Goal: Contribute content: Contribute content

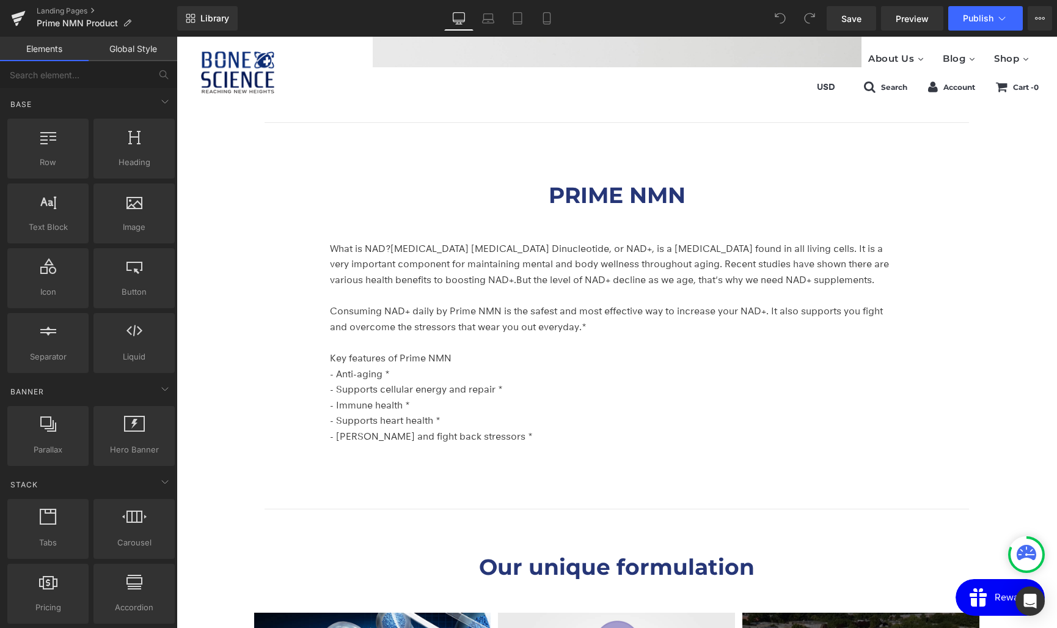
scroll to position [2036, 0]
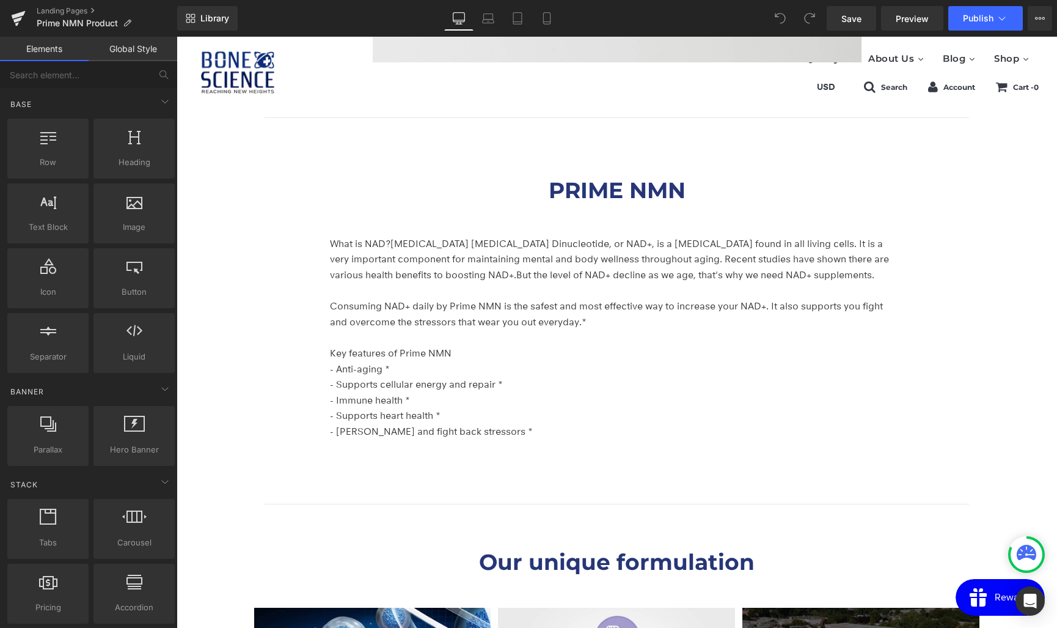
click at [712, 395] on p "- Immune health *" at bounding box center [614, 400] width 568 height 16
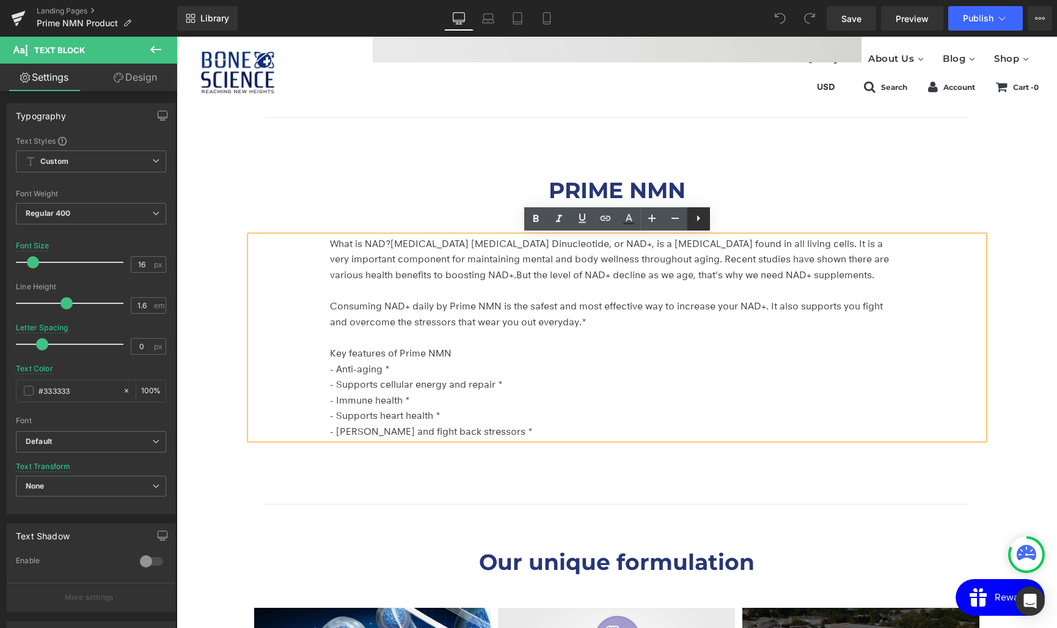
click at [705, 221] on icon at bounding box center [698, 218] width 15 height 15
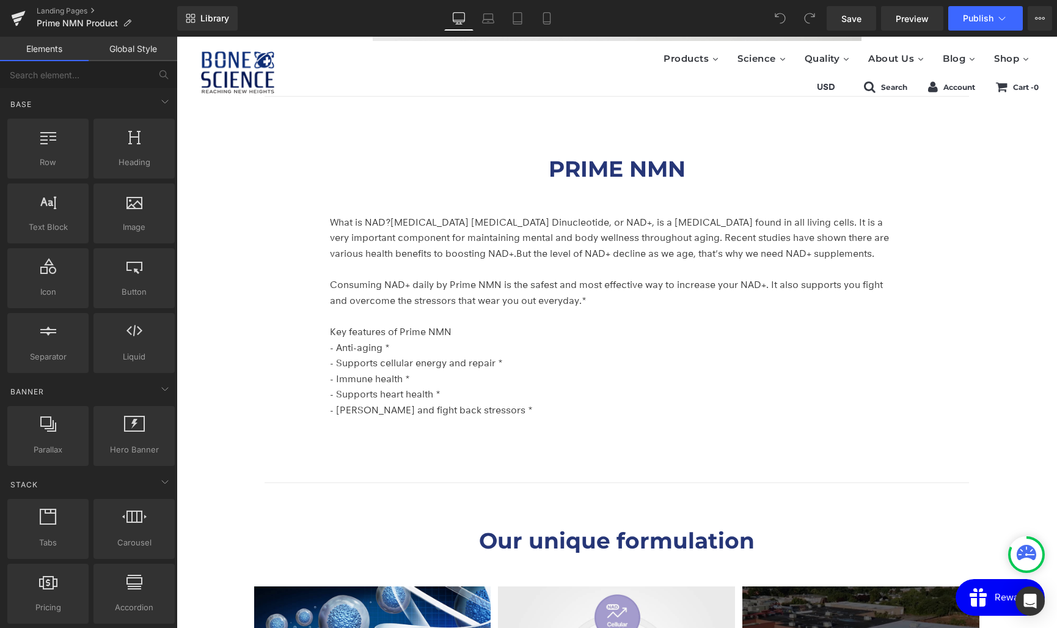
click at [130, 212] on div at bounding box center [134, 205] width 74 height 27
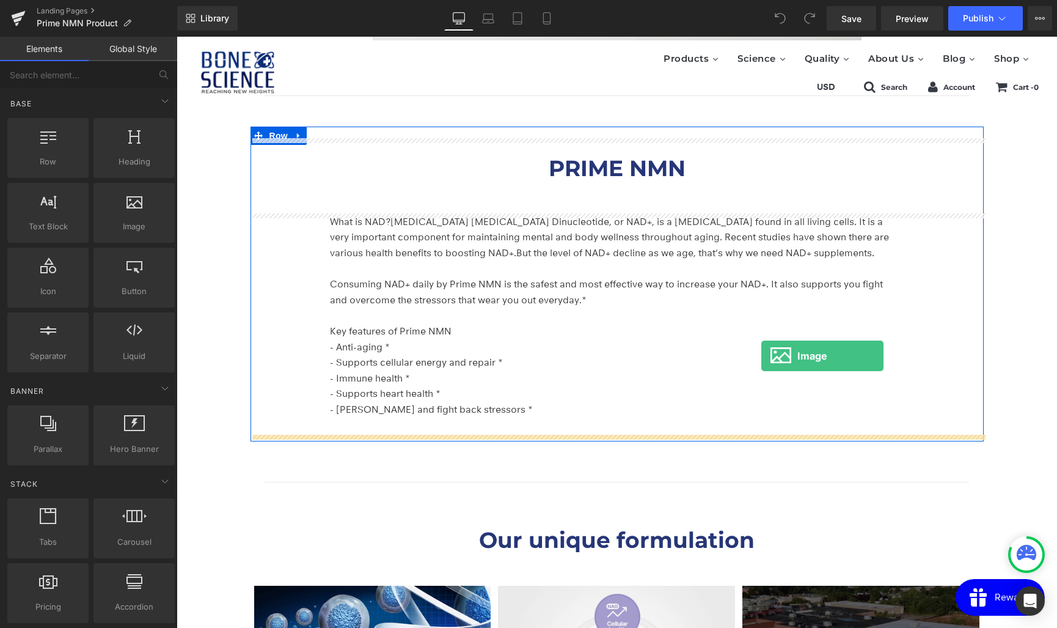
drag, startPoint x: 312, startPoint y: 252, endPoint x: 761, endPoint y: 356, distance: 461.5
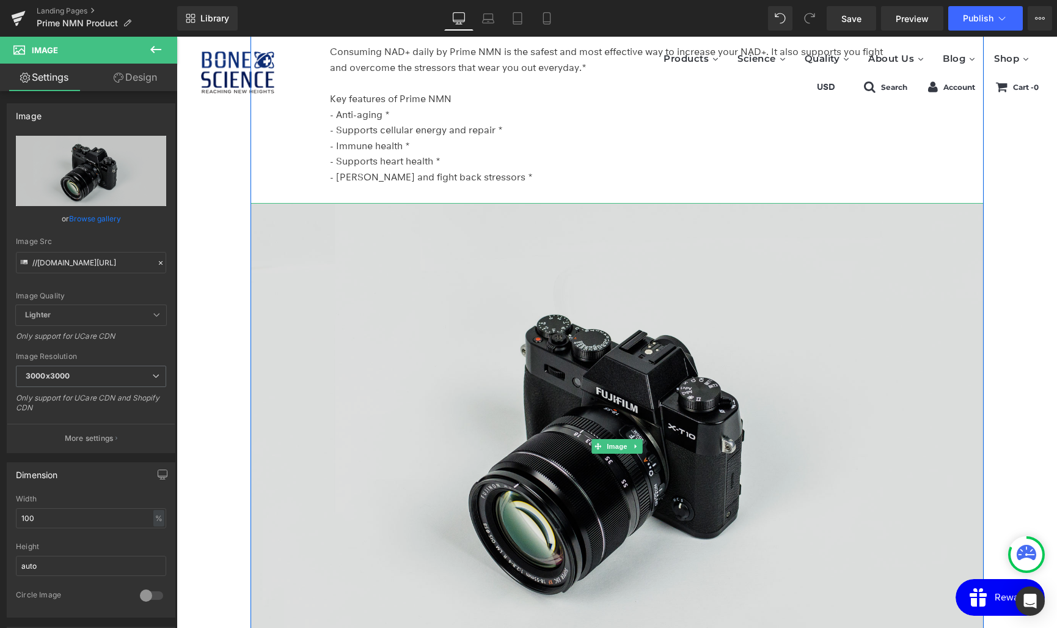
scroll to position [2292, 0]
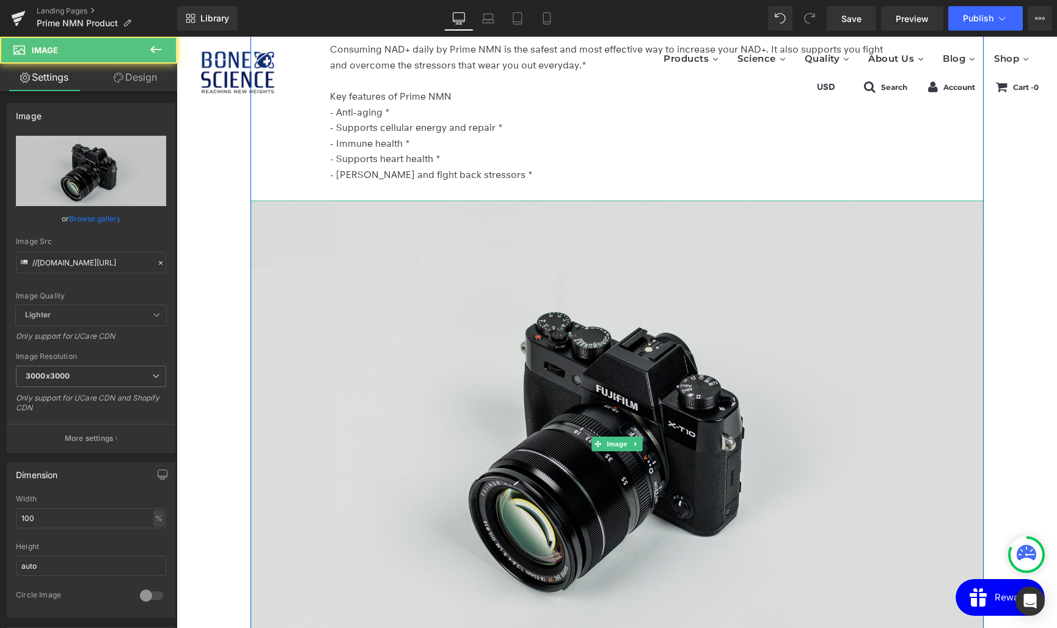
click at [609, 412] on img at bounding box center [617, 443] width 733 height 486
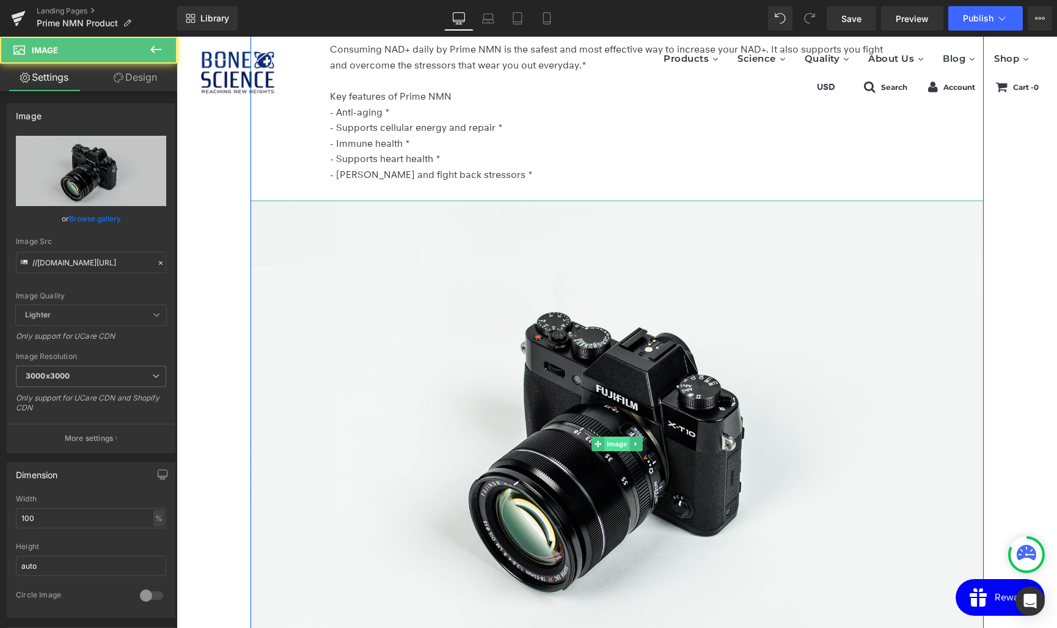
click at [611, 443] on span "Image" at bounding box center [617, 443] width 26 height 15
click at [637, 445] on icon at bounding box center [635, 443] width 7 height 7
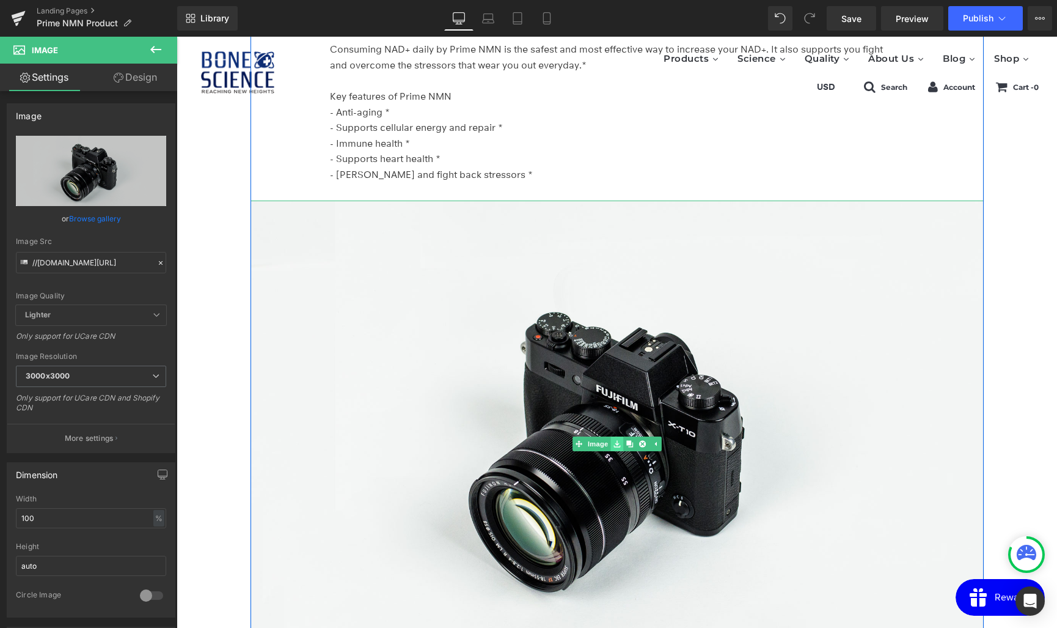
click at [616, 444] on icon at bounding box center [617, 443] width 7 height 7
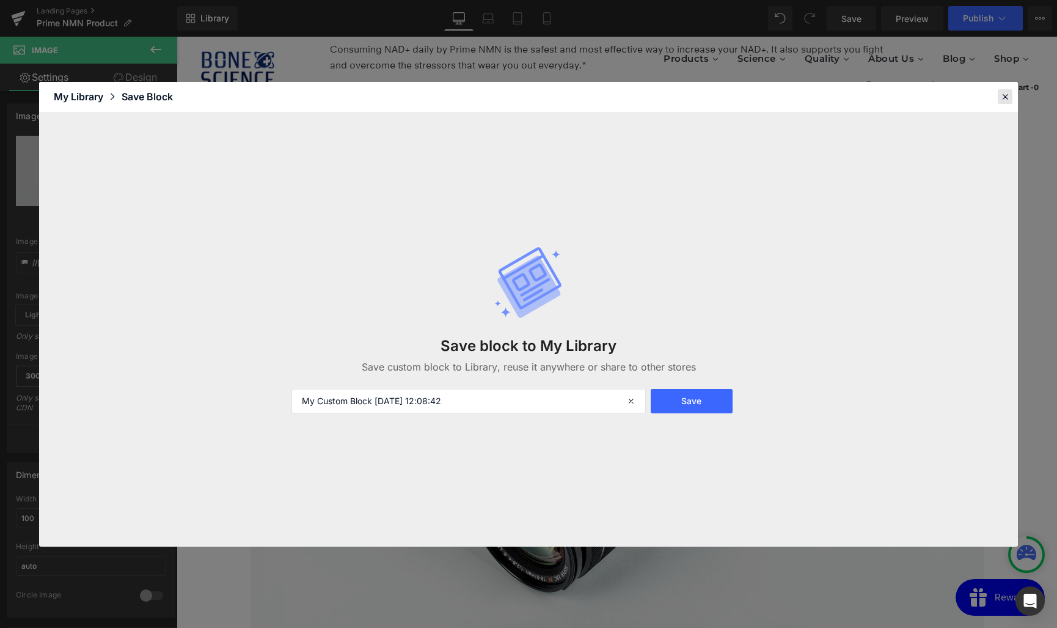
click at [1005, 95] on icon at bounding box center [1005, 96] width 11 height 11
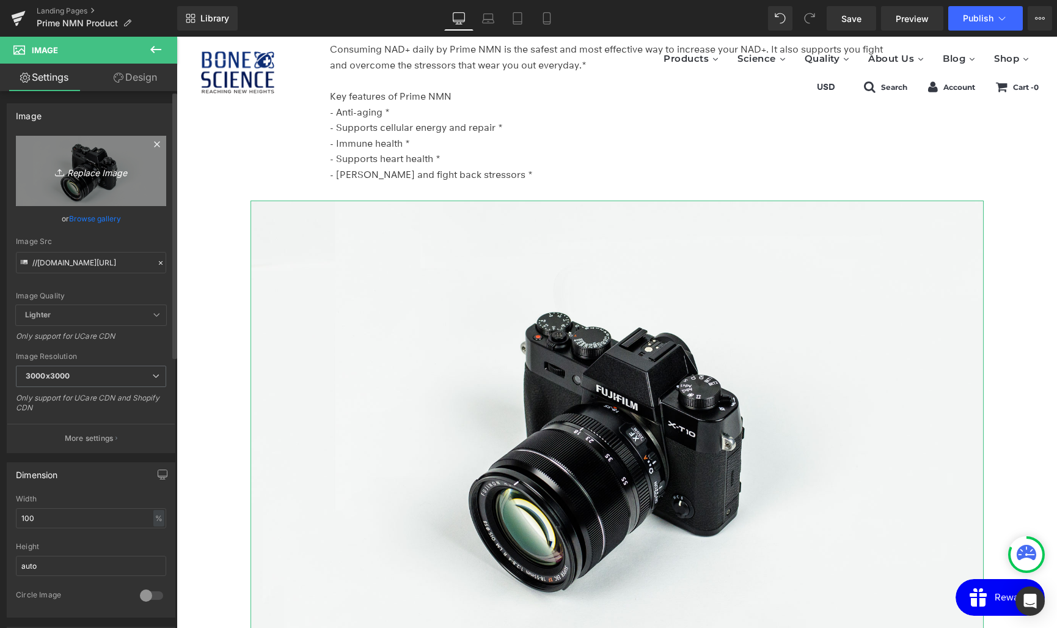
click at [95, 175] on icon "Replace Image" at bounding box center [91, 170] width 98 height 15
type input "C:\fakepath\상표권 등록_250717-01.jpg"
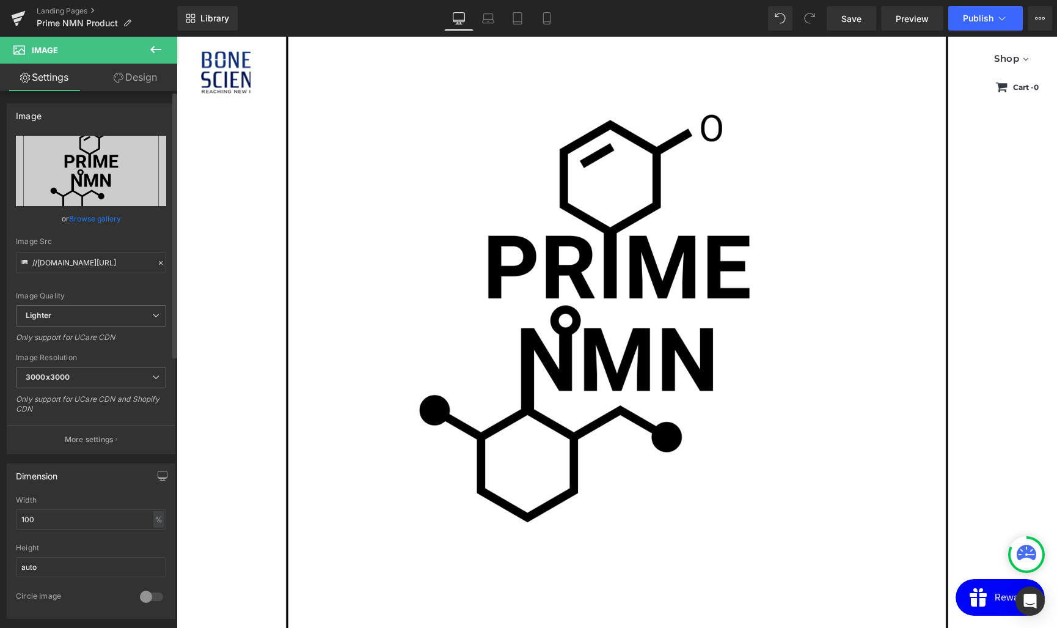
scroll to position [2557, 0]
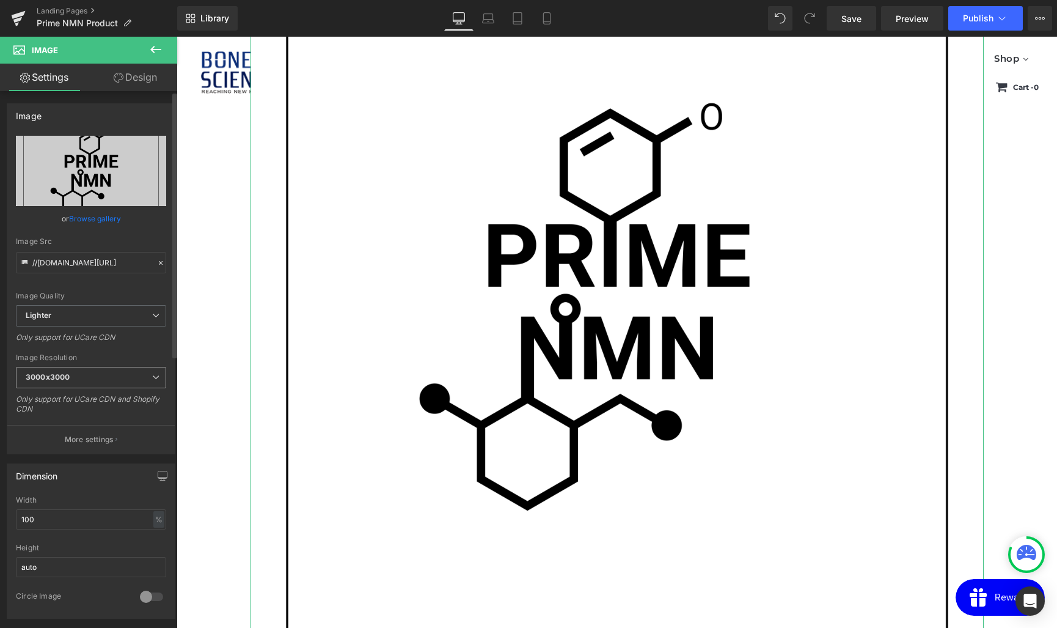
click at [137, 378] on span "3000x3000" at bounding box center [91, 377] width 150 height 21
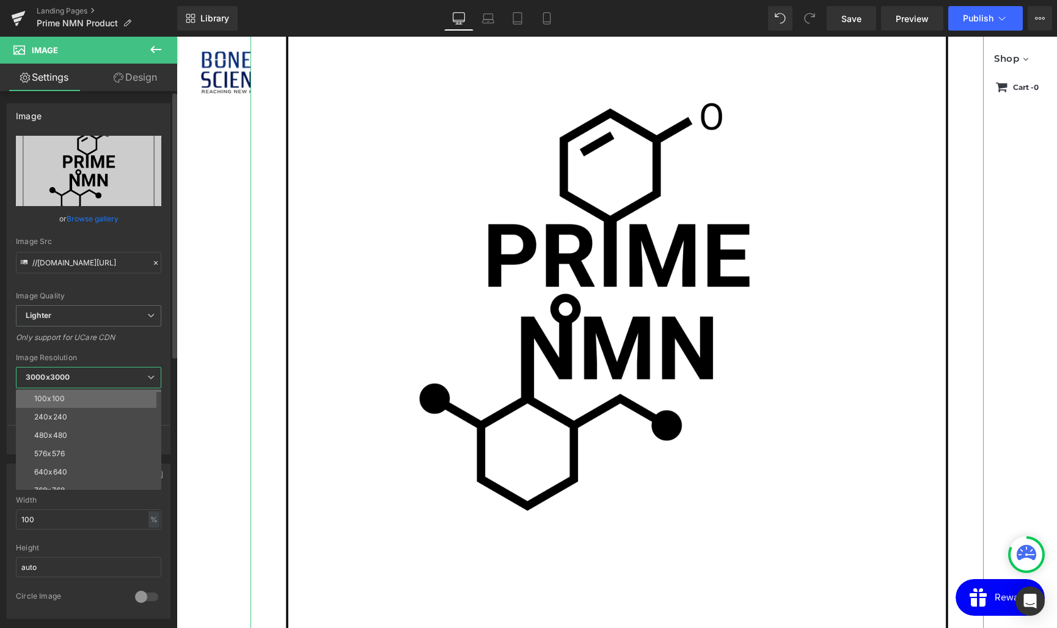
click at [95, 400] on li "100x100" at bounding box center [91, 398] width 151 height 18
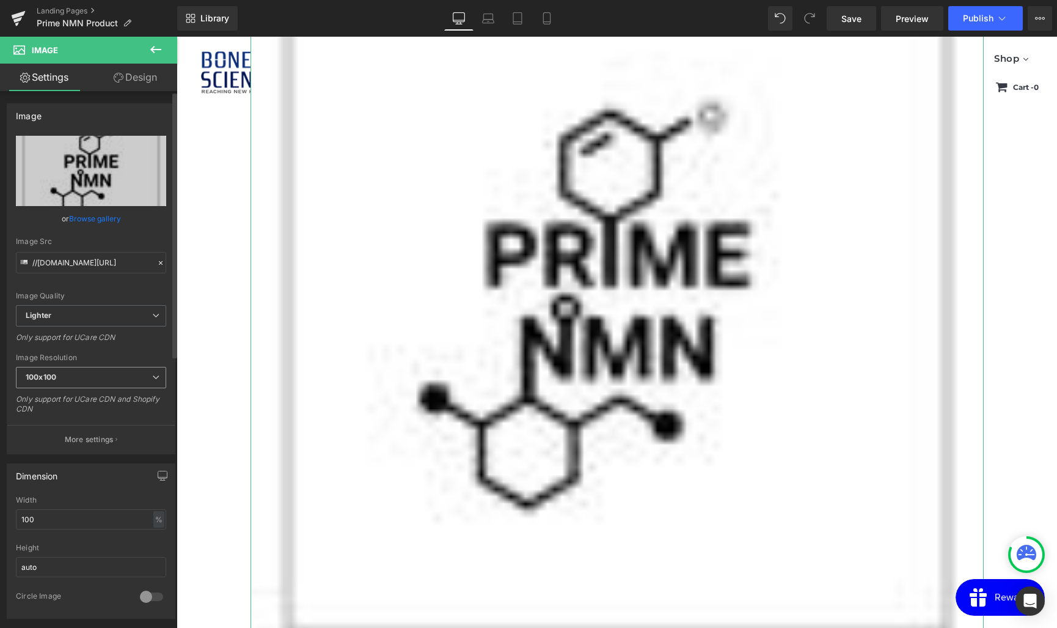
click at [80, 380] on span "100x100" at bounding box center [91, 377] width 150 height 21
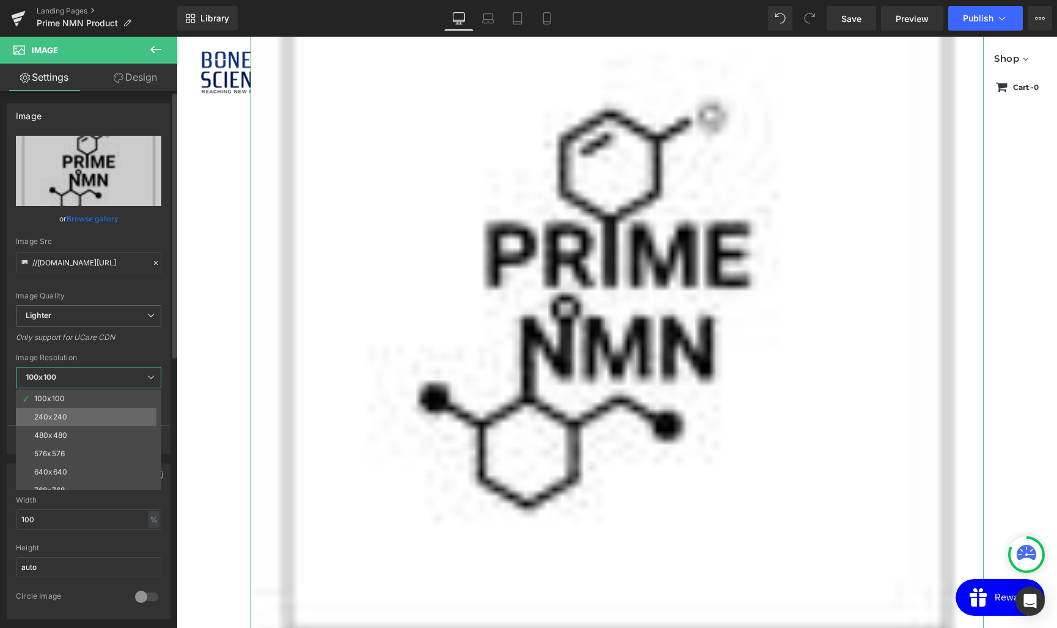
click at [89, 419] on li "240x240" at bounding box center [91, 417] width 151 height 18
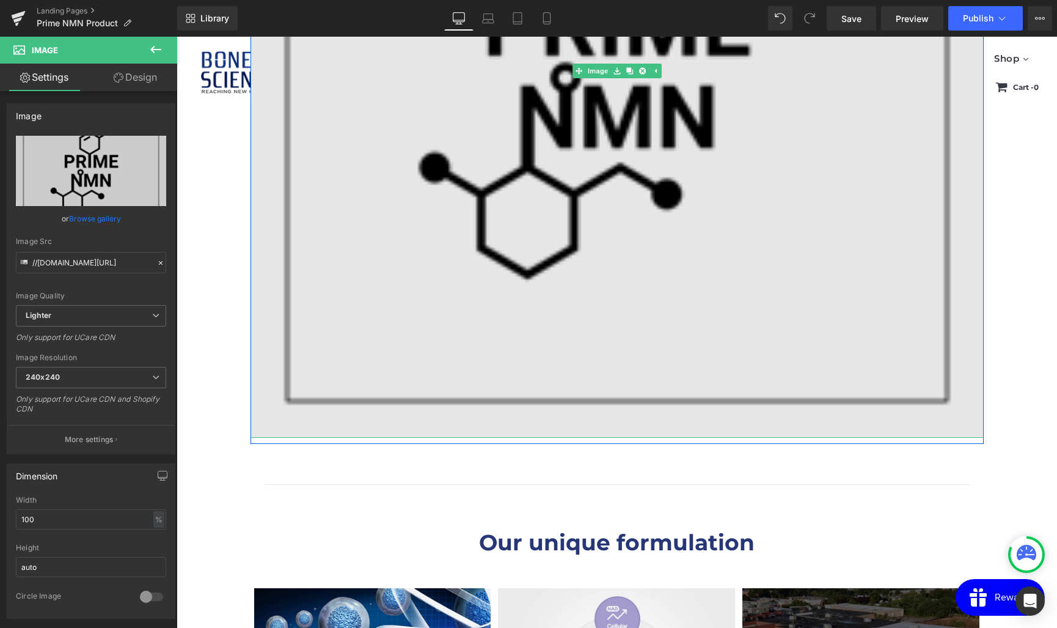
scroll to position [2797, 0]
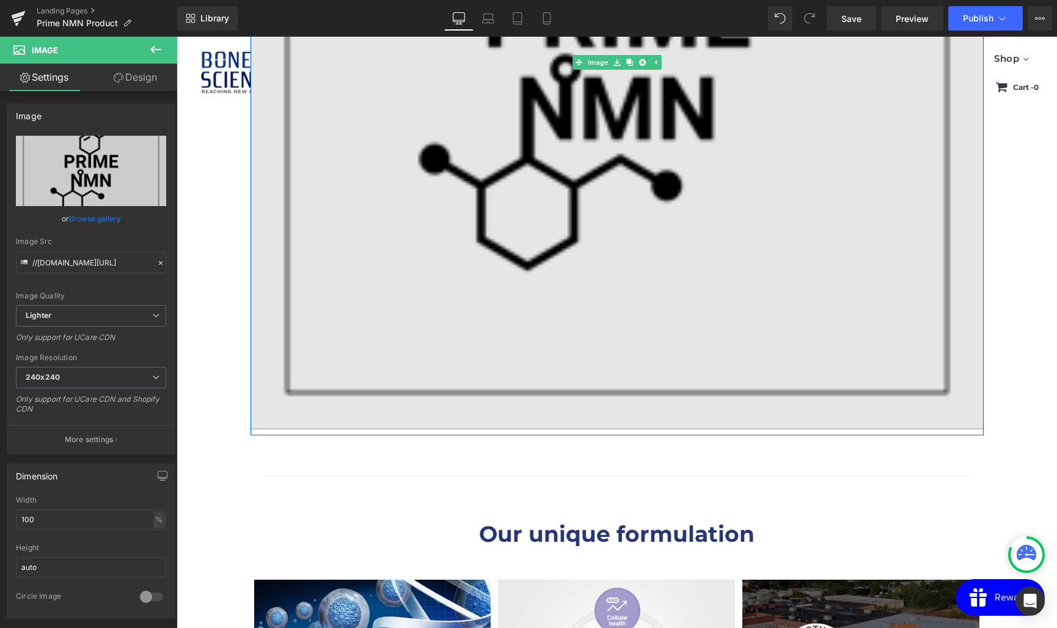
click at [372, 389] on img at bounding box center [617, 62] width 733 height 733
drag, startPoint x: 265, startPoint y: 427, endPoint x: 526, endPoint y: 342, distance: 274.4
click at [319, 202] on div "Image" at bounding box center [617, 62] width 733 height 733
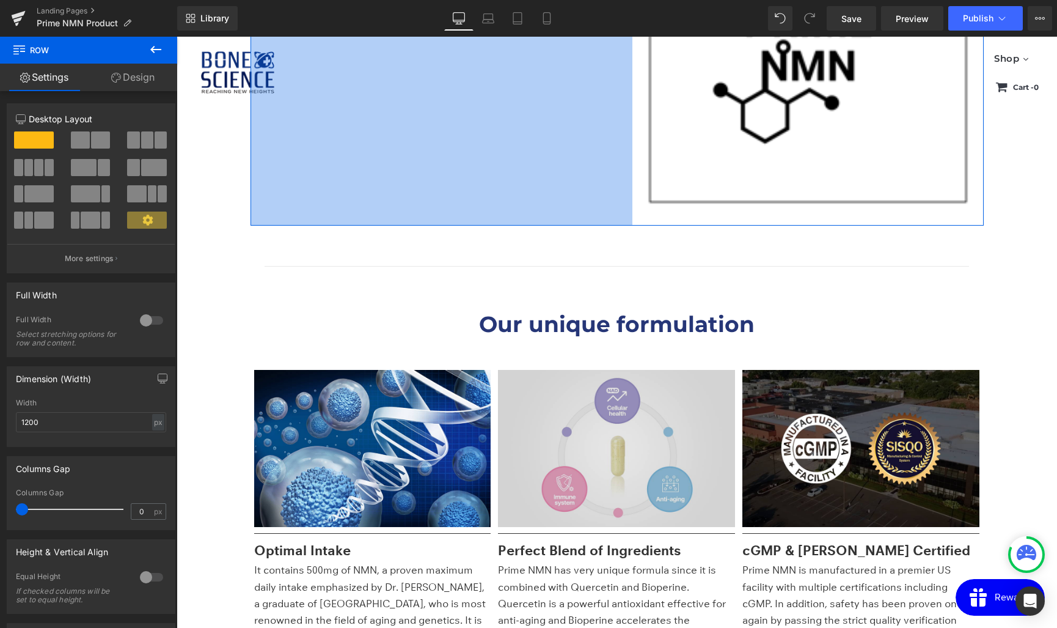
drag, startPoint x: 252, startPoint y: 433, endPoint x: 650, endPoint y: 391, distance: 400.6
click at [650, 391] on div "PRIME NMN Heading Advanced Anti Aging Formula* Support NAD+ & Cellular Health* …" at bounding box center [617, 226] width 881 height 5778
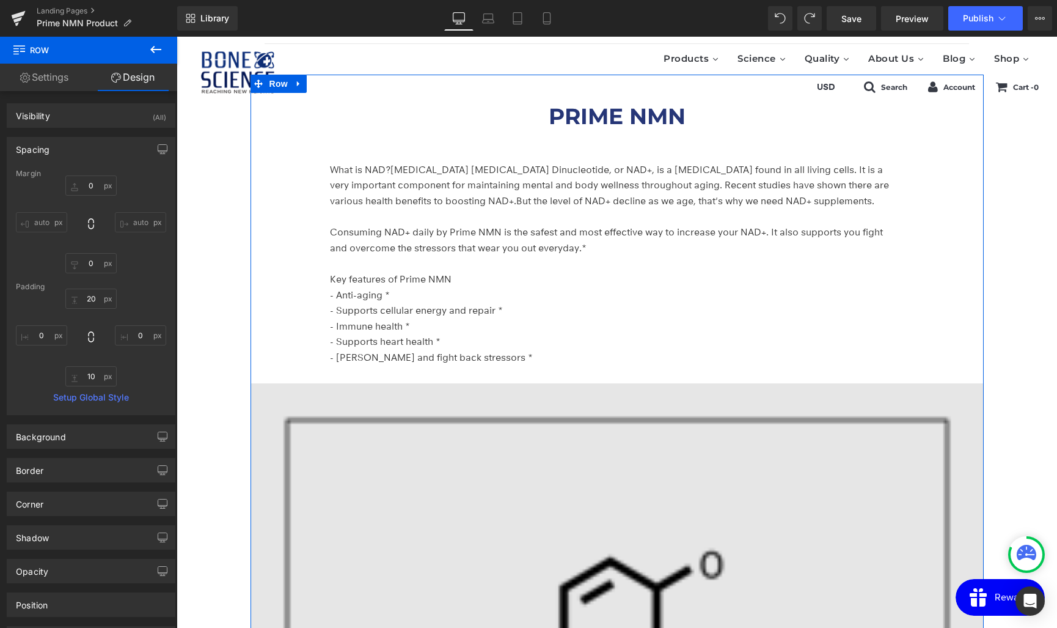
scroll to position [2119, 0]
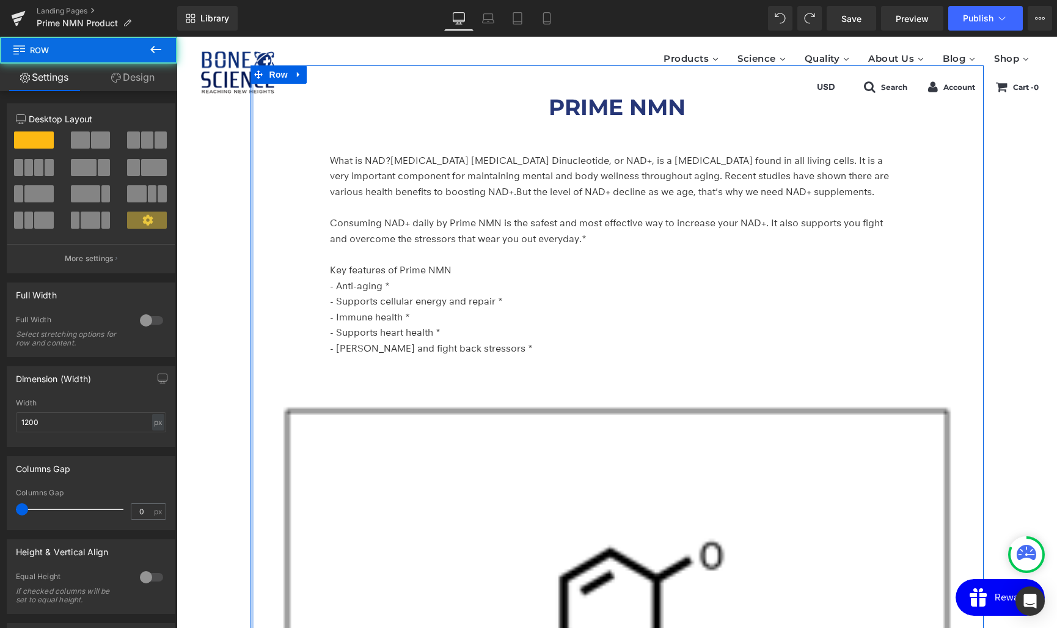
click at [251, 450] on div at bounding box center [252, 589] width 3 height 1048
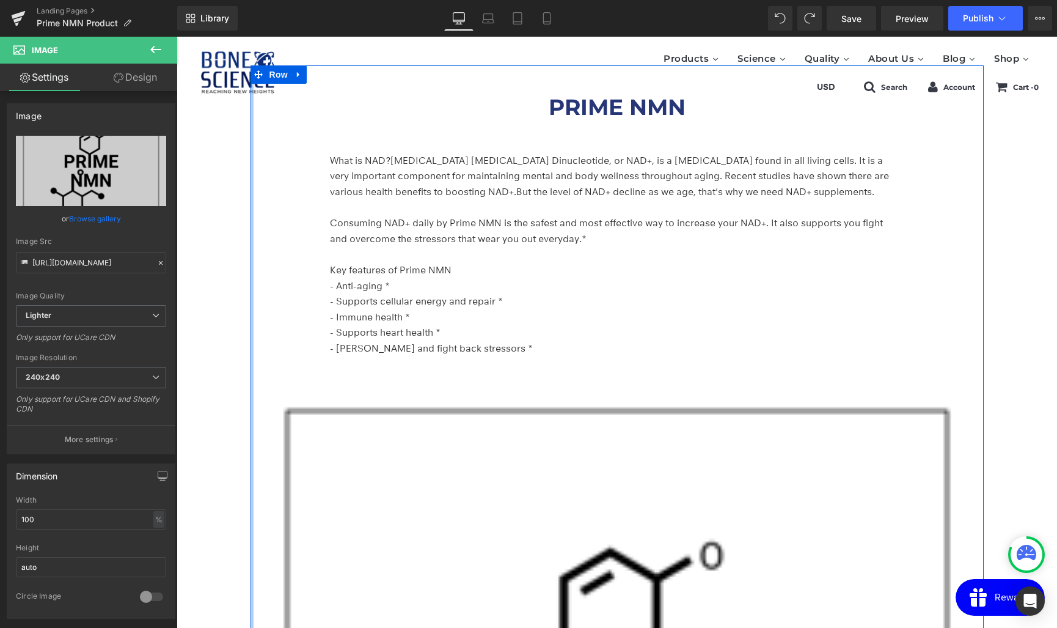
click at [251, 444] on div at bounding box center [252, 589] width 3 height 1048
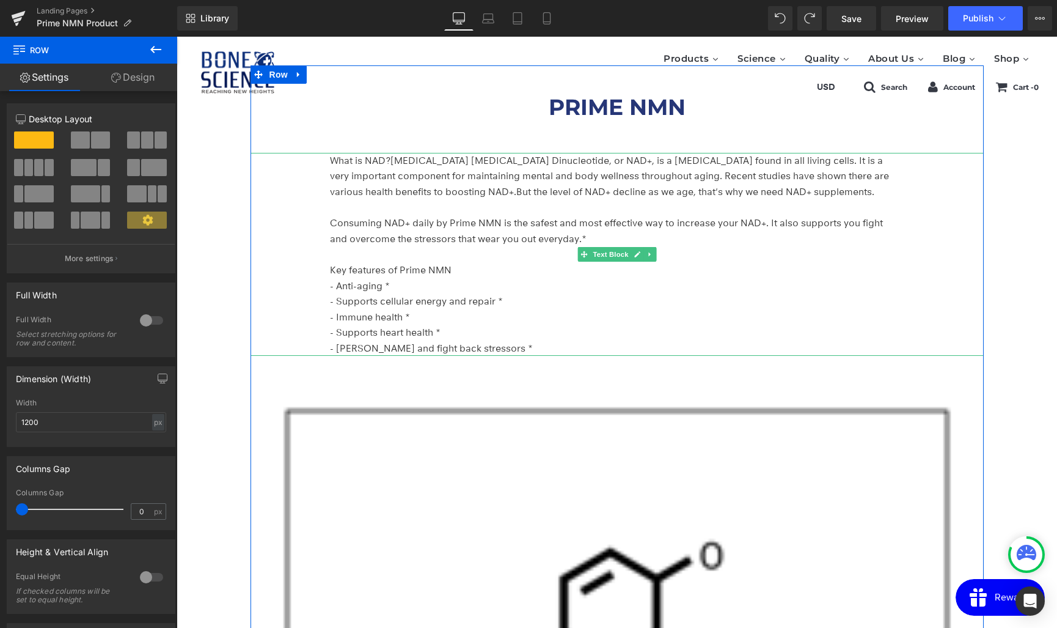
click at [459, 250] on p at bounding box center [614, 254] width 568 height 16
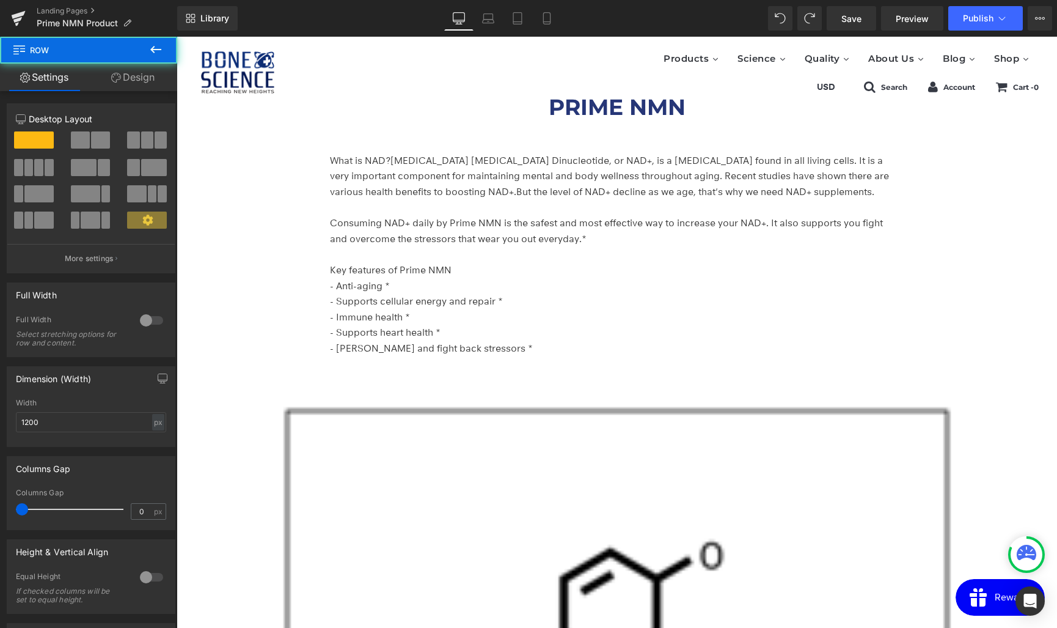
click at [261, 131] on div "PRIME NMN Heading What is NAD? Nicotinamide Adenine Dinucleotide, or NAD+, is a…" at bounding box center [617, 593] width 733 height 1030
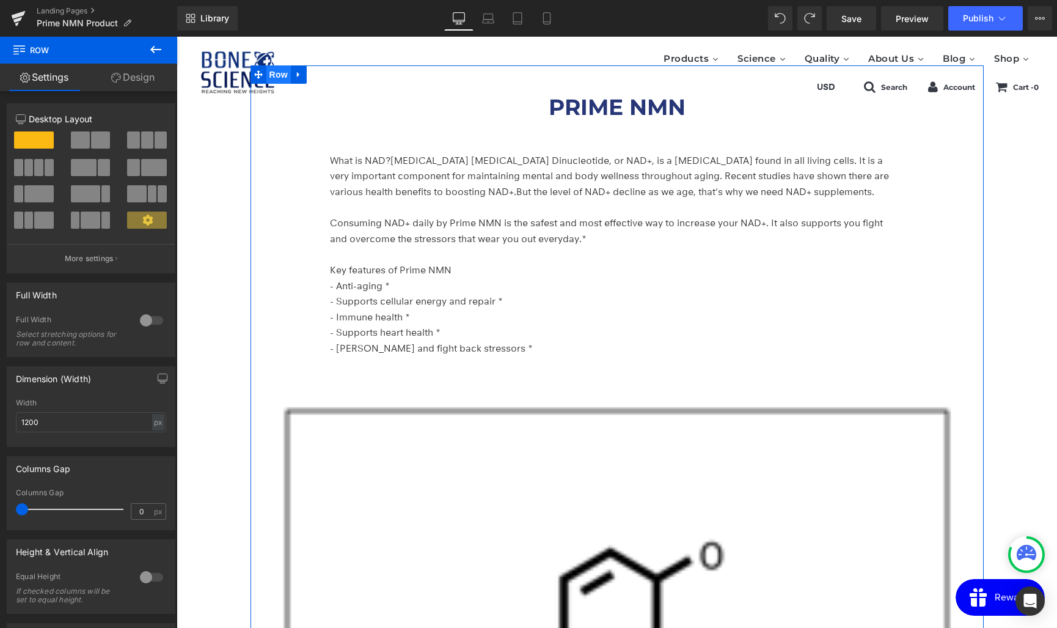
click at [281, 70] on span "Row" at bounding box center [278, 74] width 24 height 18
click at [258, 73] on icon at bounding box center [258, 74] width 9 height 9
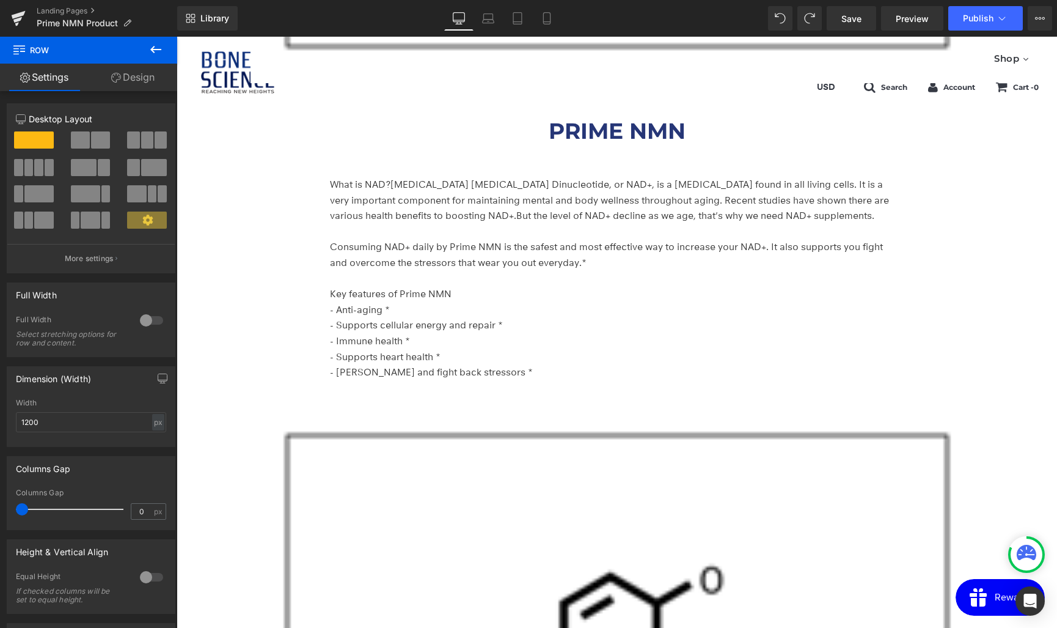
scroll to position [3146, 0]
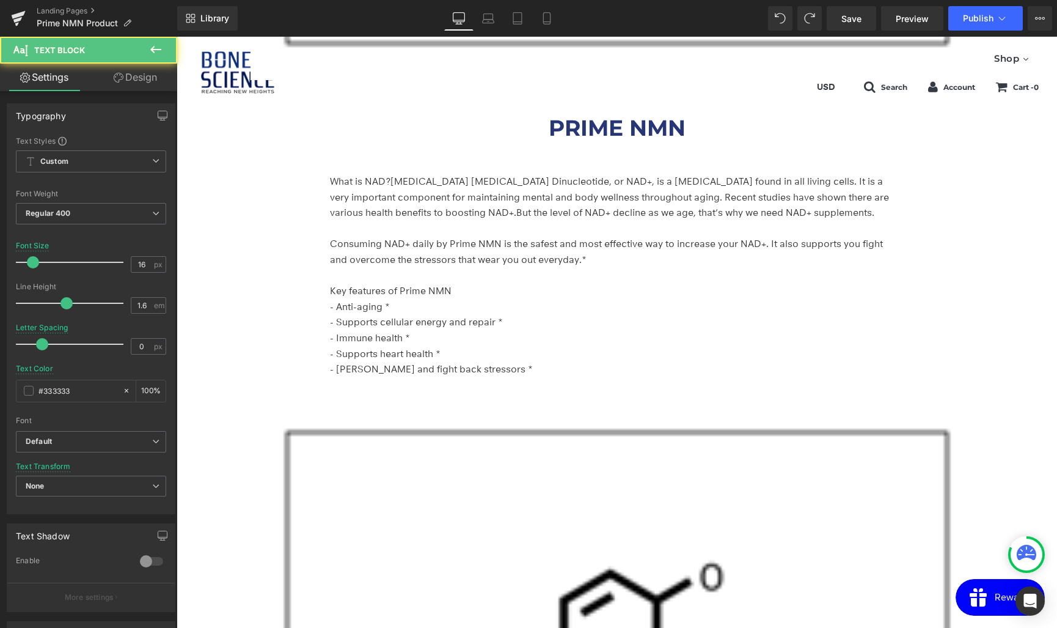
click at [338, 193] on span "[MEDICAL_DATA] [MEDICAL_DATA] Dinucleotide, or NAD+, is a [MEDICAL_DATA] found …" at bounding box center [609, 196] width 559 height 43
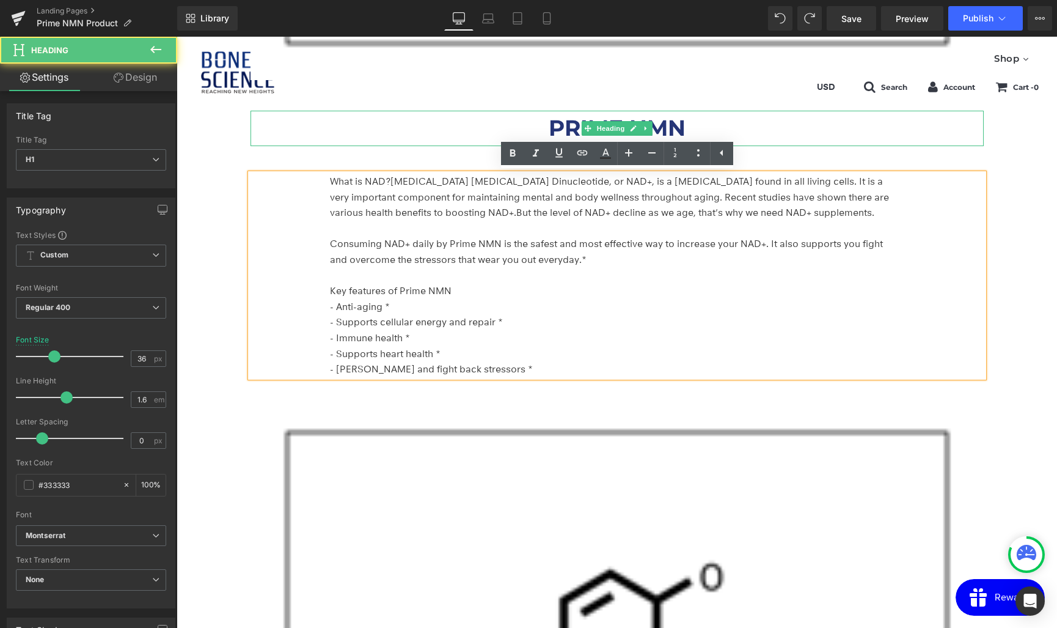
click at [312, 125] on div "PRIME NMN" at bounding box center [617, 128] width 733 height 35
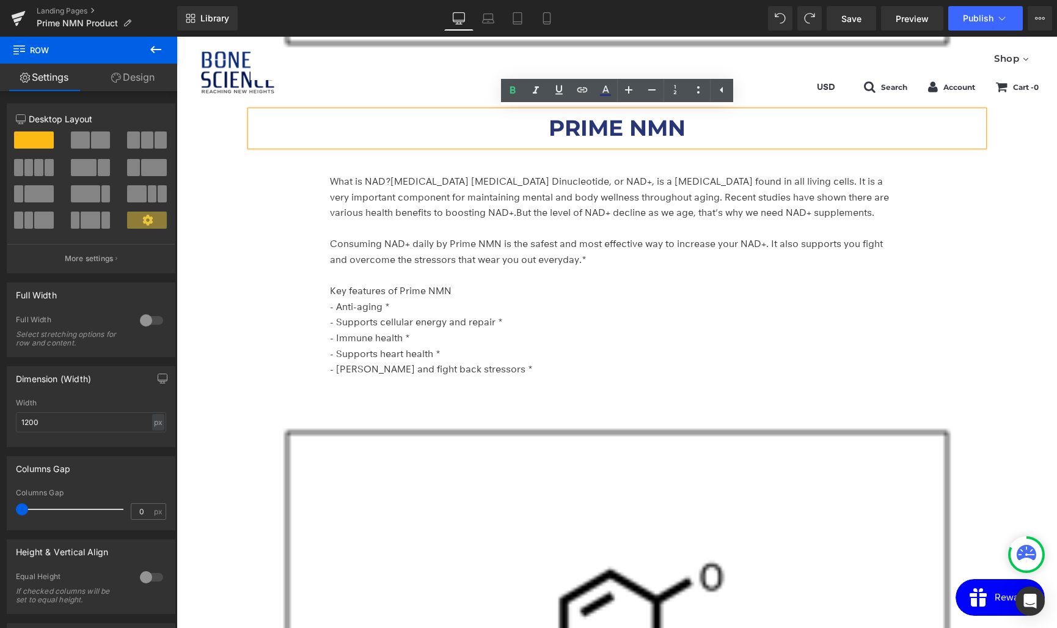
click at [346, 94] on div "PRIME NMN Heading What is NAD? Nicotinamide Adenine Dinucleotide, or NAD+, is a…" at bounding box center [617, 610] width 733 height 1048
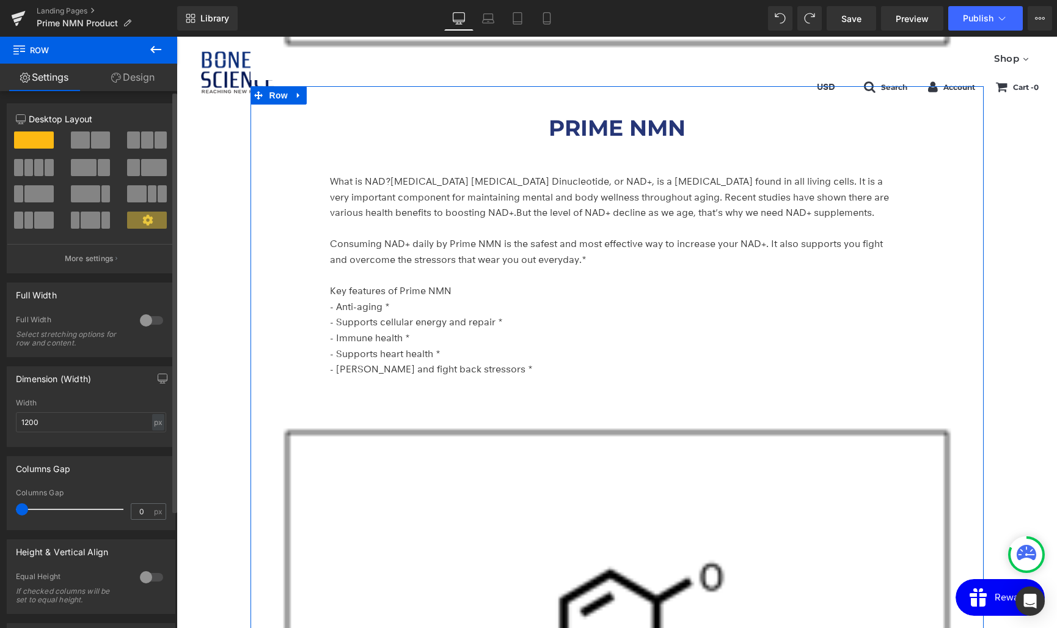
click at [89, 197] on span at bounding box center [85, 193] width 29 height 17
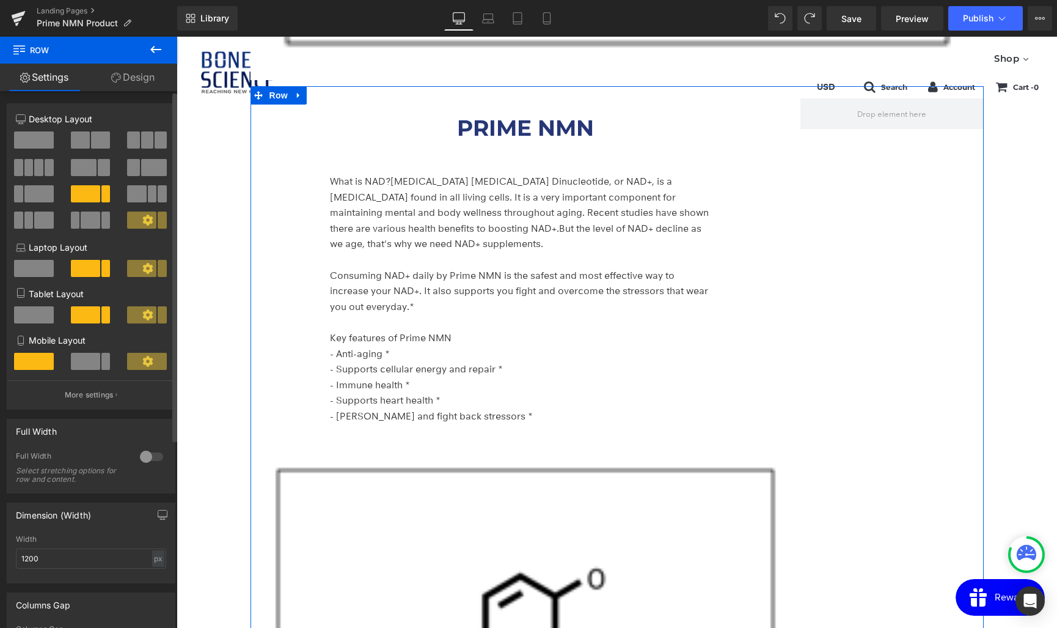
click at [41, 144] on span at bounding box center [34, 139] width 40 height 17
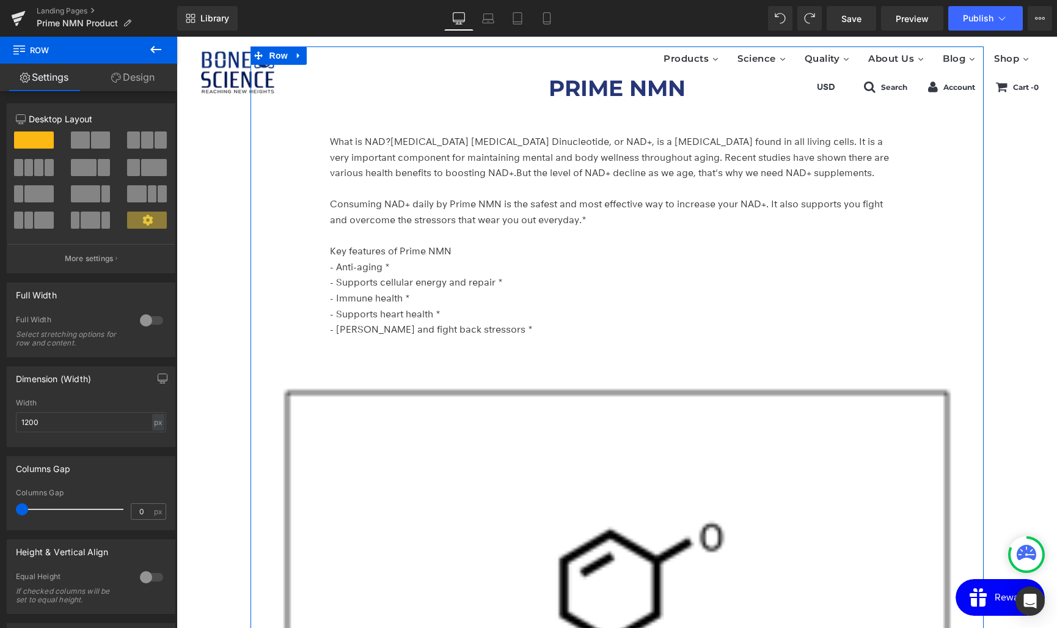
scroll to position [3152, 0]
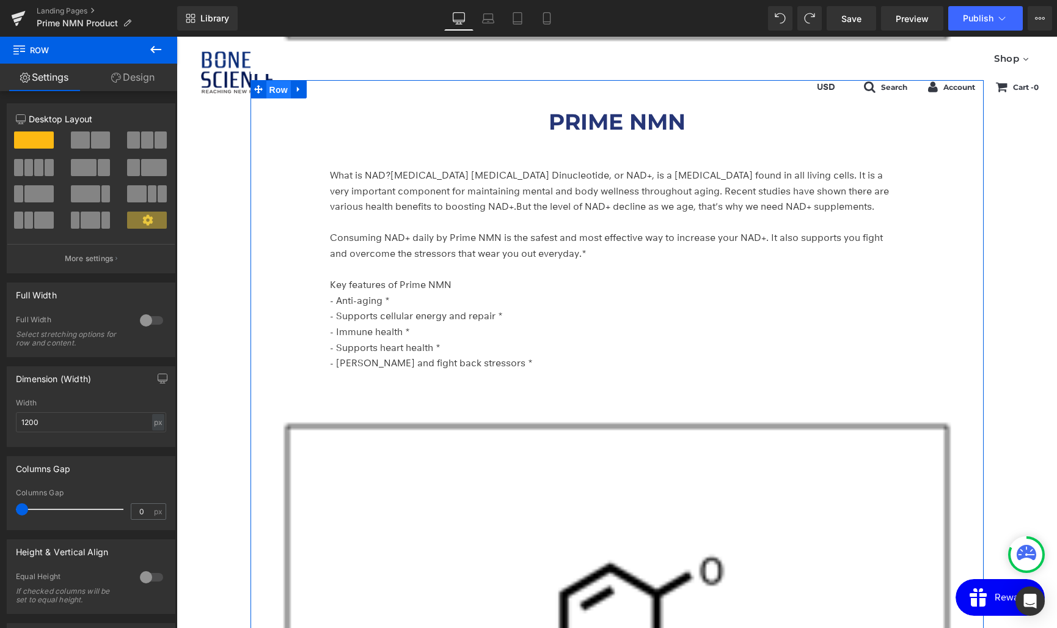
click at [280, 87] on span "Row" at bounding box center [278, 90] width 24 height 18
click at [299, 89] on icon at bounding box center [299, 89] width 9 height 9
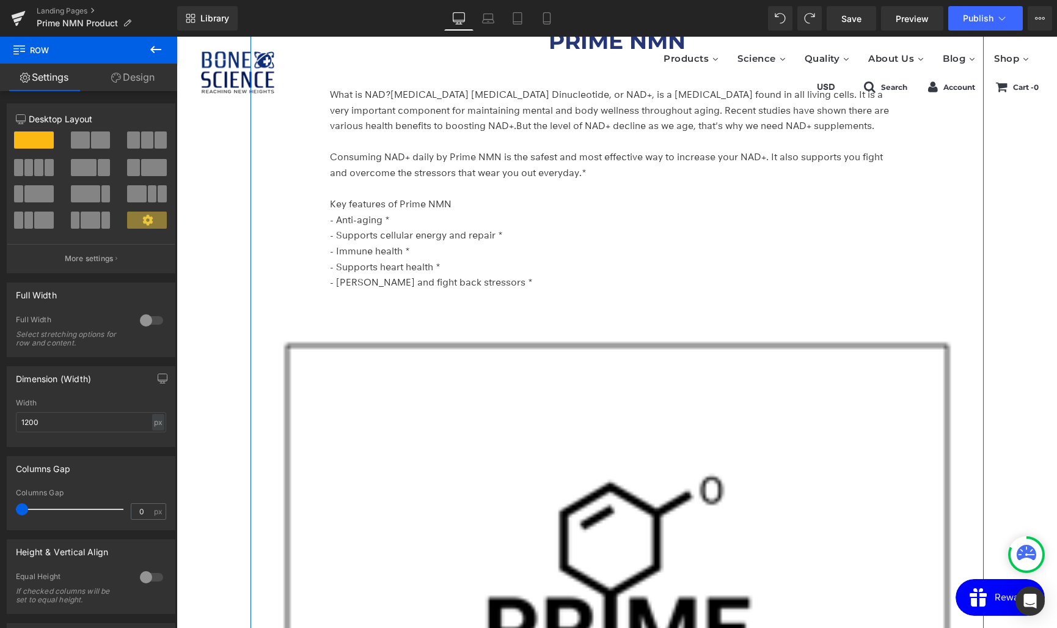
scroll to position [3200, 0]
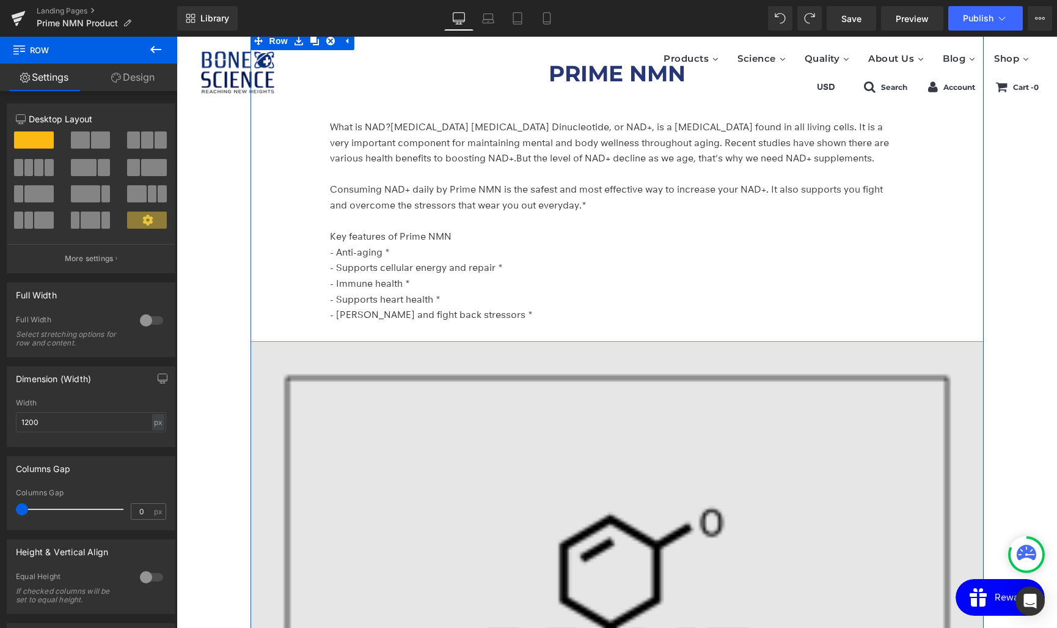
drag, startPoint x: 260, startPoint y: 202, endPoint x: 400, endPoint y: 362, distance: 212.2
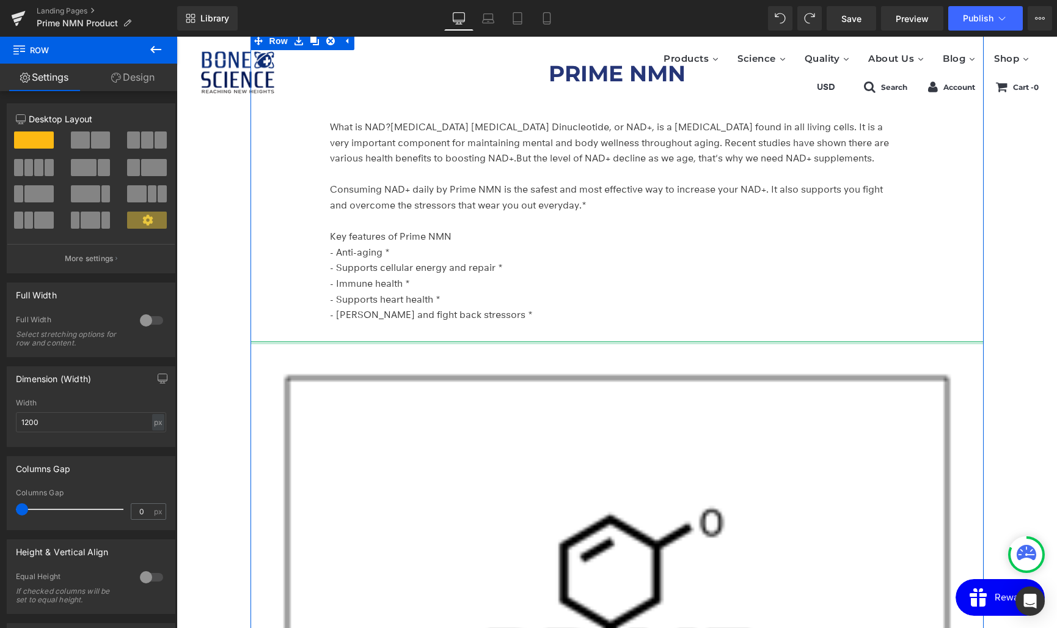
click at [410, 342] on div at bounding box center [617, 342] width 733 height 3
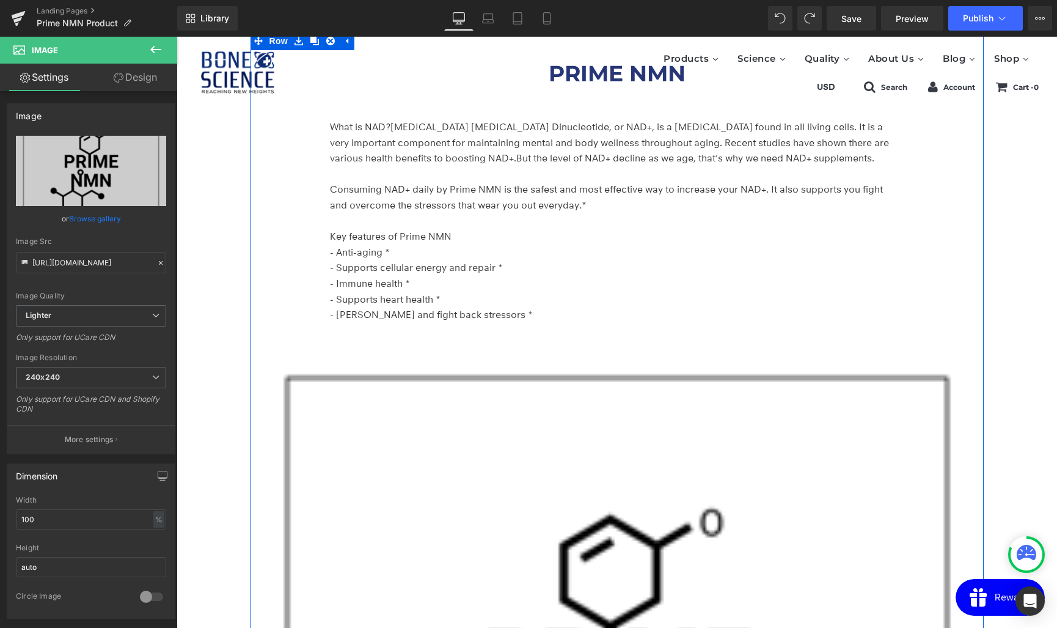
click at [387, 330] on div "PRIME NMN Heading What is NAD? Nicotinamide Adenine Dinucleotide, or NAD+, is a…" at bounding box center [617, 559] width 733 height 1030
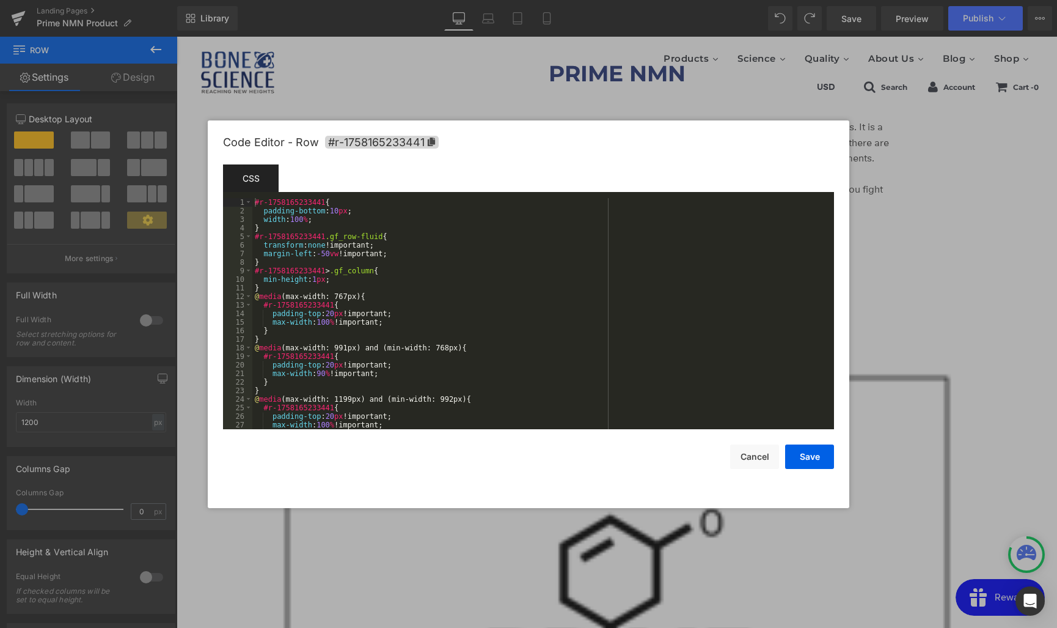
click at [430, 0] on div "Row You are previewing how the will restyle your page. You can not edit Element…" at bounding box center [528, 0] width 1057 height 0
click at [755, 452] on button "Cancel" at bounding box center [754, 456] width 49 height 24
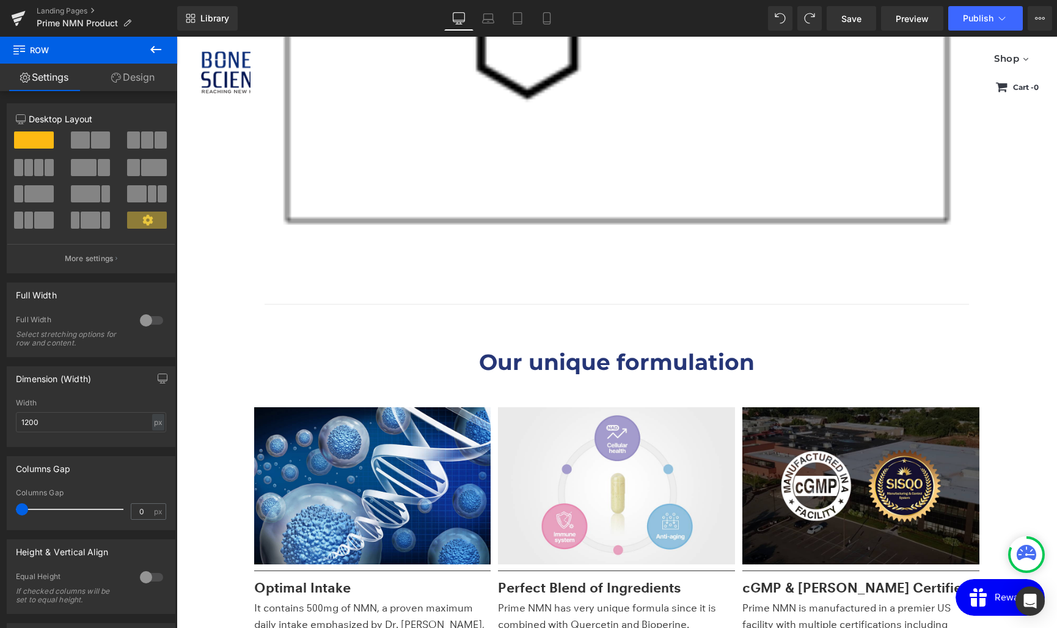
scroll to position [4017, 0]
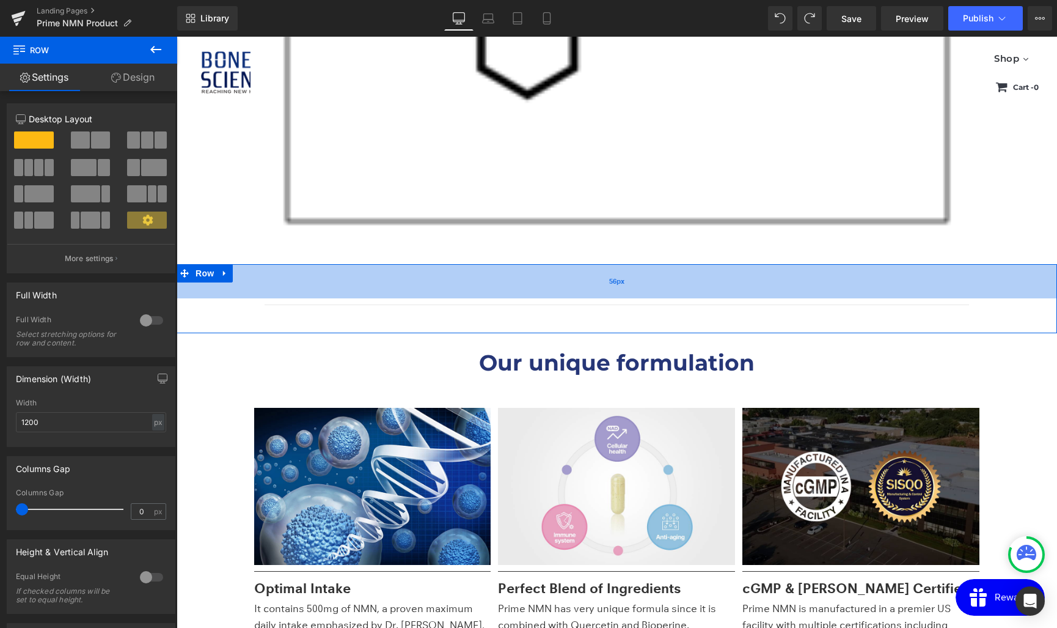
drag, startPoint x: 262, startPoint y: 209, endPoint x: 433, endPoint y: 268, distance: 181.1
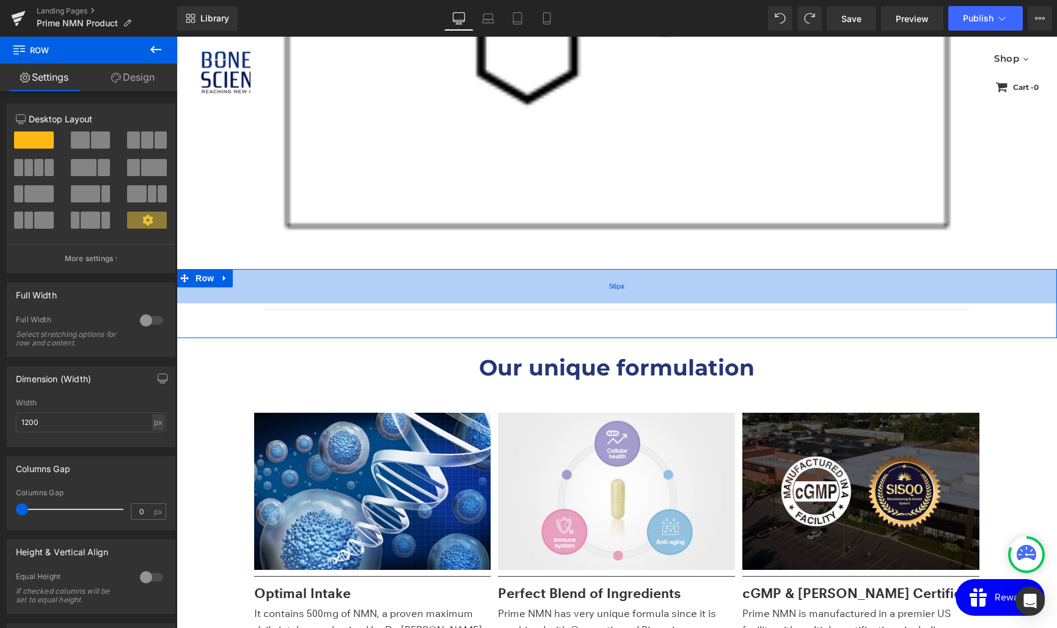
click at [342, 285] on div "56px" at bounding box center [617, 286] width 881 height 34
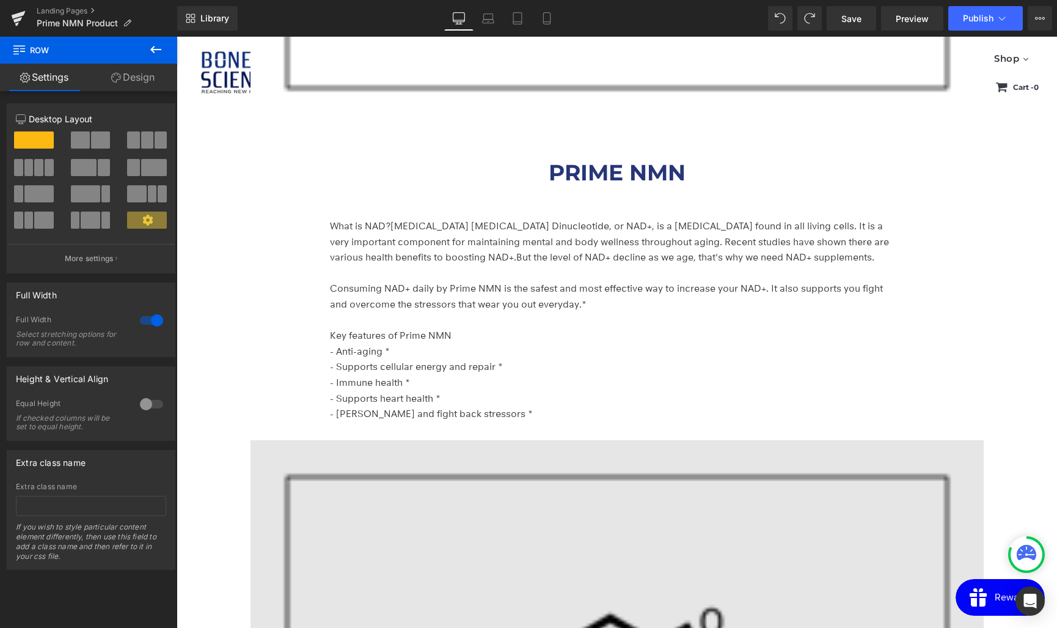
scroll to position [3105, 0]
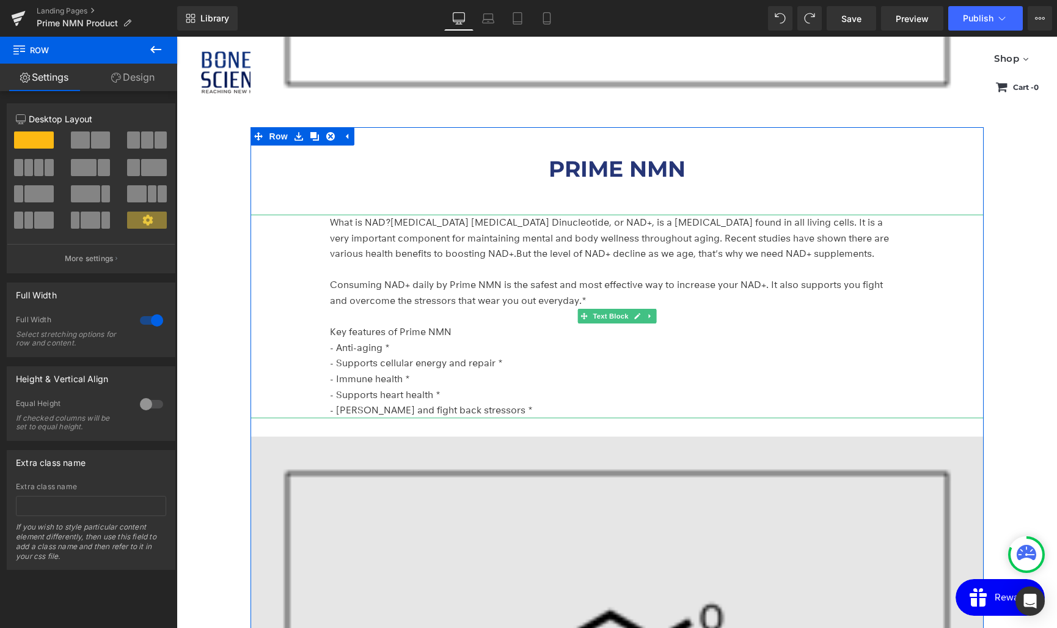
click at [445, 219] on span "[MEDICAL_DATA] [MEDICAL_DATA] Dinucleotide, or NAD+, is a [MEDICAL_DATA] found …" at bounding box center [609, 237] width 559 height 43
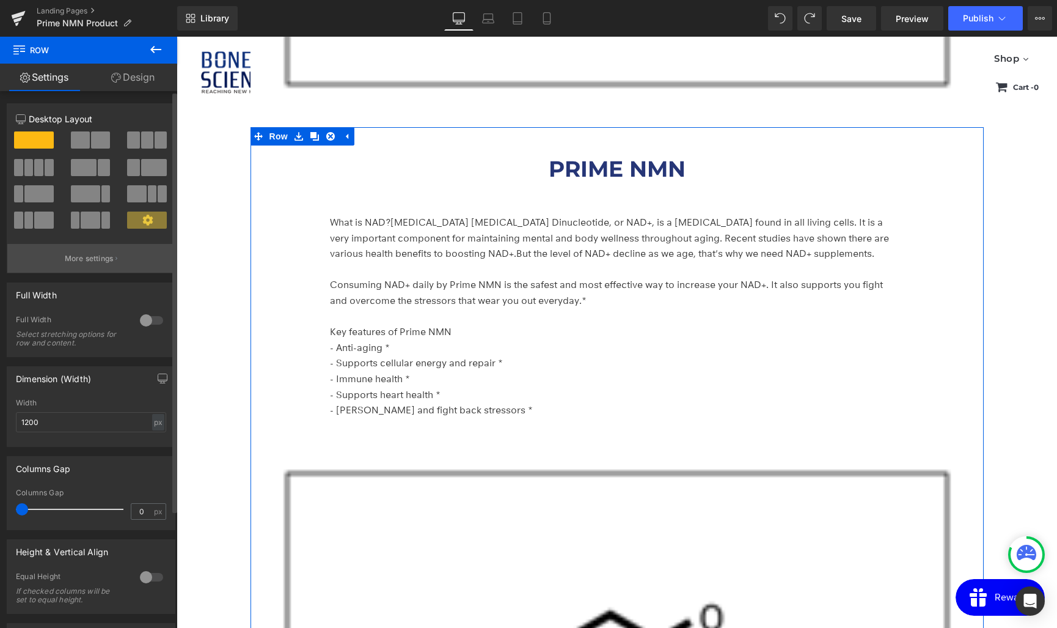
click at [95, 259] on p "More settings" at bounding box center [89, 258] width 49 height 11
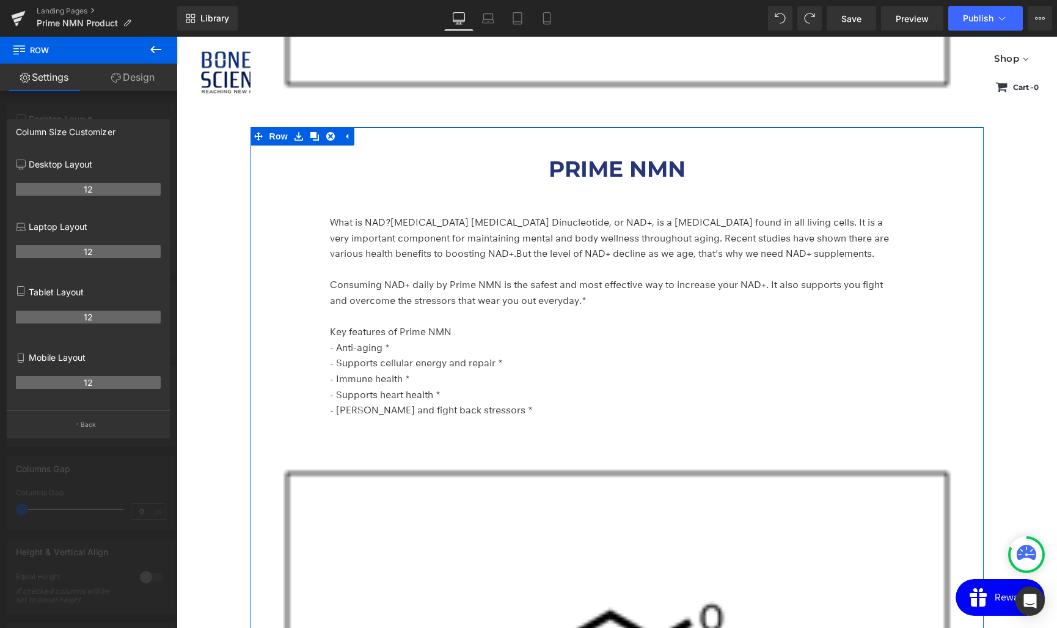
click at [88, 110] on div at bounding box center [88, 335] width 177 height 597
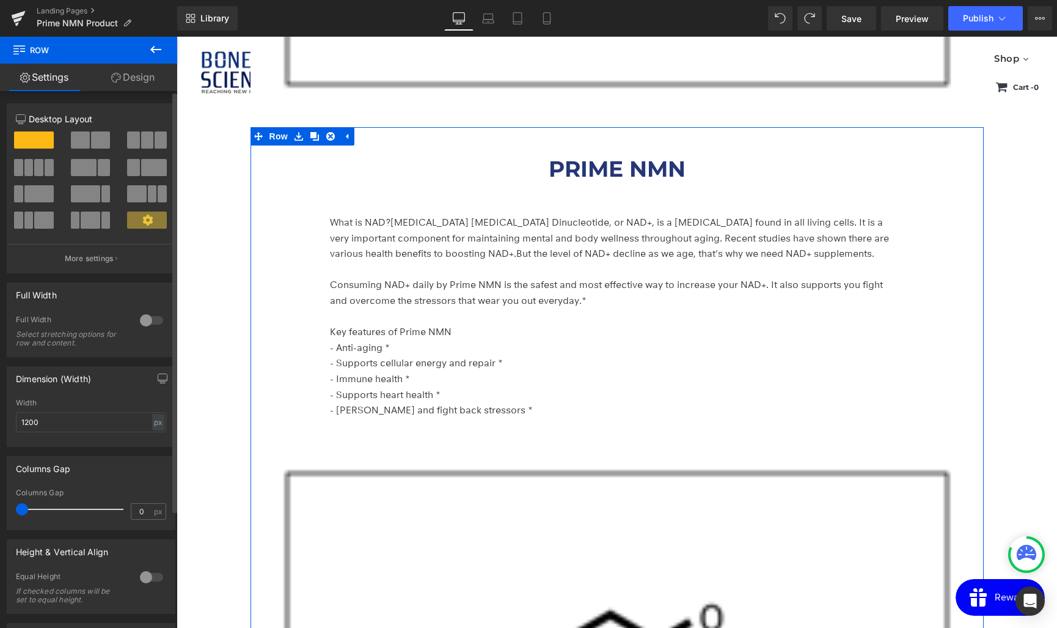
click at [38, 118] on p "Desktop Layout" at bounding box center [91, 118] width 150 height 13
click at [426, 374] on p "- Immune health *" at bounding box center [614, 379] width 568 height 16
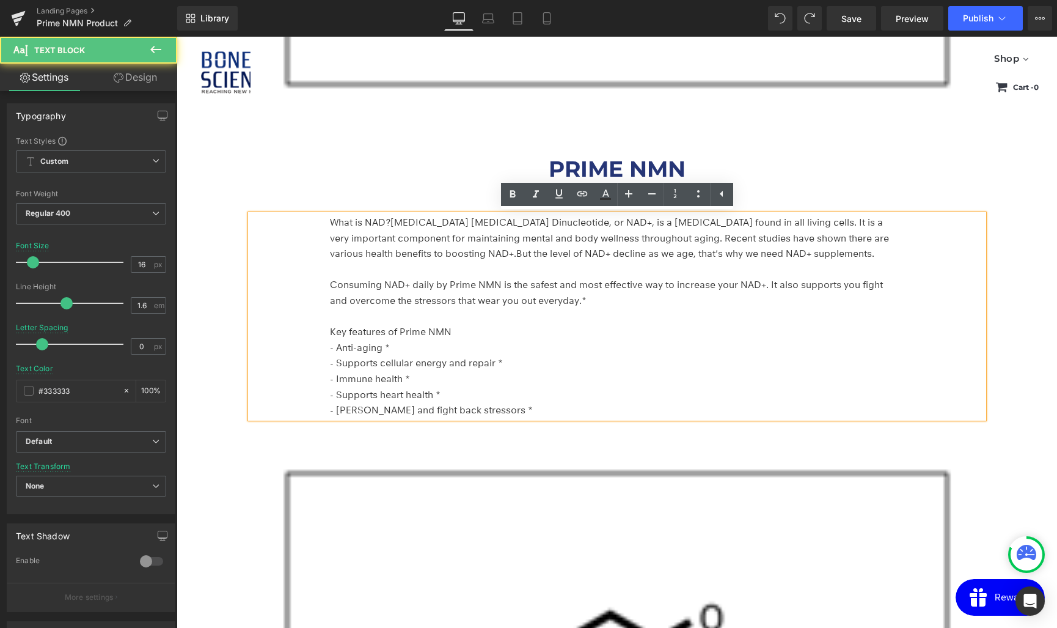
click at [343, 214] on div "What is NAD? Nicotinamide Adenine Dinucleotide, or NAD+, is a coenzyme found in…" at bounding box center [617, 315] width 733 height 203
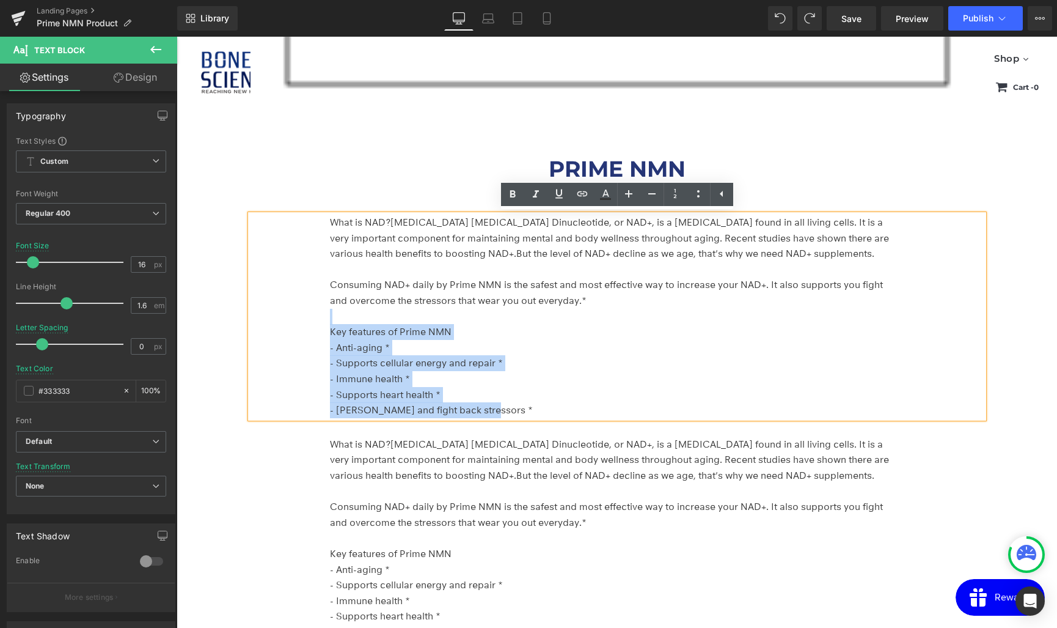
drag, startPoint x: 497, startPoint y: 408, endPoint x: 302, endPoint y: 321, distance: 213.1
click at [302, 321] on div "What is NAD? Nicotinamide Adenine Dinucleotide, or NAD+, is a coenzyme found in…" at bounding box center [617, 315] width 733 height 203
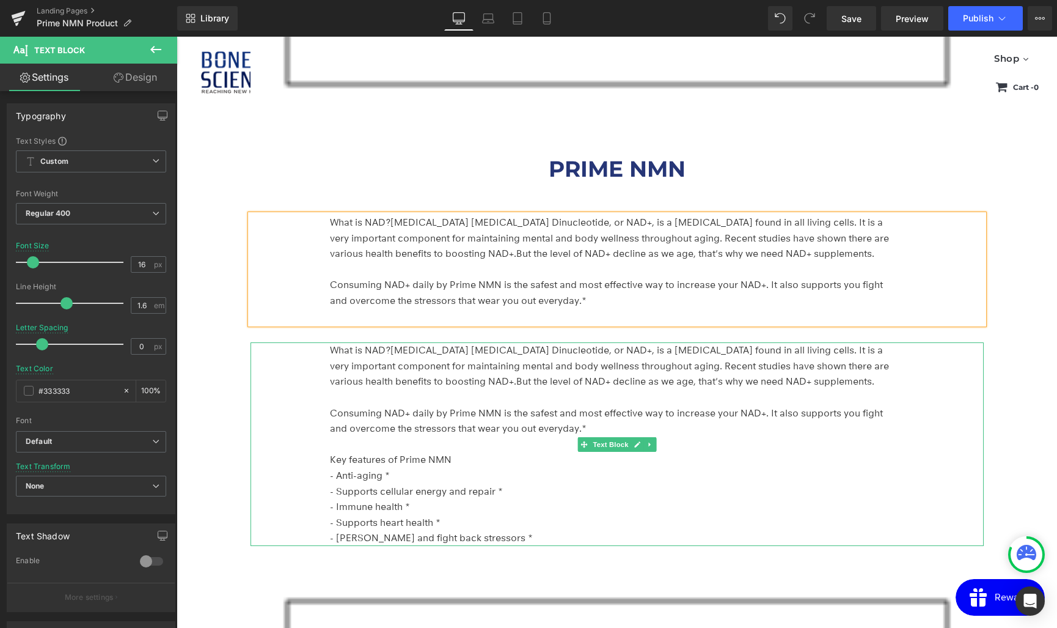
click at [549, 433] on p "Consuming NAD+ daily by Prime NMN is the safest and most effective way to incre…" at bounding box center [614, 420] width 568 height 31
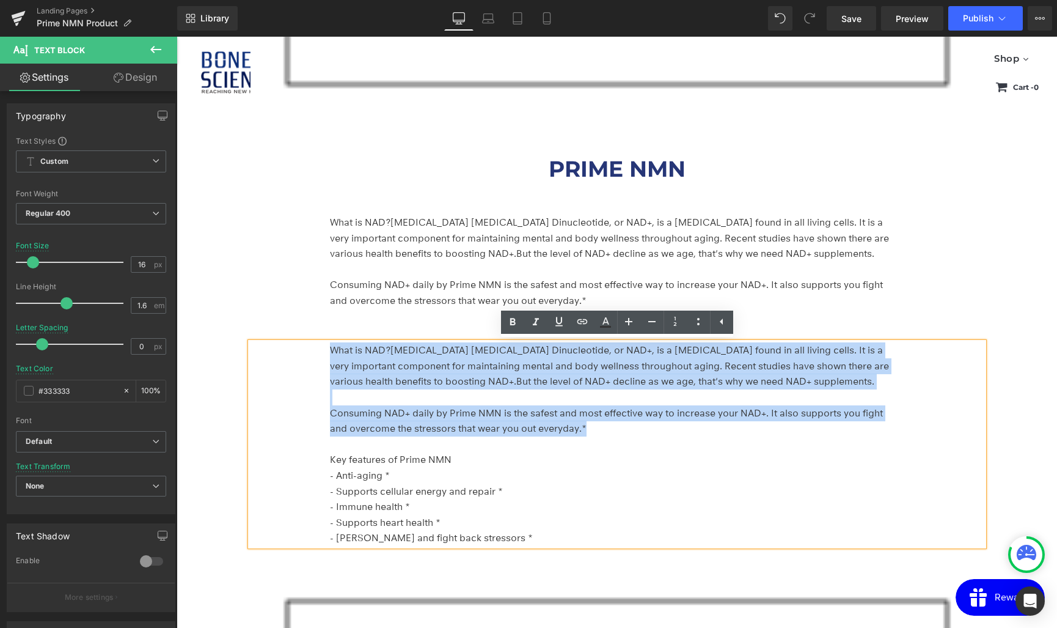
drag, startPoint x: 618, startPoint y: 426, endPoint x: 265, endPoint y: 356, distance: 360.1
click at [265, 356] on div "What is NAD? Nicotinamide Adenine Dinucleotide, or NAD+, is a coenzyme found in…" at bounding box center [617, 443] width 733 height 203
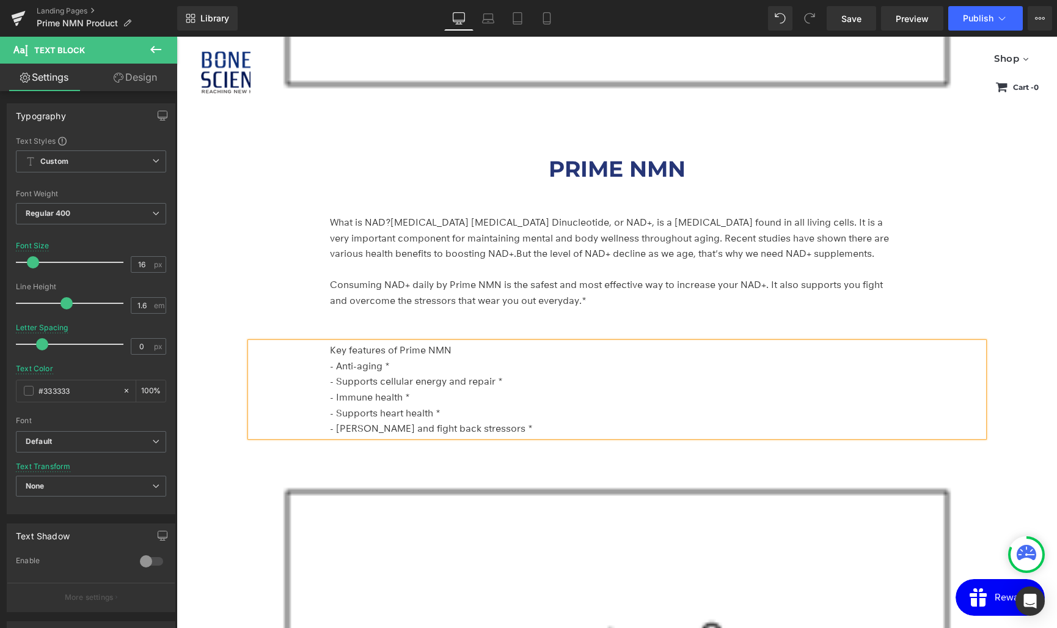
click at [224, 327] on div "PRIME NMN Heading Advanced Anti Aging Formula* Support NAD+ & Cellular Health* …" at bounding box center [617, 556] width 881 height 7055
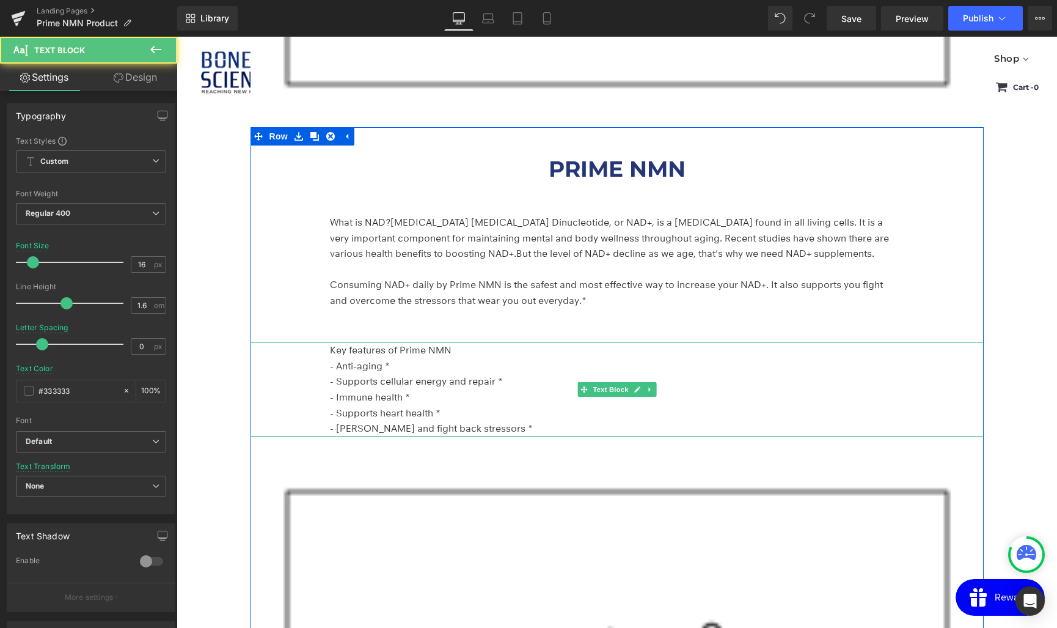
click at [439, 384] on p "- Supports cellular energy and repair *" at bounding box center [614, 381] width 568 height 16
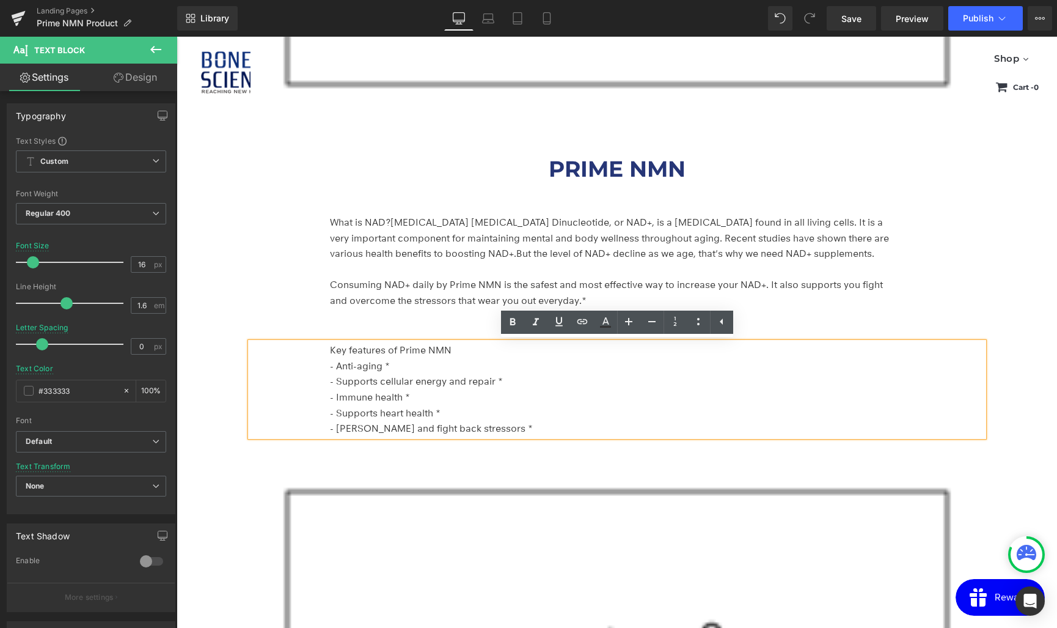
click at [306, 342] on div "Key features of Prime NMN - Anti-aging * - Supports cellular energy and repair …" at bounding box center [617, 389] width 733 height 94
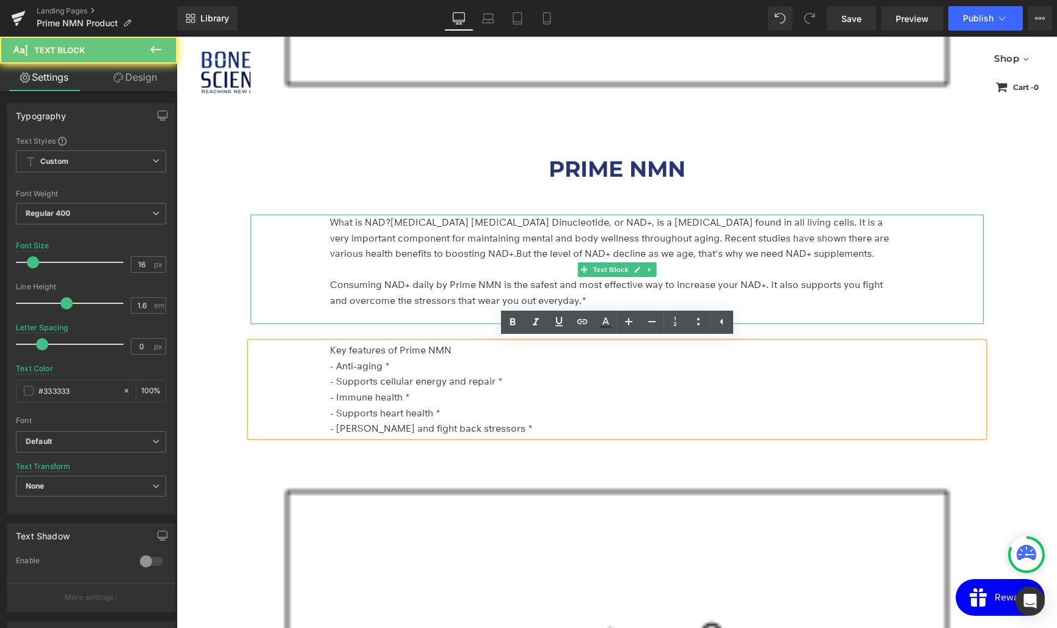
click at [284, 302] on div "What is NAD? Nicotinamide Adenine Dinucleotide, or NAD+, is a coenzyme found in…" at bounding box center [617, 268] width 733 height 109
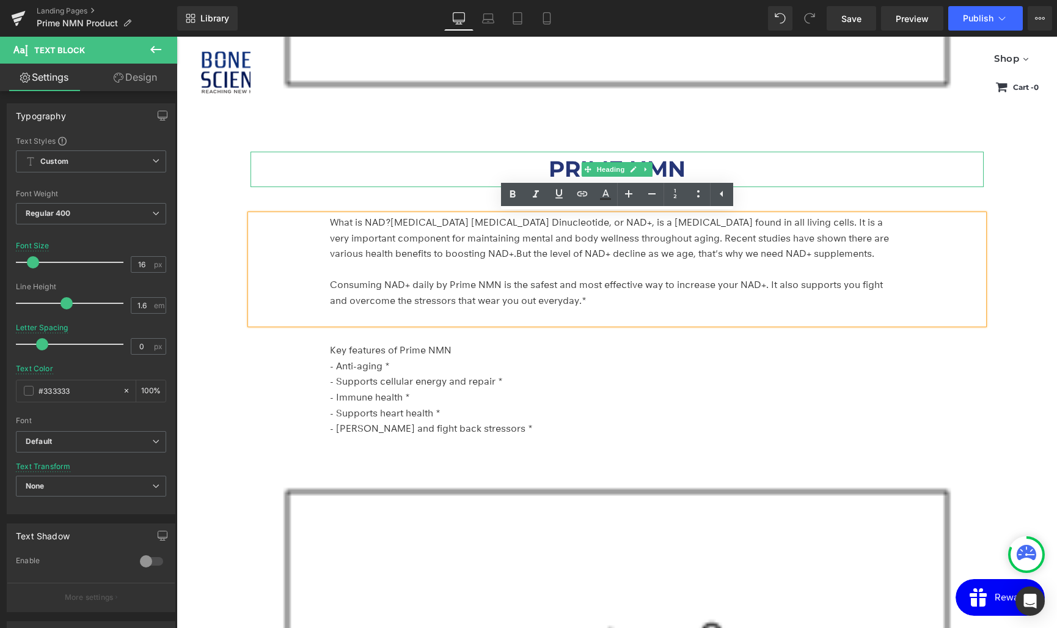
click at [285, 157] on div "PRIME NMN" at bounding box center [617, 169] width 733 height 35
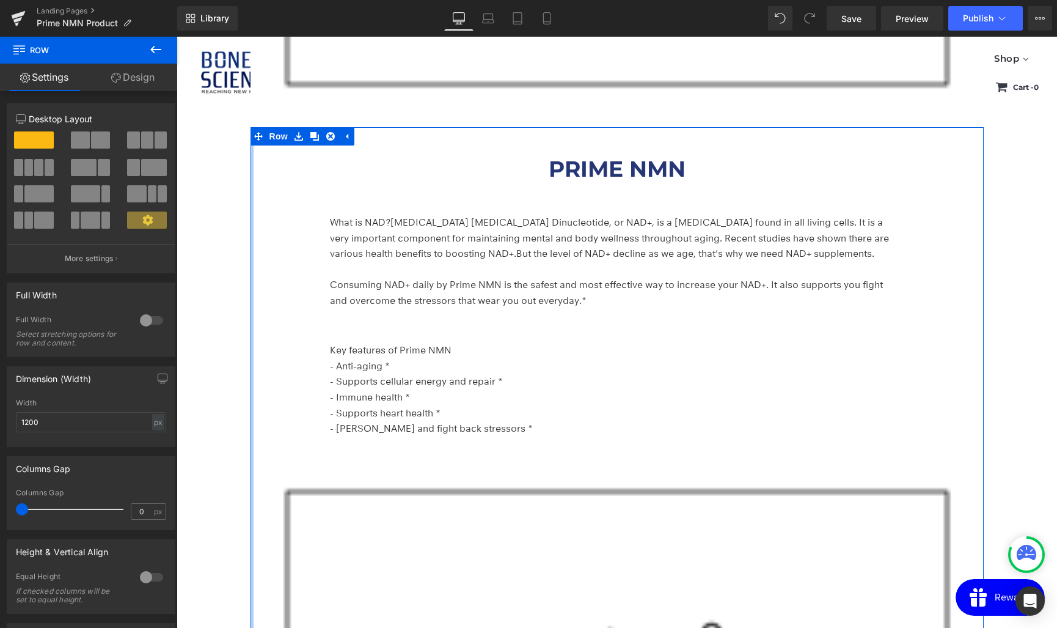
click at [434, 428] on p "- [PERSON_NAME] and fight back stressors *" at bounding box center [614, 428] width 568 height 16
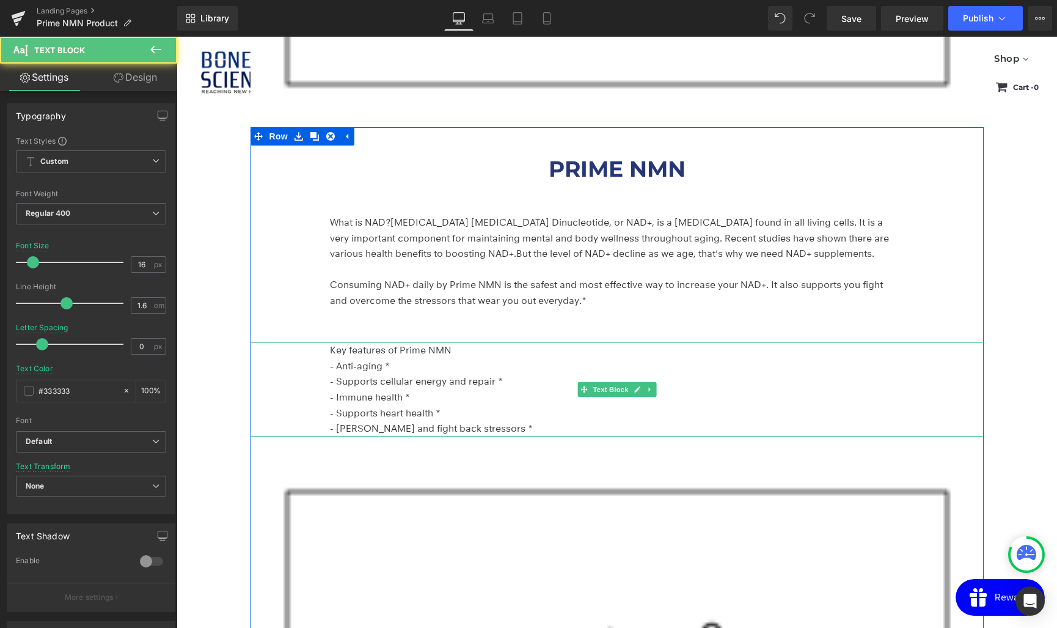
click at [481, 412] on p "- Supports heart health *" at bounding box center [614, 413] width 568 height 16
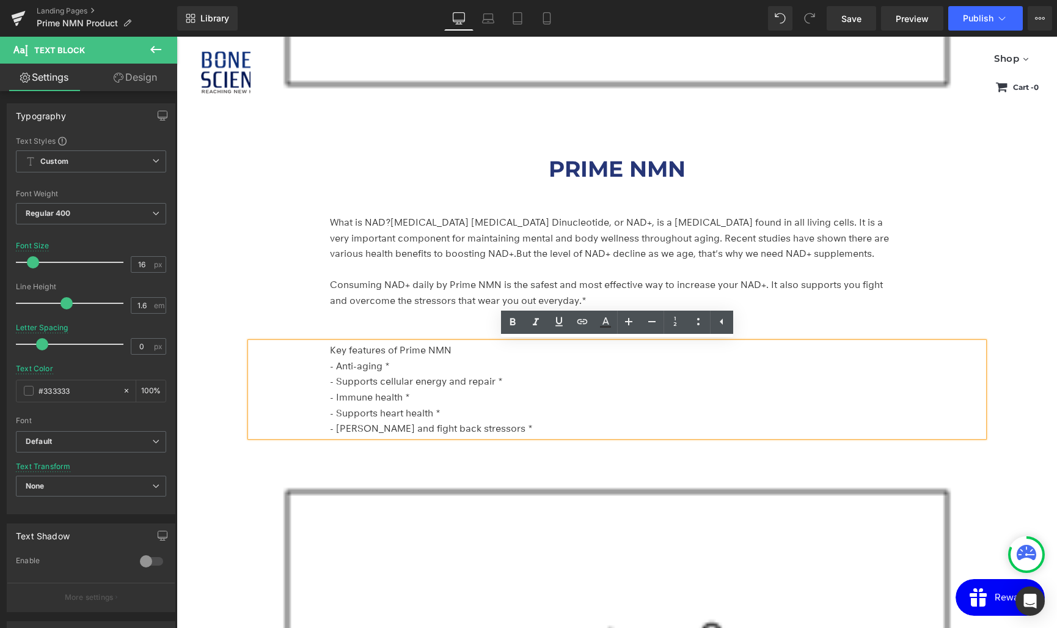
click at [984, 389] on div "Key features of Prime NMN - Anti-aging * - Supports cellular energy and repair …" at bounding box center [617, 389] width 733 height 94
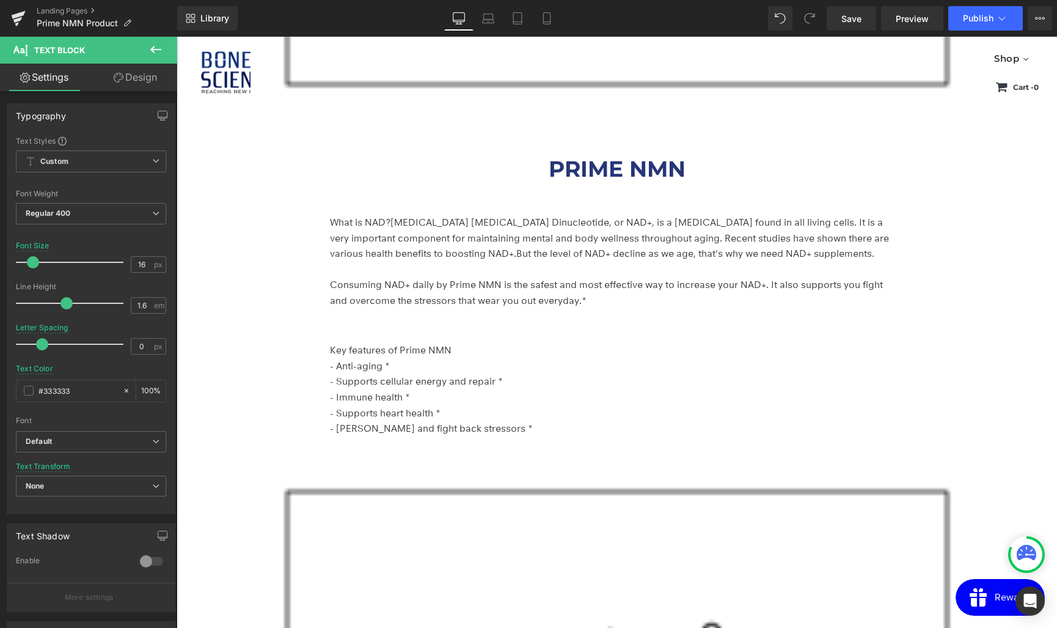
click at [158, 53] on icon at bounding box center [155, 49] width 15 height 15
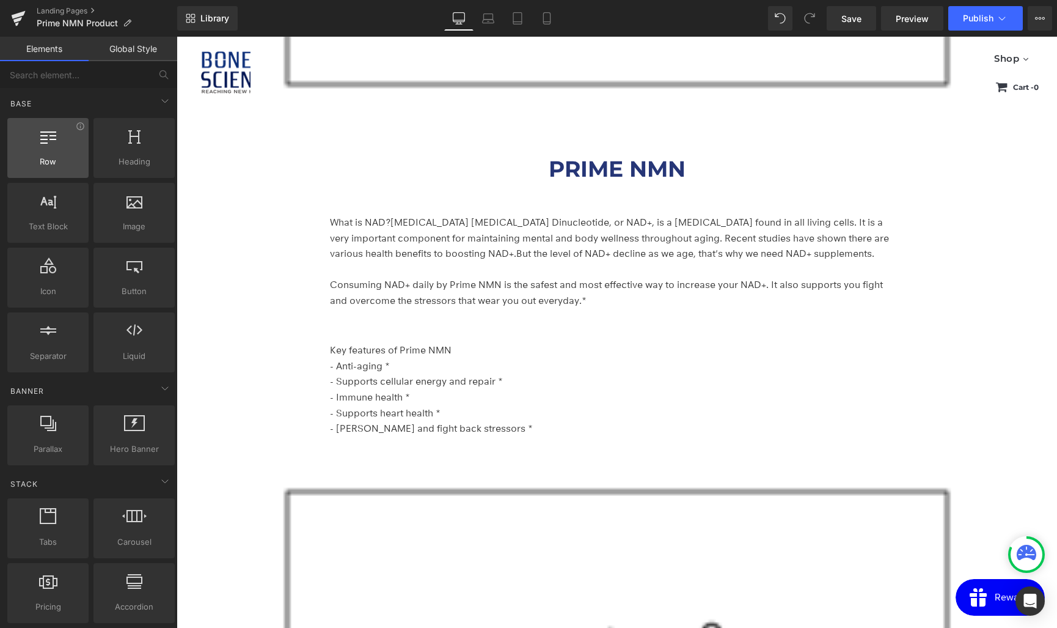
click at [50, 152] on div at bounding box center [48, 141] width 74 height 27
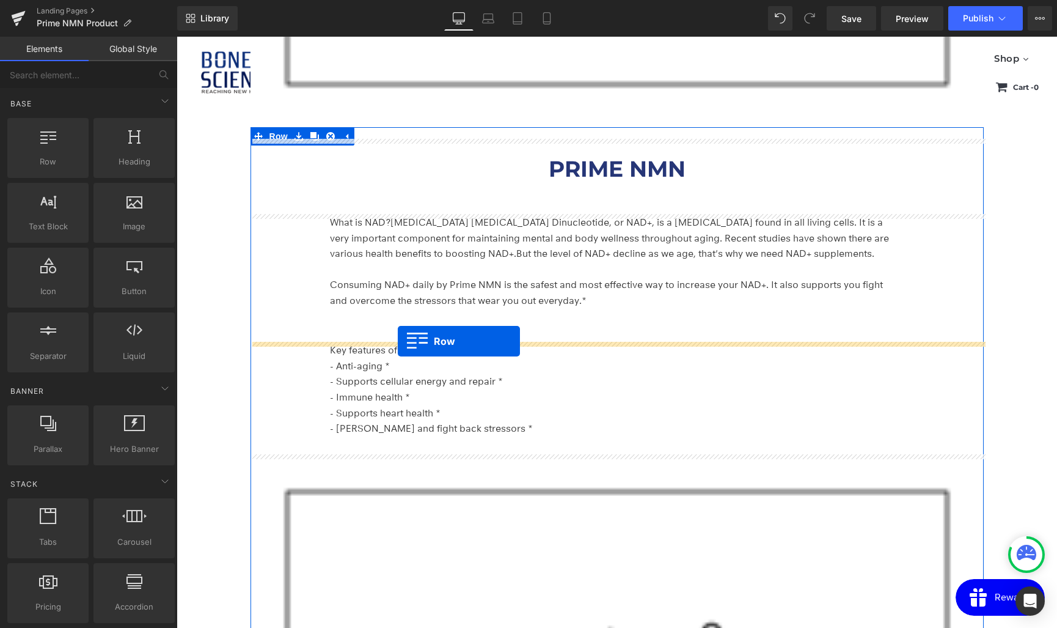
drag, startPoint x: 232, startPoint y: 191, endPoint x: 398, endPoint y: 341, distance: 223.7
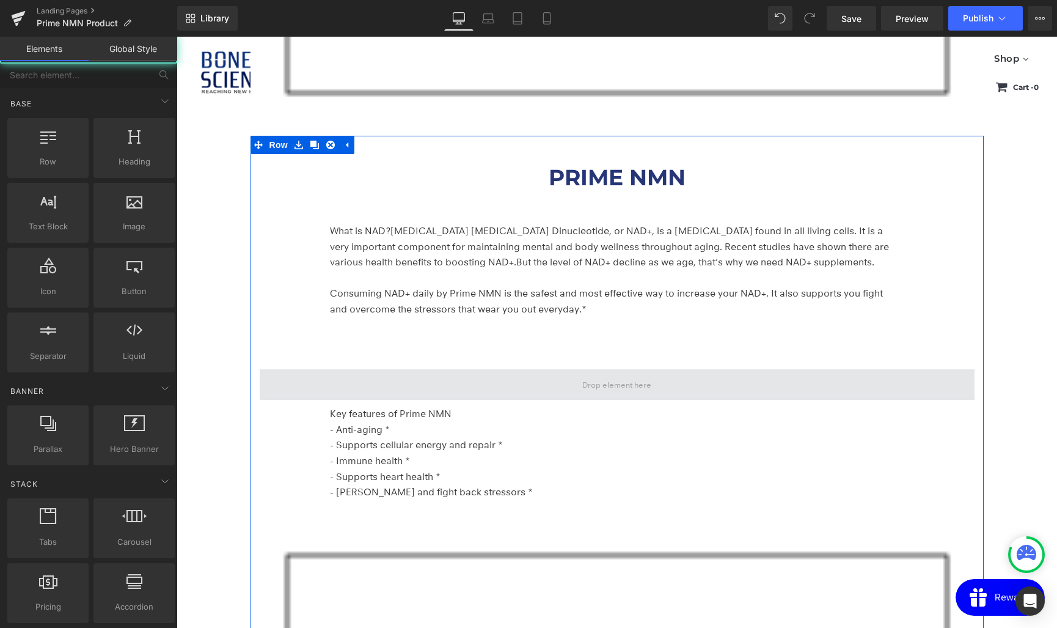
click at [588, 390] on span at bounding box center [617, 384] width 78 height 19
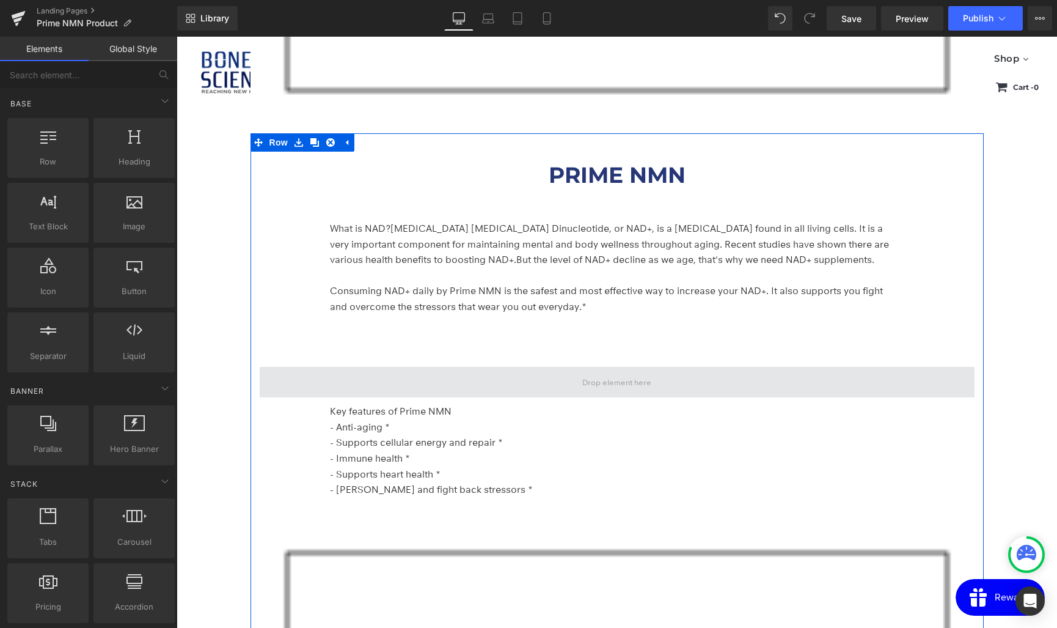
scroll to position [3101, 0]
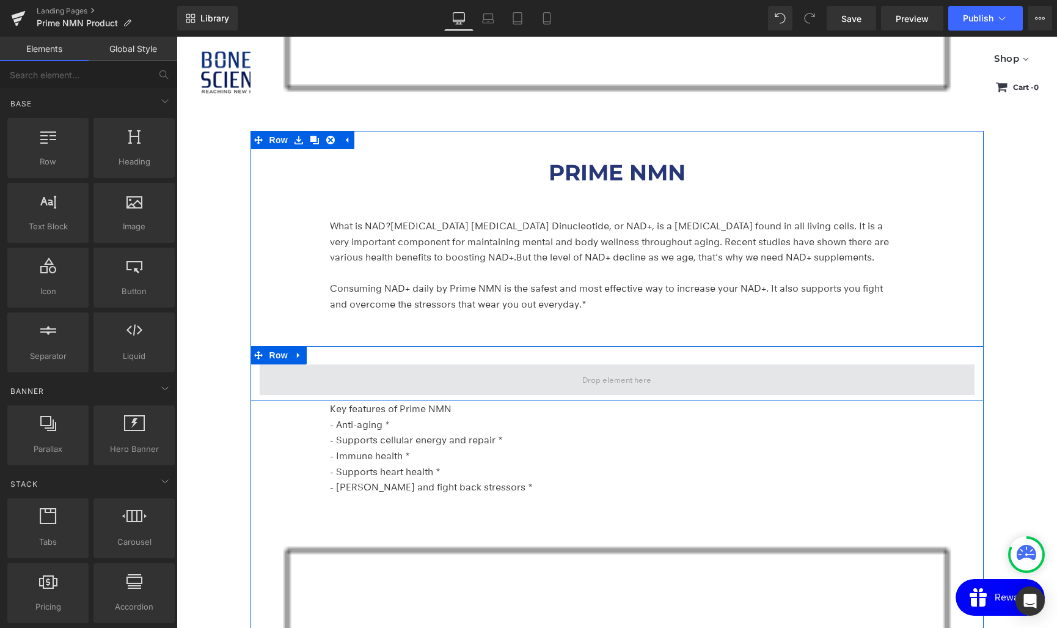
click at [548, 379] on span at bounding box center [617, 379] width 715 height 31
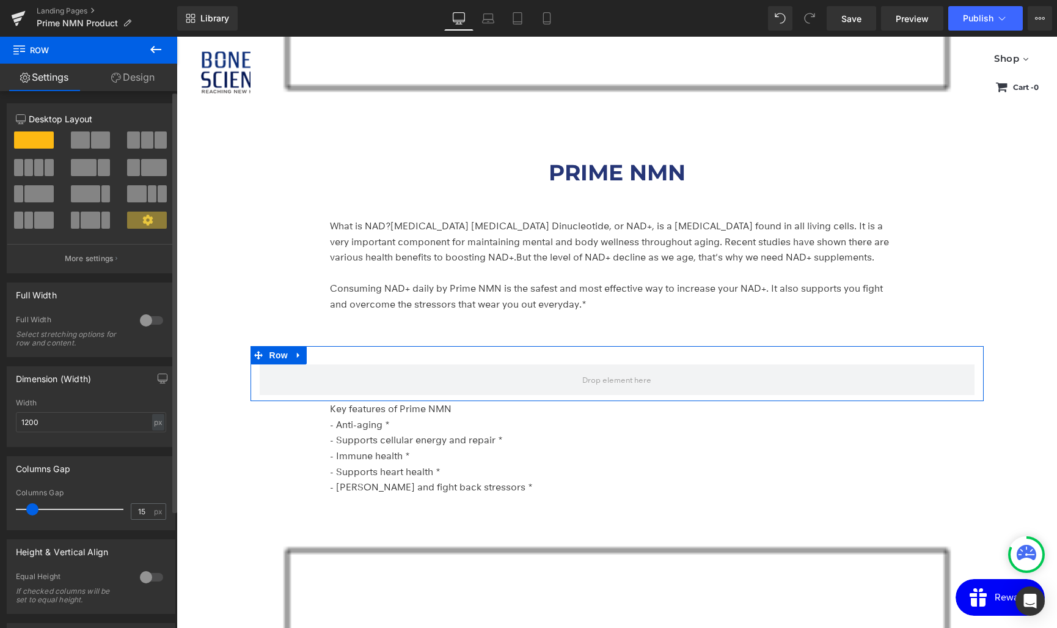
click at [94, 169] on button at bounding box center [91, 167] width 41 height 17
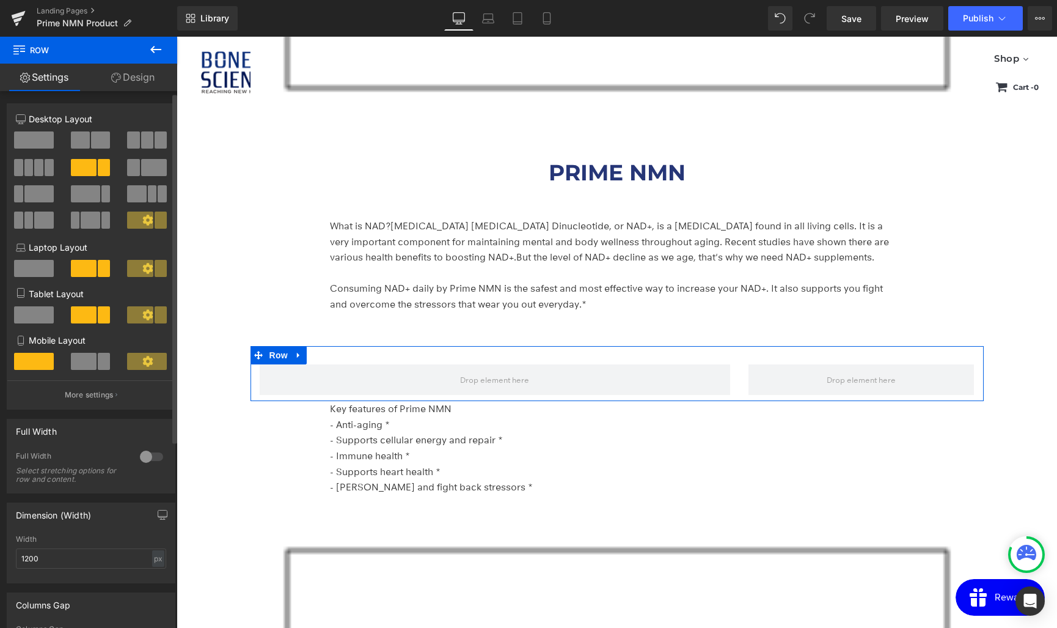
scroll to position [2, 0]
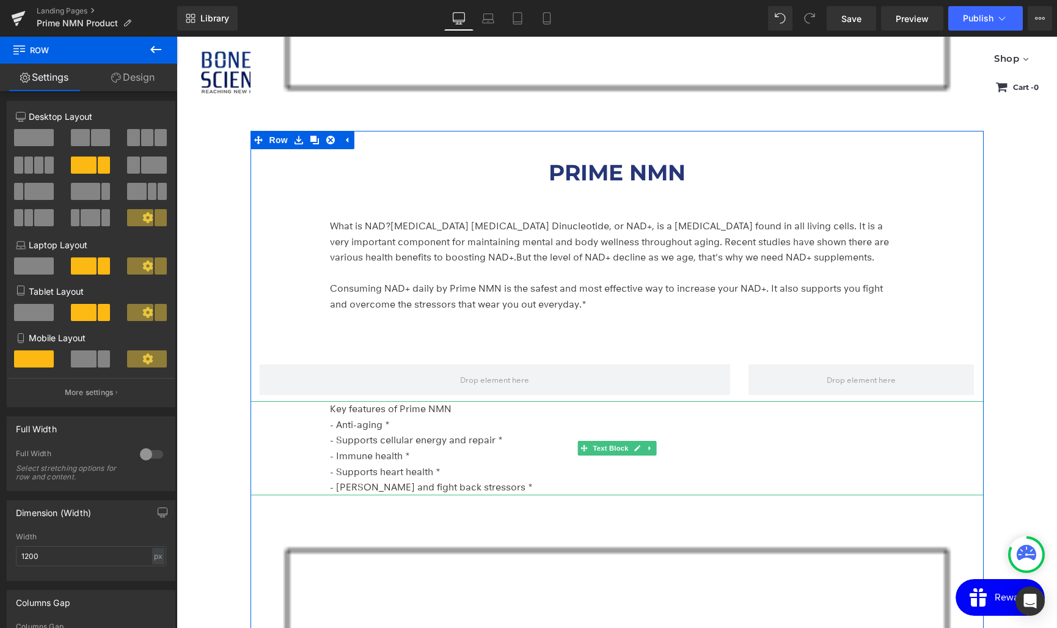
click at [365, 406] on span "Key features of Prime NMN" at bounding box center [391, 409] width 122 height 12
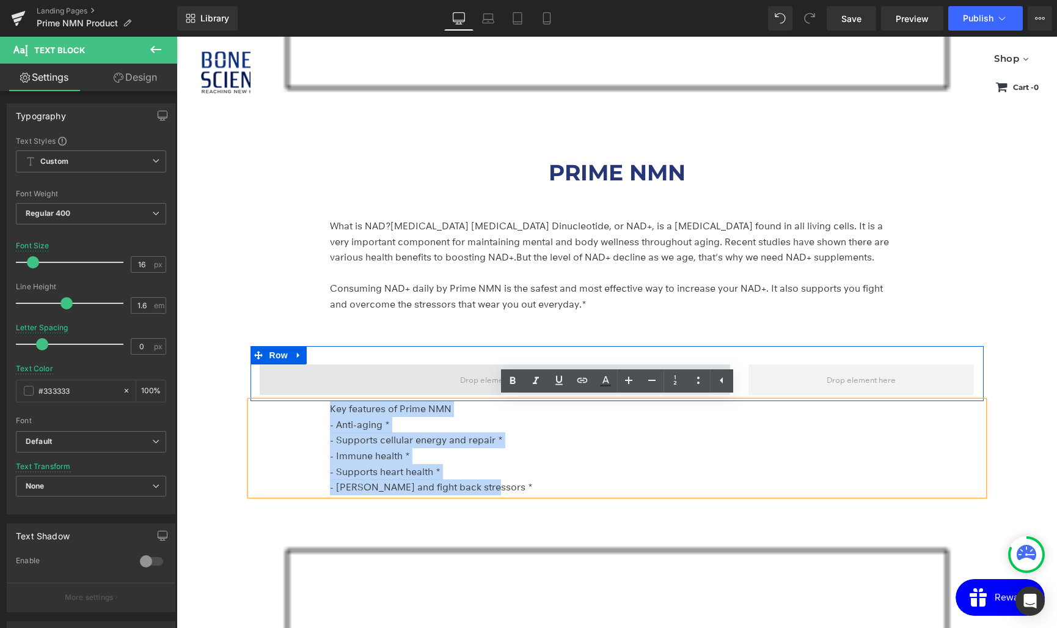
drag, startPoint x: 374, startPoint y: 398, endPoint x: 365, endPoint y: 367, distance: 31.9
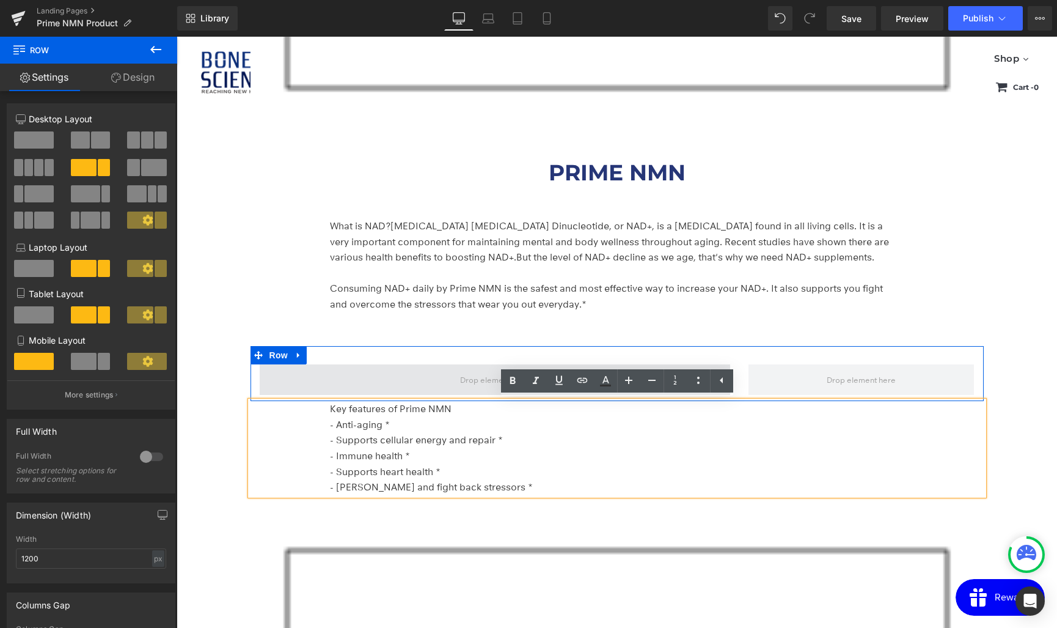
click at [365, 367] on span at bounding box center [495, 379] width 471 height 31
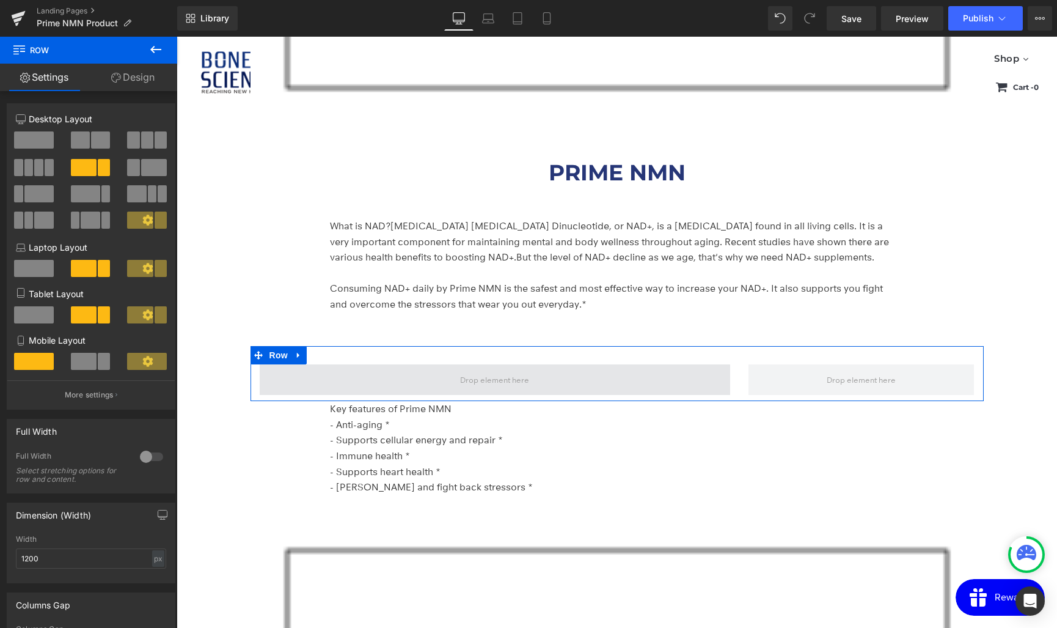
click at [401, 371] on span at bounding box center [495, 379] width 471 height 31
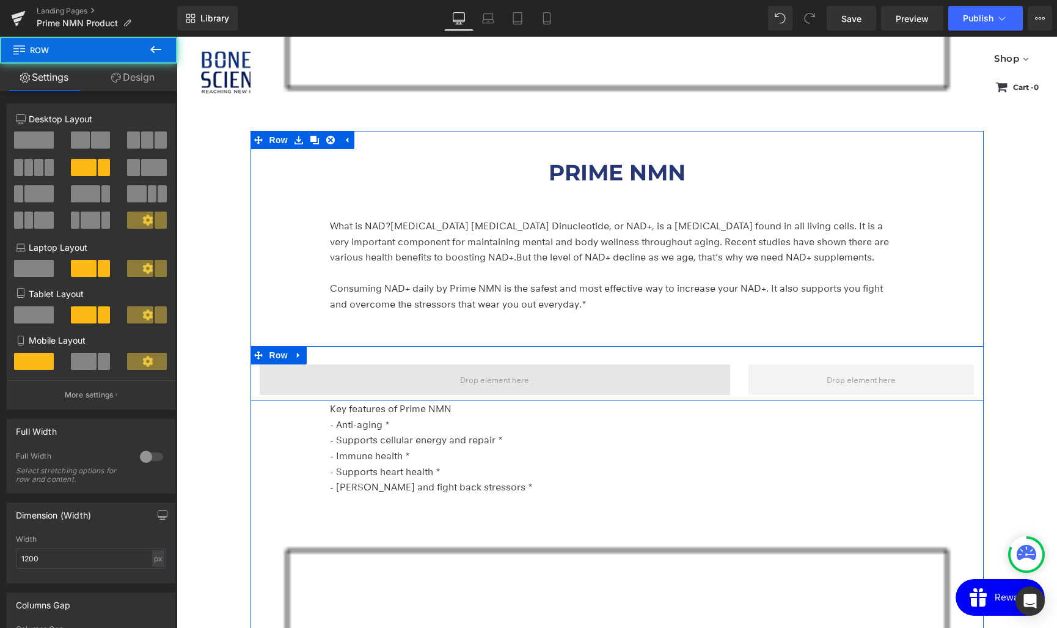
click at [401, 371] on span at bounding box center [495, 379] width 471 height 31
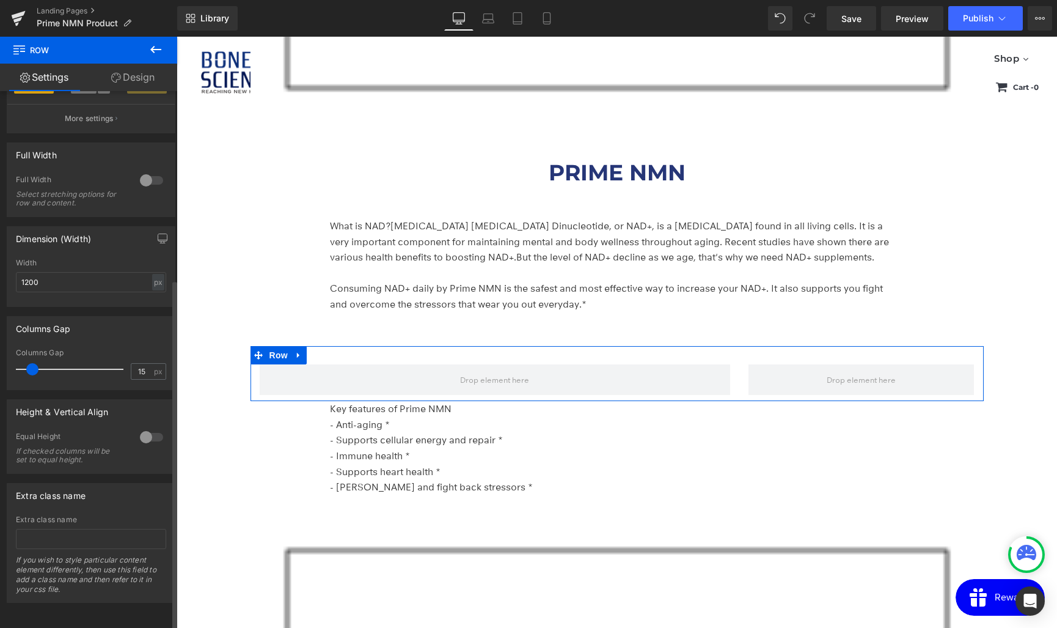
scroll to position [0, 0]
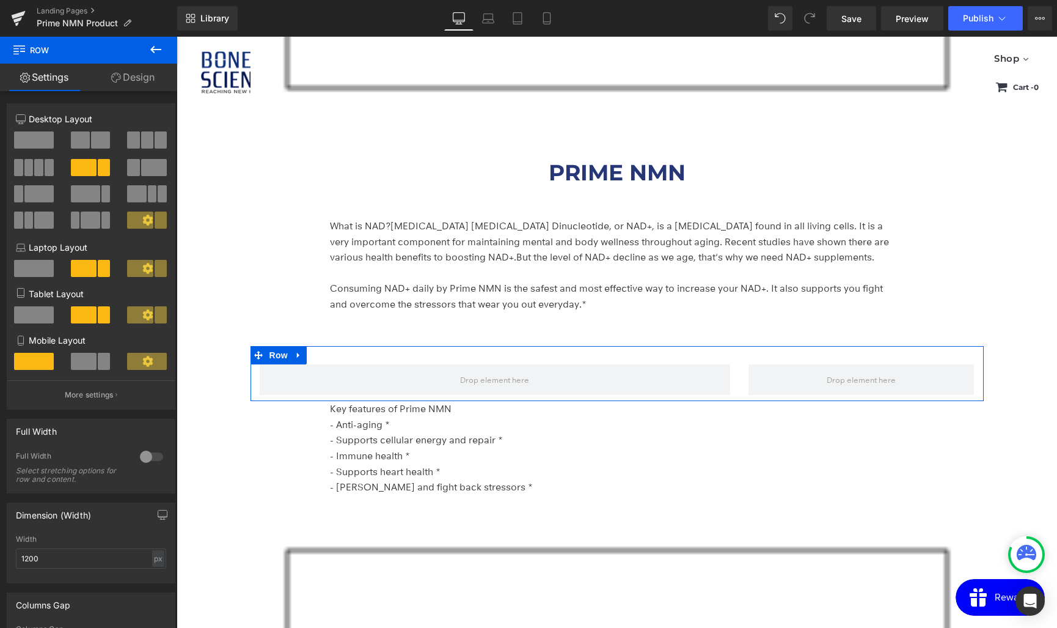
click at [47, 82] on link "Settings" at bounding box center [44, 77] width 89 height 27
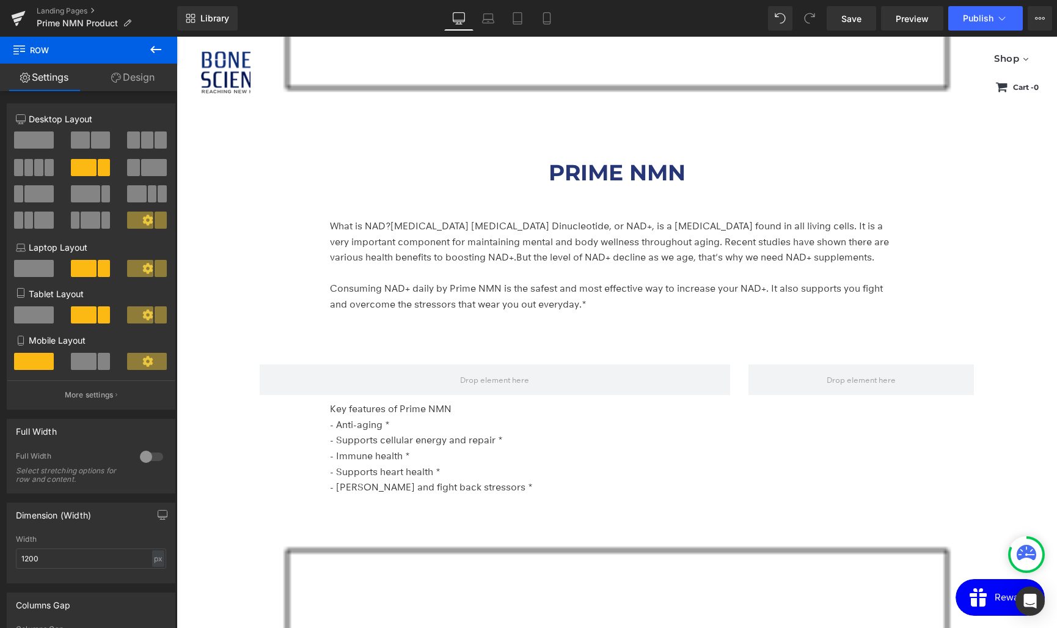
click at [152, 46] on icon at bounding box center [155, 49] width 15 height 15
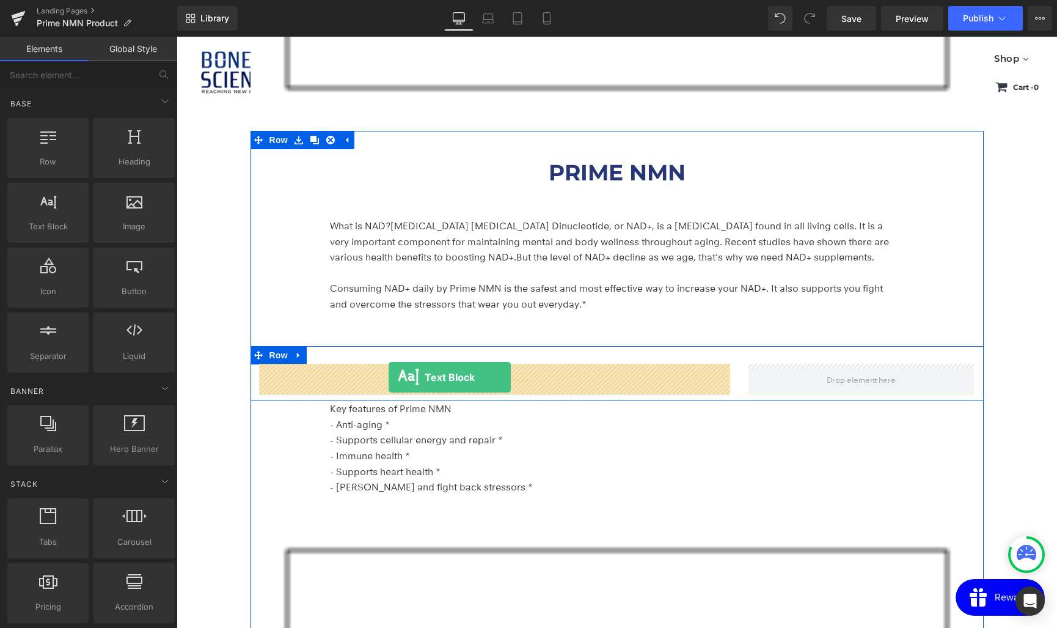
drag, startPoint x: 222, startPoint y: 254, endPoint x: 389, endPoint y: 376, distance: 206.8
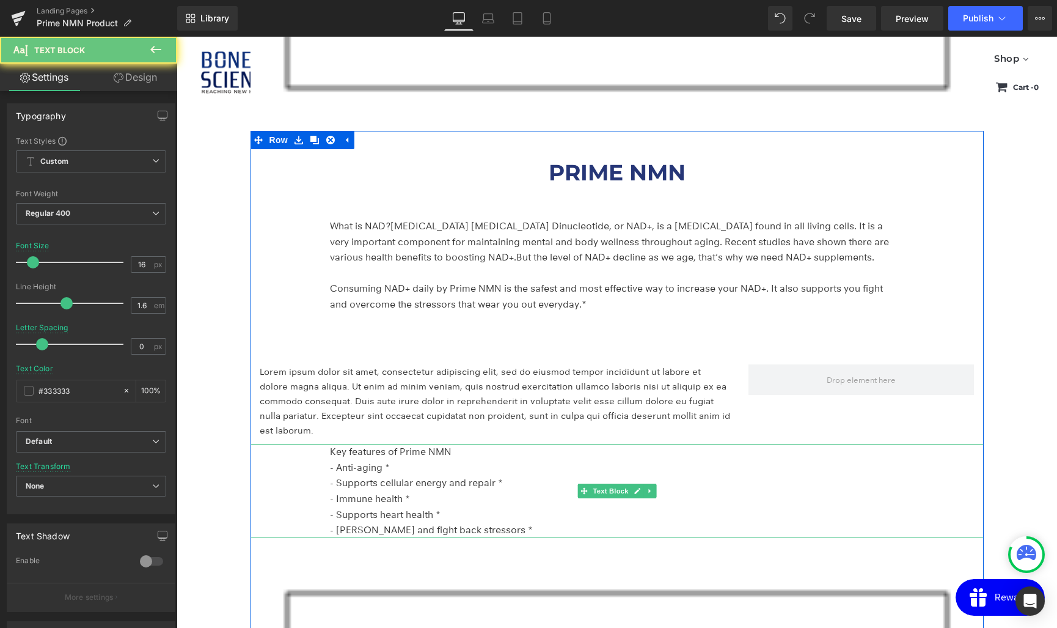
click at [379, 493] on p "- Immune health *" at bounding box center [614, 499] width 568 height 16
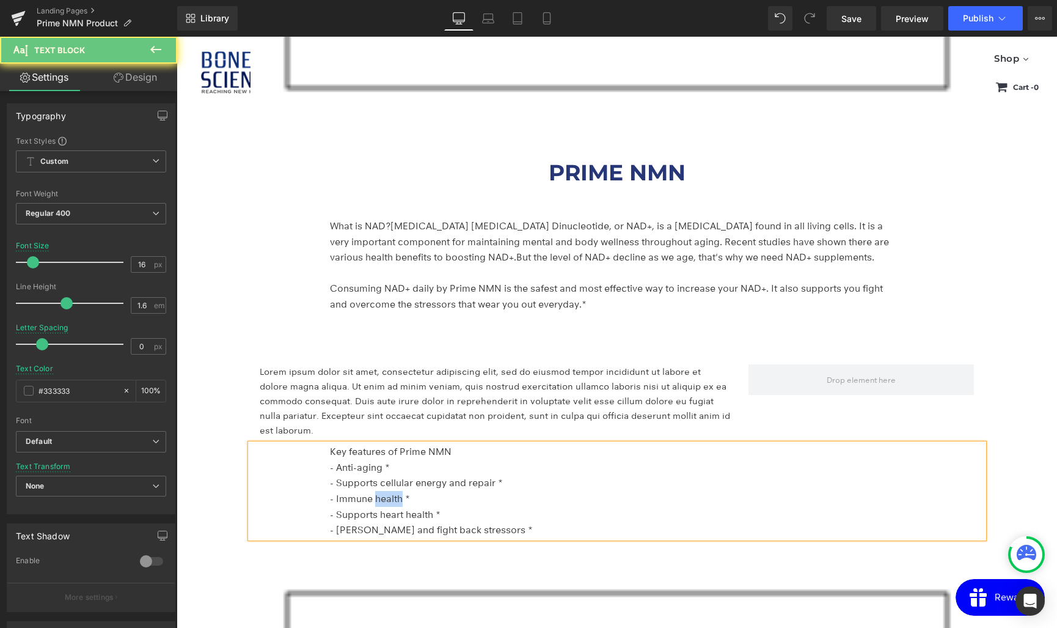
click at [379, 493] on p "- Immune health *" at bounding box center [614, 499] width 568 height 16
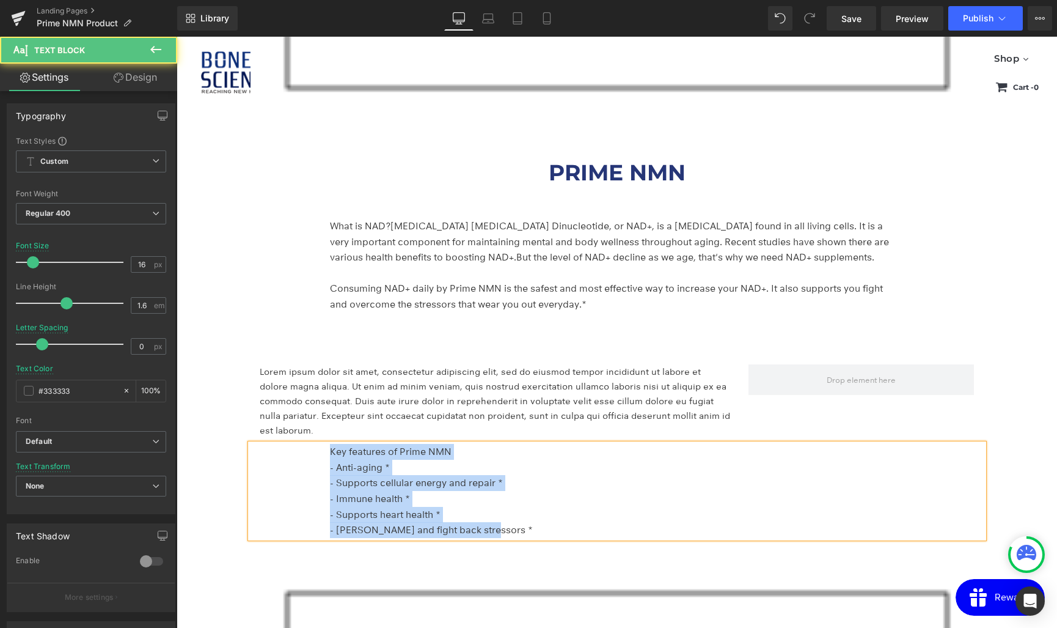
copy div "Key features of Prime NMN - Anti-aging * - Supports cellular energy and repair …"
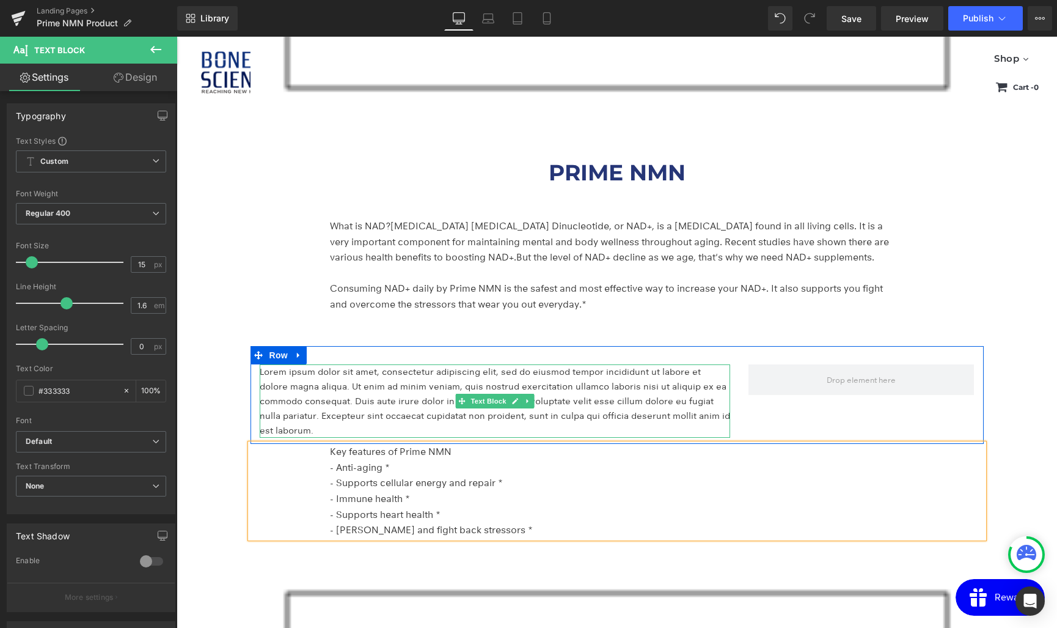
click at [350, 400] on p "Lorem ipsum dolor sit amet, consectetur adipiscing elit, sed do eiusmod tempor …" at bounding box center [495, 400] width 471 height 73
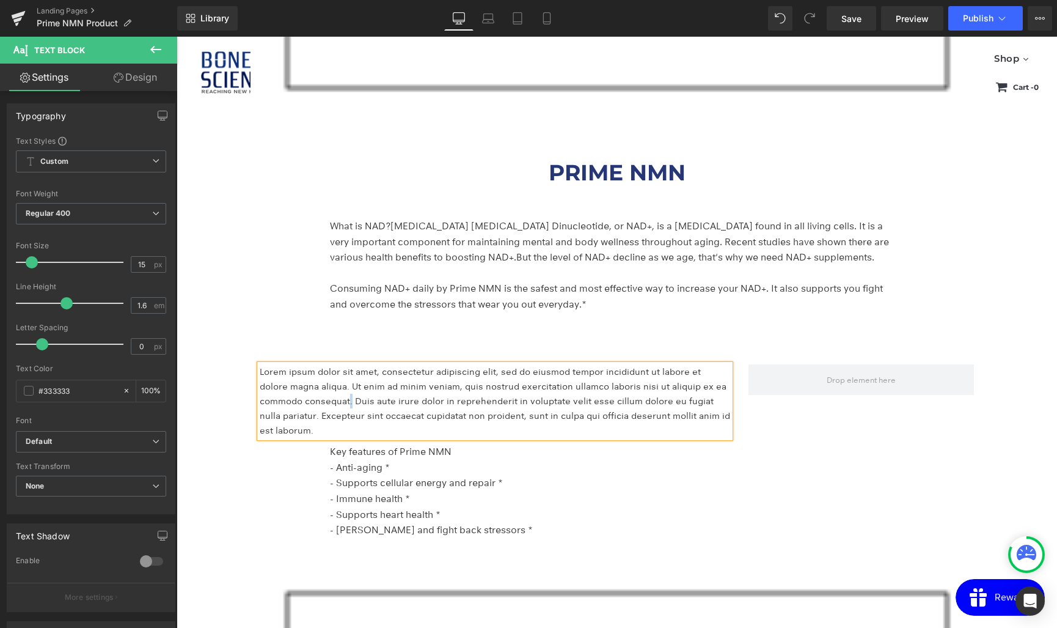
click at [350, 400] on p "Lorem ipsum dolor sit amet, consectetur adipiscing elit, sed do eiusmod tempor …" at bounding box center [495, 400] width 471 height 73
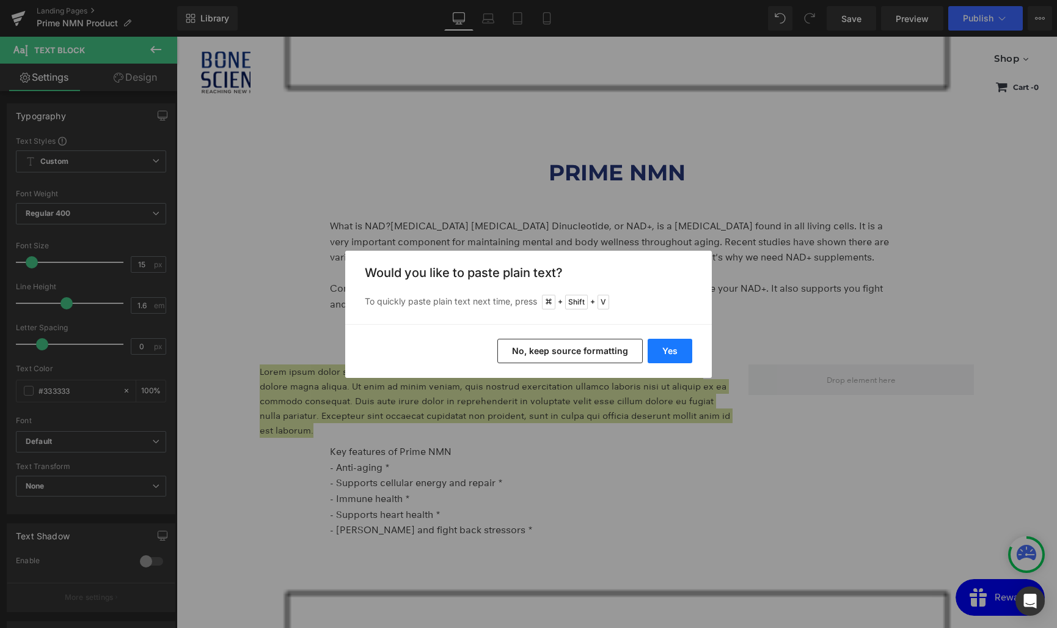
click at [672, 348] on button "Yes" at bounding box center [670, 351] width 45 height 24
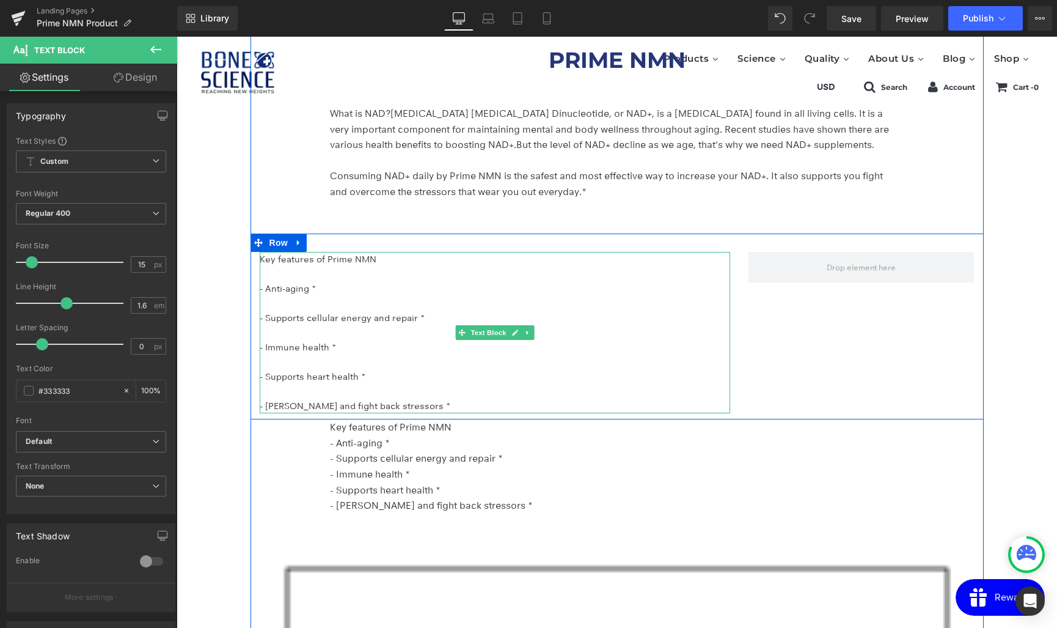
scroll to position [3221, 0]
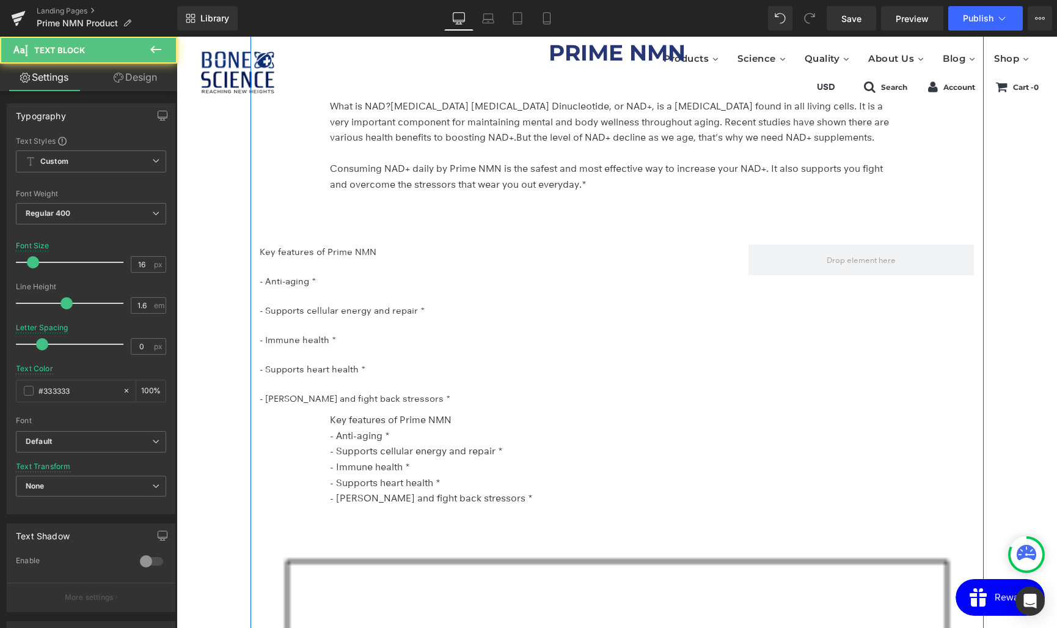
click at [406, 450] on p "- Supports cellular energy and repair *" at bounding box center [614, 451] width 568 height 16
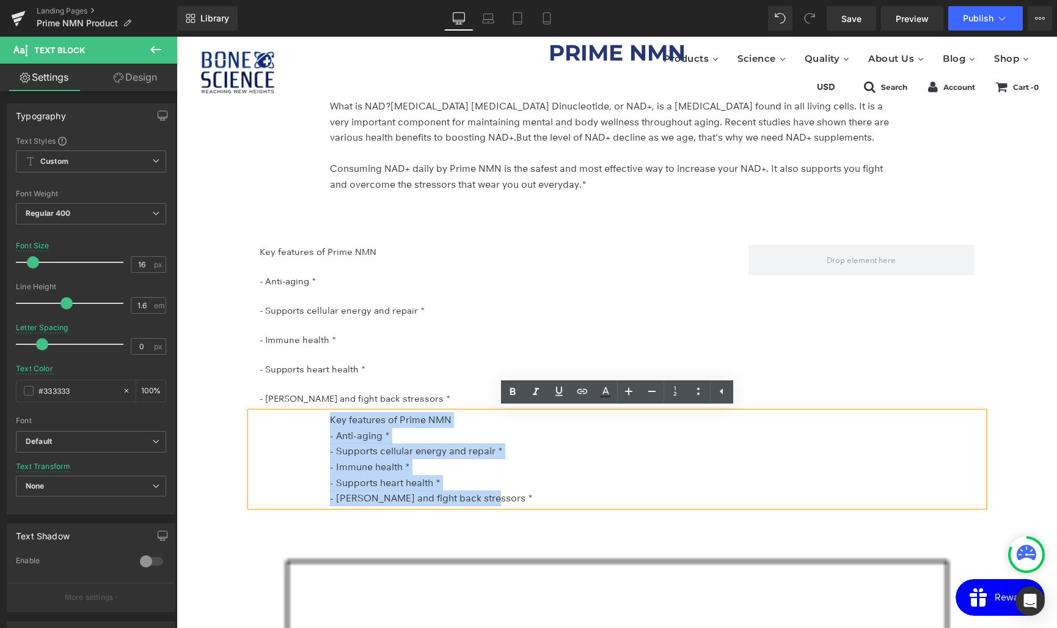
drag, startPoint x: 502, startPoint y: 498, endPoint x: 325, endPoint y: 406, distance: 199.3
click at [325, 406] on div "PRIME NMN Heading What is NAD? Nicotinamide Adenine Dinucleotide, or NAD+, is a…" at bounding box center [617, 640] width 733 height 1234
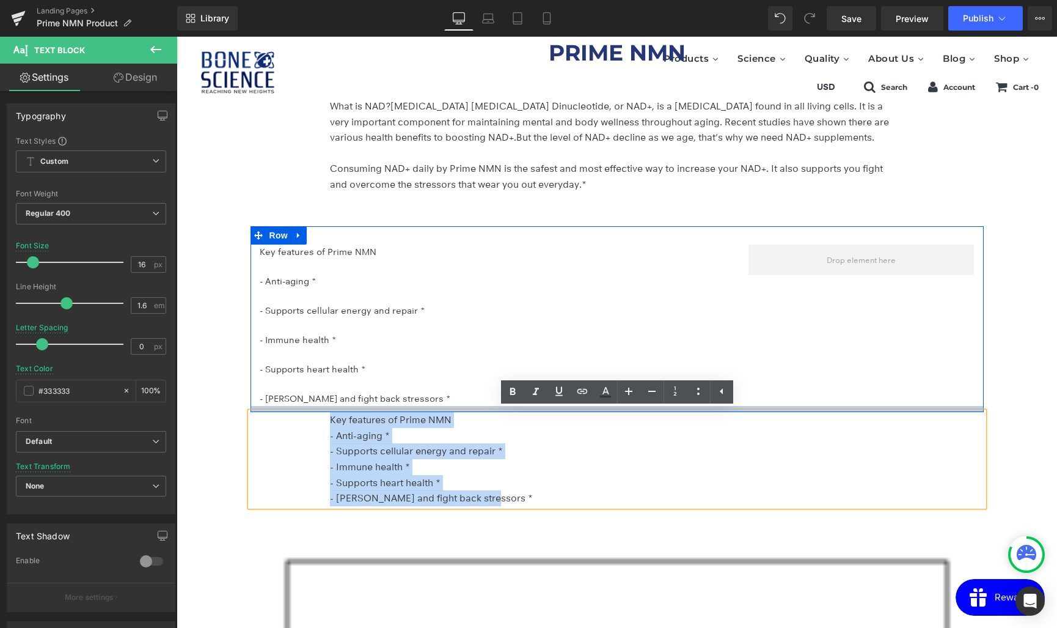
copy div "Key features of Prime NMN - Anti-aging * - Supports cellular energy and repair …"
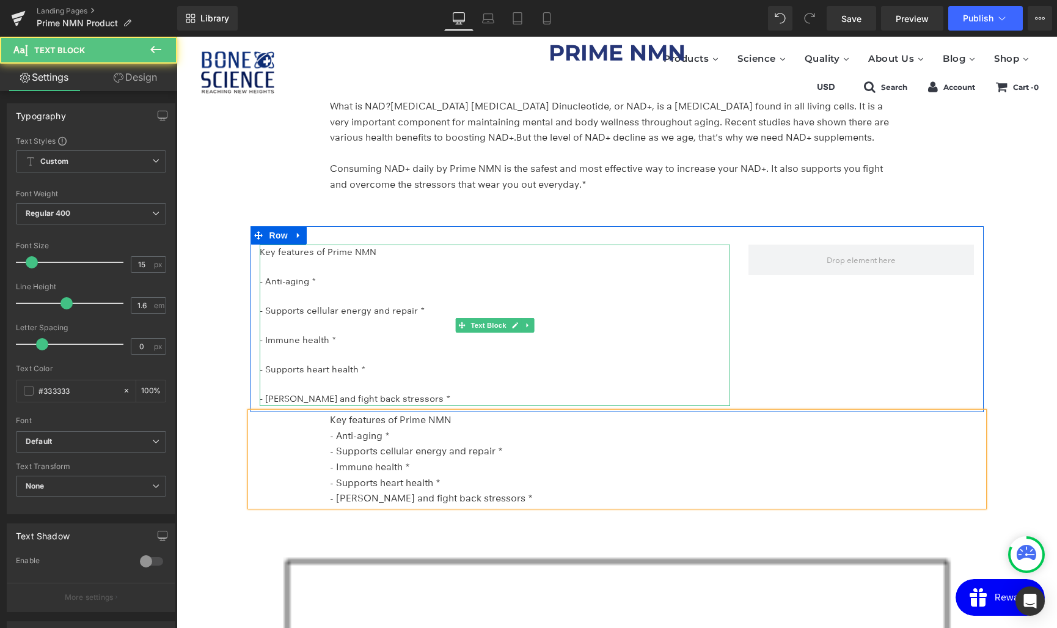
click at [313, 363] on p "- Supports heart health *" at bounding box center [495, 369] width 471 height 15
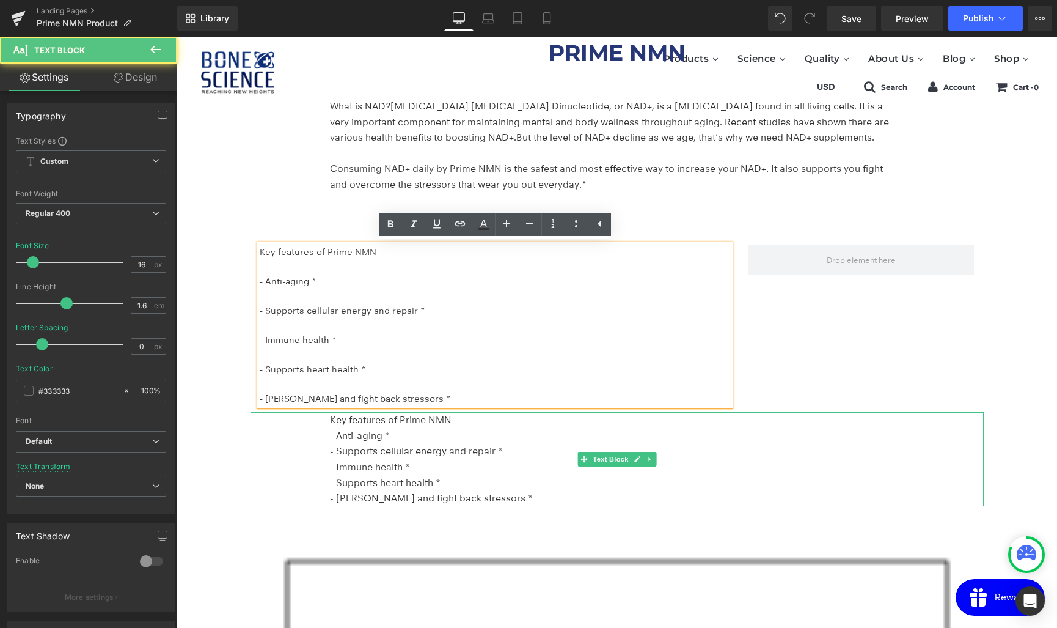
click at [357, 471] on p "- Immune health *" at bounding box center [614, 467] width 568 height 16
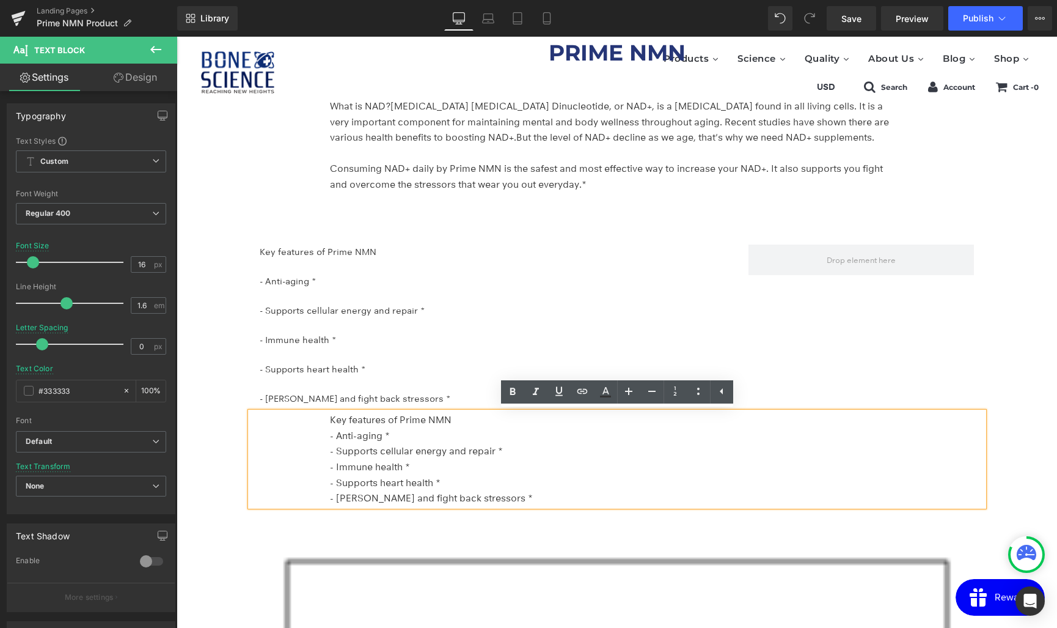
click at [300, 446] on div "Key features of Prime NMN - Anti-aging * - Supports cellular energy and repair …" at bounding box center [617, 459] width 733 height 94
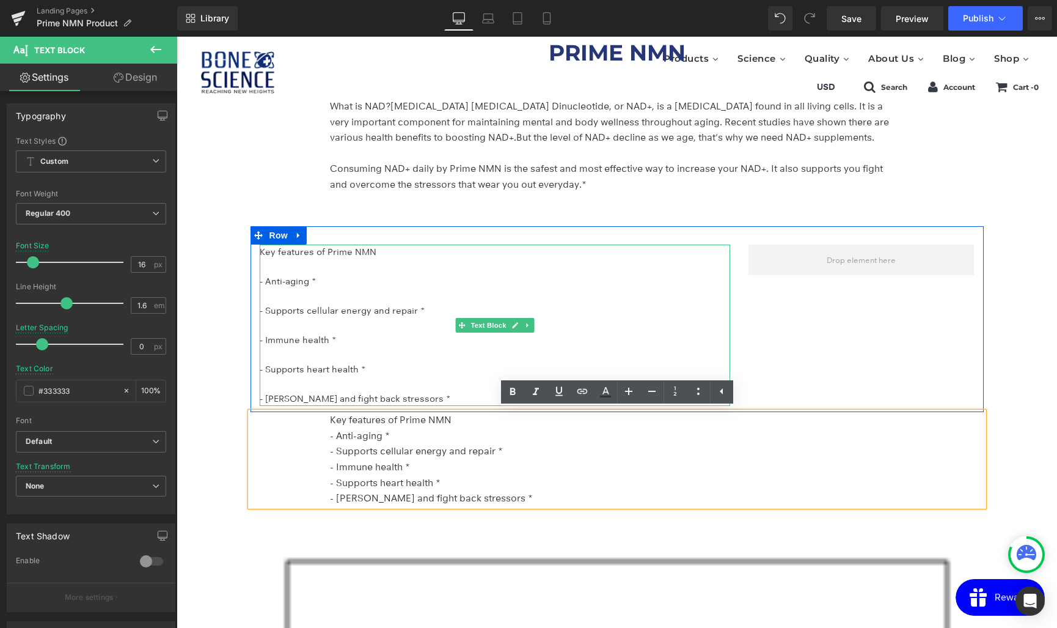
click at [384, 365] on p "- Supports heart health *" at bounding box center [495, 369] width 471 height 15
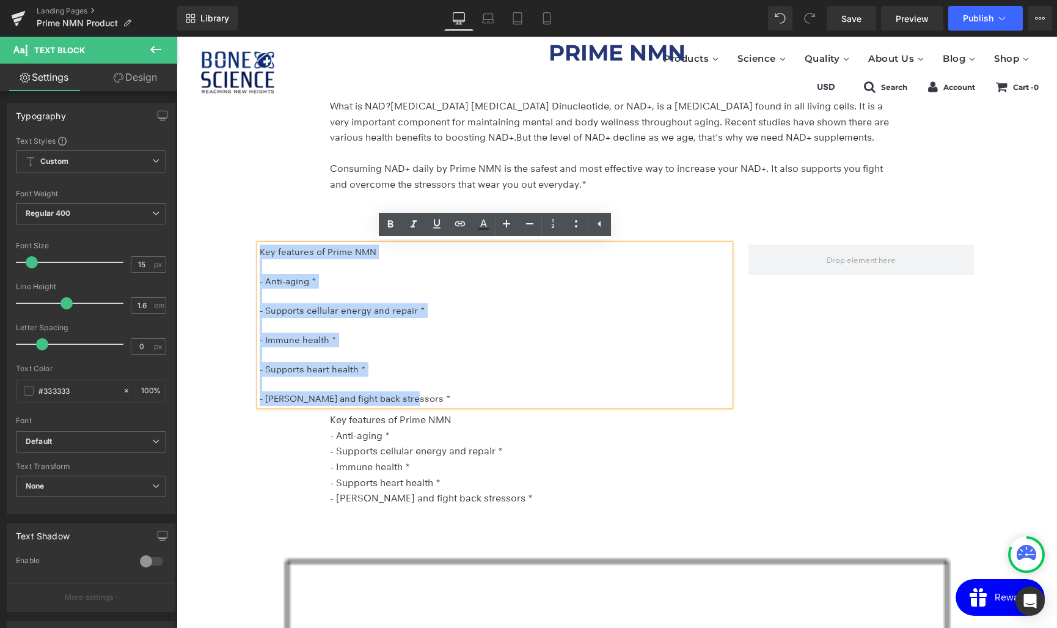
drag, startPoint x: 427, startPoint y: 395, endPoint x: 243, endPoint y: 228, distance: 248.3
click at [243, 228] on div "PRIME NMN Heading Advanced Anti Aging Formula* Support NAD+ & Cellular Health* …" at bounding box center [617, 533] width 881 height 7240
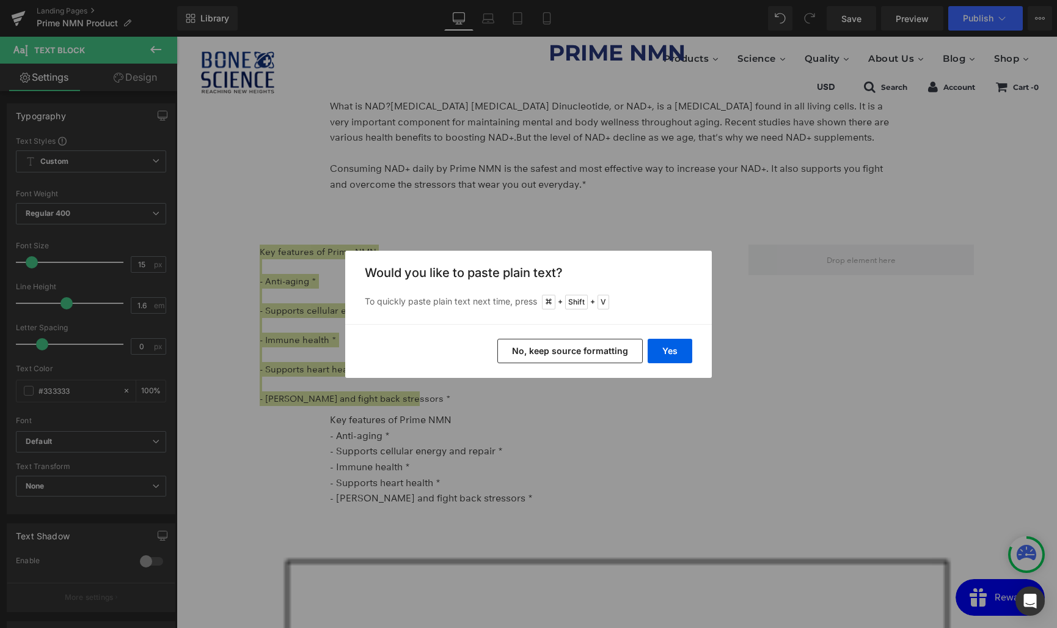
click at [598, 352] on button "No, keep source formatting" at bounding box center [569, 351] width 145 height 24
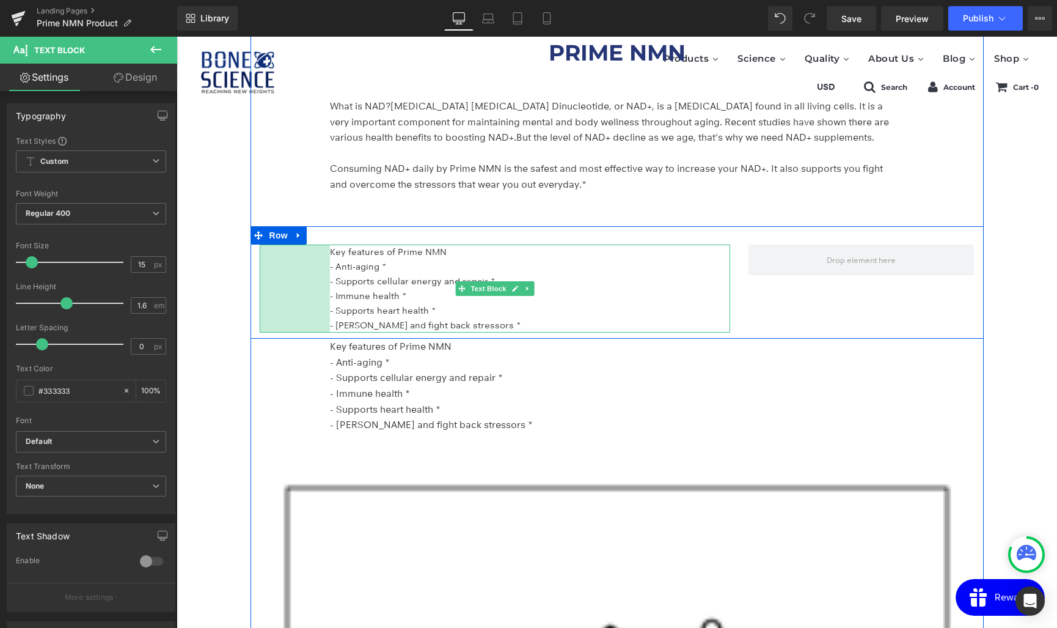
drag, startPoint x: 260, startPoint y: 270, endPoint x: 330, endPoint y: 274, distance: 70.4
click at [330, 274] on div "Key features of Prime NMN - Anti-aging * - Supports cellular energy and repair …" at bounding box center [495, 288] width 471 height 88
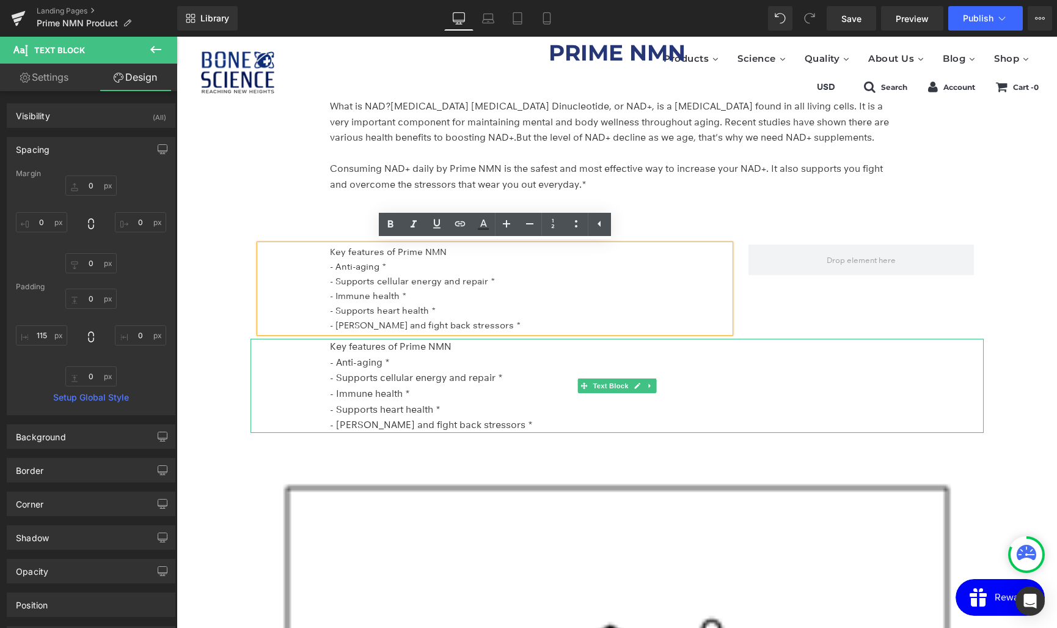
click at [419, 365] on p "- Anti-aging *" at bounding box center [614, 362] width 568 height 16
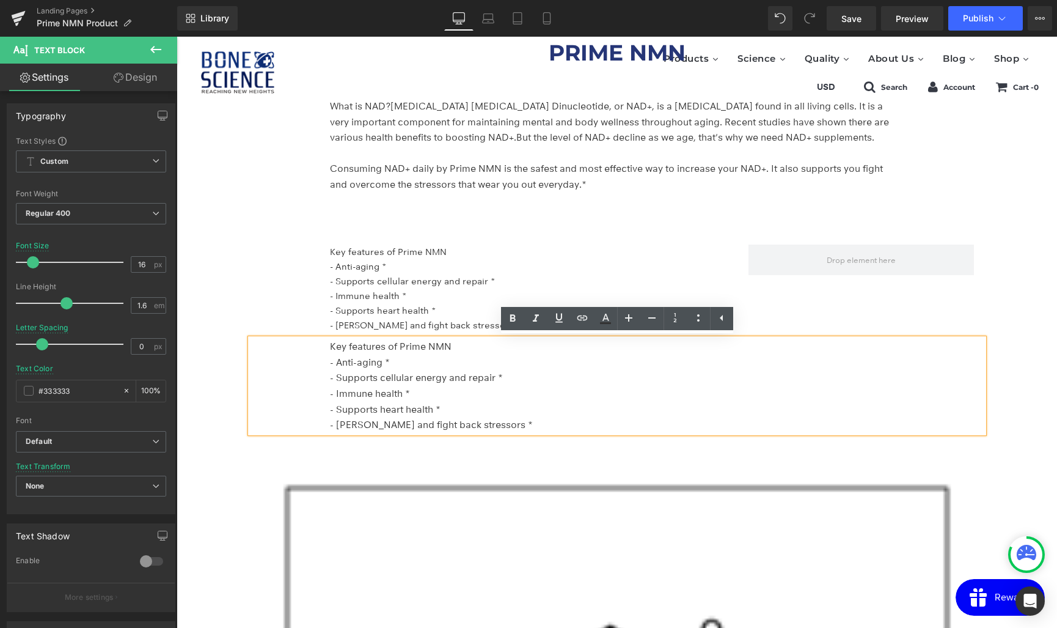
click at [370, 291] on p "- Immune health *" at bounding box center [530, 295] width 400 height 15
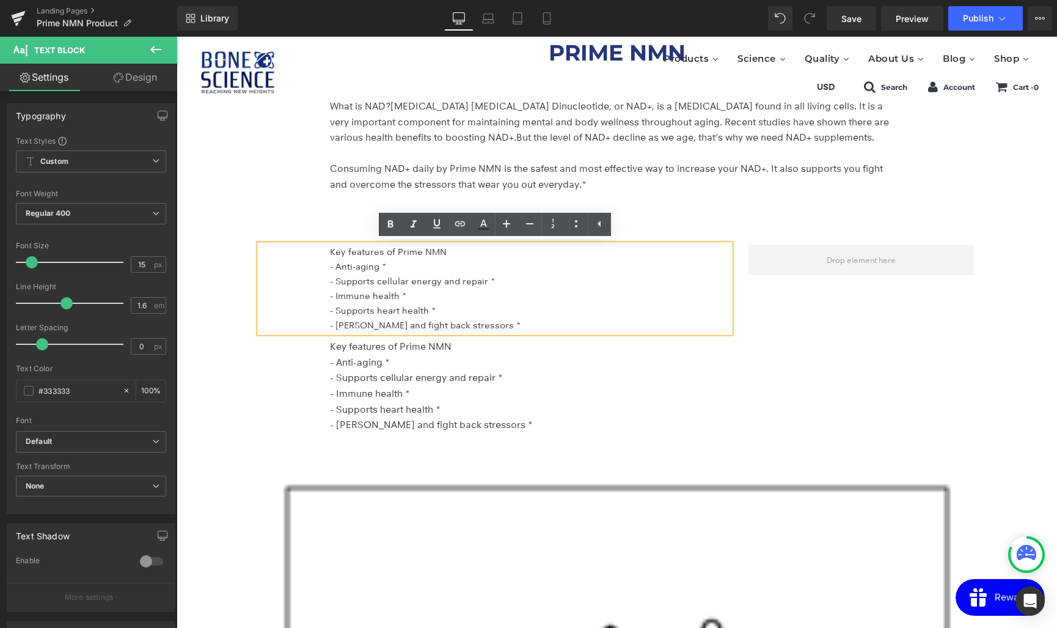
click at [312, 265] on div "Key features of Prime NMN - Anti-aging * - Supports cellular energy and repair …" at bounding box center [495, 288] width 471 height 88
click at [336, 263] on p "- Anti-aging *" at bounding box center [530, 266] width 400 height 15
click at [260, 267] on div "Key features of Prime NMN - Anti-aging * - Supports cellular energy and repair …" at bounding box center [495, 288] width 471 height 88
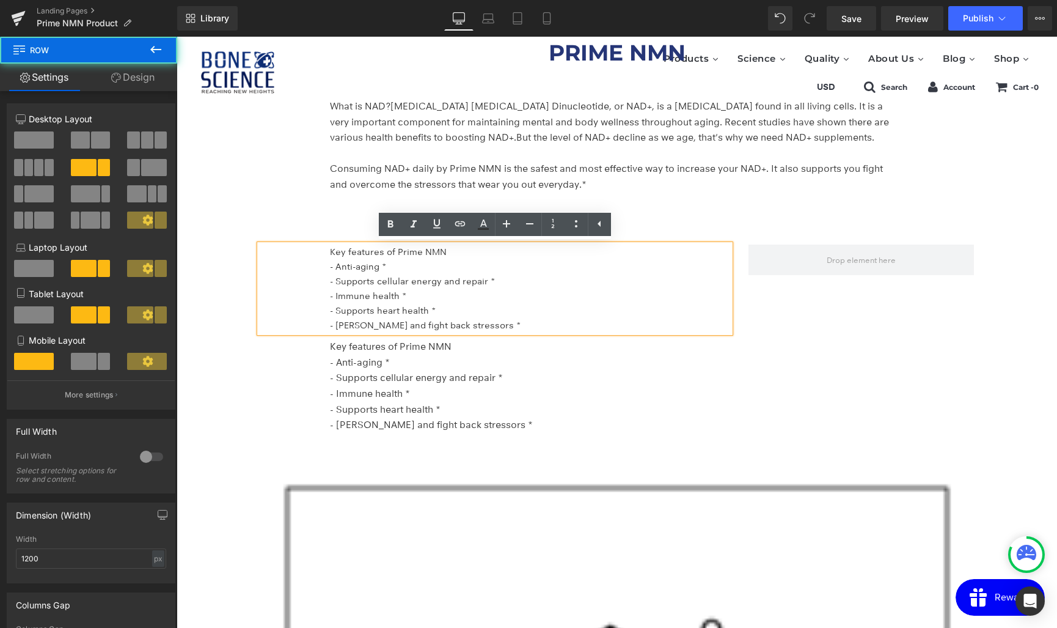
click at [255, 268] on div "Key features of Prime NMN - Anti-aging * - Supports cellular energy and repair …" at bounding box center [495, 288] width 489 height 88
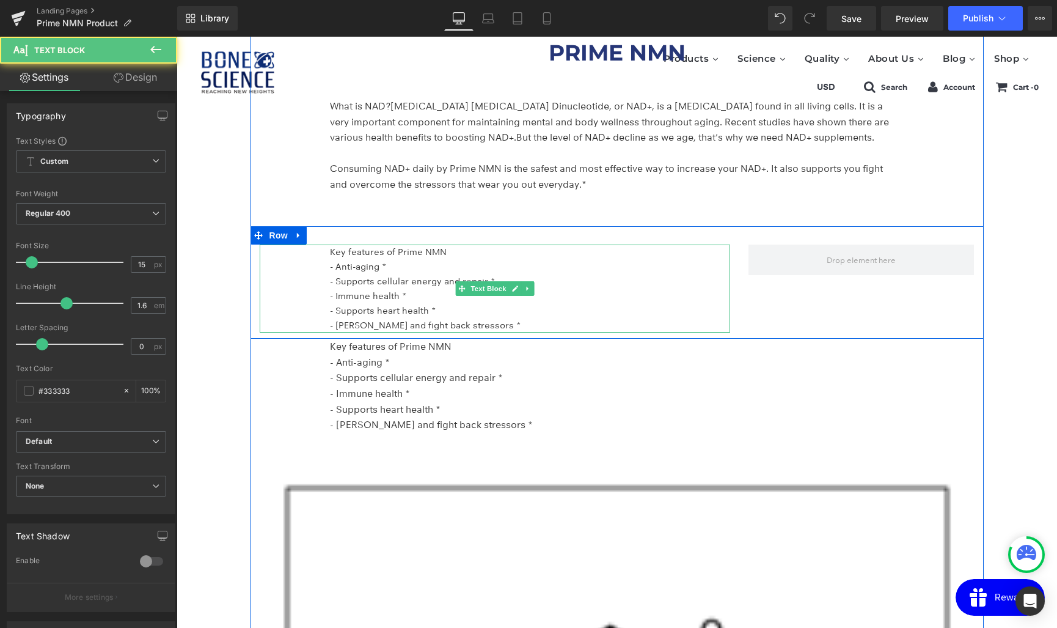
click at [400, 284] on p "- Supports cellular energy and repair *" at bounding box center [530, 281] width 400 height 15
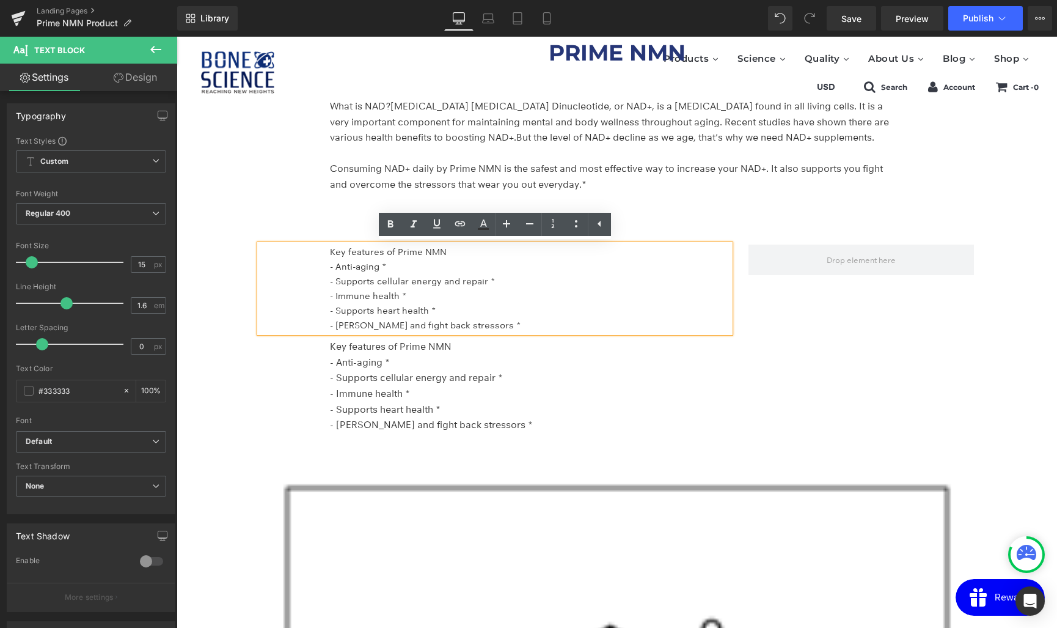
click at [353, 240] on div "Key features of Prime NMN - Anti-aging * - Supports cellular energy and repair …" at bounding box center [617, 282] width 733 height 112
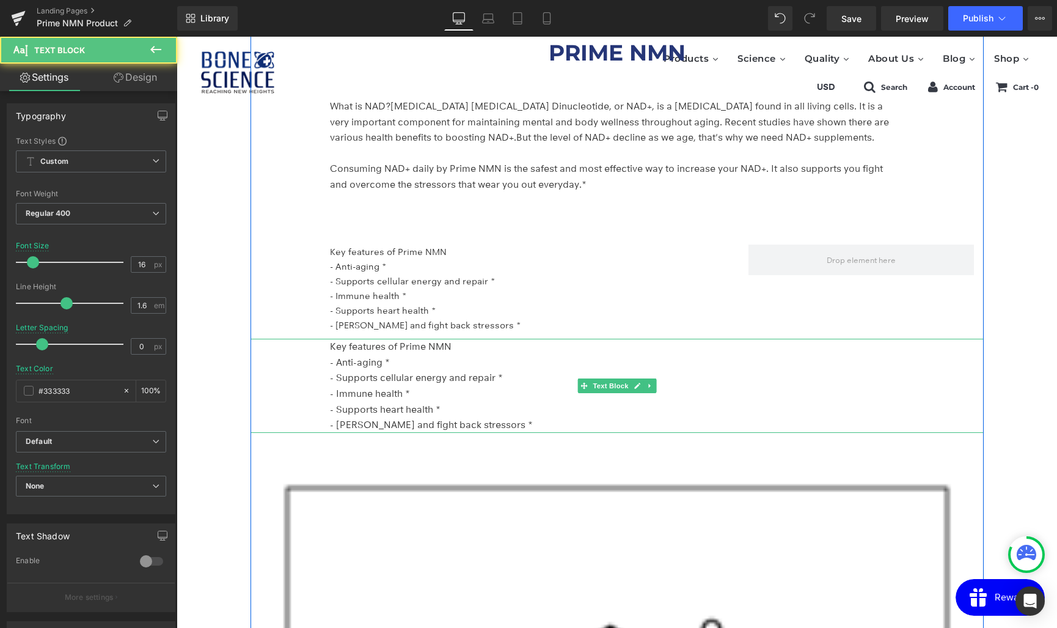
click at [375, 396] on p "- Immune health *" at bounding box center [614, 394] width 568 height 16
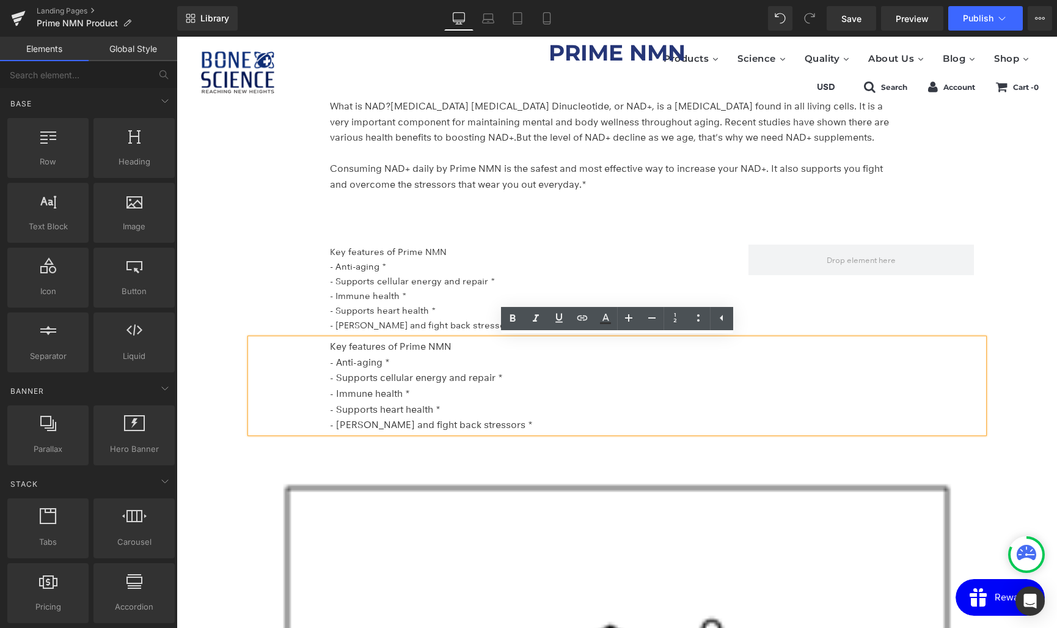
click at [246, 367] on div "PRIME NMN Heading Advanced Anti Aging Formula* Support NAD+ & Cellular Health* …" at bounding box center [617, 496] width 881 height 7167
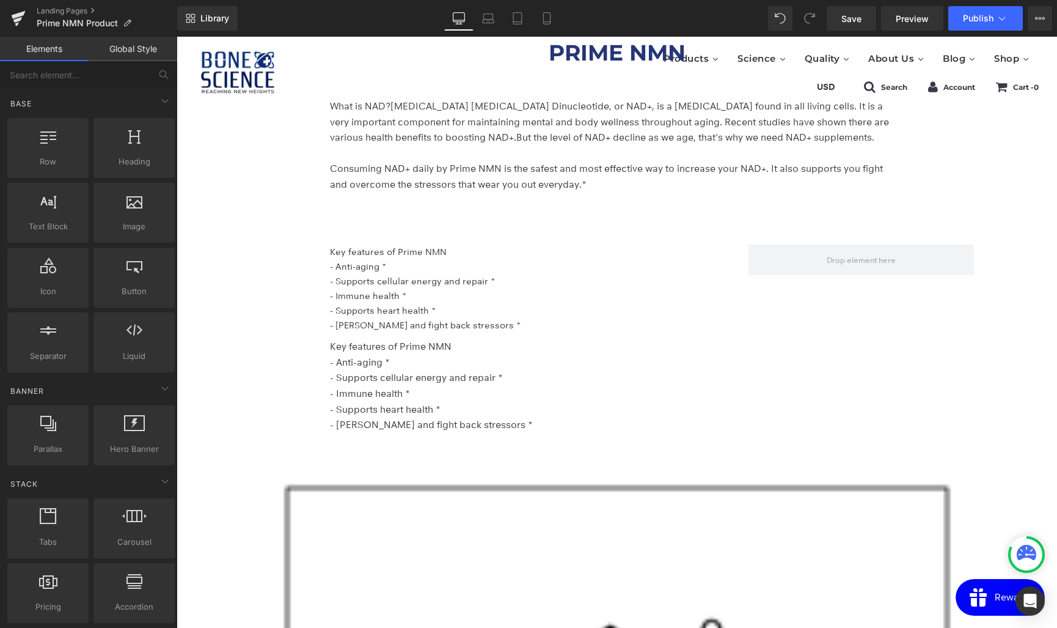
click at [177, 37] on div at bounding box center [177, 37] width 0 height 0
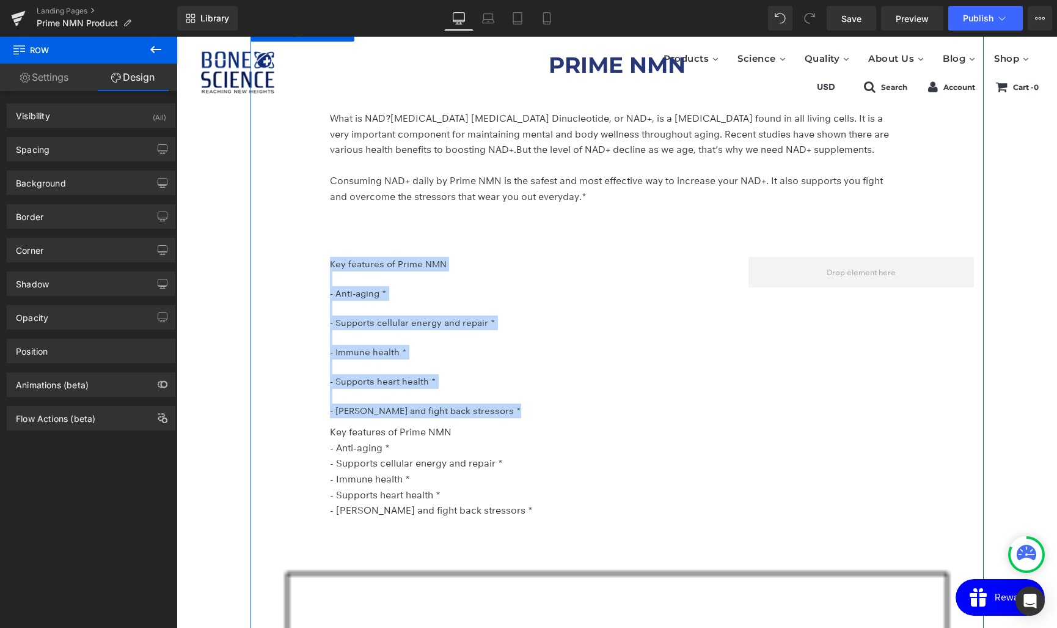
scroll to position [3220, 0]
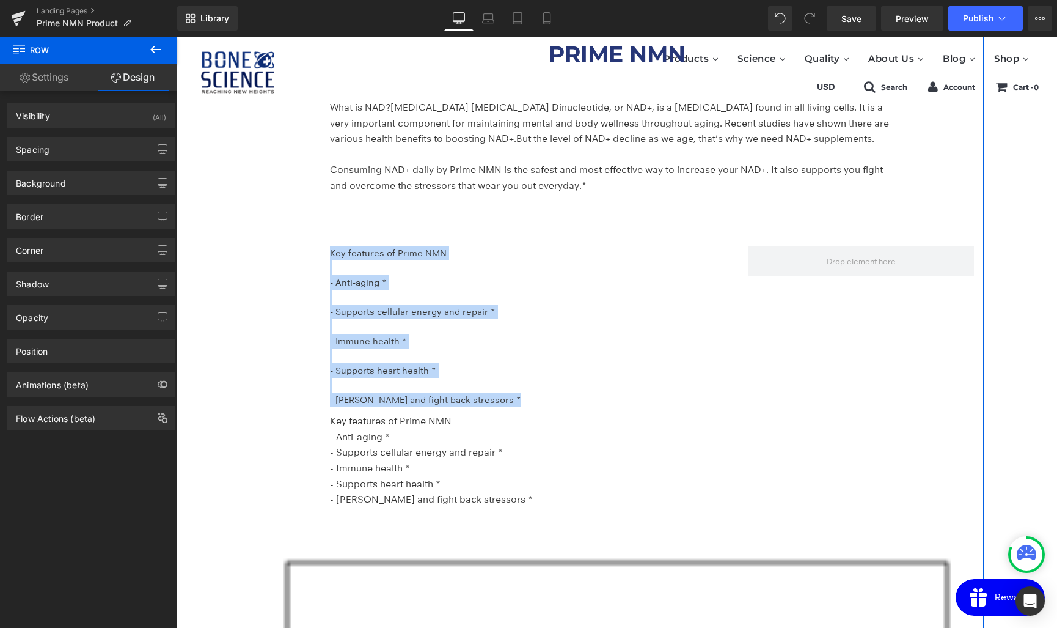
click at [411, 375] on p "- Supports heart health *" at bounding box center [530, 370] width 400 height 15
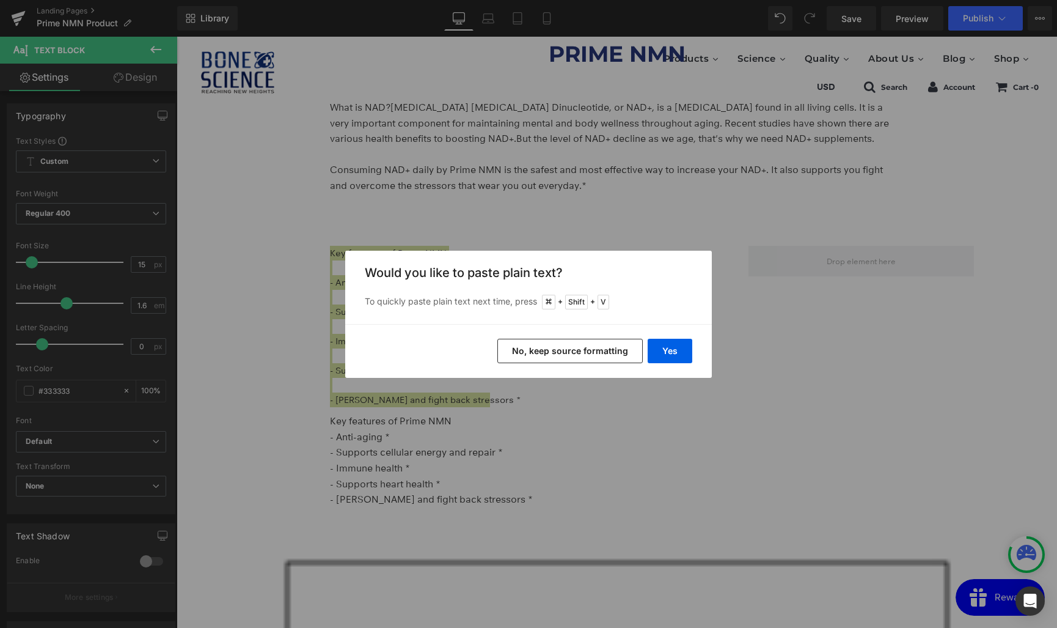
click at [573, 350] on button "No, keep source formatting" at bounding box center [569, 351] width 145 height 24
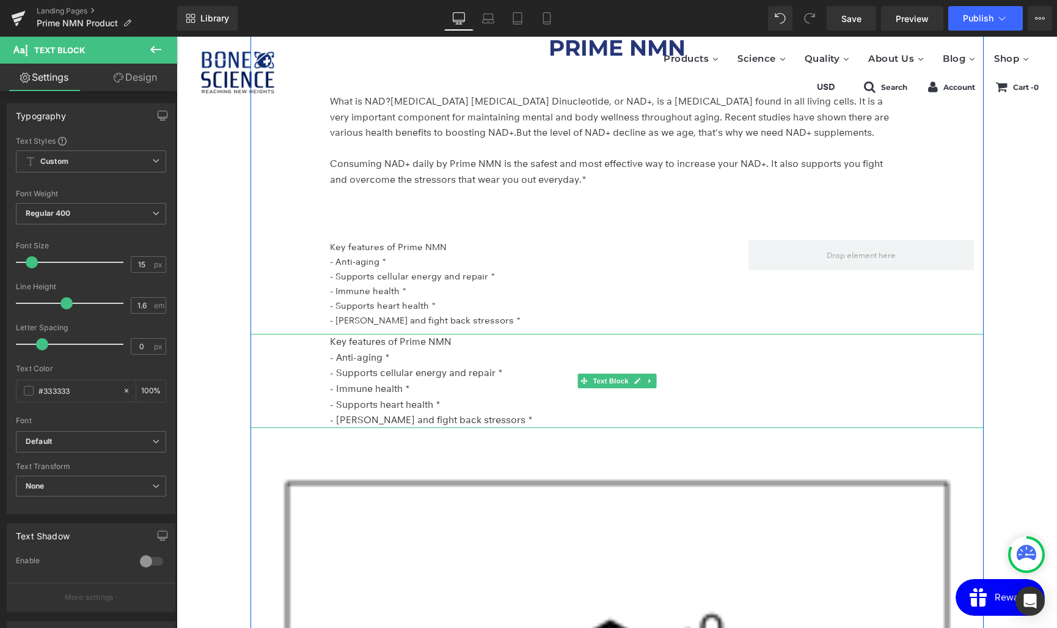
scroll to position [3225, 0]
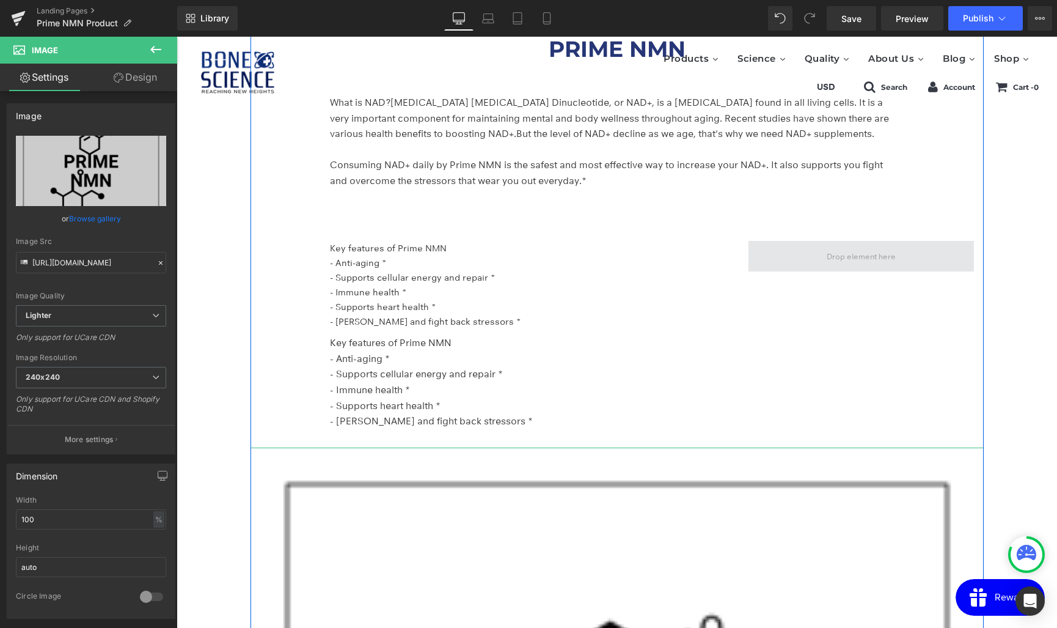
click at [832, 261] on span at bounding box center [862, 256] width 78 height 19
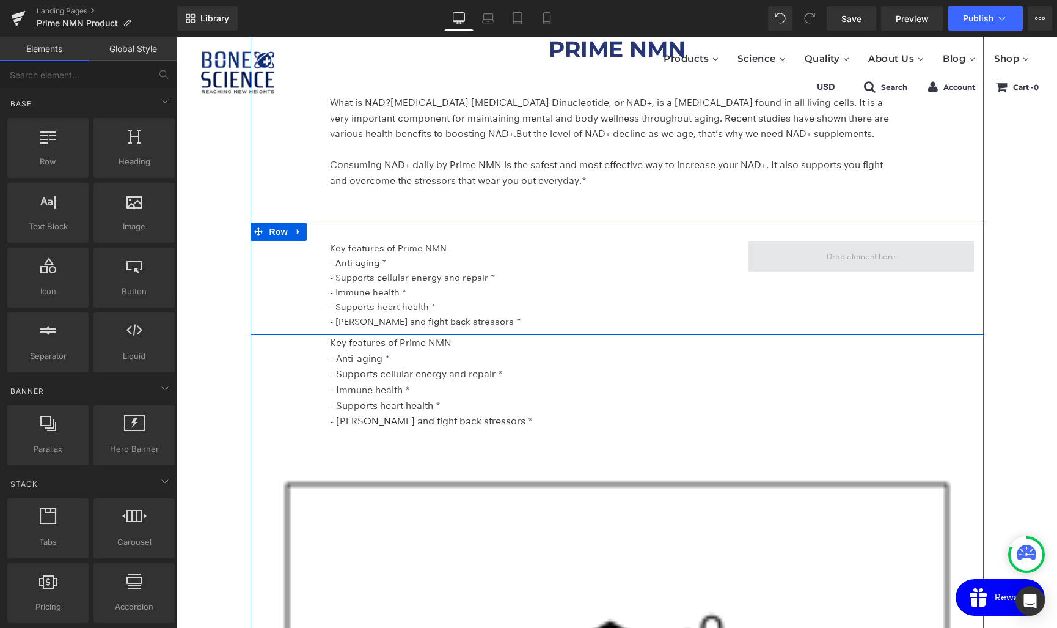
click at [838, 257] on span at bounding box center [862, 256] width 78 height 19
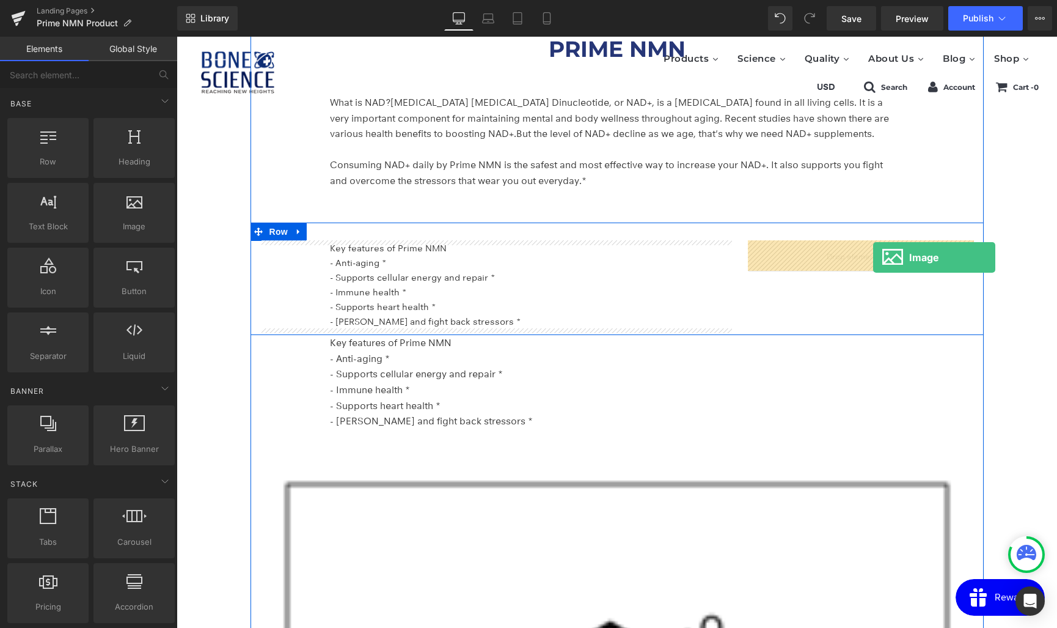
drag, startPoint x: 305, startPoint y: 258, endPoint x: 873, endPoint y: 257, distance: 568.3
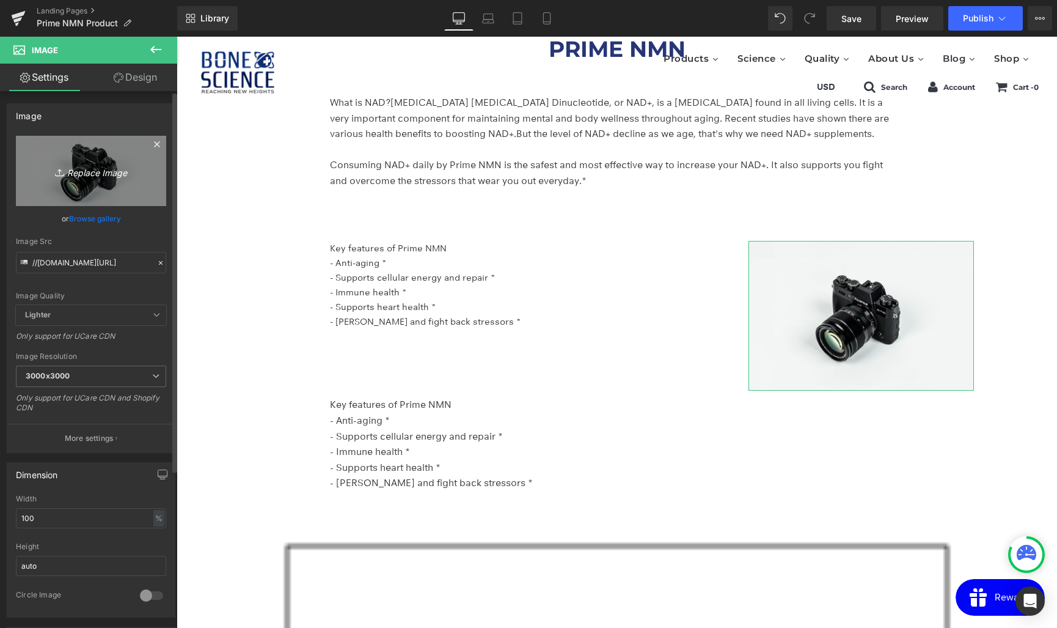
click at [91, 174] on icon "Replace Image" at bounding box center [91, 170] width 98 height 15
type input "C:\fakepath\상표권 등록_250717-01.jpg"
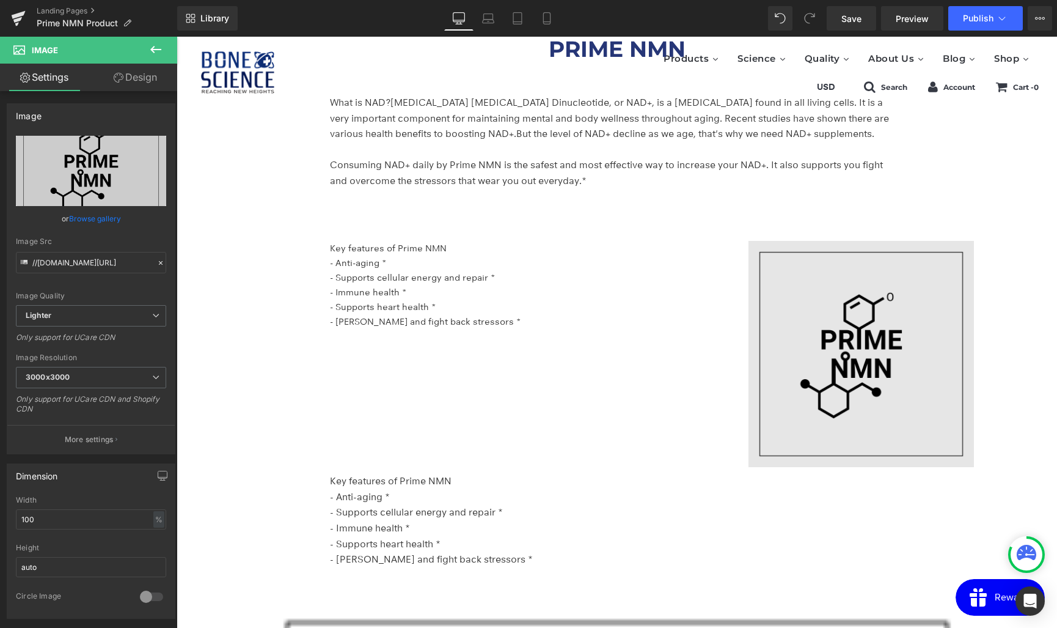
click at [876, 292] on img at bounding box center [862, 354] width 226 height 226
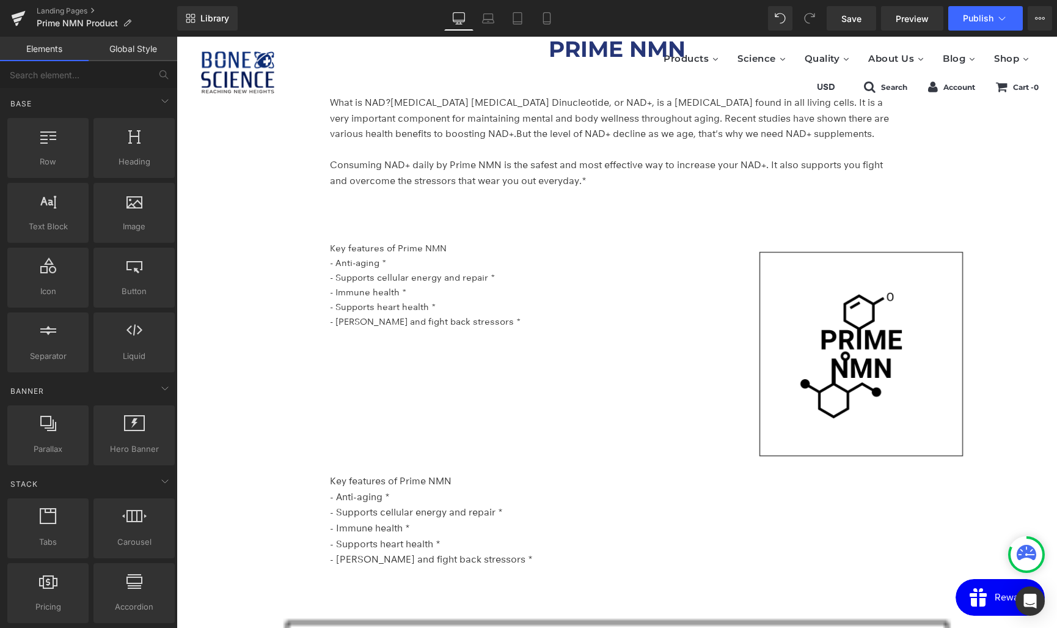
click at [1035, 227] on div "PRIME NMN Heading Advanced Anti Aging Formula* Support NAD+ & Cellular Health* …" at bounding box center [617, 561] width 881 height 7305
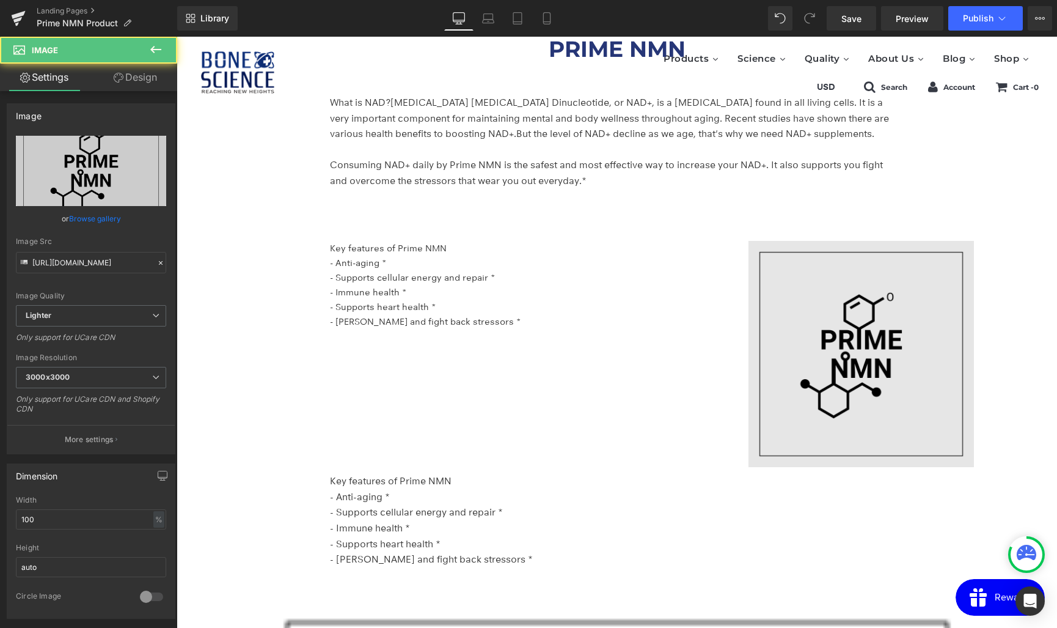
click at [893, 267] on img at bounding box center [862, 354] width 226 height 226
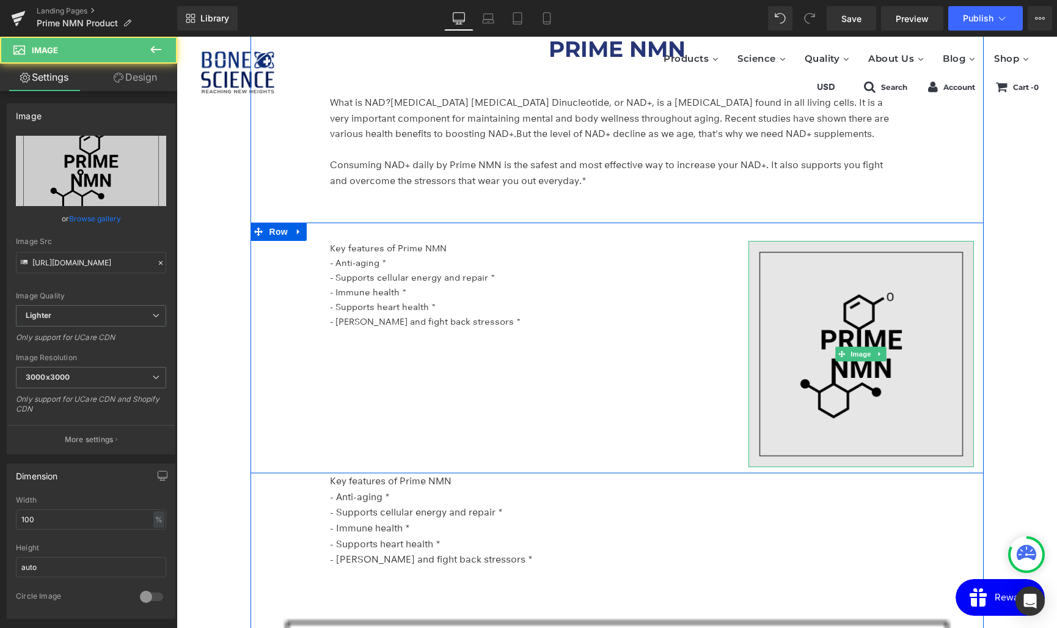
click at [961, 453] on img at bounding box center [862, 354] width 226 height 226
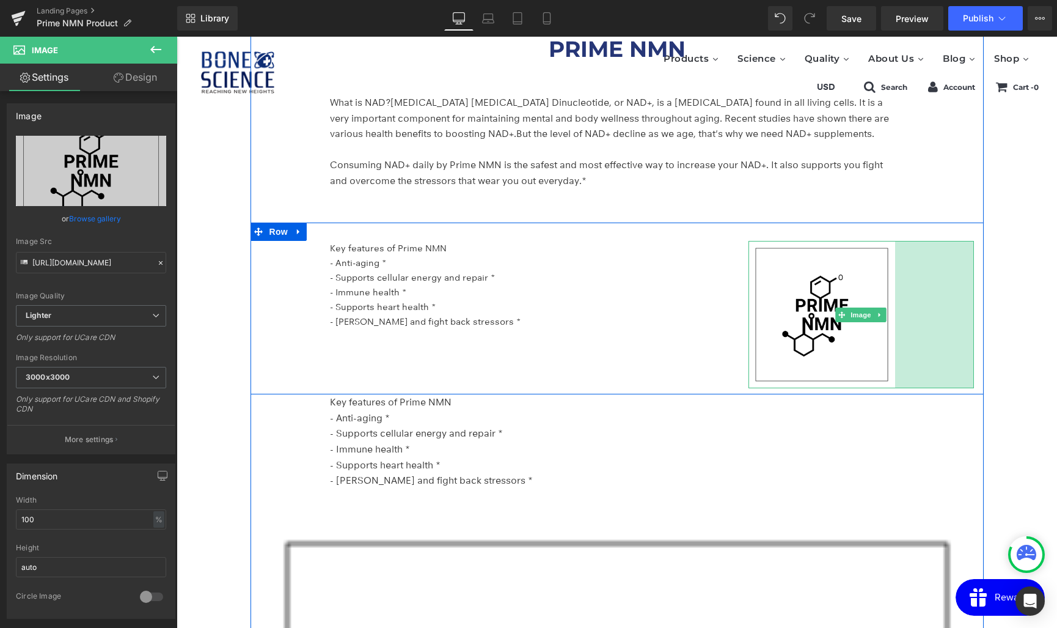
drag, startPoint x: 972, startPoint y: 462, endPoint x: 893, endPoint y: 447, distance: 80.2
click at [893, 447] on div "PRIME NMN Heading What is NAD? Nicotinamide Adenine Dinucleotide, or NAD+, is a…" at bounding box center [617, 630] width 733 height 1220
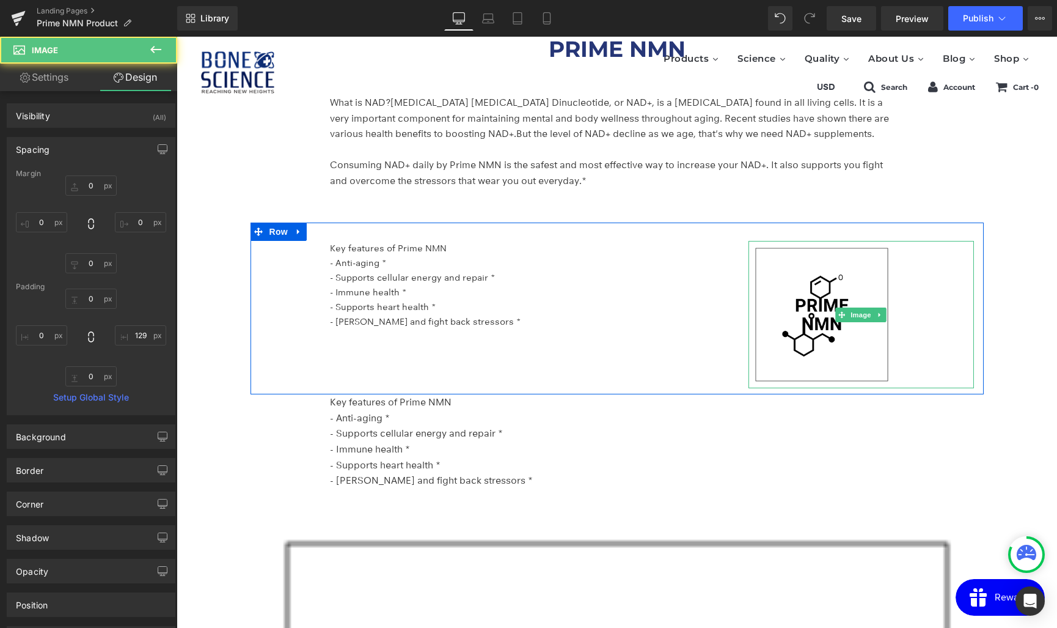
click at [1017, 348] on div "PRIME NMN Heading Advanced Anti Aging Formula* Support NAD+ & Cellular Health* …" at bounding box center [617, 522] width 881 height 7226
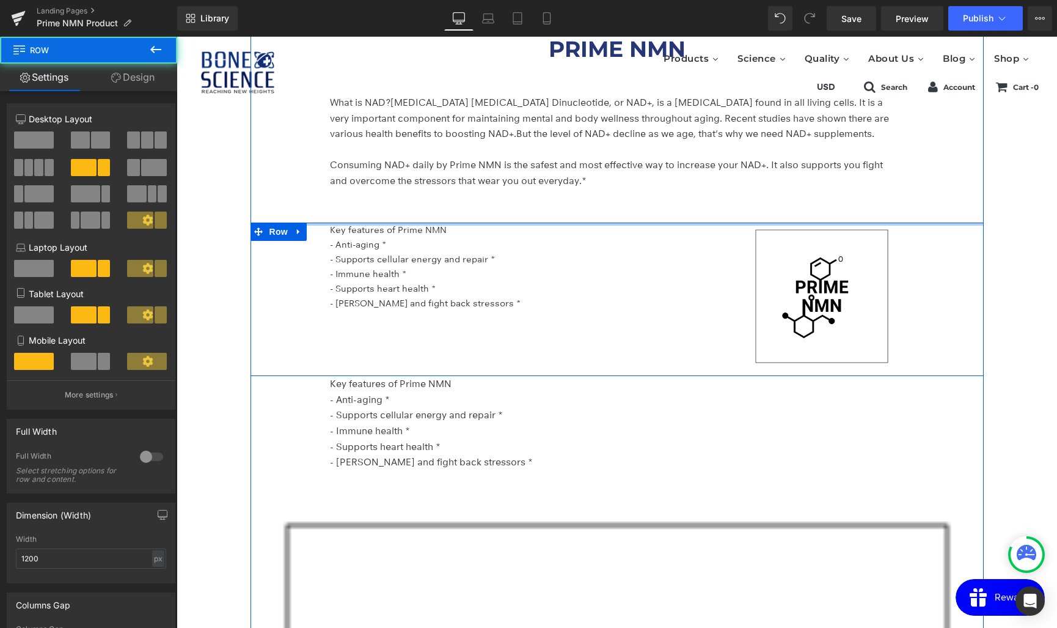
drag, startPoint x: 813, startPoint y: 239, endPoint x: 812, endPoint y: 219, distance: 19.6
click at [812, 219] on div "PRIME NMN Heading What is NAD? Nicotinamide Adenine Dinucleotide, or NAD+, is a…" at bounding box center [617, 620] width 733 height 1201
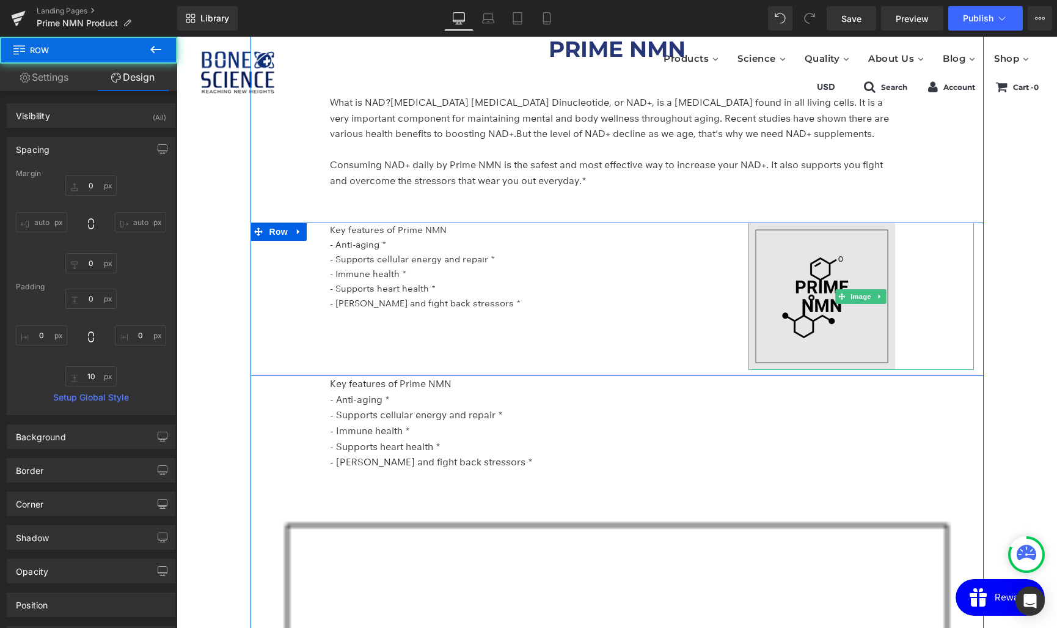
click at [779, 346] on img at bounding box center [862, 295] width 226 height 147
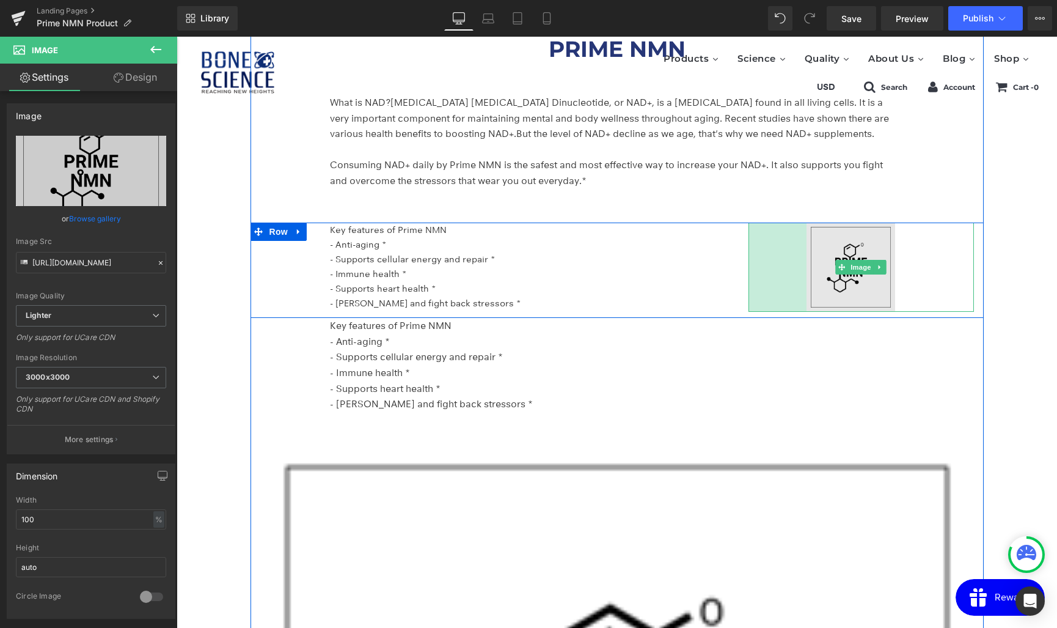
drag, startPoint x: 750, startPoint y: 363, endPoint x: 808, endPoint y: 310, distance: 78.7
click at [808, 310] on div "Image 95px 129px" at bounding box center [862, 266] width 226 height 89
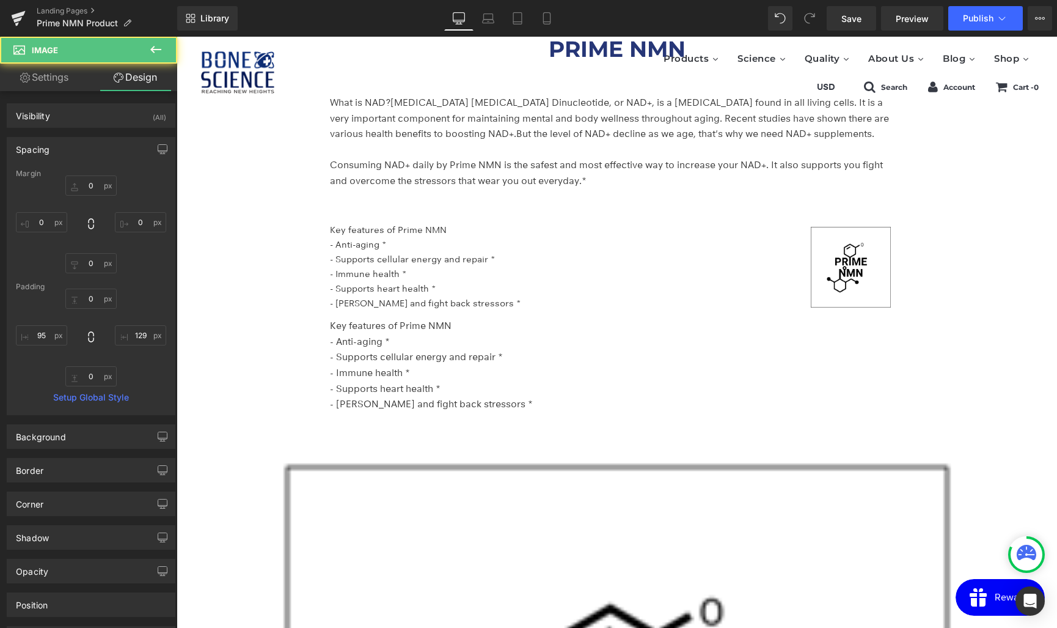
click at [1027, 307] on div "PRIME NMN Heading Advanced Anti Aging Formula* Support NAD+ & Cellular Health* …" at bounding box center [617, 484] width 881 height 7150
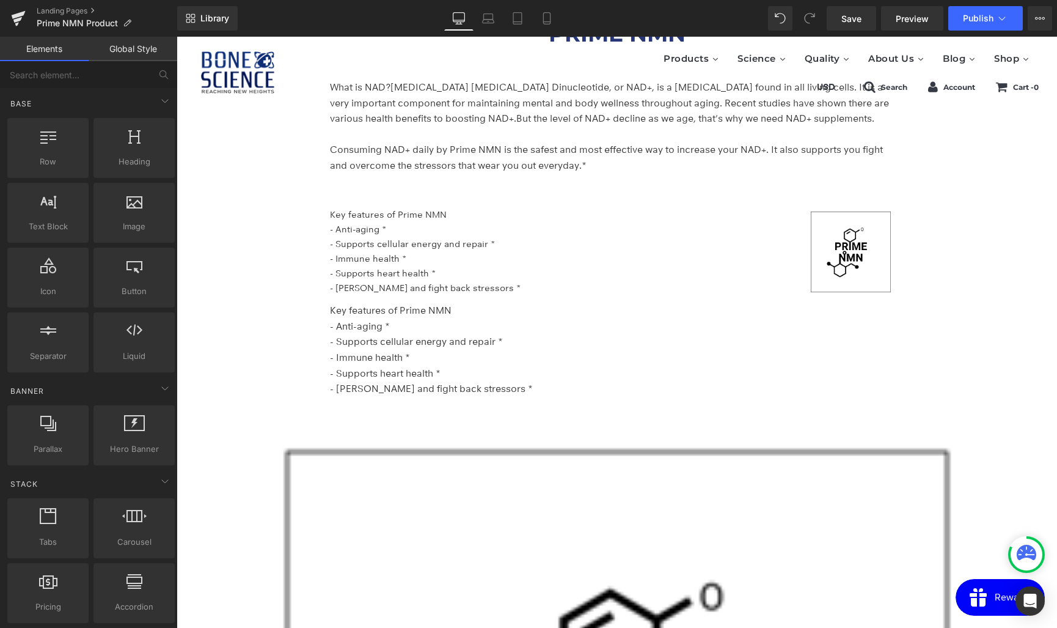
scroll to position [3244, 0]
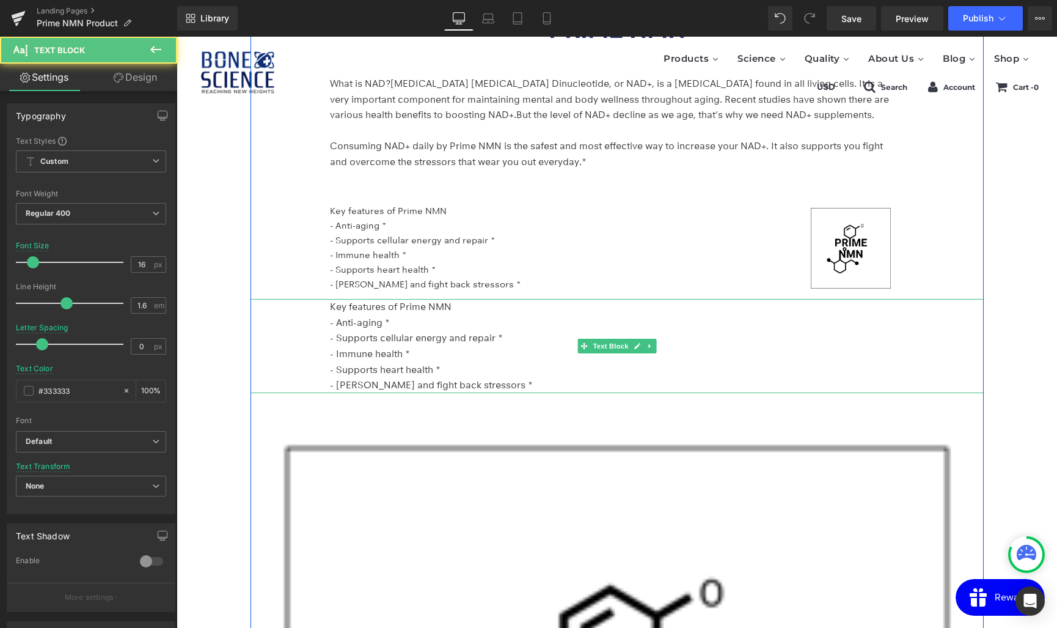
click at [405, 362] on p "- Supports heart health *" at bounding box center [614, 370] width 568 height 16
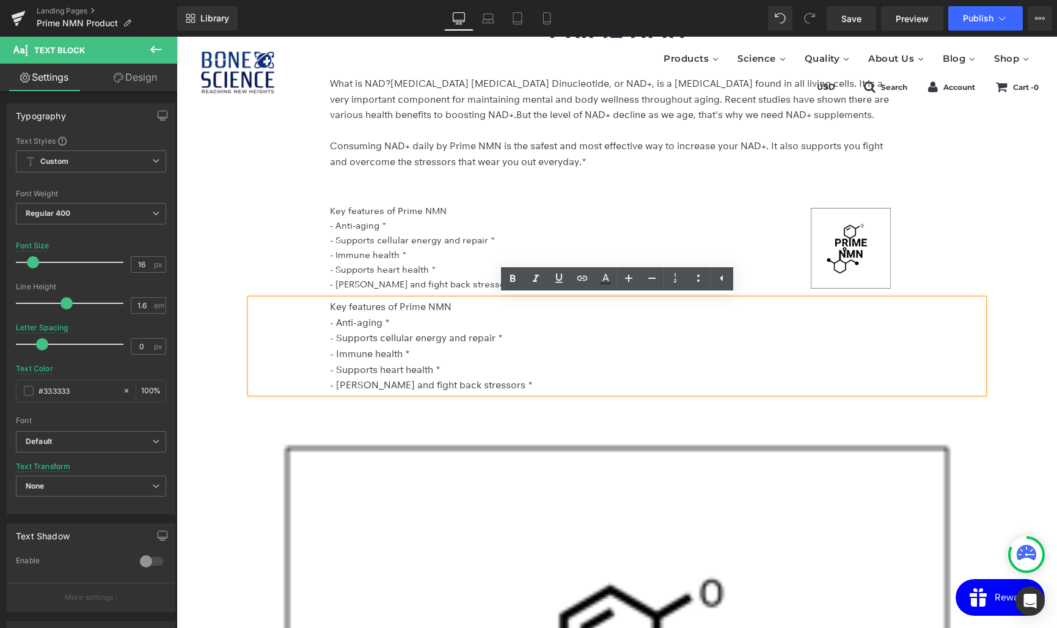
click at [251, 307] on div "Key features of Prime NMN - Anti-aging * - Supports cellular energy and repair …" at bounding box center [617, 346] width 733 height 94
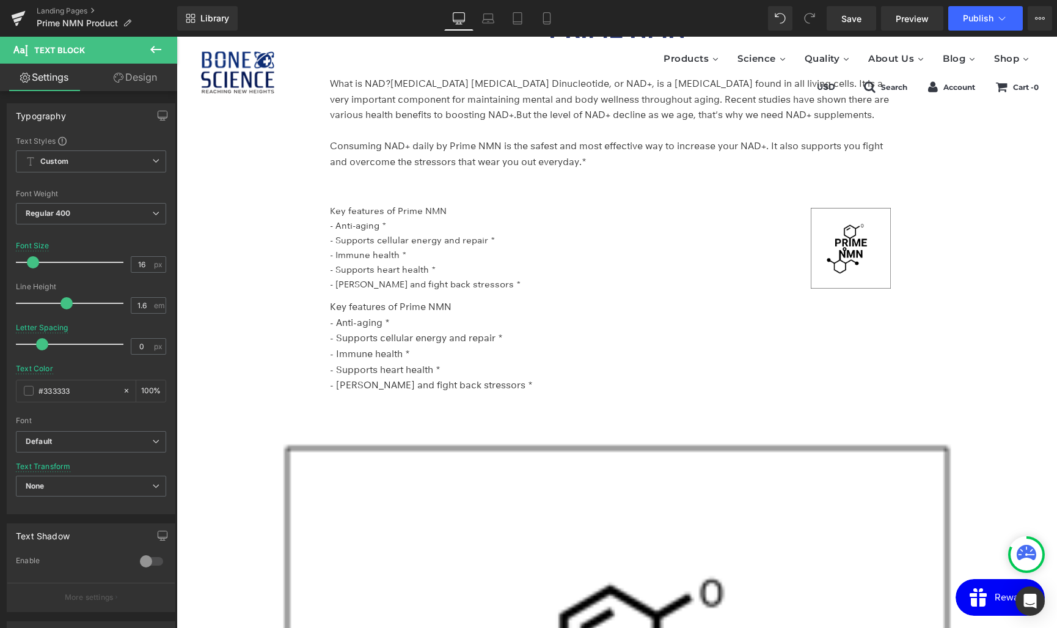
click at [157, 49] on icon at bounding box center [155, 49] width 11 height 7
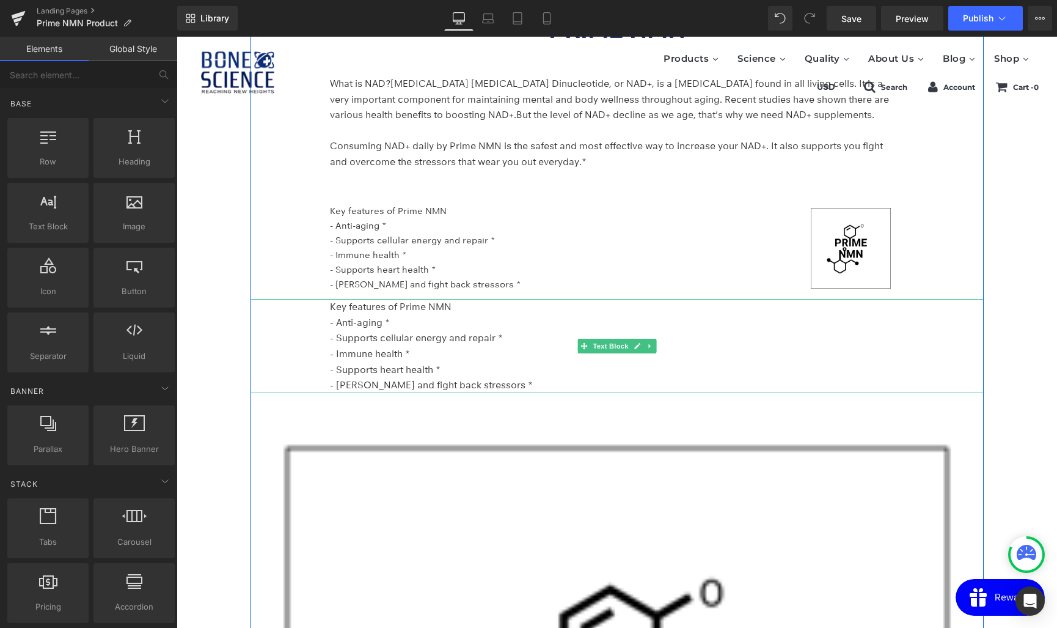
click at [291, 335] on div "Key features of Prime NMN - Anti-aging * - Supports cellular energy and repair …" at bounding box center [617, 346] width 733 height 94
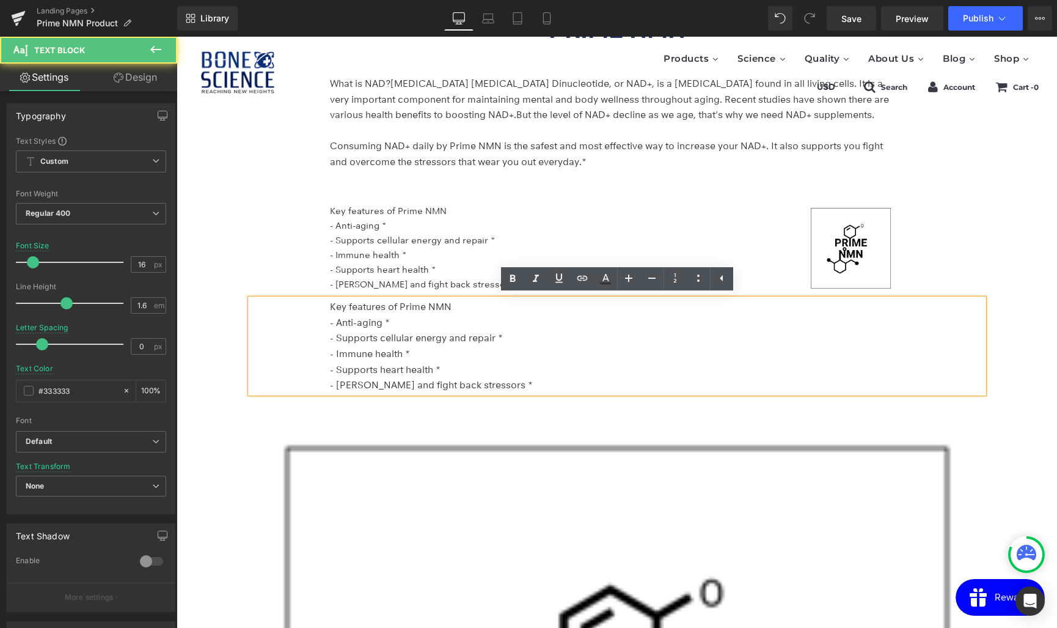
click at [251, 299] on div "Key features of Prime NMN - Anti-aging * - Supports cellular energy and repair …" at bounding box center [617, 346] width 733 height 94
click at [722, 283] on icon at bounding box center [721, 278] width 15 height 15
click at [499, 362] on p "- Supports heart health *" at bounding box center [614, 370] width 568 height 16
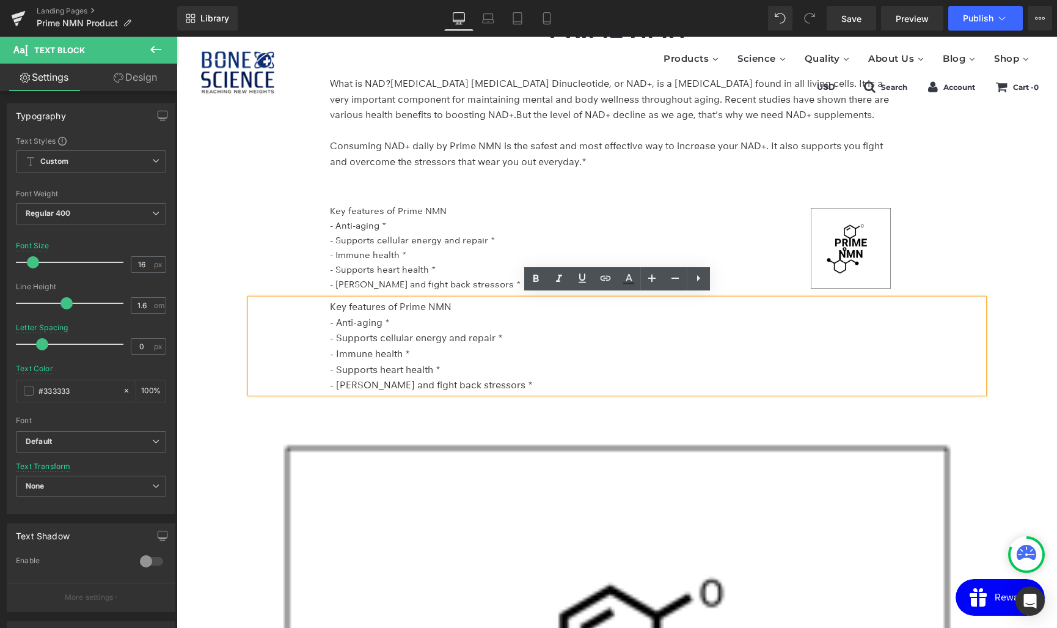
click at [177, 37] on div at bounding box center [177, 37] width 0 height 0
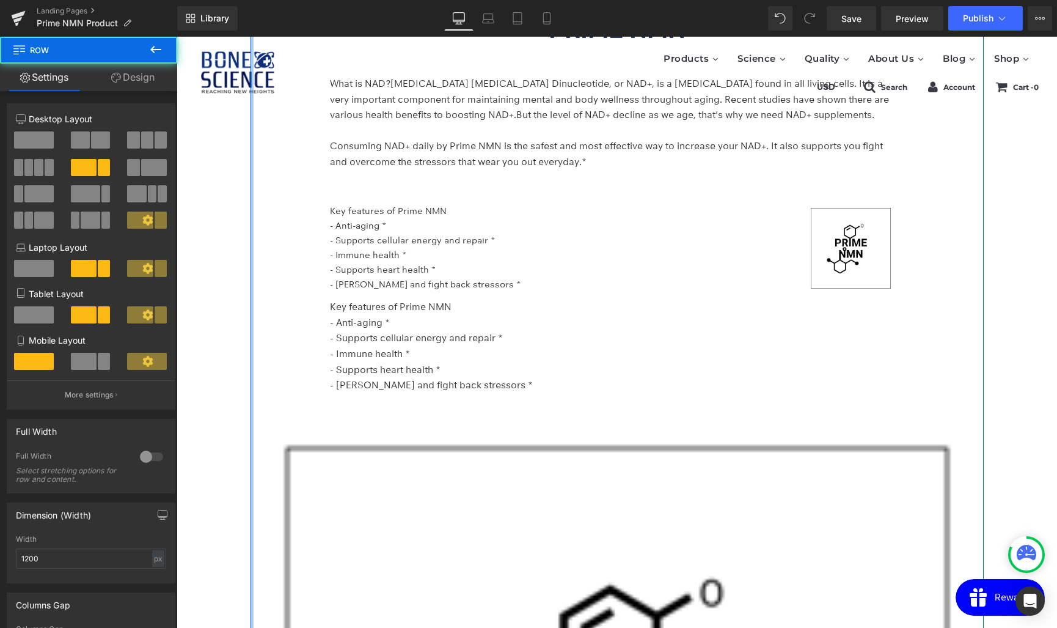
click at [253, 325] on div "PRIME NMN Heading What is NAD? Nicotinamide Adenine Dinucleotide, or NAD+, is a…" at bounding box center [617, 569] width 733 height 1162
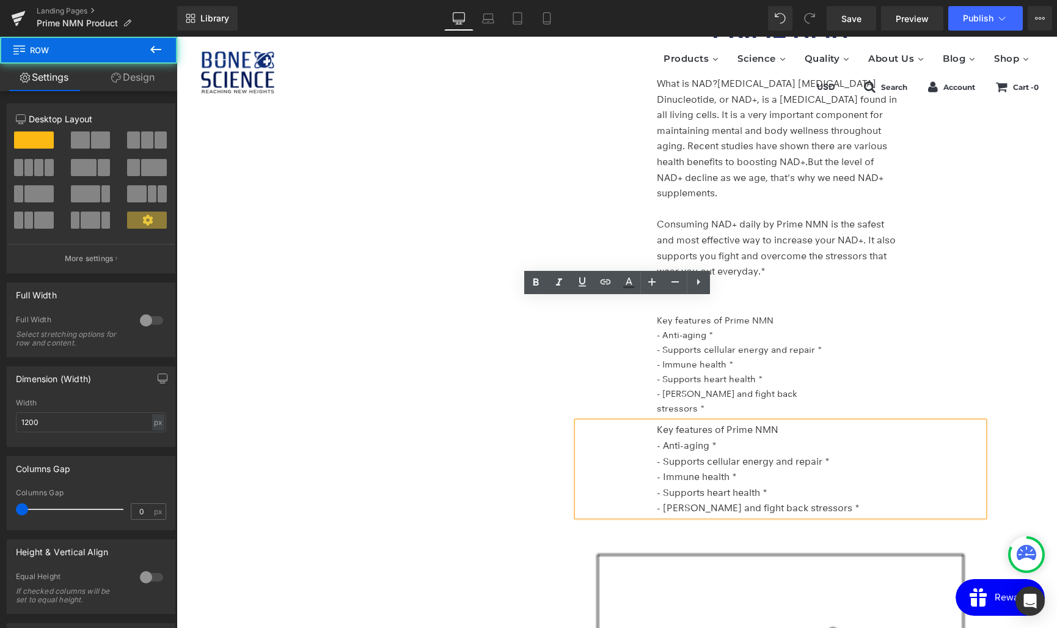
drag, startPoint x: 250, startPoint y: 325, endPoint x: 577, endPoint y: 326, distance: 326.9
click at [577, 326] on div "PRIME NMN Heading What is NAD? Nicotinamide Adenine Dinucleotide, or NAD+, is a…" at bounding box center [617, 467] width 733 height 958
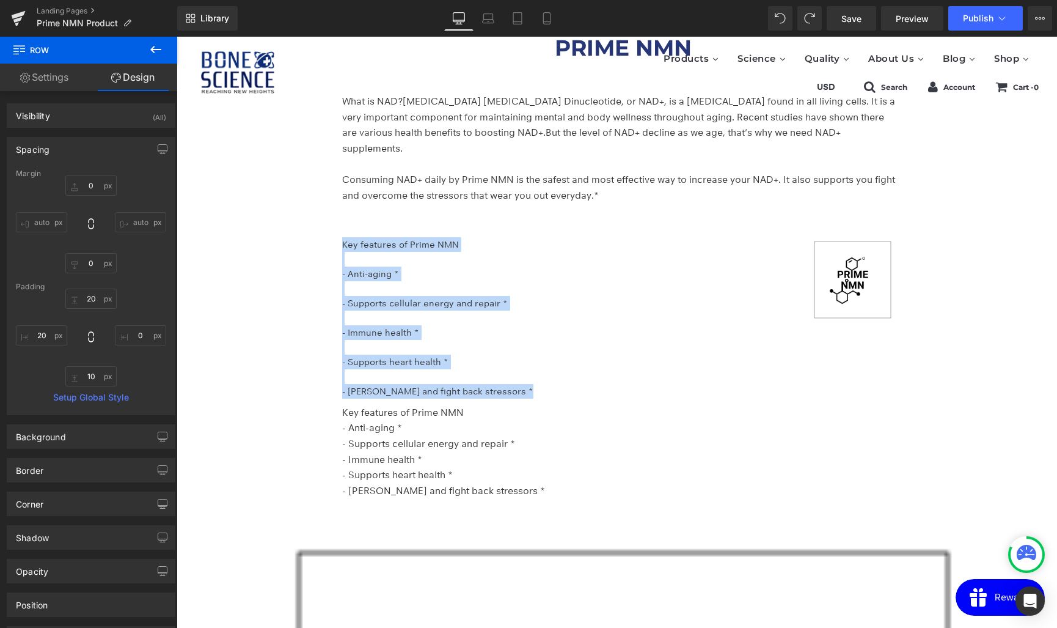
scroll to position [3246, 0]
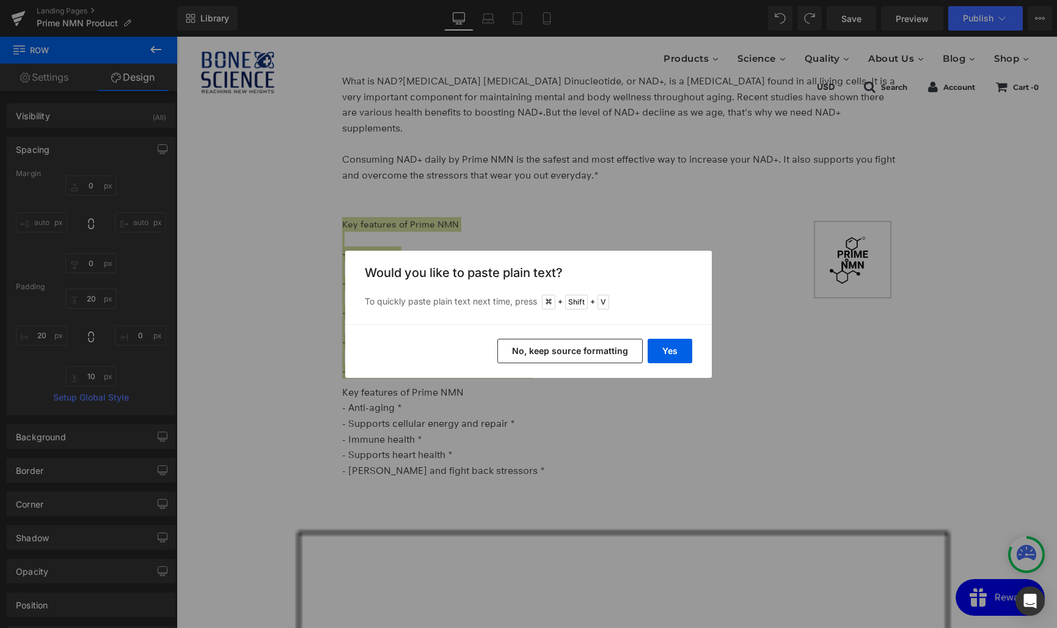
click at [565, 353] on button "No, keep source formatting" at bounding box center [569, 351] width 145 height 24
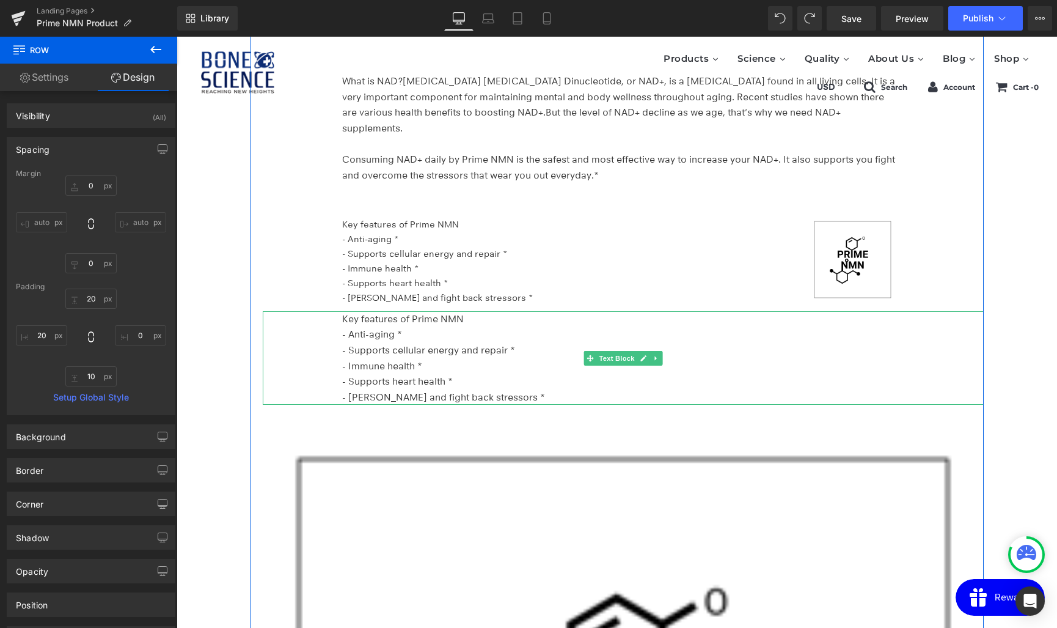
click at [381, 373] on p "- Supports heart health *" at bounding box center [620, 381] width 556 height 16
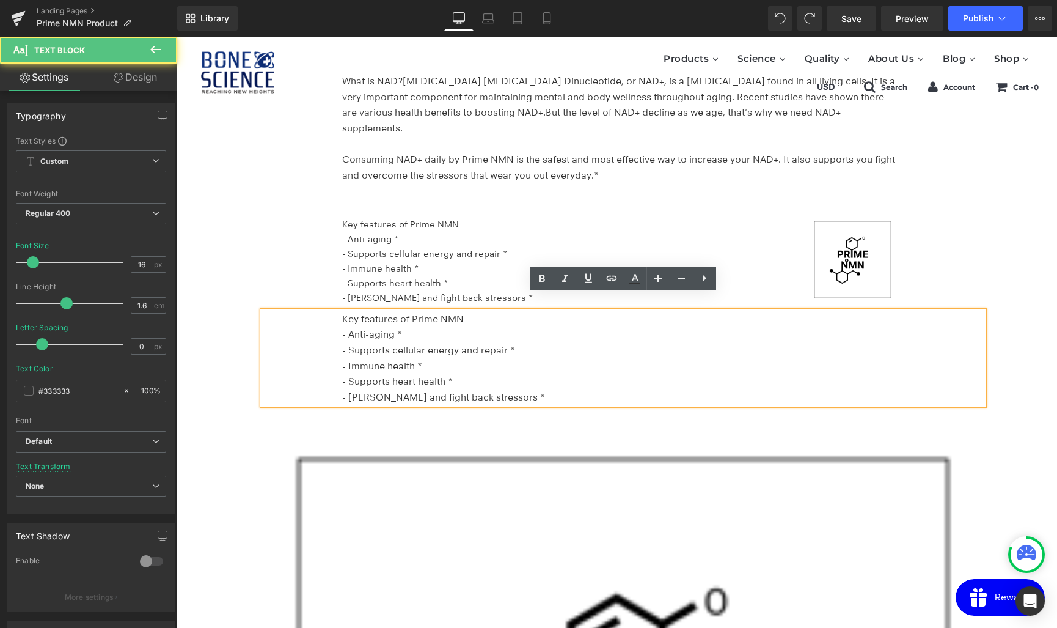
click at [386, 394] on div "PRIME NMN Heading What is NAD? Nicotinamide Adenine Dinucleotide, or NAD+, is a…" at bounding box center [623, 571] width 721 height 1146
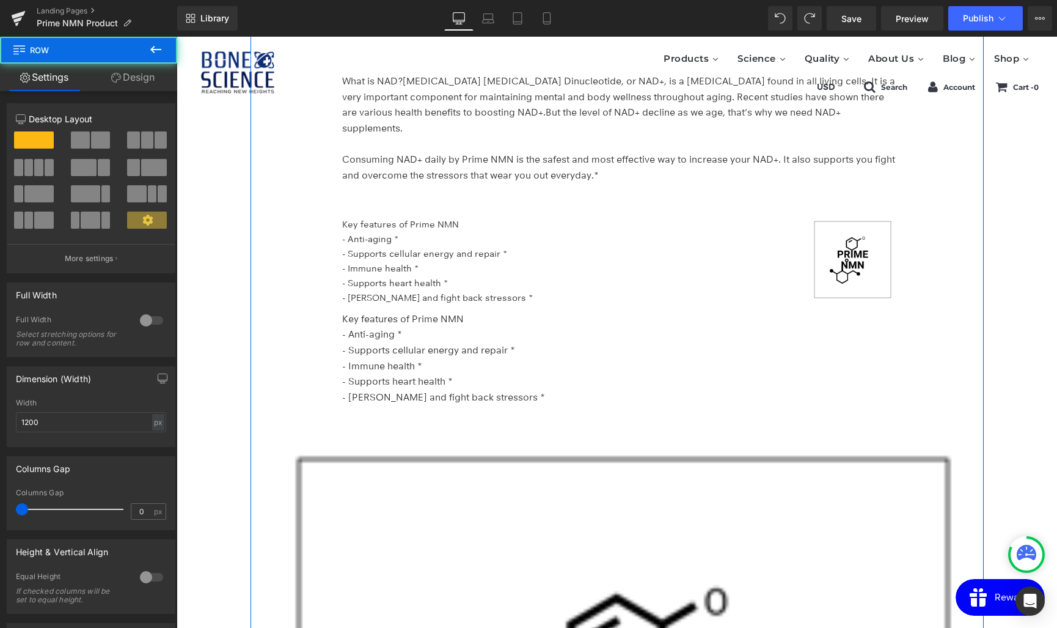
click at [390, 390] on div "PRIME NMN Heading What is NAD? Nicotinamide Adenine Dinucleotide, or NAD+, is a…" at bounding box center [623, 571] width 721 height 1146
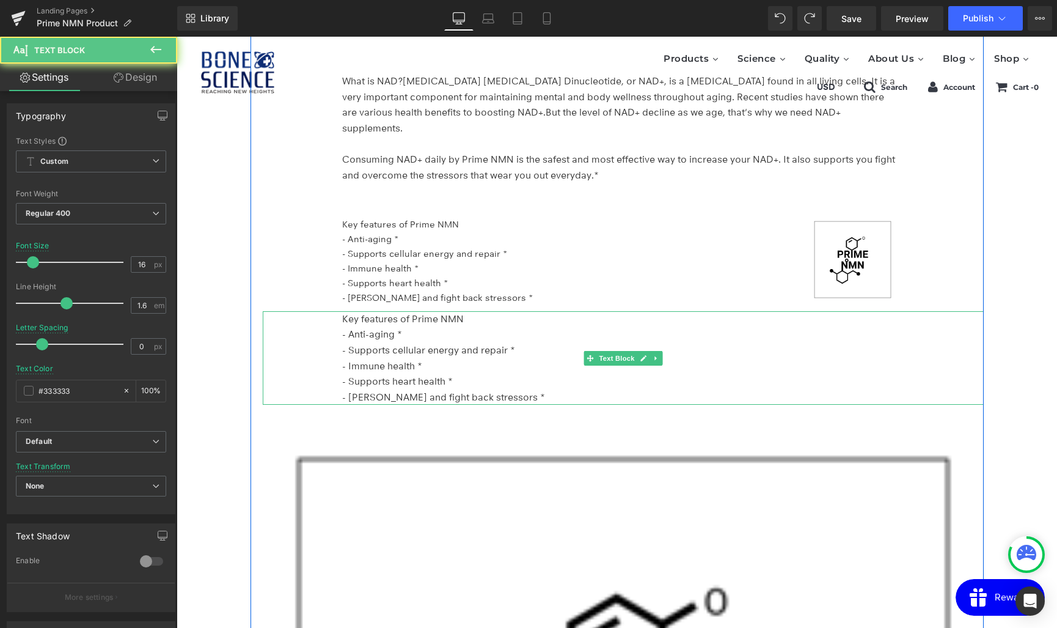
click at [397, 389] on p "- [PERSON_NAME] and fight back stressors *" at bounding box center [620, 397] width 556 height 16
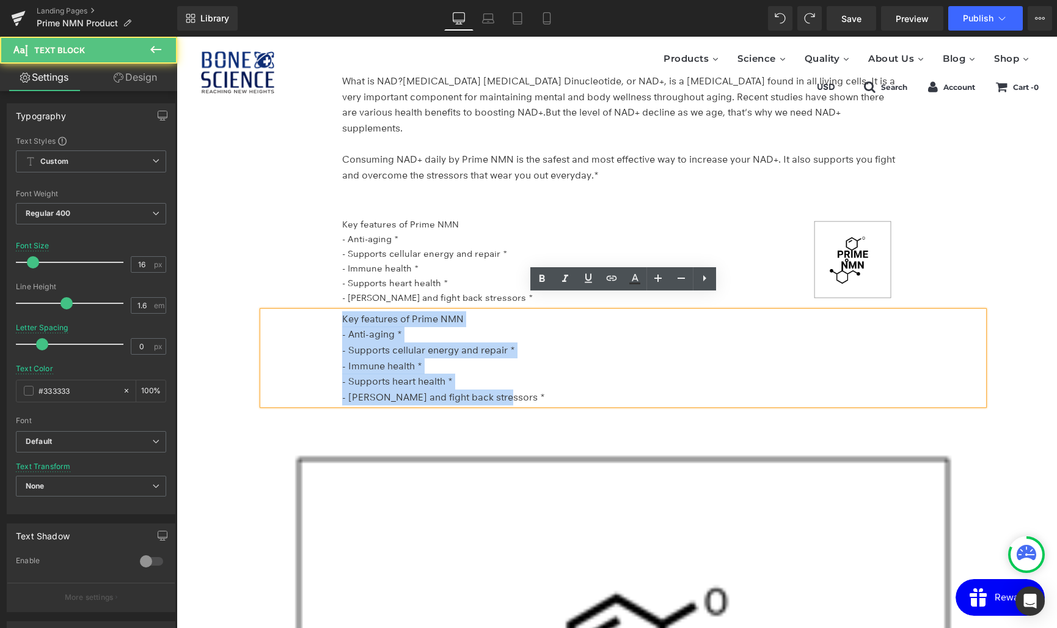
drag, startPoint x: 538, startPoint y: 380, endPoint x: 213, endPoint y: 295, distance: 336.2
click at [213, 295] on div "PRIME NMN Heading Advanced Anti Aging Formula* Support NAD+ & Cellular Health* …" at bounding box center [617, 464] width 881 height 7152
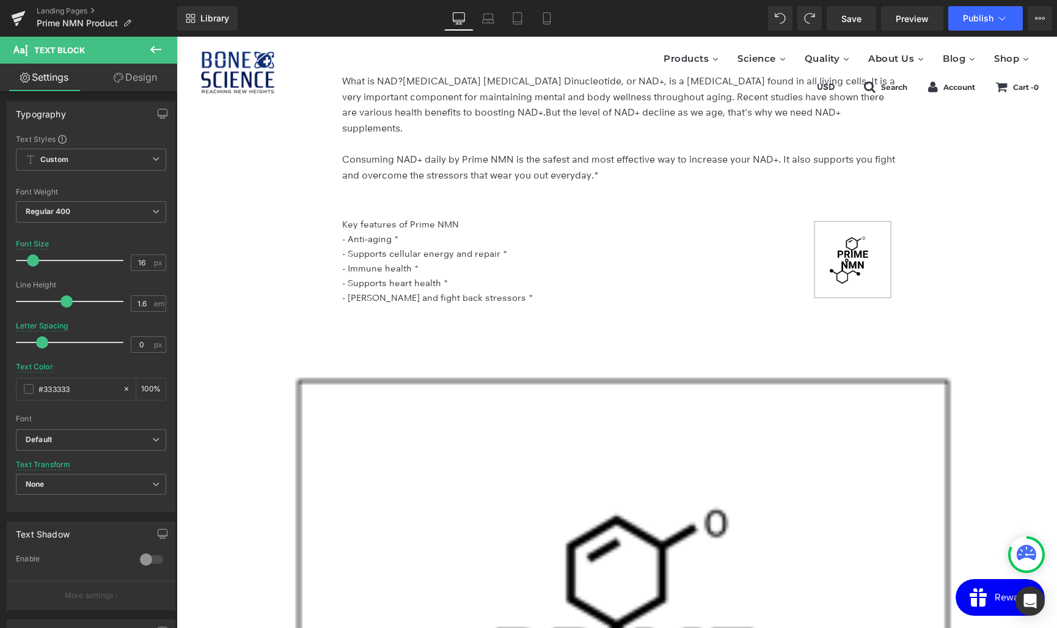
scroll to position [1, 0]
click at [154, 51] on icon at bounding box center [155, 49] width 11 height 7
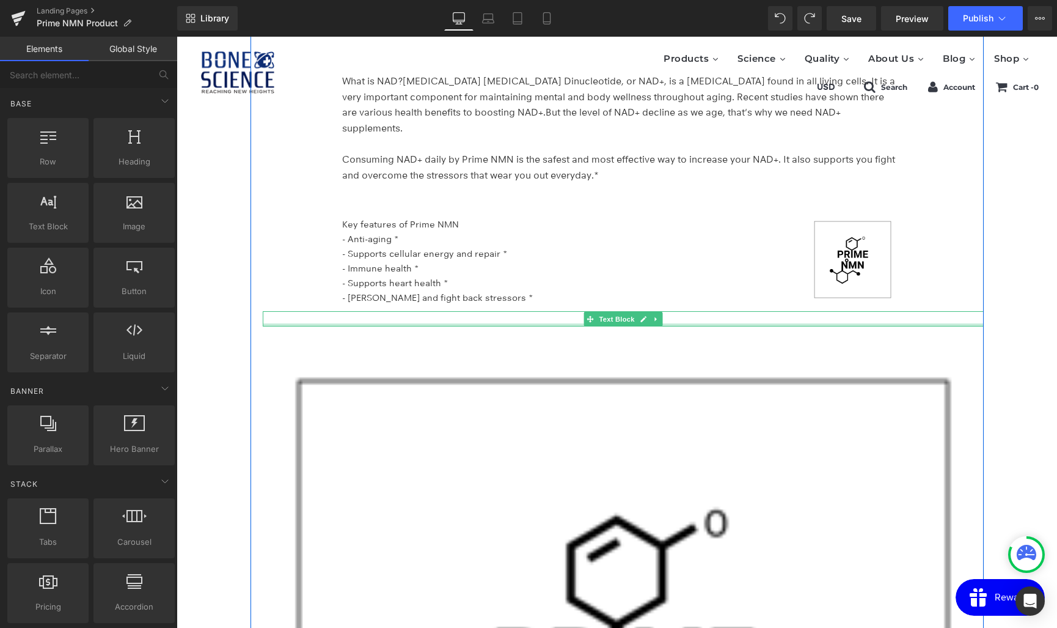
click at [392, 311] on div "Text Block" at bounding box center [623, 319] width 721 height 16
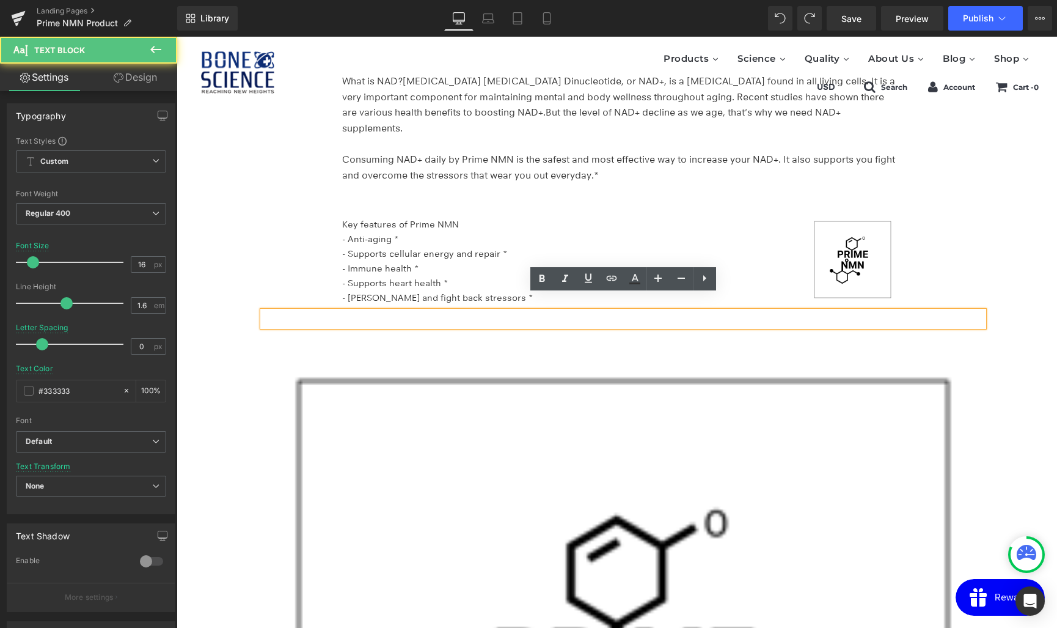
click at [322, 312] on div at bounding box center [623, 319] width 721 height 16
click at [331, 311] on div at bounding box center [623, 319] width 721 height 16
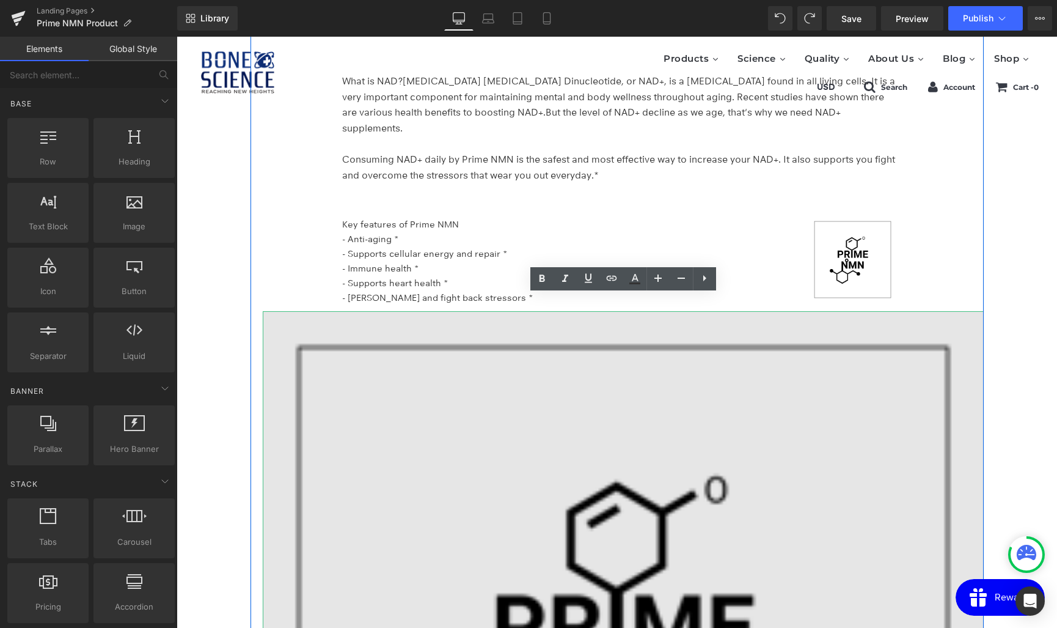
drag, startPoint x: 641, startPoint y: 451, endPoint x: 639, endPoint y: 425, distance: 26.3
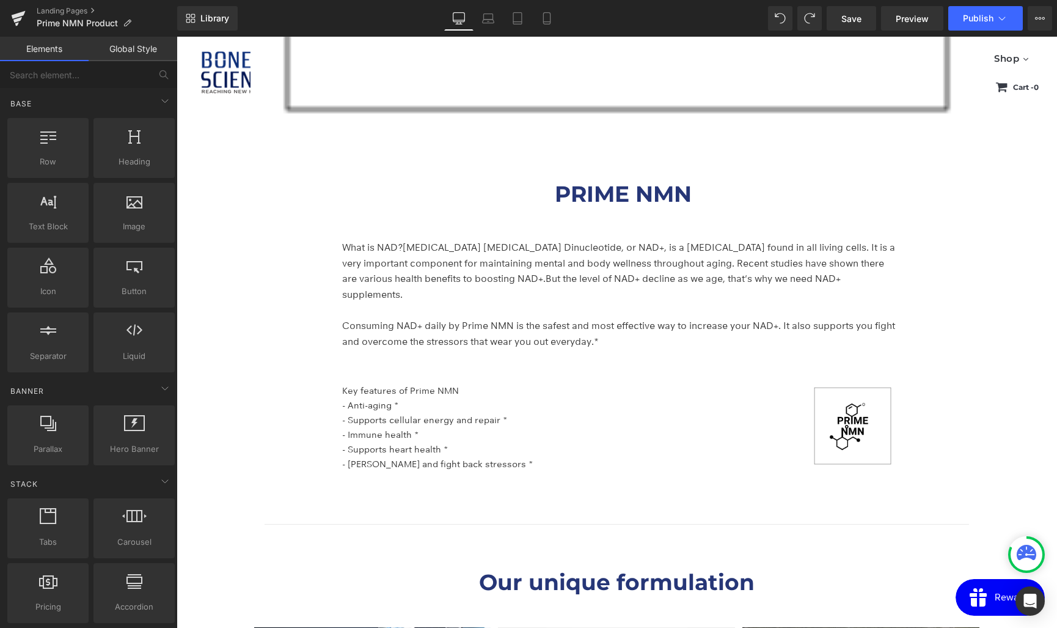
scroll to position [3067, 0]
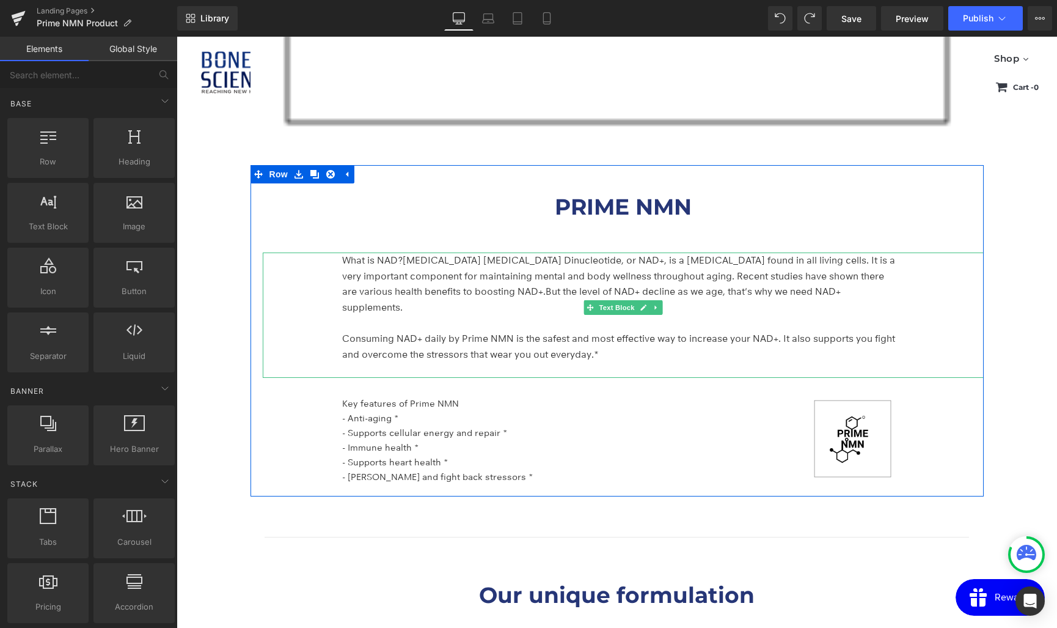
click at [643, 302] on link at bounding box center [643, 307] width 13 height 15
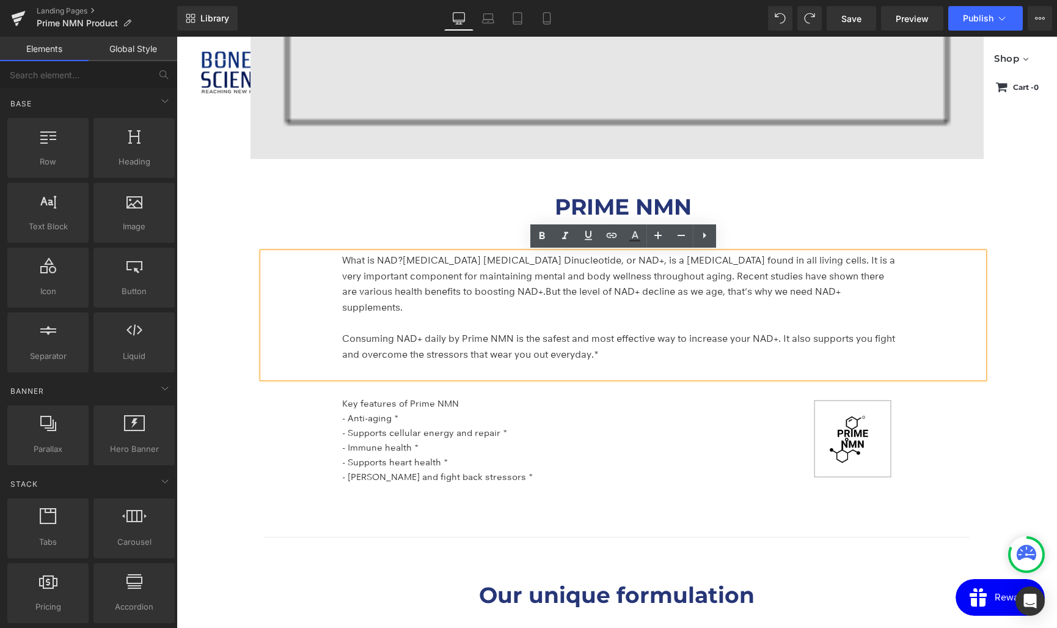
click at [177, 37] on div at bounding box center [177, 37] width 0 height 0
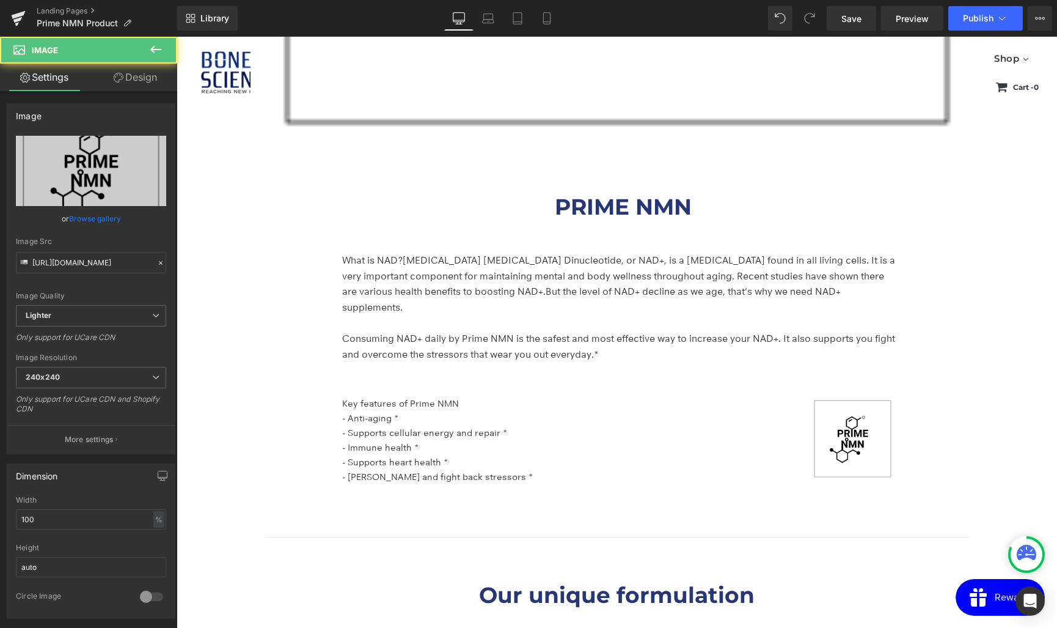
click at [296, 172] on icon at bounding box center [299, 173] width 7 height 7
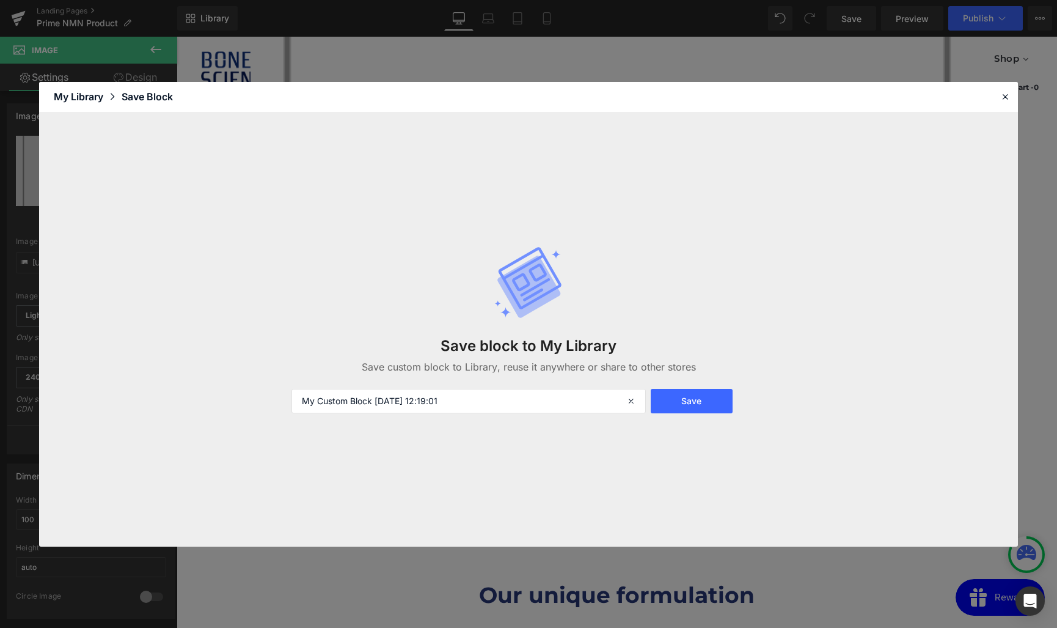
click at [273, 171] on span "Row" at bounding box center [278, 175] width 24 height 18
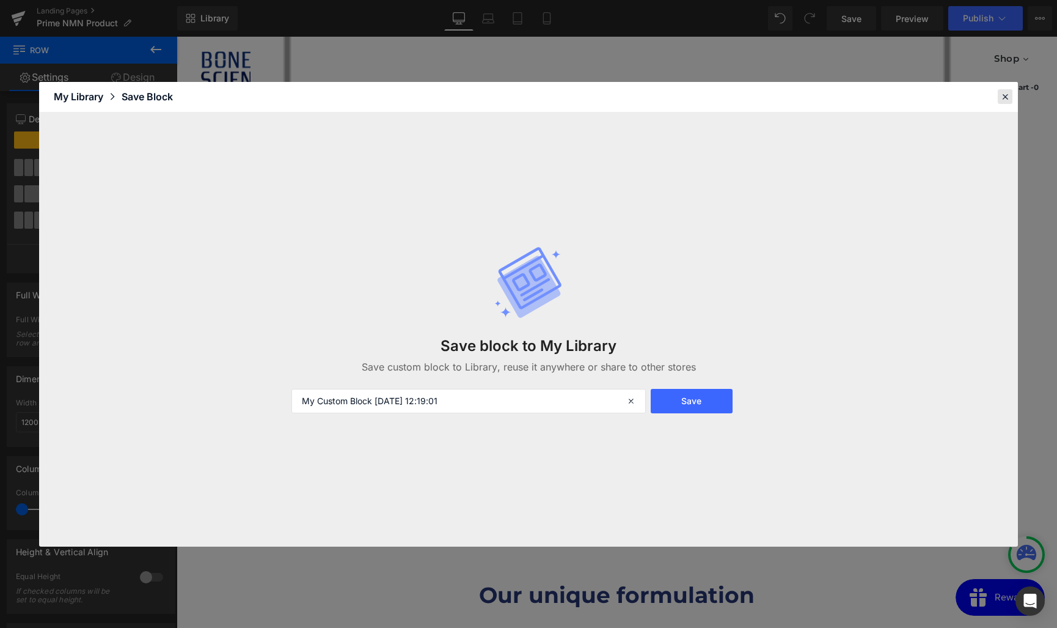
click at [1008, 97] on icon at bounding box center [1005, 96] width 11 height 11
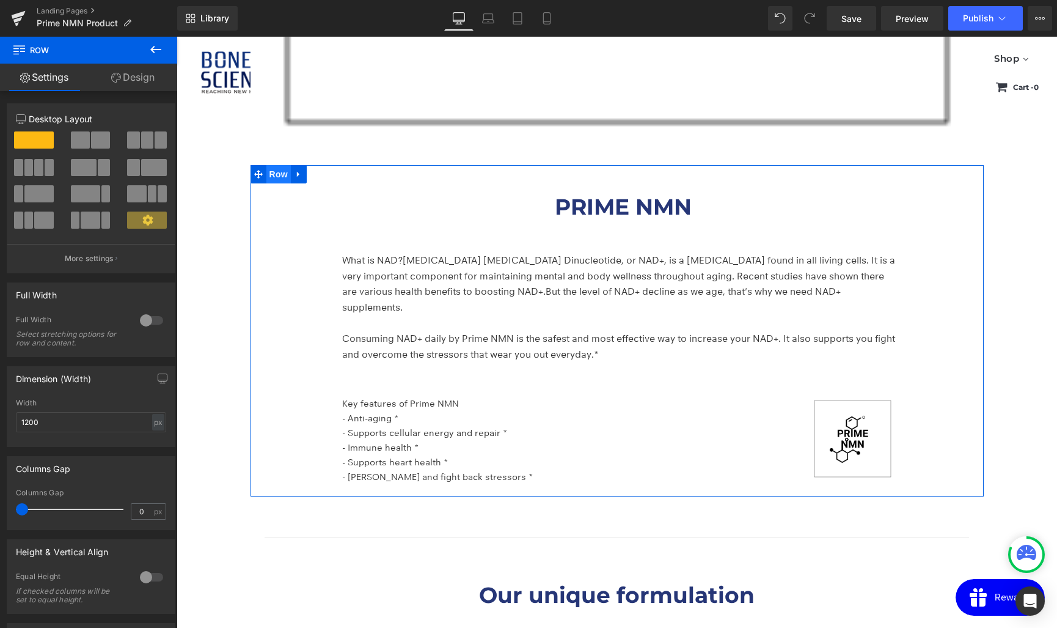
click at [277, 173] on span "Row" at bounding box center [278, 174] width 24 height 18
click at [297, 174] on icon at bounding box center [298, 174] width 2 height 5
click at [349, 174] on icon at bounding box center [346, 174] width 9 height 9
click at [276, 175] on span "Row" at bounding box center [278, 174] width 24 height 18
drag, startPoint x: 431, startPoint y: 283, endPoint x: 255, endPoint y: 246, distance: 180.4
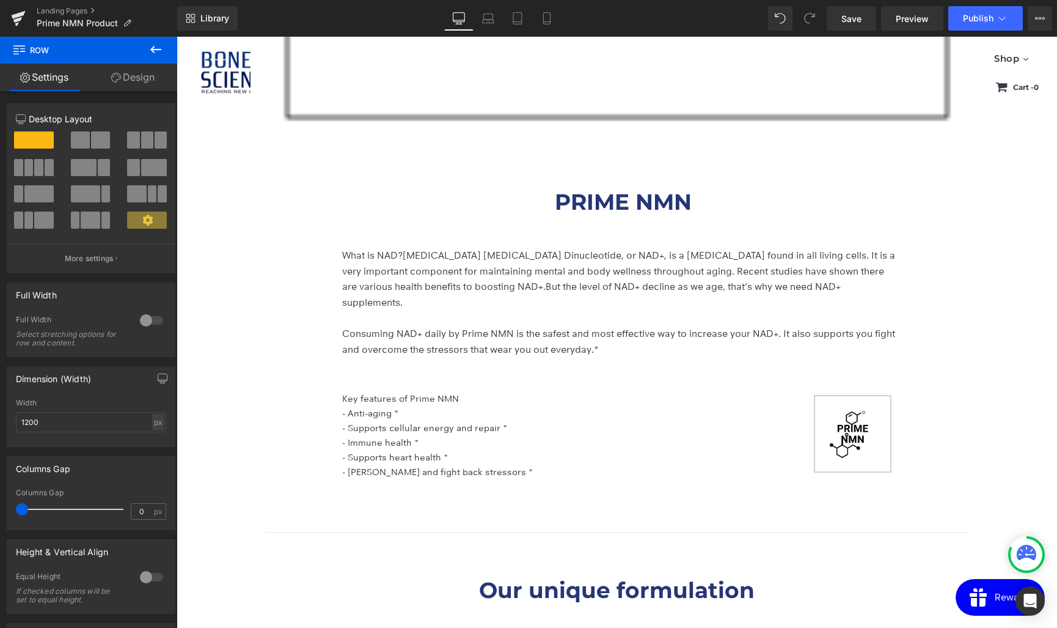
scroll to position [3076, 0]
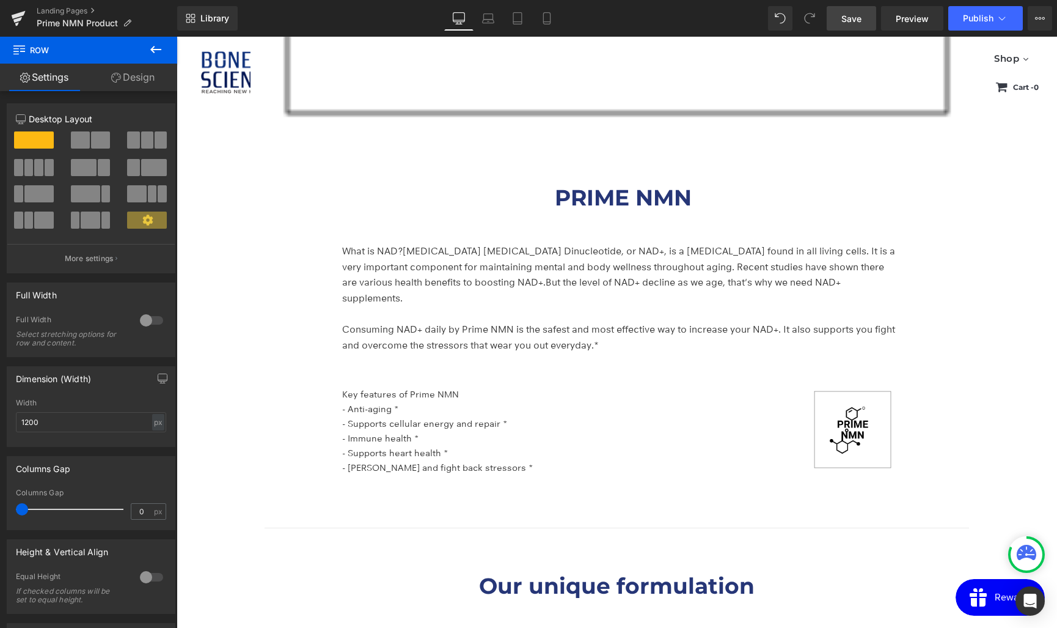
click at [851, 17] on span "Save" at bounding box center [851, 18] width 20 height 13
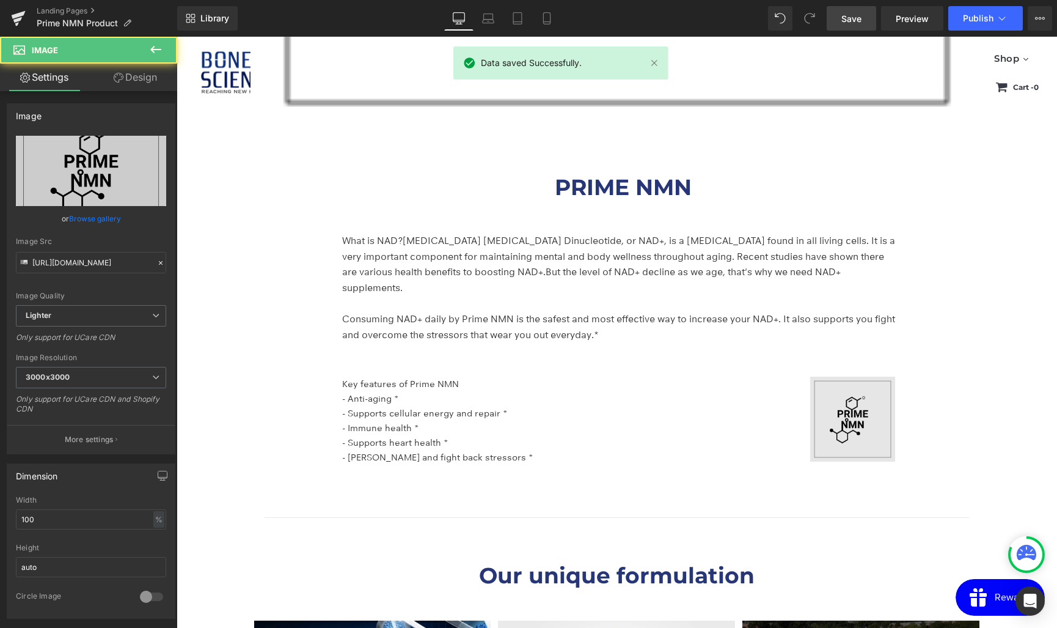
click at [857, 417] on img at bounding box center [863, 418] width 222 height 85
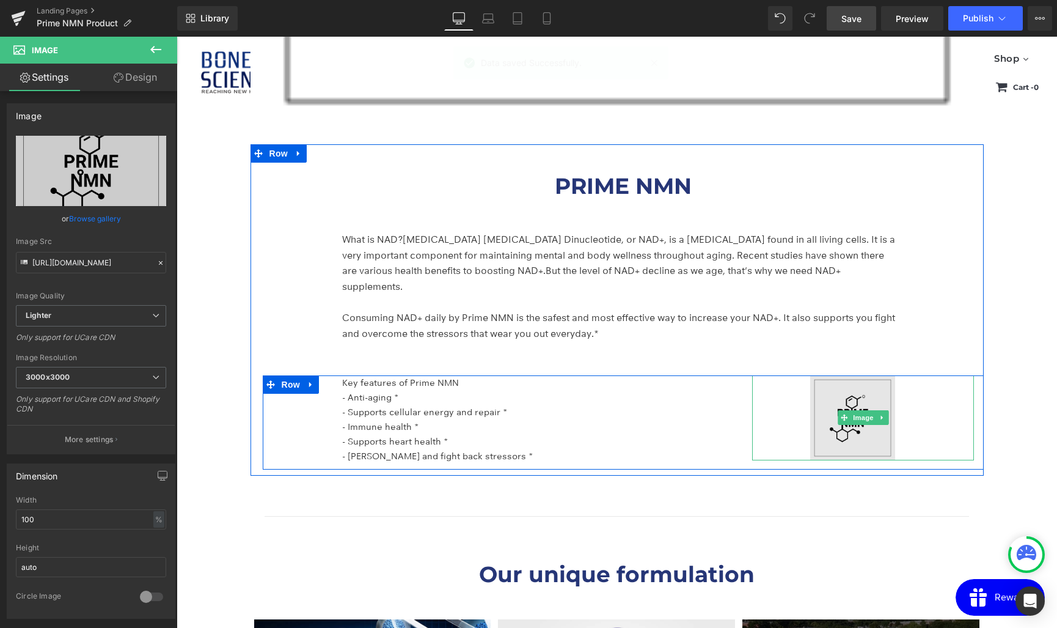
scroll to position [3081, 0]
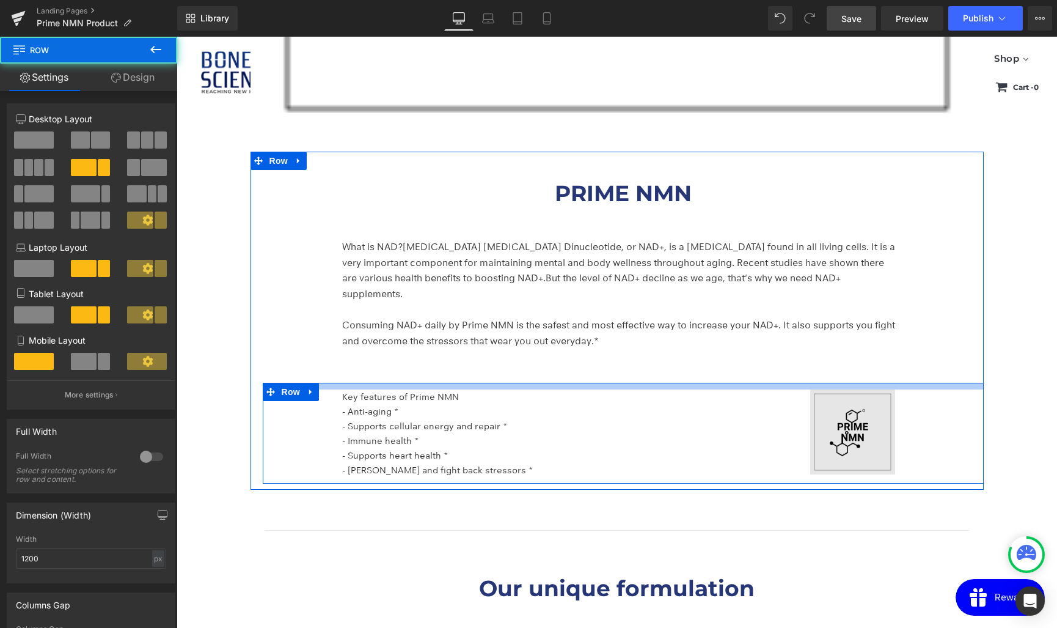
drag, startPoint x: 856, startPoint y: 367, endPoint x: 856, endPoint y: 373, distance: 6.7
click at [856, 383] on div "Key features of Prime NMN - Anti-aging * - Supports cellular energy and repair …" at bounding box center [623, 433] width 721 height 101
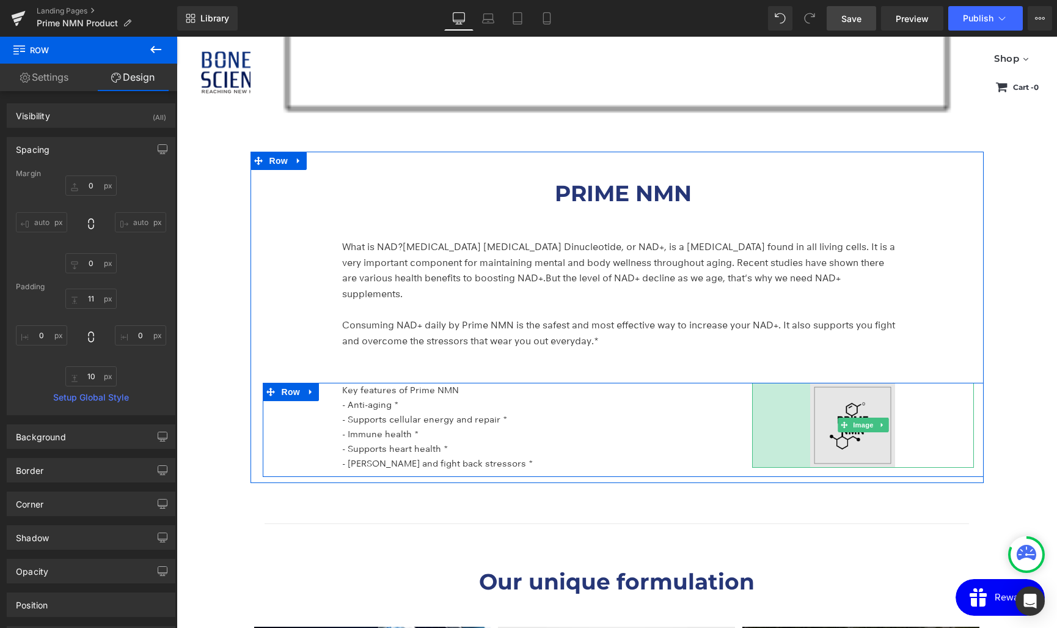
drag, startPoint x: 863, startPoint y: 370, endPoint x: 807, endPoint y: 375, distance: 56.4
click at [807, 383] on div "Key features of Prime NMN - Anti-aging * - Supports cellular energy and repair …" at bounding box center [623, 430] width 721 height 94
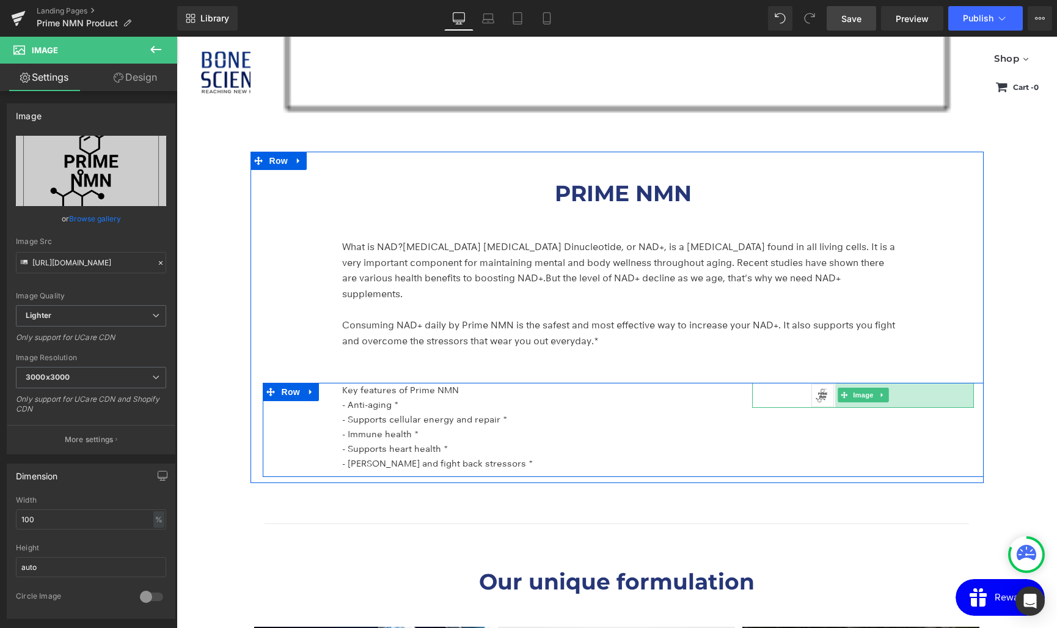
drag, startPoint x: 900, startPoint y: 405, endPoint x: 840, endPoint y: 406, distance: 59.9
click at [840, 406] on div "Key features of Prime NMN - Anti-aging * - Supports cellular energy and repair …" at bounding box center [623, 430] width 721 height 94
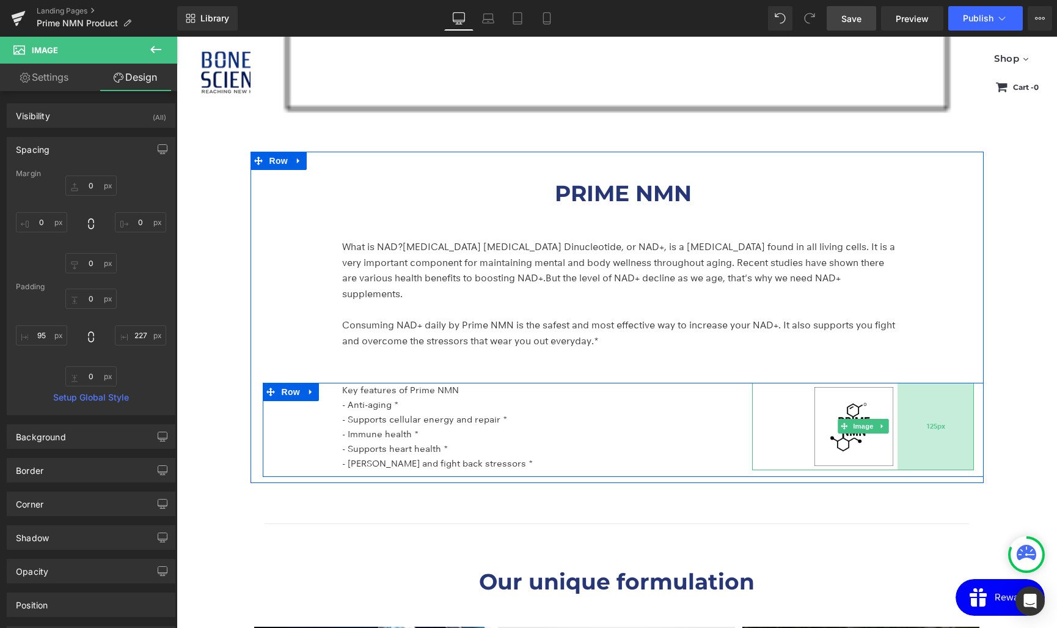
drag, startPoint x: 894, startPoint y: 378, endPoint x: 956, endPoint y: 430, distance: 81.5
click at [956, 430] on div "125px" at bounding box center [936, 426] width 76 height 87
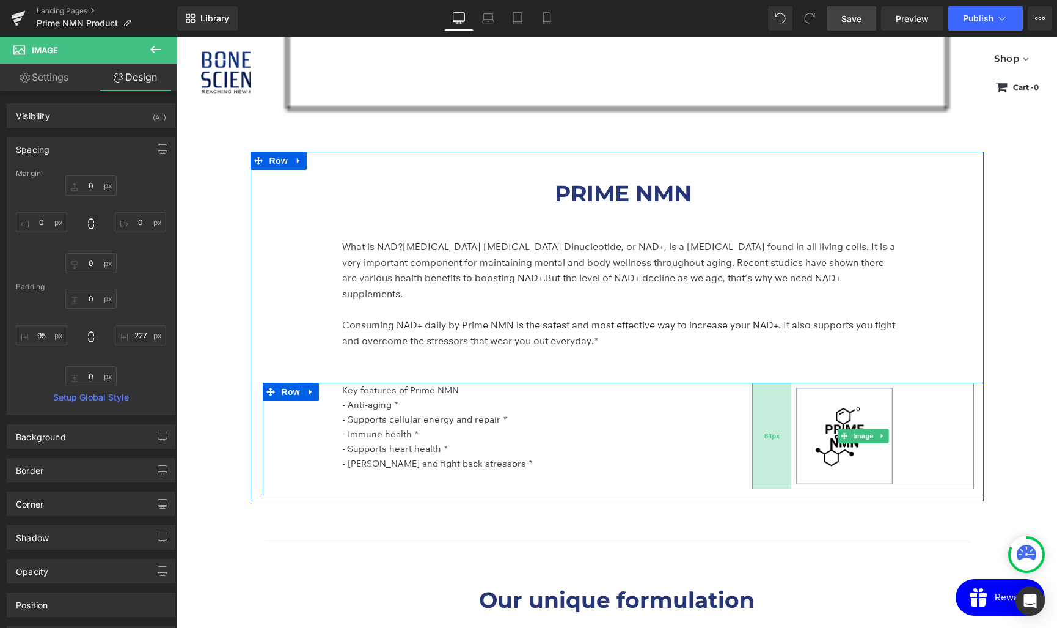
drag, startPoint x: 810, startPoint y: 419, endPoint x: 791, endPoint y: 419, distance: 19.0
click at [791, 419] on div "64px" at bounding box center [771, 436] width 39 height 106
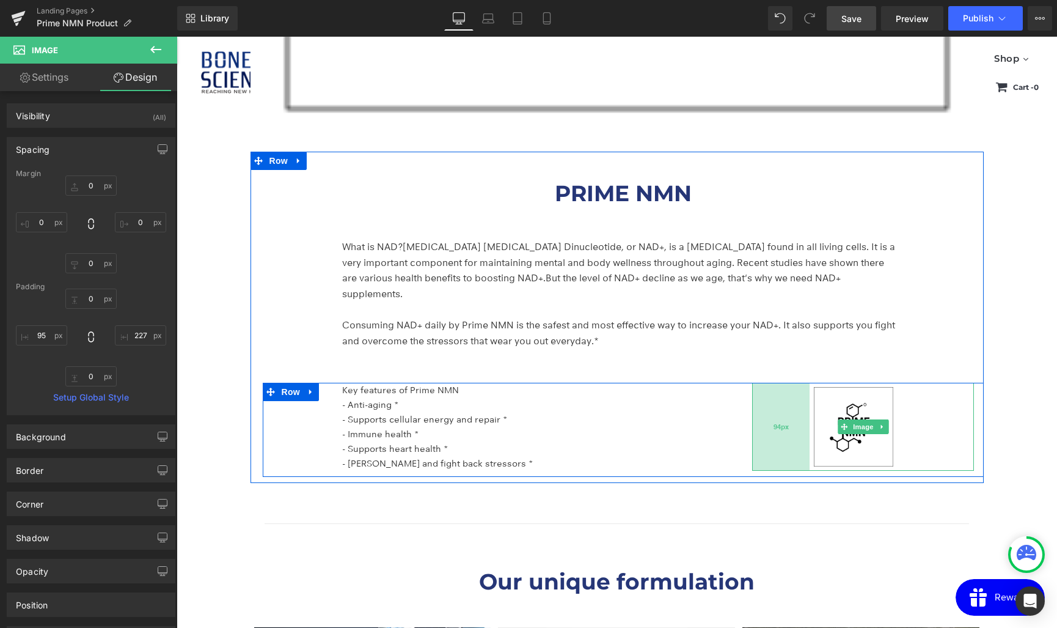
drag, startPoint x: 782, startPoint y: 407, endPoint x: 801, endPoint y: 405, distance: 18.5
click at [801, 405] on div "94px" at bounding box center [780, 427] width 57 height 88
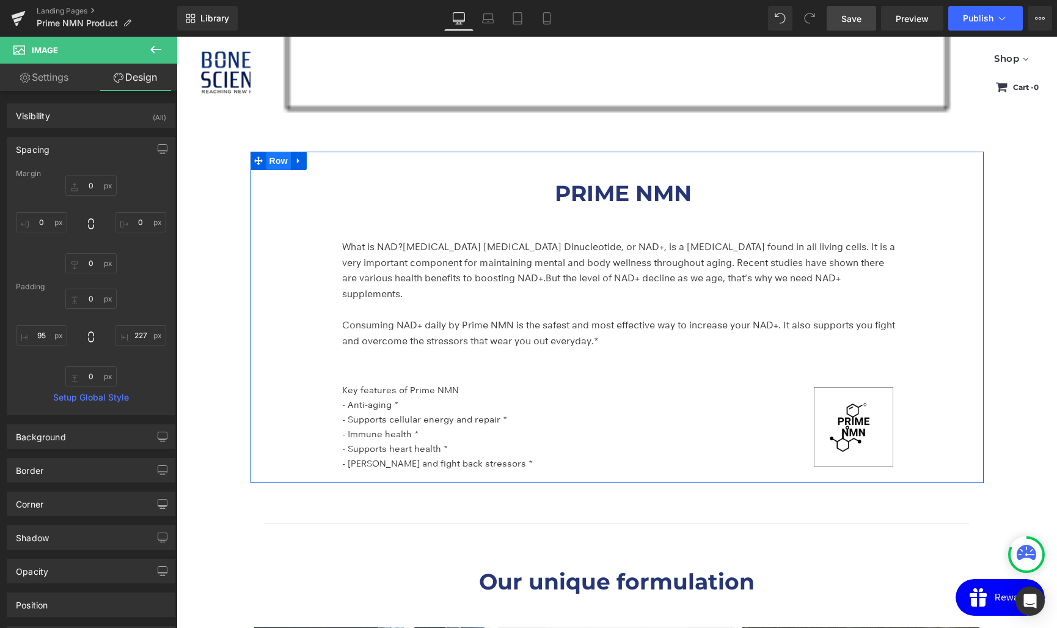
click at [280, 159] on span "Row" at bounding box center [278, 161] width 24 height 18
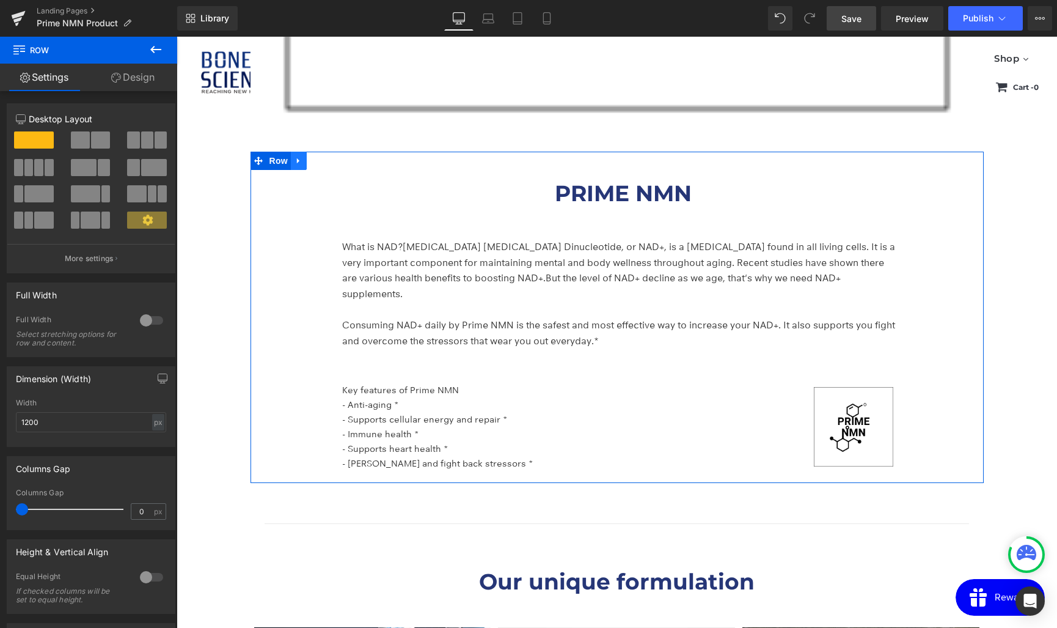
click at [298, 159] on icon at bounding box center [298, 160] width 2 height 5
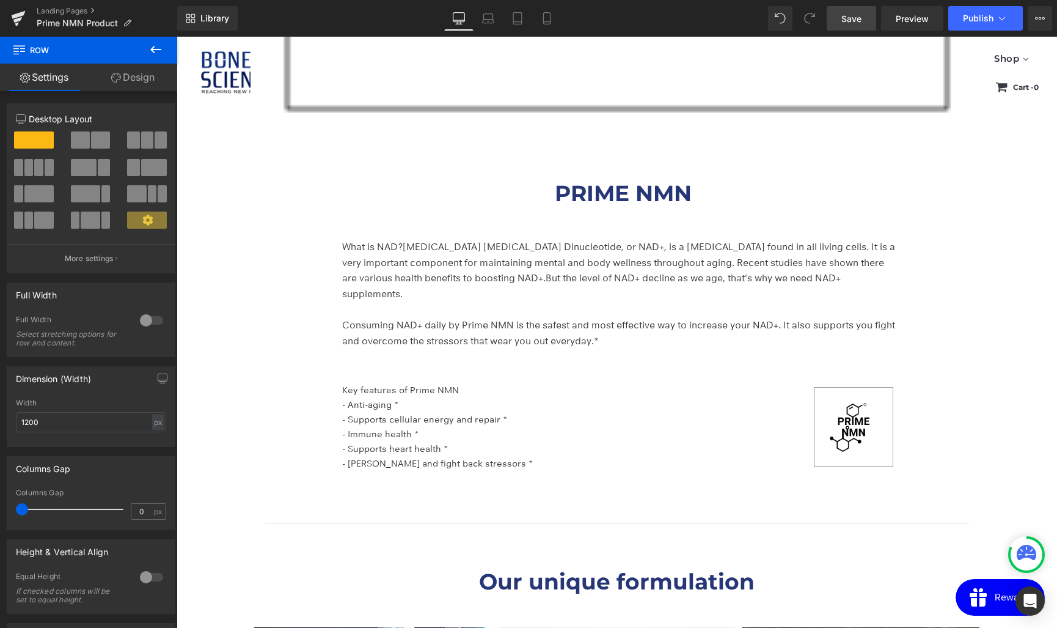
click at [845, 23] on span "Save" at bounding box center [851, 18] width 20 height 13
click at [219, 18] on span "Library" at bounding box center [214, 18] width 29 height 11
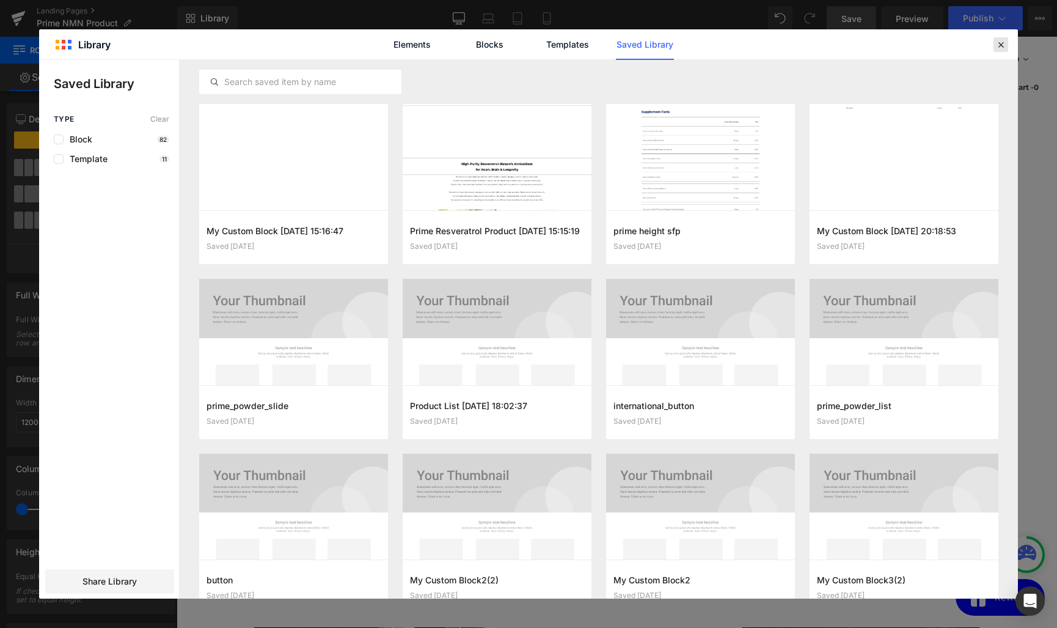
click at [1005, 44] on icon at bounding box center [1000, 44] width 11 height 11
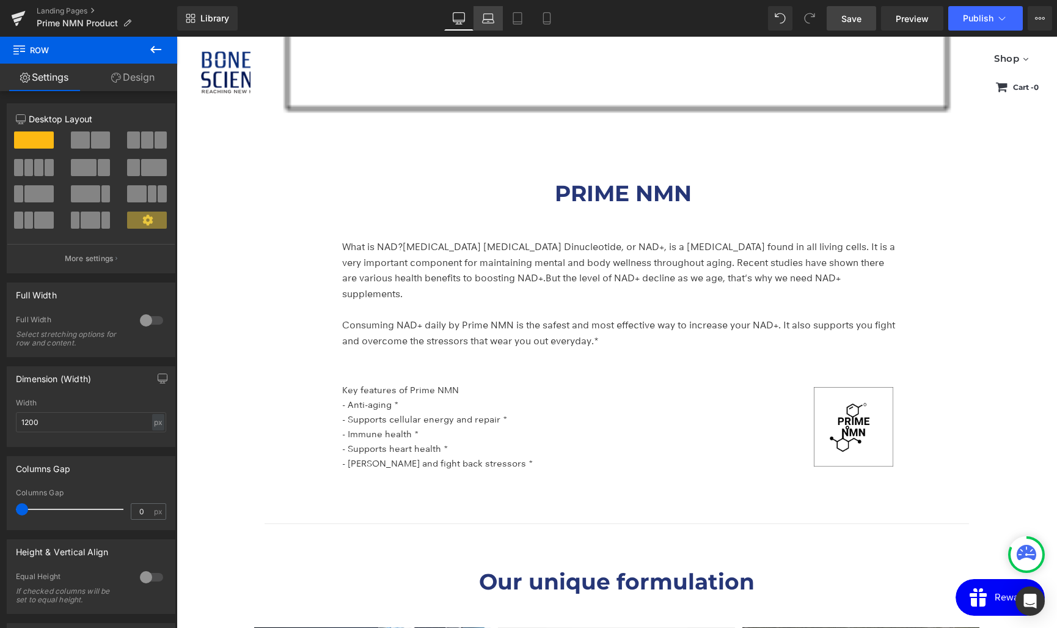
click at [489, 21] on icon at bounding box center [489, 21] width 2 height 0
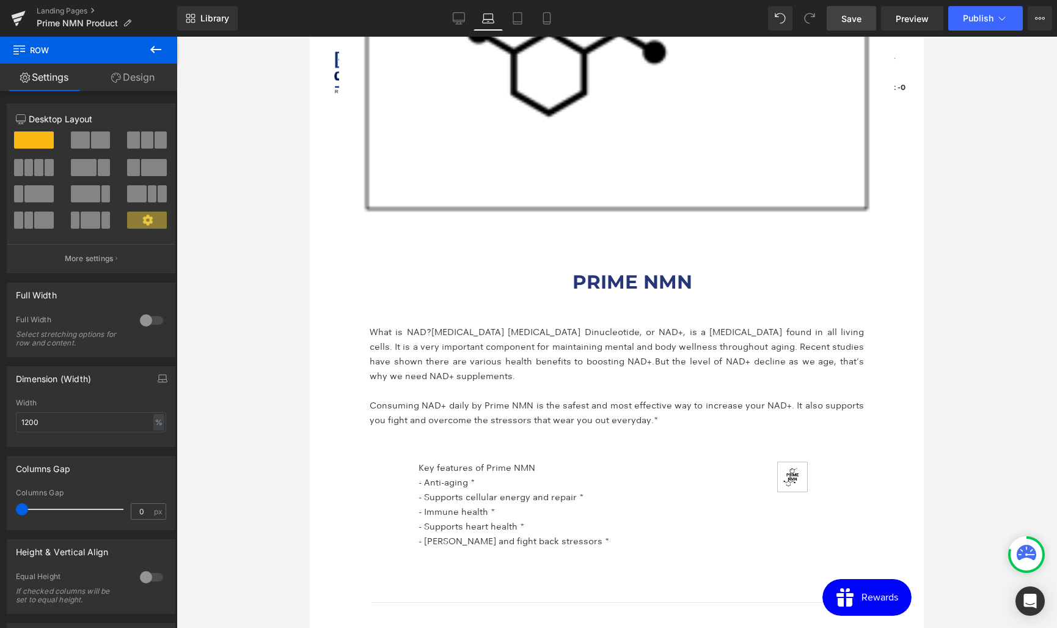
scroll to position [2754, 0]
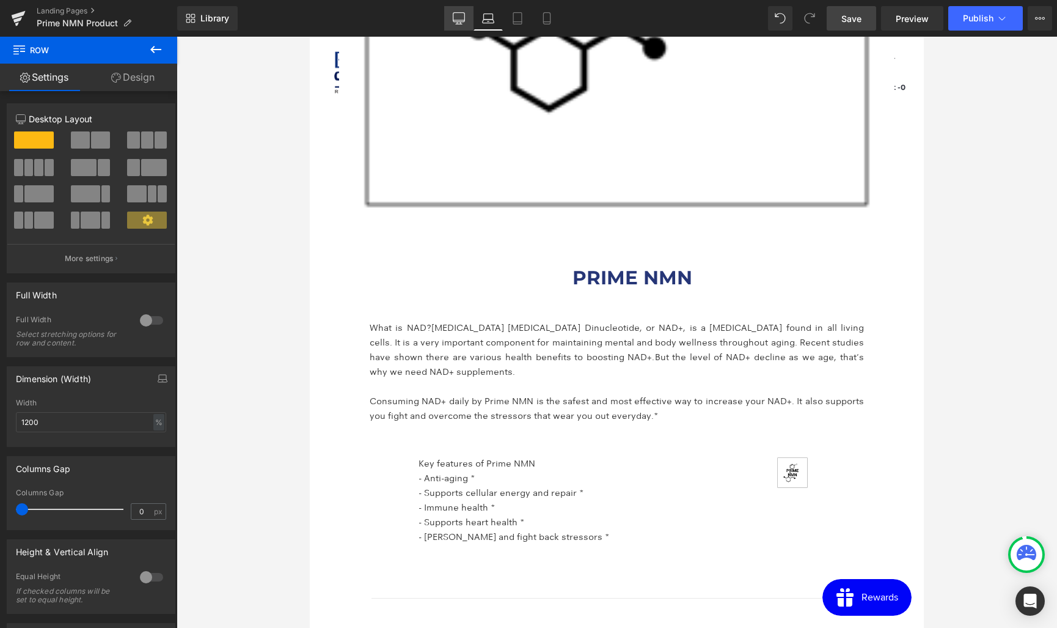
click at [457, 13] on icon at bounding box center [459, 18] width 12 height 12
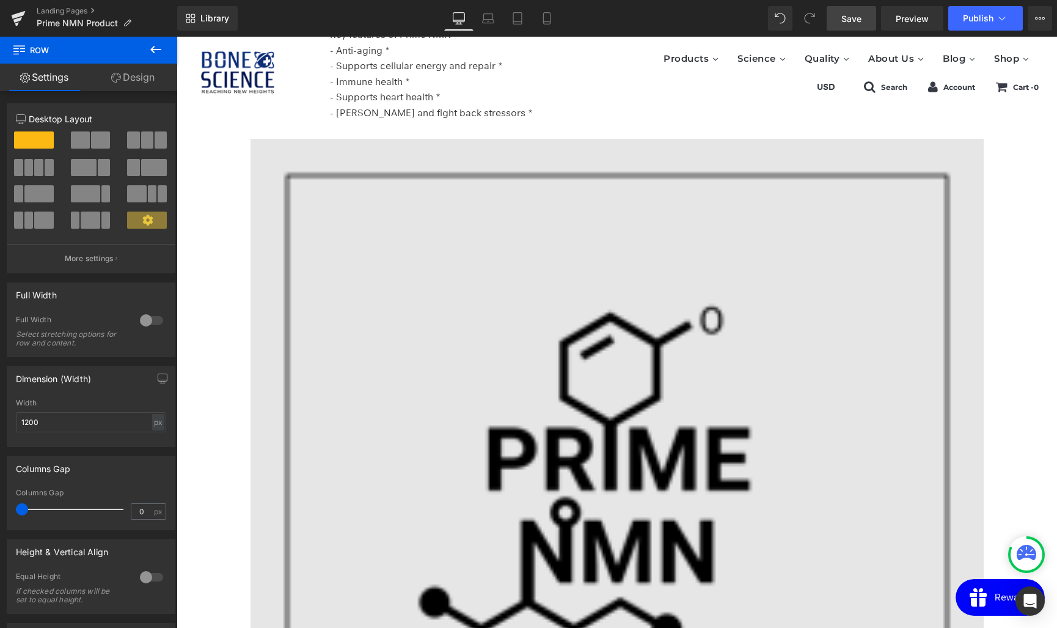
scroll to position [2359, 0]
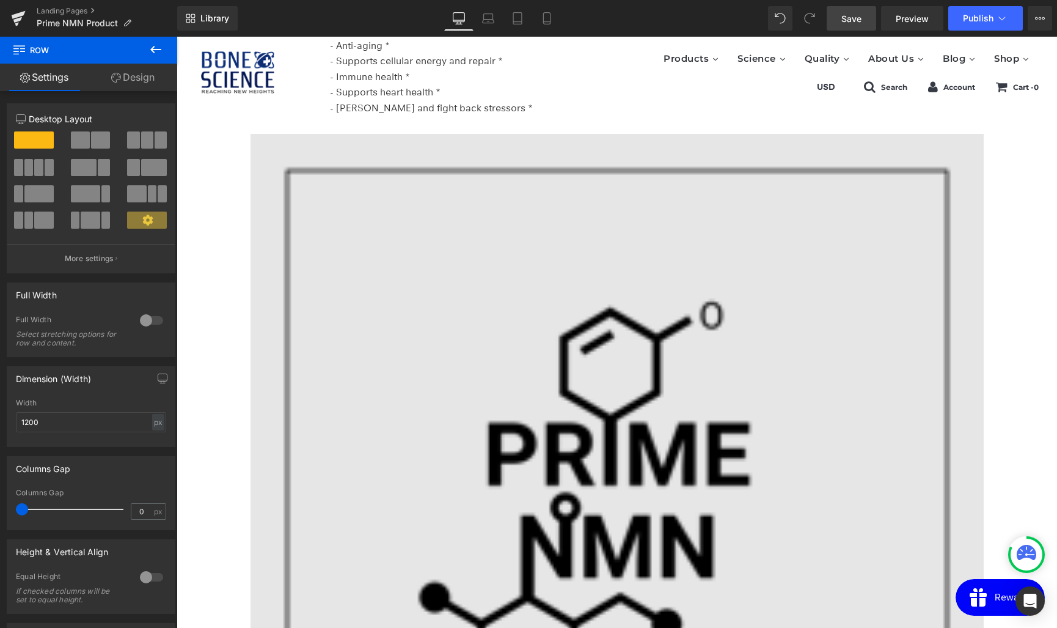
click at [605, 194] on img at bounding box center [617, 500] width 733 height 733
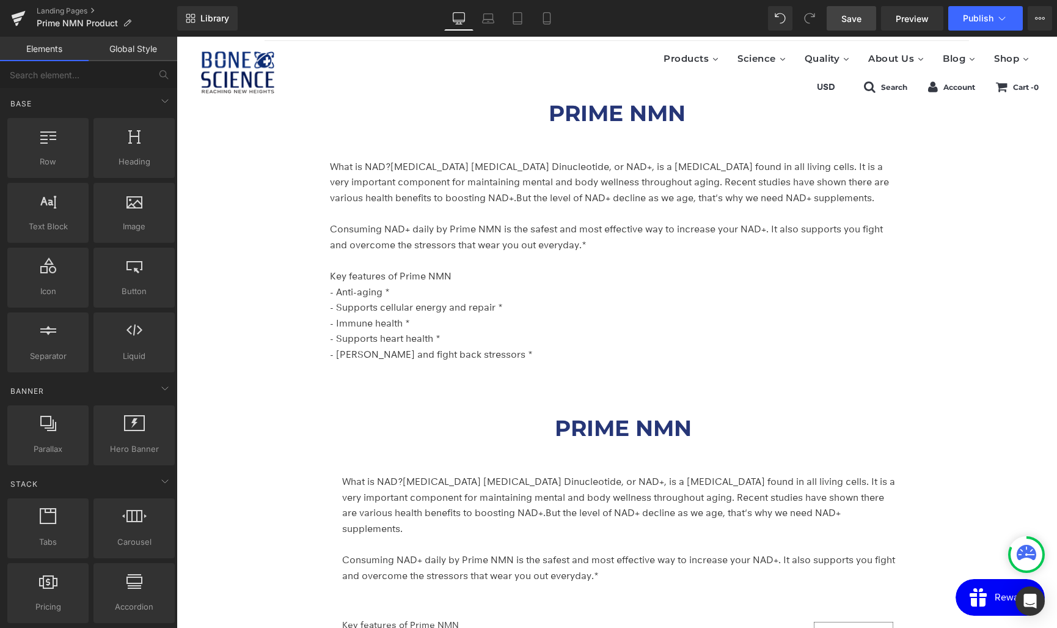
scroll to position [2124, 0]
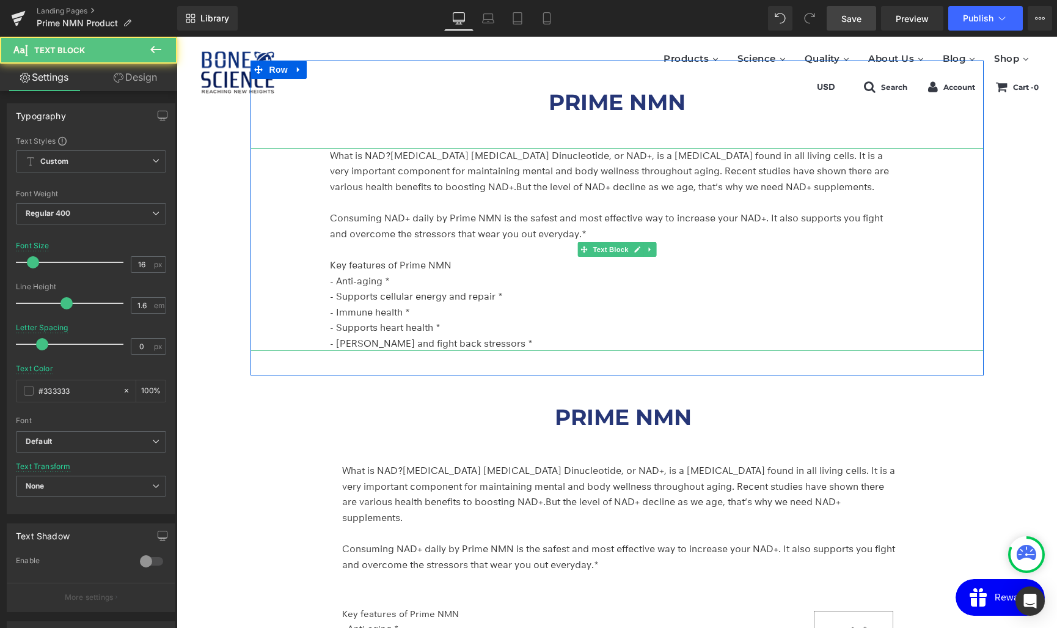
click at [399, 304] on p "- Immune health *" at bounding box center [614, 312] width 568 height 16
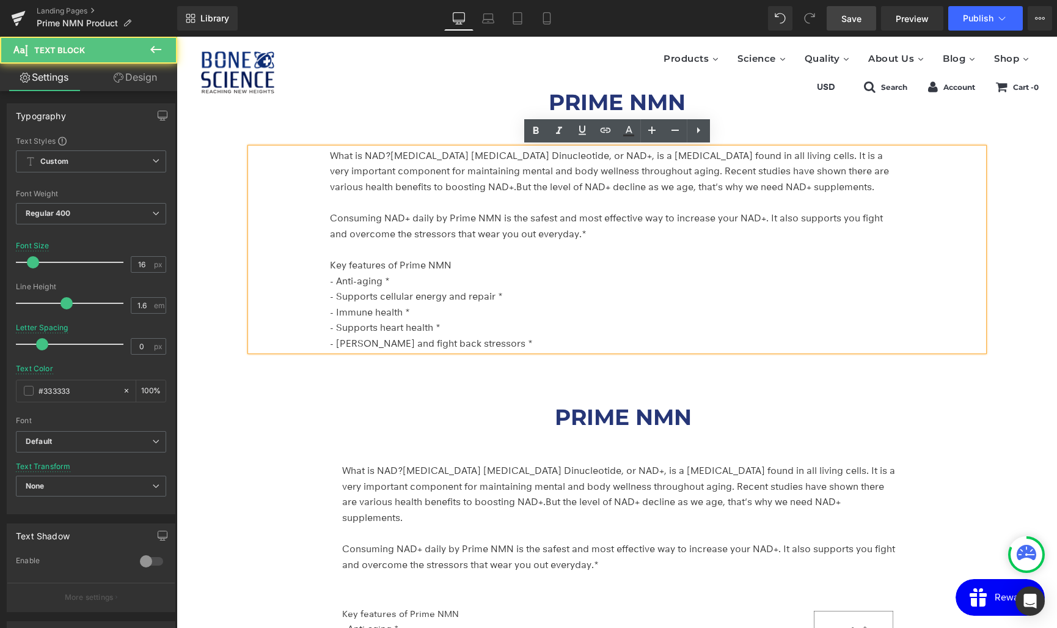
click at [446, 128] on div "PRIME NMN Heading What is NAD? Nicotinamide Adenine Dinucleotide, or NAD+, is a…" at bounding box center [617, 221] width 733 height 296
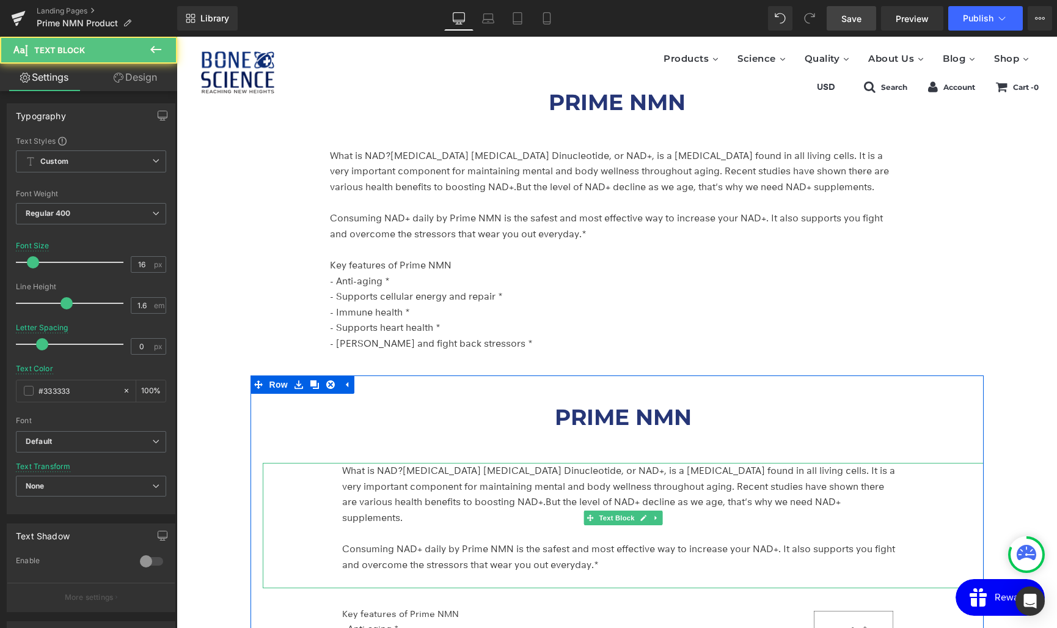
click at [502, 470] on span "[MEDICAL_DATA] [MEDICAL_DATA] Dinucleotide, or NAD+, is a [MEDICAL_DATA] found …" at bounding box center [618, 485] width 553 height 43
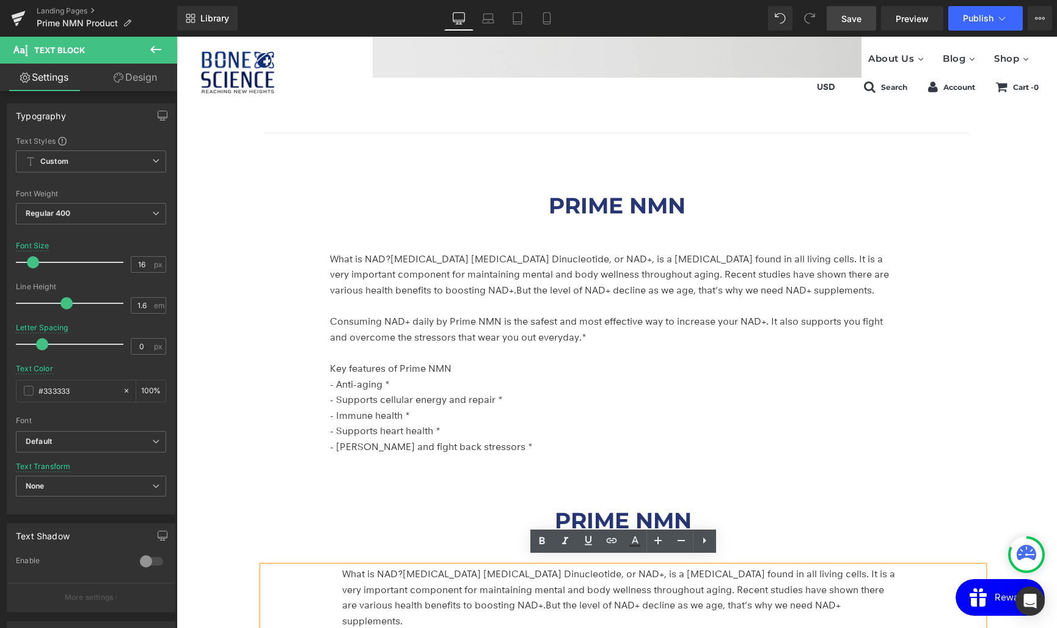
scroll to position [2016, 0]
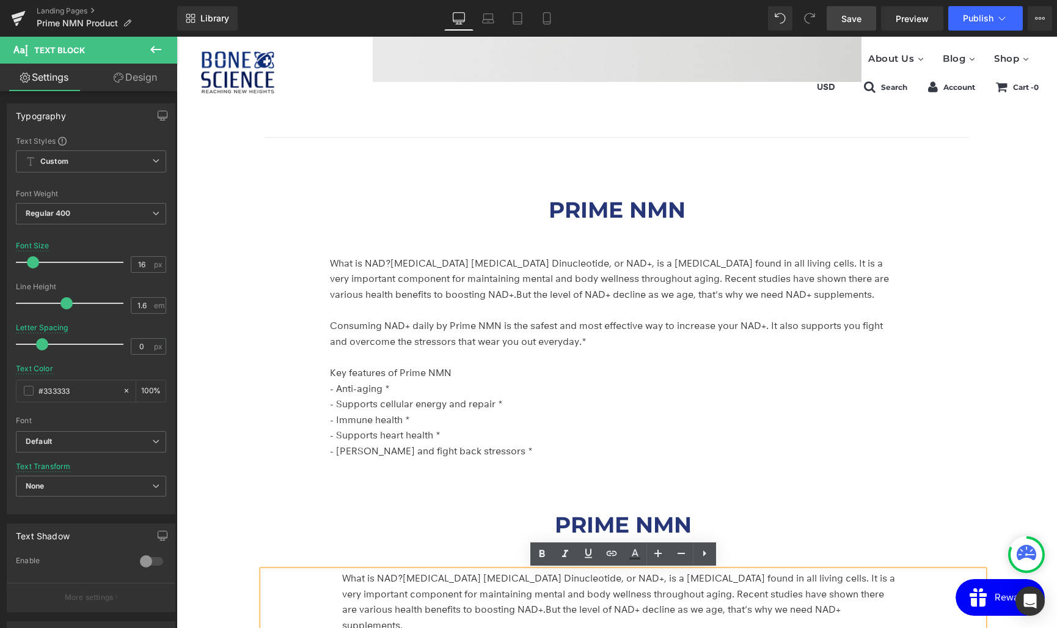
click at [456, 244] on div "PRIME NMN Heading What is NAD? Nicotinamide Adenine Dinucleotide, or NAD+, is a…" at bounding box center [617, 328] width 733 height 296
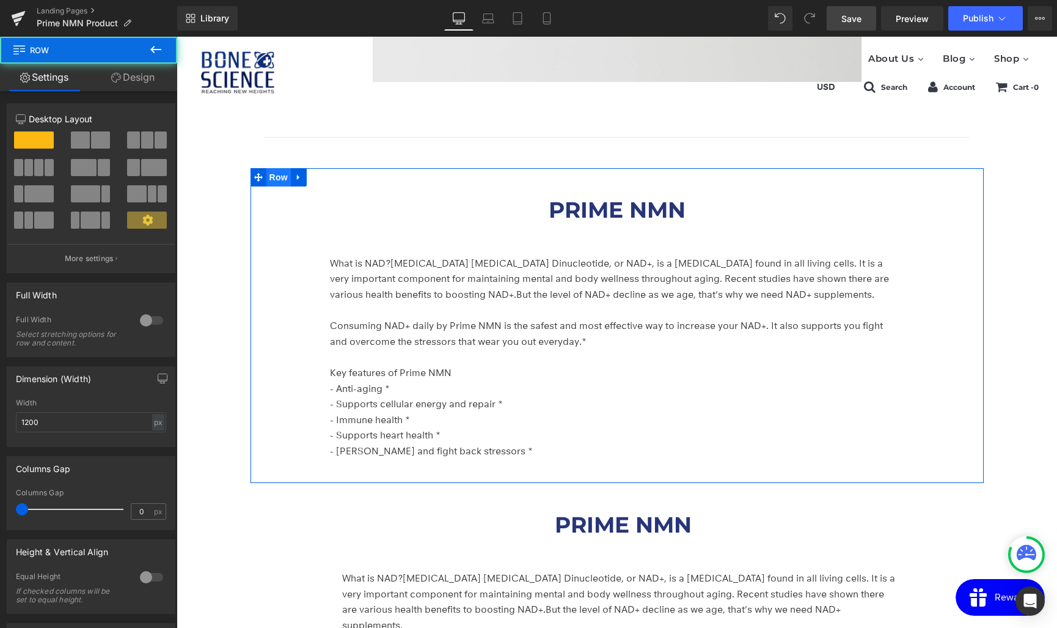
click at [274, 175] on span "Row" at bounding box center [278, 177] width 24 height 18
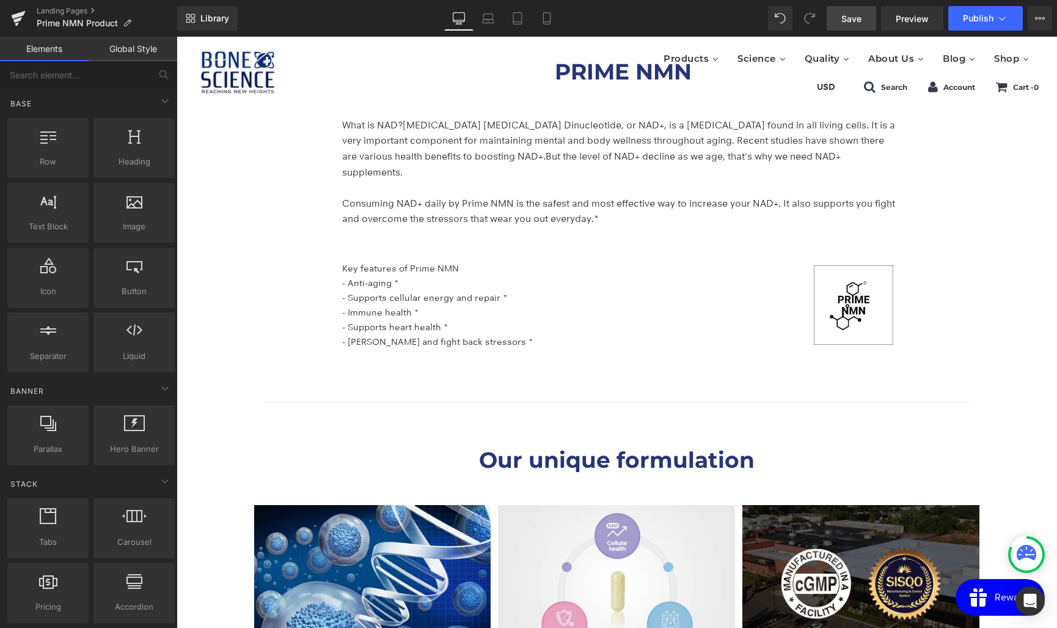
scroll to position [2211, 0]
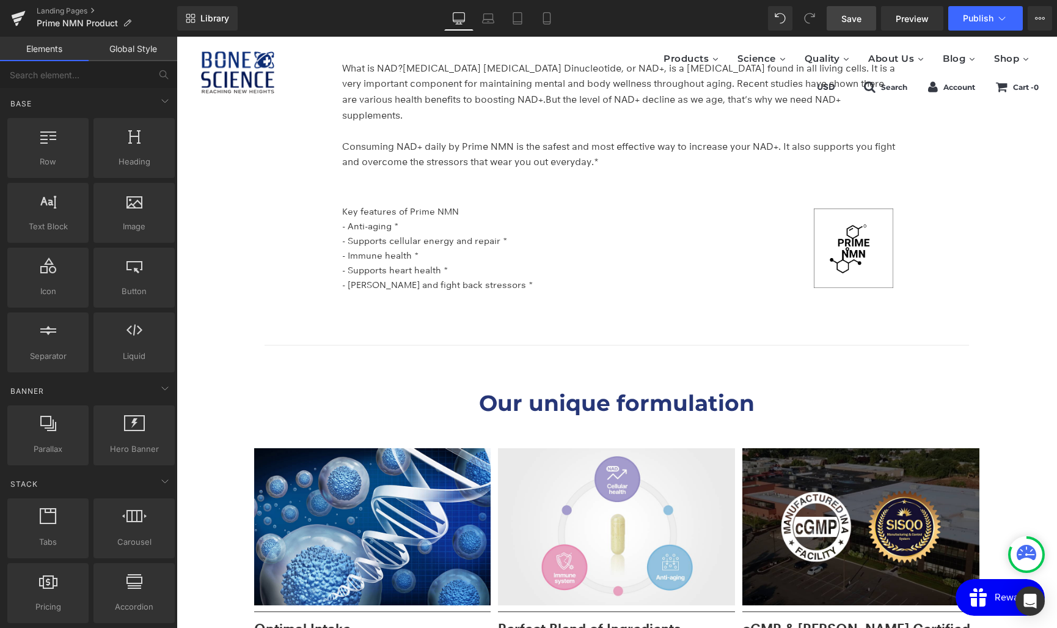
click at [843, 23] on span "Save" at bounding box center [851, 18] width 20 height 13
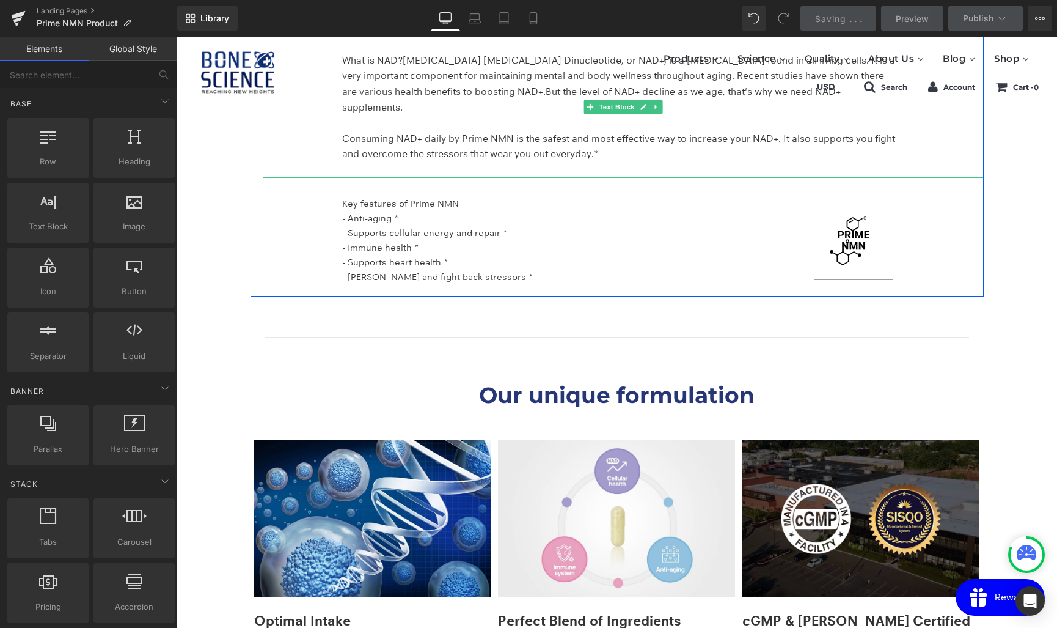
scroll to position [2225, 0]
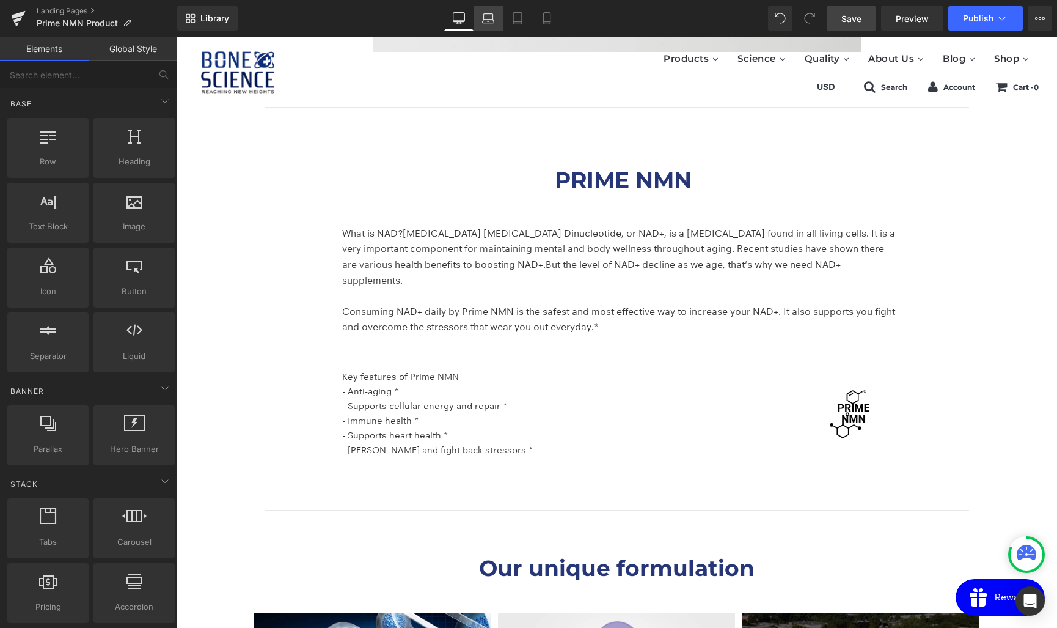
click at [492, 20] on icon at bounding box center [488, 18] width 12 height 12
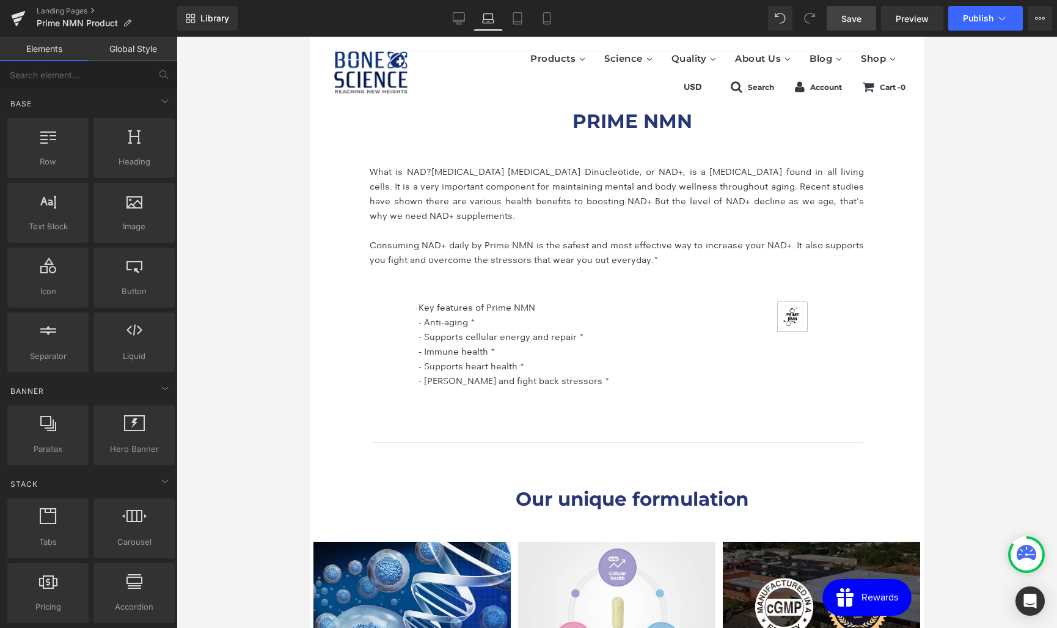
scroll to position [2046, 0]
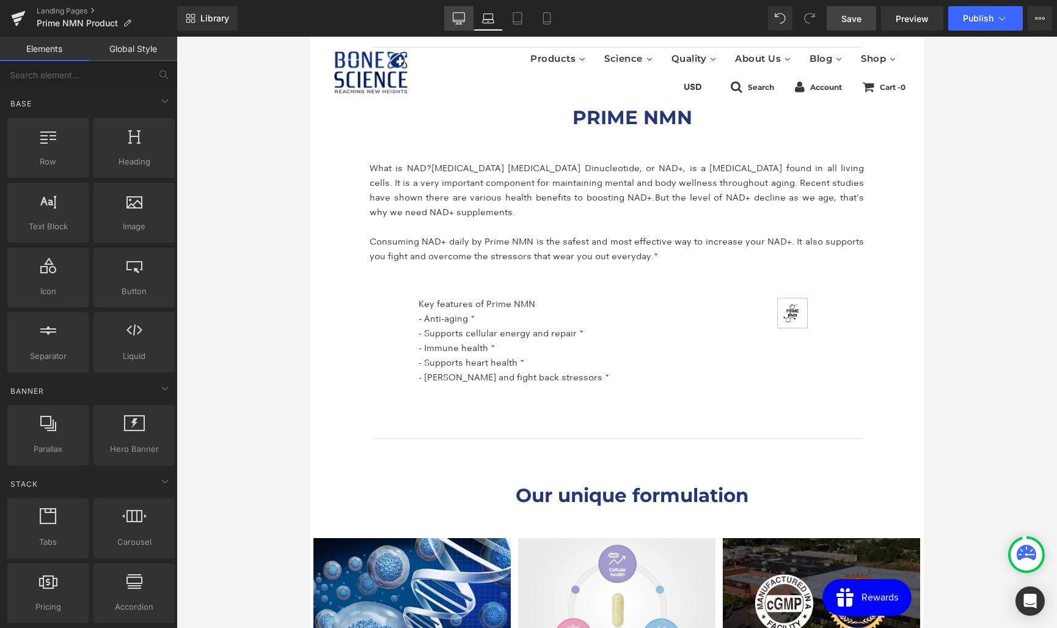
click at [455, 20] on icon at bounding box center [459, 20] width 12 height 0
click at [489, 21] on icon at bounding box center [488, 18] width 12 height 12
click at [519, 21] on icon at bounding box center [517, 18] width 12 height 12
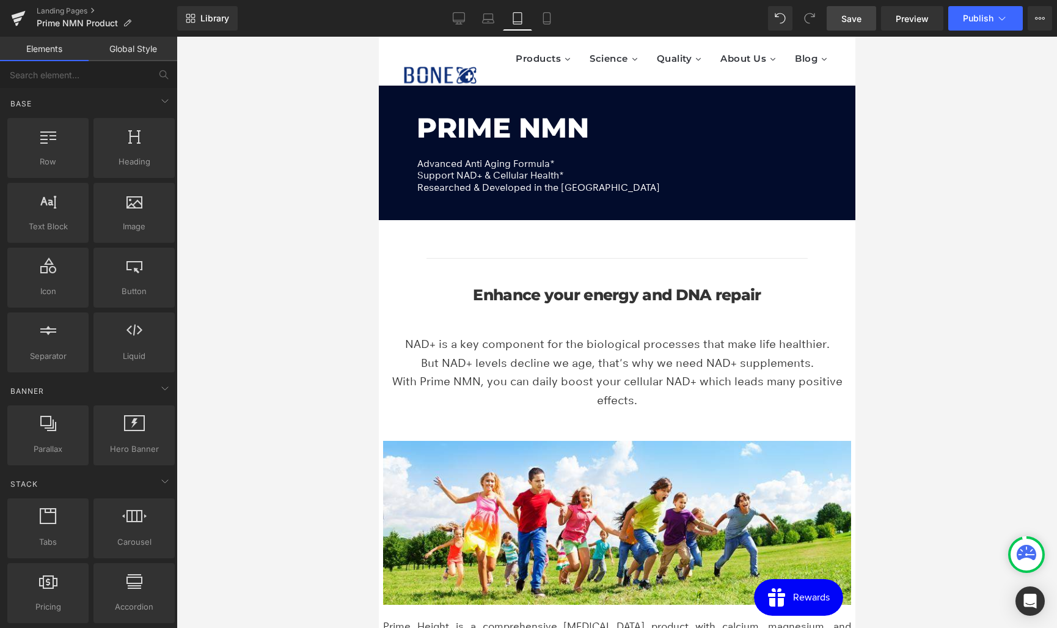
scroll to position [0, 0]
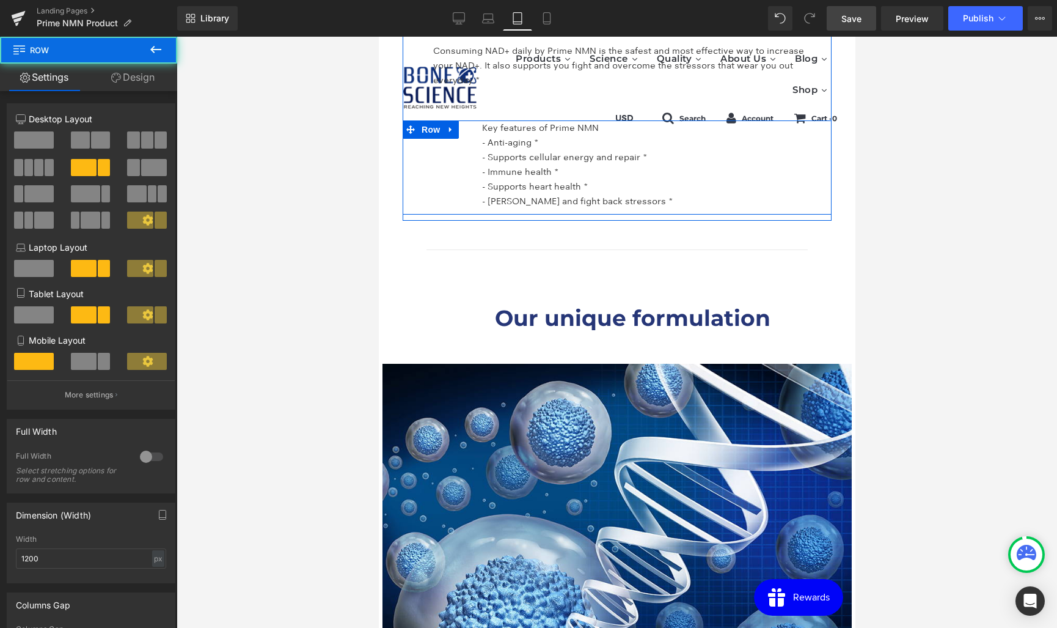
click at [722, 195] on div "Key features of Prime NMN - Anti-aging * - Supports cellular energy and repair …" at bounding box center [616, 167] width 429 height 94
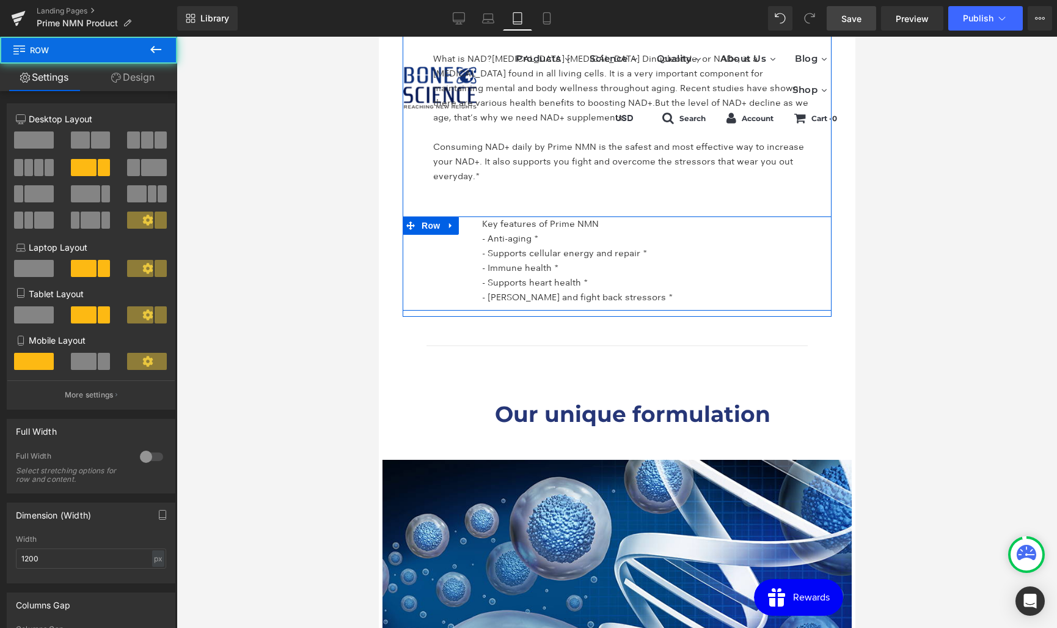
scroll to position [2207, 0]
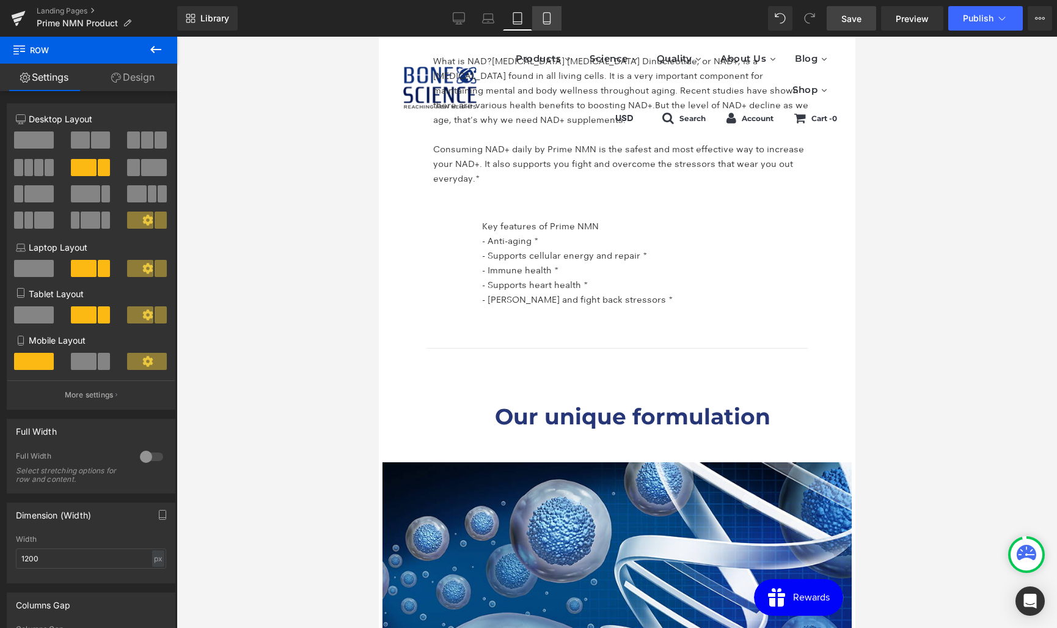
click at [543, 16] on icon at bounding box center [547, 18] width 12 height 12
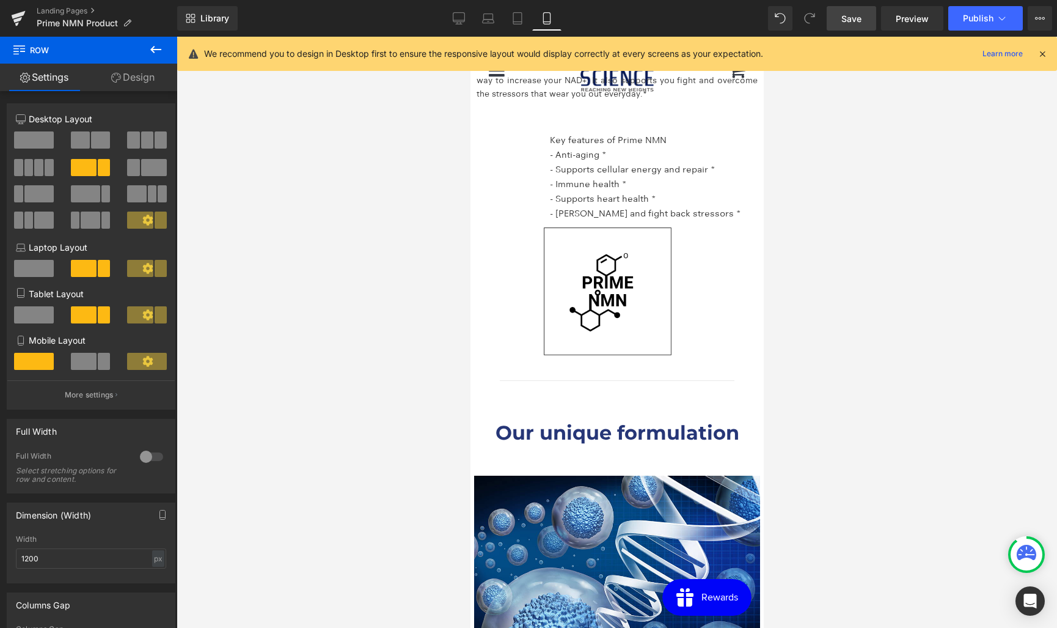
scroll to position [2120, 0]
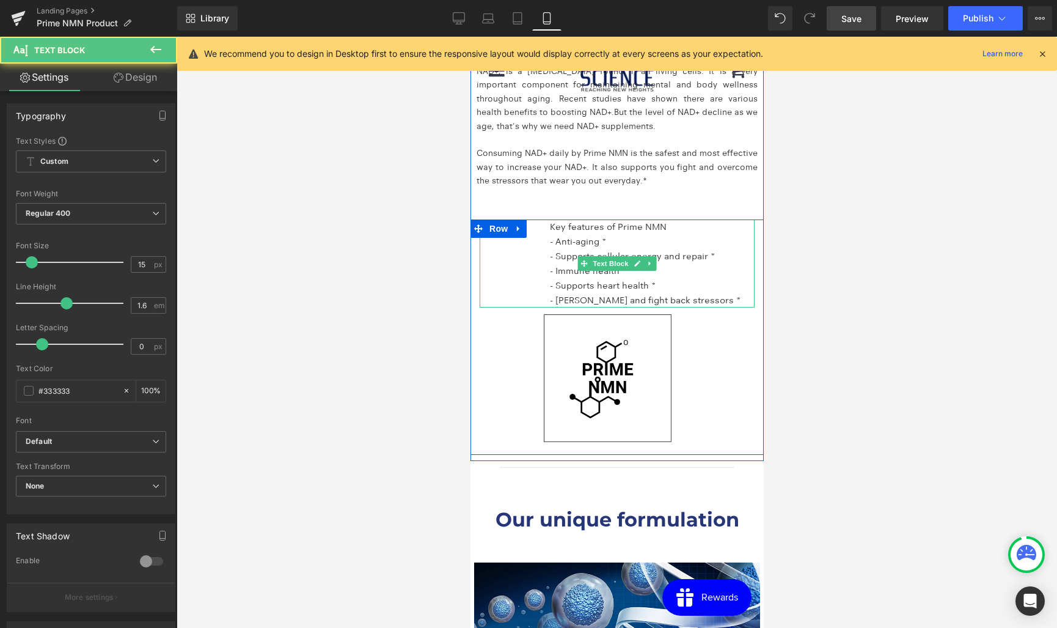
click at [565, 243] on p "- Anti-aging *" at bounding box center [651, 241] width 205 height 15
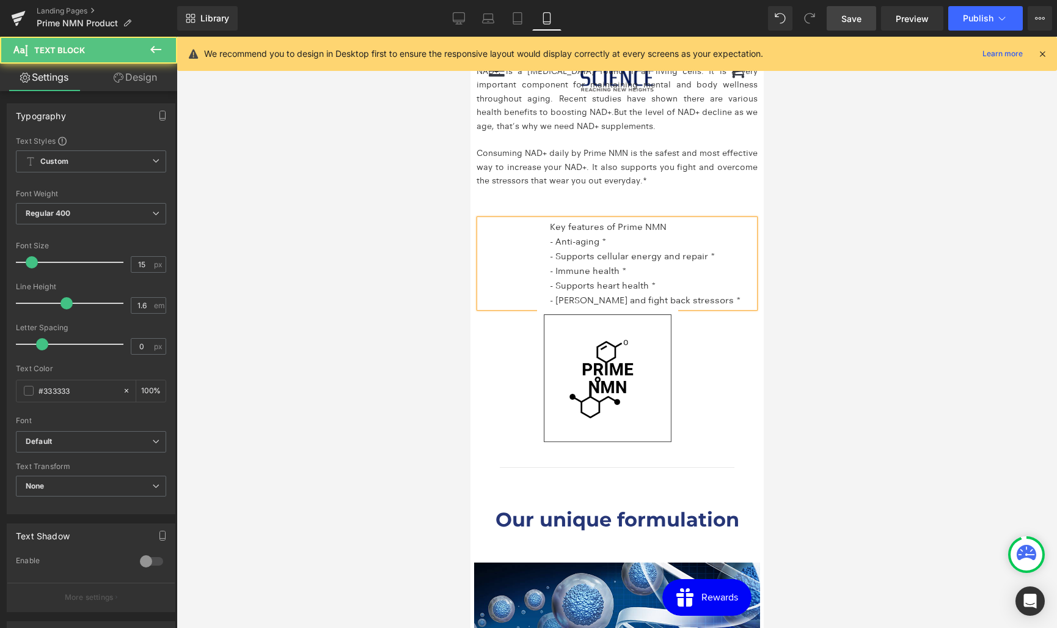
click at [552, 247] on p "- Anti-aging *" at bounding box center [651, 241] width 205 height 15
click at [496, 246] on div "Key features of Prime NMN - Anti-aging * - Supports cellular energy and repair …" at bounding box center [616, 263] width 275 height 88
click at [493, 214] on div "PRIME NMN Heading What is NAD? Nicotinamide Adenine Dinucleotide, or NAD+, is a…" at bounding box center [616, 216] width 293 height 475
click at [540, 308] on div "Image 94px 125px" at bounding box center [616, 377] width 275 height 141
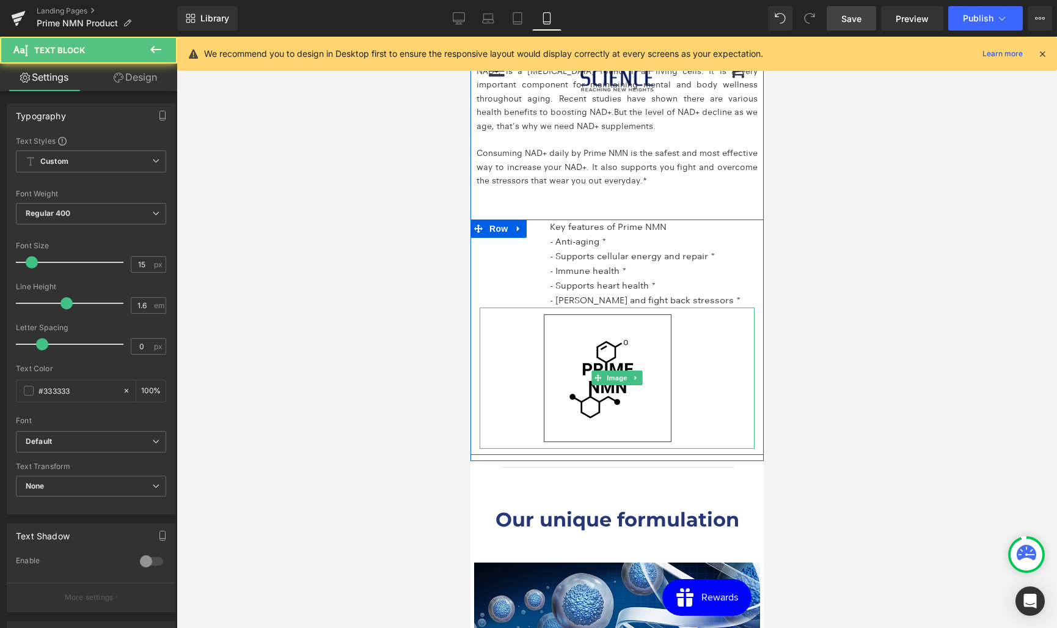
click at [547, 293] on div "Key features of Prime NMN - Anti-aging * - Supports cellular energy and repair …" at bounding box center [616, 263] width 275 height 88
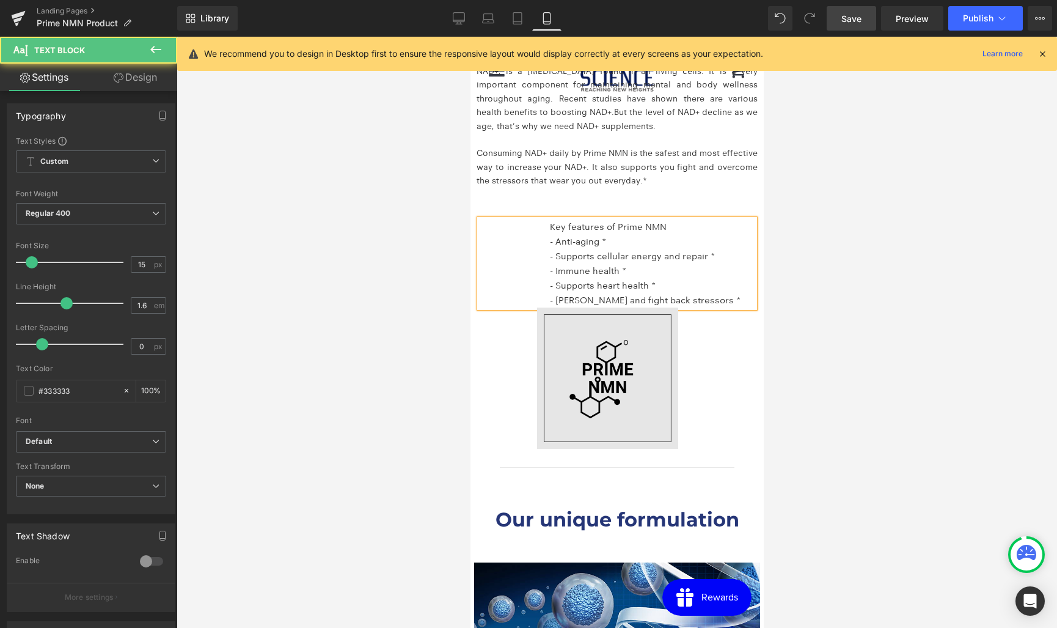
click at [499, 310] on img at bounding box center [616, 377] width 275 height 141
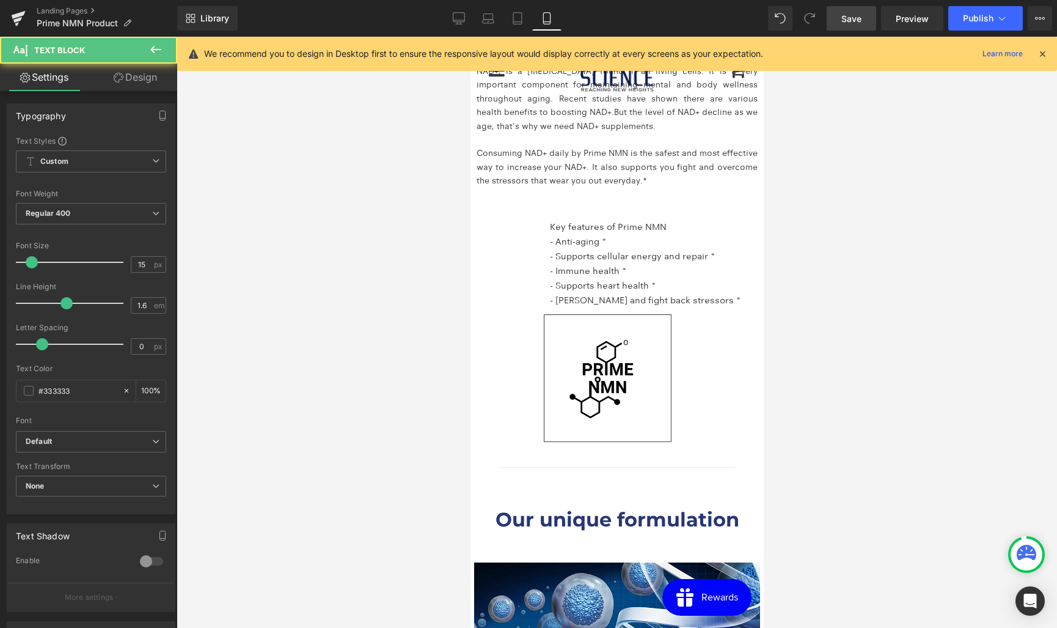
click at [497, 284] on div "Key features of Prime NMN - Anti-aging * - Supports cellular energy and repair …" at bounding box center [616, 263] width 275 height 88
click at [542, 240] on div "Key features of Prime NMN - Anti-aging * - Supports cellular energy and repair …" at bounding box center [616, 263] width 275 height 88
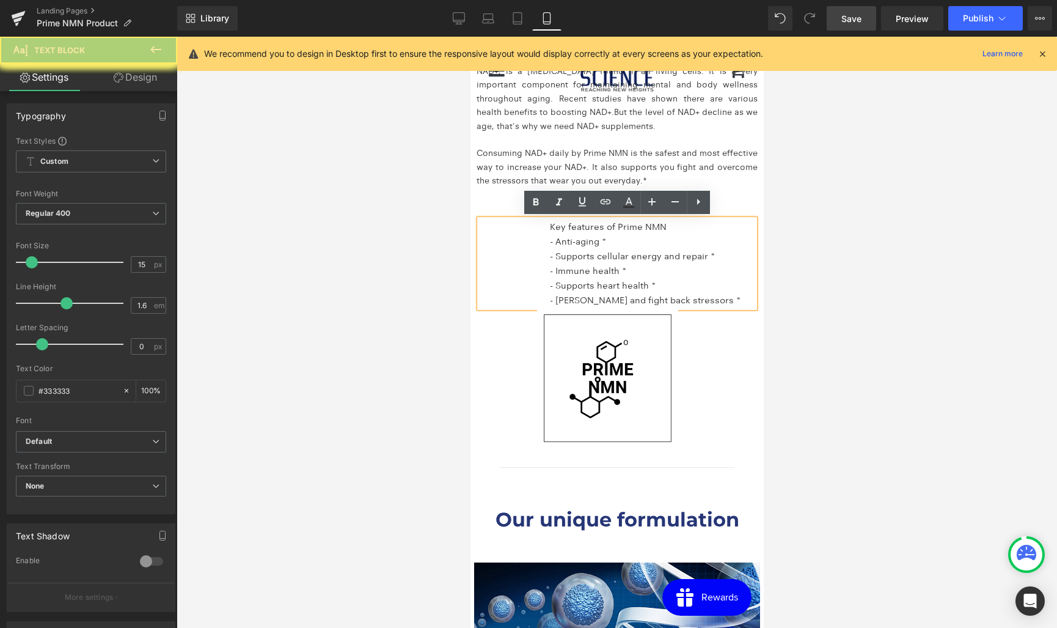
click at [567, 235] on p "- Anti-aging *" at bounding box center [651, 241] width 205 height 15
click at [479, 244] on div "Key features of Prime NMN - Anti-aging * - Supports cellular energy and repair …" at bounding box center [616, 263] width 275 height 88
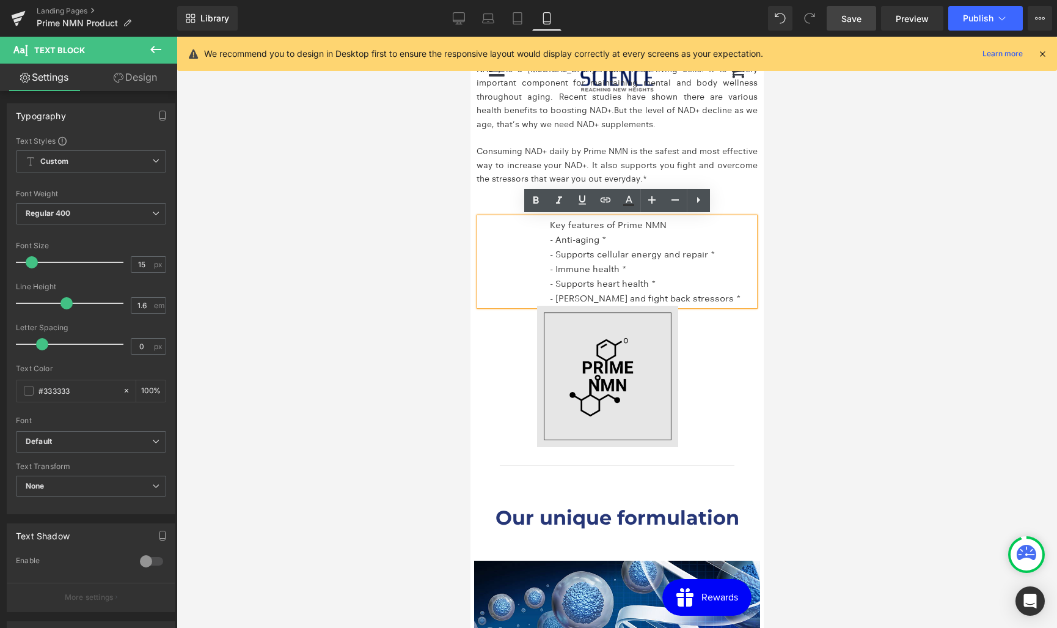
scroll to position [2121, 0]
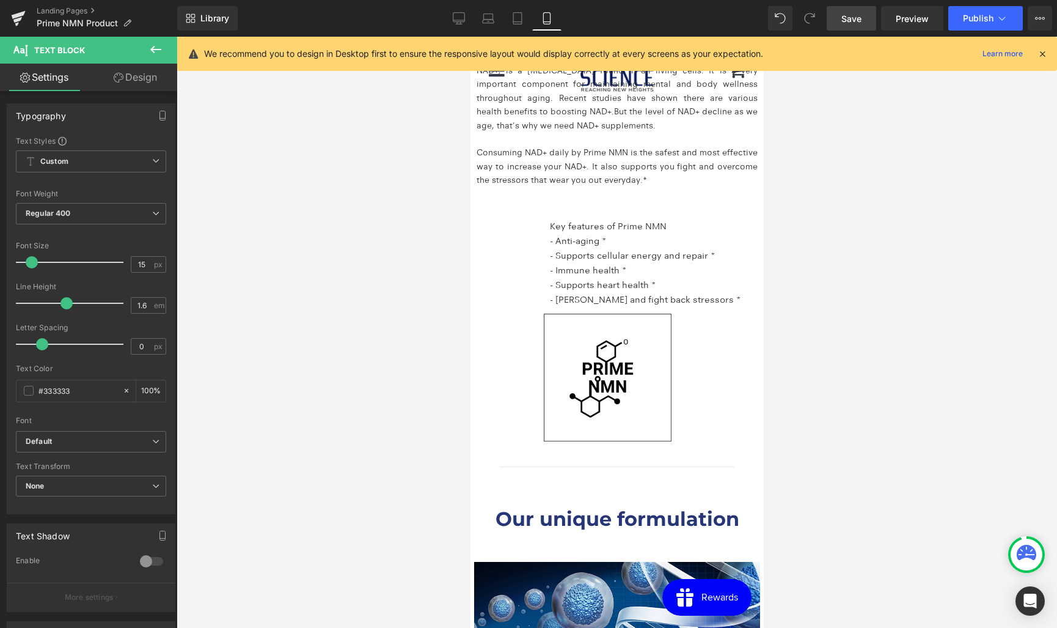
click at [811, 324] on div at bounding box center [617, 332] width 881 height 591
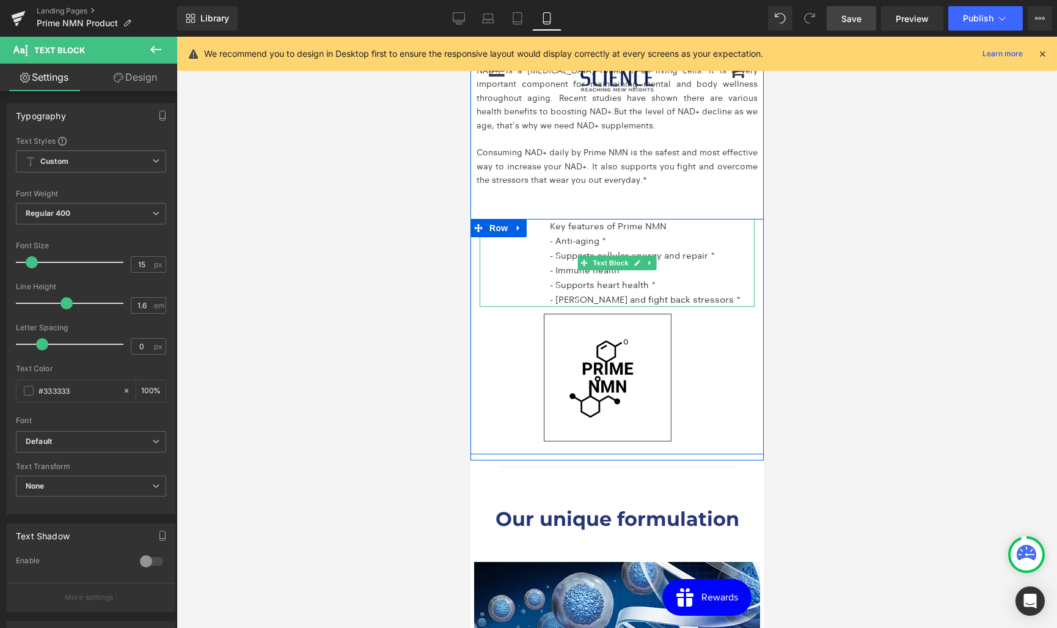
click at [637, 236] on p "- Anti-aging *" at bounding box center [651, 240] width 205 height 15
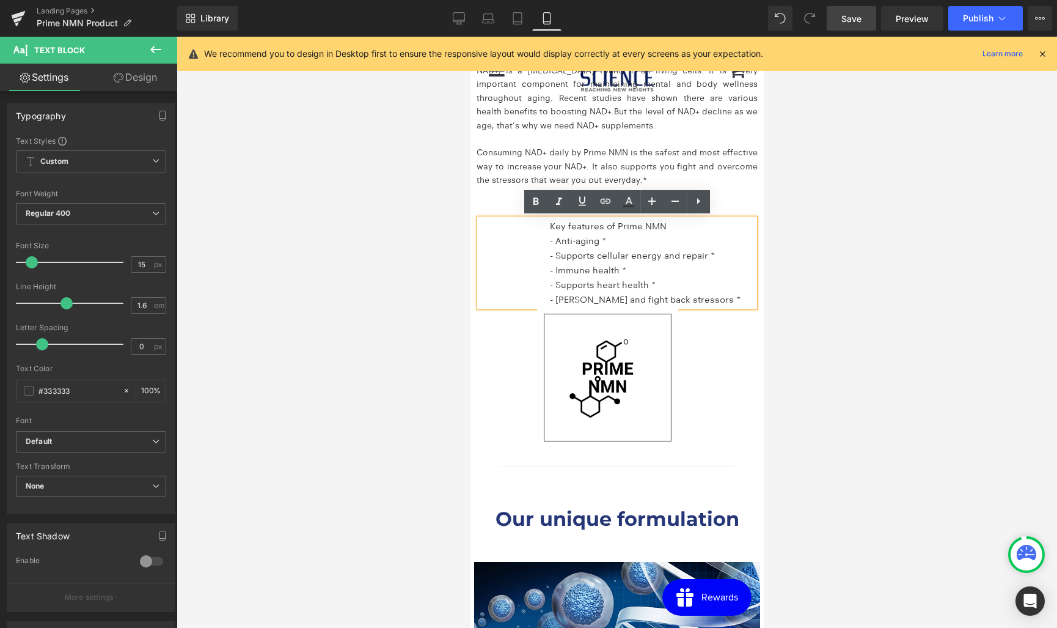
click at [141, 83] on link "Design" at bounding box center [135, 77] width 89 height 27
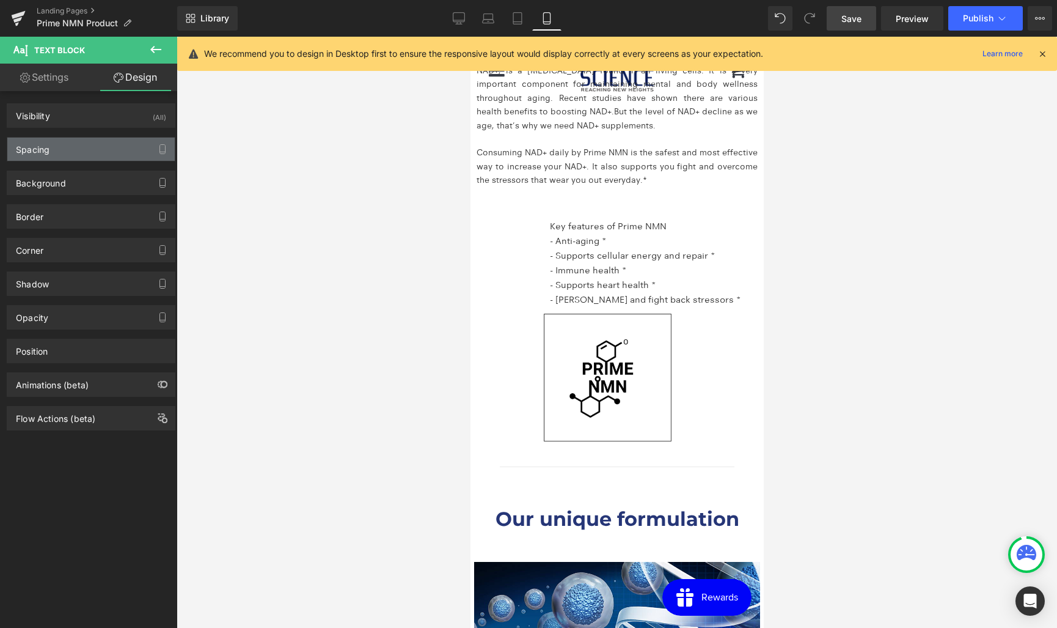
click at [98, 148] on div "Spacing" at bounding box center [90, 148] width 167 height 23
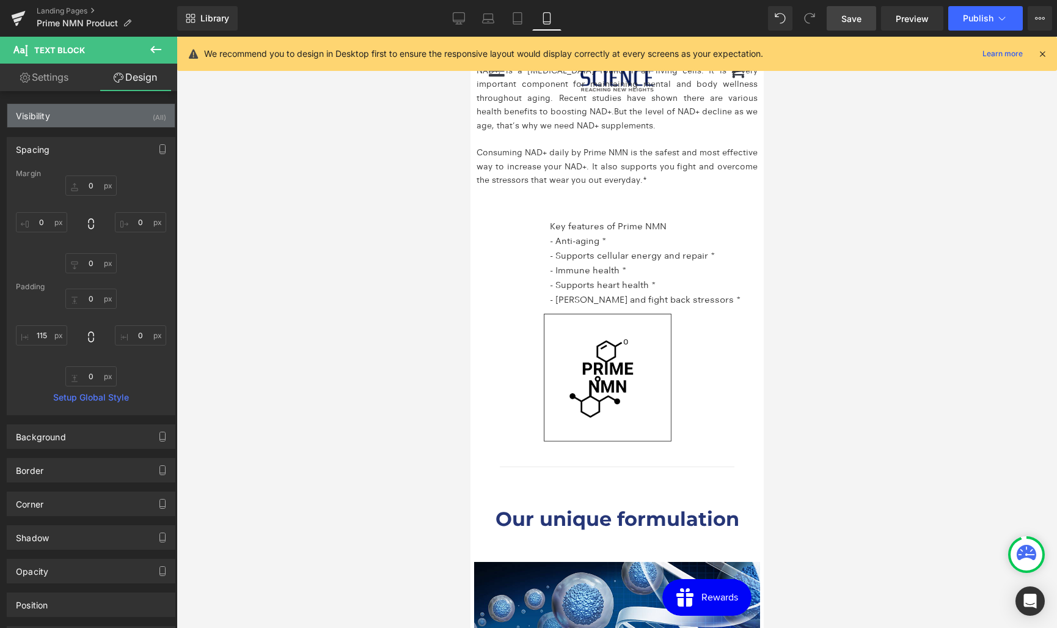
click at [52, 117] on div "Visibility (All)" at bounding box center [90, 115] width 167 height 23
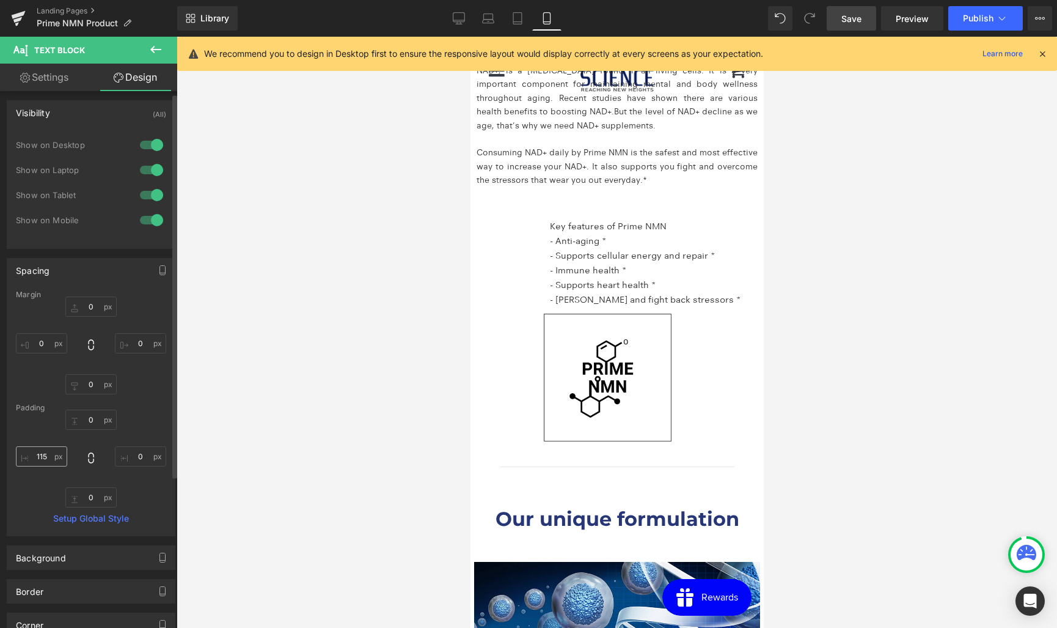
scroll to position [4, 0]
click at [43, 457] on input "text" at bounding box center [41, 455] width 51 height 20
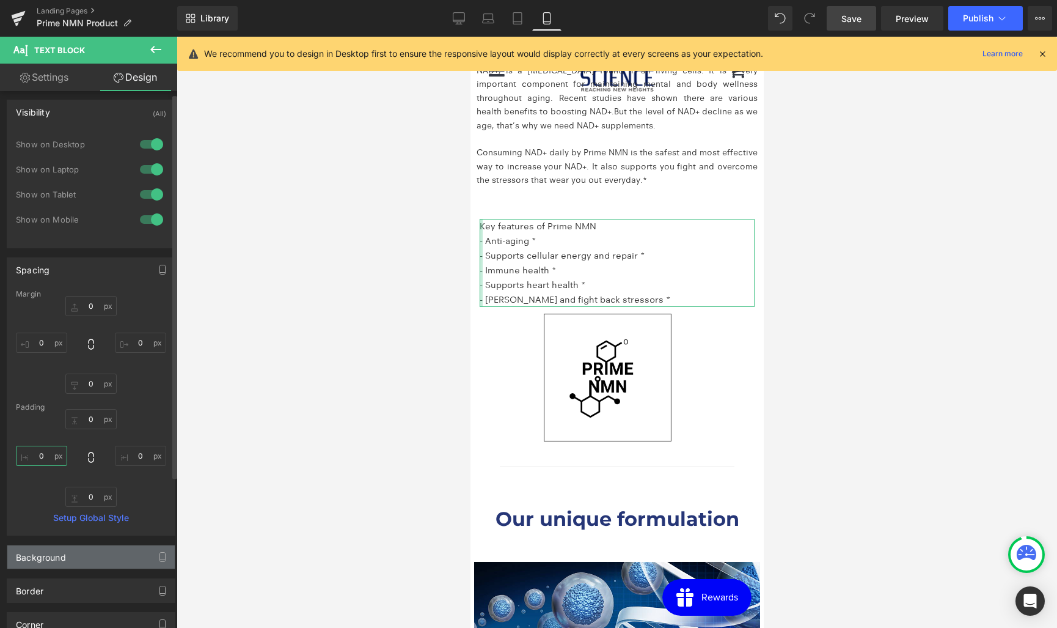
drag, startPoint x: 40, startPoint y: 458, endPoint x: 79, endPoint y: 565, distance: 113.9
click at [79, 565] on div "Visibility (All) 0|0|0|0 1 Show on Desktop 1 Show on Laptop 1 Show on Tablet 1 …" at bounding box center [91, 445] width 183 height 717
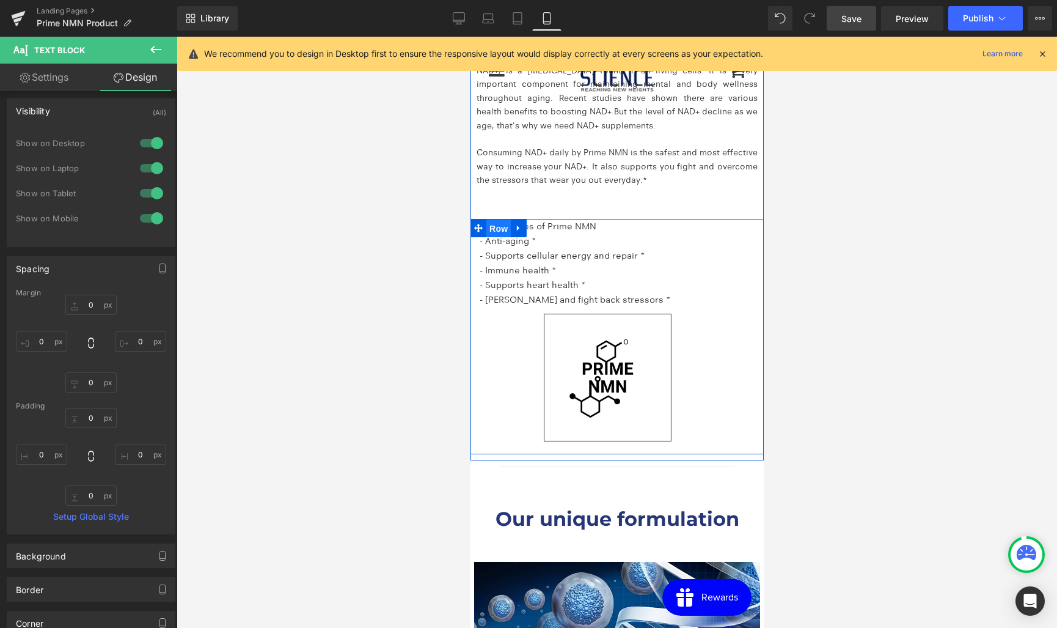
click at [505, 224] on span "Row" at bounding box center [498, 228] width 24 height 18
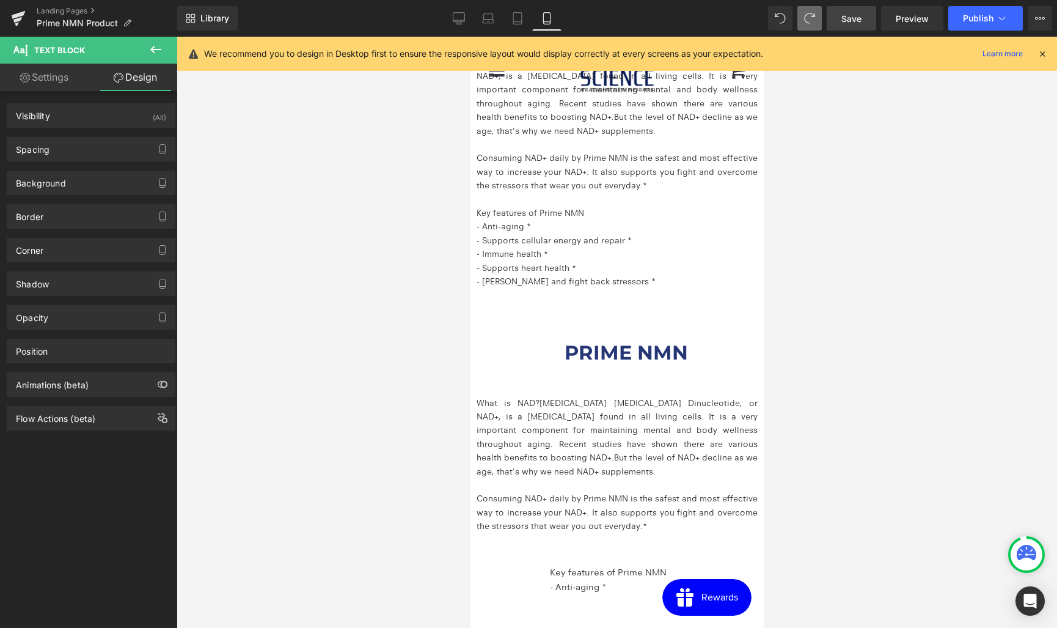
scroll to position [1851, 0]
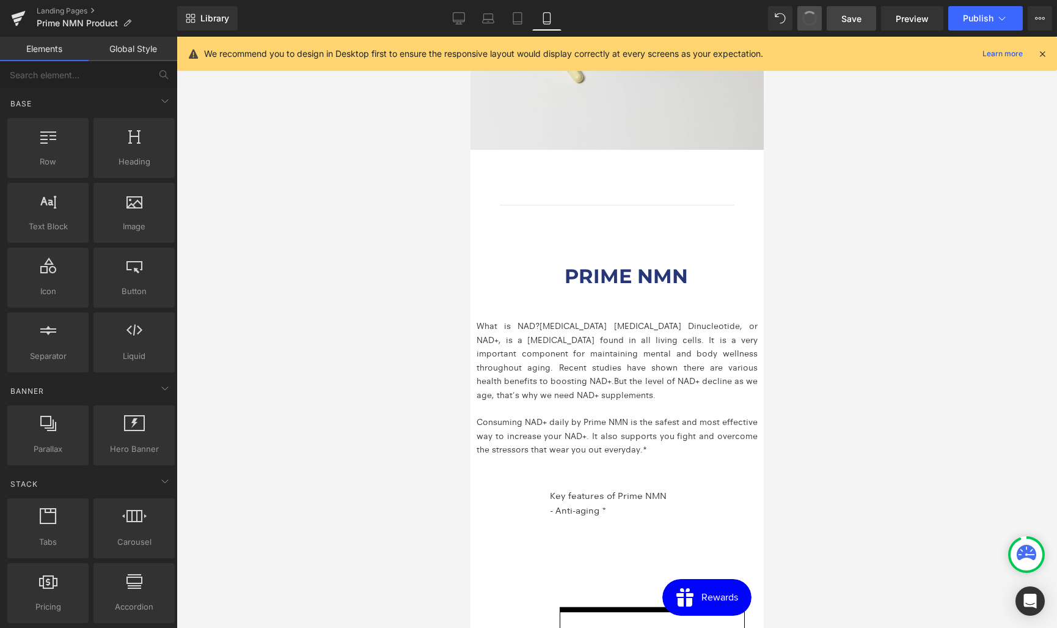
click at [808, 20] on span at bounding box center [810, 18] width 16 height 16
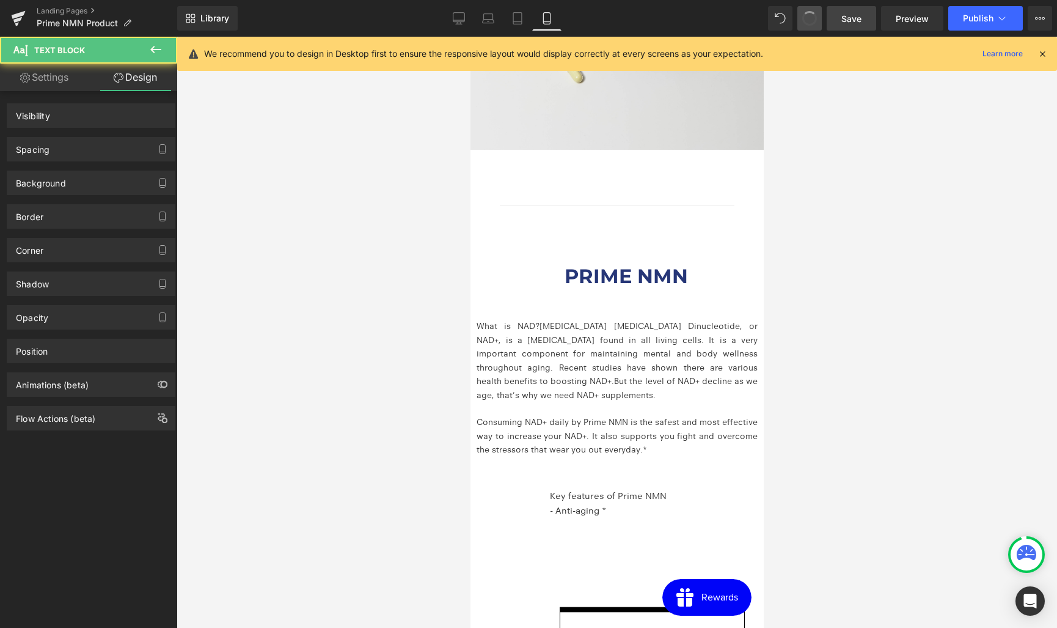
scroll to position [2140, 0]
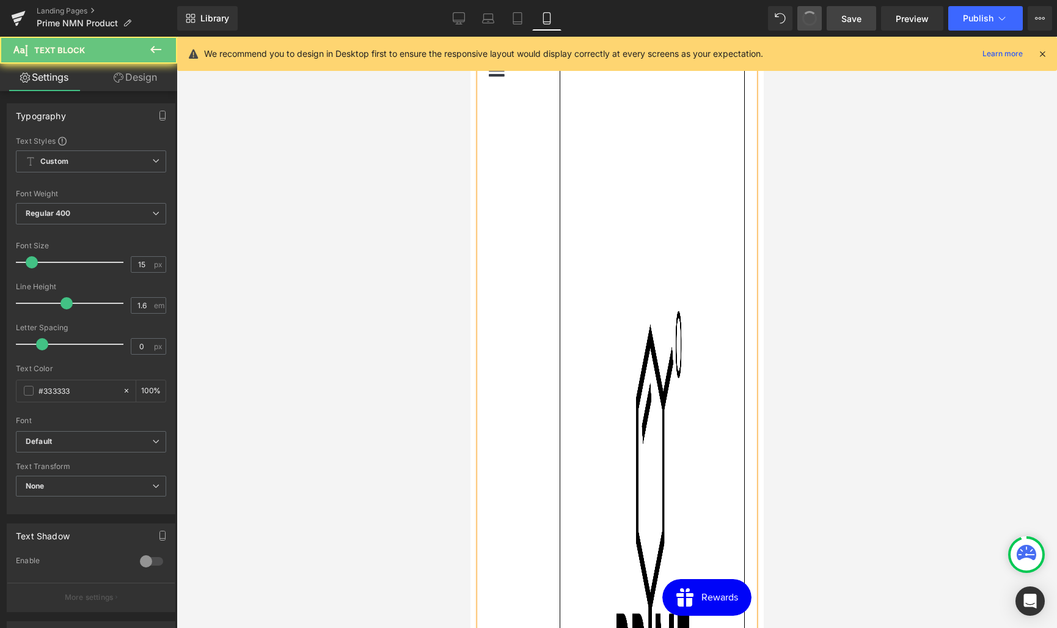
scroll to position [3637, 0]
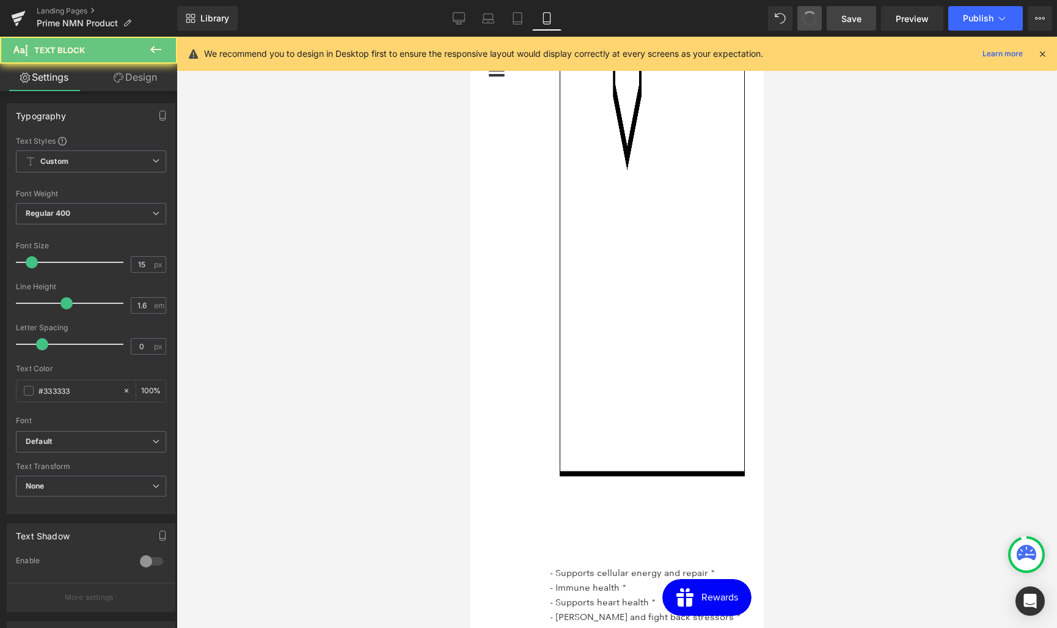
click at [151, 47] on icon at bounding box center [155, 49] width 15 height 15
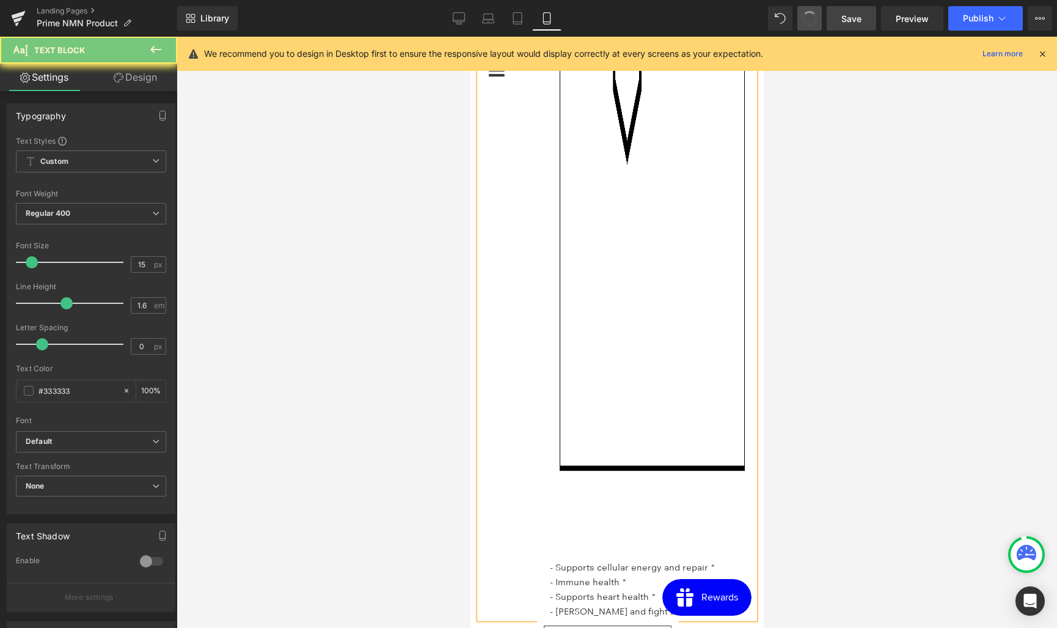
scroll to position [3645, 0]
click at [1033, 12] on button "View Live Page View with current Template Save Template to Library Schedule Pub…" at bounding box center [1040, 18] width 24 height 24
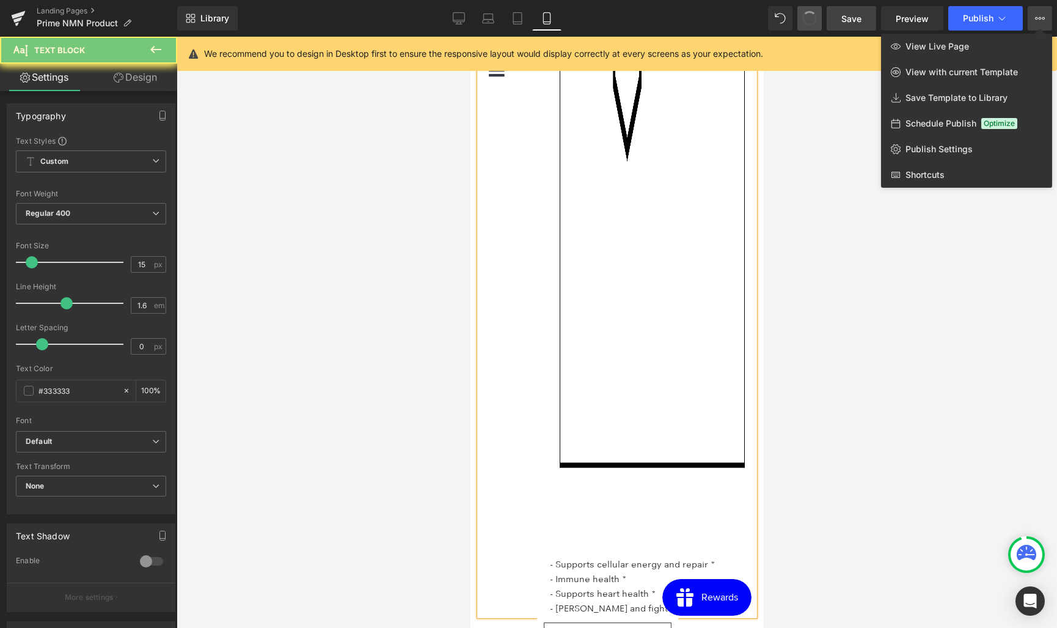
click at [503, 152] on div at bounding box center [617, 332] width 881 height 591
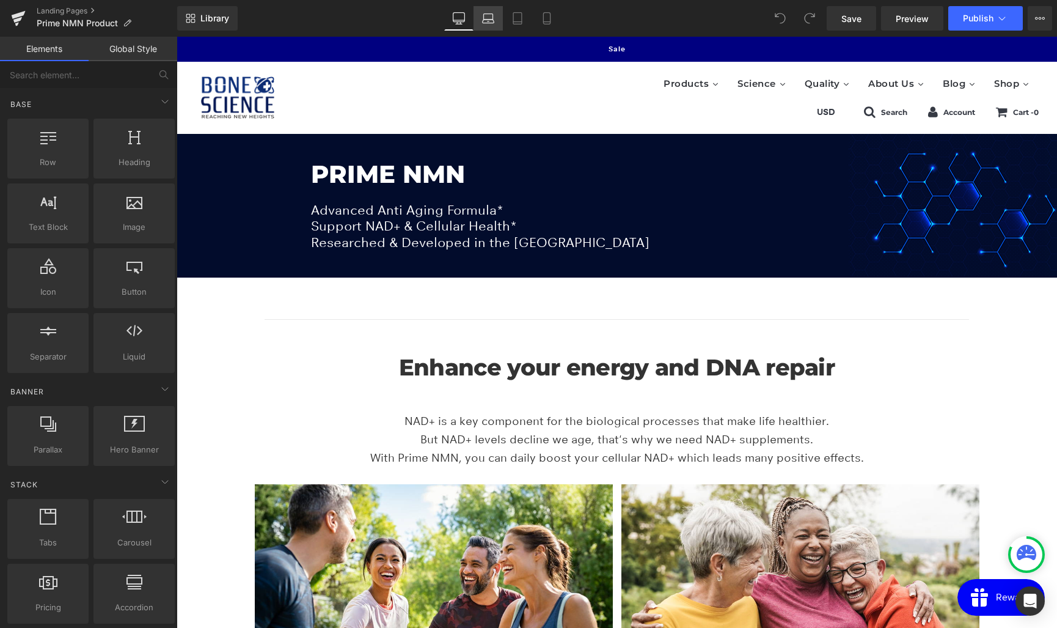
click at [492, 18] on icon at bounding box center [488, 18] width 12 height 12
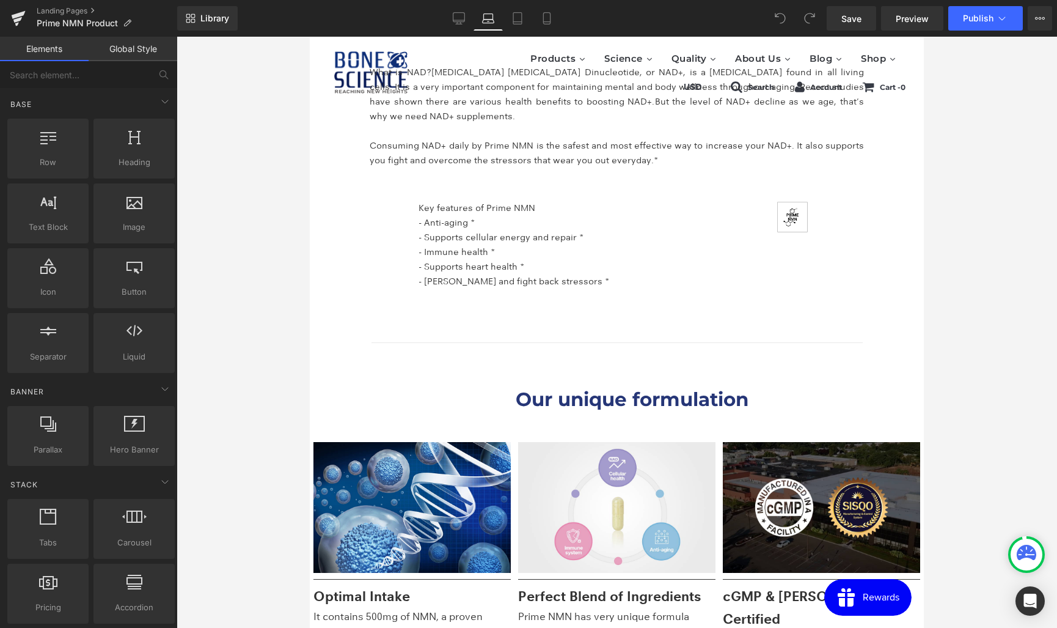
scroll to position [2171, 0]
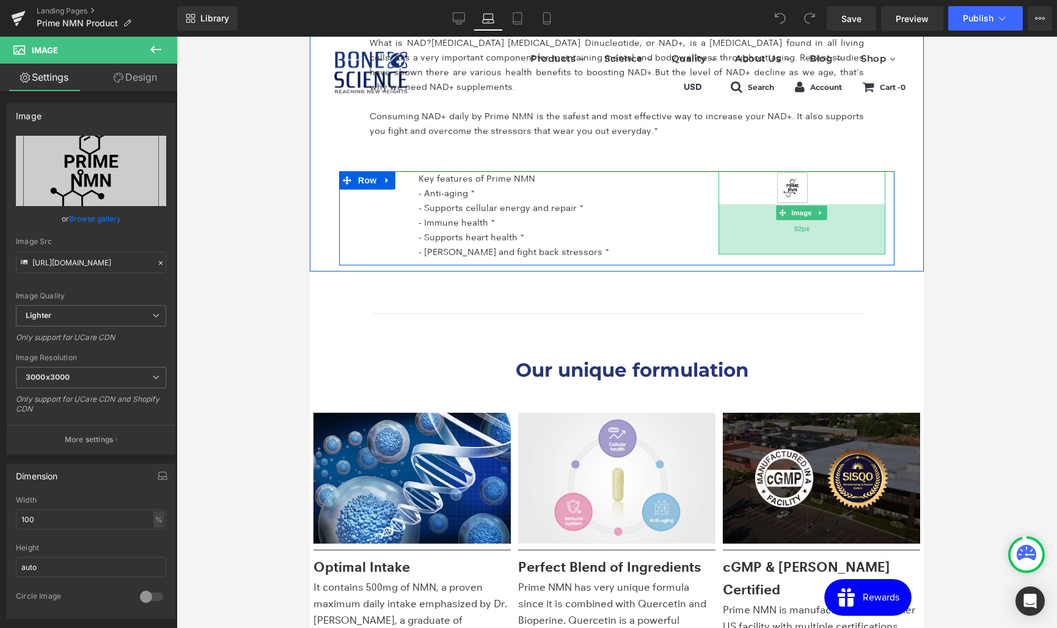
drag, startPoint x: 794, startPoint y: 202, endPoint x: 794, endPoint y: 252, distance: 50.1
click at [794, 252] on div "82px" at bounding box center [802, 229] width 167 height 50
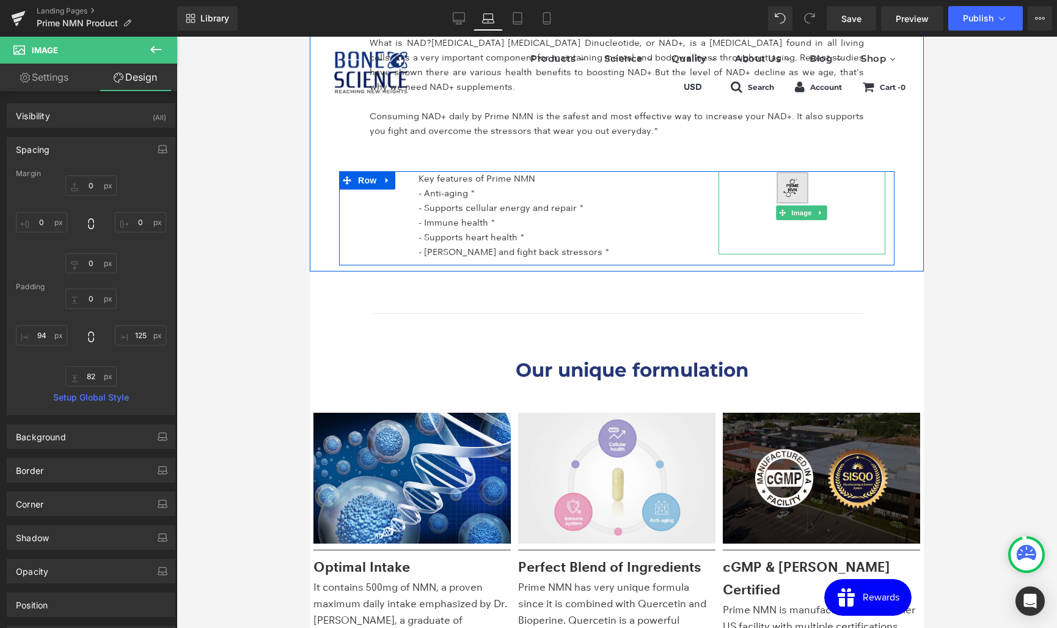
click at [794, 195] on img at bounding box center [802, 212] width 167 height 83
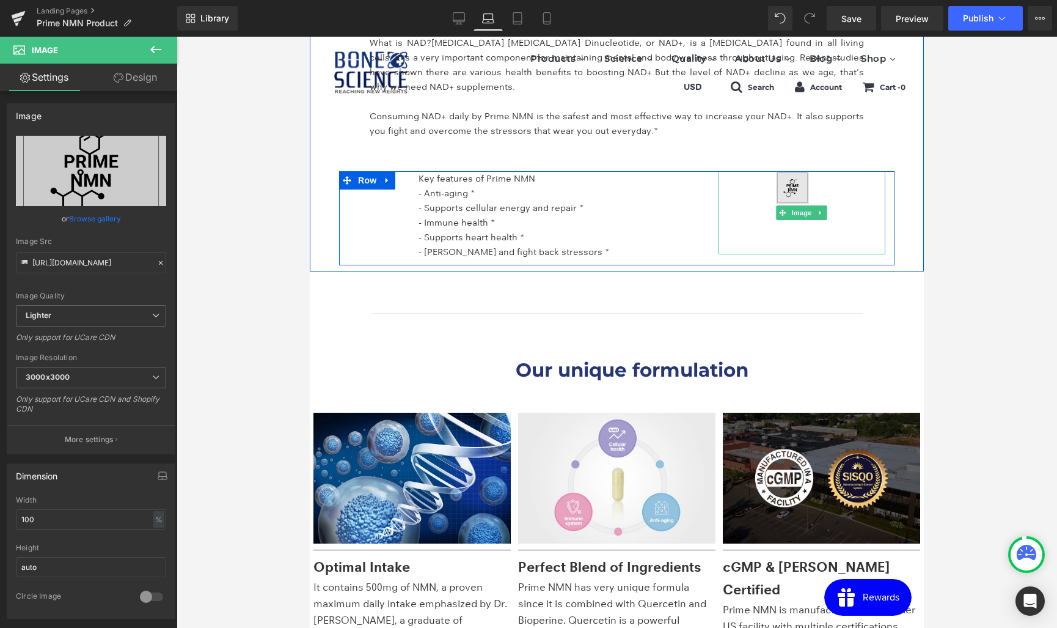
click at [801, 191] on img at bounding box center [802, 212] width 167 height 83
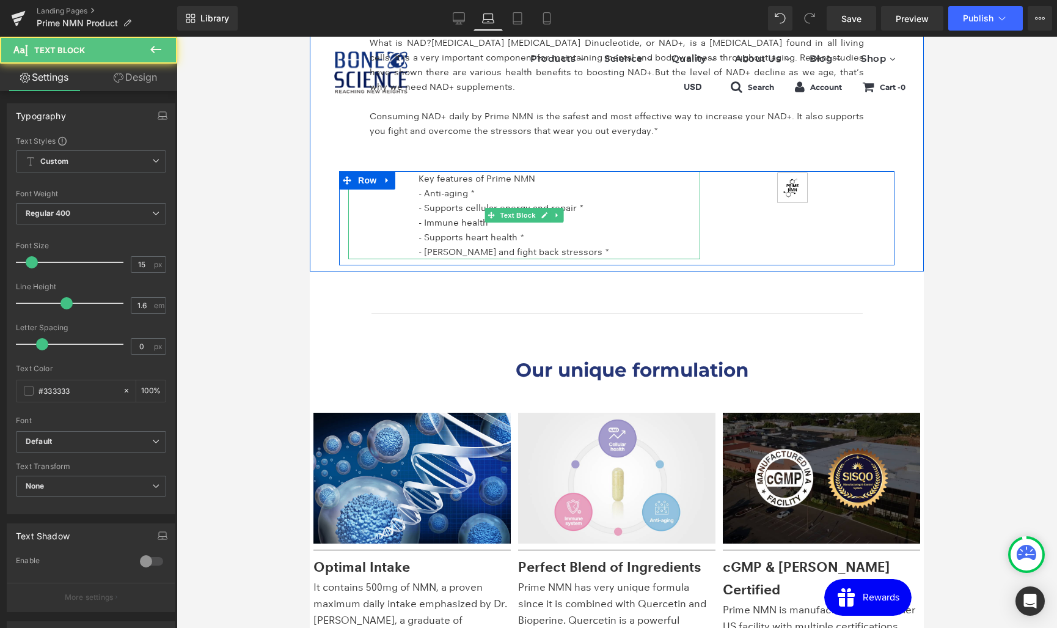
click at [439, 180] on span "Key features of Prime NMN" at bounding box center [477, 178] width 117 height 11
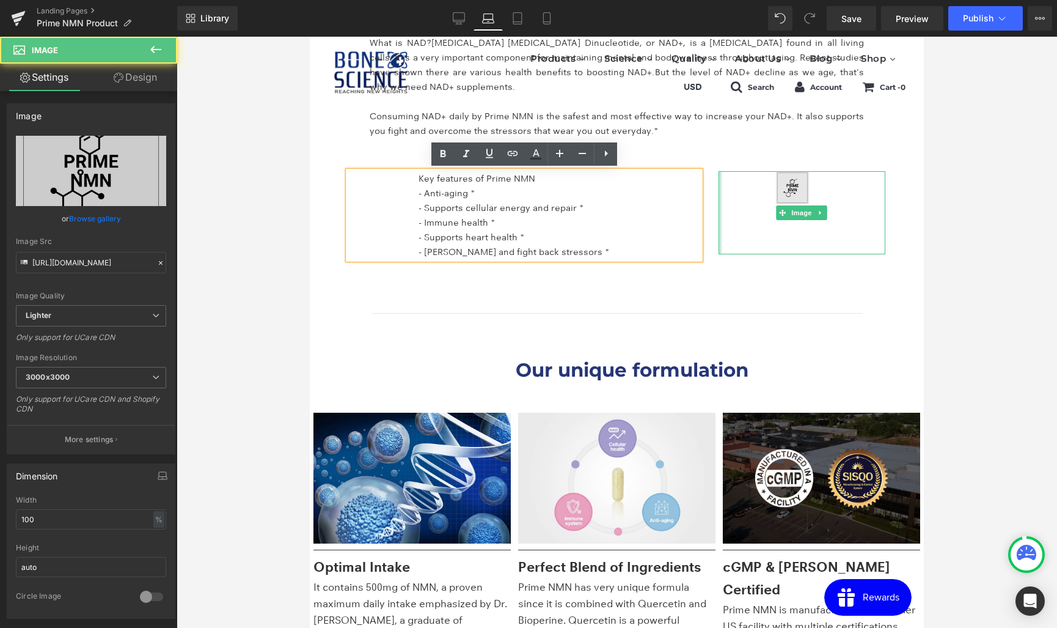
click at [720, 180] on div "Image 82px" at bounding box center [802, 212] width 167 height 83
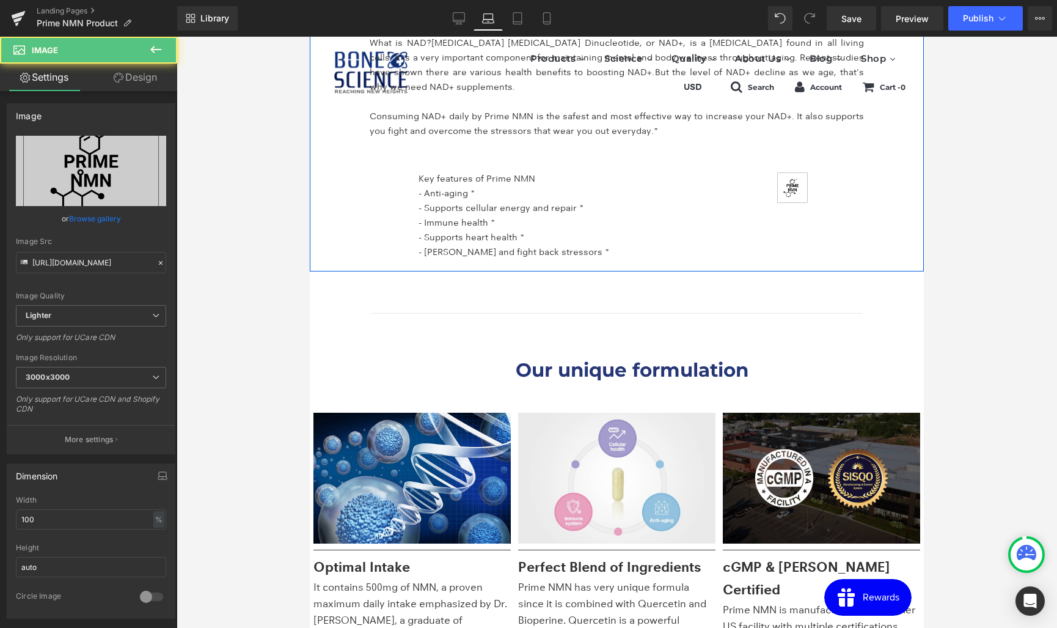
click at [708, 172] on div "Key features of Prime NMN - Anti-aging * - Supports cellular energy and repair …" at bounding box center [616, 218] width 555 height 94
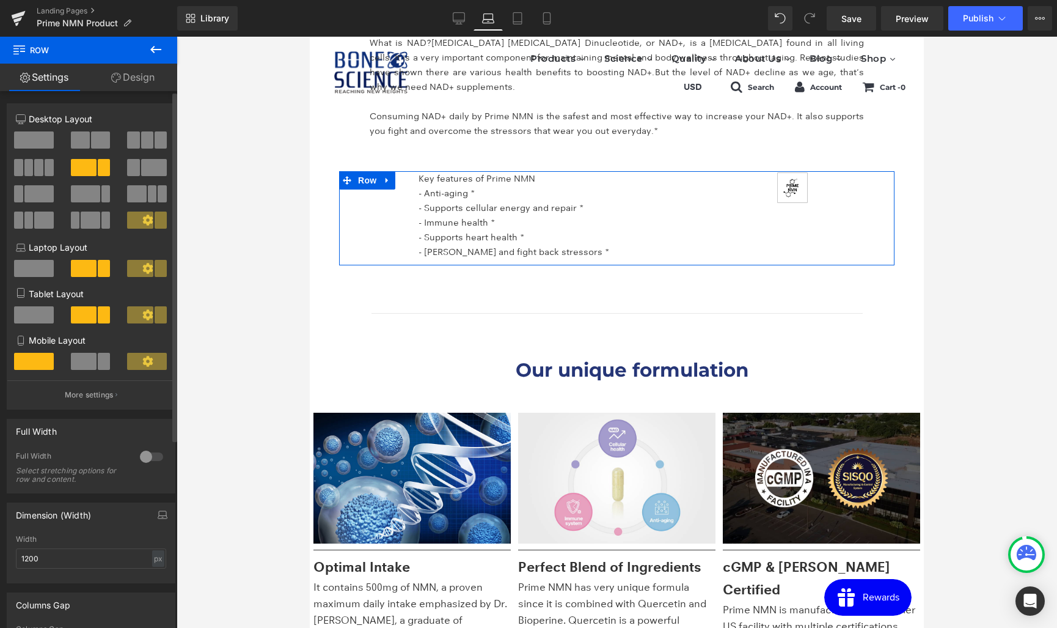
click at [31, 144] on span at bounding box center [34, 139] width 40 height 17
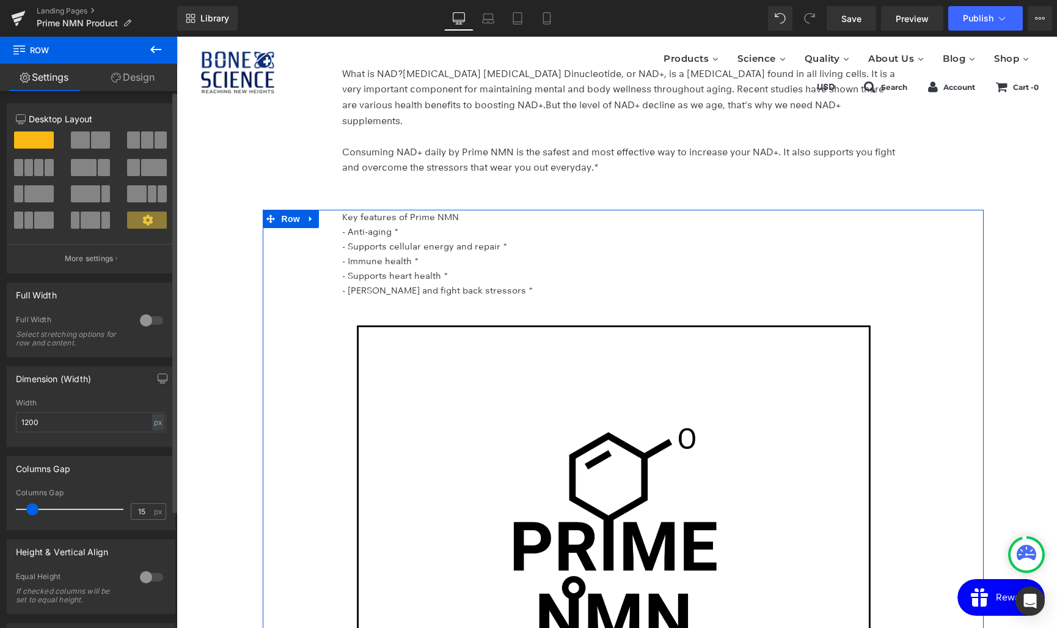
scroll to position [2227, 0]
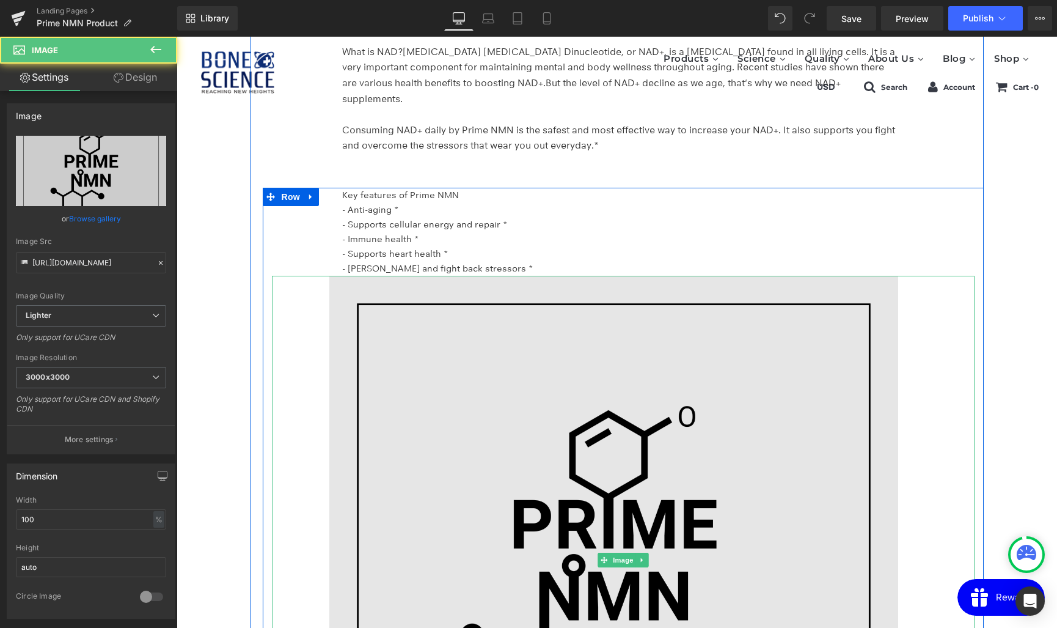
click at [595, 306] on img at bounding box center [623, 560] width 703 height 569
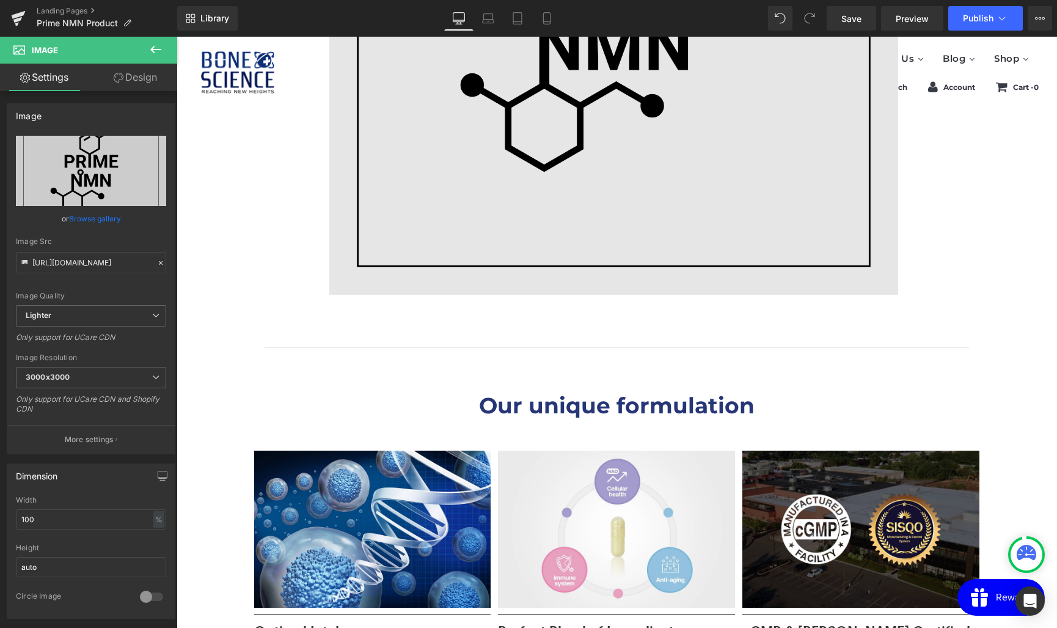
scroll to position [2629, 0]
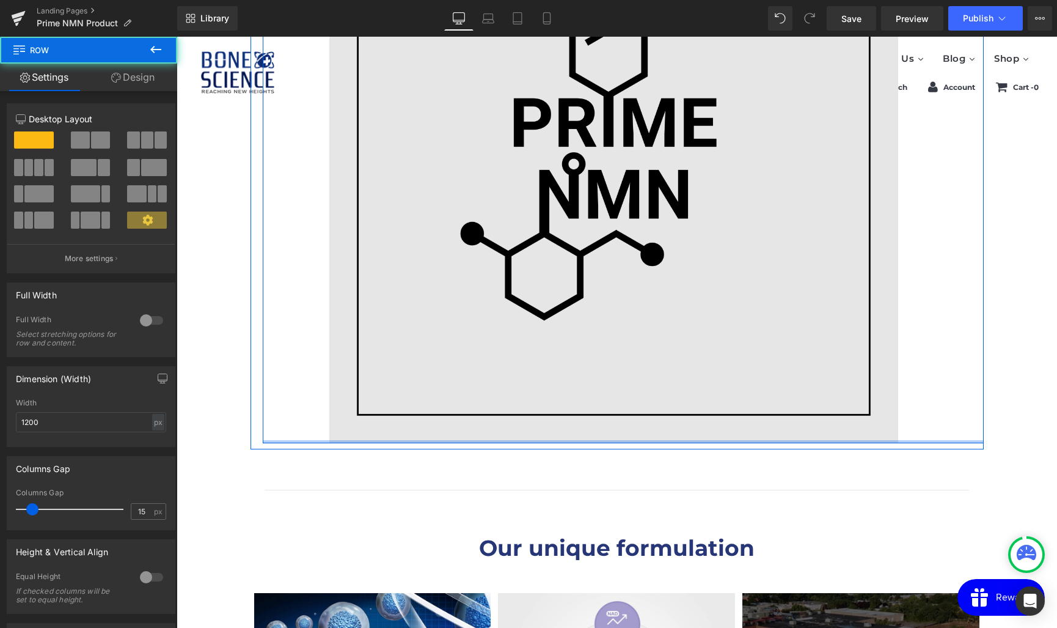
drag, startPoint x: 601, startPoint y: 428, endPoint x: 609, endPoint y: 193, distance: 235.4
click at [610, 190] on div "Key features of Prime NMN - Anti-aging * - Supports cellular energy and repair …" at bounding box center [623, 114] width 721 height 657
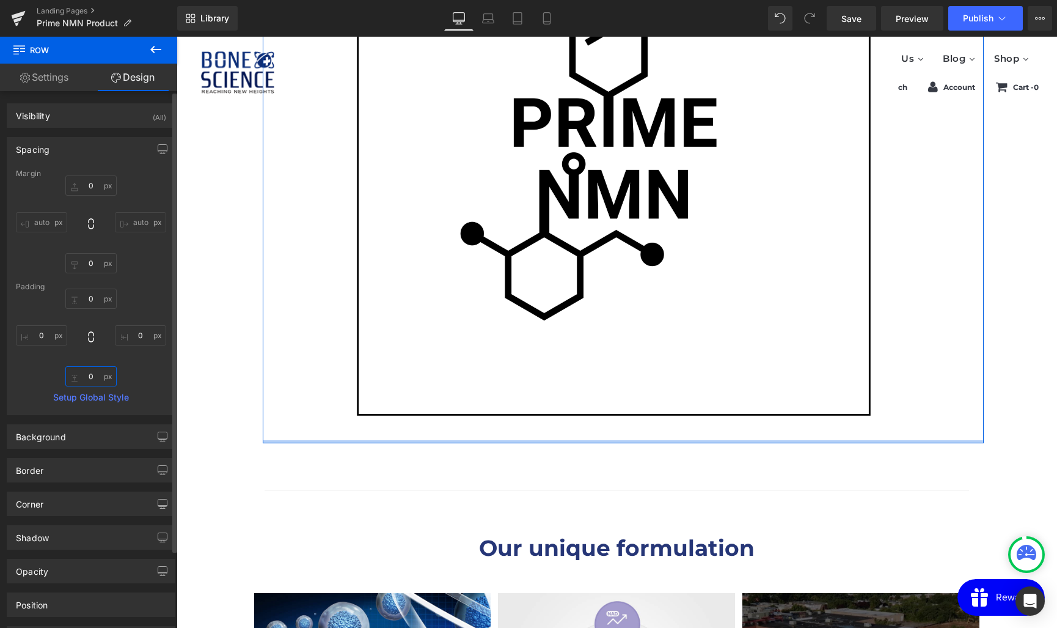
click at [86, 376] on input "0" at bounding box center [90, 376] width 51 height 20
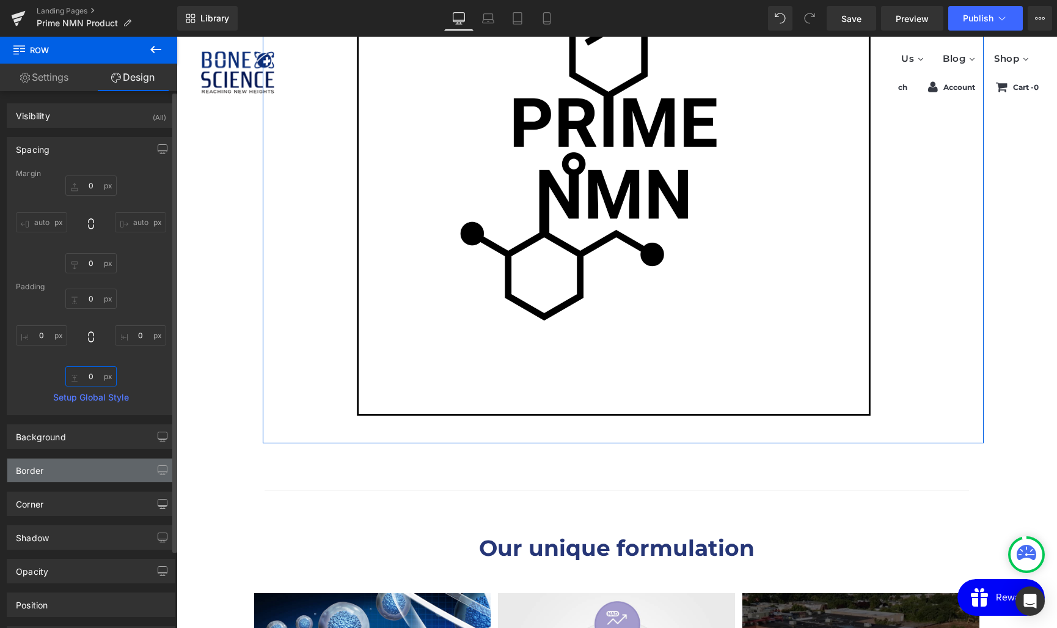
drag, startPoint x: 88, startPoint y: 376, endPoint x: 89, endPoint y: 464, distance: 88.6
click at [89, 464] on div "Visibility (All) 0|0|0|0 1 Show on Desktop 1 Show on Laptop 1 Show on Tablet 1 …" at bounding box center [91, 387] width 183 height 593
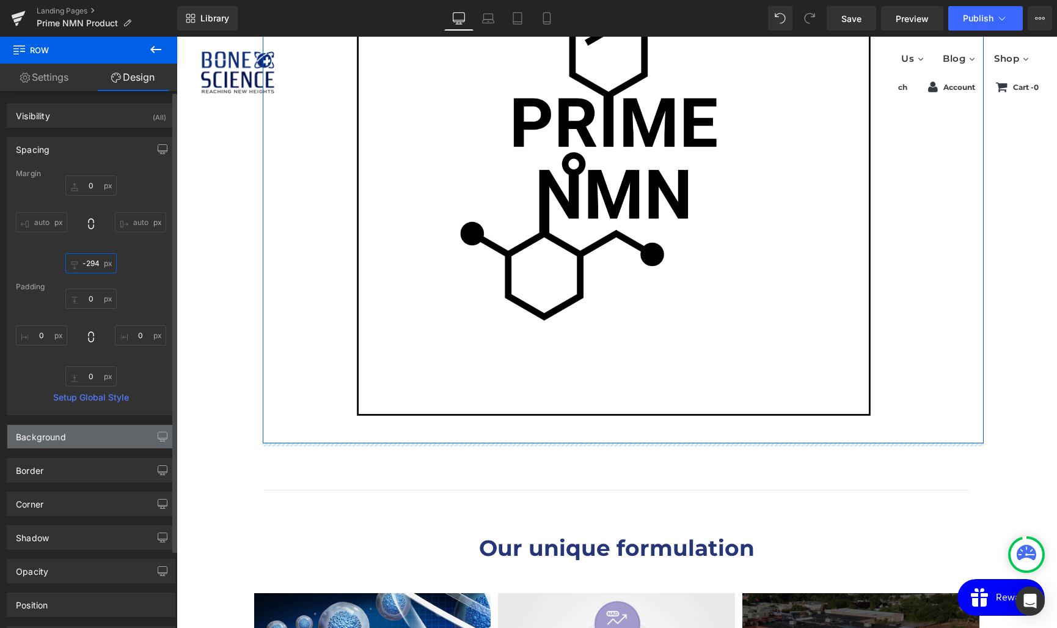
drag, startPoint x: 91, startPoint y: 261, endPoint x: 97, endPoint y: 441, distance: 179.8
click at [97, 441] on div "Visibility (All) 0|0|0|0 1 Show on Desktop 1 Show on Laptop 1 Show on Tablet 1 …" at bounding box center [91, 387] width 183 height 593
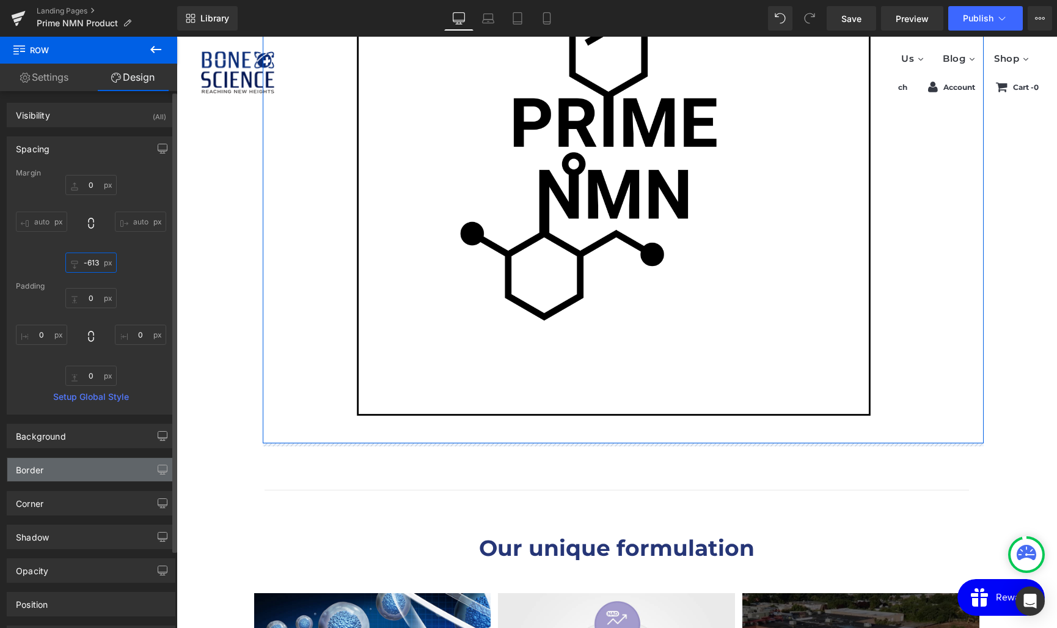
drag, startPoint x: 93, startPoint y: 263, endPoint x: 97, endPoint y: 458, distance: 195.0
click at [97, 458] on div "Visibility (All) 0|0|0|0 1 Show on Desktop 1 Show on Laptop 1 Show on Tablet 1 …" at bounding box center [91, 386] width 183 height 593
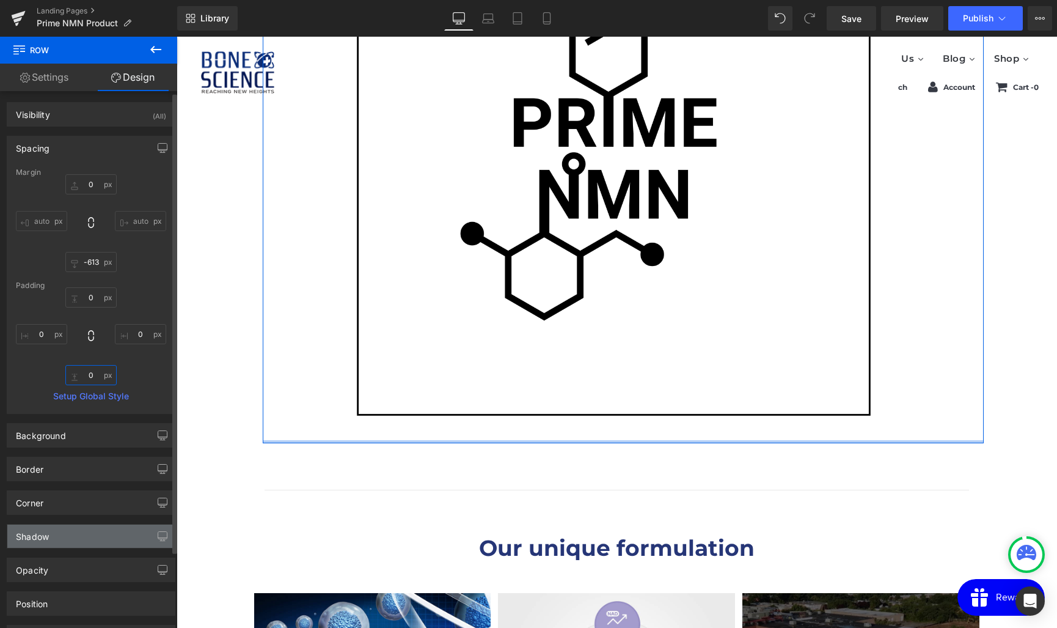
drag, startPoint x: 90, startPoint y: 378, endPoint x: 91, endPoint y: 533, distance: 155.2
click at [91, 533] on div "Visibility (All) 0|0|0|0 1 Show on Desktop 1 Show on Laptop 1 Show on Tablet 1 …" at bounding box center [91, 386] width 183 height 593
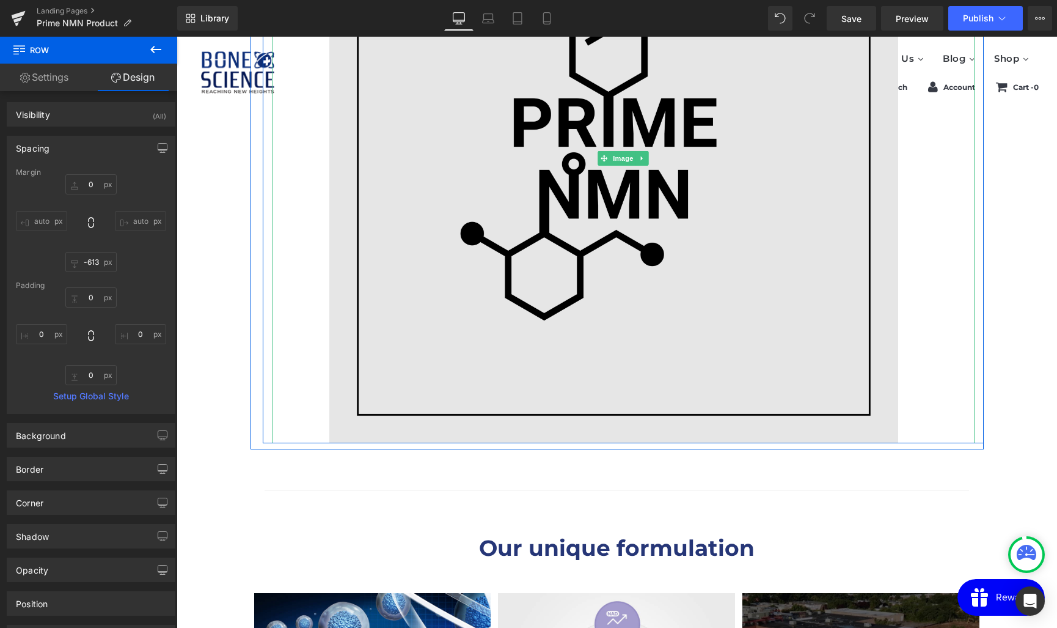
scroll to position [2623, 0]
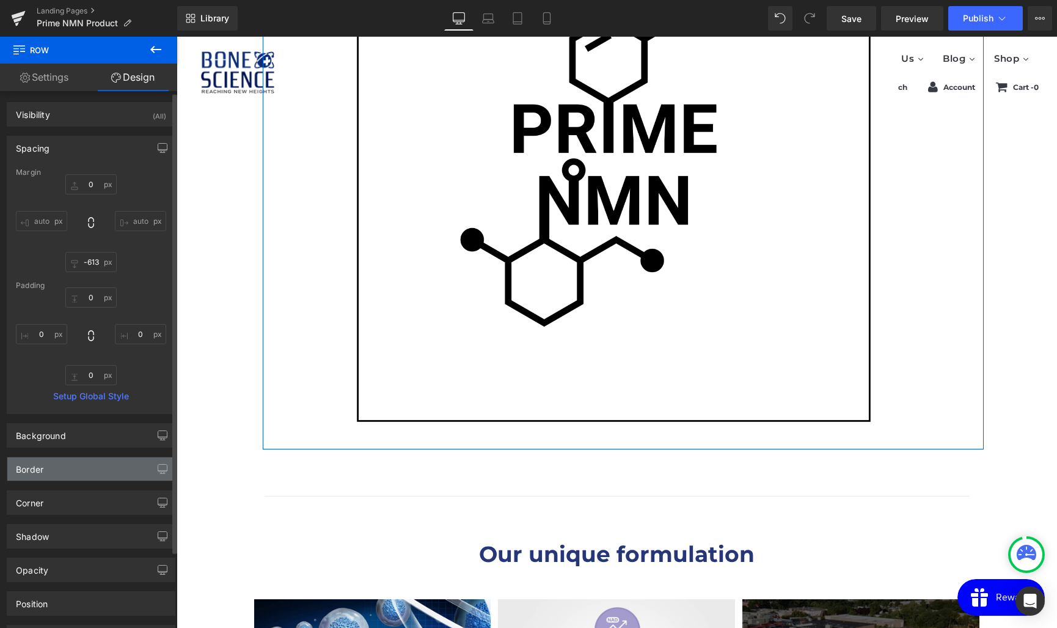
click at [91, 469] on div "Border" at bounding box center [90, 468] width 167 height 23
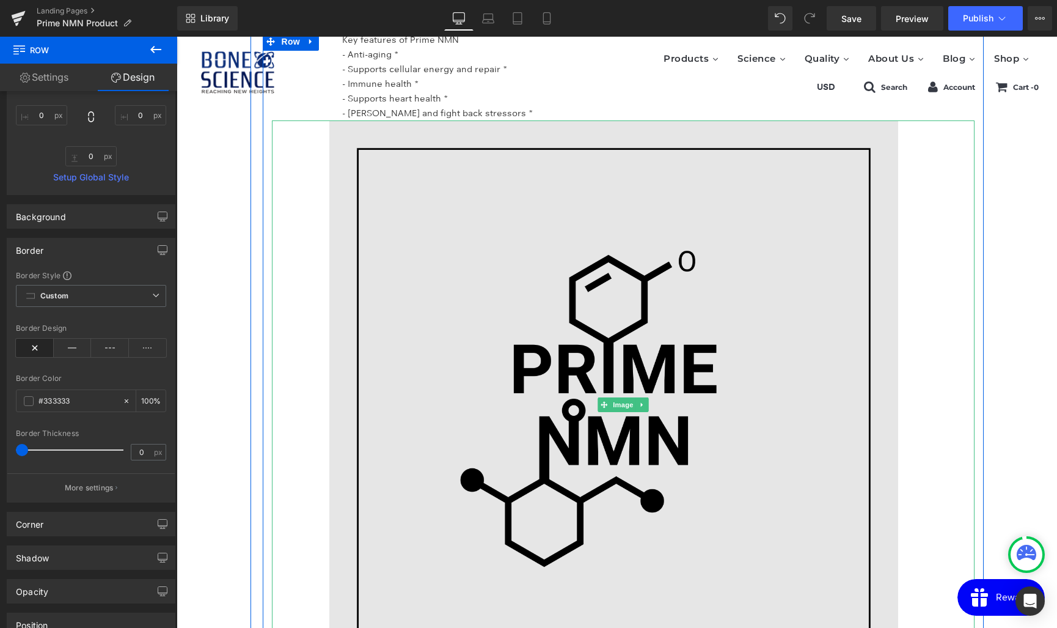
scroll to position [2385, 0]
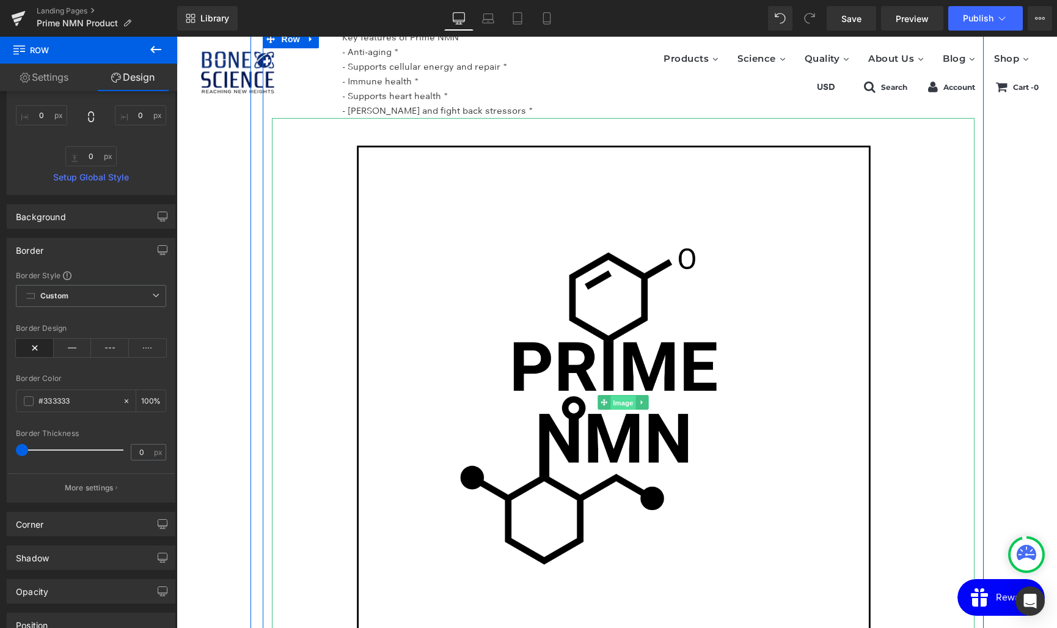
click at [625, 395] on span "Image" at bounding box center [623, 402] width 26 height 15
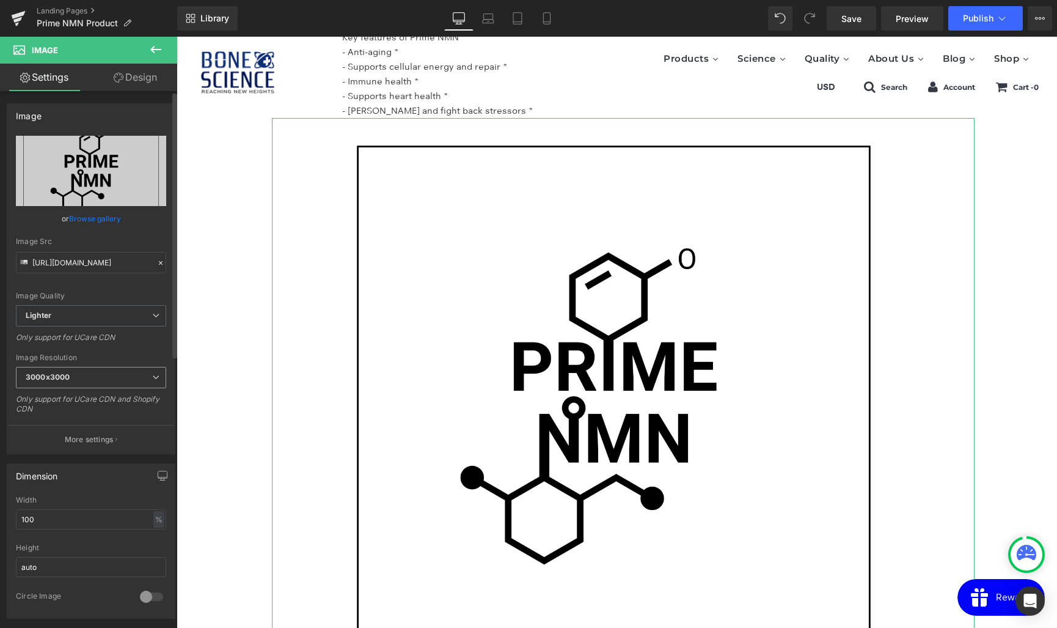
click at [86, 373] on span "3000x3000" at bounding box center [91, 377] width 150 height 21
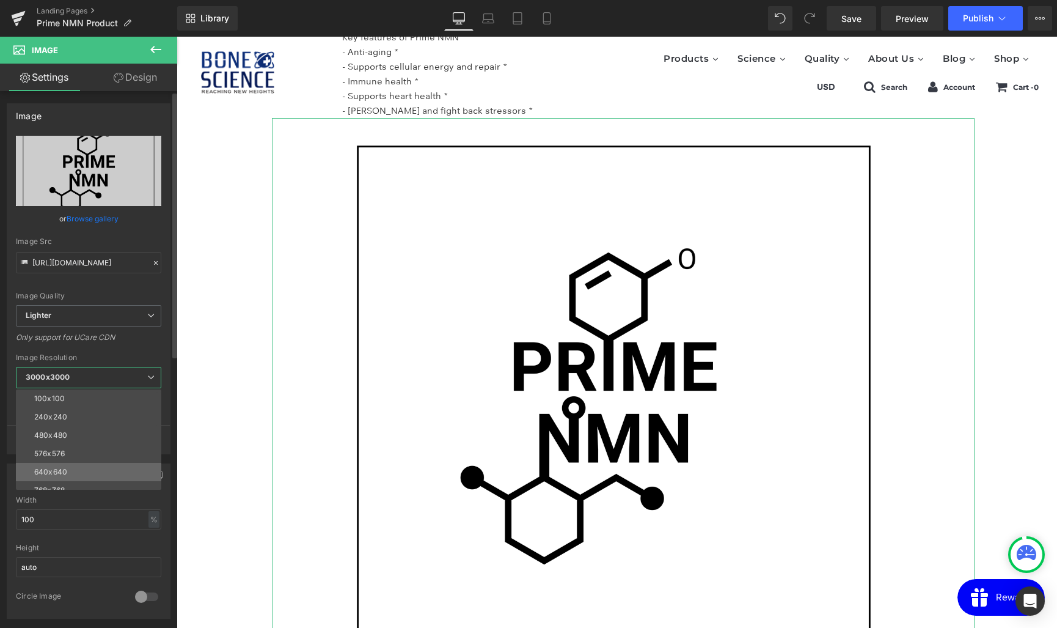
click at [46, 473] on div "640x640" at bounding box center [50, 471] width 33 height 9
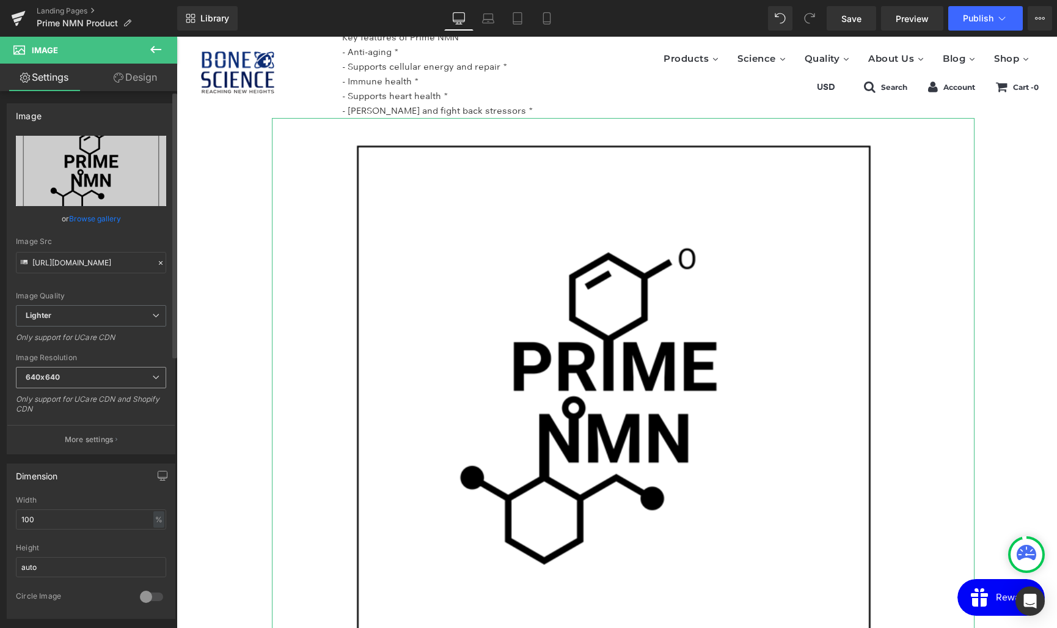
click at [107, 372] on span "640x640" at bounding box center [91, 377] width 150 height 21
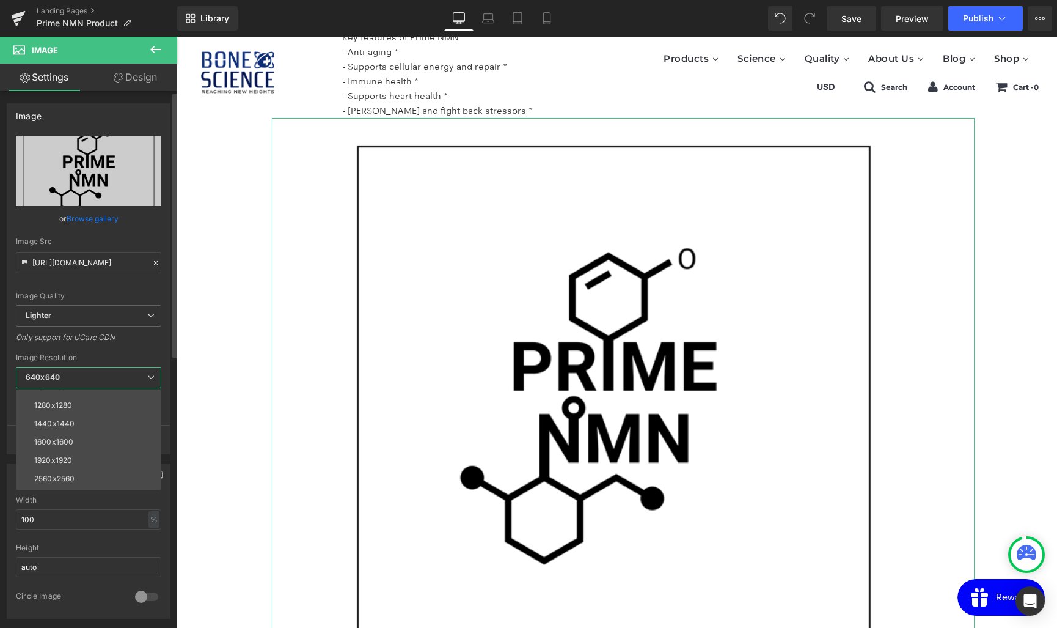
scroll to position [175, 0]
click at [57, 478] on div "3000x3000" at bounding box center [55, 480] width 43 height 9
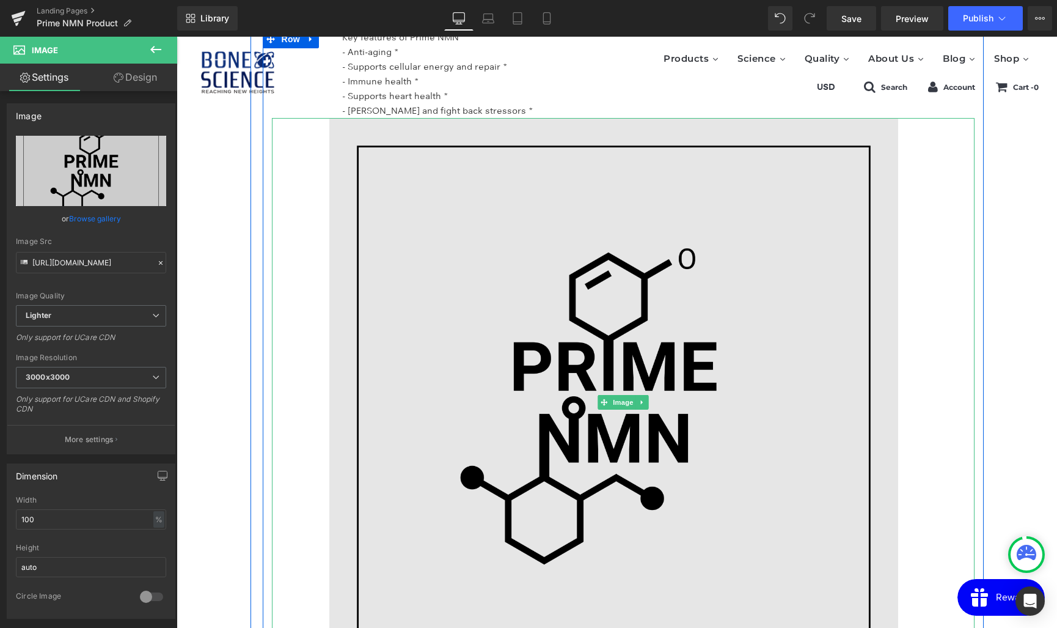
click at [722, 398] on img at bounding box center [623, 402] width 703 height 569
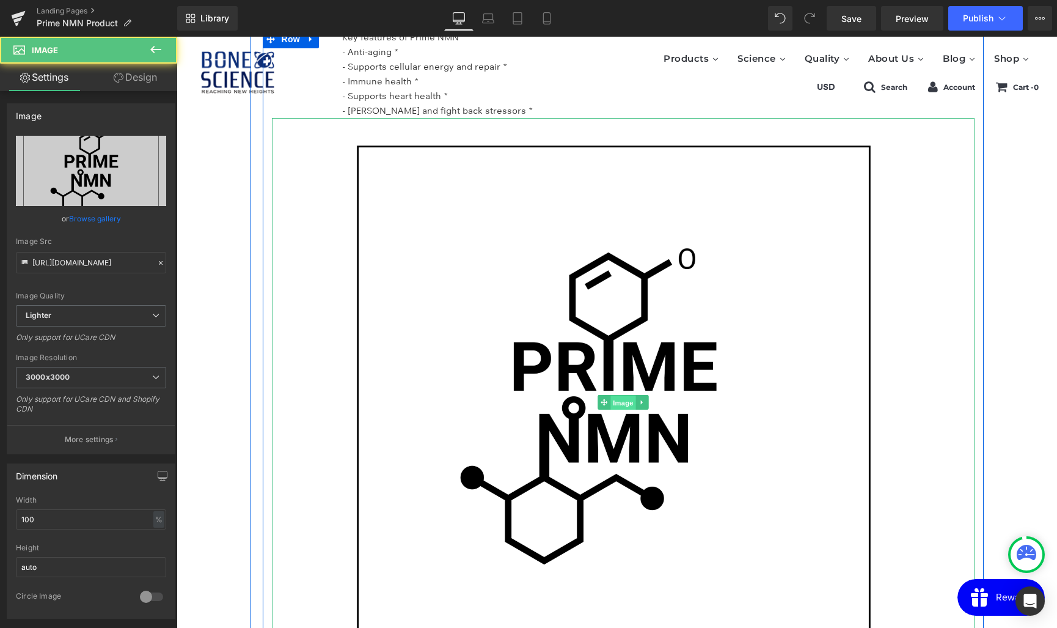
click at [632, 395] on span "Image" at bounding box center [623, 402] width 26 height 15
click at [639, 398] on icon at bounding box center [642, 401] width 7 height 7
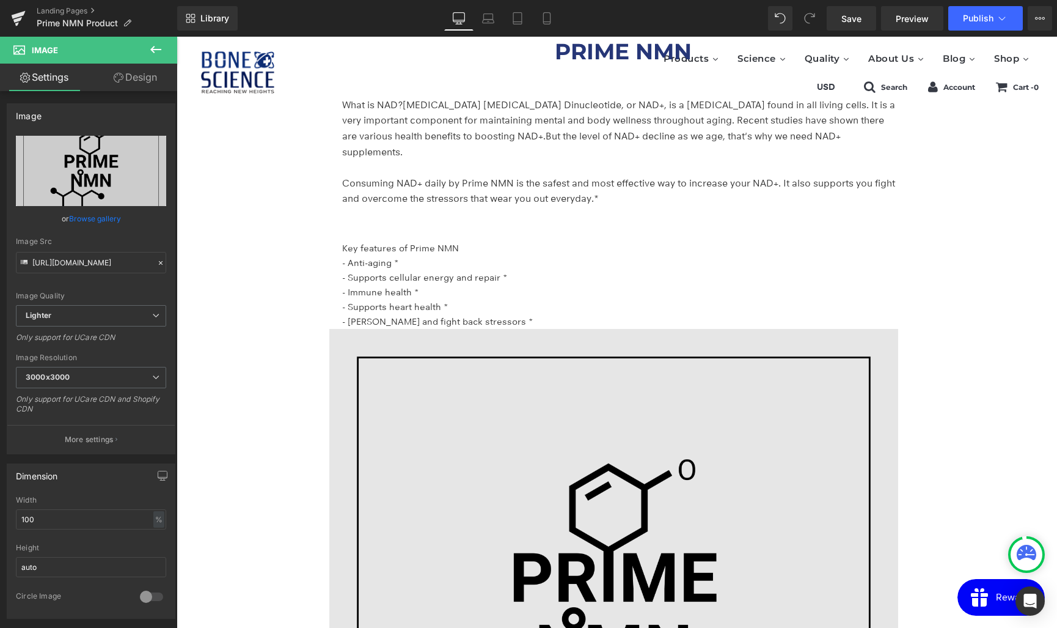
scroll to position [2137, 0]
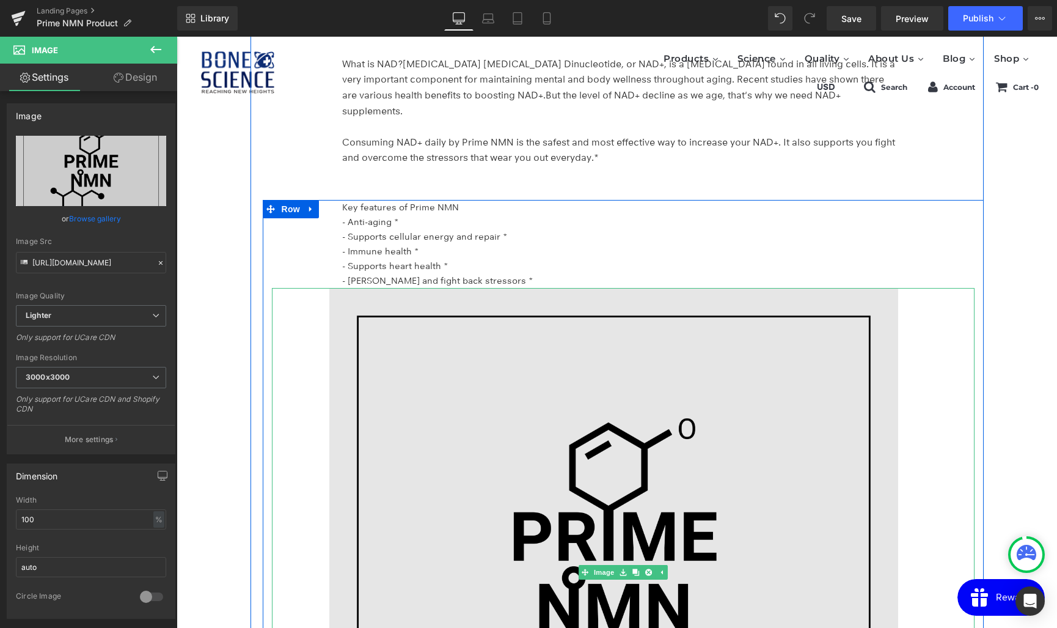
scroll to position [2223, 0]
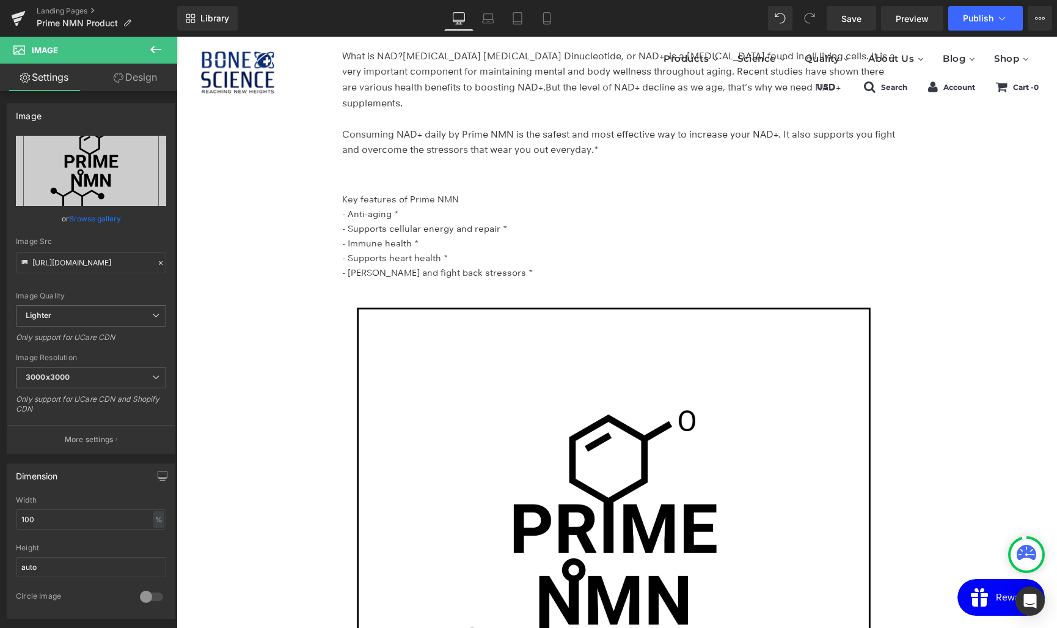
click at [156, 50] on icon at bounding box center [155, 49] width 15 height 15
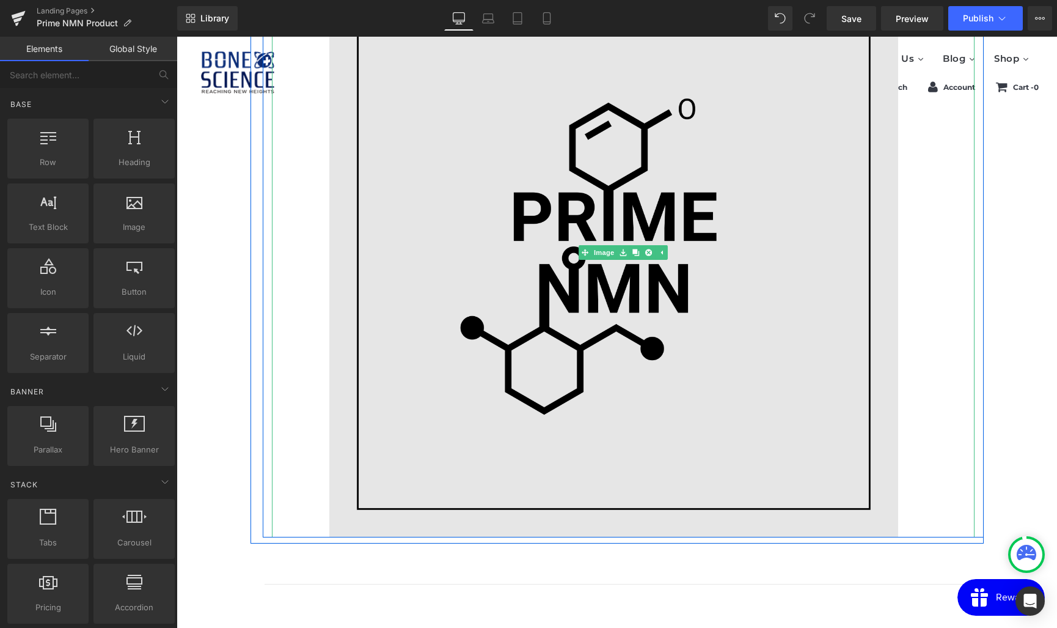
scroll to position [2541, 0]
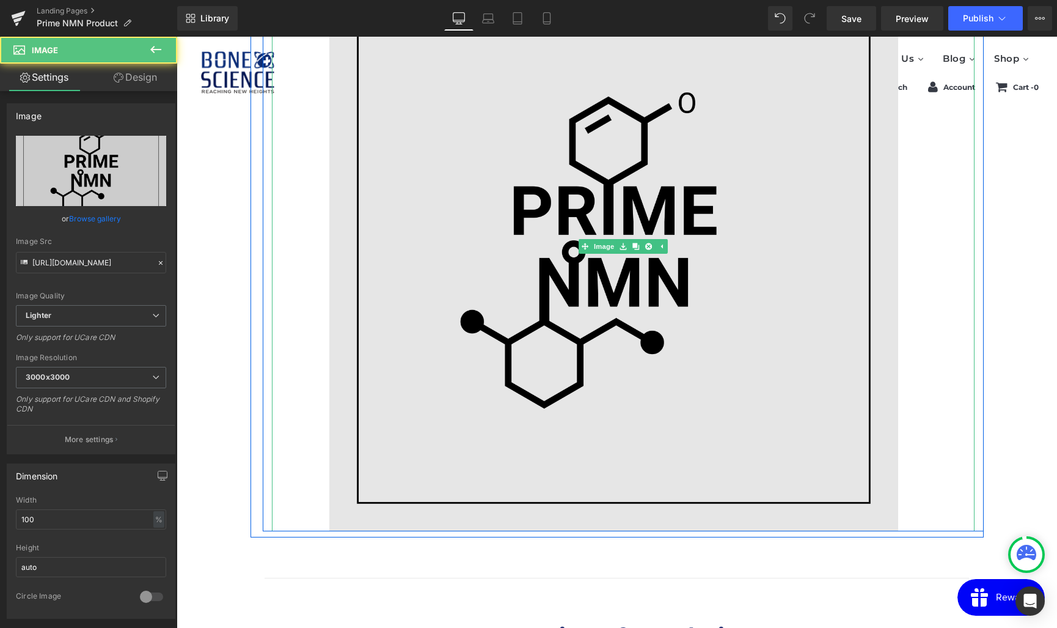
click at [679, 374] on img at bounding box center [623, 246] width 703 height 569
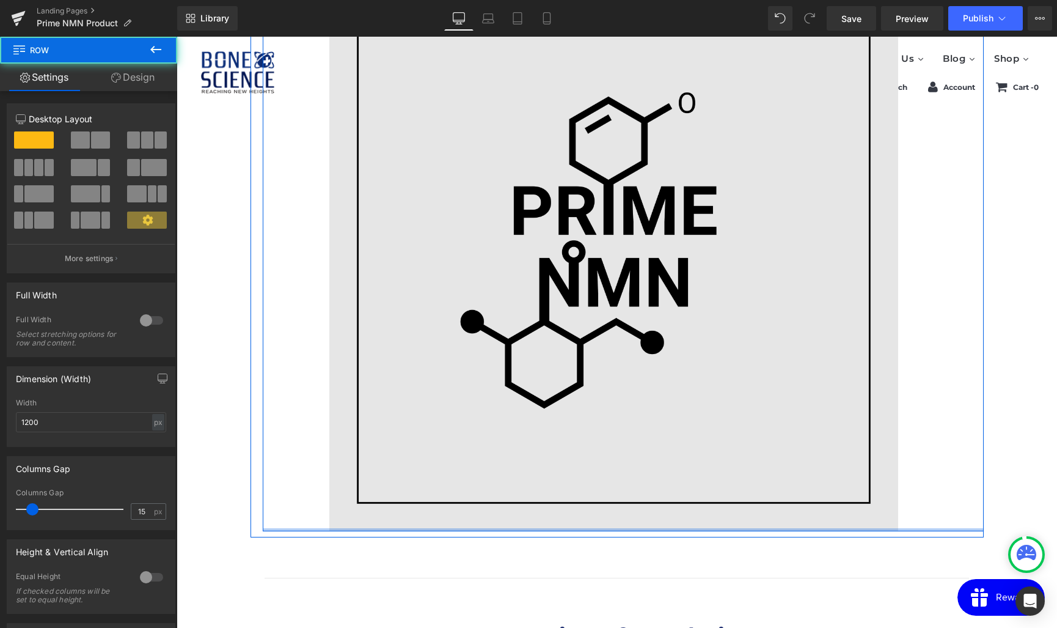
drag, startPoint x: 893, startPoint y: 511, endPoint x: 881, endPoint y: 449, distance: 64.1
click at [884, 444] on div "Key features of Prime NMN - Anti-aging * - Supports cellular energy and repair …" at bounding box center [623, 202] width 721 height 657
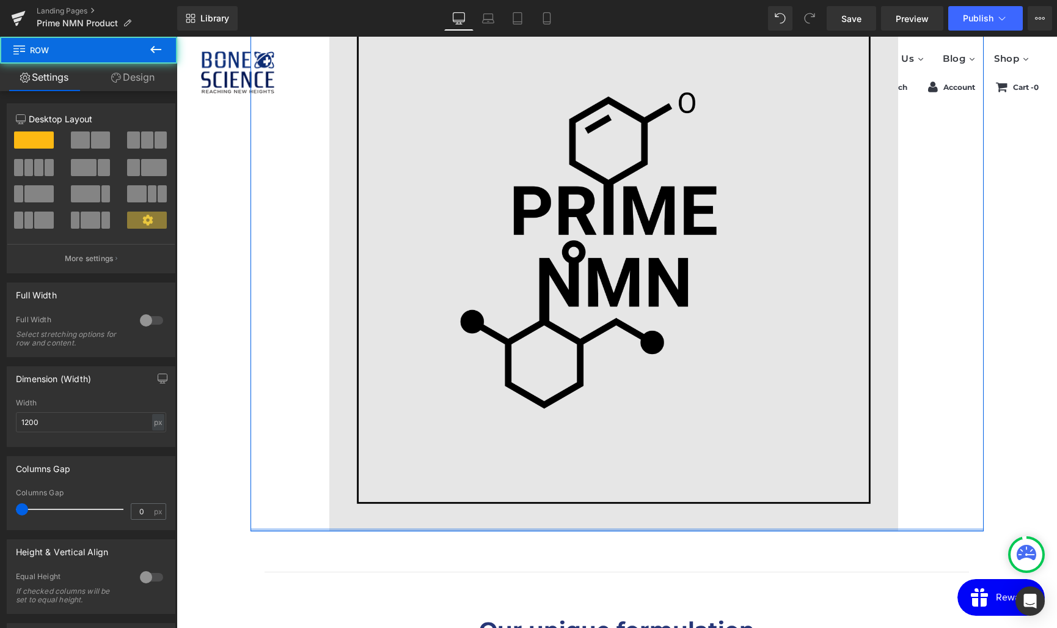
drag, startPoint x: 803, startPoint y: 519, endPoint x: 804, endPoint y: 444, distance: 74.6
click at [804, 444] on div "PRIME NMN Heading What is NAD? Nicotinamide Adenine Dinucleotide, or NAD+, is a…" at bounding box center [617, 86] width 733 height 887
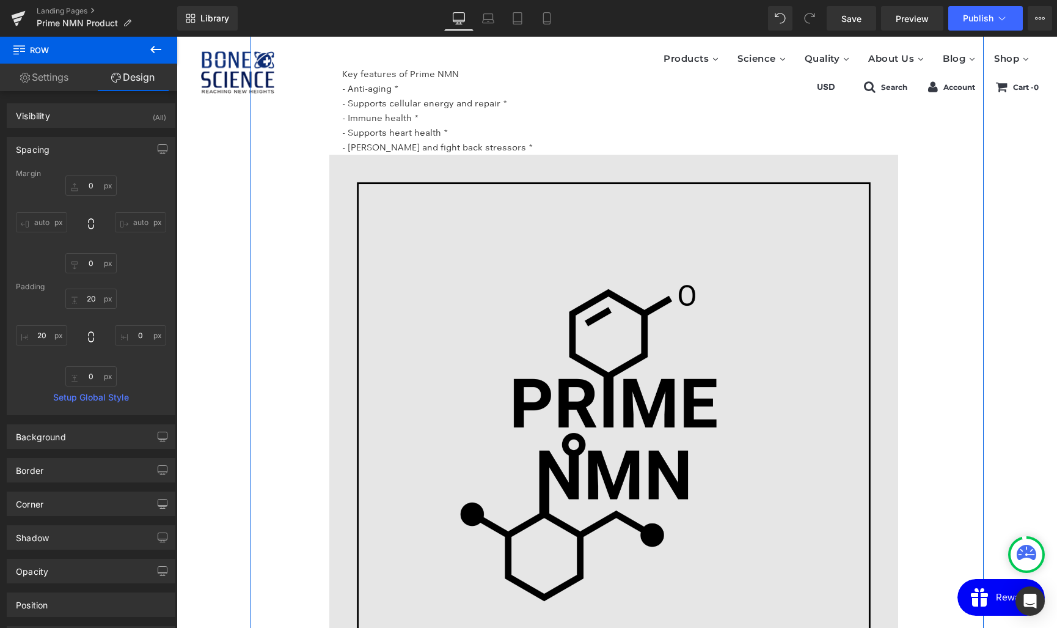
scroll to position [2339, 0]
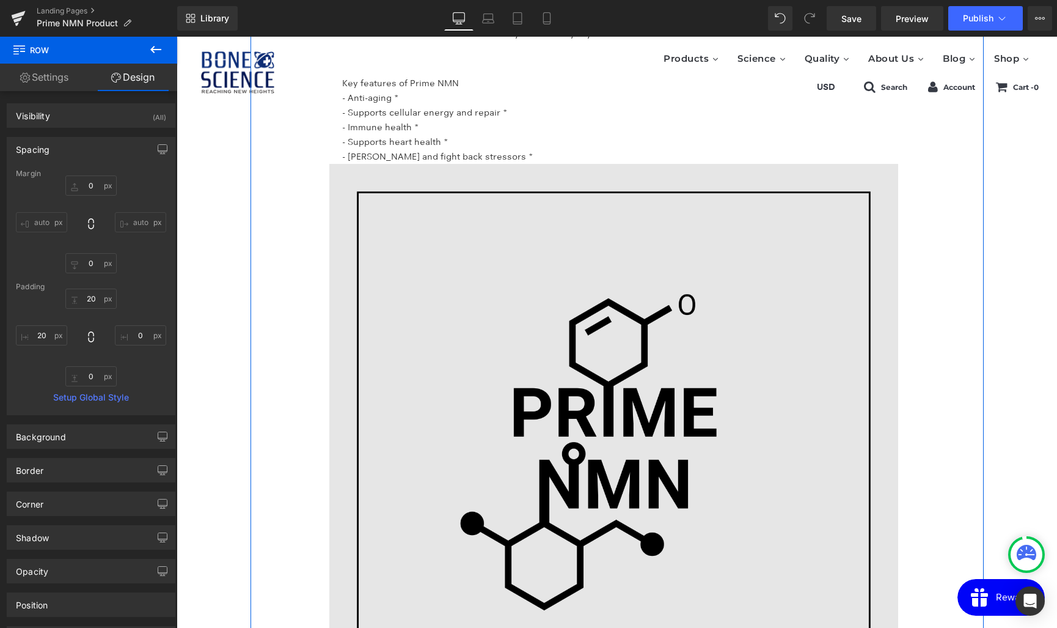
click at [804, 444] on img at bounding box center [623, 448] width 703 height 569
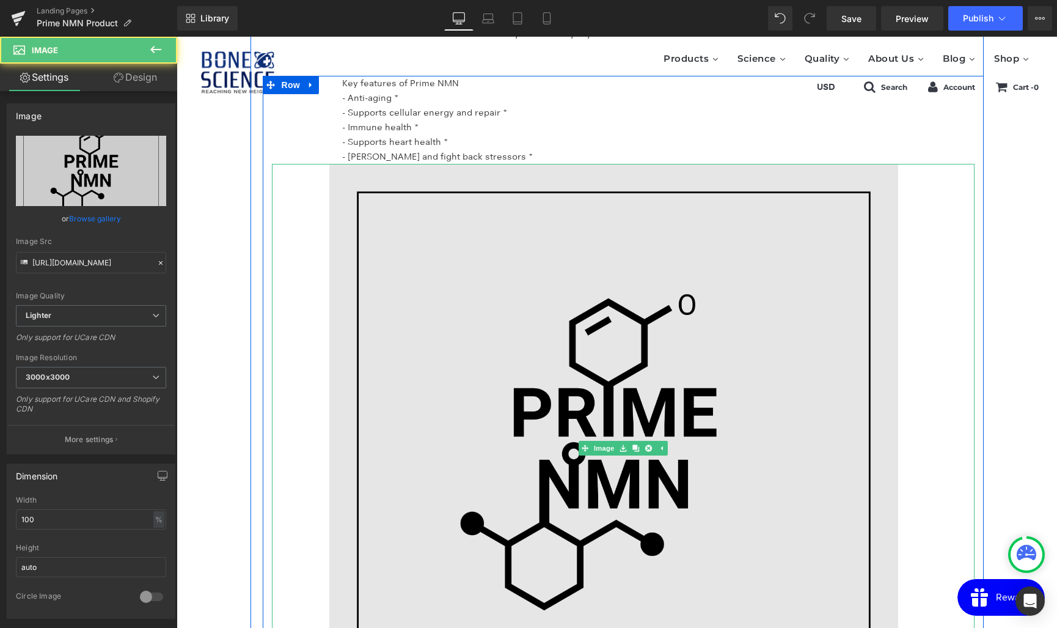
click at [926, 320] on img at bounding box center [623, 448] width 703 height 569
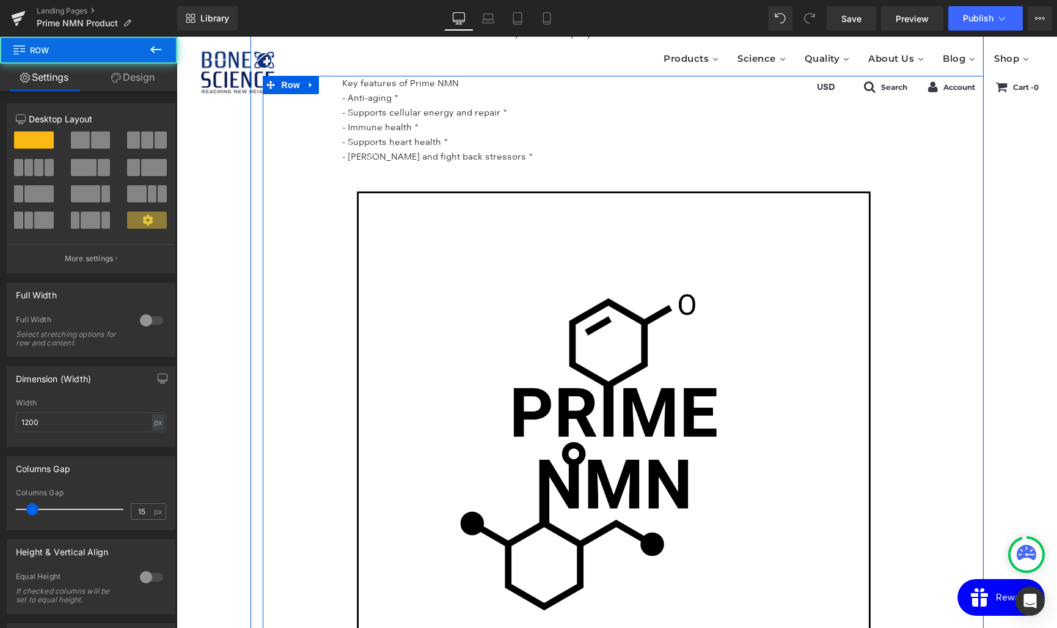
click at [974, 318] on div "Key features of Prime NMN - Anti-aging * - Supports cellular energy and repair …" at bounding box center [623, 404] width 721 height 657
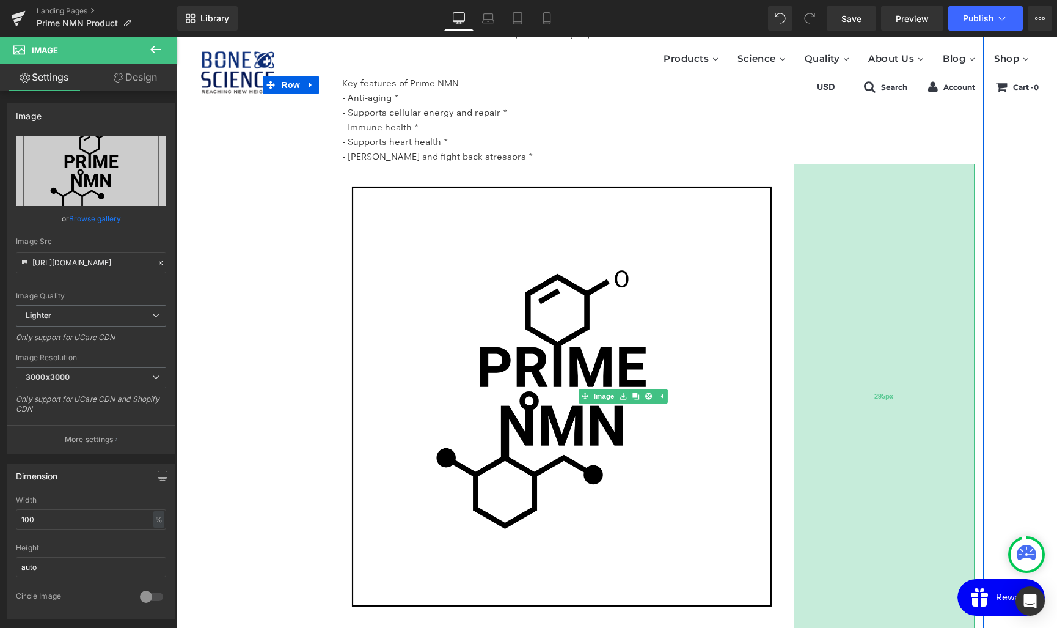
drag, startPoint x: 973, startPoint y: 318, endPoint x: 870, endPoint y: 321, distance: 103.9
click at [870, 321] on div "295px" at bounding box center [884, 396] width 180 height 465
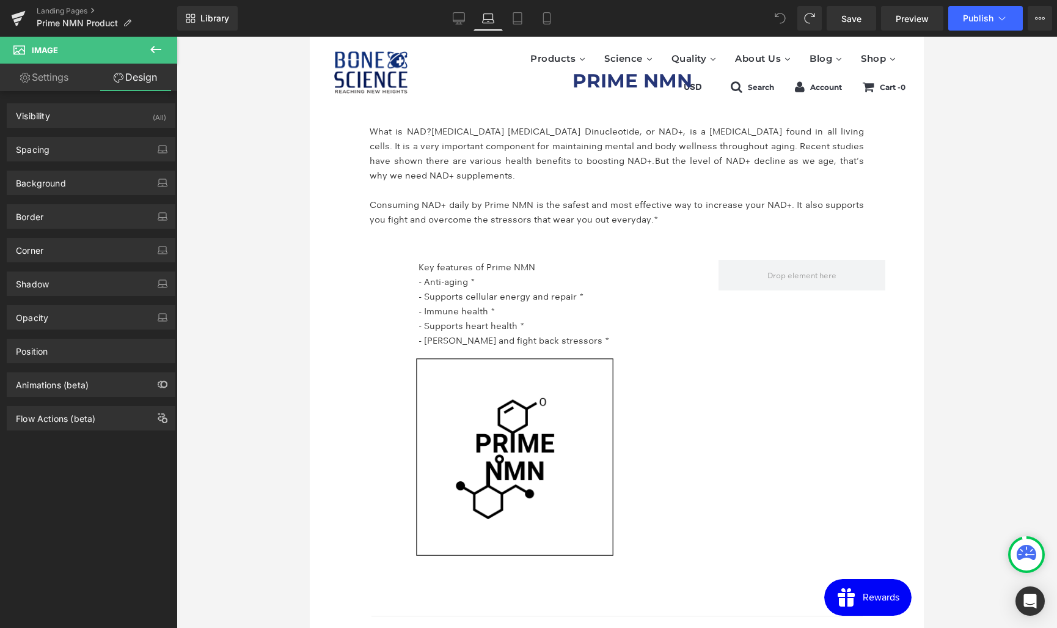
scroll to position [2074, 0]
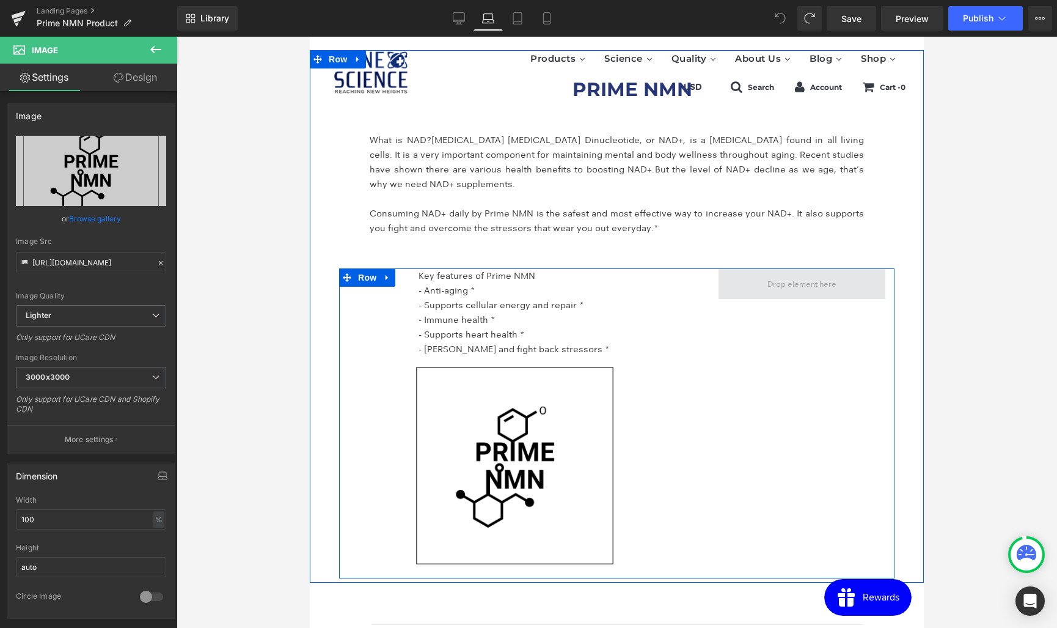
click at [779, 278] on span at bounding box center [802, 283] width 78 height 19
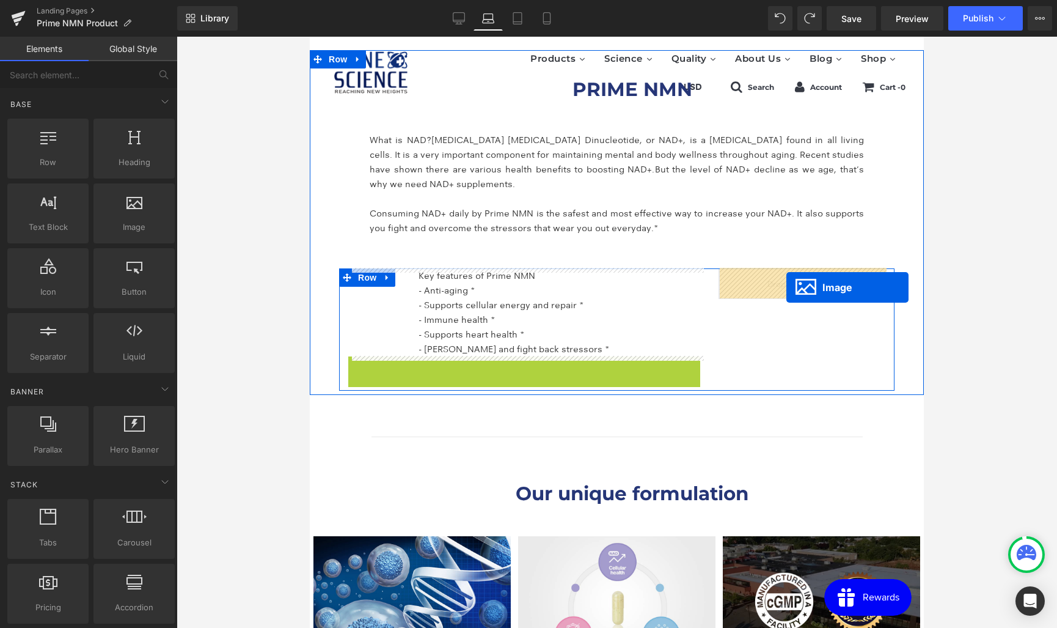
drag, startPoint x: 483, startPoint y: 466, endPoint x: 786, endPoint y: 287, distance: 352.3
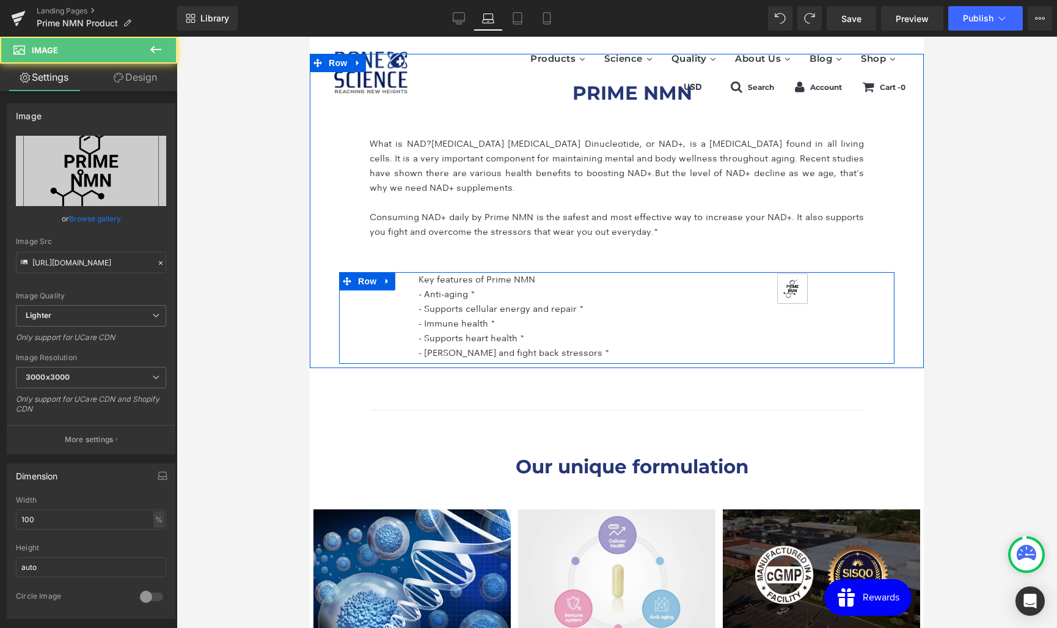
scroll to position [2072, 0]
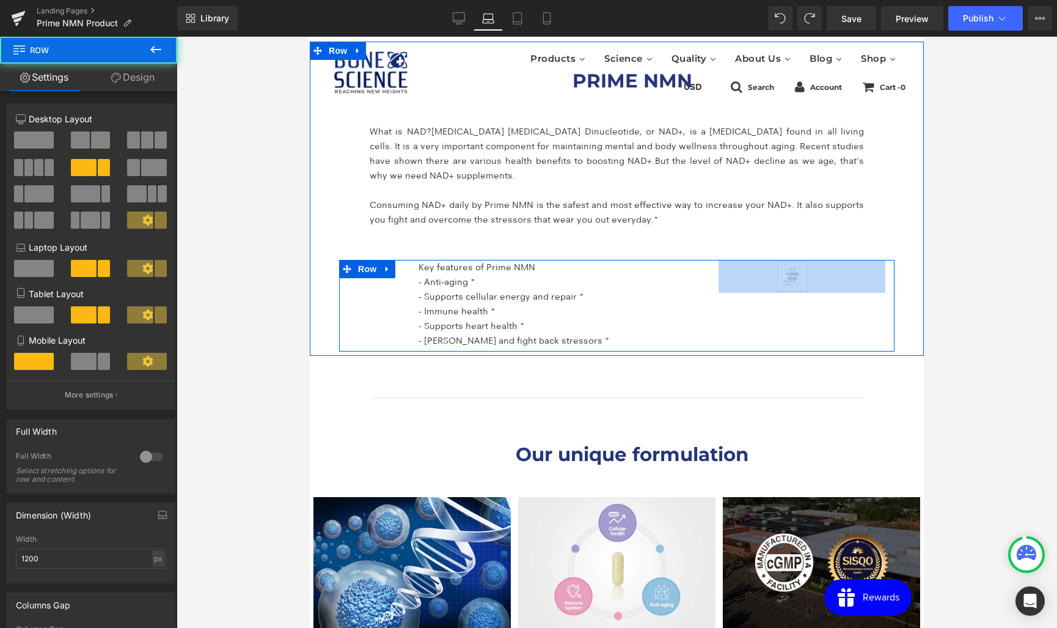
drag, startPoint x: 796, startPoint y: 301, endPoint x: 794, endPoint y: 315, distance: 14.1
click at [797, 329] on div "Key features of Prime NMN - Anti-aging * - Supports cellular energy and repair …" at bounding box center [616, 306] width 555 height 92
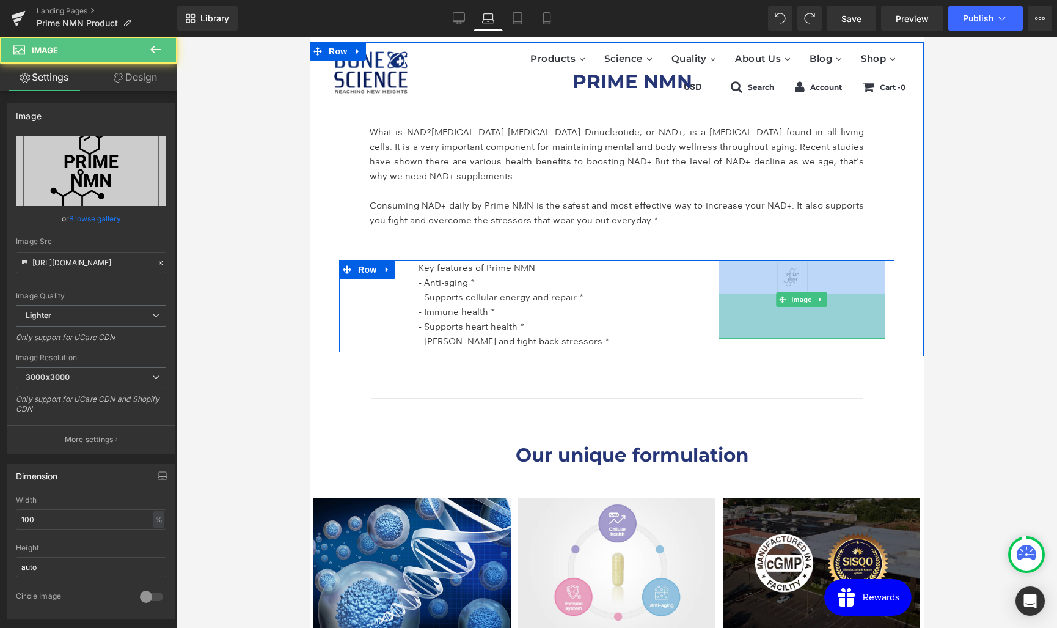
scroll to position [2083, 0]
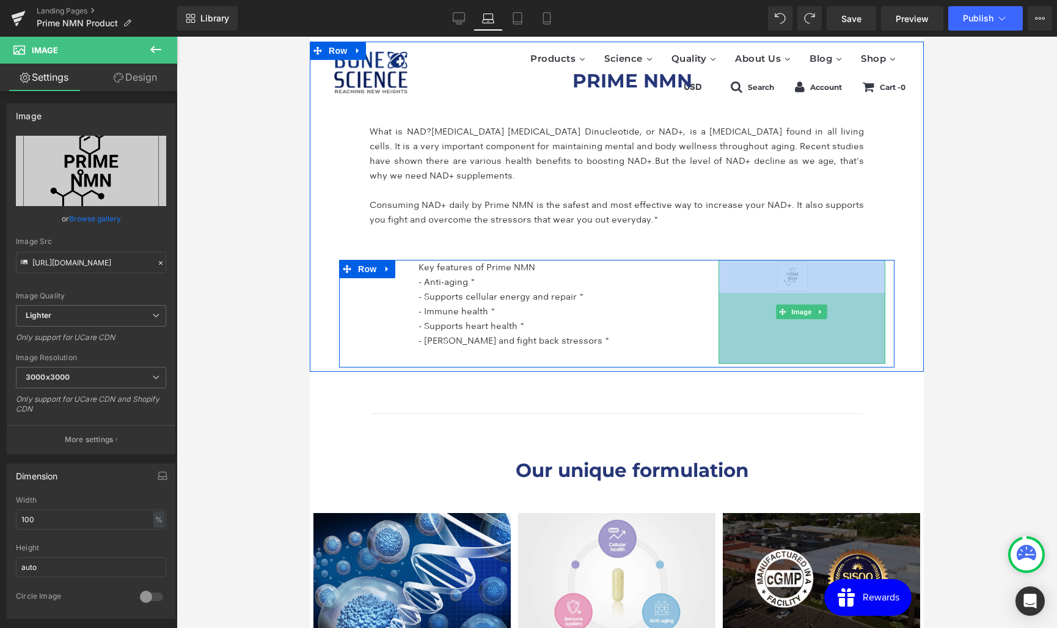
drag, startPoint x: 796, startPoint y: 292, endPoint x: 794, endPoint y: 362, distance: 70.3
click at [794, 362] on div "PRIME NMN Heading Advanced Anti Aging Formula* Support NAD+ & Cellular Health* …" at bounding box center [617, 604] width 614 height 5107
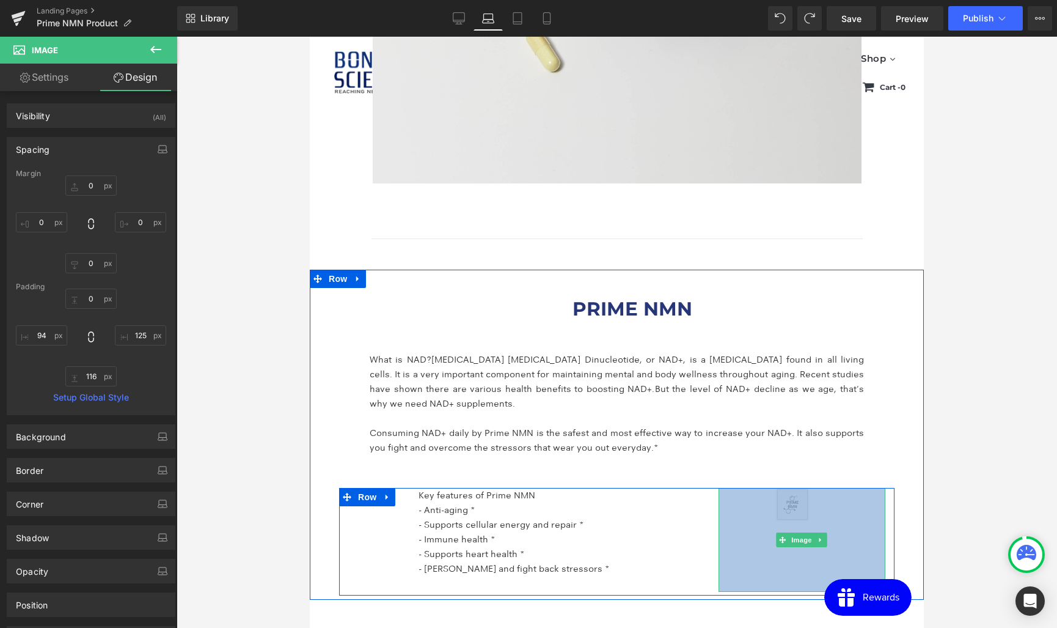
click at [796, 507] on img at bounding box center [802, 540] width 167 height 104
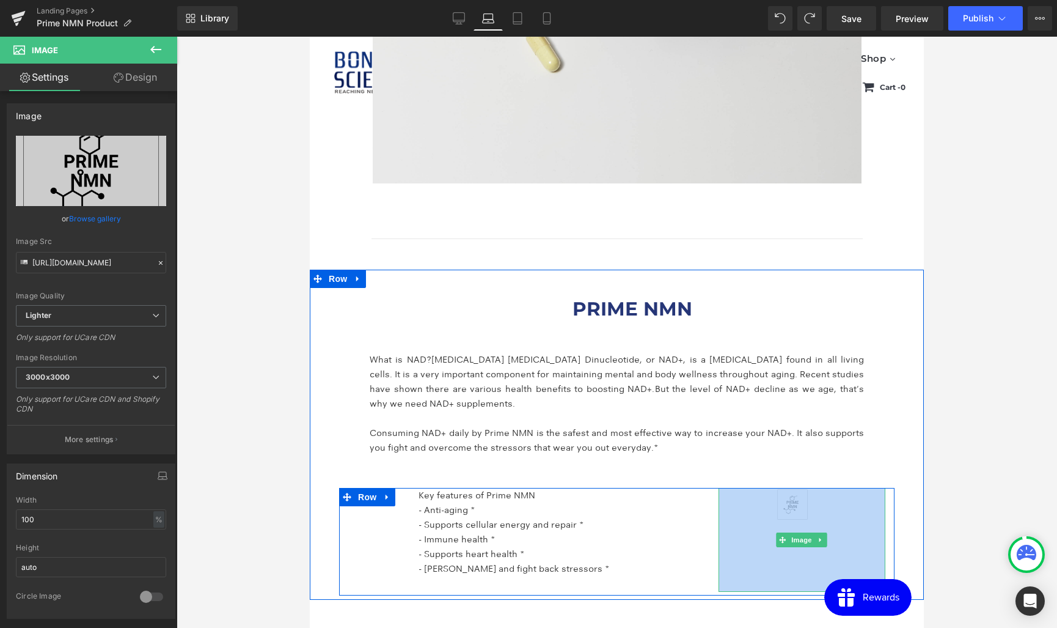
scroll to position [1856, 0]
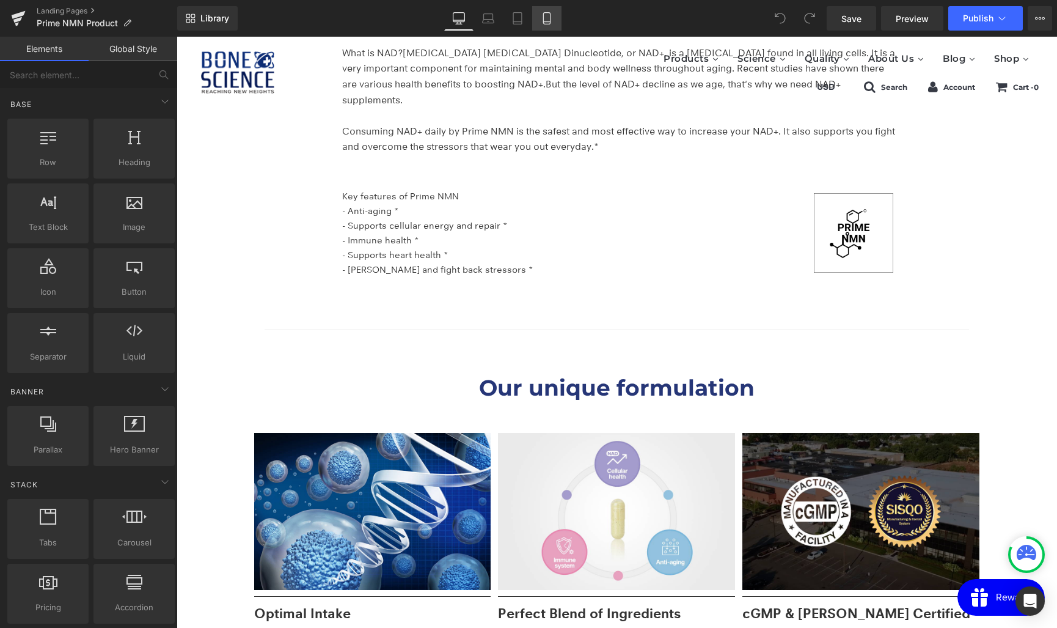
click at [544, 15] on icon at bounding box center [546, 19] width 7 height 12
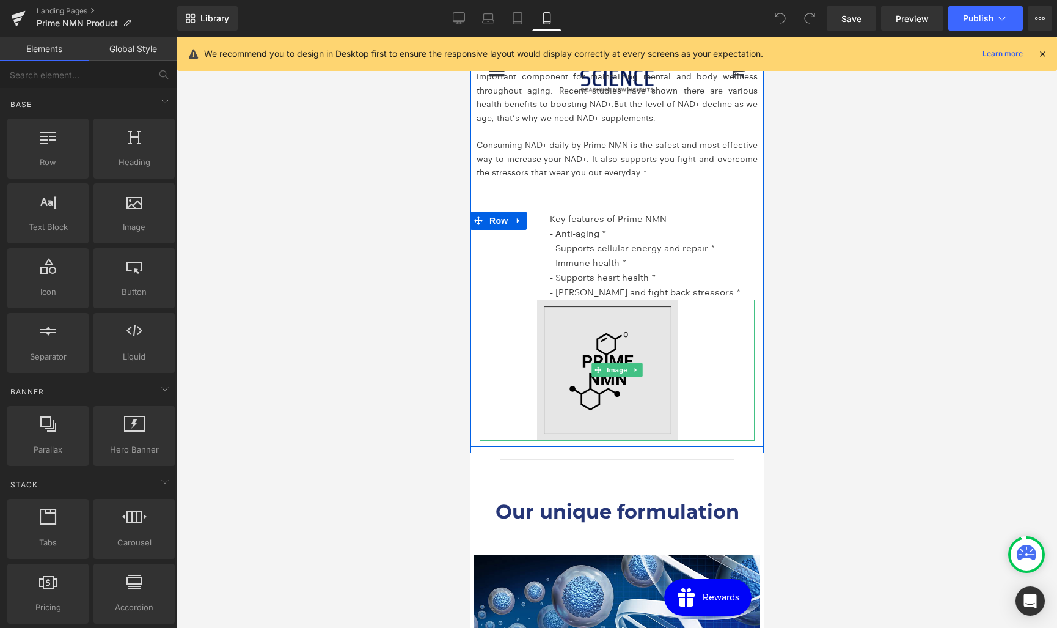
scroll to position [2125, 0]
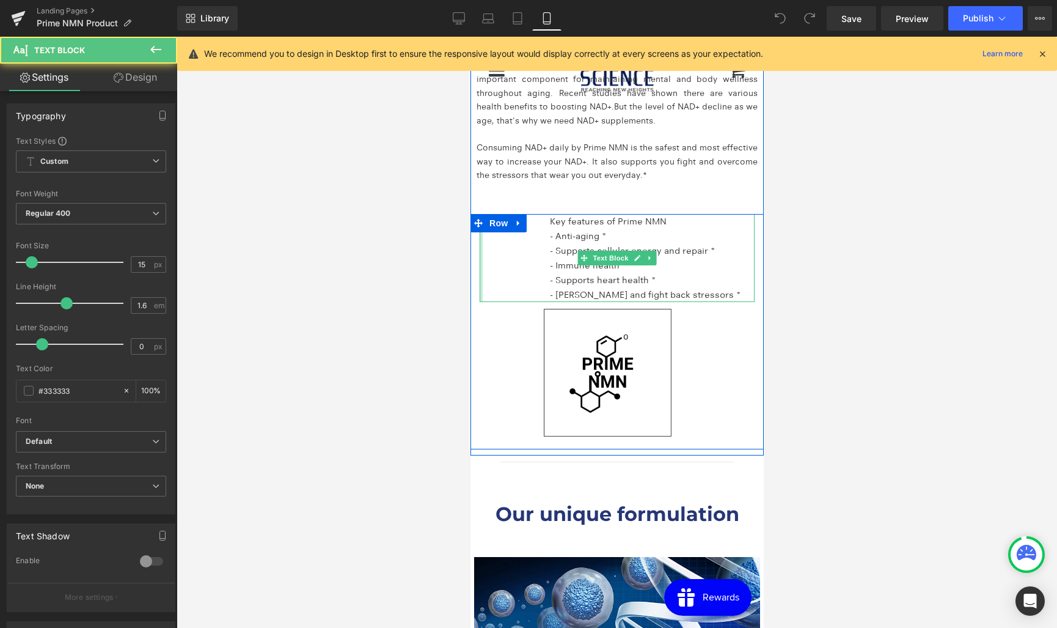
click at [480, 268] on div at bounding box center [480, 258] width 3 height 88
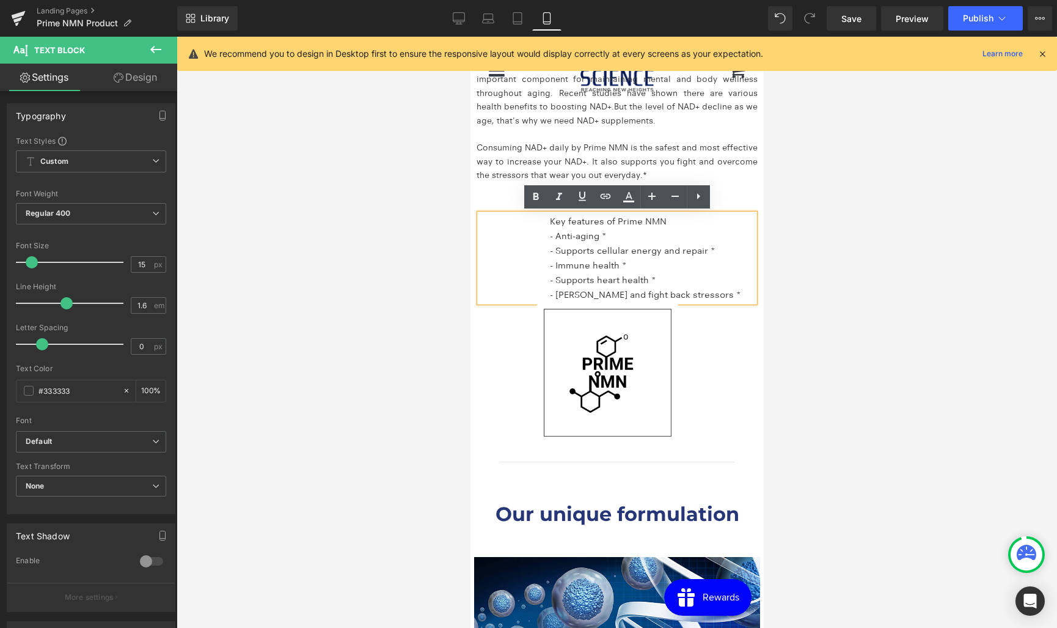
scroll to position [2127, 0]
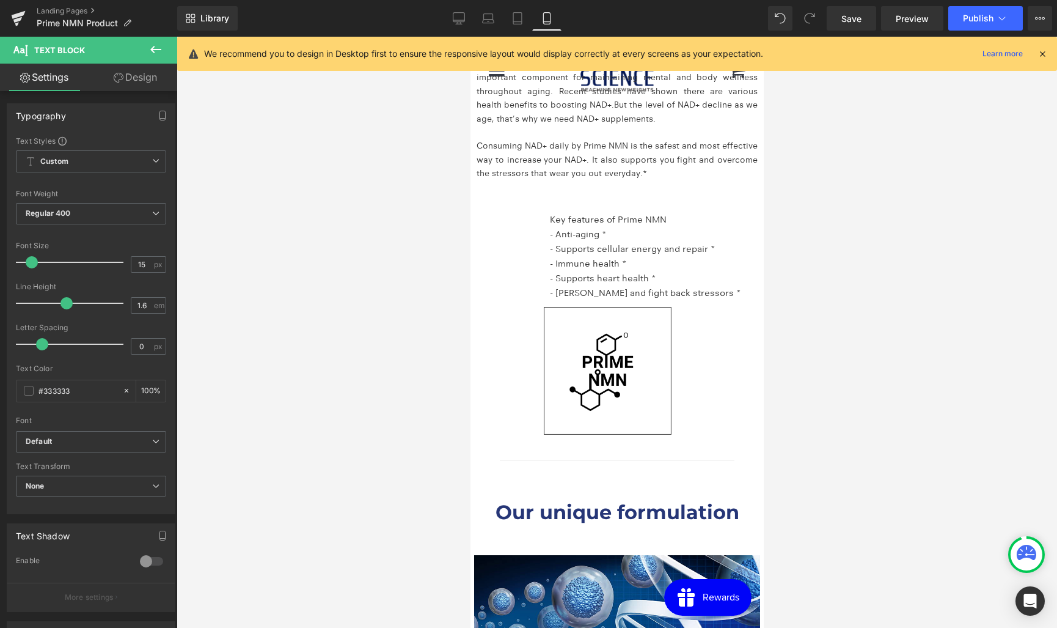
click at [134, 78] on link "Design" at bounding box center [135, 77] width 89 height 27
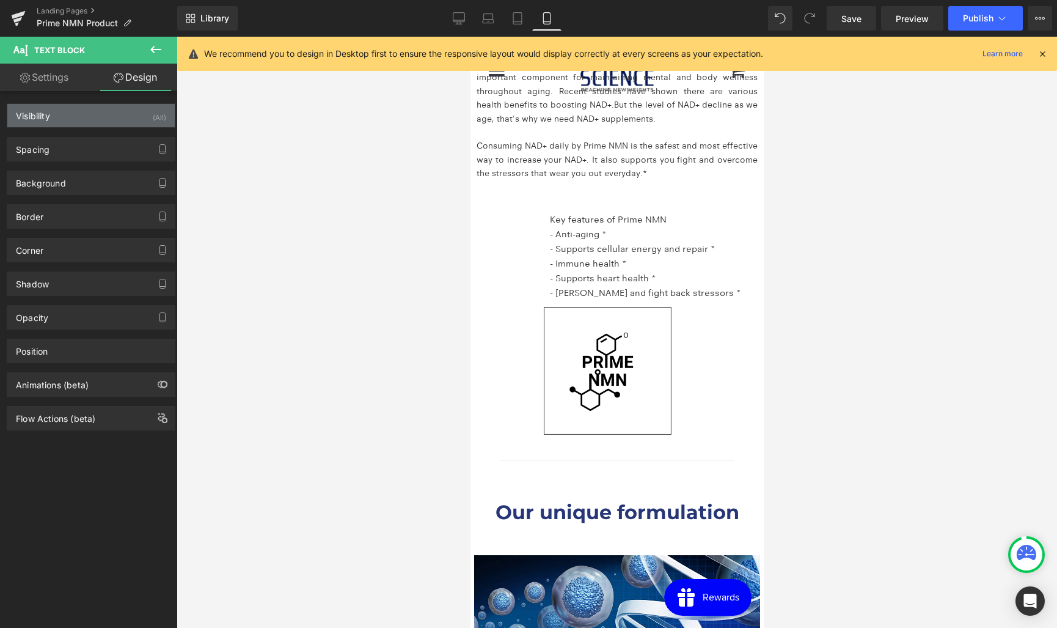
click at [62, 116] on div "Visibility (All)" at bounding box center [90, 115] width 167 height 23
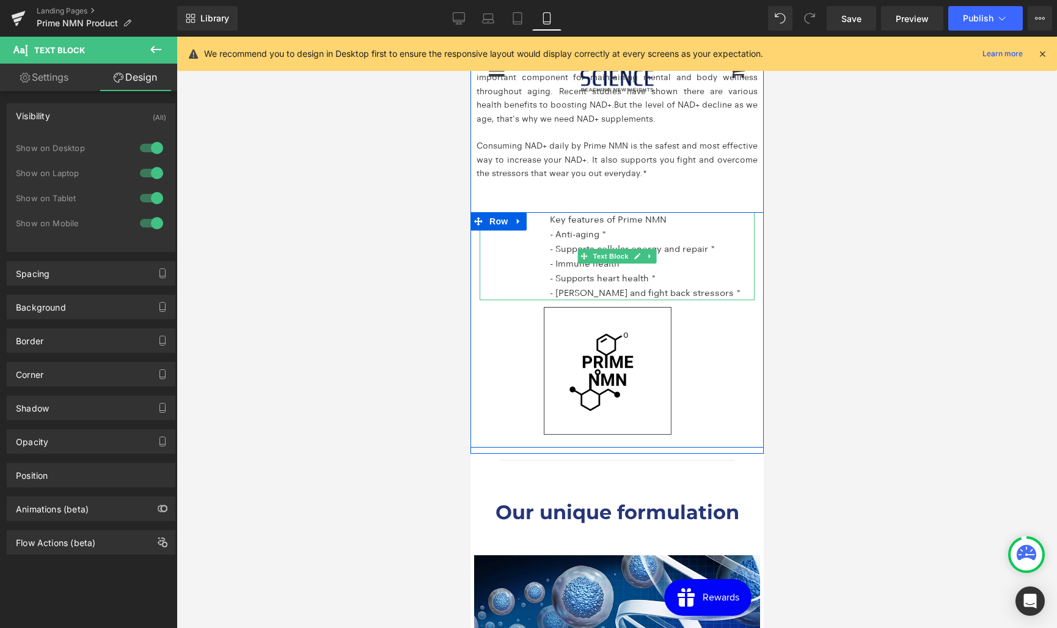
click at [560, 256] on p "- Immune health *" at bounding box center [651, 263] width 205 height 15
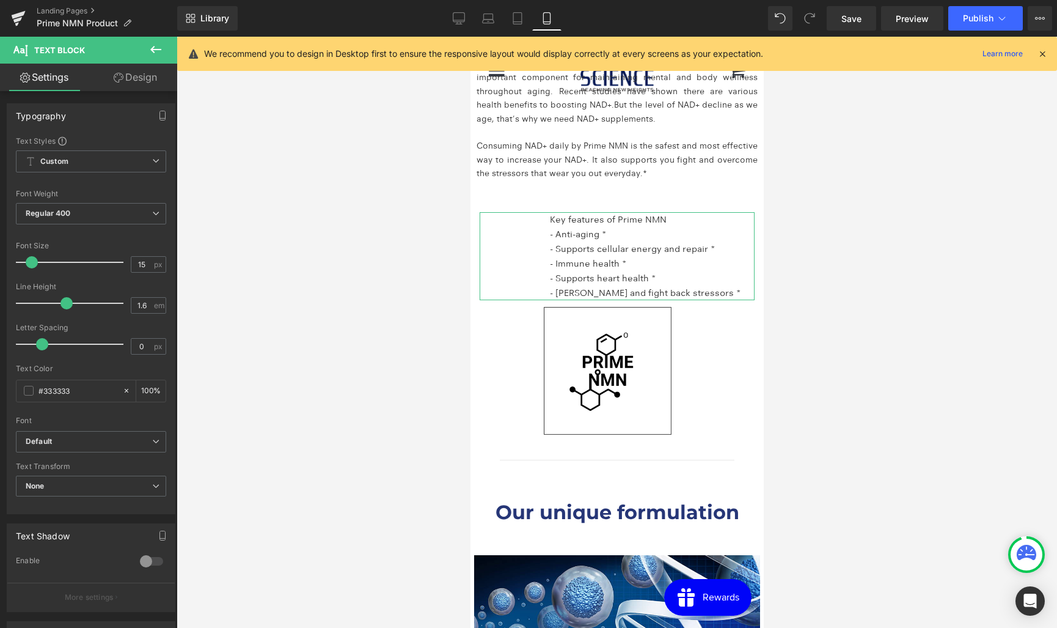
click at [117, 78] on icon at bounding box center [119, 78] width 10 height 10
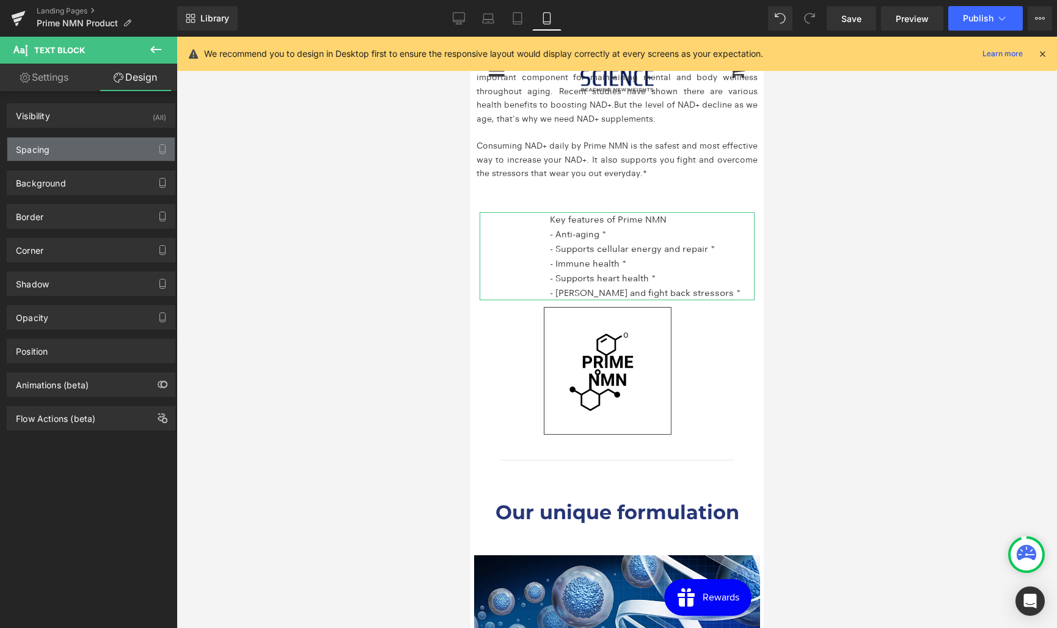
click at [76, 156] on div "Spacing" at bounding box center [90, 148] width 167 height 23
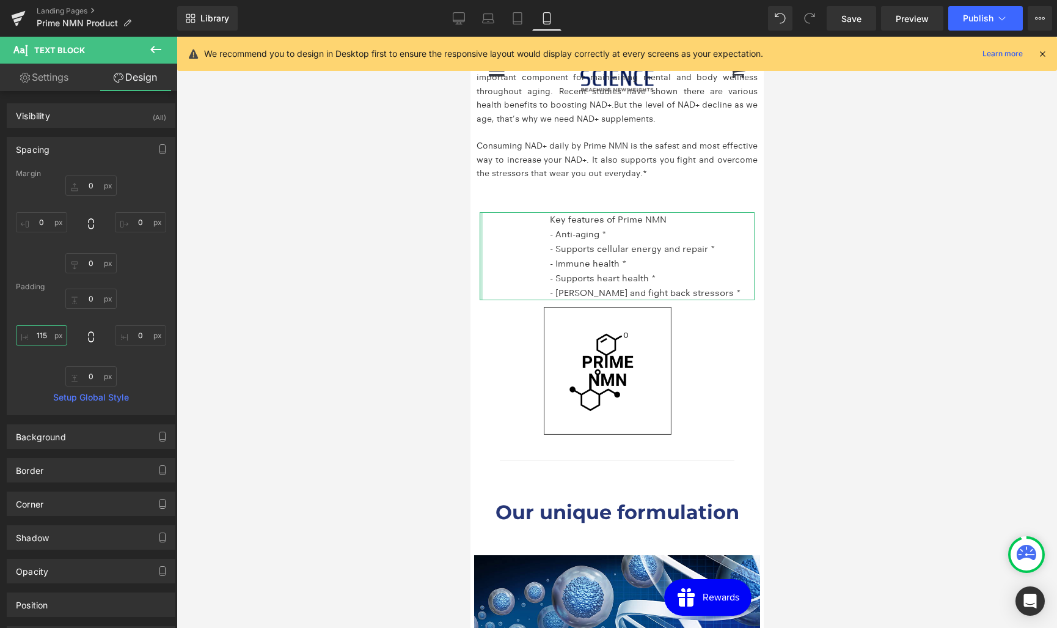
drag, startPoint x: 45, startPoint y: 332, endPoint x: 29, endPoint y: 333, distance: 16.5
click at [29, 333] on input "115" at bounding box center [41, 335] width 51 height 20
drag, startPoint x: 42, startPoint y: 334, endPoint x: 32, endPoint y: 334, distance: 10.4
click at [32, 334] on input "115" at bounding box center [41, 335] width 51 height 20
type input "8"
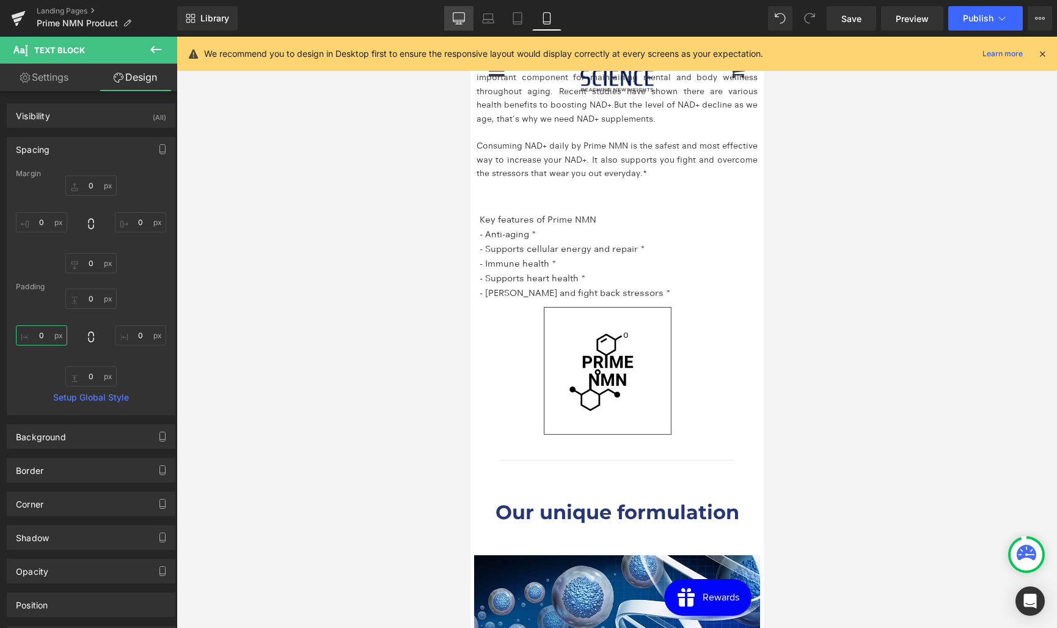
type input "0"
click at [463, 15] on icon at bounding box center [459, 18] width 12 height 12
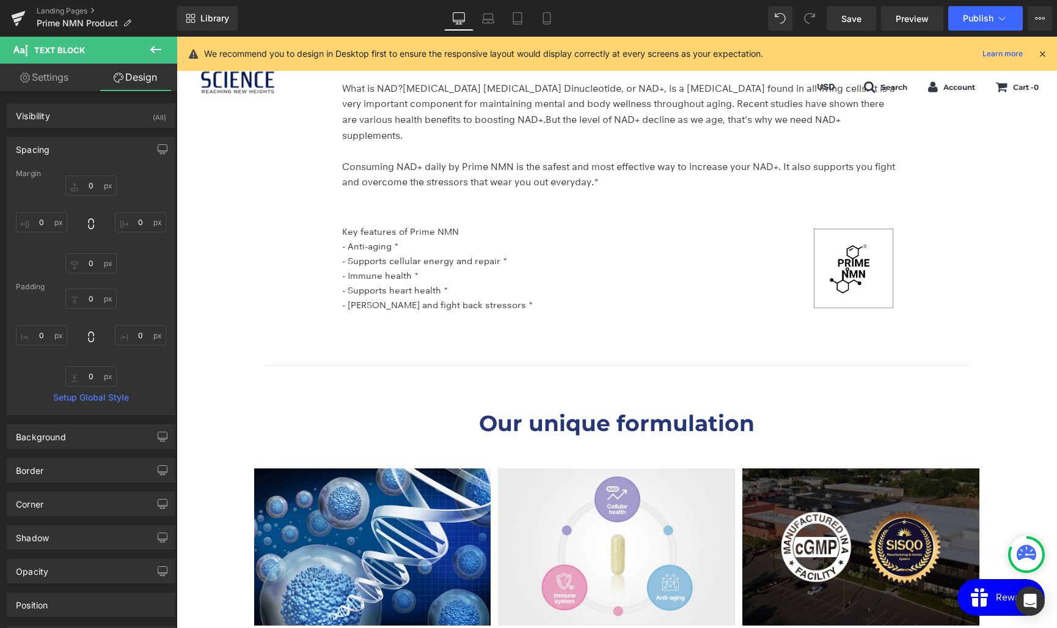
scroll to position [2190, 0]
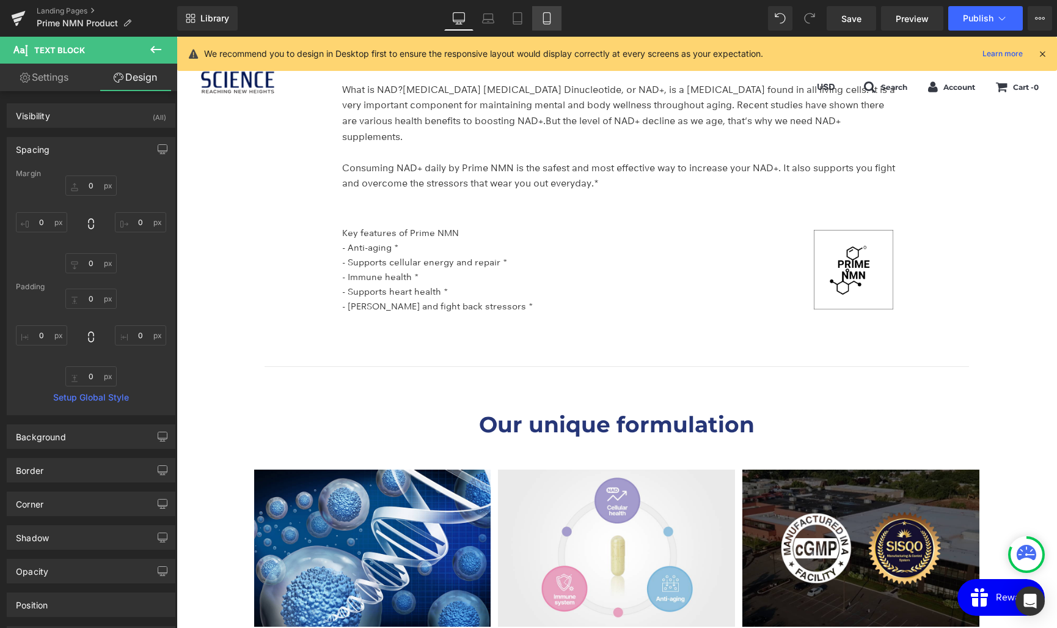
click at [549, 15] on icon at bounding box center [547, 18] width 12 height 12
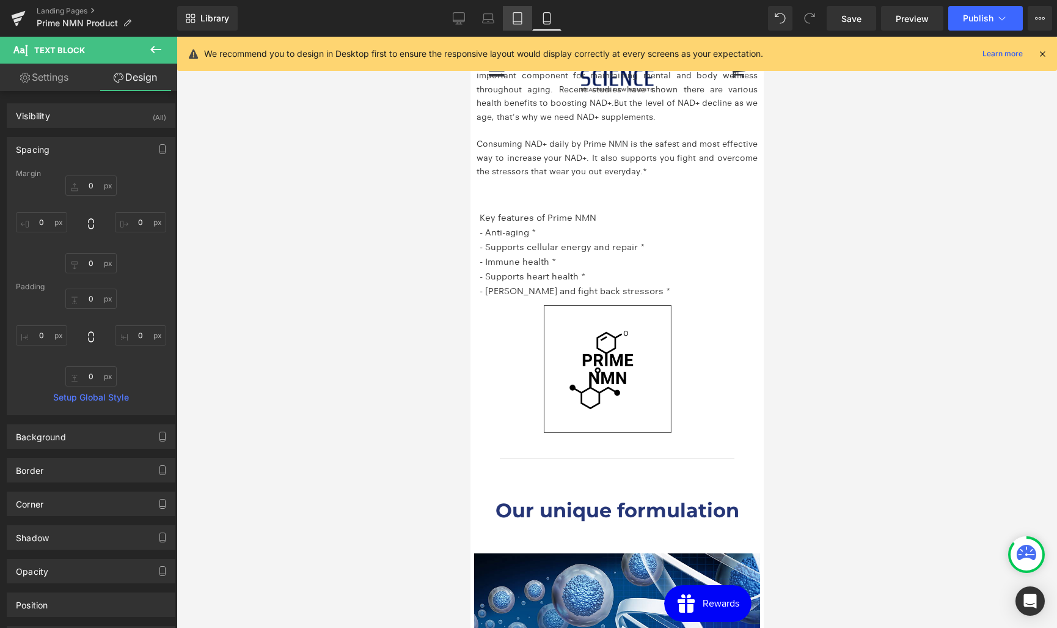
scroll to position [2130, 0]
click at [518, 22] on icon at bounding box center [517, 22] width 9 height 0
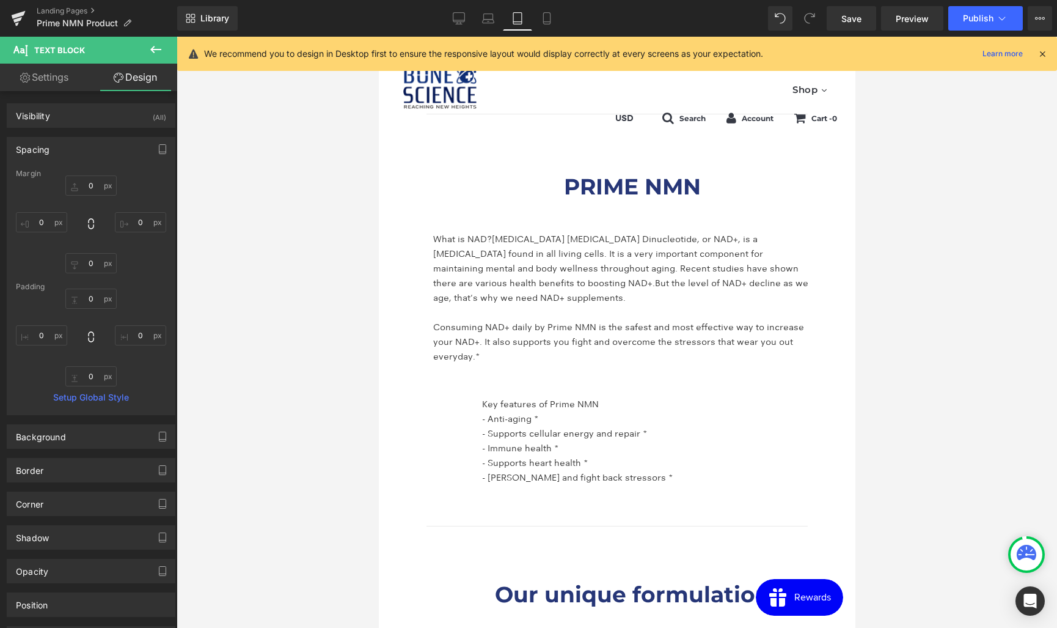
scroll to position [2030, 0]
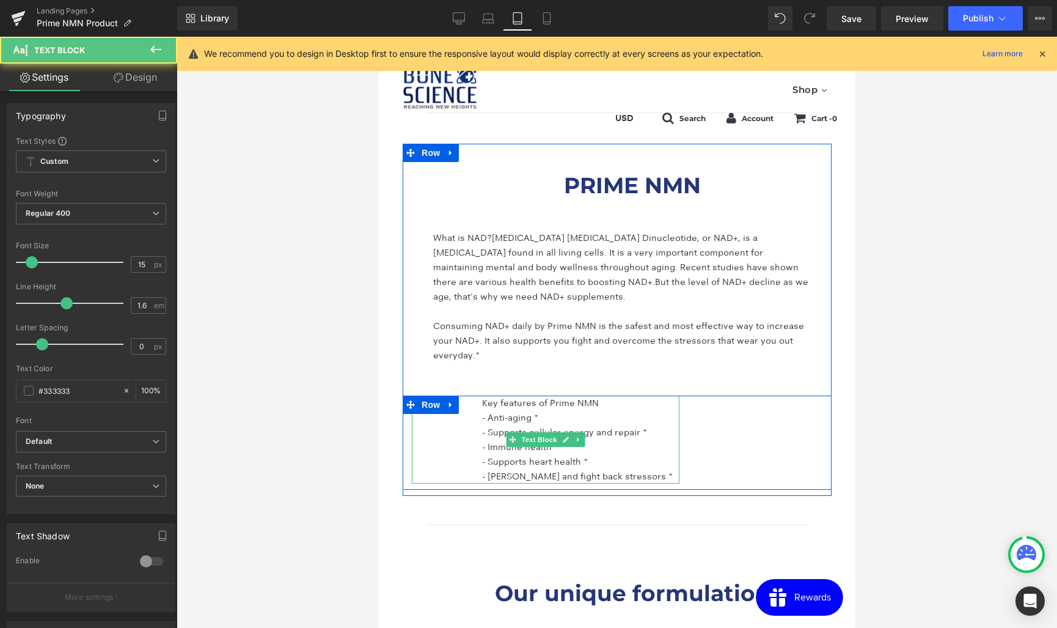
click at [474, 403] on div "Key features of Prime NMN - Anti-aging * - Supports cellular energy and repair …" at bounding box center [545, 439] width 268 height 88
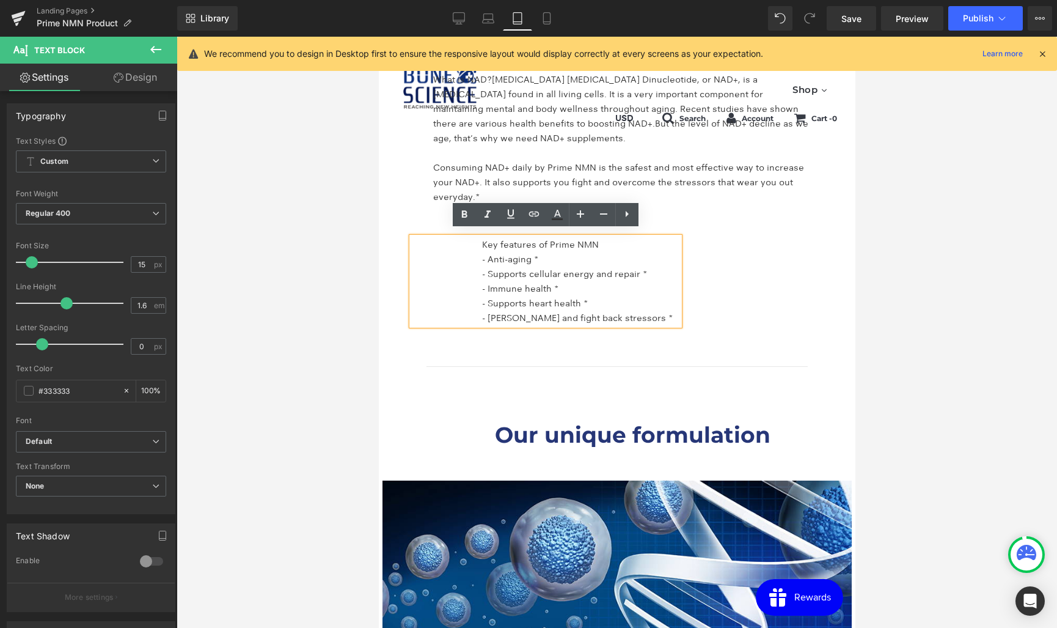
scroll to position [2185, 0]
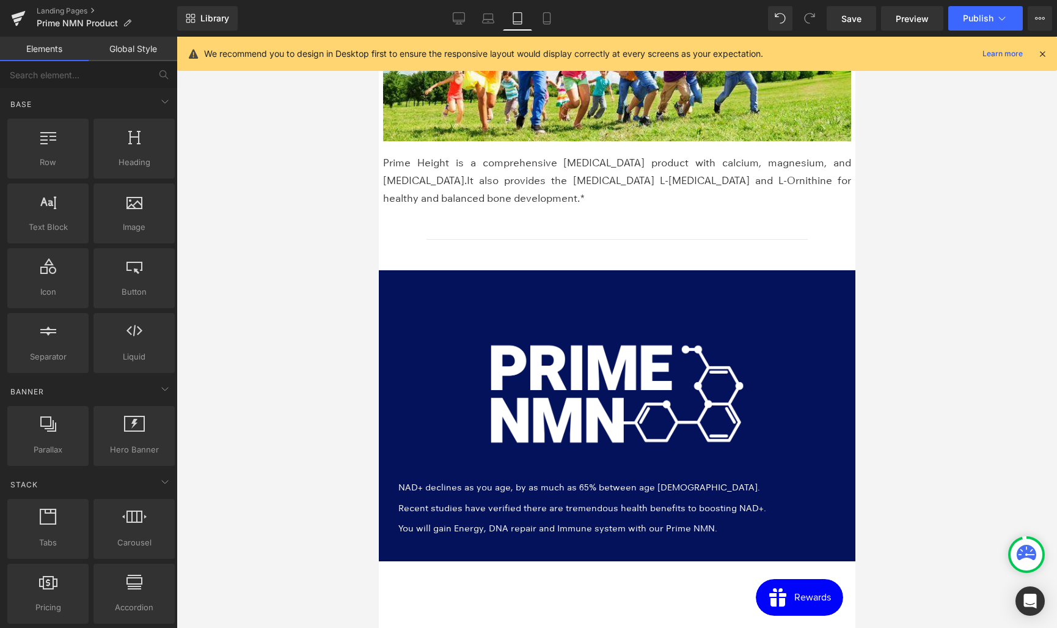
scroll to position [0, 0]
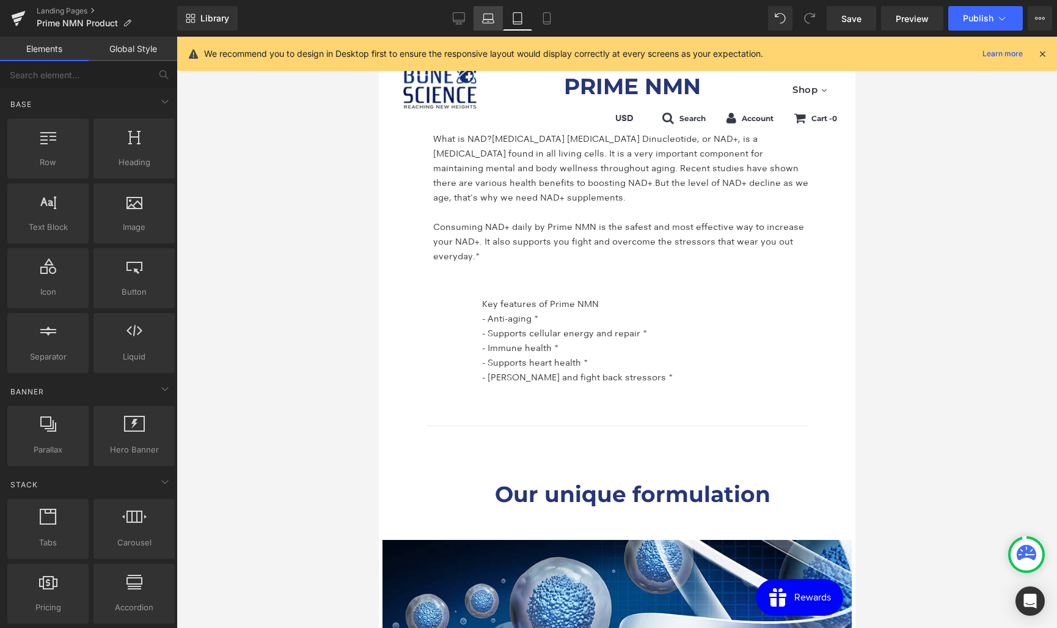
click at [487, 12] on icon at bounding box center [488, 18] width 12 height 12
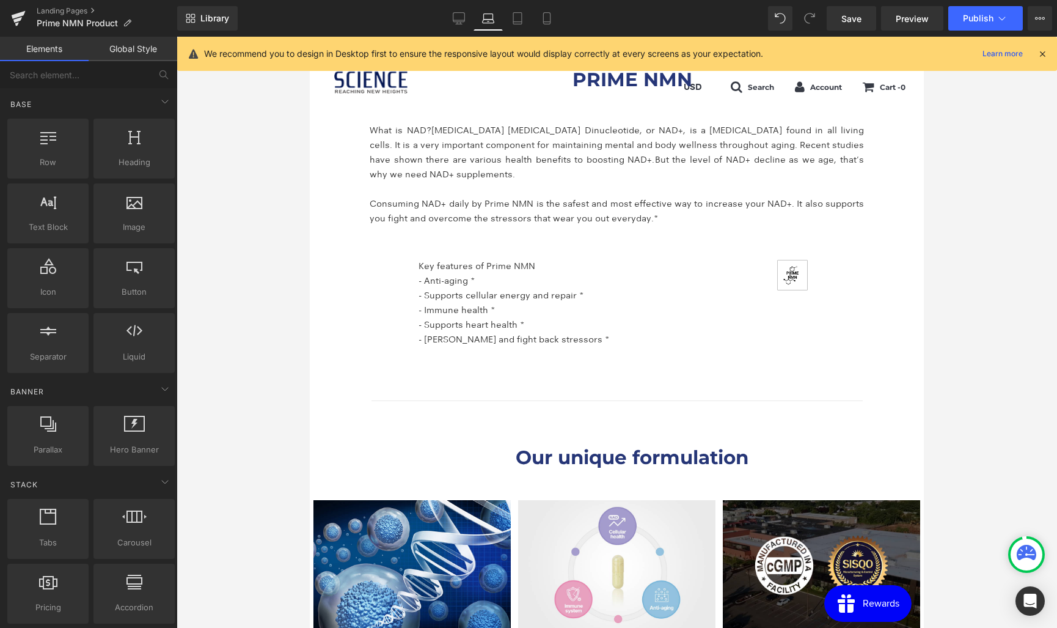
scroll to position [2117, 0]
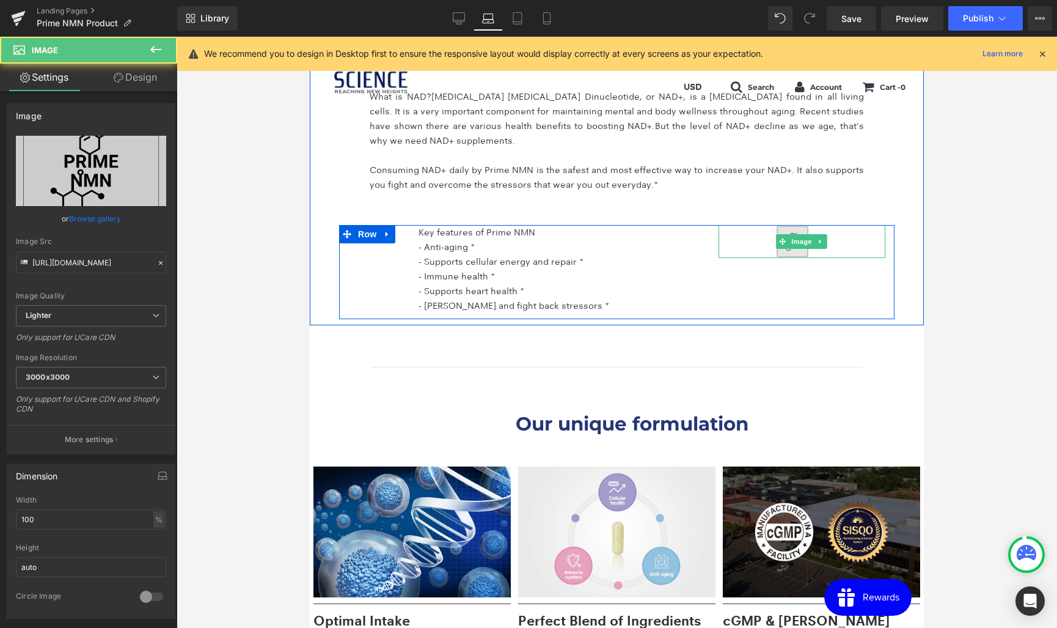
click at [796, 251] on img at bounding box center [802, 241] width 167 height 33
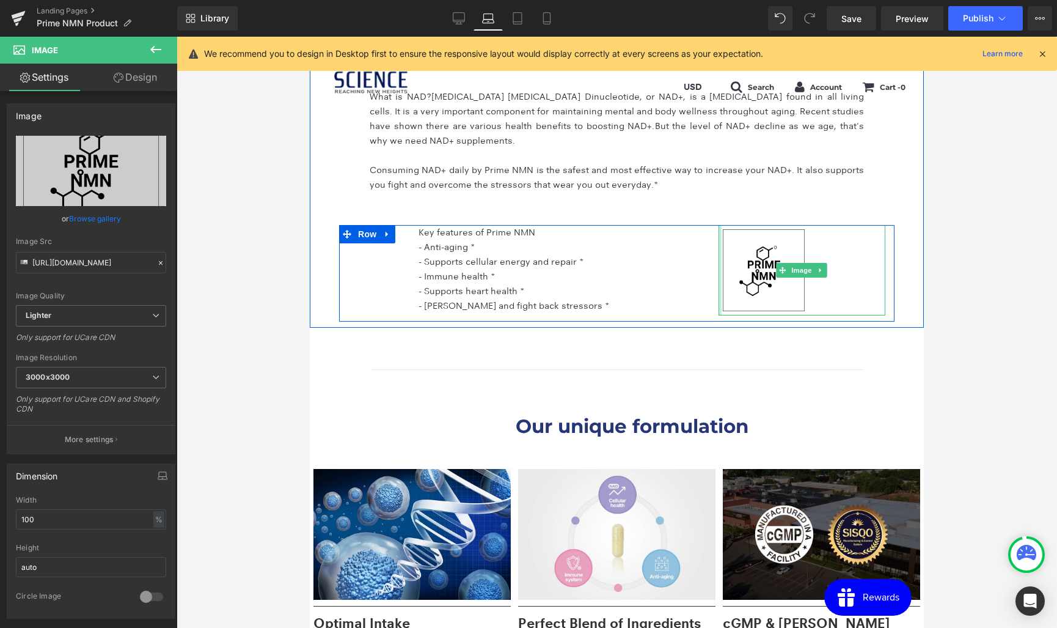
drag, startPoint x: 720, startPoint y: 240, endPoint x: 617, endPoint y: 243, distance: 103.3
click at [617, 243] on div "Key features of Prime NMN - Anti-aging * - Supports cellular energy and repair …" at bounding box center [616, 273] width 555 height 97
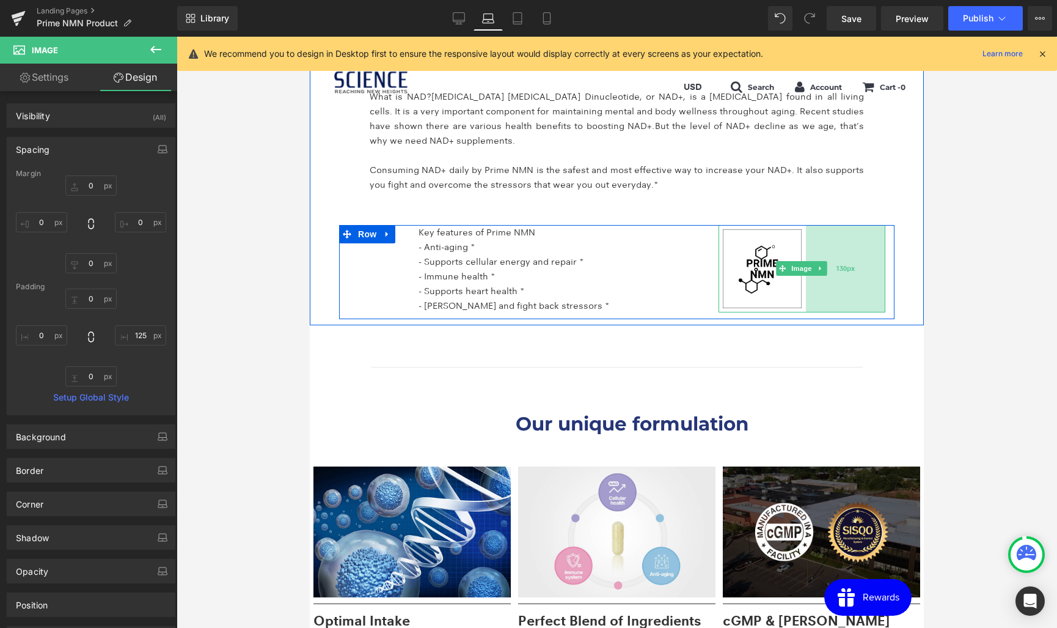
click at [880, 241] on div "130px" at bounding box center [845, 268] width 79 height 87
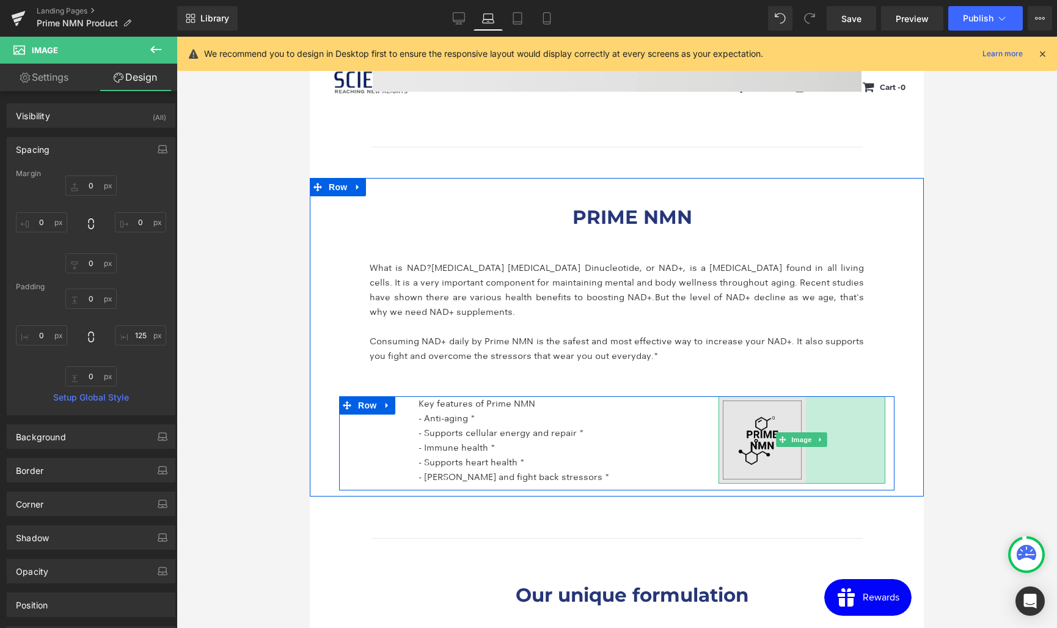
scroll to position [1948, 0]
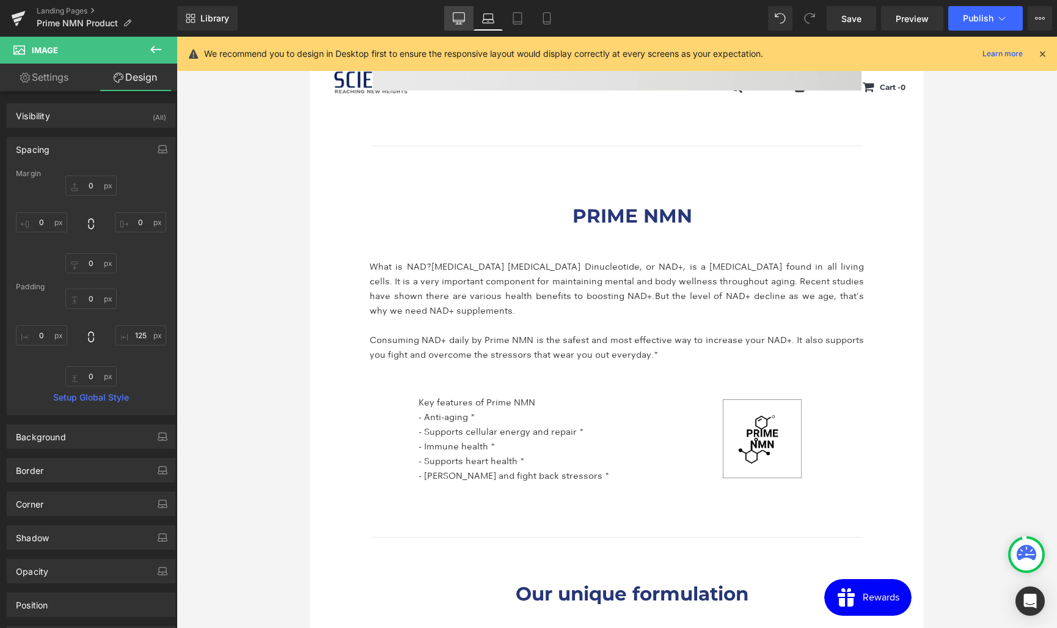
click at [460, 21] on icon at bounding box center [459, 17] width 12 height 9
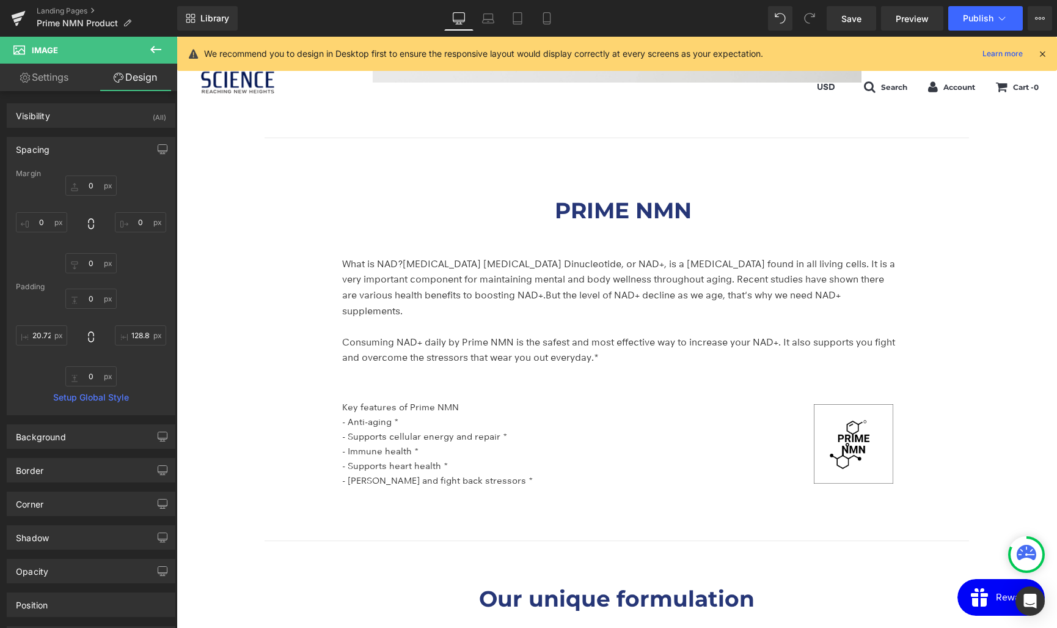
scroll to position [2012, 0]
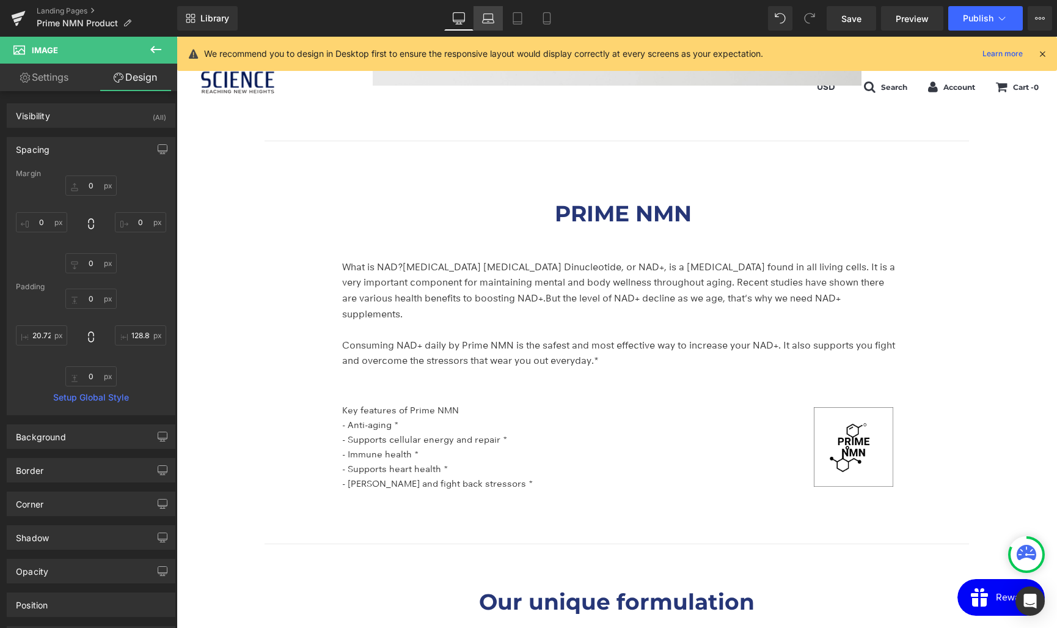
click at [487, 23] on icon at bounding box center [489, 22] width 12 height 4
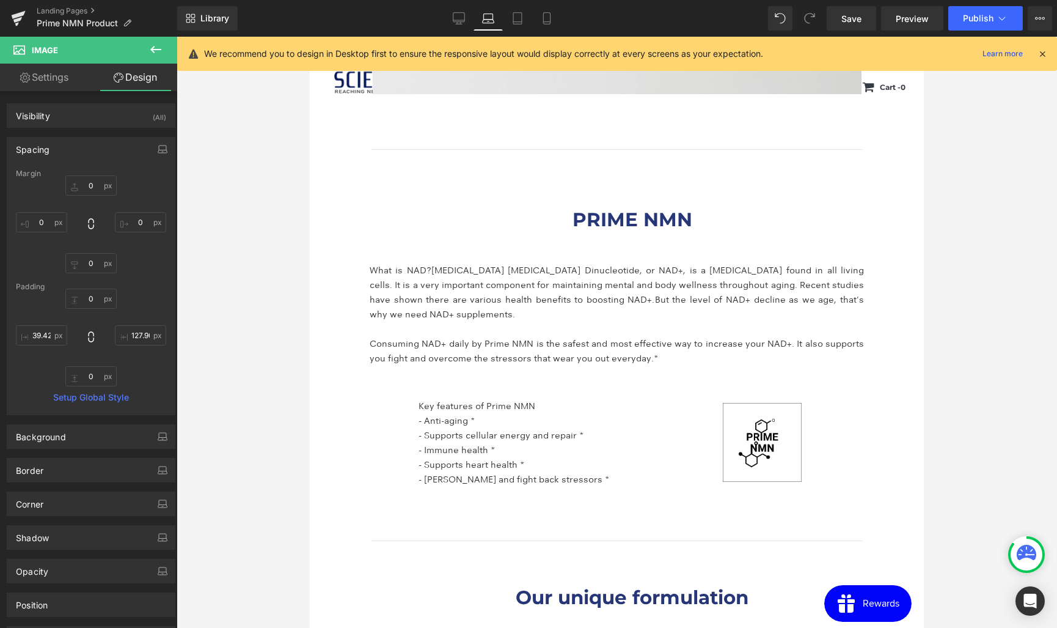
scroll to position [1956, 0]
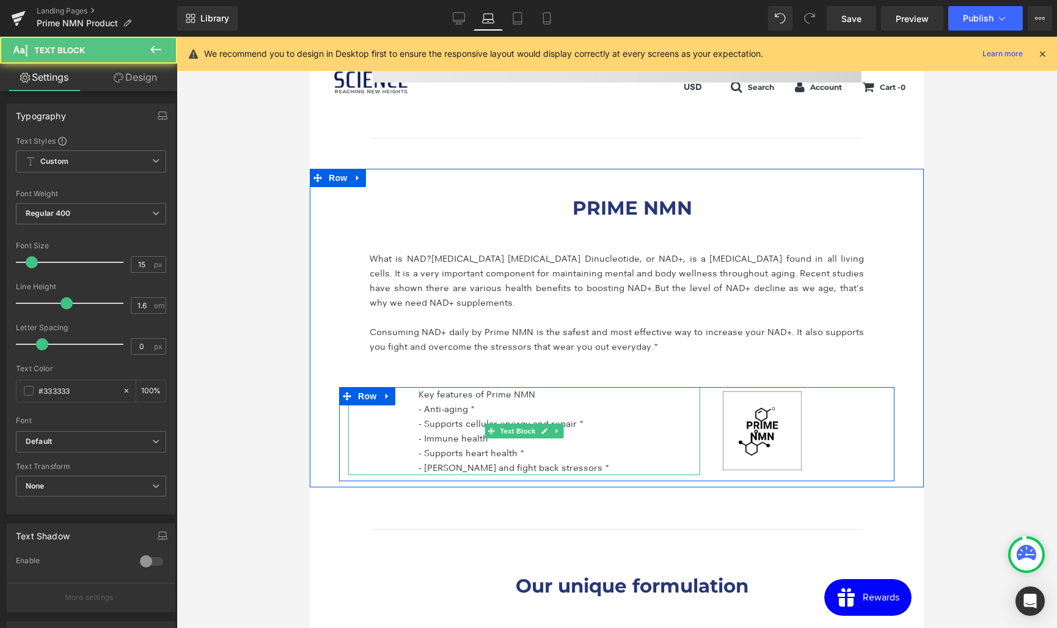
click at [402, 425] on div "Key features of Prime NMN - Anti-aging * - Supports cellular energy and repair …" at bounding box center [524, 431] width 352 height 88
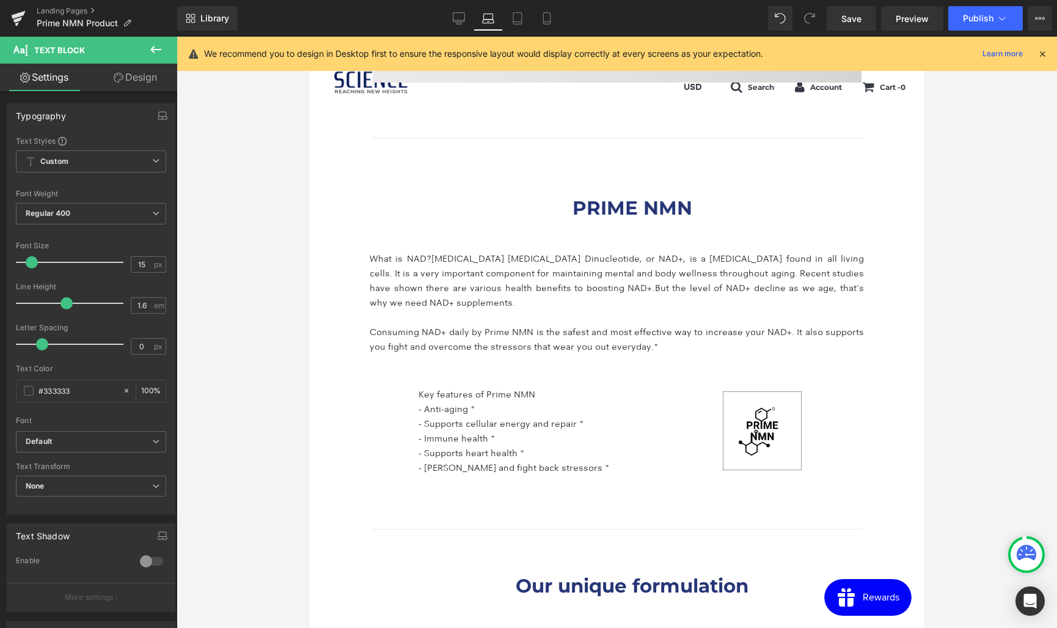
click at [136, 78] on link "Design" at bounding box center [135, 77] width 89 height 27
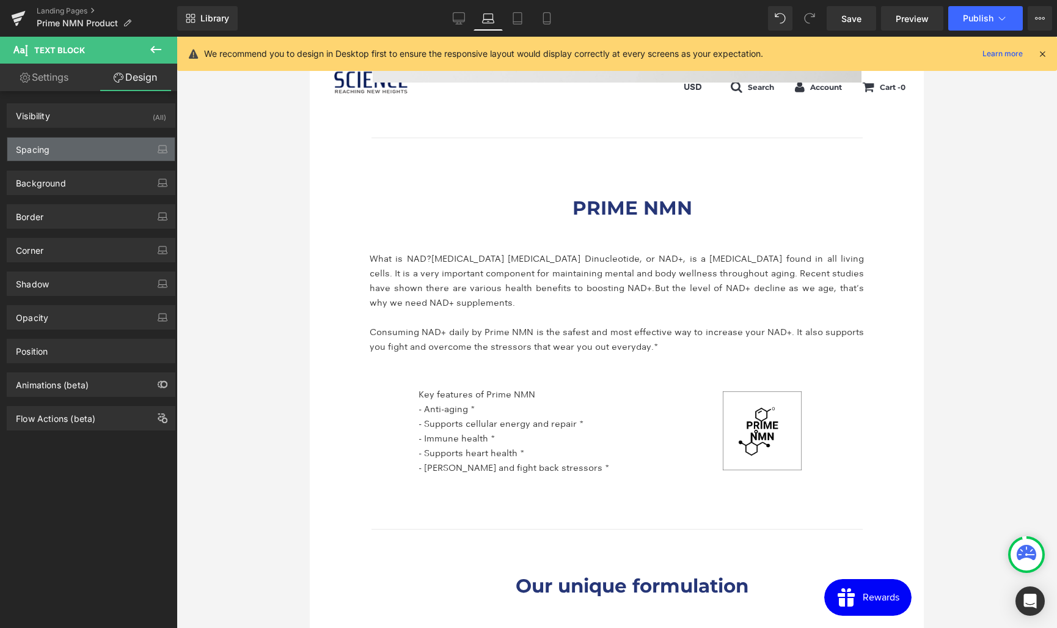
click at [65, 151] on div "Spacing" at bounding box center [90, 148] width 167 height 23
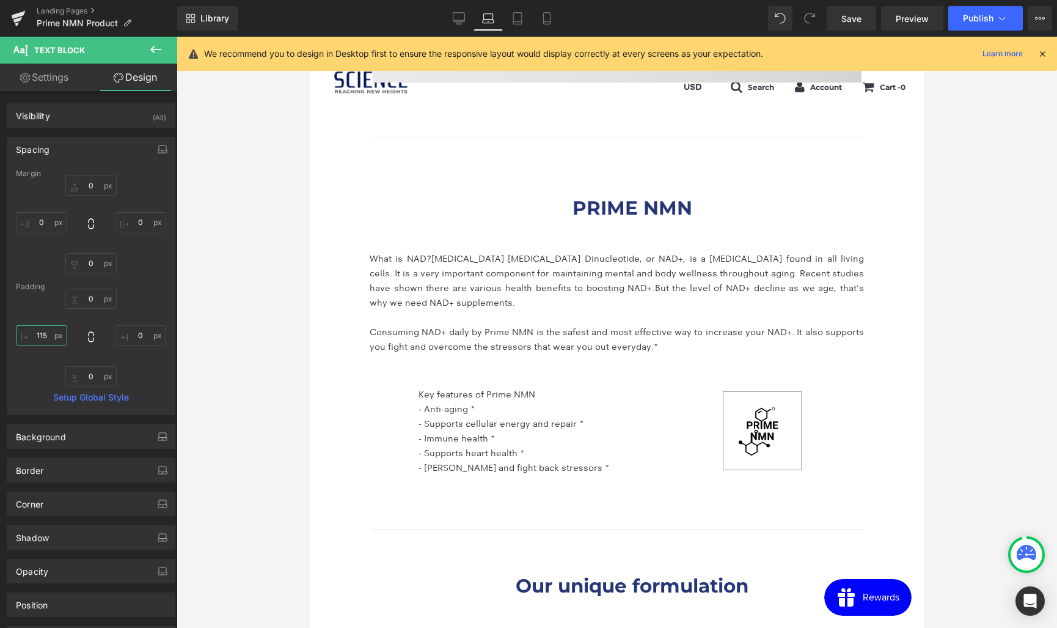
drag, startPoint x: 47, startPoint y: 335, endPoint x: -15, endPoint y: 335, distance: 62.3
click at [0, 335] on html "You are previewing how the will restyle your page. You can not edit Elements in…" at bounding box center [528, 314] width 1057 height 628
type input "1"
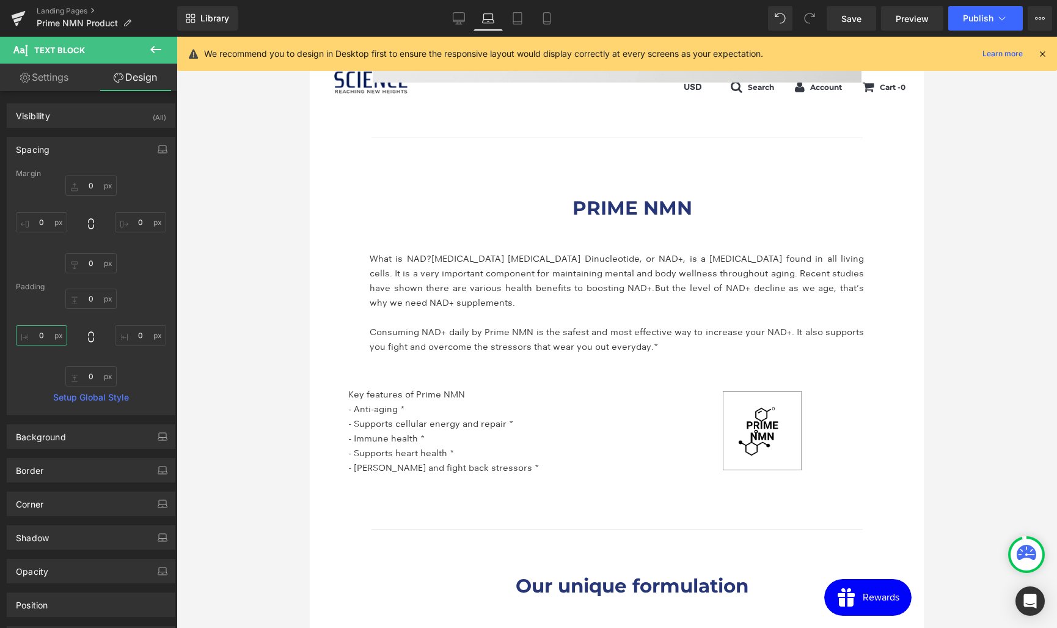
type input "\"
type input "34"
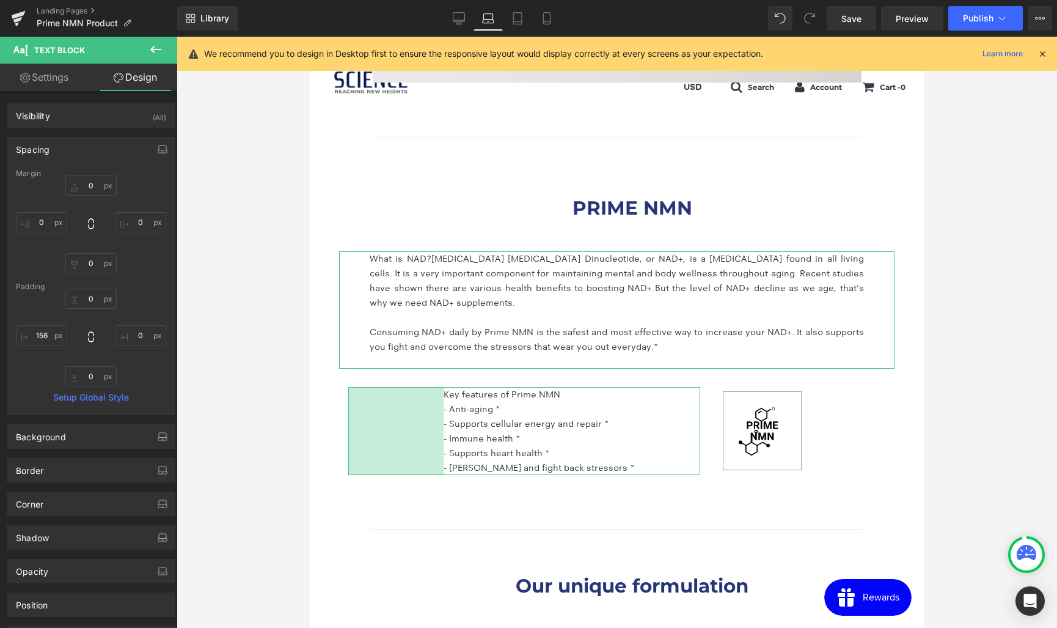
click at [351, 296] on div "What is NAD? Nicotinamide Adenine Dinucleotide, or NAD+, is a coenzyme found in…" at bounding box center [616, 309] width 555 height 117
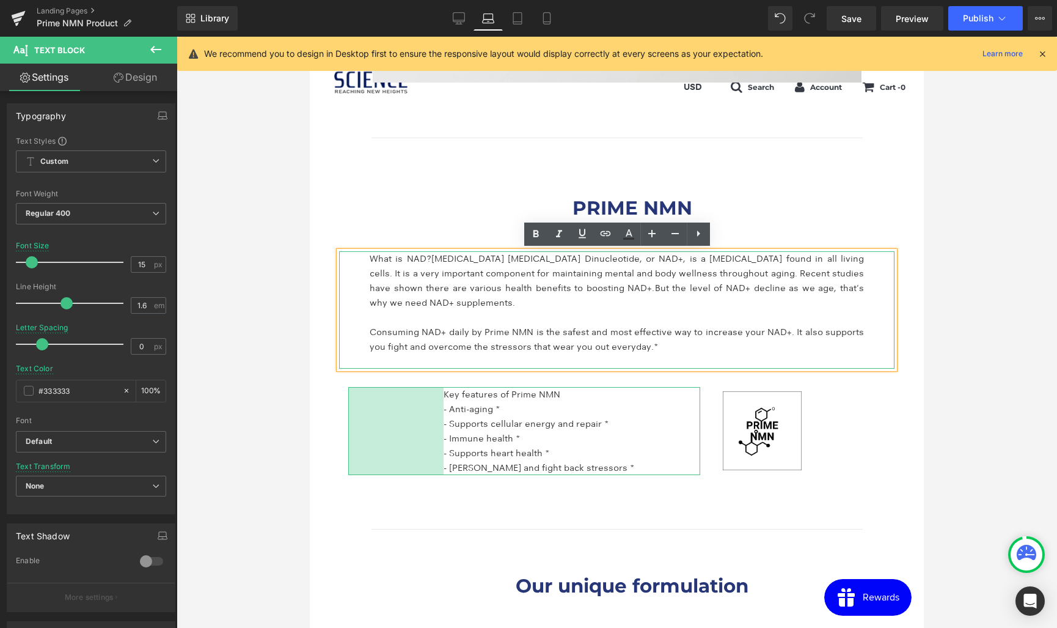
click at [340, 287] on div at bounding box center [340, 309] width 3 height 117
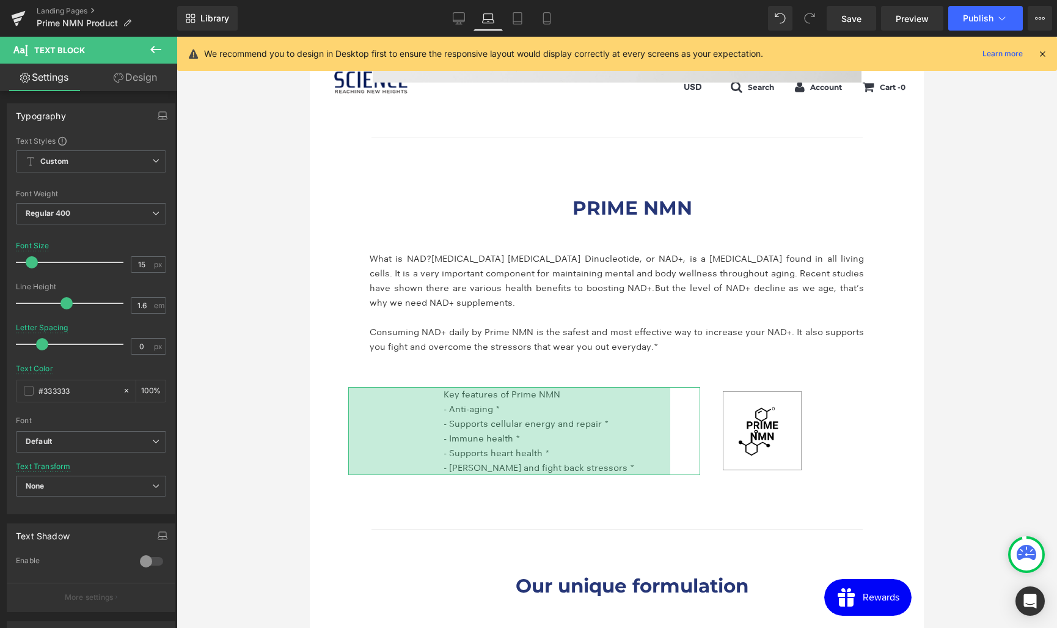
click at [139, 83] on link "Design" at bounding box center [135, 77] width 89 height 27
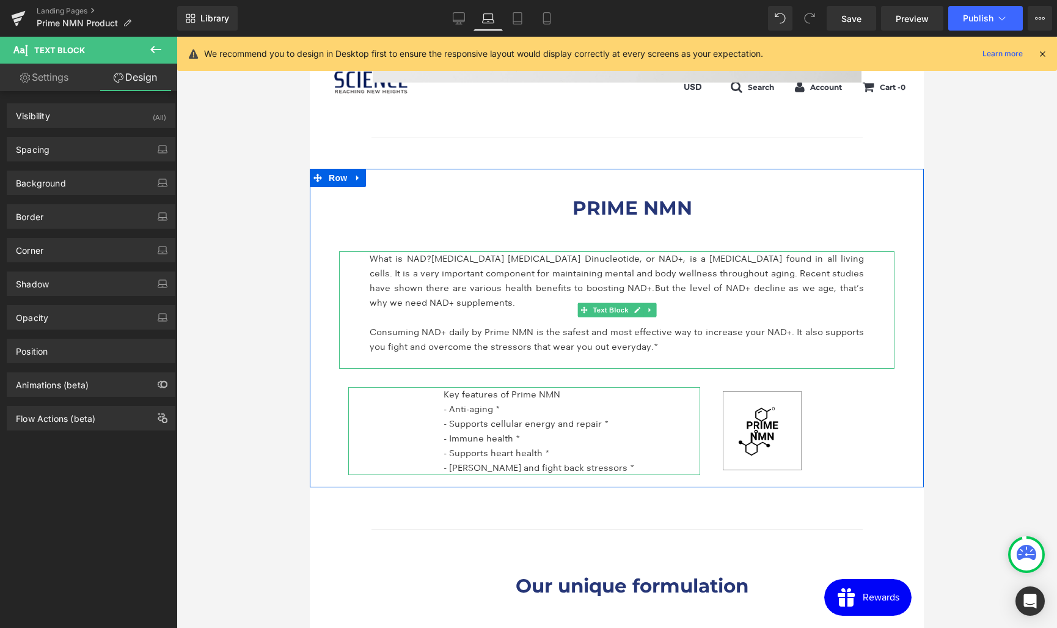
click at [492, 308] on p "What is NAD? Nicotinamide Adenine Dinucleotide, or NAD+, is a coenzyme found in…" at bounding box center [617, 280] width 494 height 59
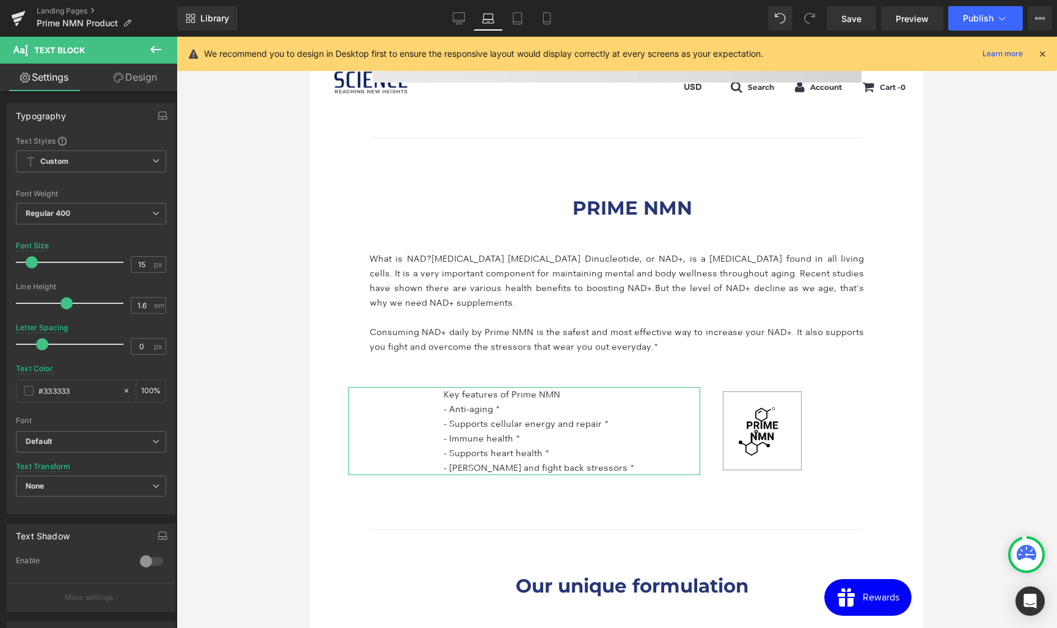
click at [155, 82] on link "Design" at bounding box center [135, 77] width 89 height 27
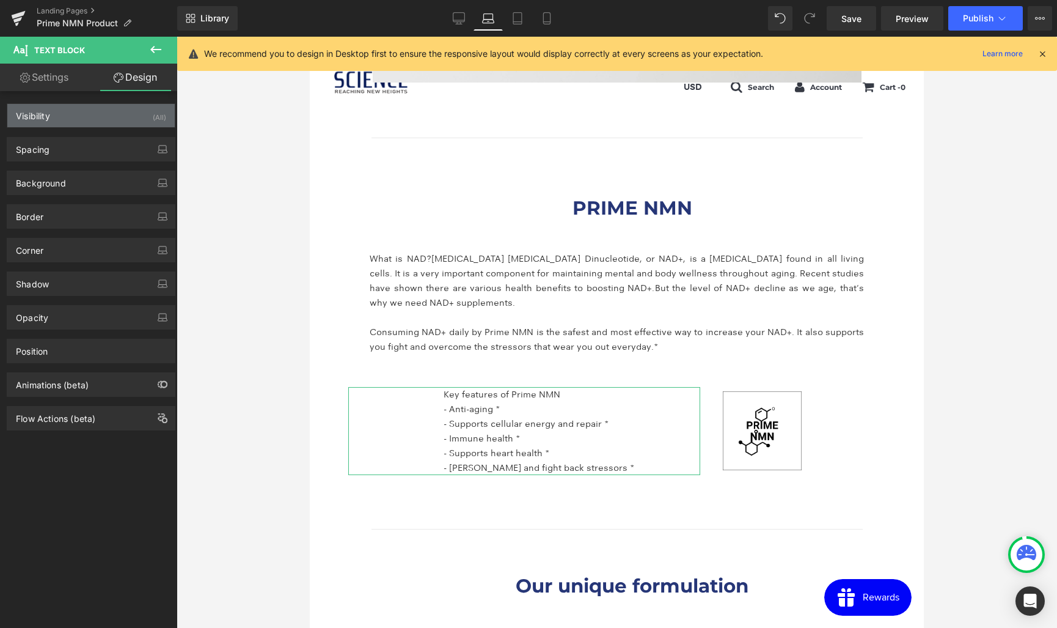
click at [55, 117] on div "Visibility (All)" at bounding box center [90, 115] width 167 height 23
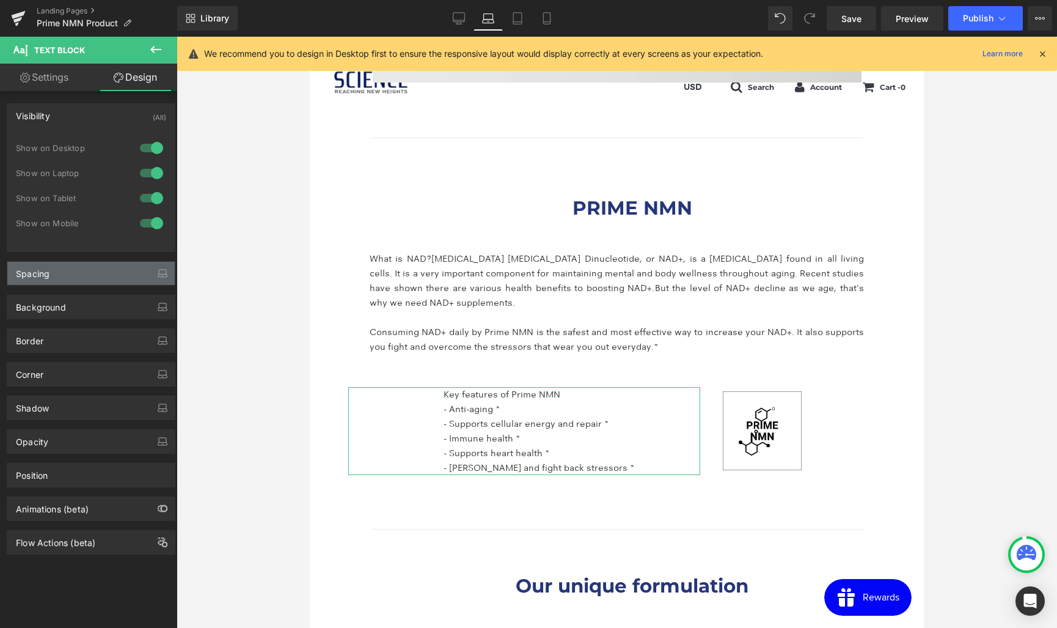
click at [65, 274] on div "Spacing" at bounding box center [90, 273] width 167 height 23
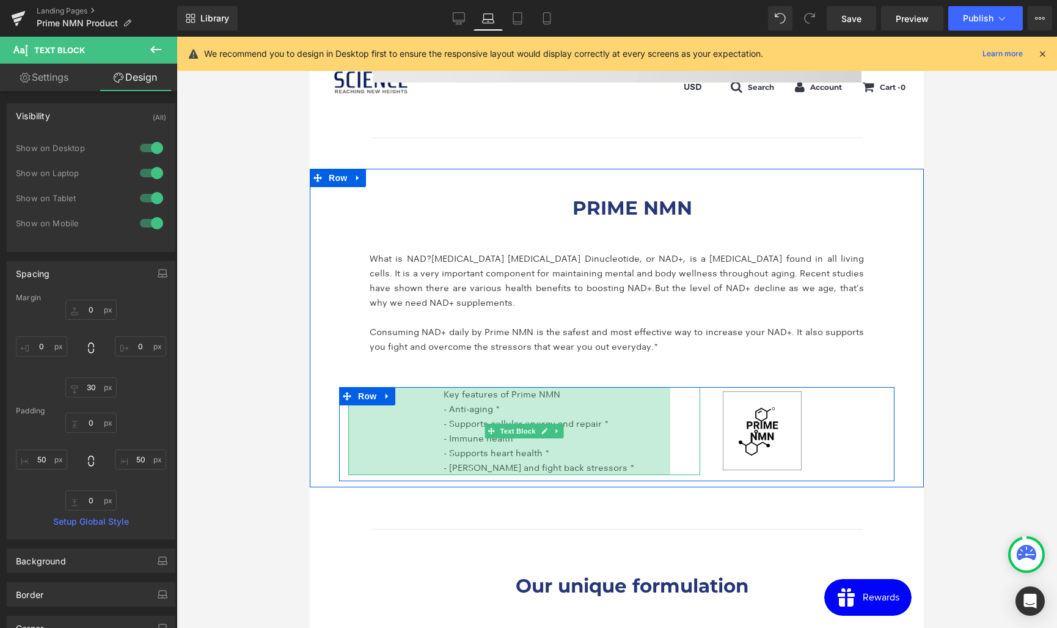
click at [442, 433] on div "527px" at bounding box center [509, 431] width 322 height 88
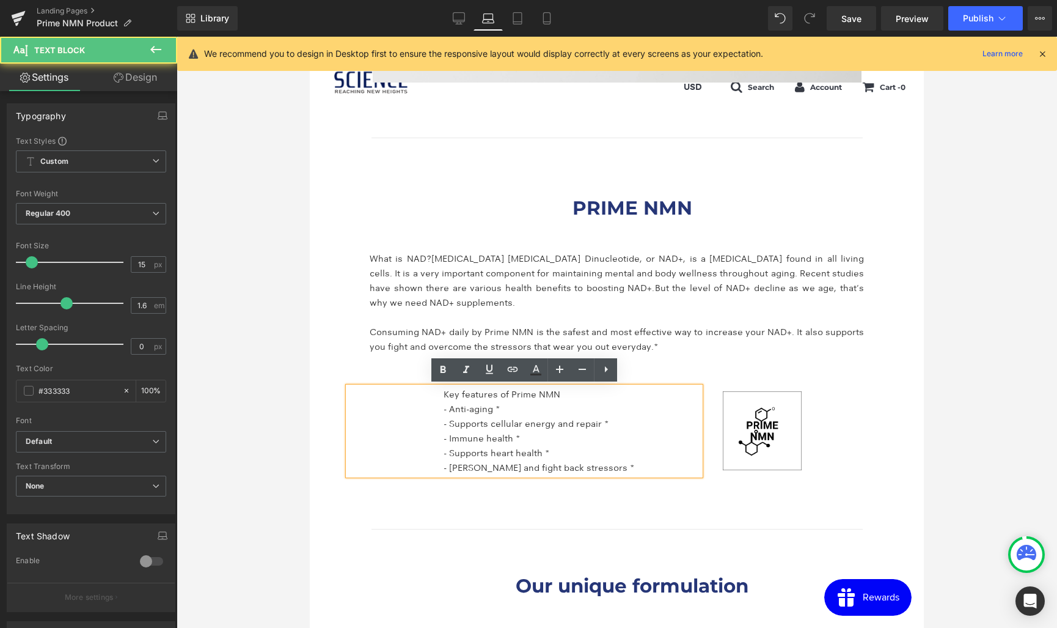
click at [356, 387] on div "Key features of Prime NMN - Anti-aging * - Supports cellular energy and repair …" at bounding box center [524, 431] width 352 height 88
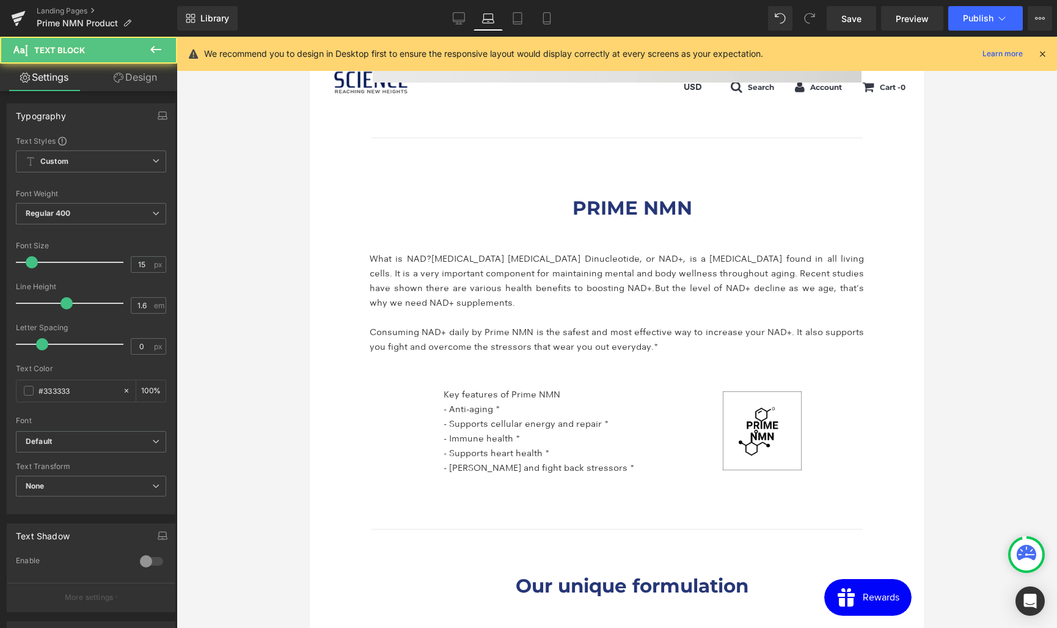
click at [139, 80] on link "Design" at bounding box center [135, 77] width 89 height 27
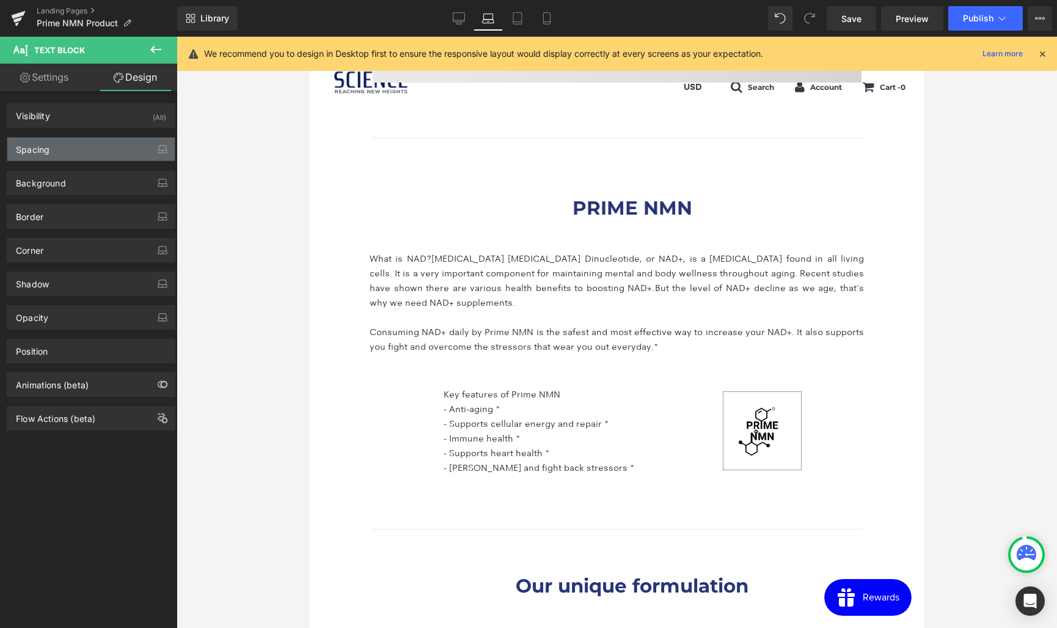
click at [56, 152] on div "Spacing" at bounding box center [90, 148] width 167 height 23
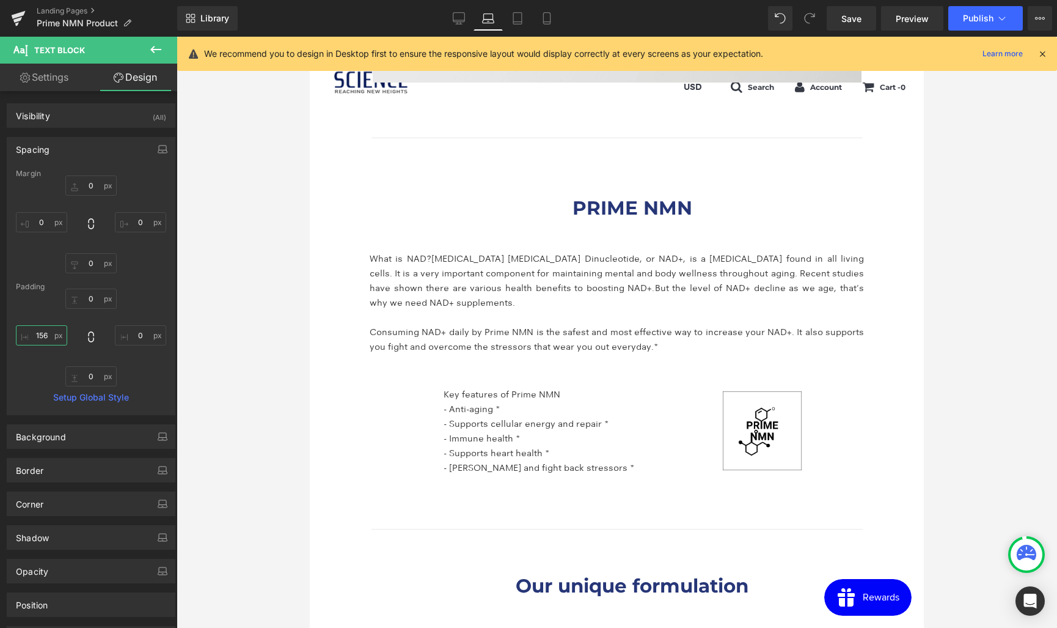
click at [36, 335] on input "156" at bounding box center [41, 335] width 51 height 20
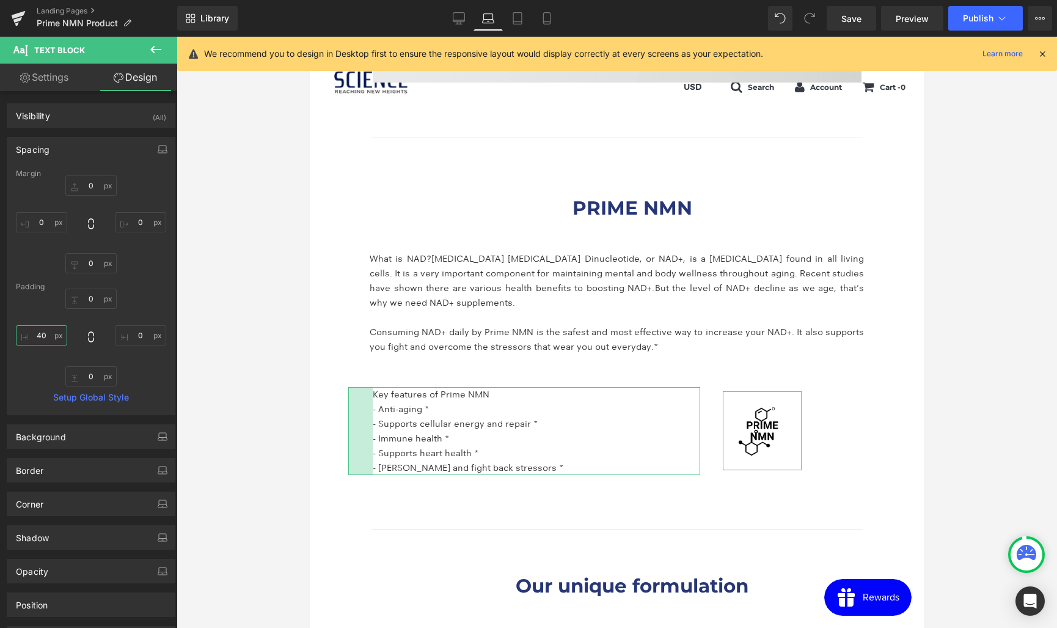
type input "40"
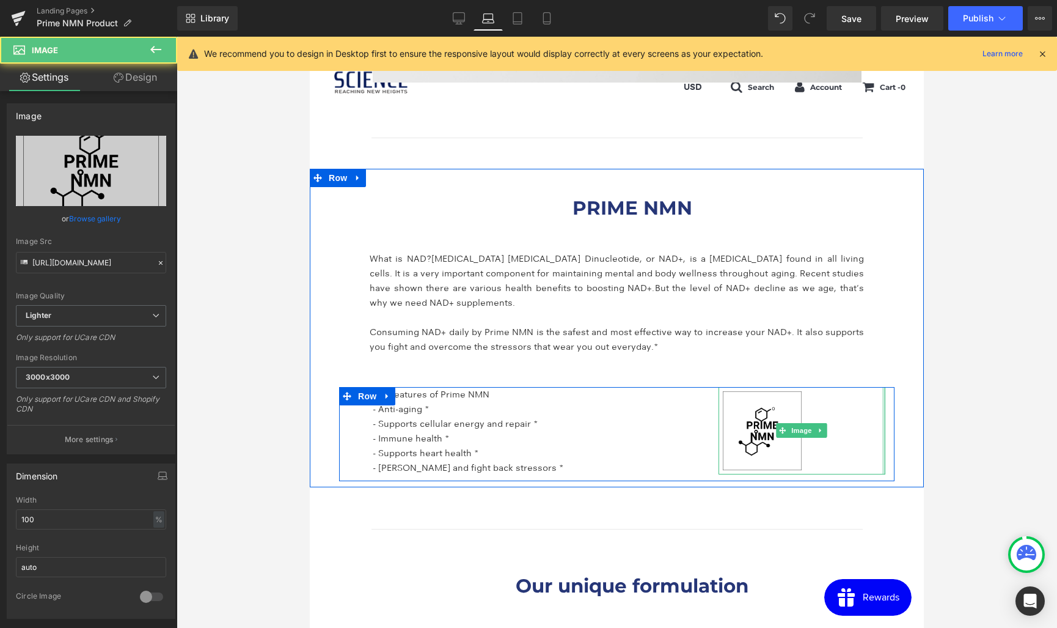
click at [841, 446] on img at bounding box center [802, 430] width 167 height 87
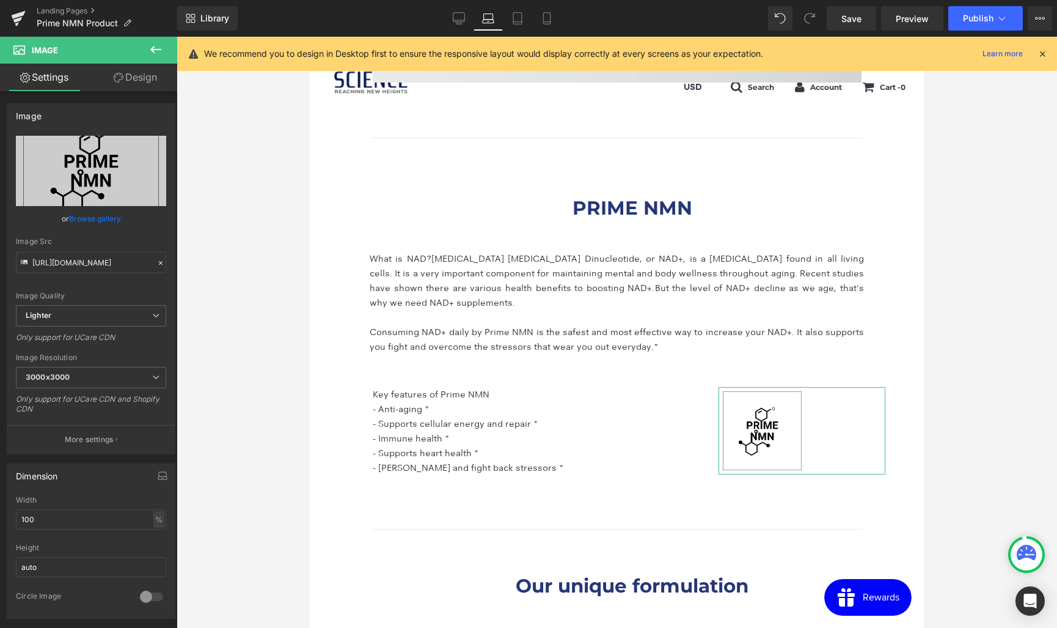
click at [148, 76] on link "Design" at bounding box center [135, 77] width 89 height 27
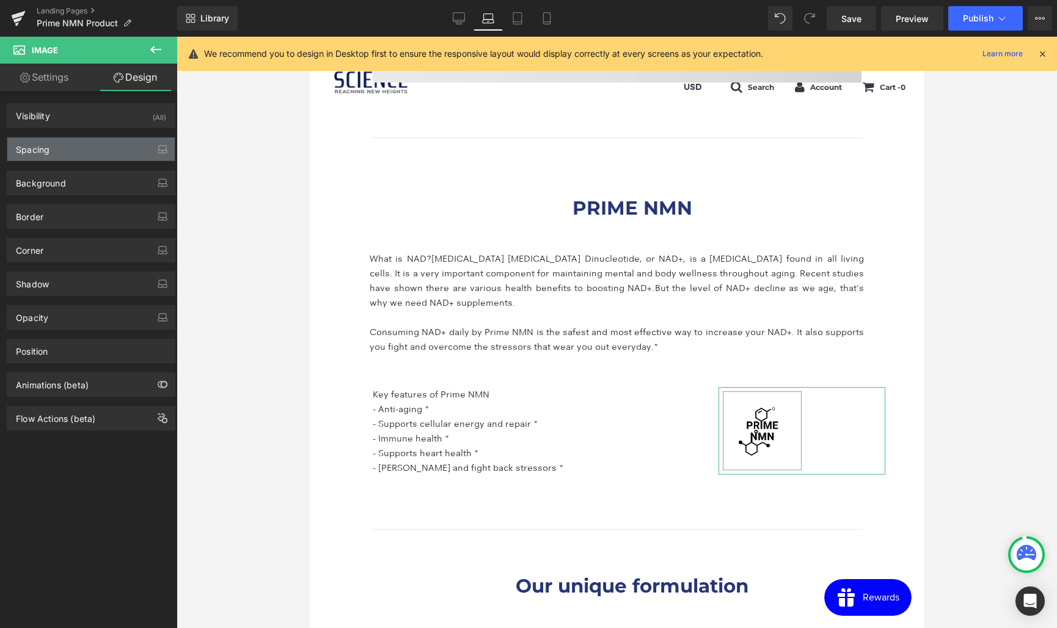
click at [71, 154] on div "Spacing" at bounding box center [90, 148] width 167 height 23
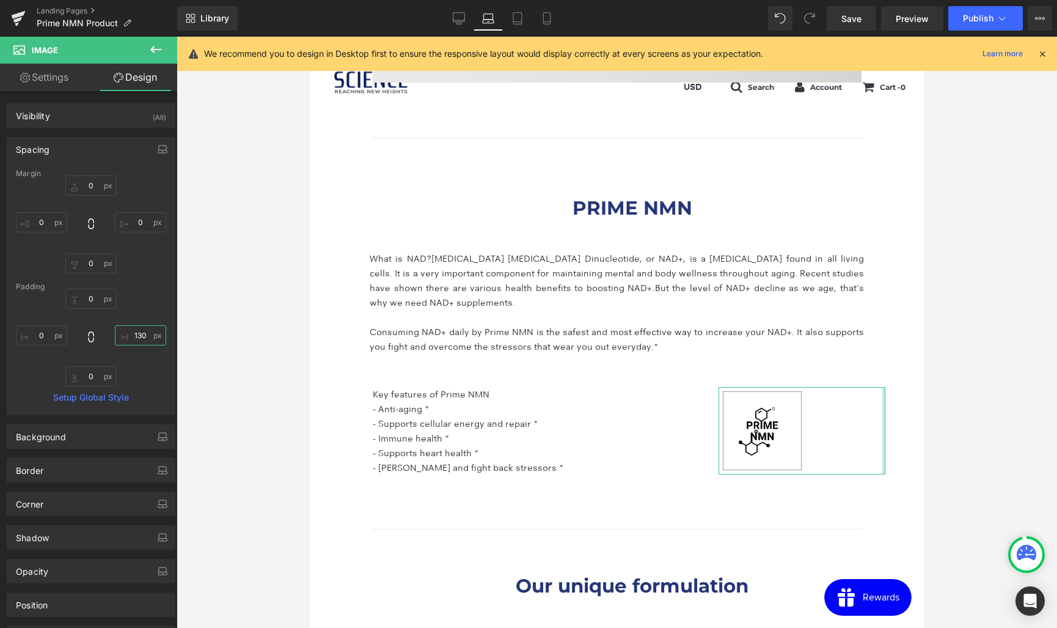
drag, startPoint x: 129, startPoint y: 333, endPoint x: 208, endPoint y: 332, distance: 78.8
click at [208, 332] on div "You are previewing how the will restyle your page. You can not edit Elements in…" at bounding box center [528, 324] width 1057 height 648
drag, startPoint x: 136, startPoint y: 335, endPoint x: 103, endPoint y: 332, distance: 33.1
click at [103, 332] on div at bounding box center [91, 337] width 150 height 98
drag, startPoint x: 137, startPoint y: 333, endPoint x: 128, endPoint y: 334, distance: 8.6
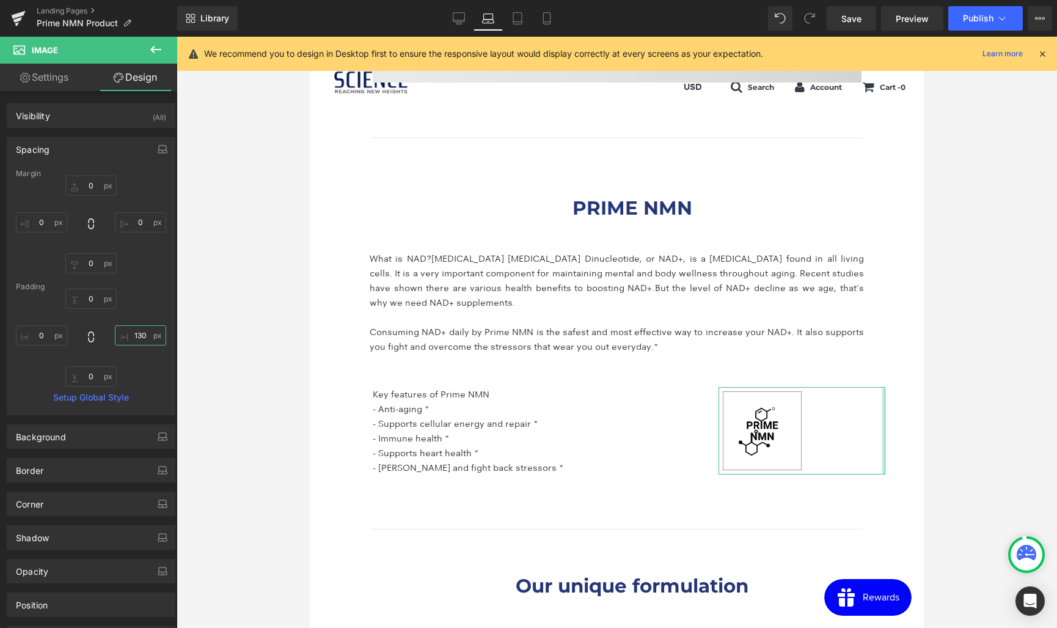
click at [128, 334] on input "text" at bounding box center [140, 335] width 51 height 20
click at [139, 334] on input "text" at bounding box center [140, 335] width 51 height 20
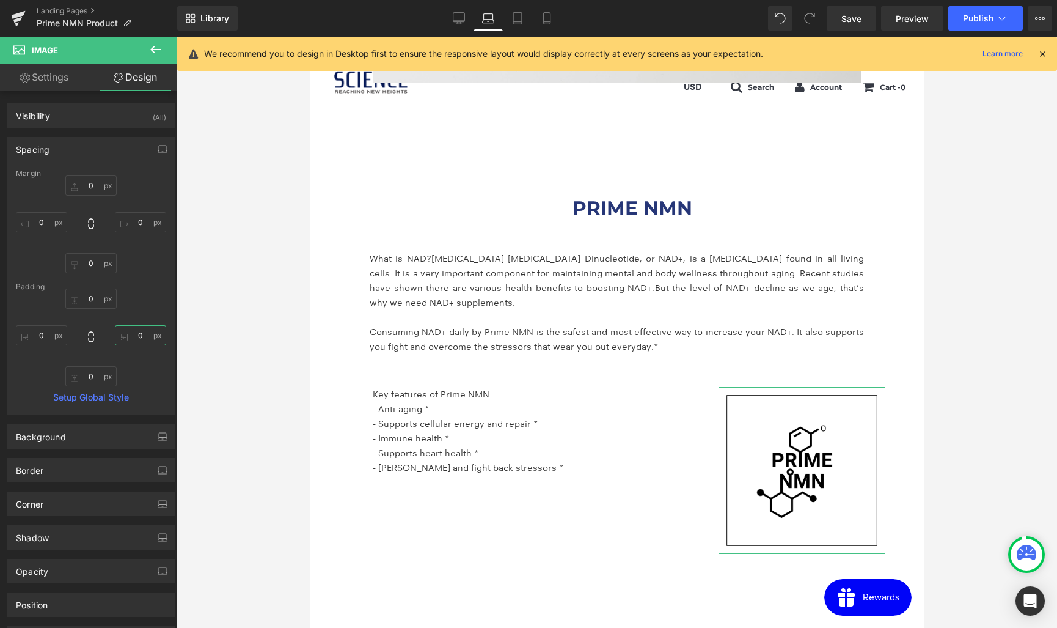
type input "40"
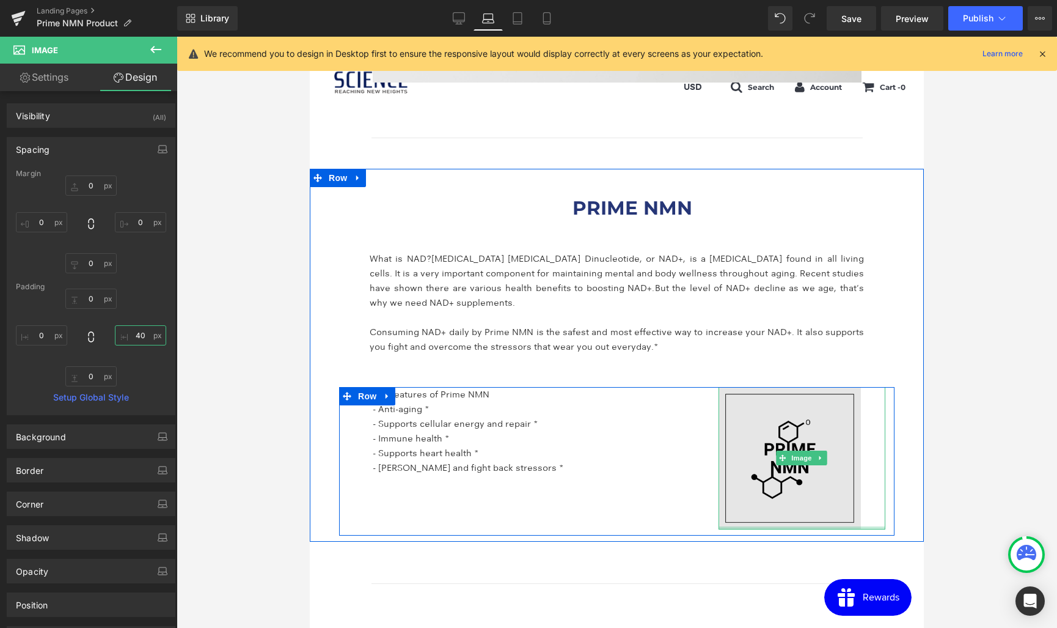
drag, startPoint x: 782, startPoint y: 526, endPoint x: 782, endPoint y: 495, distance: 30.6
click at [782, 495] on div "Image 40px" at bounding box center [802, 458] width 167 height 142
drag, startPoint x: 768, startPoint y: 526, endPoint x: 746, endPoint y: 483, distance: 47.3
click at [738, 478] on div "Image 40px" at bounding box center [802, 458] width 167 height 142
click at [851, 524] on img at bounding box center [802, 458] width 167 height 142
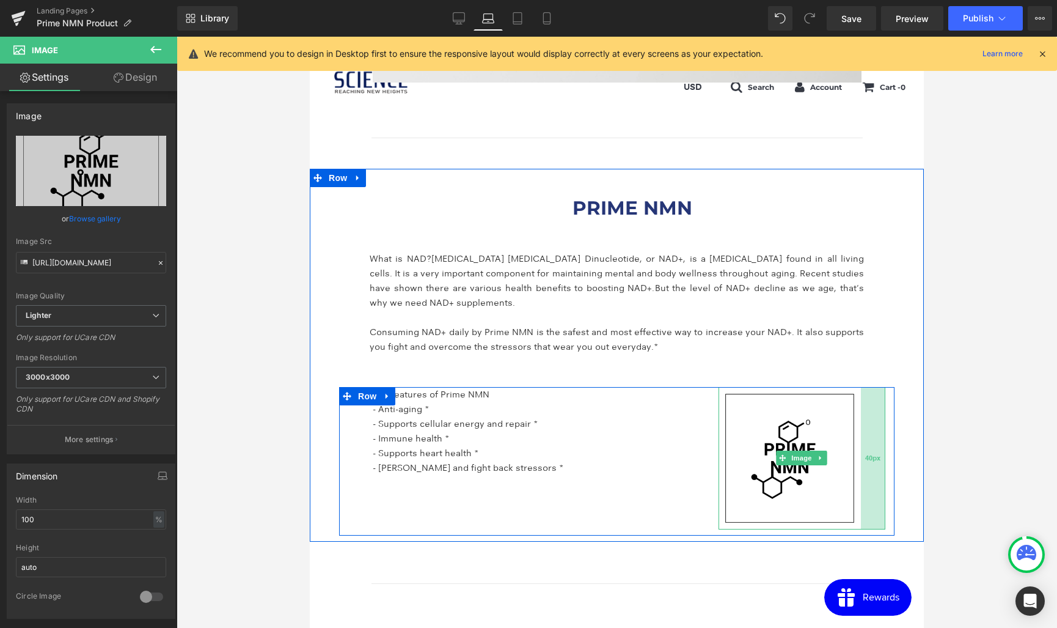
drag, startPoint x: 859, startPoint y: 527, endPoint x: 861, endPoint y: 493, distance: 34.3
click at [861, 493] on div "Image 40px" at bounding box center [802, 458] width 167 height 142
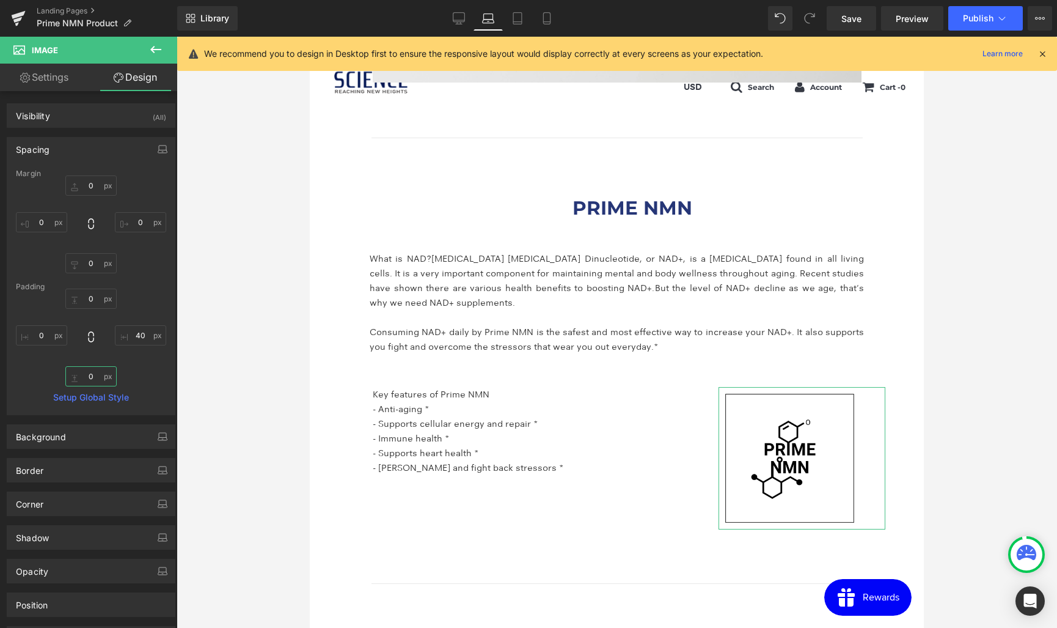
click at [84, 380] on input "text" at bounding box center [90, 376] width 51 height 20
drag, startPoint x: 87, startPoint y: 376, endPoint x: 87, endPoint y: 341, distance: 34.8
click at [87, 341] on div at bounding box center [91, 337] width 150 height 98
click at [90, 376] on input "text" at bounding box center [90, 376] width 51 height 20
type input "0"
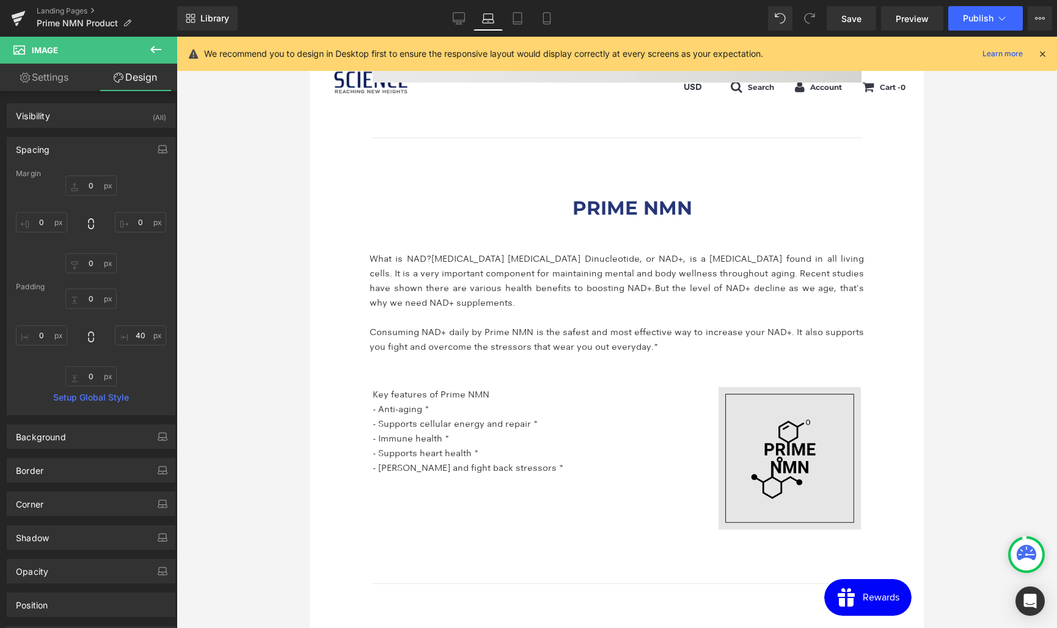
click at [789, 442] on img at bounding box center [802, 458] width 167 height 142
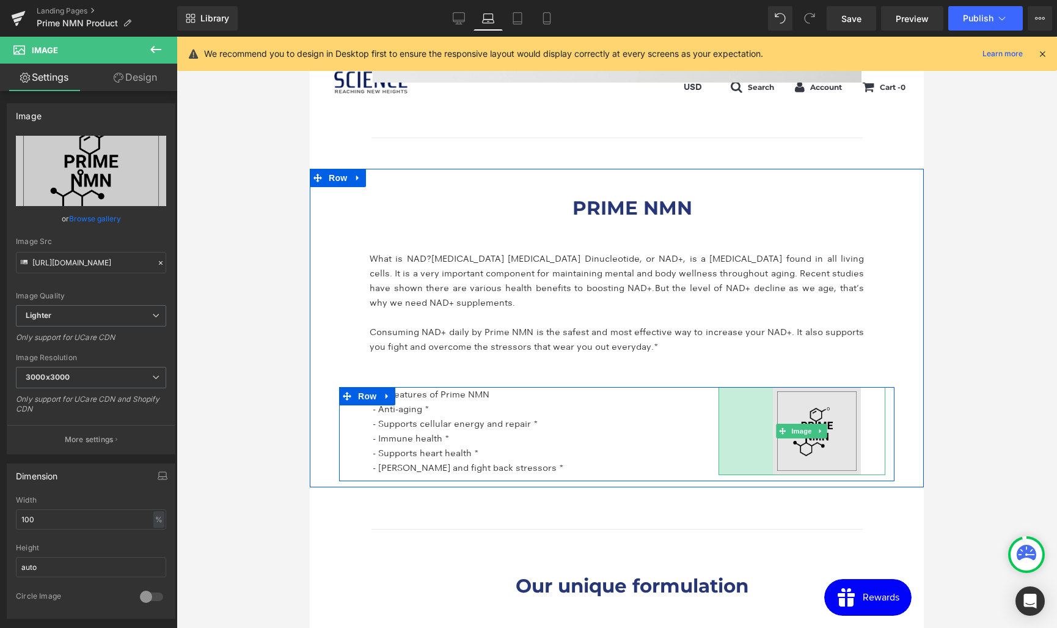
drag, startPoint x: 719, startPoint y: 468, endPoint x: 774, endPoint y: 464, distance: 54.5
click at [774, 464] on div "Image 89px 40px" at bounding box center [802, 431] width 167 height 88
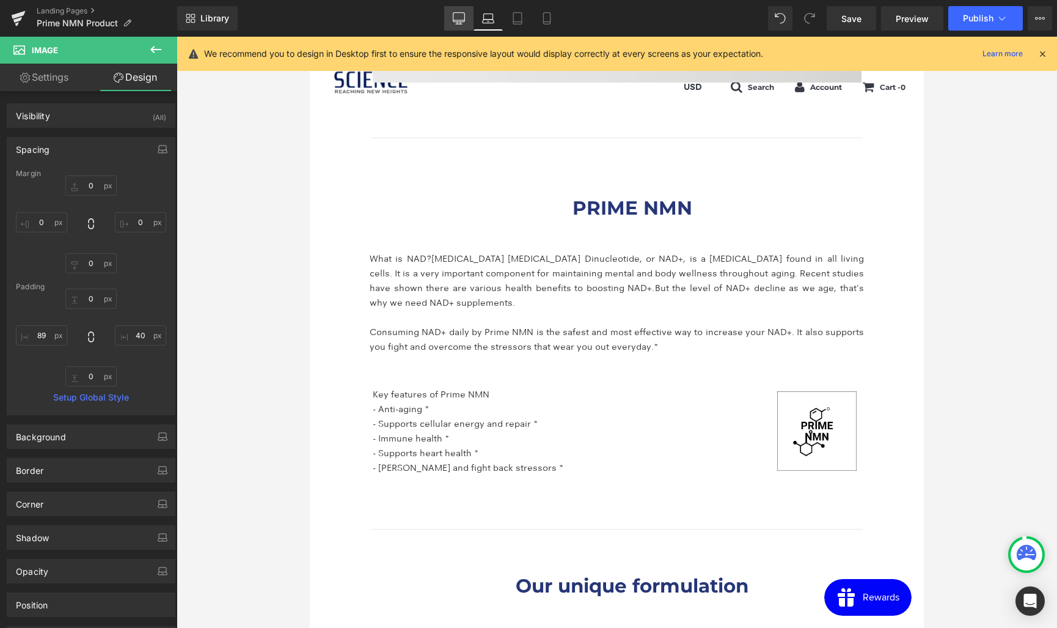
click at [464, 21] on icon at bounding box center [459, 17] width 12 height 9
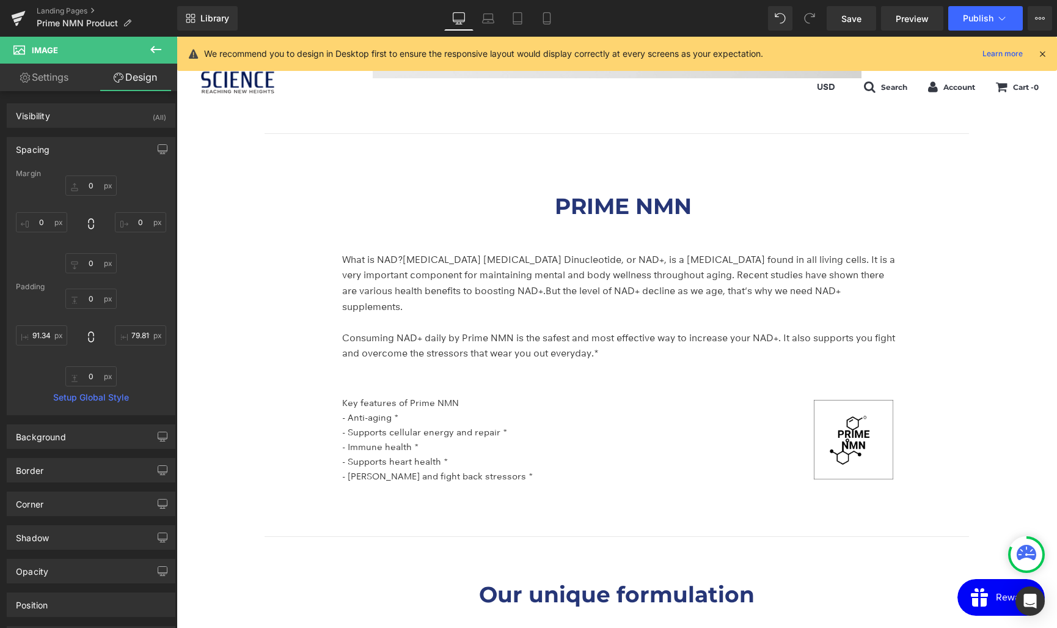
scroll to position [2018, 0]
click at [524, 22] on icon at bounding box center [517, 18] width 12 height 12
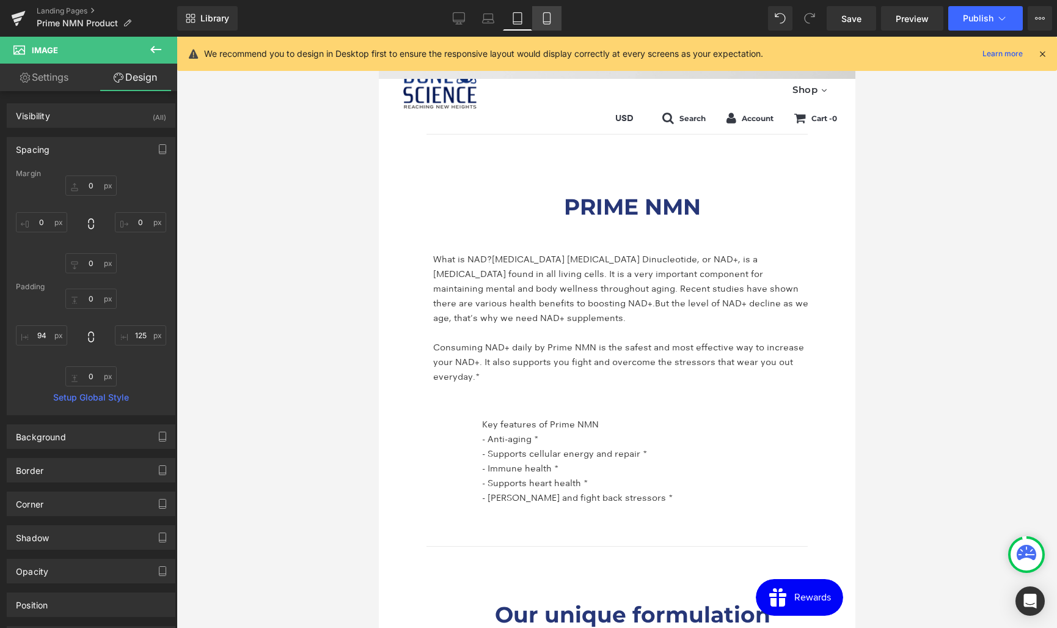
click at [541, 21] on link "Mobile" at bounding box center [546, 18] width 29 height 24
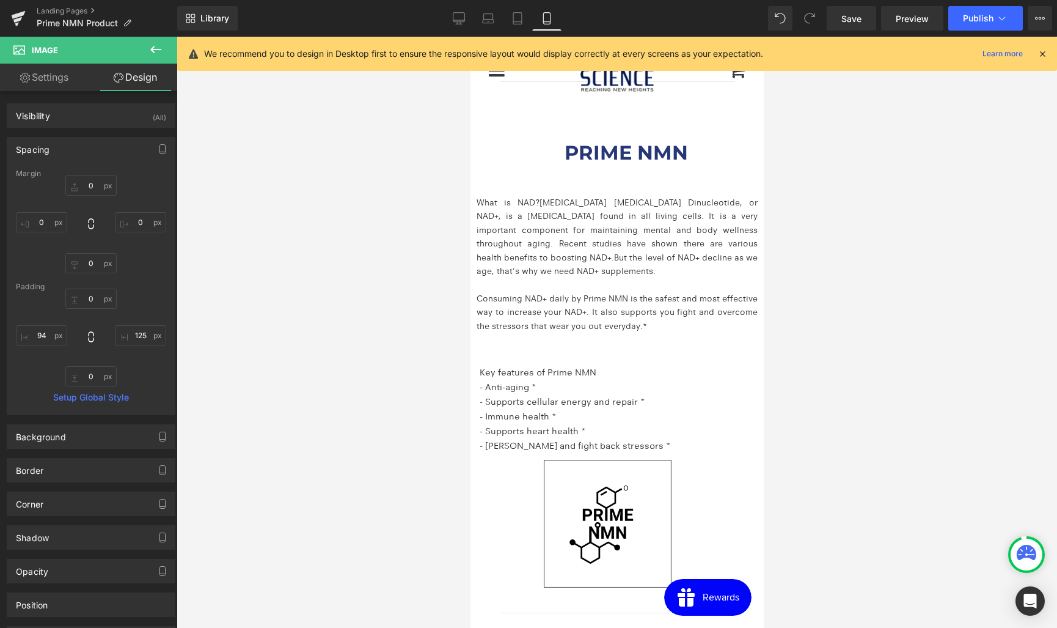
scroll to position [2010, 0]
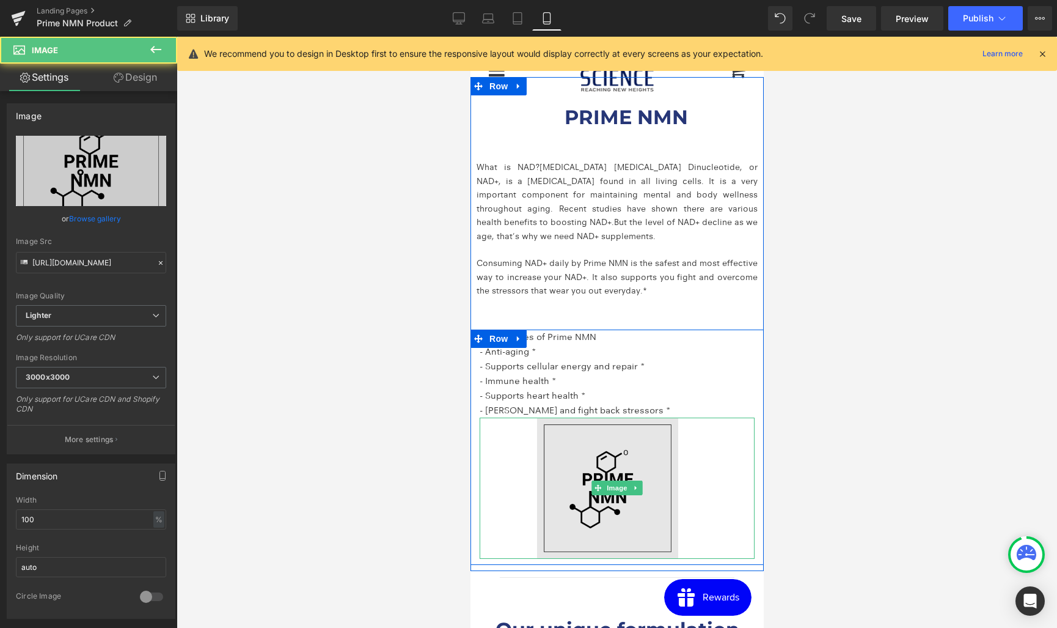
click at [672, 453] on img at bounding box center [616, 487] width 275 height 141
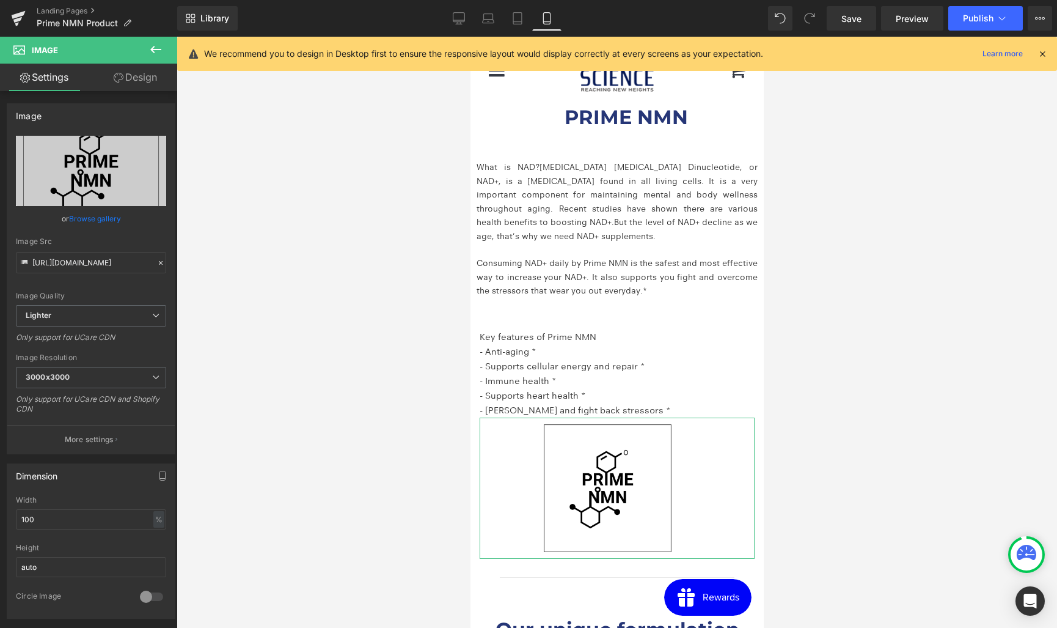
click at [139, 78] on link "Design" at bounding box center [135, 77] width 89 height 27
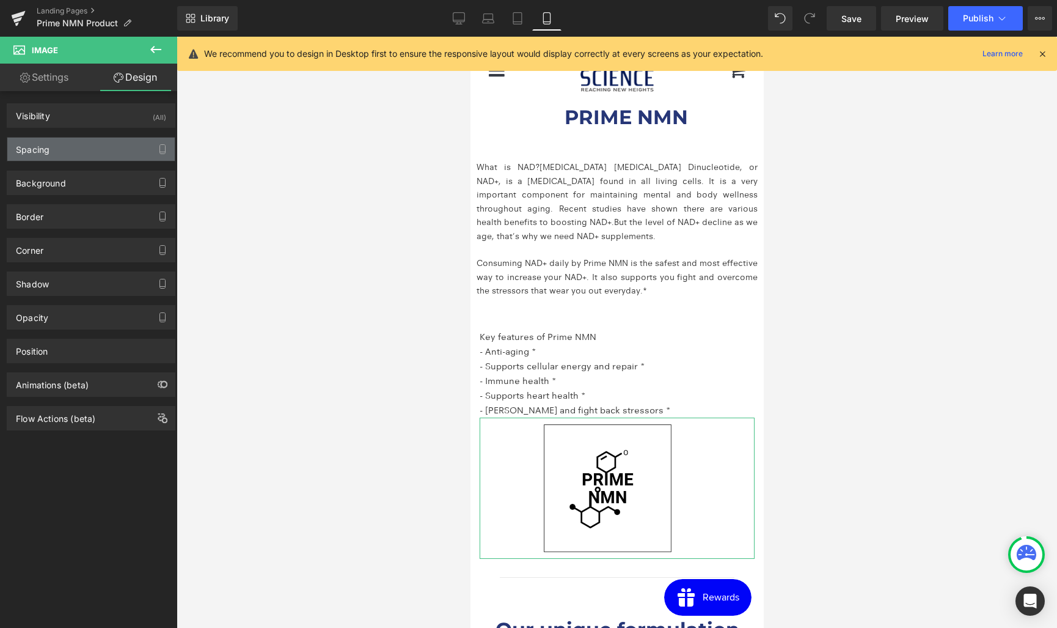
click at [46, 150] on div "Spacing" at bounding box center [33, 145] width 34 height 17
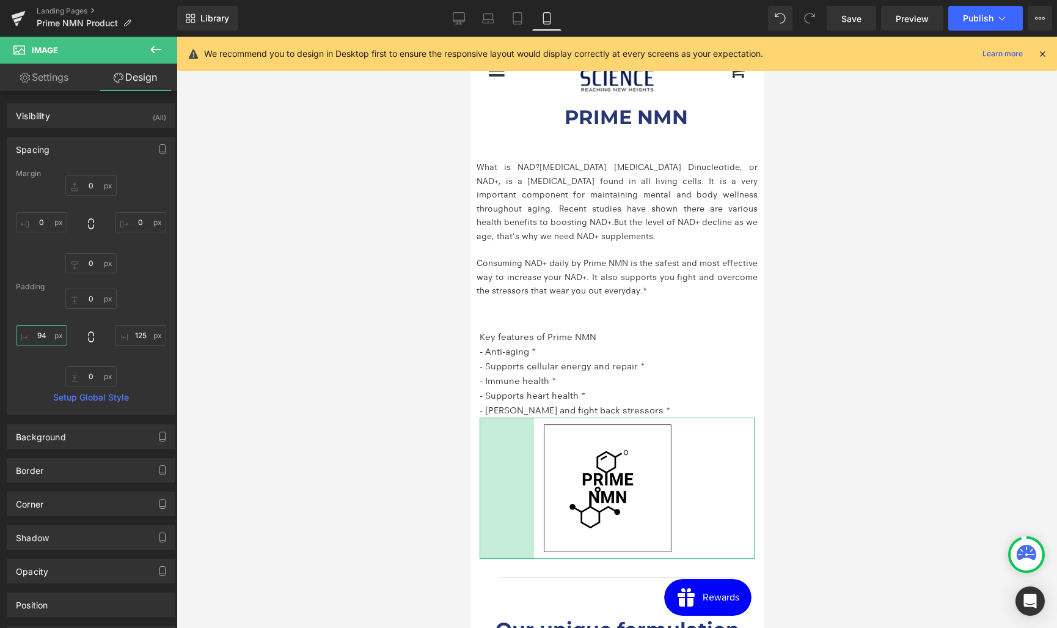
click at [43, 333] on input "94" at bounding box center [41, 335] width 51 height 20
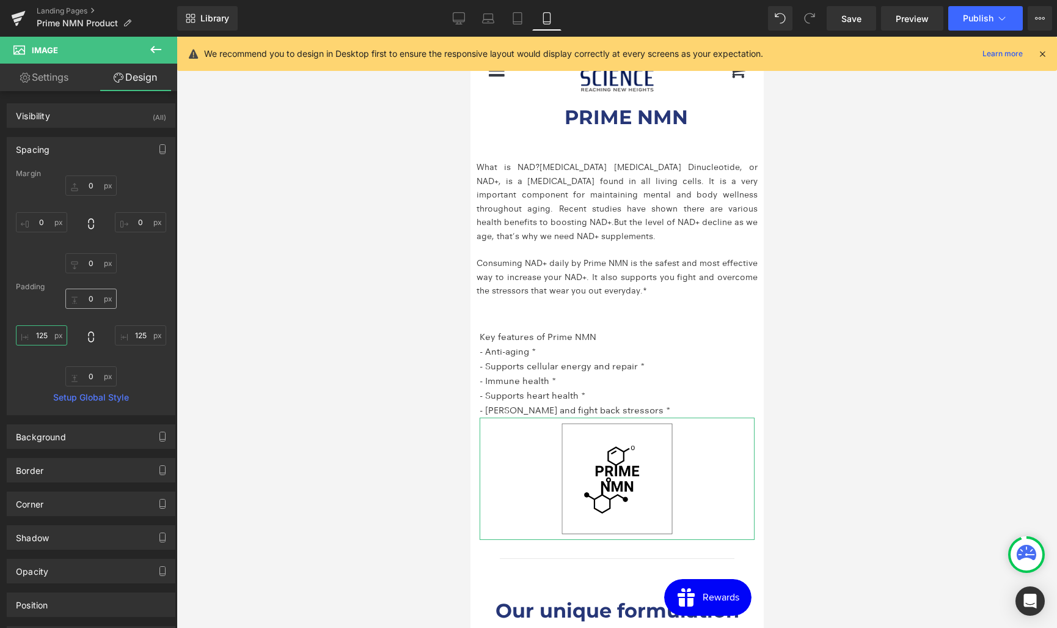
type input "125"
click at [86, 301] on input "0" at bounding box center [90, 298] width 51 height 20
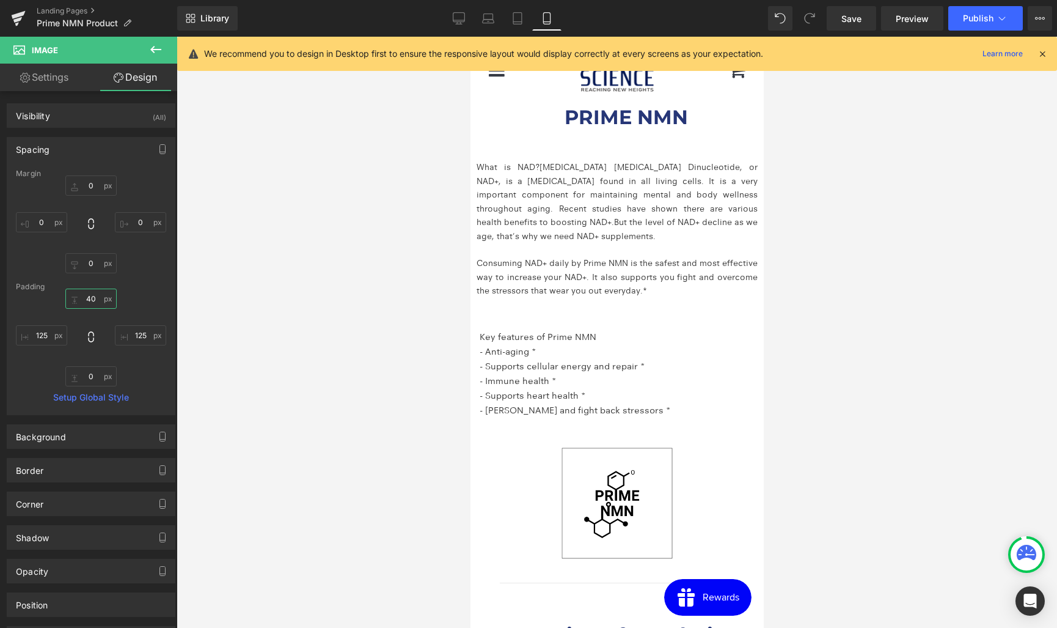
type input "40"
click at [868, 18] on link "Save" at bounding box center [851, 18] width 49 height 24
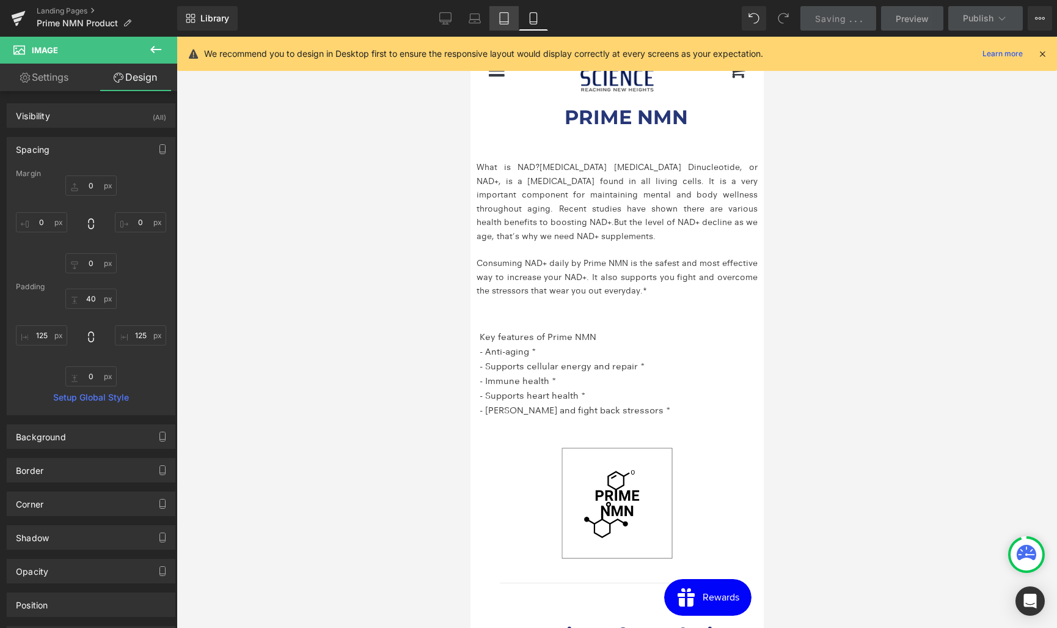
click at [507, 24] on icon at bounding box center [504, 19] width 9 height 12
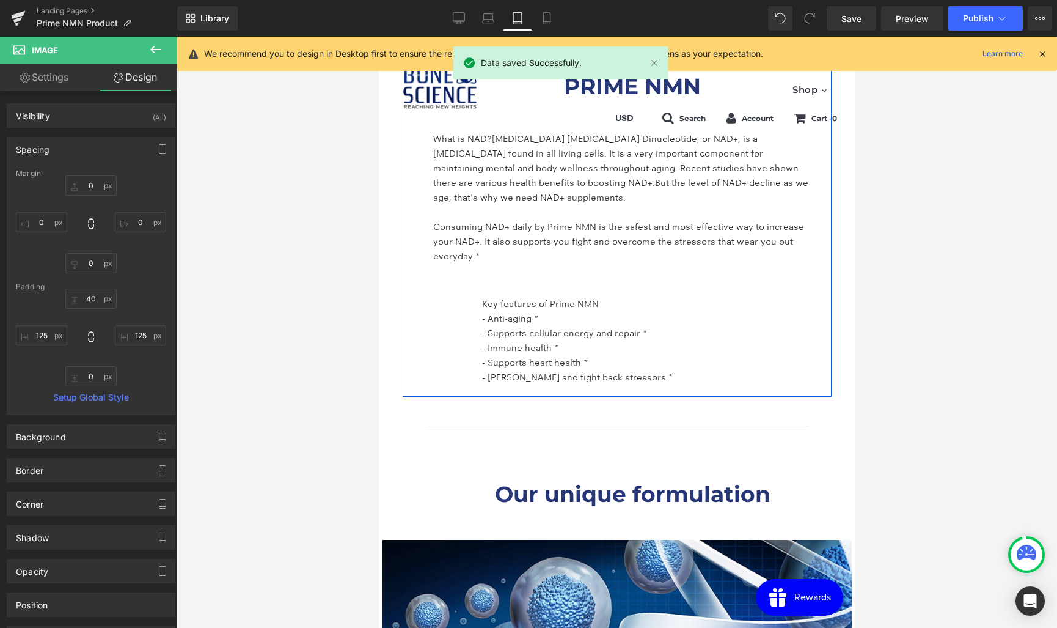
scroll to position [2130, 0]
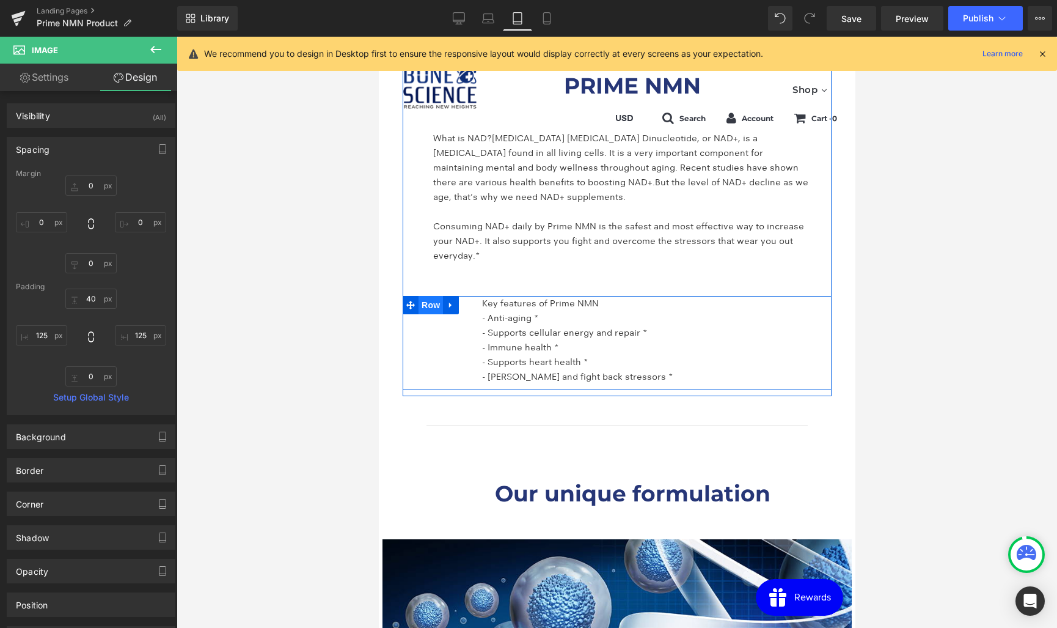
click at [434, 302] on span "Row" at bounding box center [430, 305] width 24 height 18
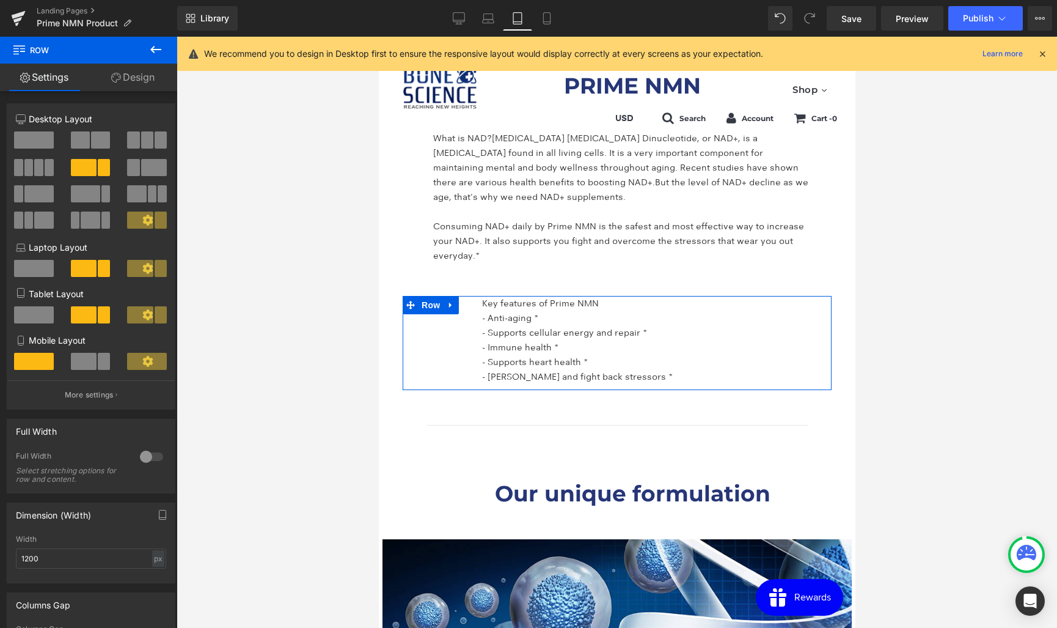
click at [35, 145] on span at bounding box center [34, 139] width 40 height 17
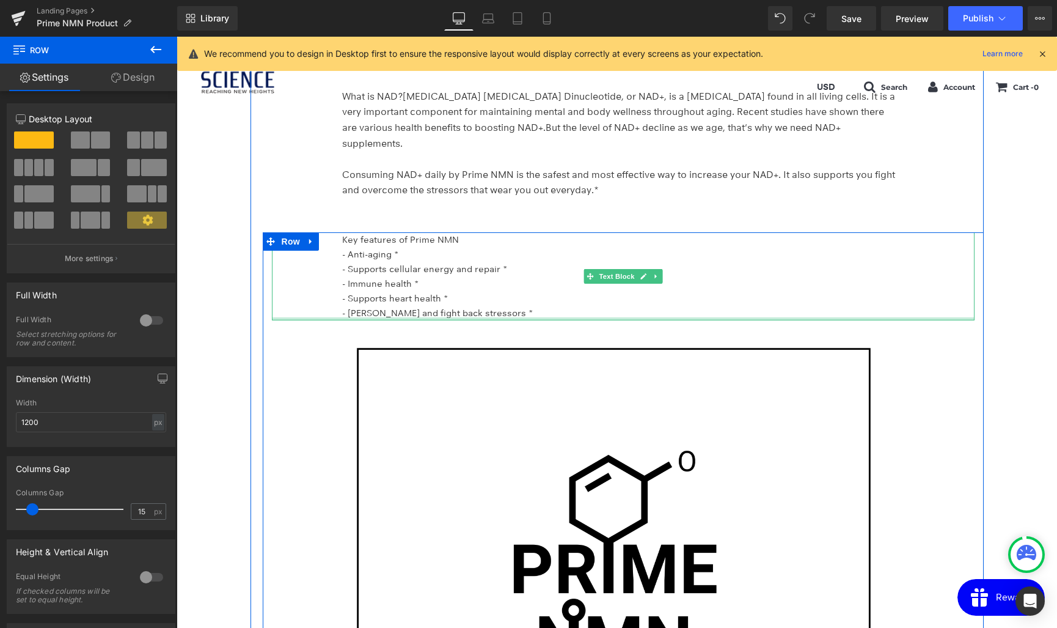
scroll to position [2185, 0]
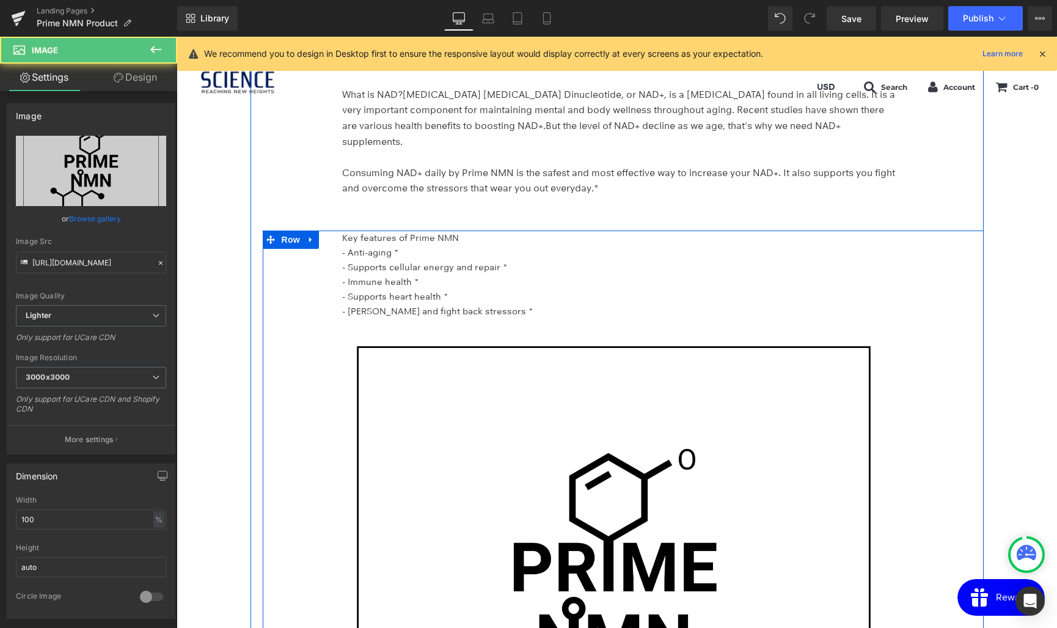
click at [606, 382] on img at bounding box center [623, 602] width 703 height 569
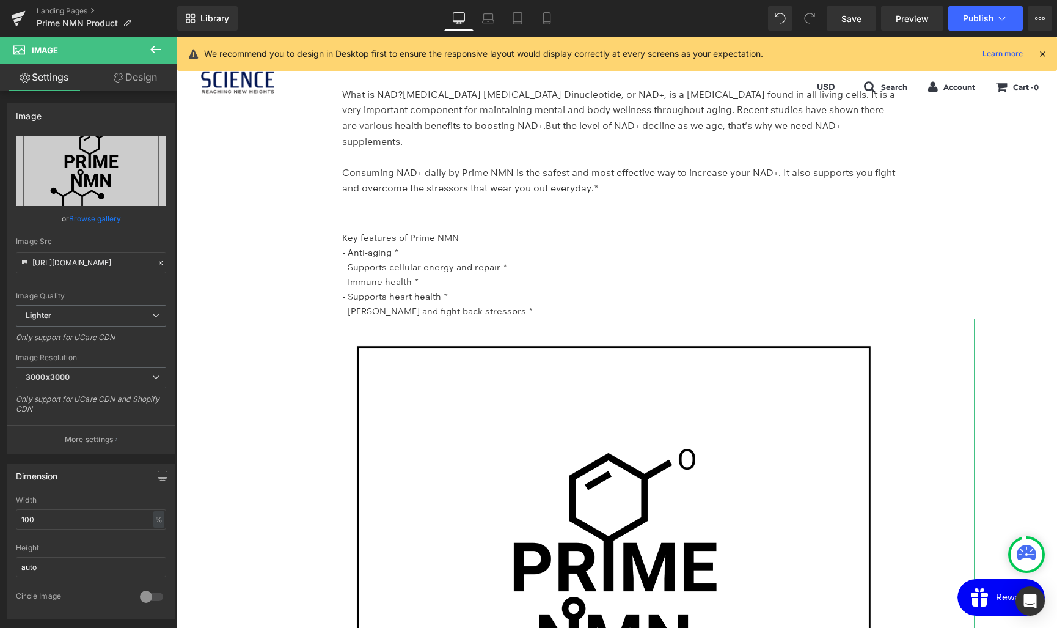
click at [134, 81] on link "Design" at bounding box center [135, 77] width 89 height 27
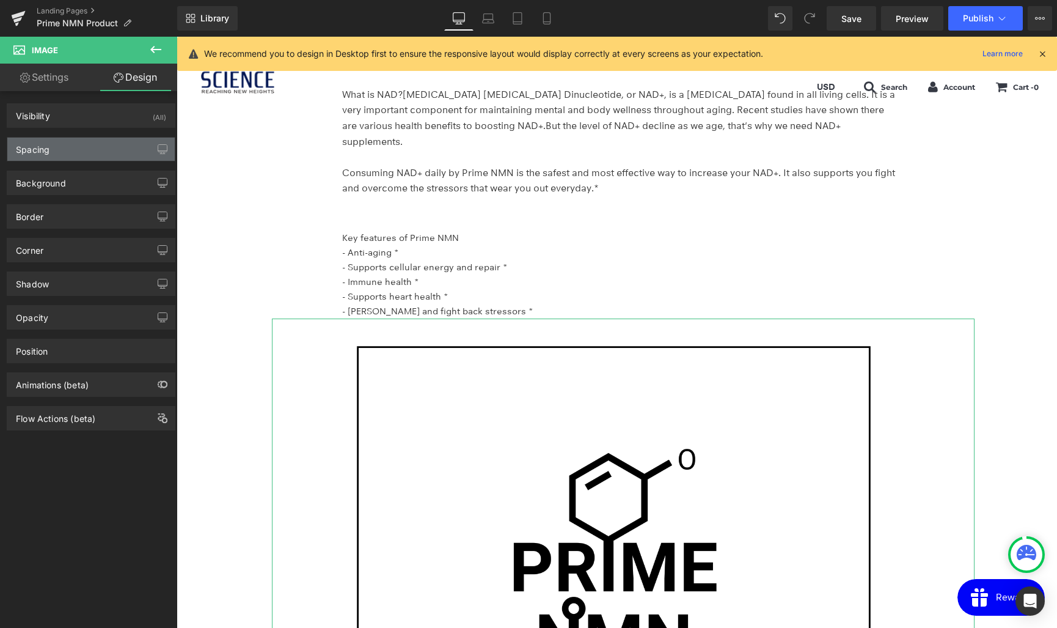
click at [70, 147] on div "Spacing" at bounding box center [90, 148] width 167 height 23
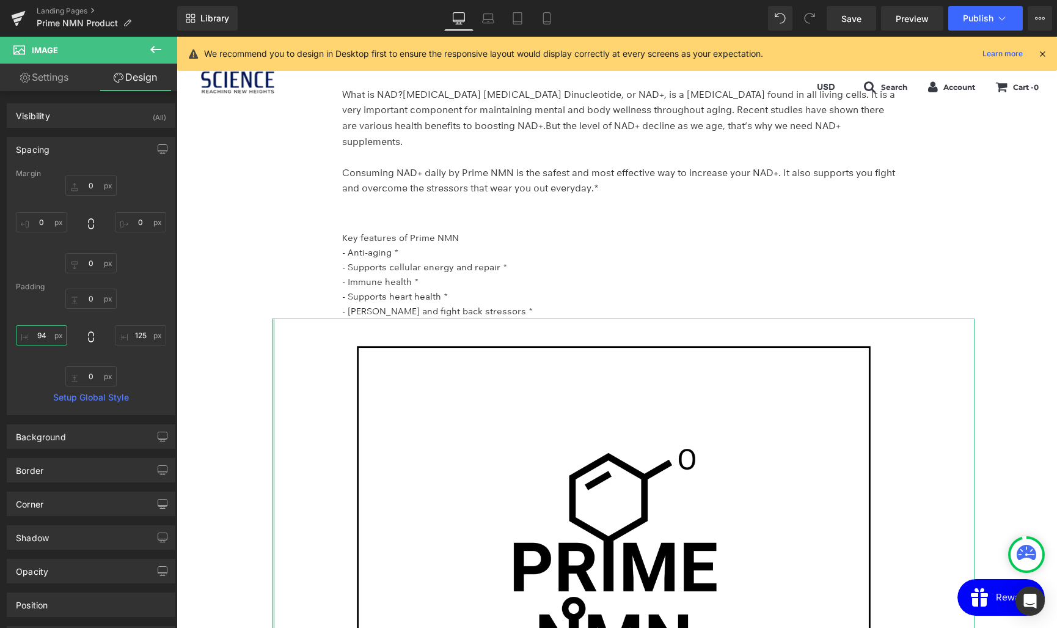
click at [40, 333] on input "94" at bounding box center [41, 335] width 51 height 20
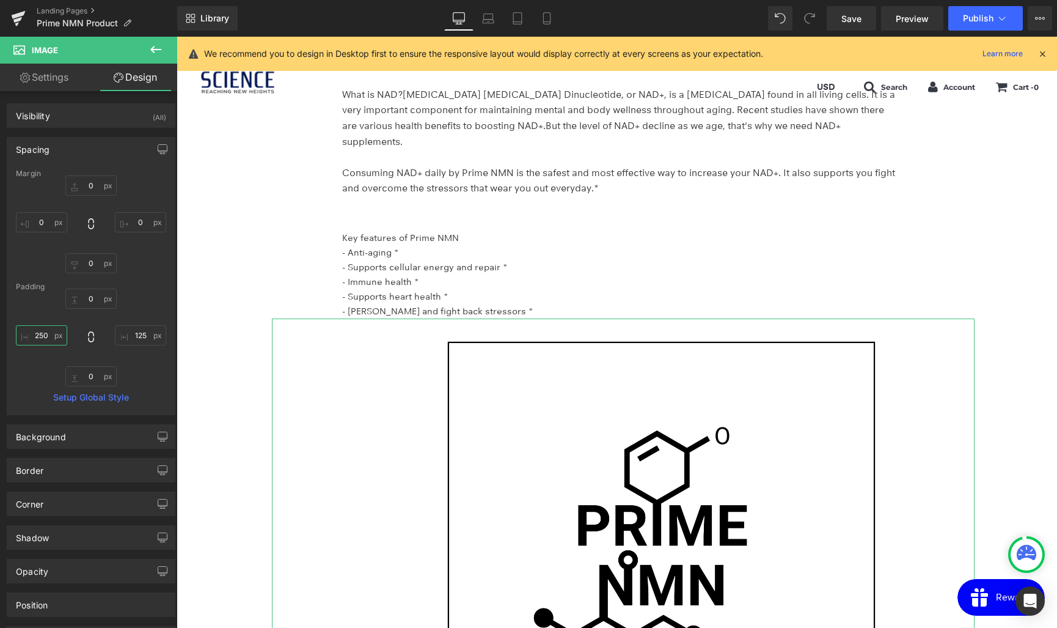
type input "250"
click at [139, 336] on input "125" at bounding box center [140, 335] width 51 height 20
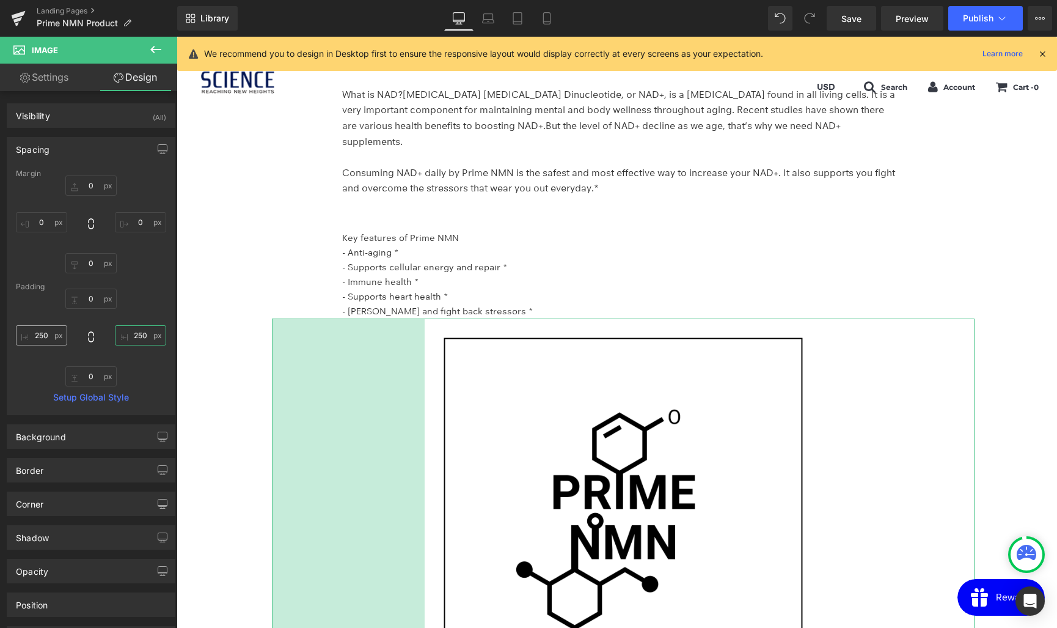
type input "250"
drag, startPoint x: 38, startPoint y: 335, endPoint x: 30, endPoint y: 335, distance: 8.0
click at [30, 335] on input "250" at bounding box center [41, 335] width 51 height 20
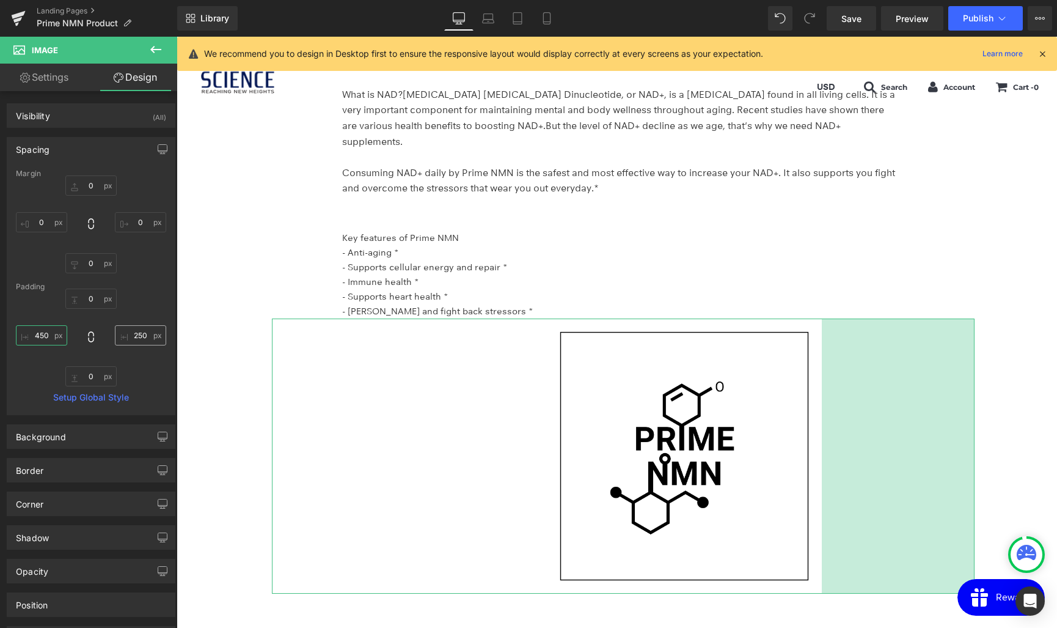
type input "450"
click at [134, 335] on input "250" at bounding box center [140, 335] width 51 height 20
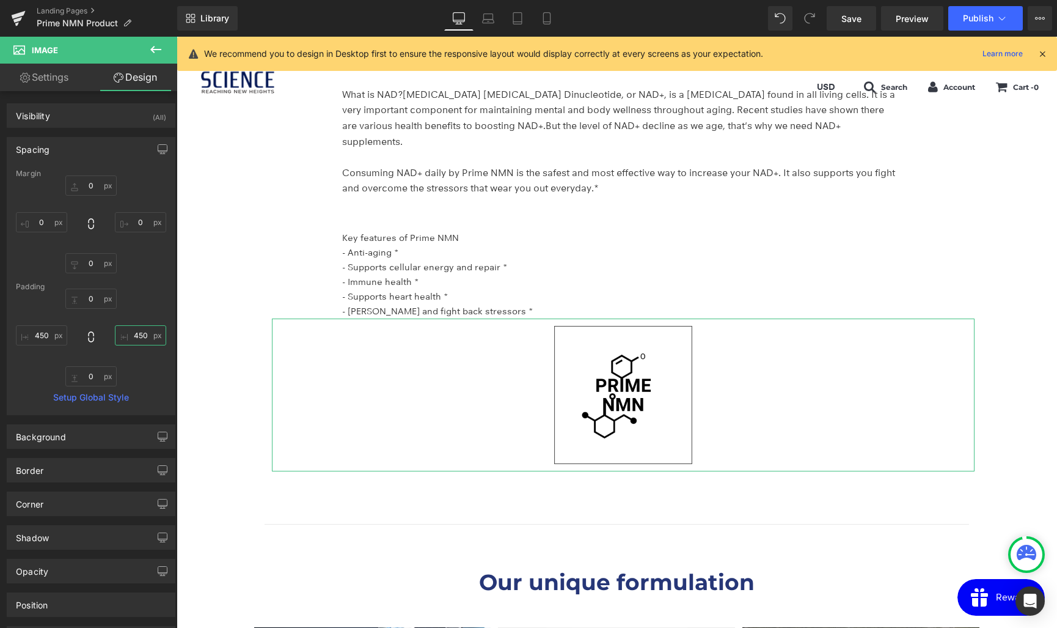
type input "450"
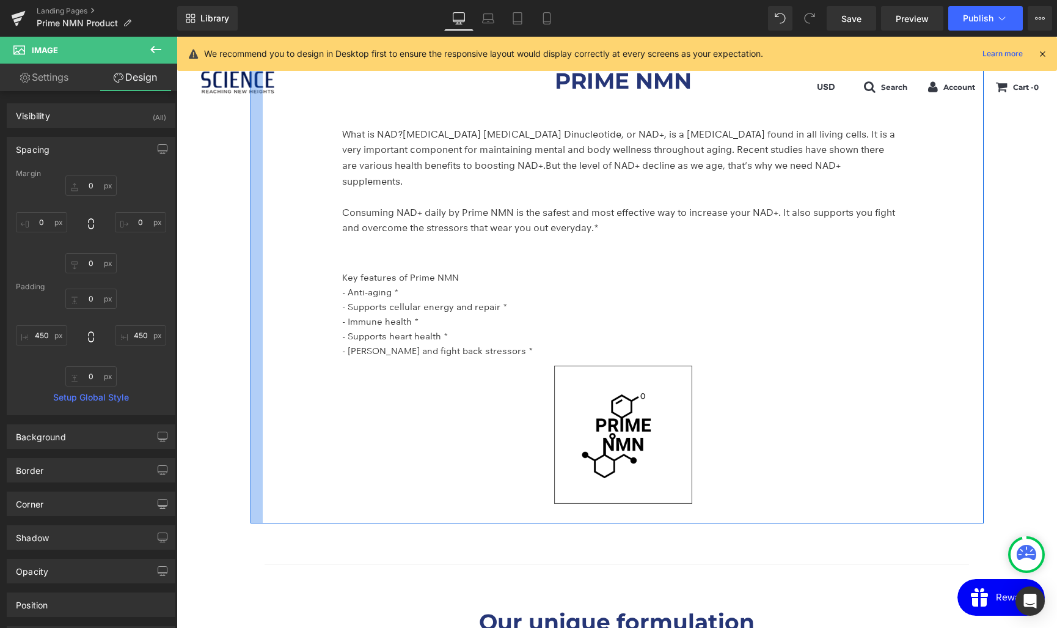
scroll to position [2149, 0]
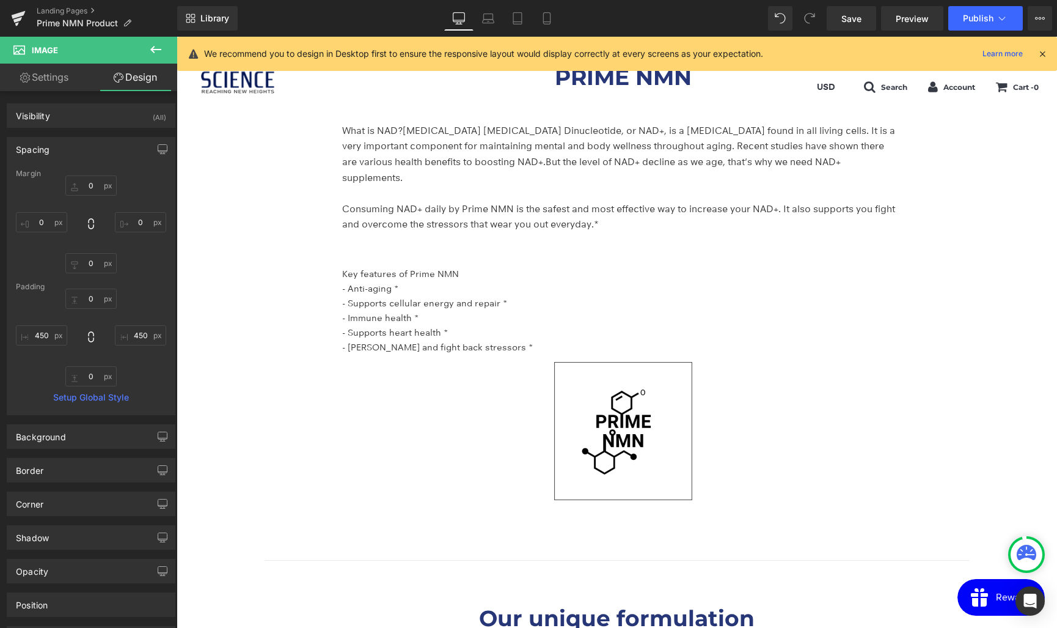
click at [473, 19] on link "Desktop" at bounding box center [458, 18] width 29 height 24
click at [485, 17] on icon at bounding box center [488, 18] width 12 height 12
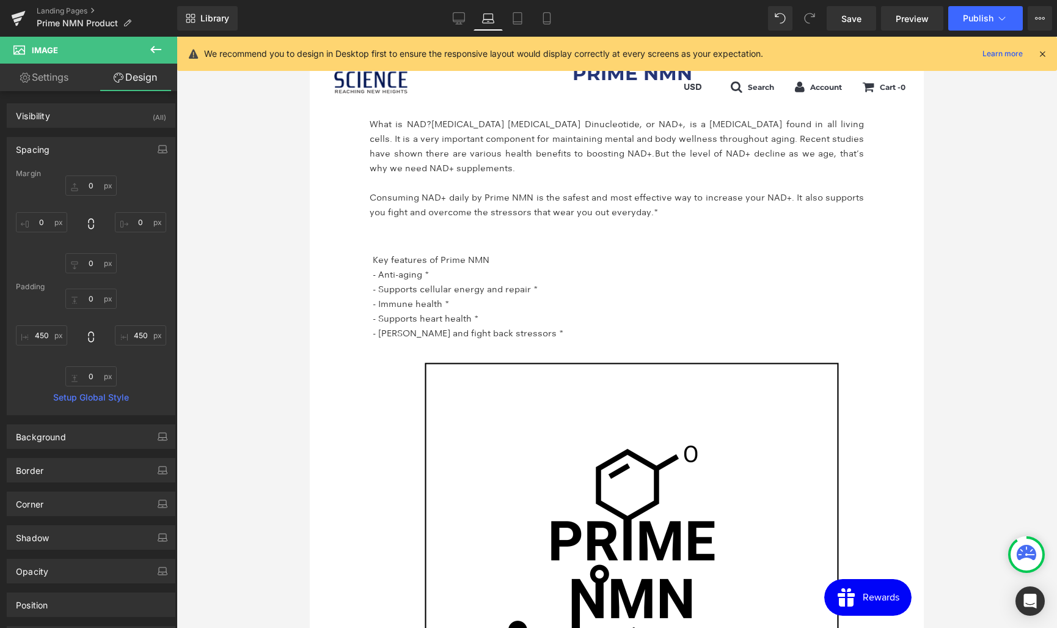
scroll to position [2091, 0]
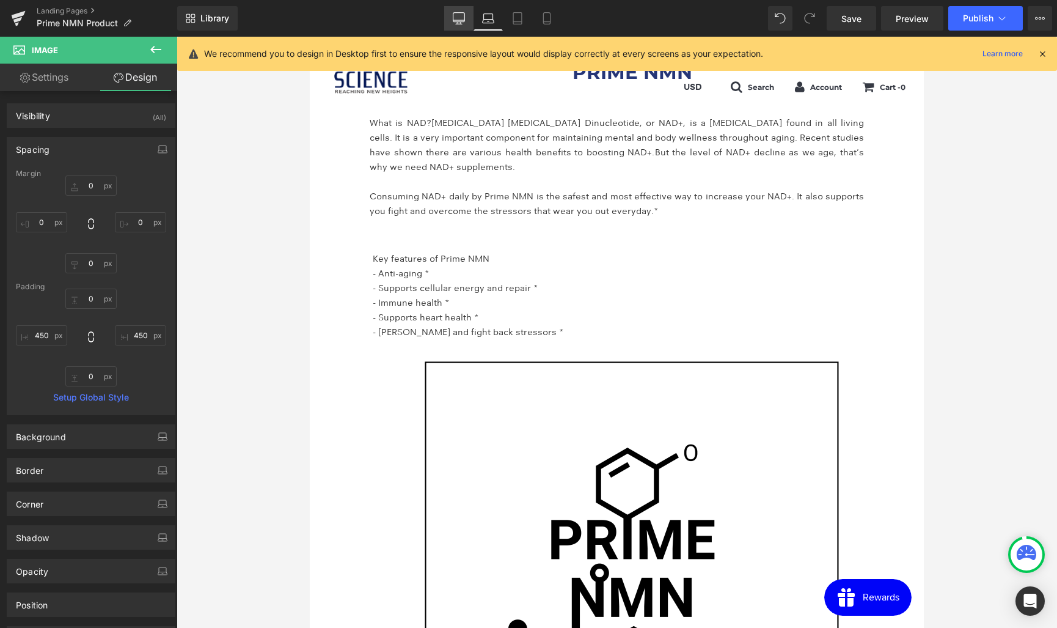
click at [460, 18] on icon at bounding box center [459, 18] width 12 height 12
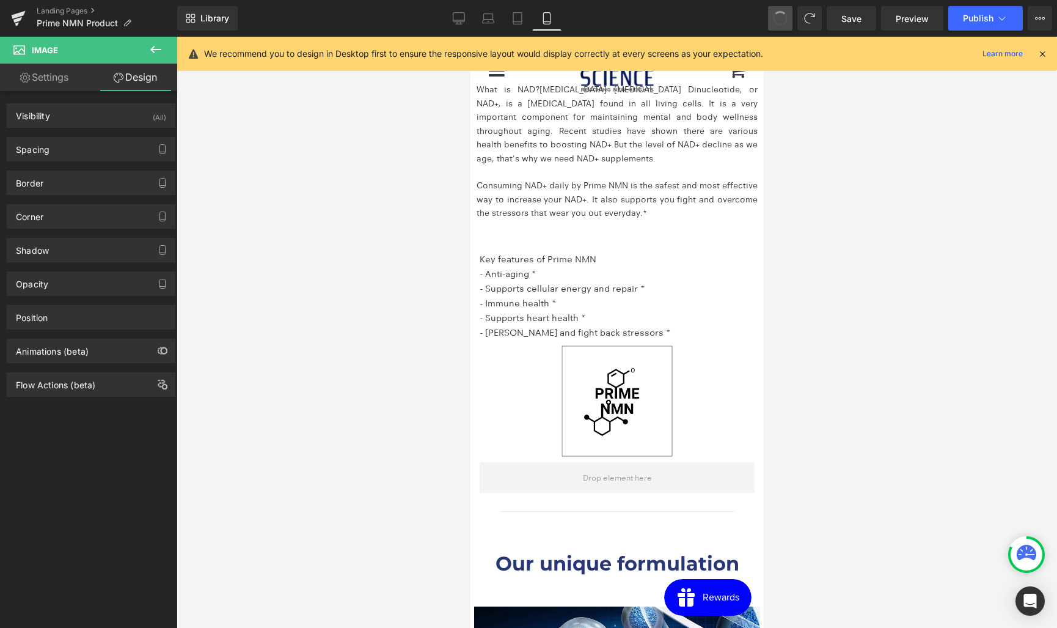
scroll to position [2088, 0]
click at [455, 21] on icon at bounding box center [459, 18] width 12 height 12
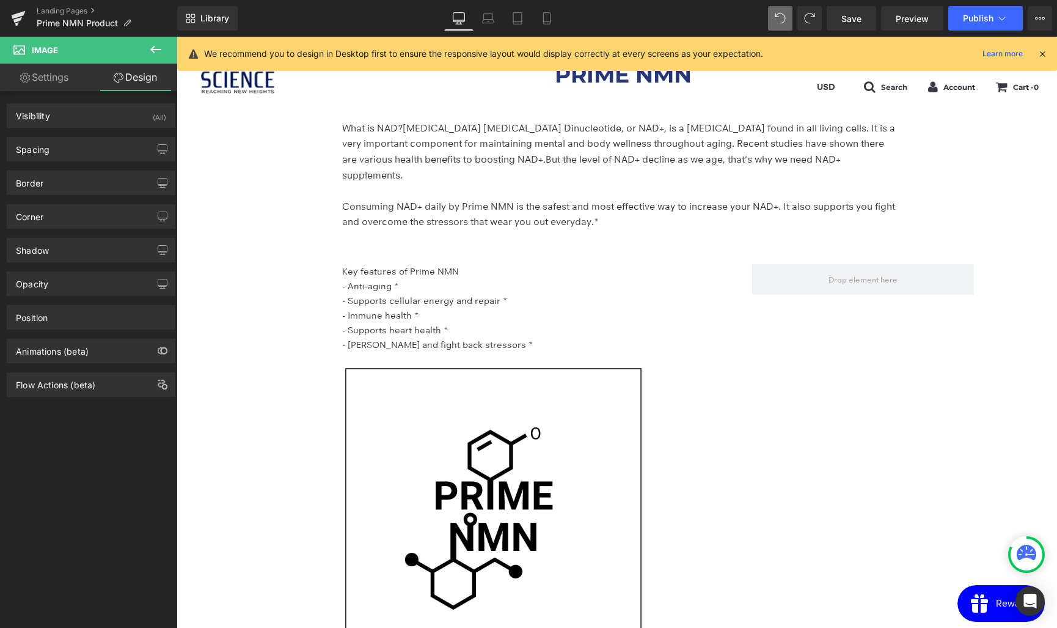
scroll to position [2148, 0]
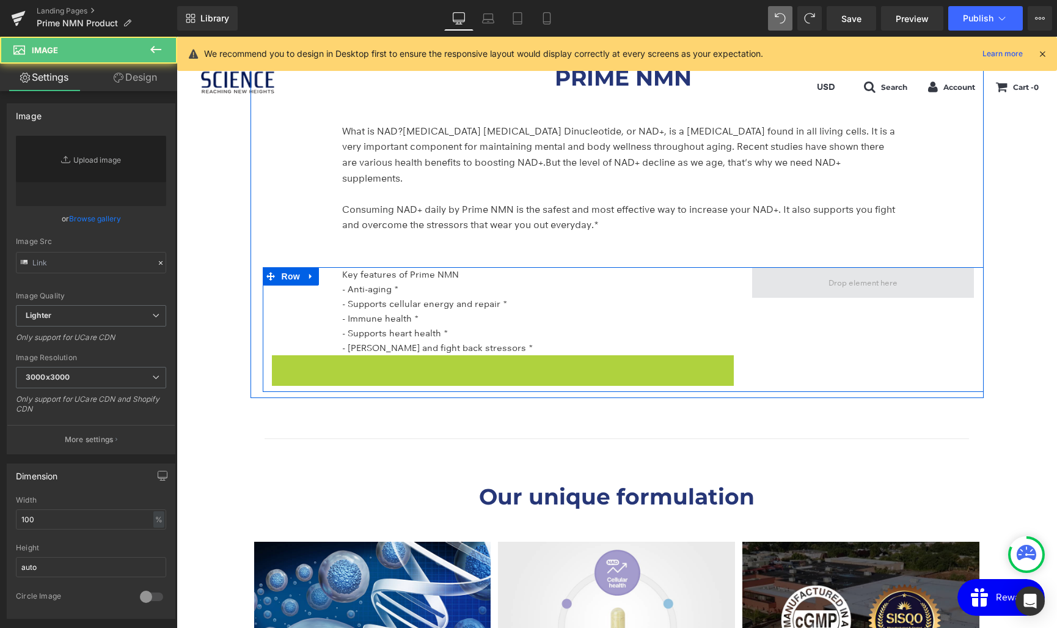
drag, startPoint x: 482, startPoint y: 504, endPoint x: 857, endPoint y: 269, distance: 442.0
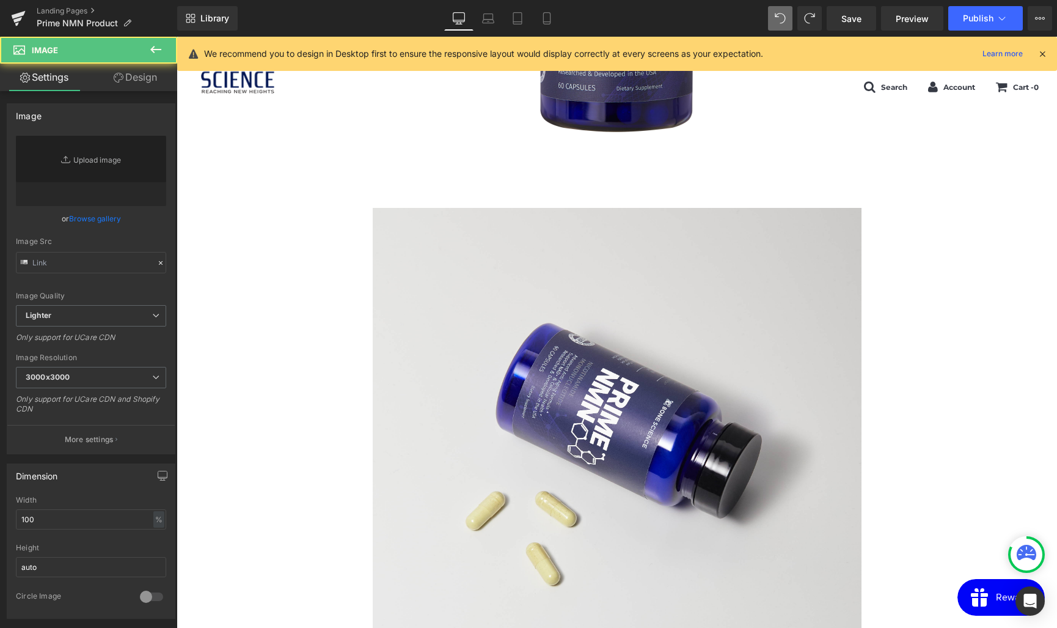
scroll to position [2895, 0]
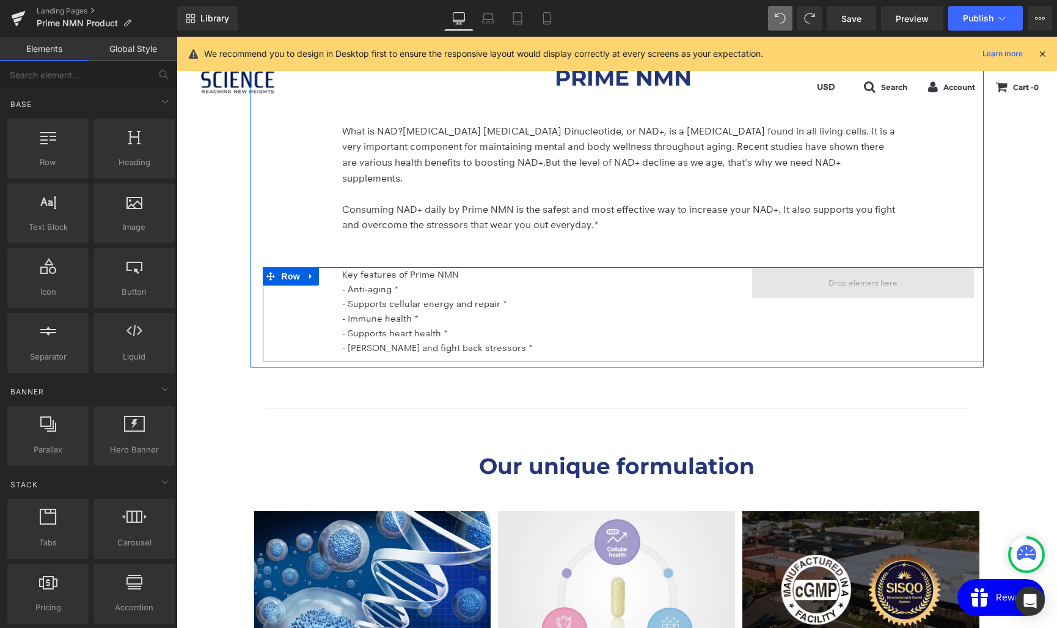
click at [861, 273] on span at bounding box center [863, 282] width 78 height 19
click at [841, 273] on span at bounding box center [863, 282] width 78 height 19
click at [846, 273] on span at bounding box center [863, 282] width 78 height 19
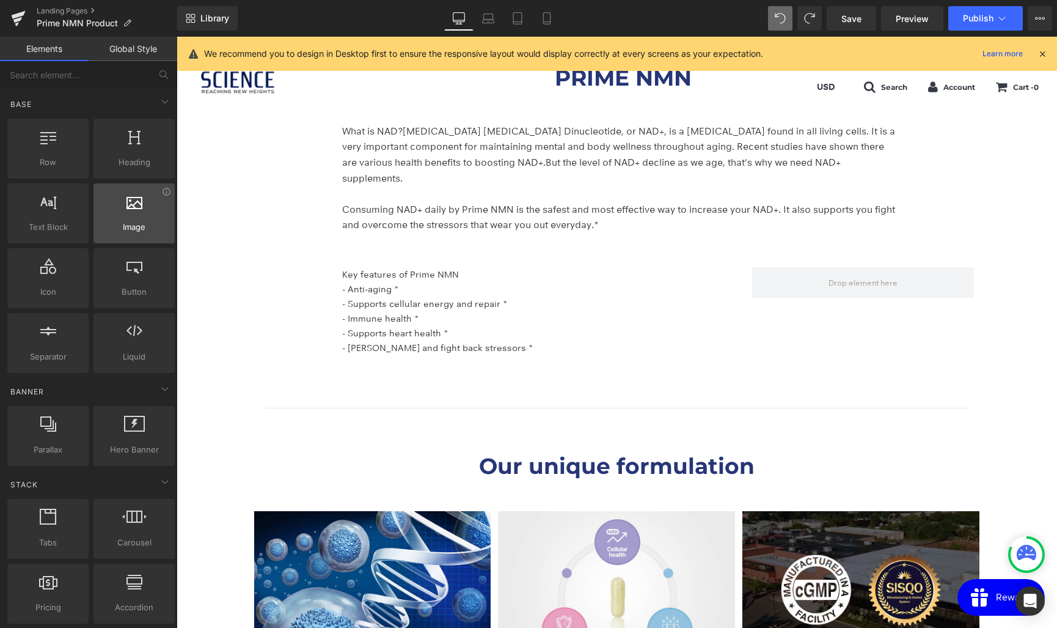
click at [126, 227] on span "Image" at bounding box center [134, 227] width 74 height 13
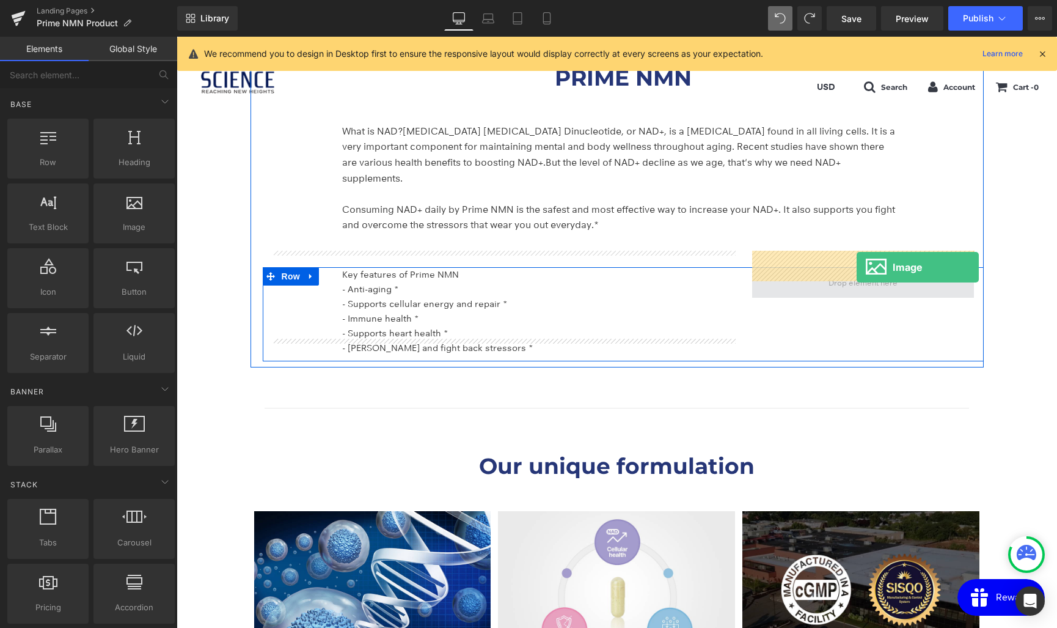
drag, startPoint x: 343, startPoint y: 246, endPoint x: 857, endPoint y: 267, distance: 513.8
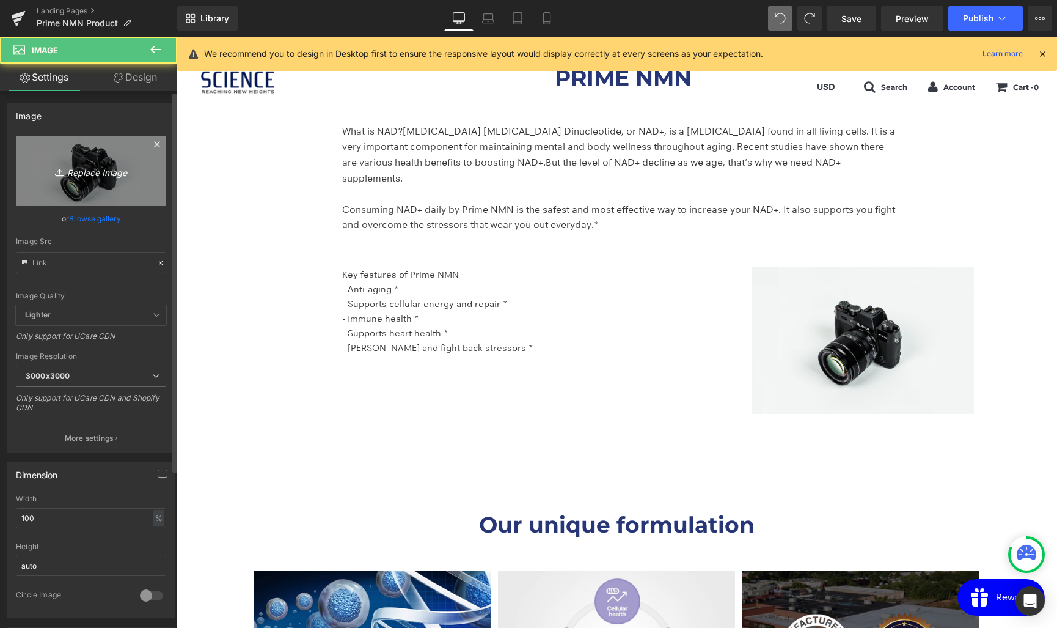
click at [119, 162] on link "Replace Image" at bounding box center [91, 171] width 150 height 70
type input "C:\fakepath\상표권 등록_250717-01.jpg"
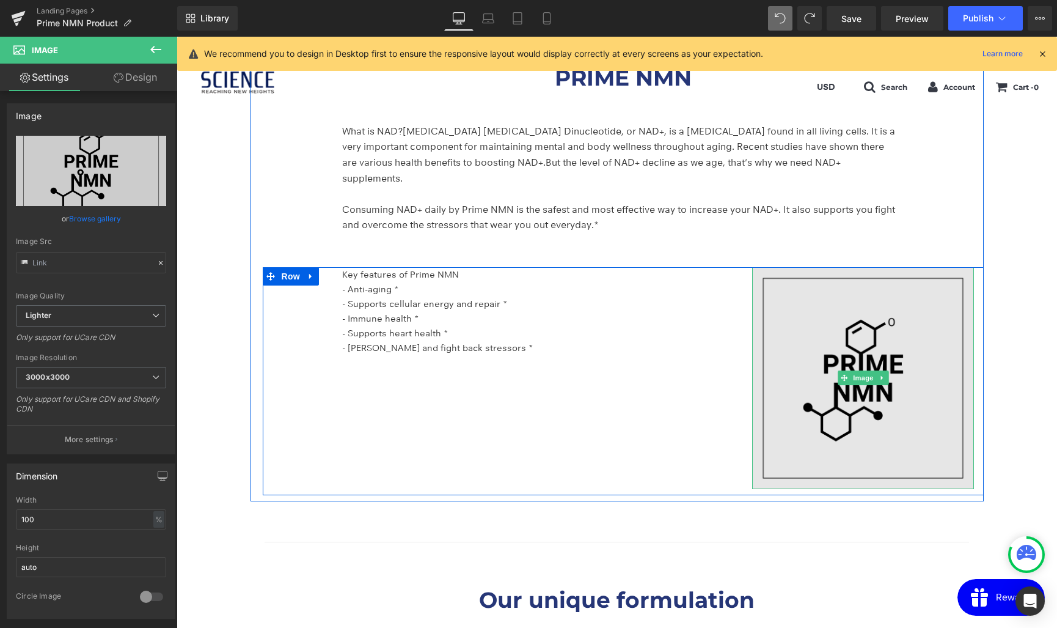
click at [809, 323] on img at bounding box center [863, 378] width 222 height 222
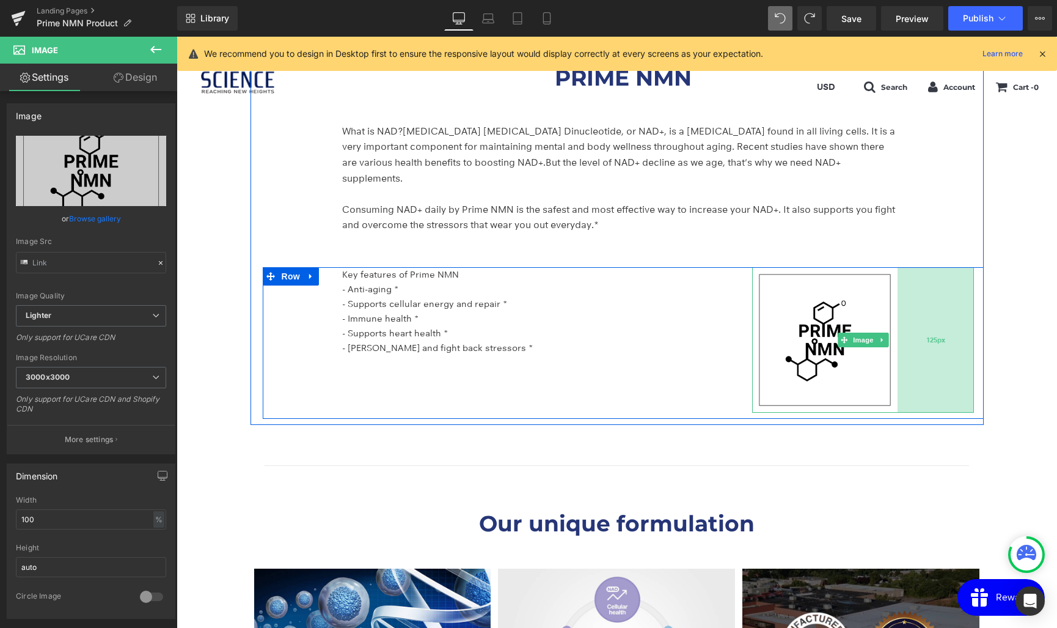
drag, startPoint x: 974, startPoint y: 343, endPoint x: 898, endPoint y: 344, distance: 76.4
click at [898, 344] on div "125px" at bounding box center [936, 339] width 76 height 145
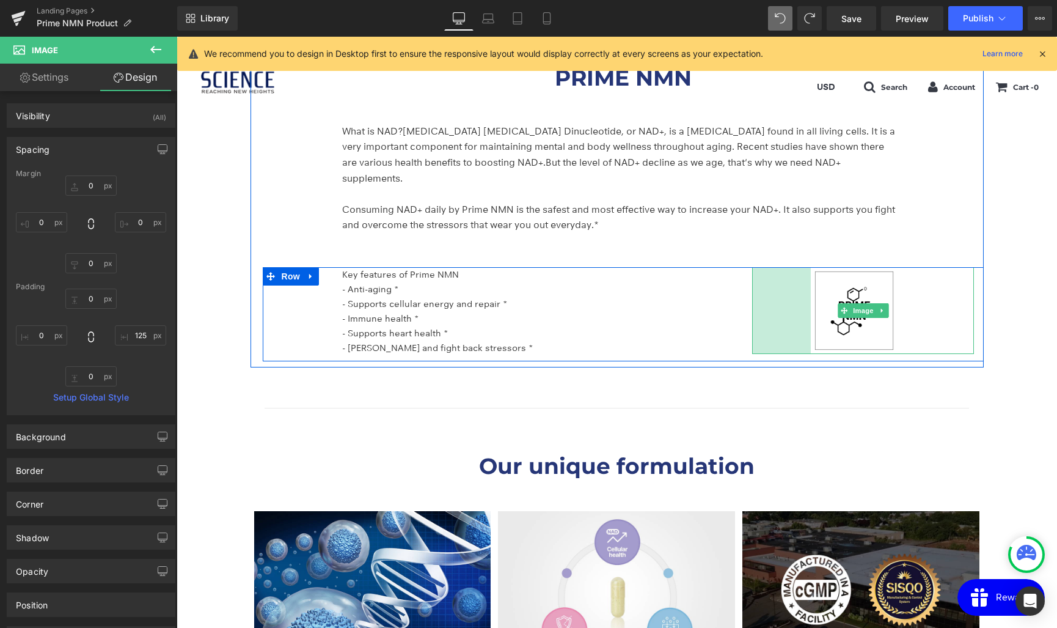
drag, startPoint x: 753, startPoint y: 356, endPoint x: 812, endPoint y: 350, distance: 59.0
click at [812, 350] on div "PRIME NMN Heading What is NAD? Nicotinamide Adenine Dinucleotide, or NAD+, is a…" at bounding box center [617, 201] width 733 height 331
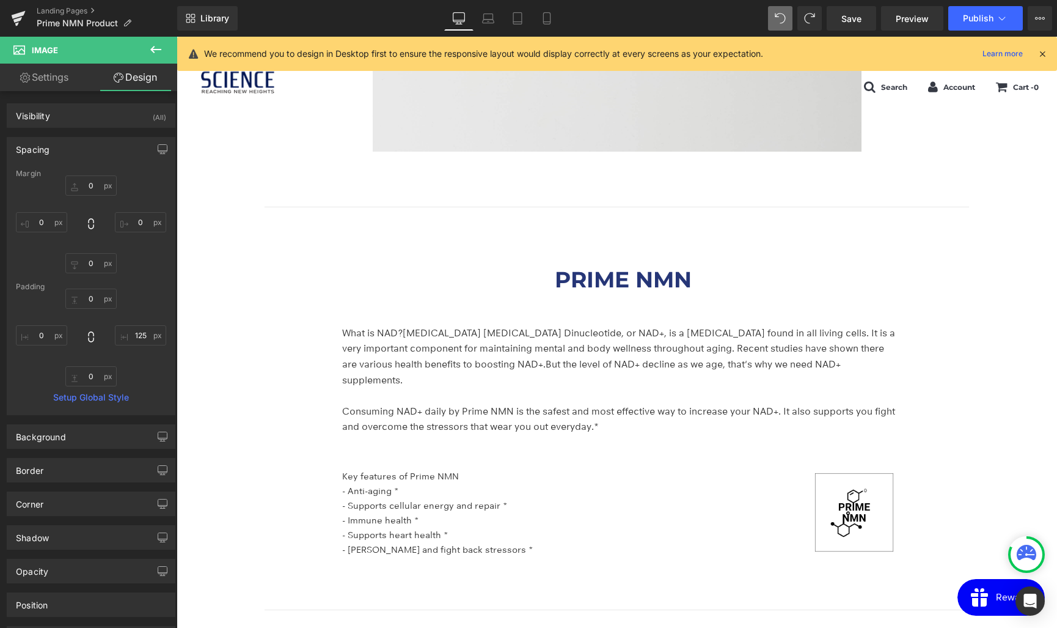
scroll to position [2716, 0]
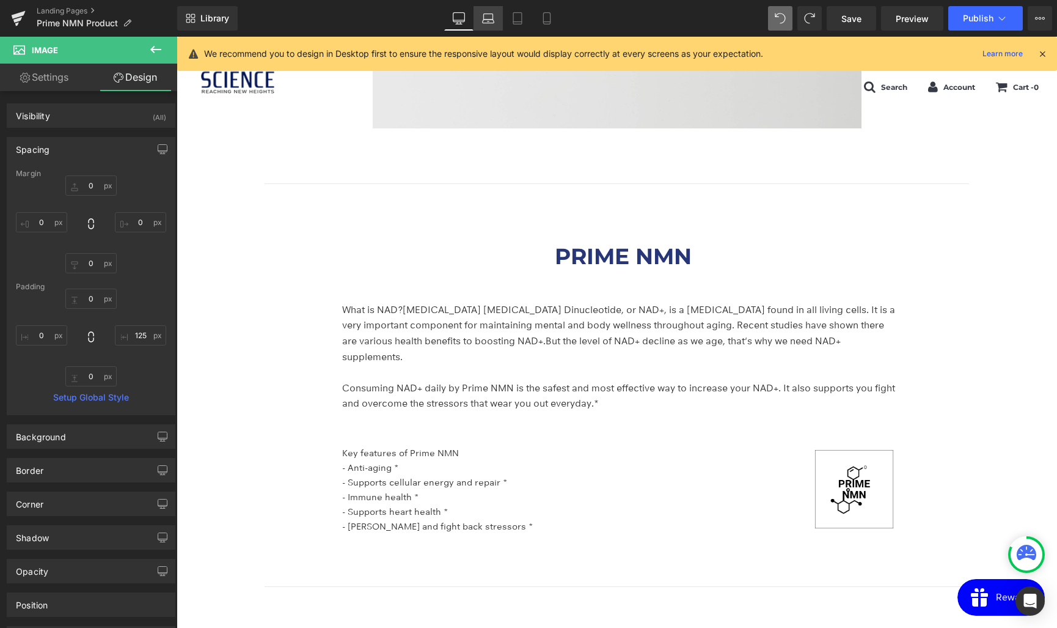
click at [483, 16] on icon at bounding box center [488, 18] width 12 height 12
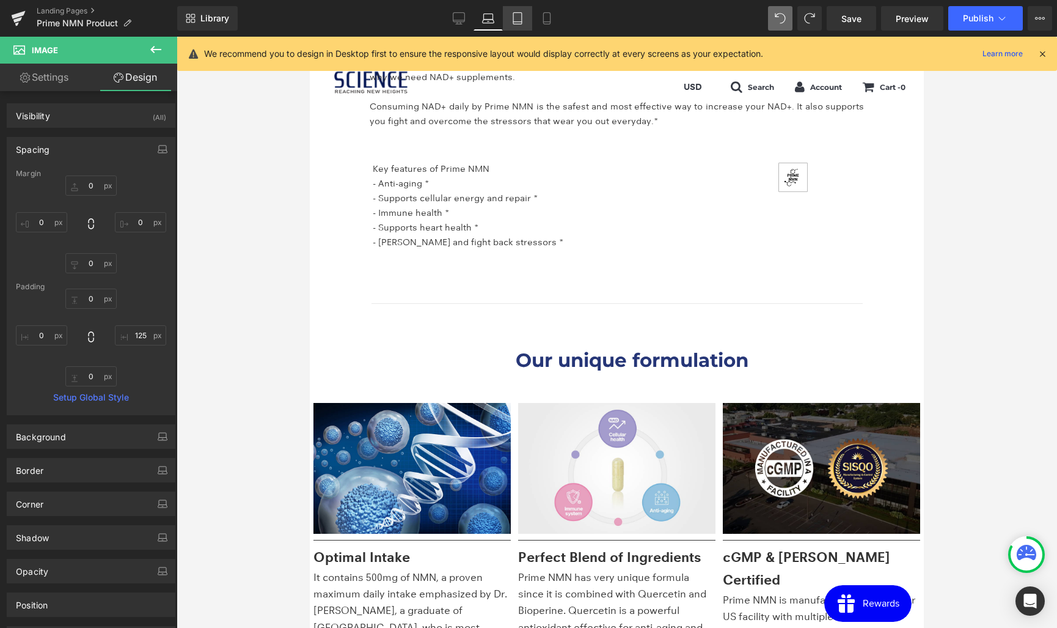
scroll to position [2447, 0]
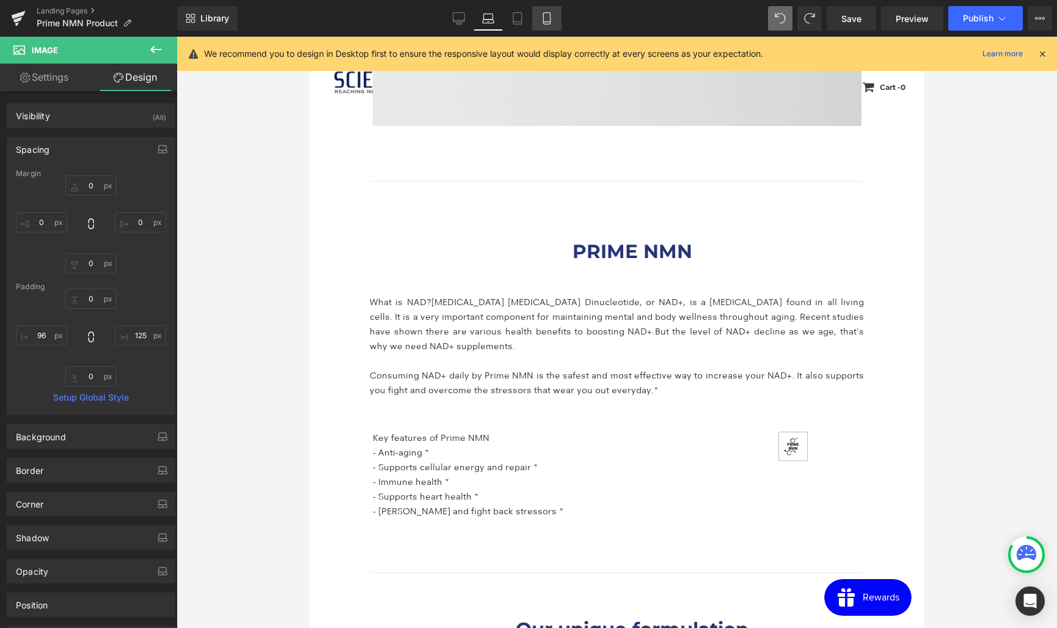
click at [546, 20] on icon at bounding box center [547, 18] width 12 height 12
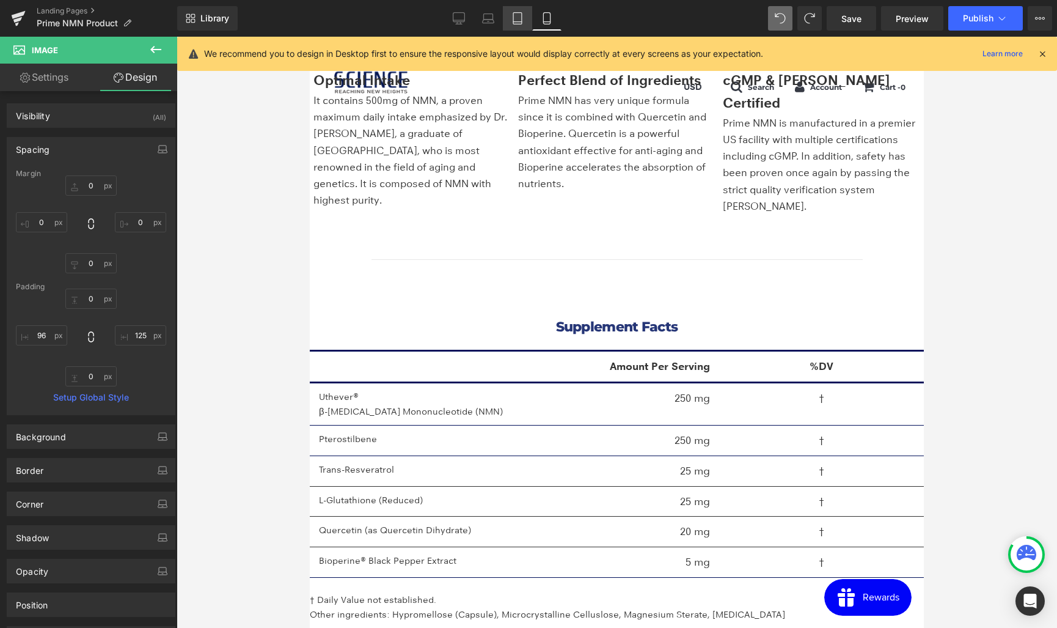
click at [455, 22] on icon at bounding box center [459, 18] width 12 height 12
click at [1039, 53] on icon at bounding box center [1042, 53] width 11 height 11
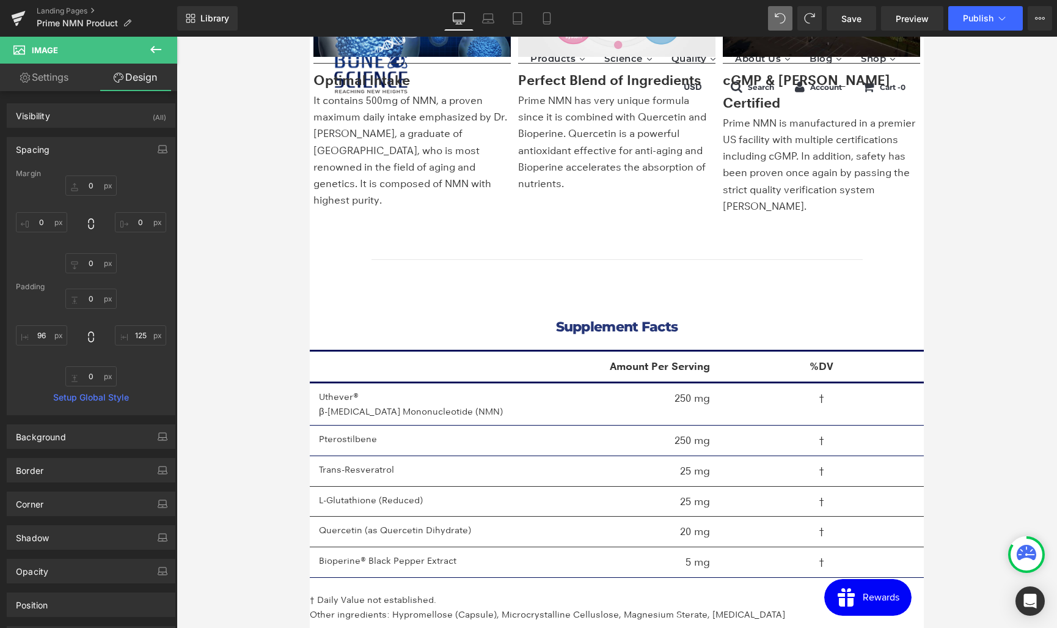
scroll to position [2677, 0]
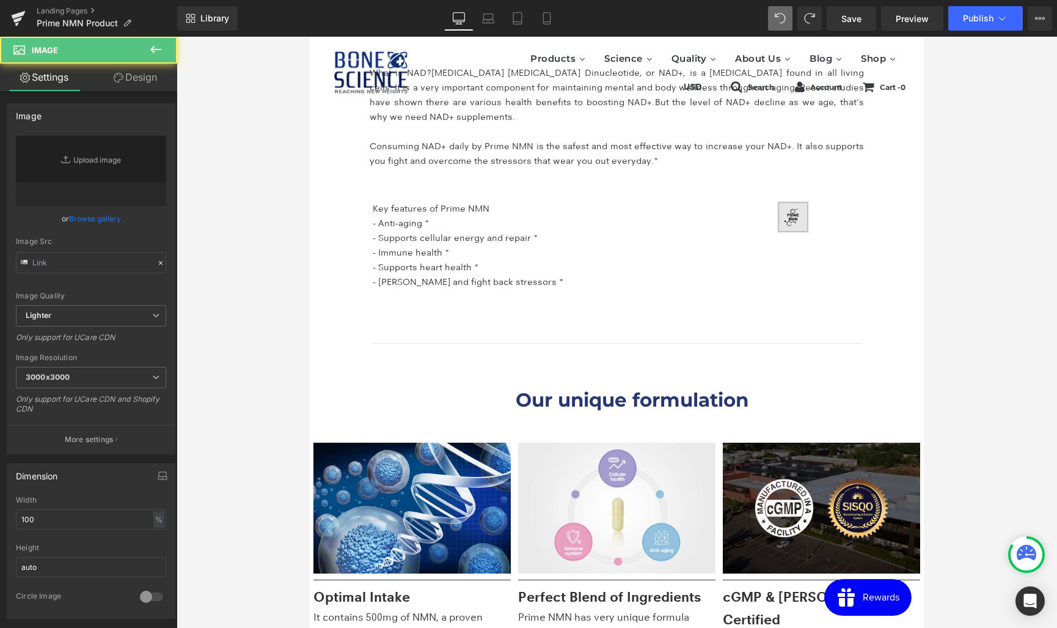
click at [804, 224] on img at bounding box center [802, 217] width 167 height 32
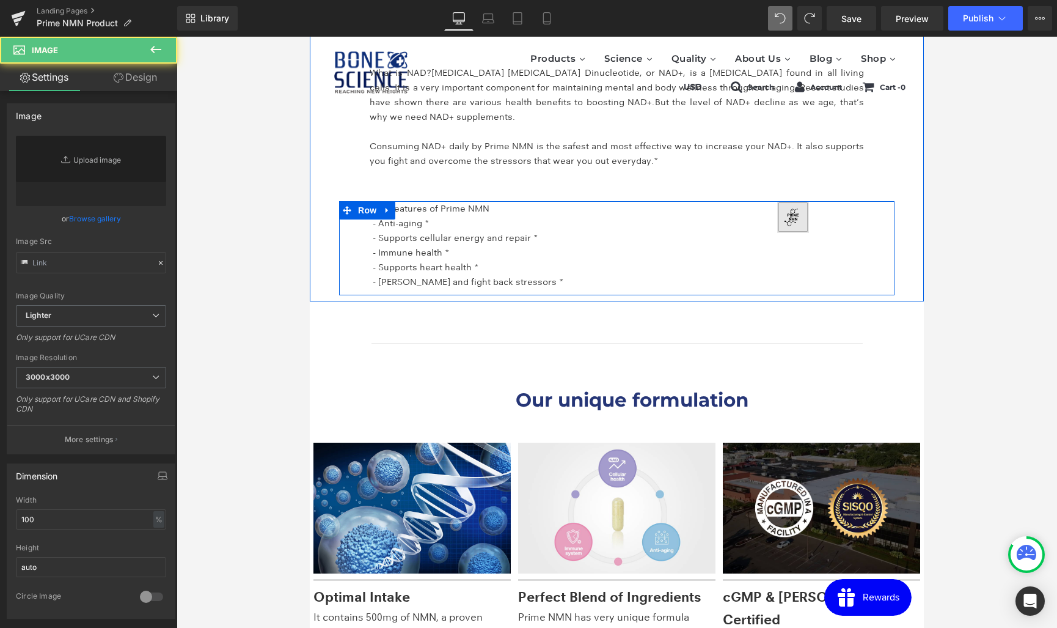
click at [811, 219] on div "Image 96px 125px" at bounding box center [802, 217] width 167 height 32
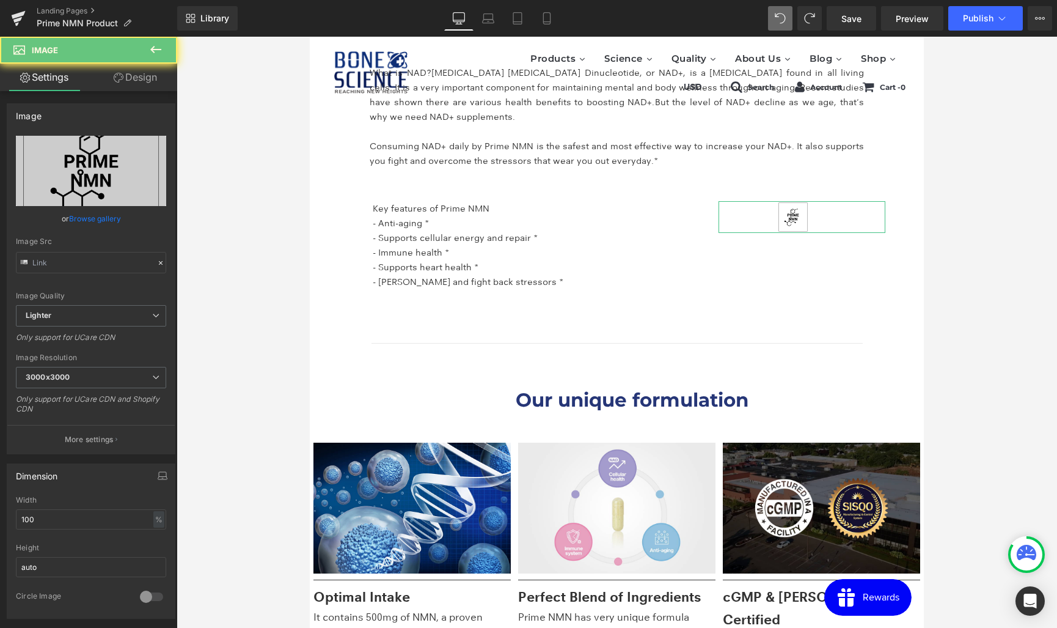
click at [136, 79] on link "Design" at bounding box center [135, 77] width 89 height 27
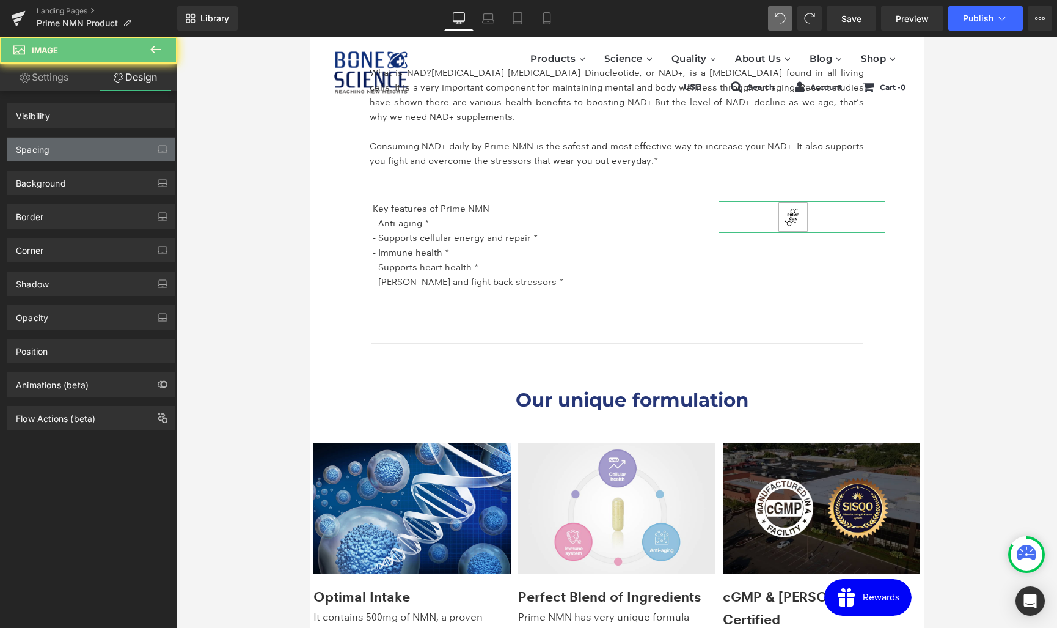
click at [71, 147] on div "Spacing" at bounding box center [90, 148] width 167 height 23
click at [77, 158] on div "Spacing" at bounding box center [90, 148] width 167 height 23
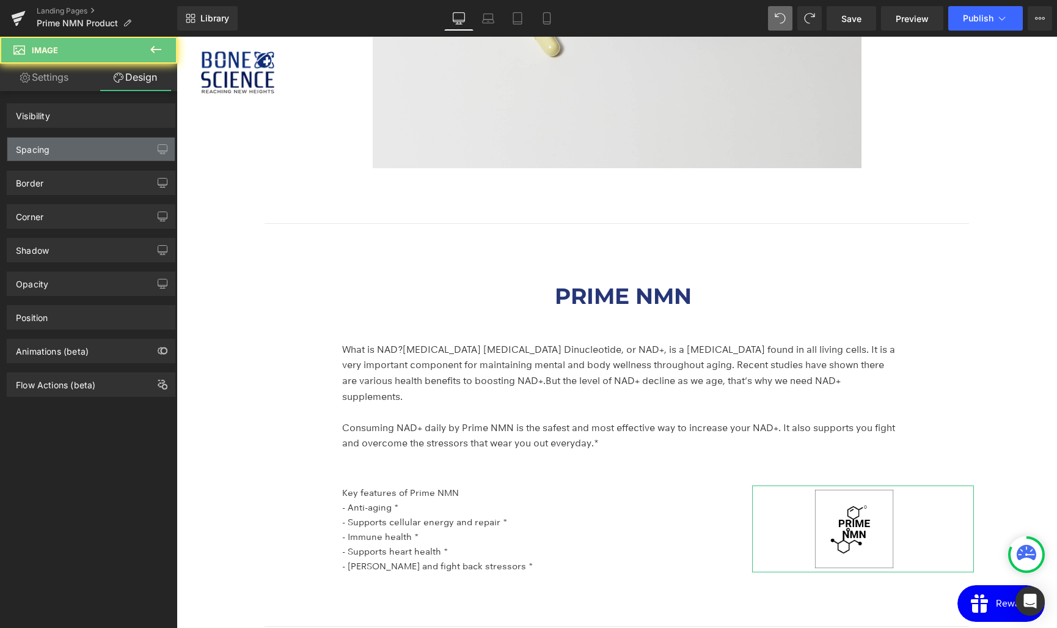
click at [60, 137] on div "Spacing" at bounding box center [90, 148] width 167 height 23
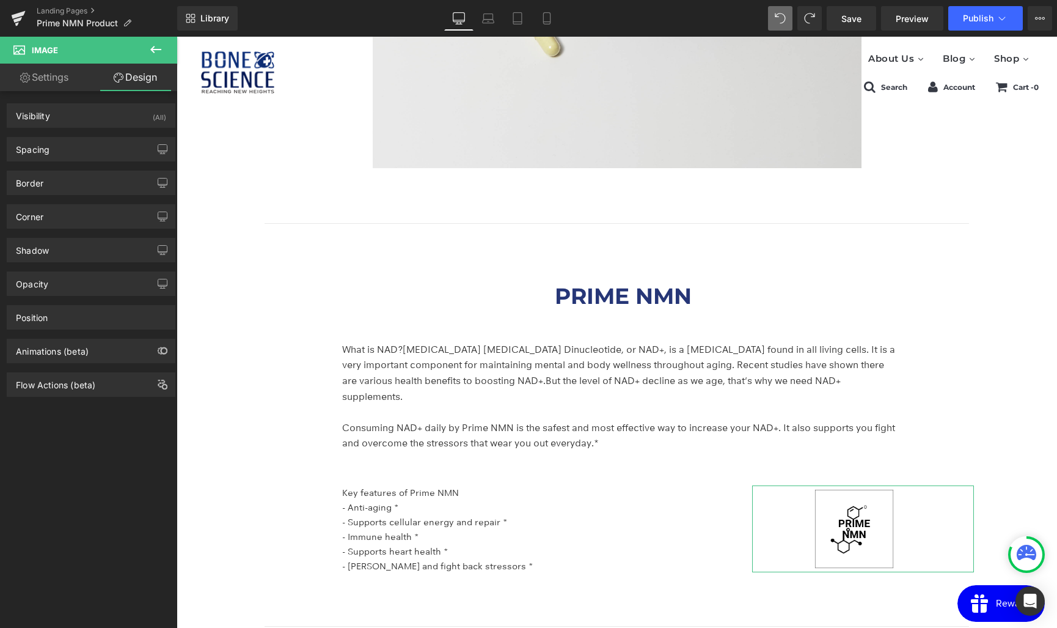
scroll to position [2945, 0]
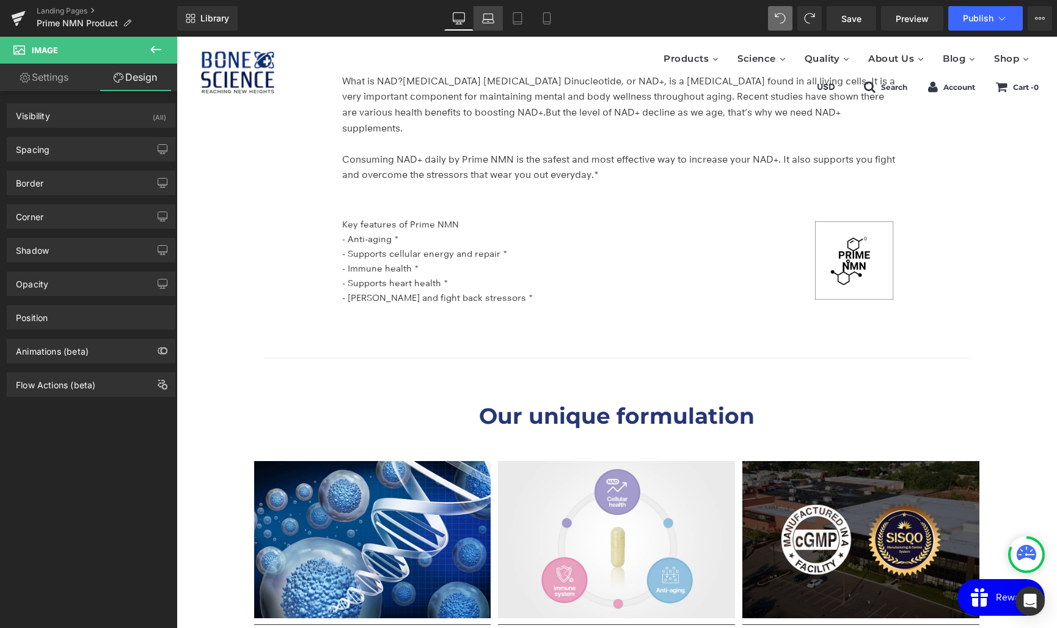
click at [491, 22] on icon at bounding box center [488, 18] width 12 height 12
click at [455, 20] on icon at bounding box center [459, 18] width 12 height 12
click at [542, 16] on icon at bounding box center [547, 18] width 12 height 12
click at [461, 21] on icon at bounding box center [459, 18] width 12 height 12
drag, startPoint x: 79, startPoint y: 11, endPoint x: 431, endPoint y: 126, distance: 371.0
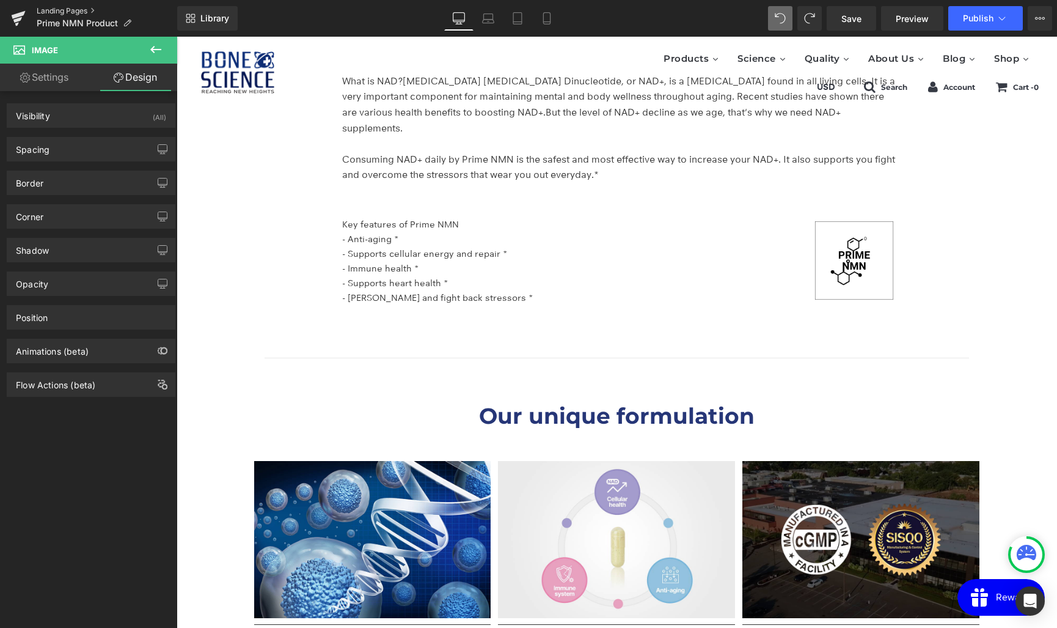
click at [79, 11] on link "Landing Pages" at bounding box center [107, 11] width 141 height 10
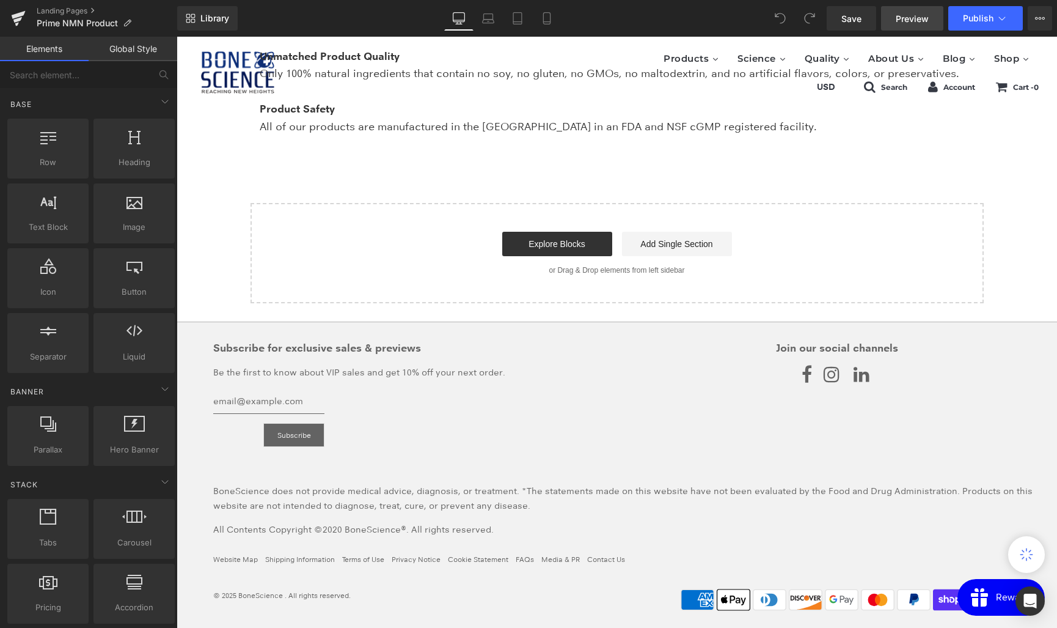
click at [914, 13] on span "Preview" at bounding box center [912, 18] width 33 height 13
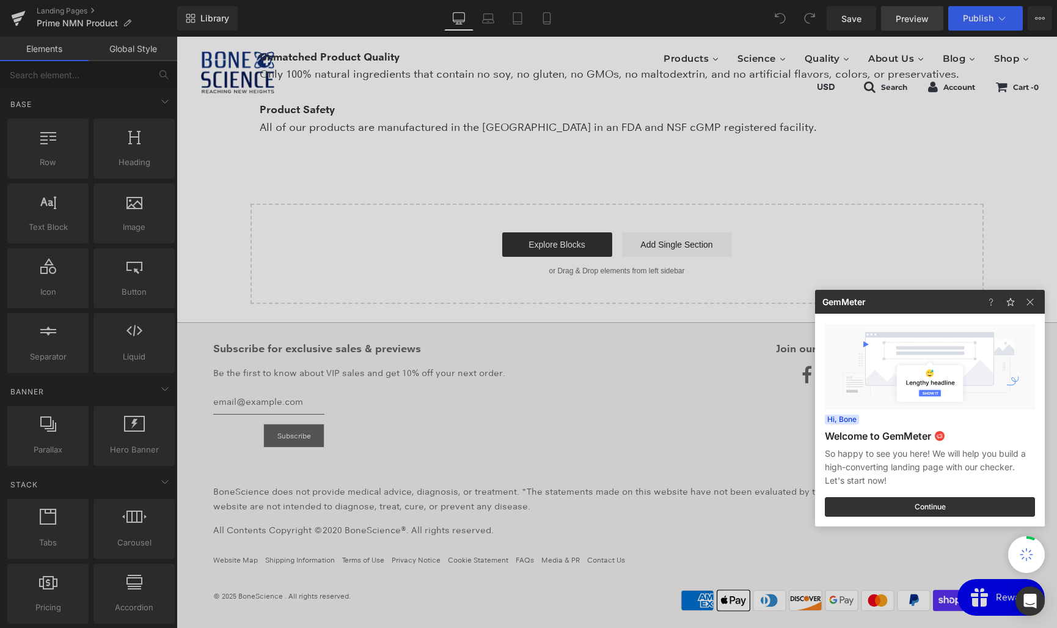
scroll to position [5102, 0]
click at [1031, 299] on img at bounding box center [1030, 302] width 15 height 15
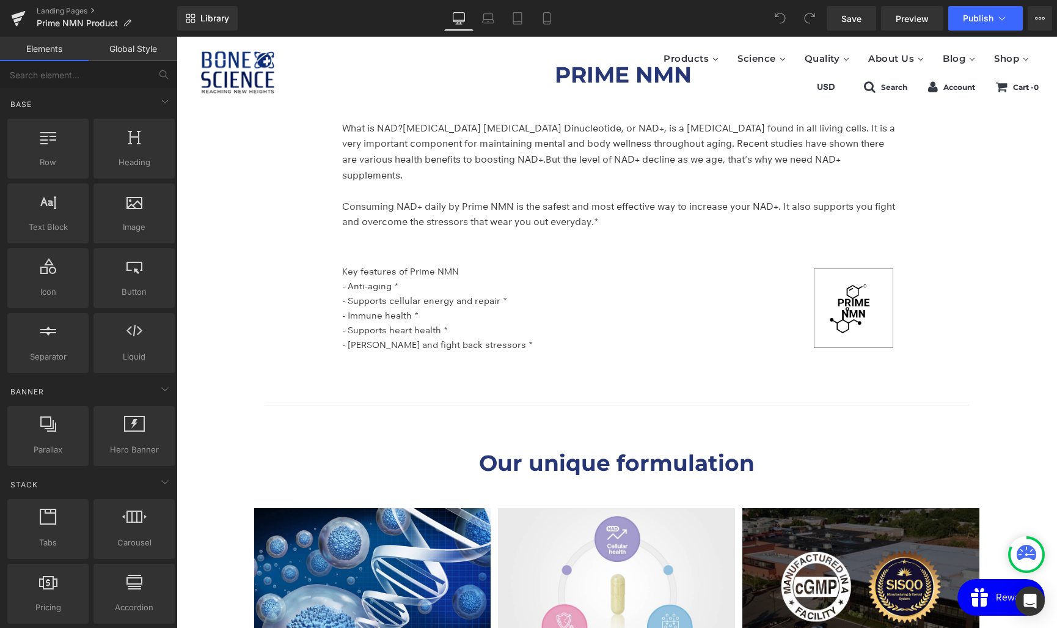
scroll to position [2152, 0]
click at [502, 21] on link "Laptop" at bounding box center [488, 18] width 29 height 24
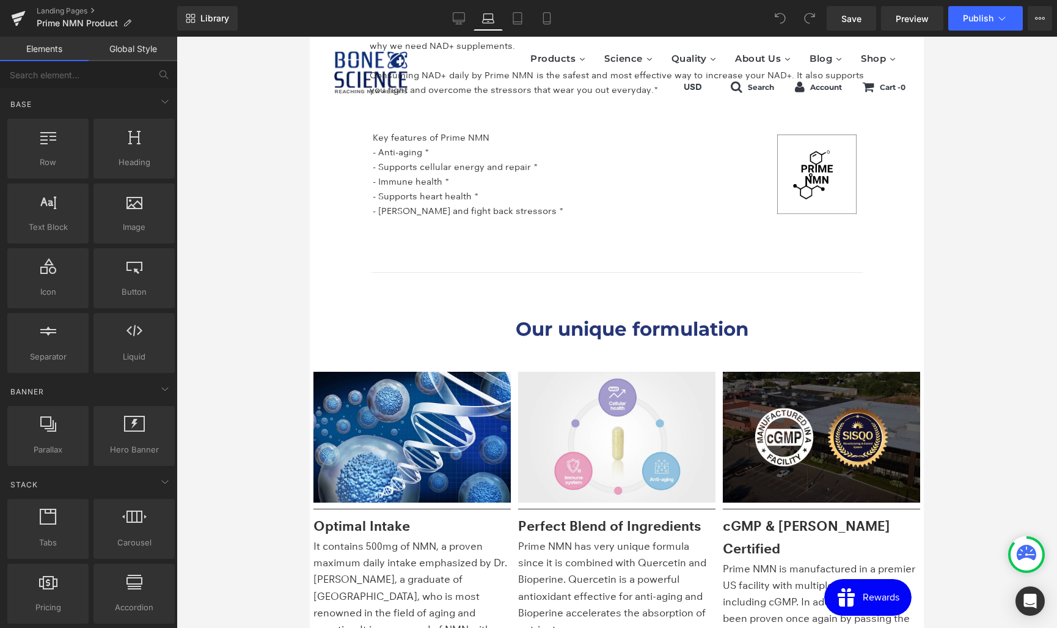
scroll to position [2224, 0]
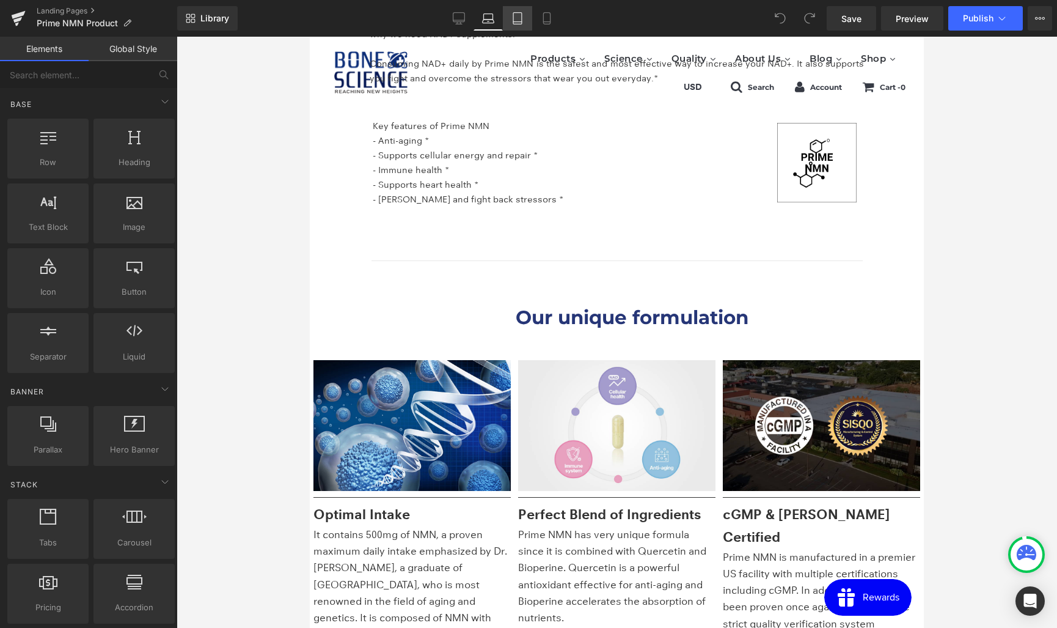
click at [532, 26] on link "Tablet" at bounding box center [517, 18] width 29 height 24
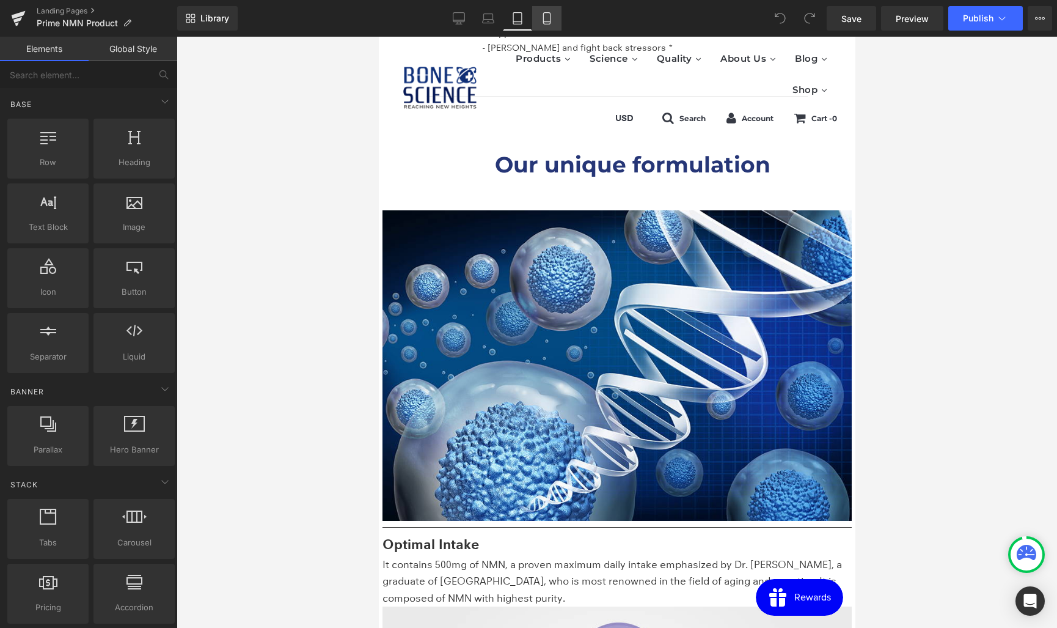
click at [549, 23] on icon at bounding box center [547, 18] width 12 height 12
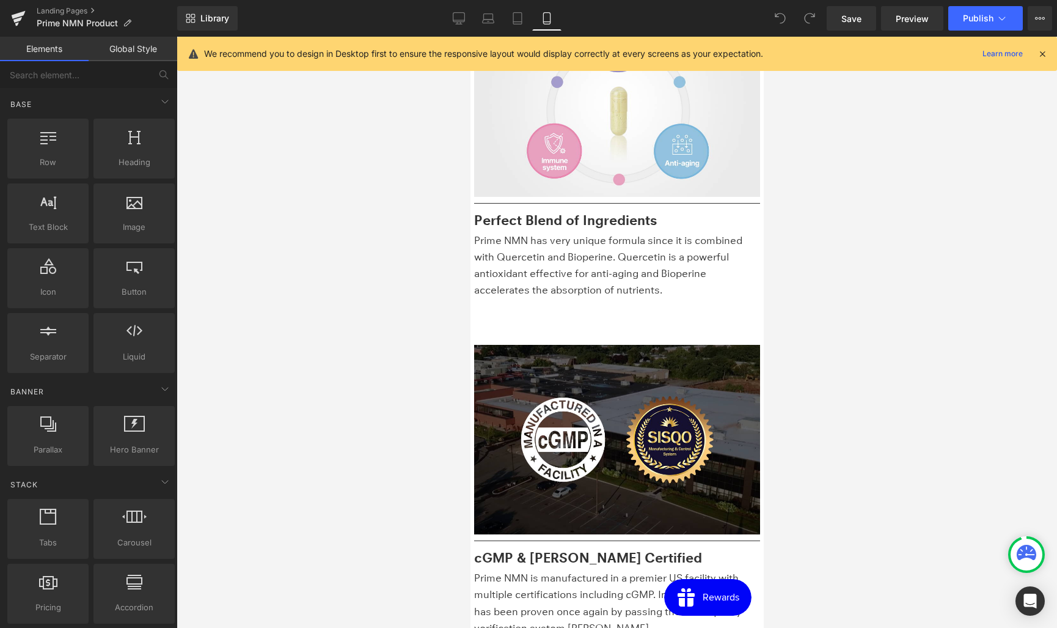
scroll to position [3117, 0]
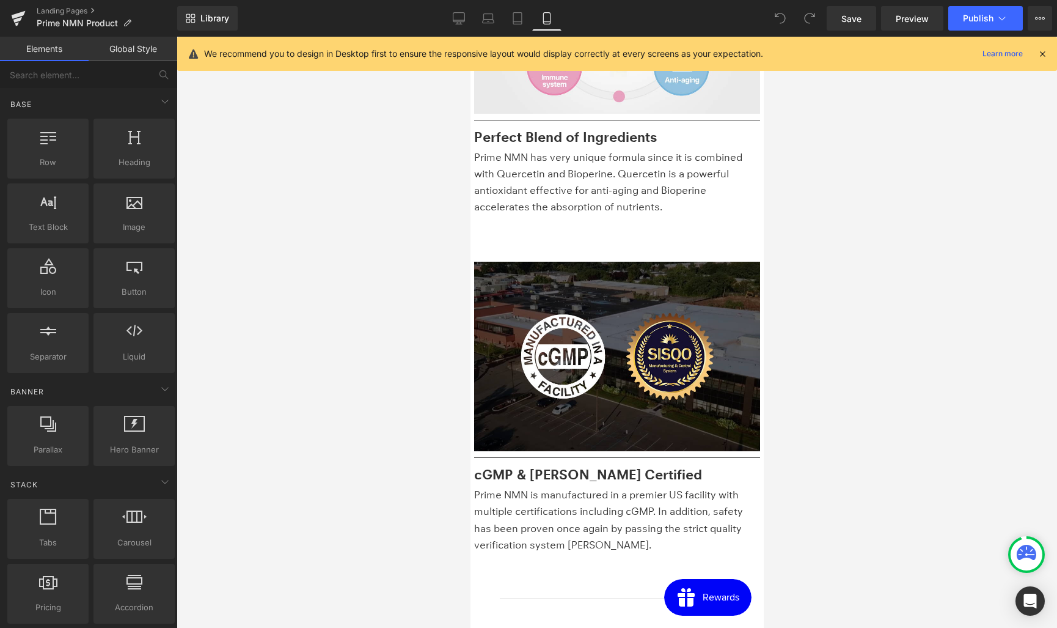
click at [1042, 56] on icon at bounding box center [1042, 53] width 11 height 11
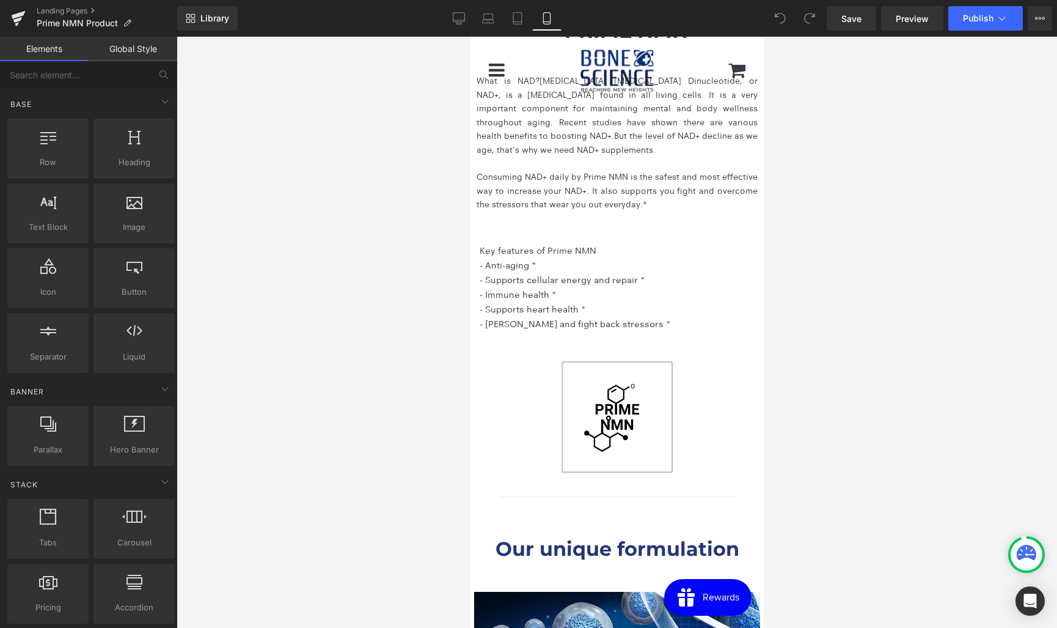
scroll to position [2098, 0]
click at [518, 19] on icon at bounding box center [517, 18] width 12 height 12
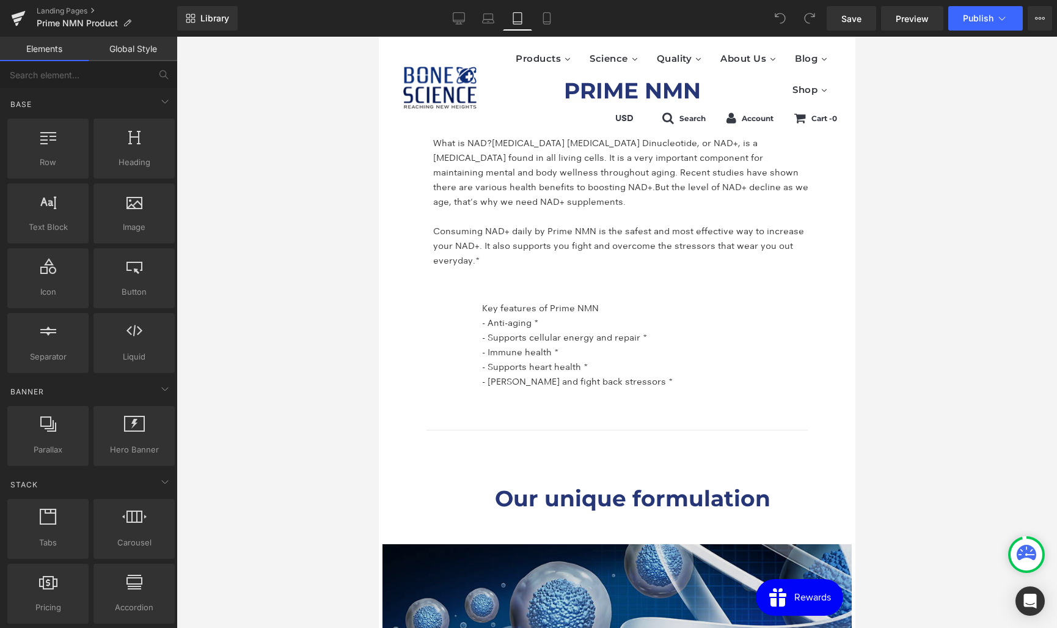
scroll to position [2130, 0]
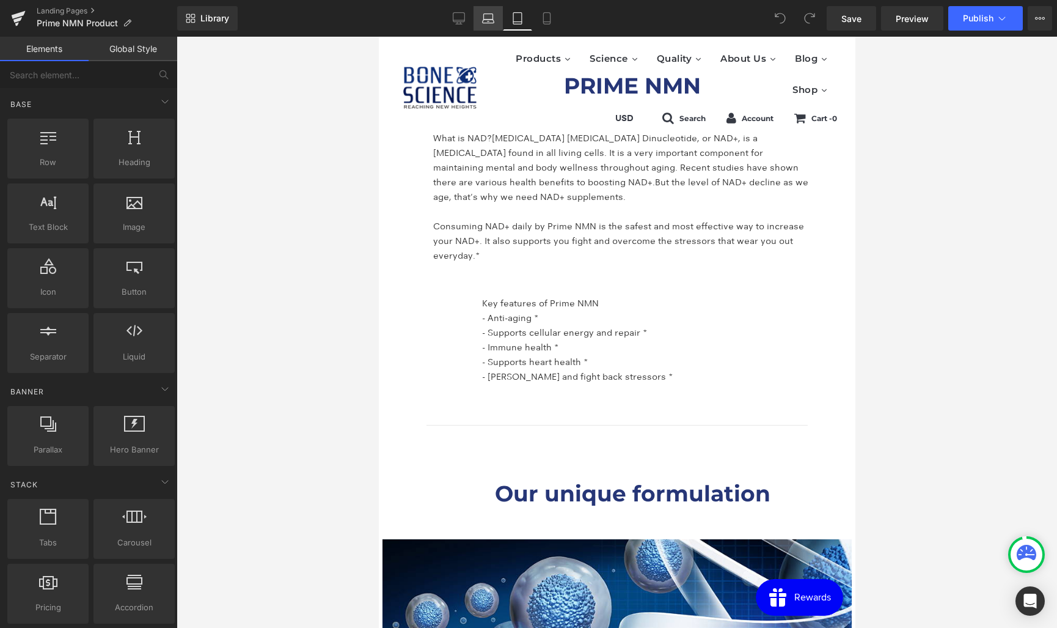
click at [482, 20] on icon at bounding box center [488, 18] width 12 height 12
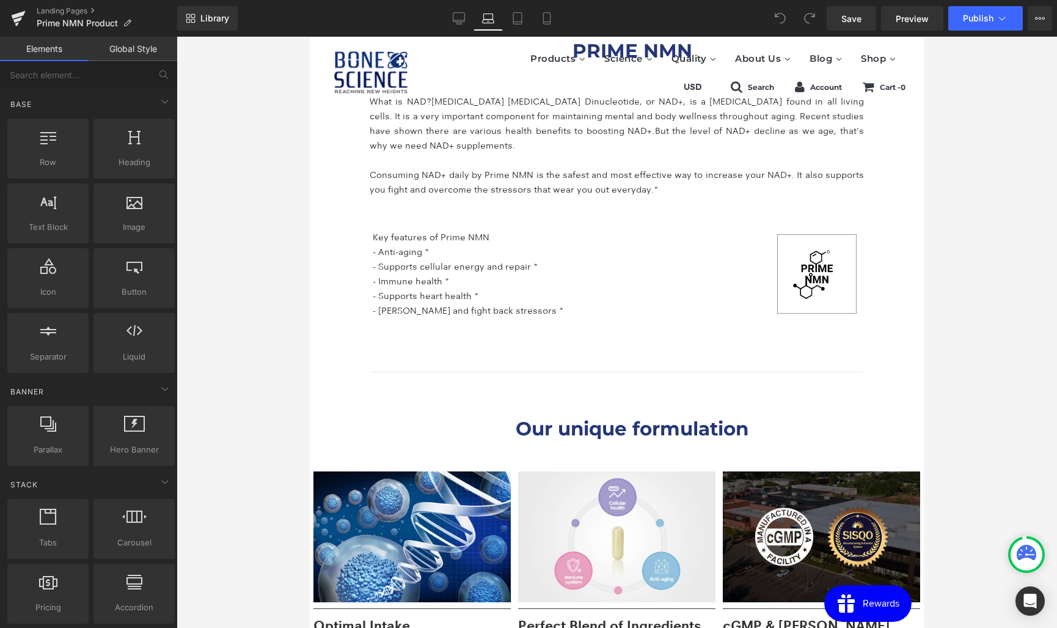
scroll to position [2086, 0]
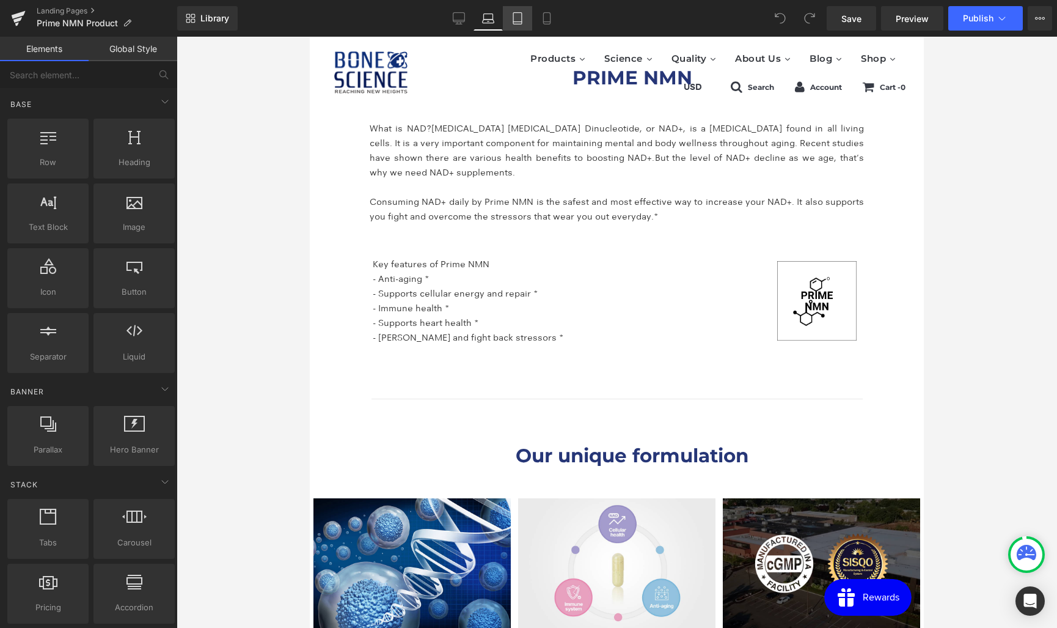
click at [516, 18] on icon at bounding box center [517, 18] width 12 height 12
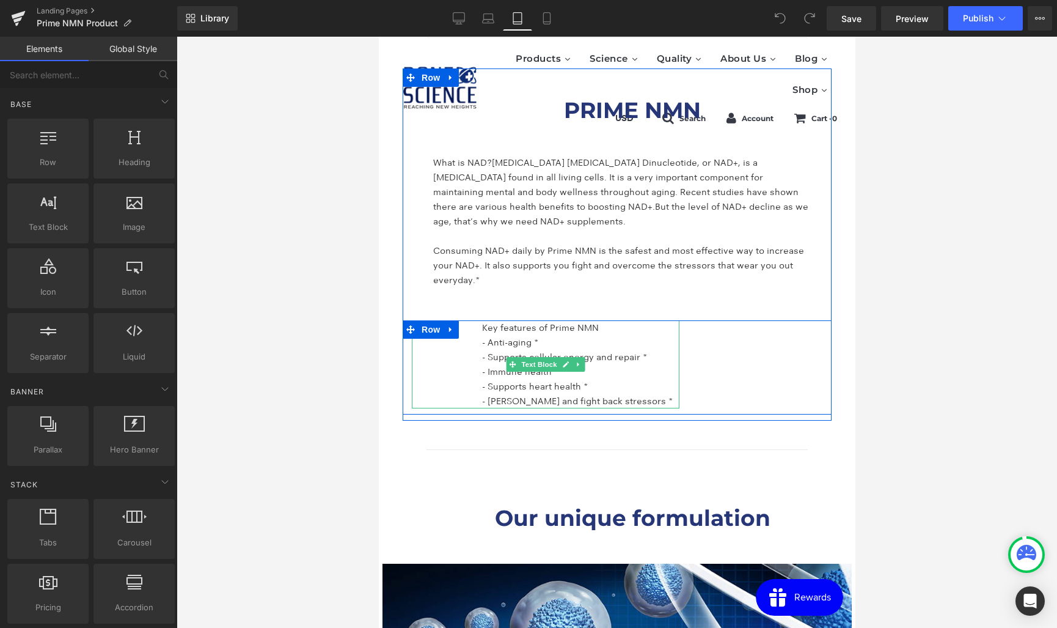
click at [527, 389] on p "- Supports heart health *" at bounding box center [580, 386] width 197 height 15
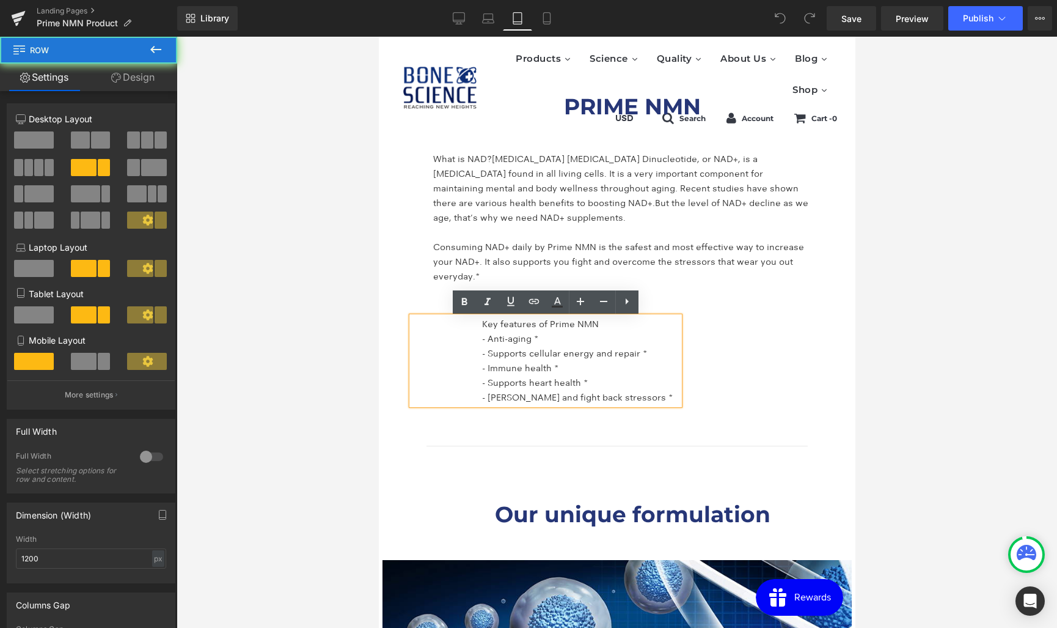
click at [747, 372] on div "Key features of Prime NMN - Anti-aging * - Supports cellular energy and repair …" at bounding box center [616, 364] width 429 height 94
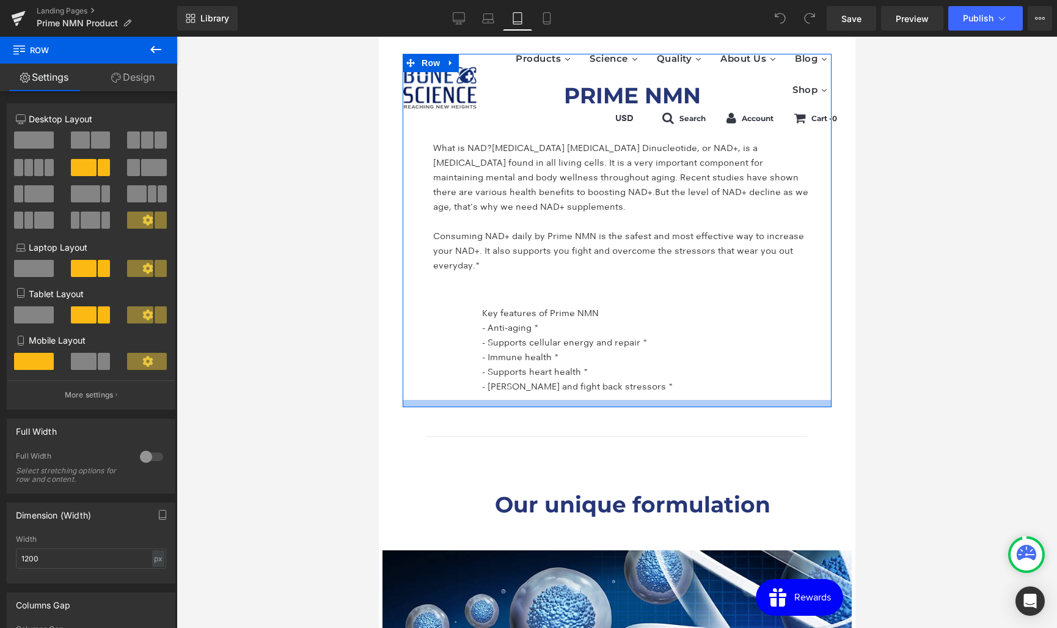
scroll to position [2122, 0]
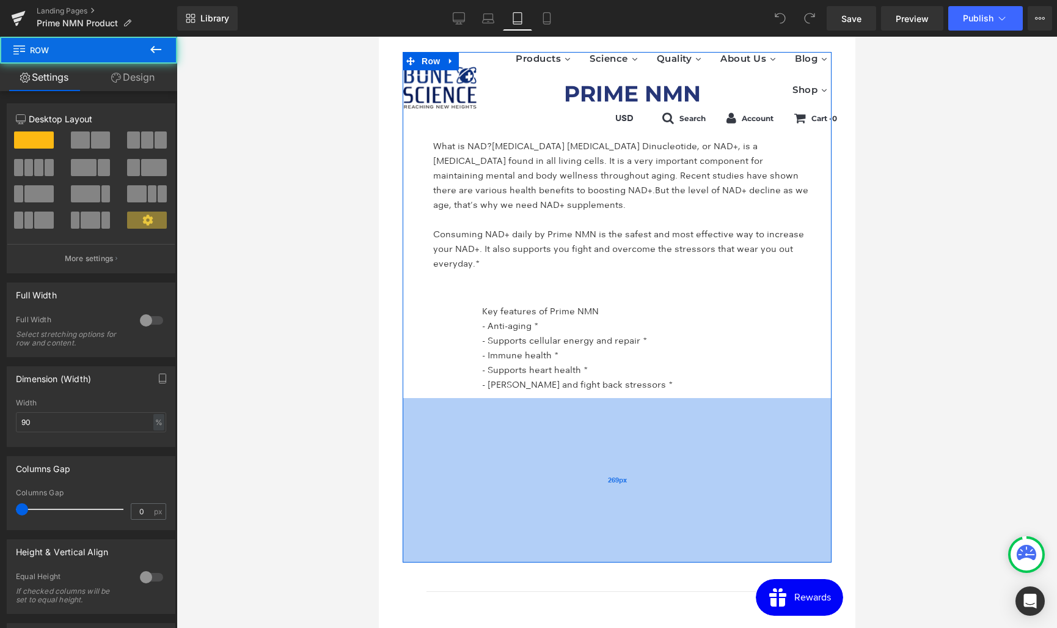
drag, startPoint x: 593, startPoint y: 403, endPoint x: 584, endPoint y: 557, distance: 154.8
click at [584, 557] on div "269px" at bounding box center [616, 480] width 429 height 164
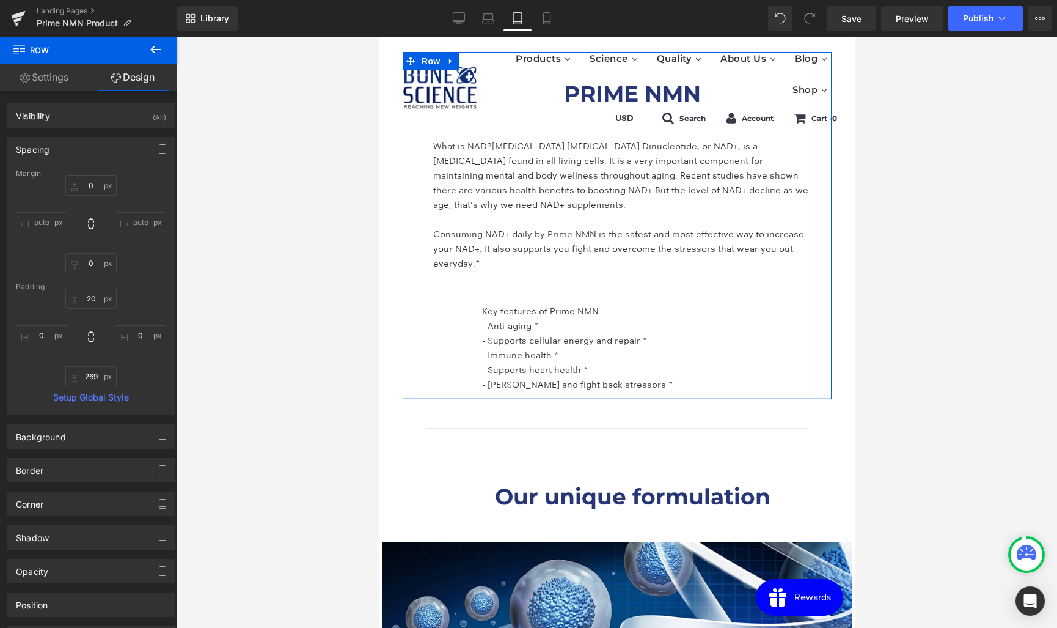
drag, startPoint x: 587, startPoint y: 556, endPoint x: 611, endPoint y: 393, distance: 164.9
click at [611, 393] on div "PRIME NMN Heading What is NAD? [MEDICAL_DATA] [MEDICAL_DATA] Dinucleotide, or N…" at bounding box center [616, 226] width 429 height 348
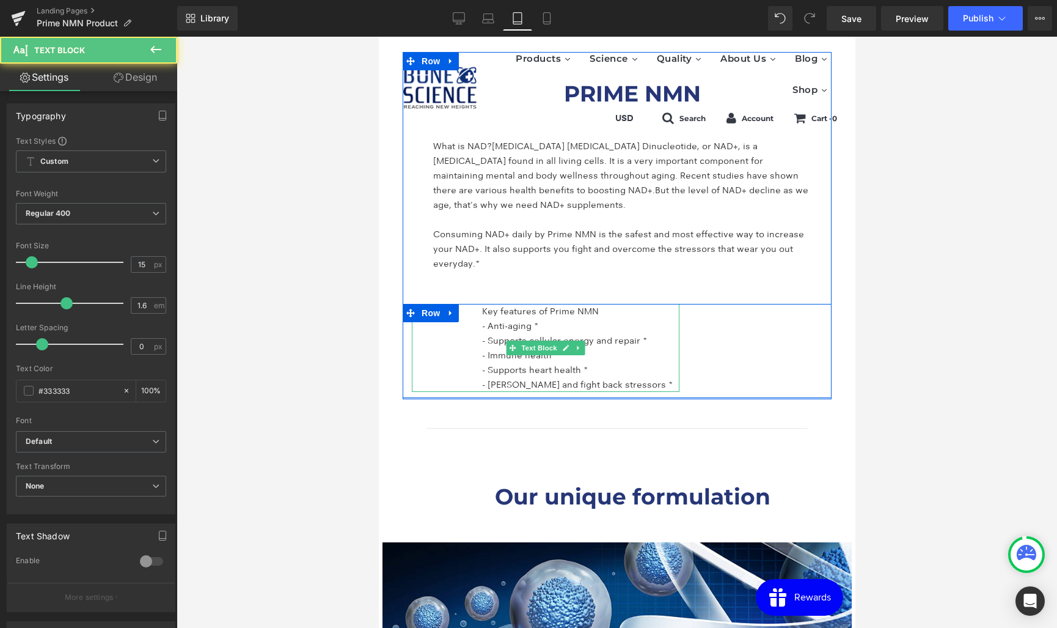
click at [522, 326] on p "- Anti-aging *" at bounding box center [580, 325] width 197 height 15
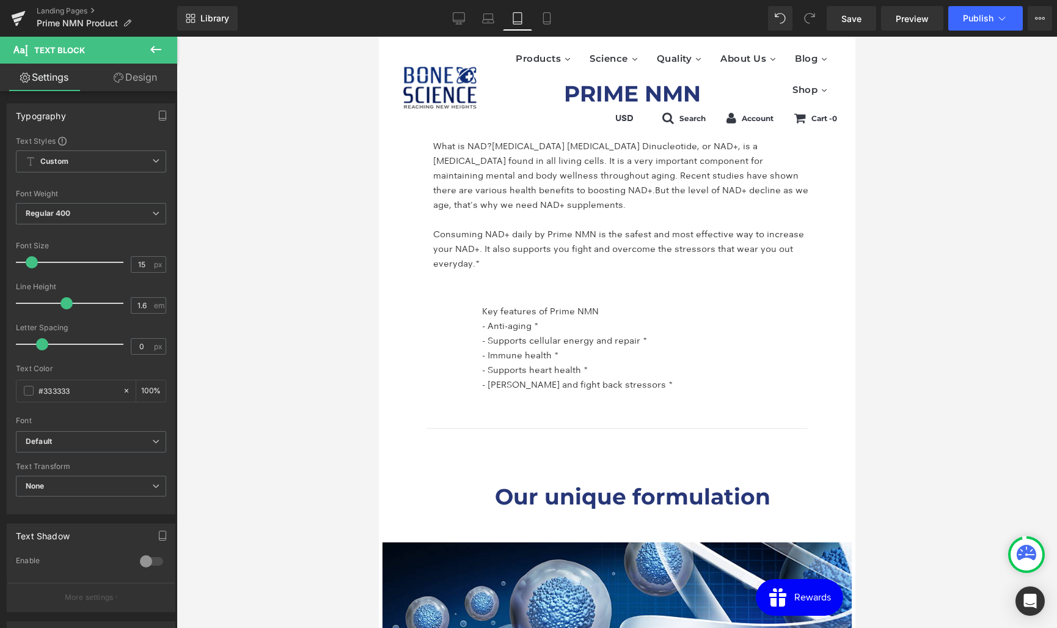
click at [140, 79] on link "Design" at bounding box center [135, 77] width 89 height 27
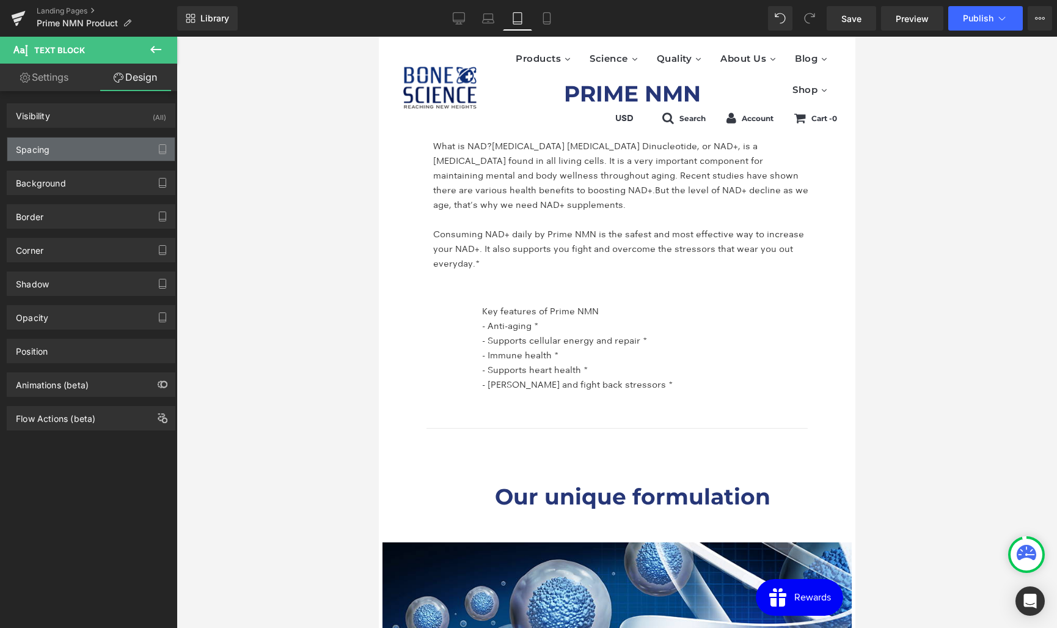
click at [49, 155] on div "Spacing" at bounding box center [90, 148] width 167 height 23
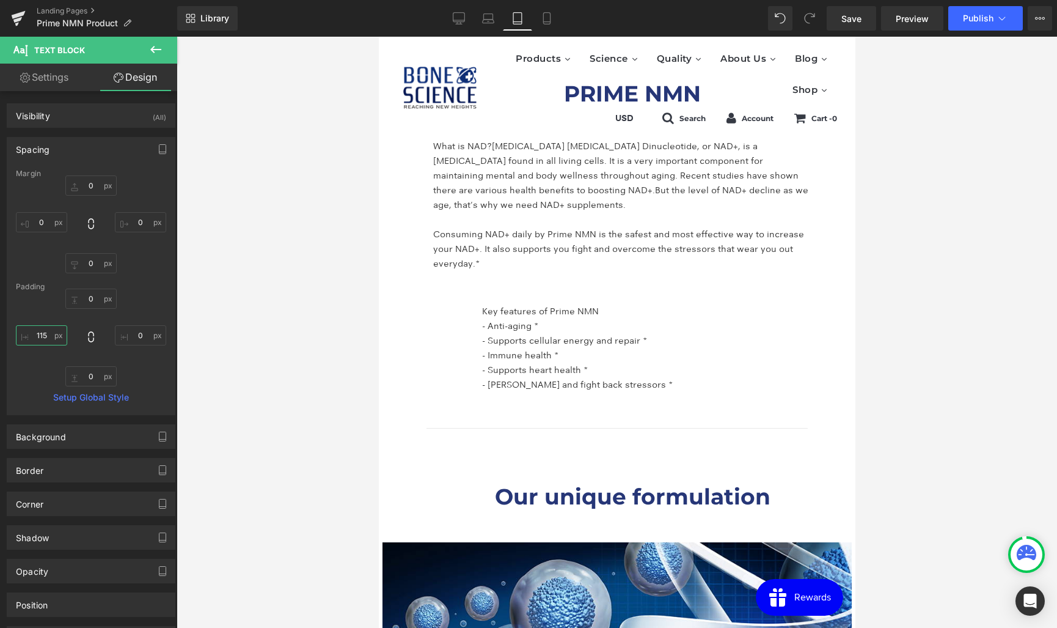
drag, startPoint x: 42, startPoint y: 337, endPoint x: 15, endPoint y: 338, distance: 26.9
click at [15, 338] on div "Margin 0 0 0 0 [GEOGRAPHIC_DATA] 0 0 0 115 Setup Global Style" at bounding box center [90, 291] width 167 height 245
click at [46, 334] on input "115" at bounding box center [41, 335] width 51 height 20
type input "32"
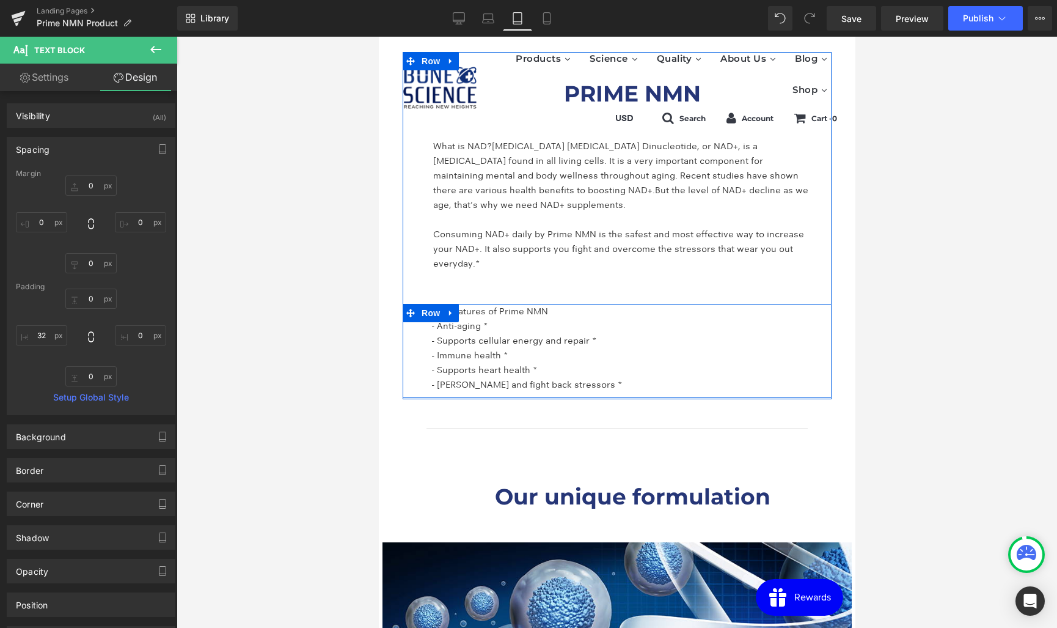
click at [802, 337] on div "Key features of Prime NMN - Anti-aging * - Supports cellular energy and repair …" at bounding box center [616, 351] width 429 height 94
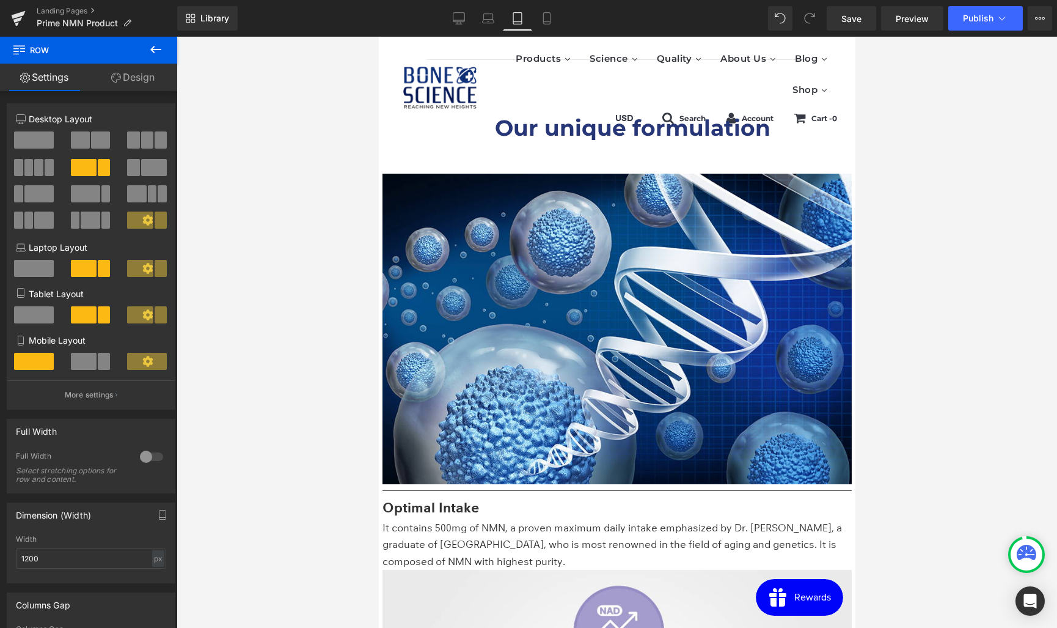
scroll to position [2493, 0]
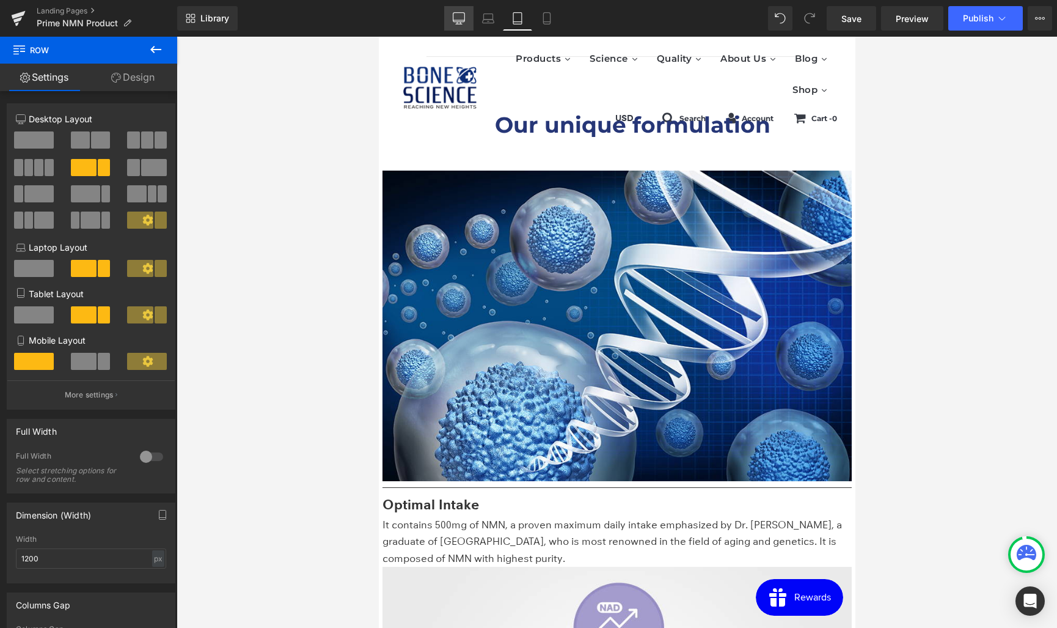
click at [458, 19] on icon at bounding box center [459, 18] width 12 height 12
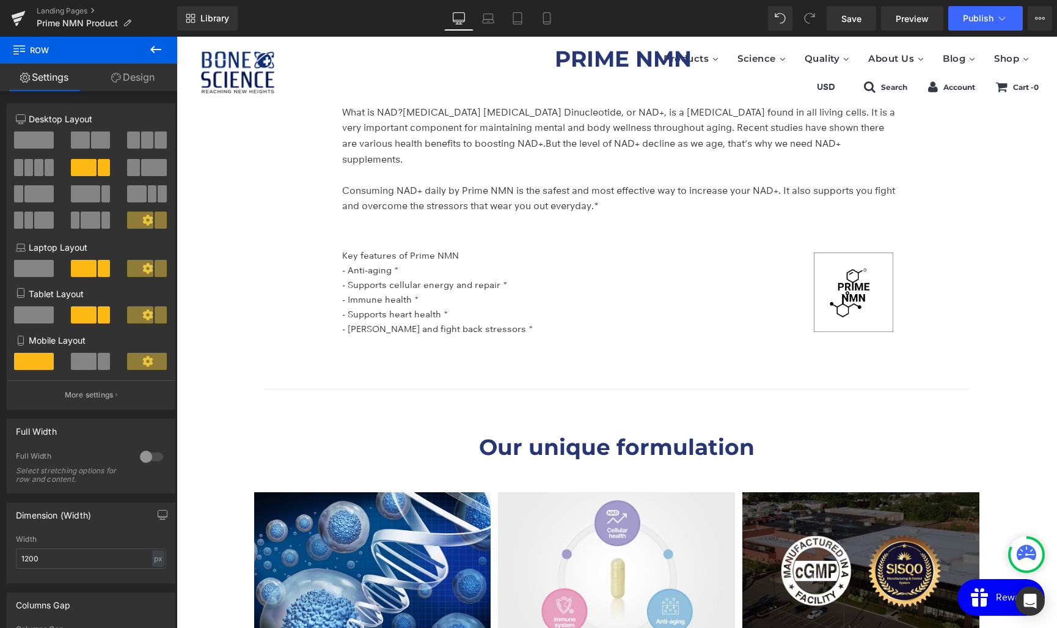
scroll to position [2163, 0]
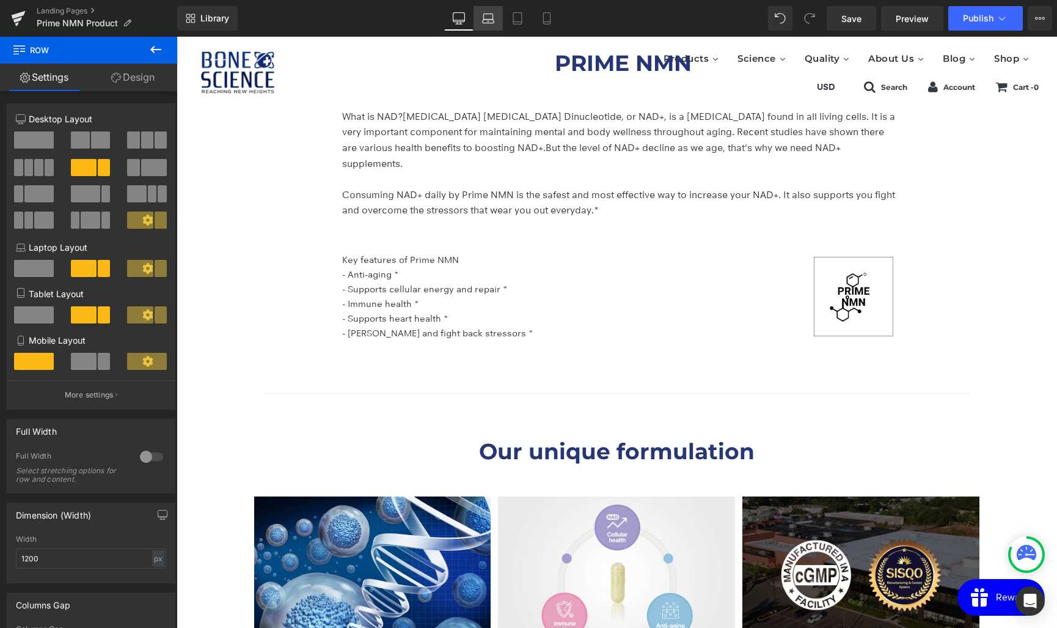
click at [491, 23] on icon at bounding box center [488, 18] width 12 height 12
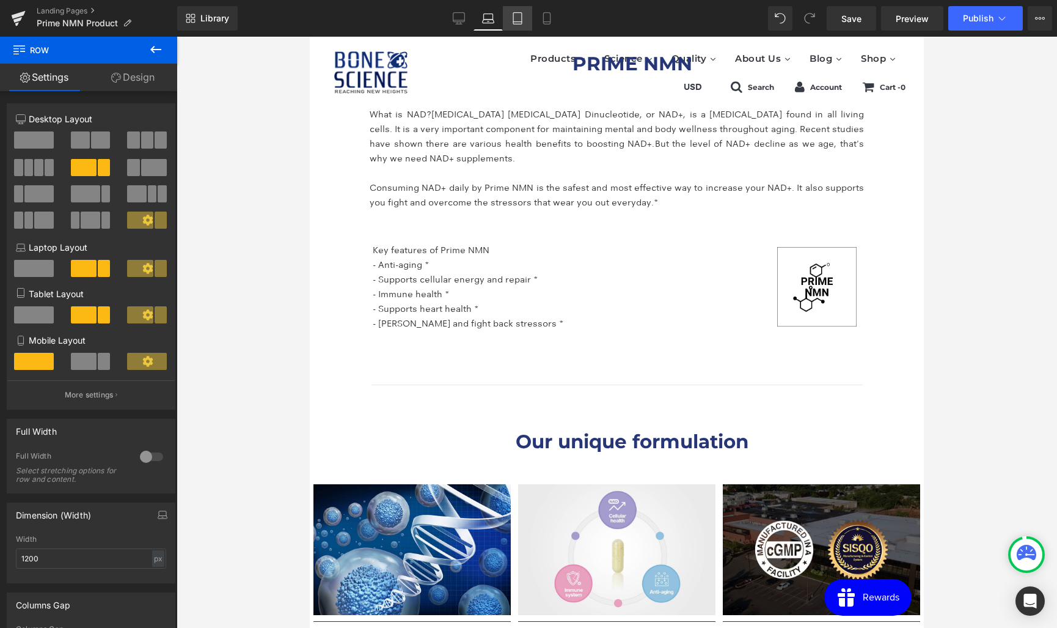
click at [523, 21] on icon at bounding box center [517, 18] width 12 height 12
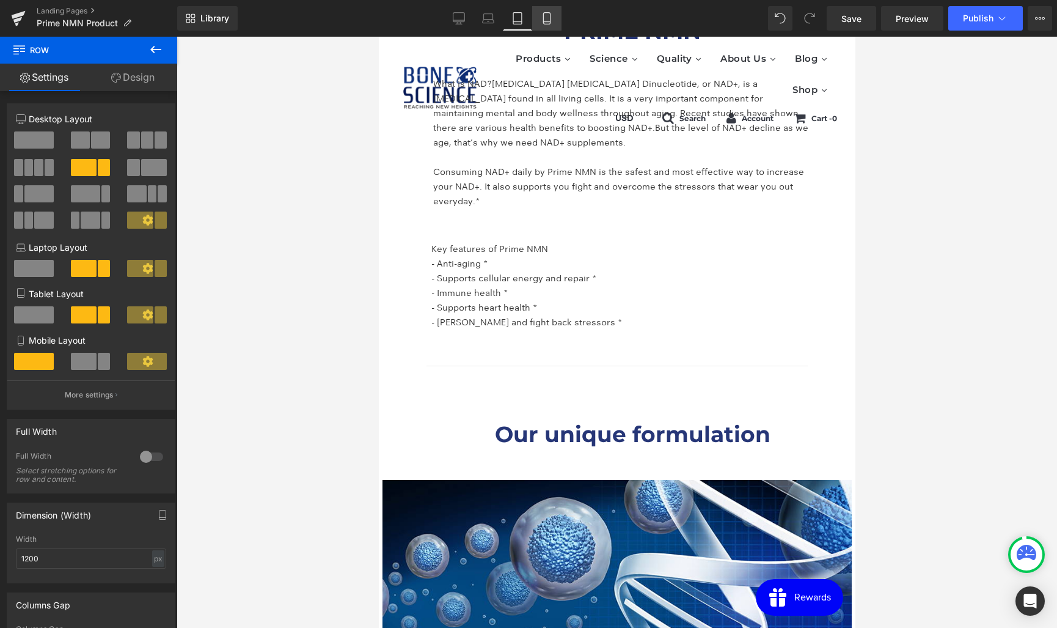
scroll to position [2183, 0]
click at [552, 21] on icon at bounding box center [547, 18] width 12 height 12
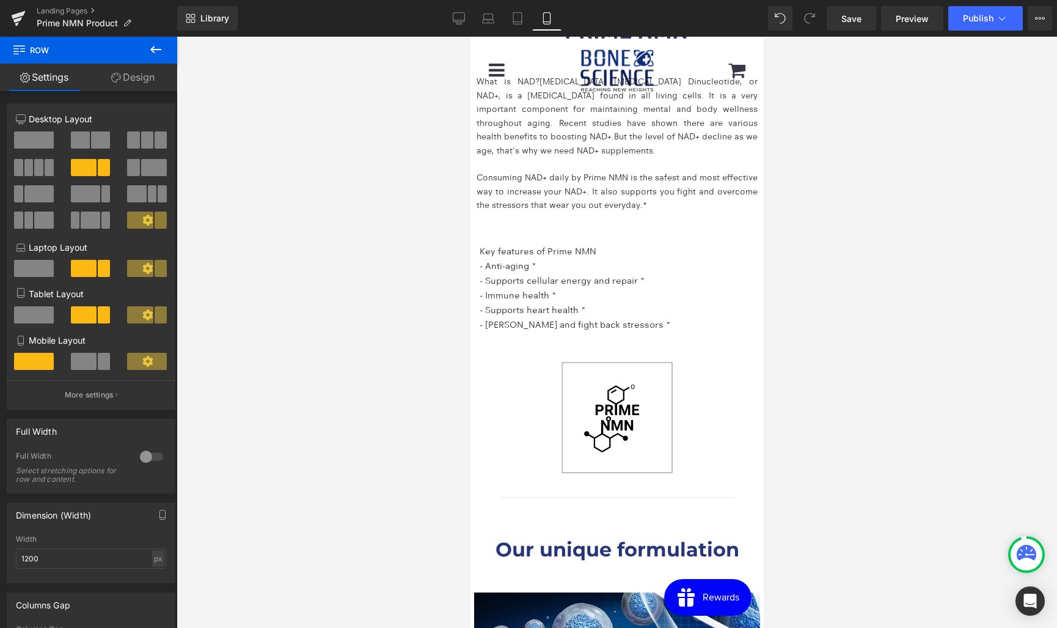
scroll to position [2096, 0]
click at [523, 18] on icon at bounding box center [517, 18] width 12 height 12
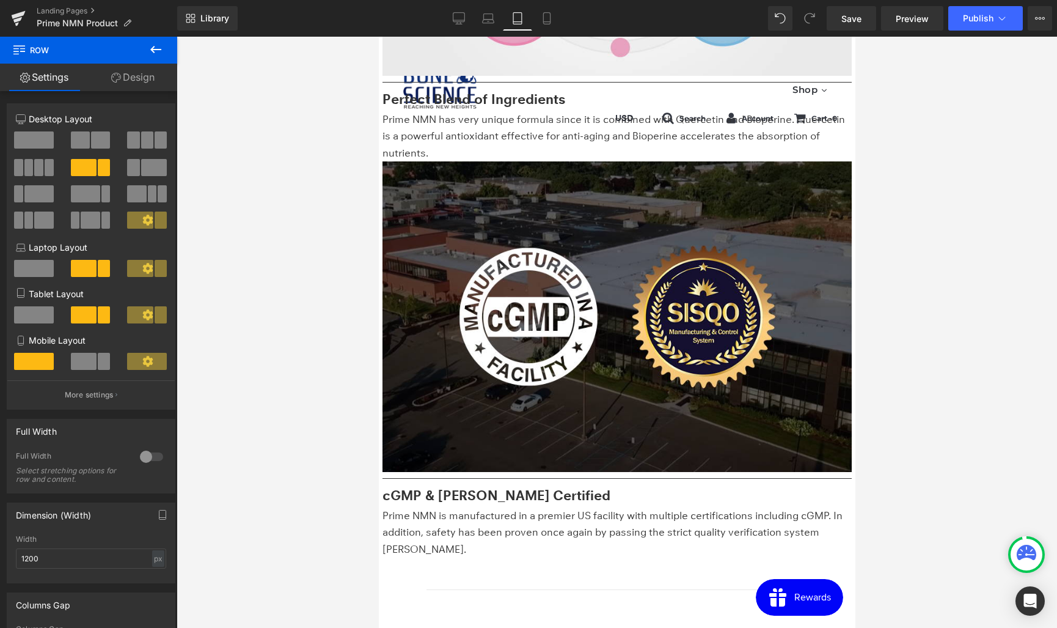
scroll to position [3296, 0]
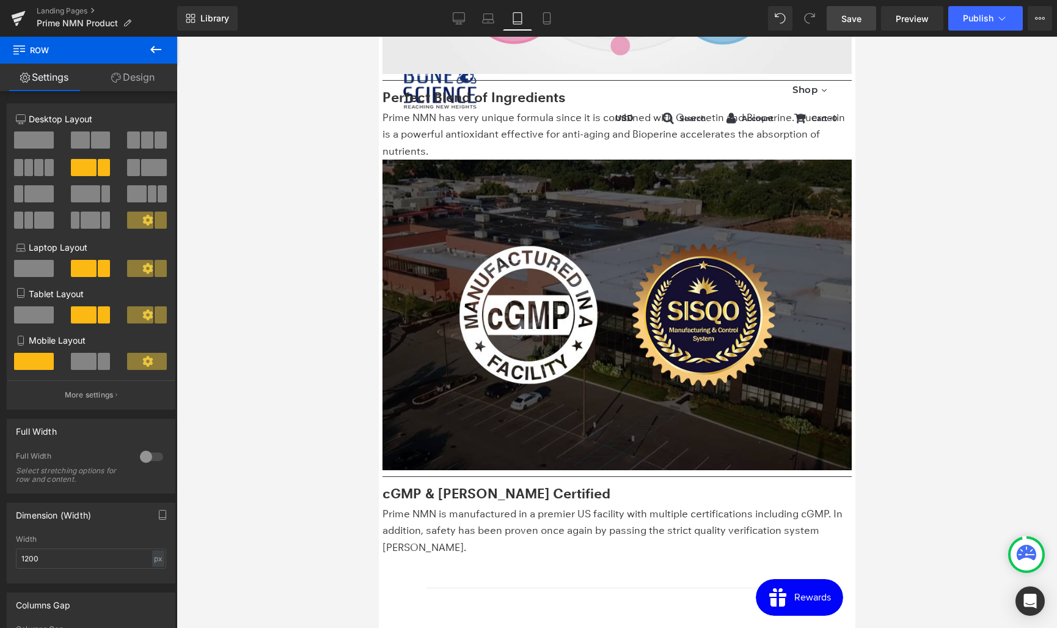
click at [856, 24] on link "Save" at bounding box center [851, 18] width 49 height 24
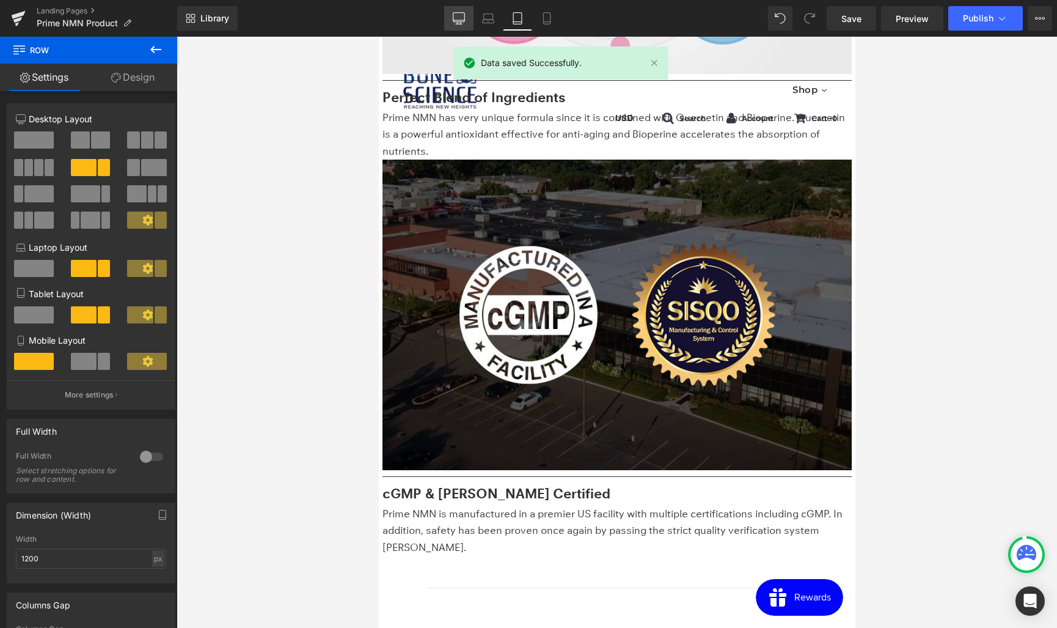
click at [450, 17] on link "Desktop" at bounding box center [458, 18] width 29 height 24
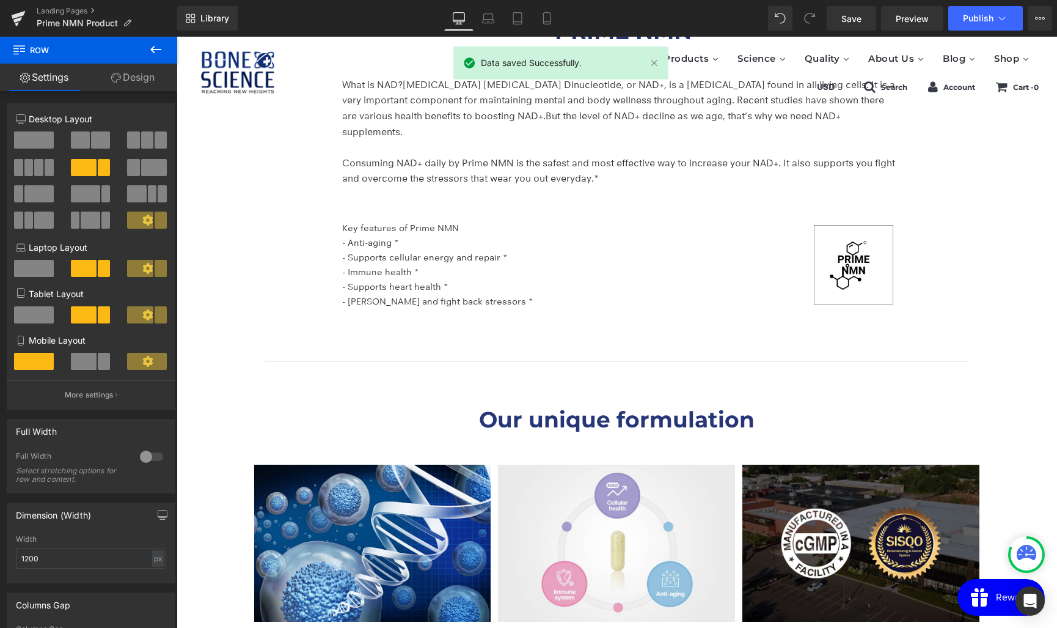
scroll to position [2194, 0]
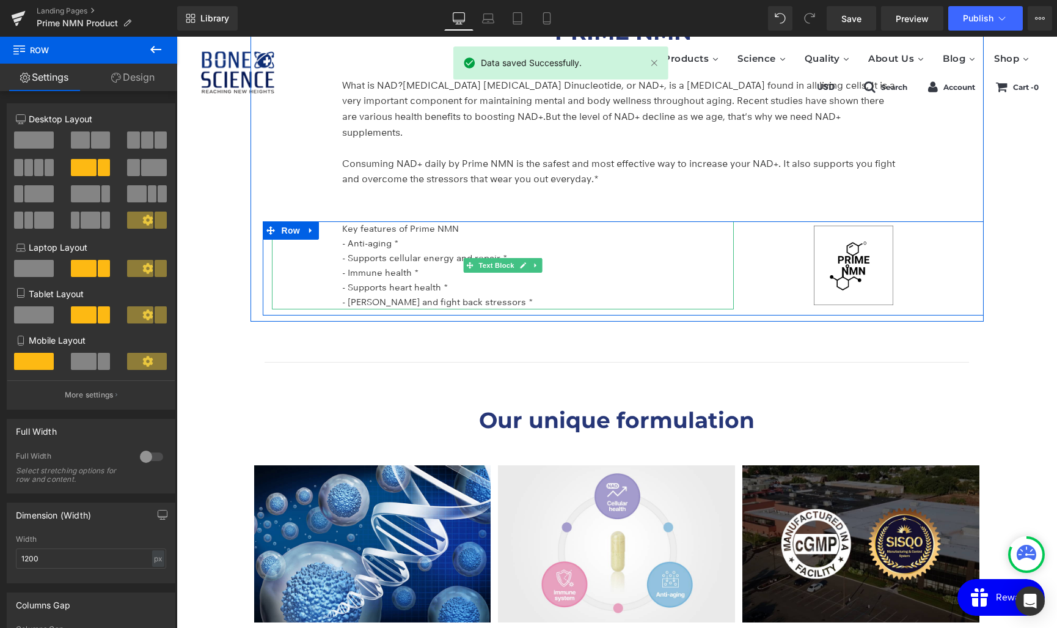
click at [533, 221] on p "Key features of Prime NMN" at bounding box center [538, 228] width 392 height 15
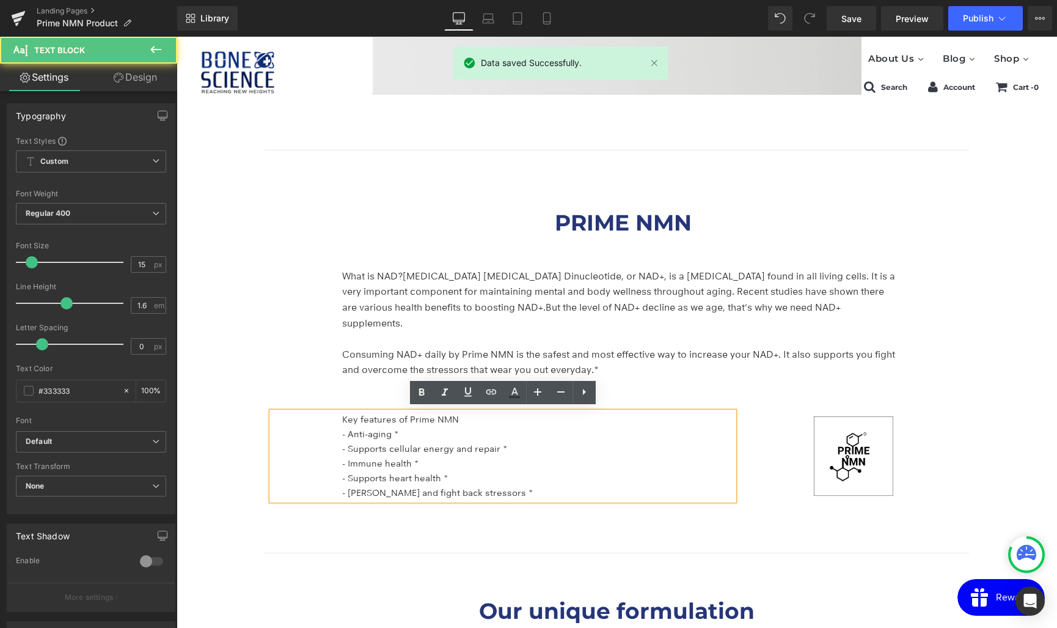
scroll to position [1977, 0]
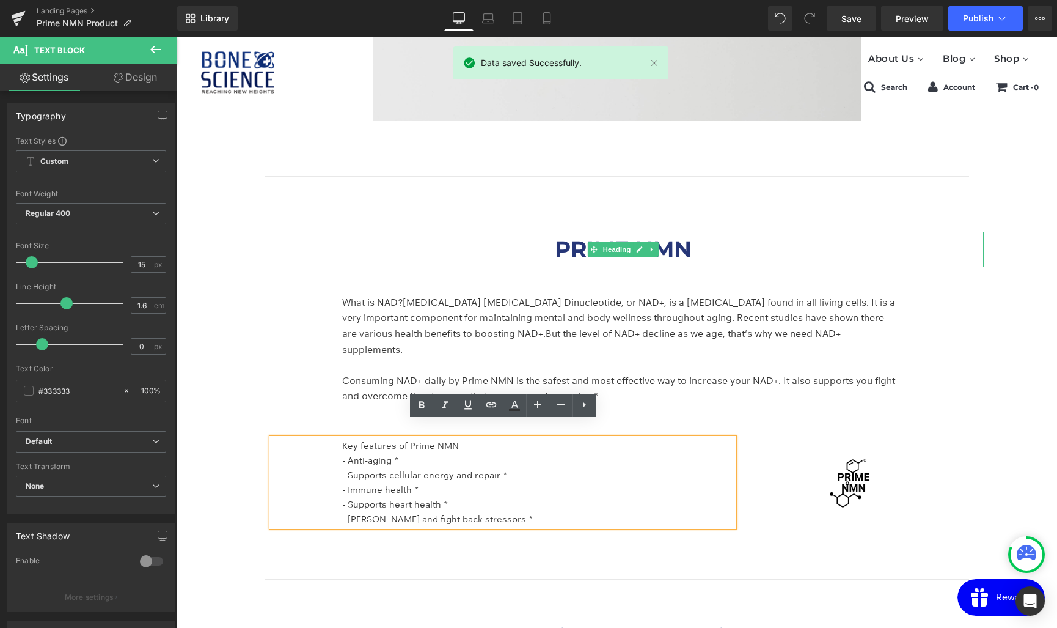
click at [386, 243] on h1 "PRIME NMN" at bounding box center [623, 249] width 562 height 35
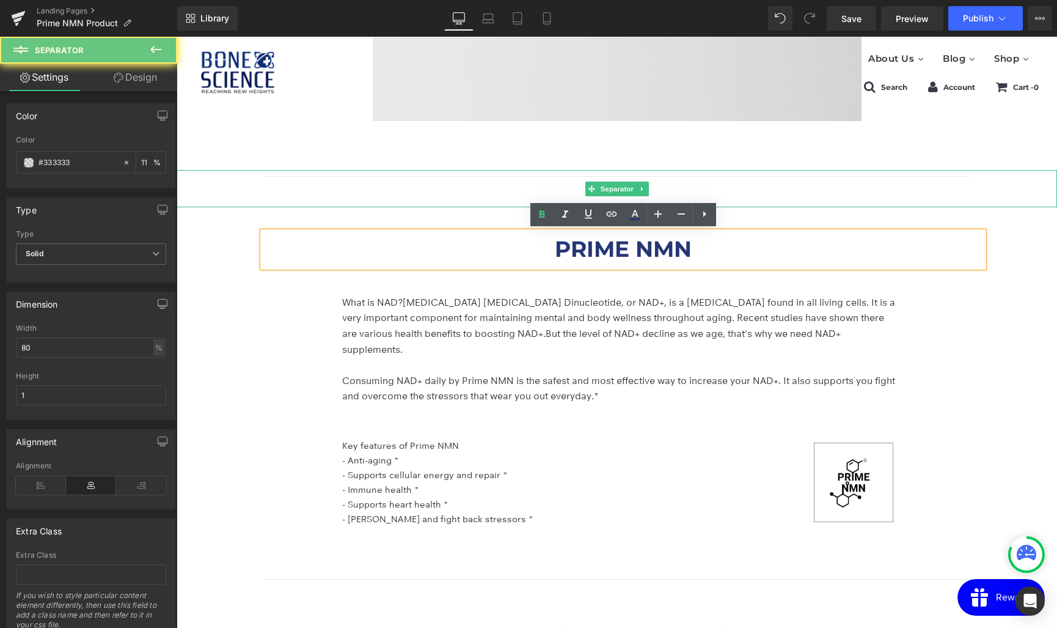
click at [388, 195] on hr at bounding box center [617, 191] width 705 height 31
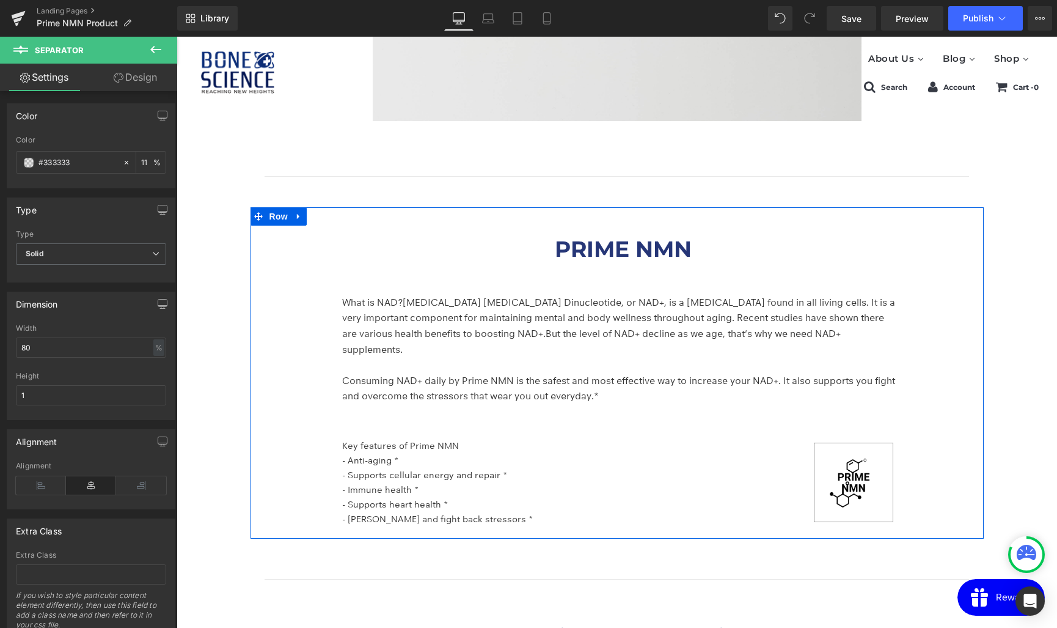
click at [592, 227] on div "PRIME NMN Heading What is NAD? [MEDICAL_DATA] [MEDICAL_DATA] Dinucleotide, or N…" at bounding box center [623, 375] width 721 height 313
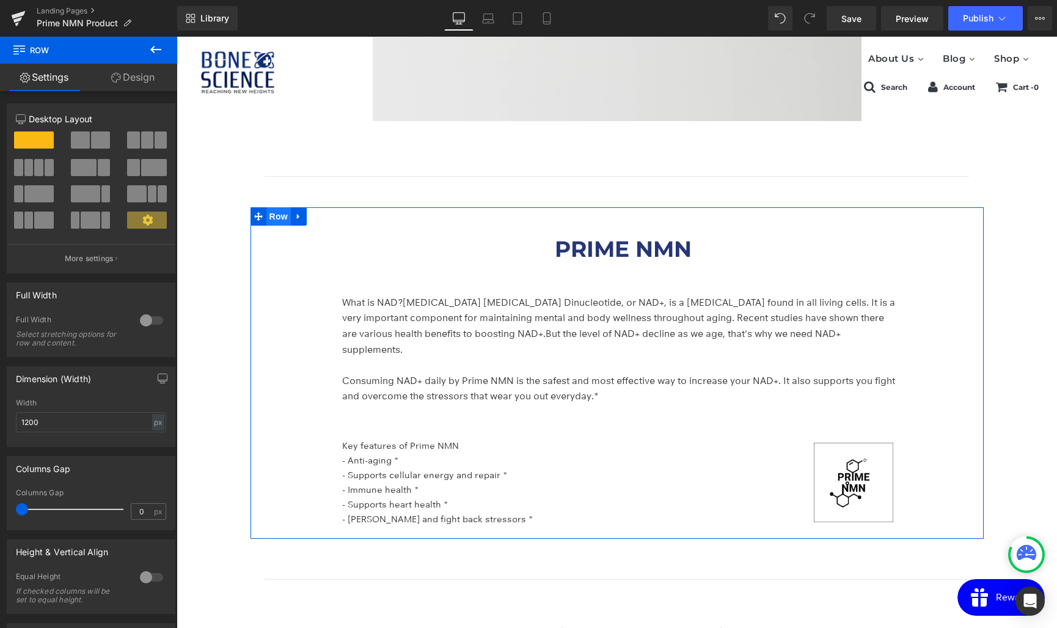
click at [274, 222] on span "Row" at bounding box center [278, 216] width 24 height 18
click at [299, 213] on icon at bounding box center [299, 216] width 9 height 9
click at [302, 216] on icon at bounding box center [299, 216] width 9 height 9
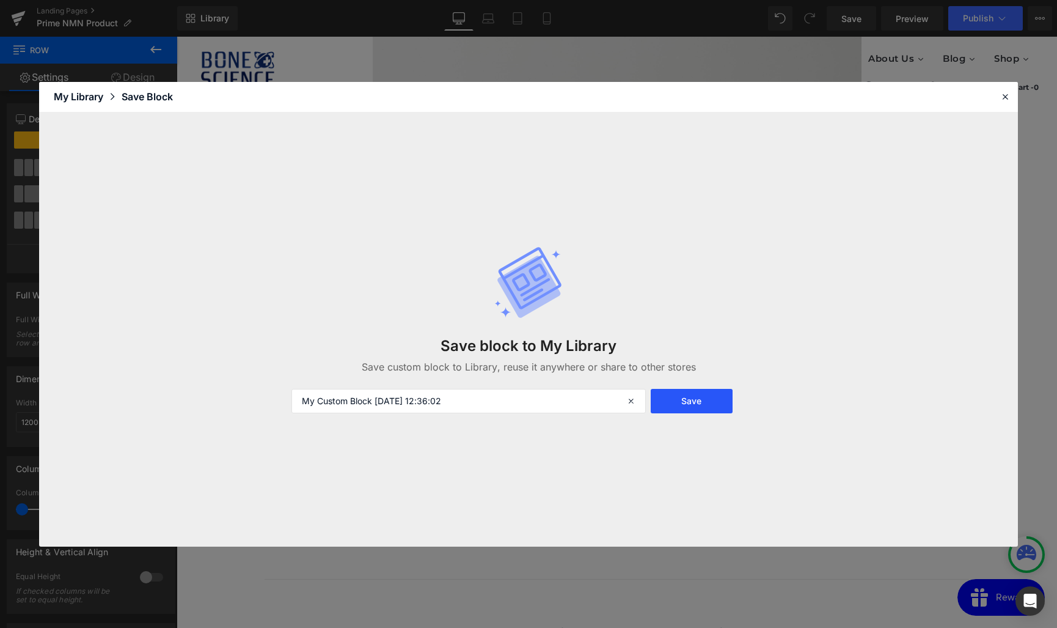
click at [694, 405] on button "Save" at bounding box center [691, 401] width 81 height 24
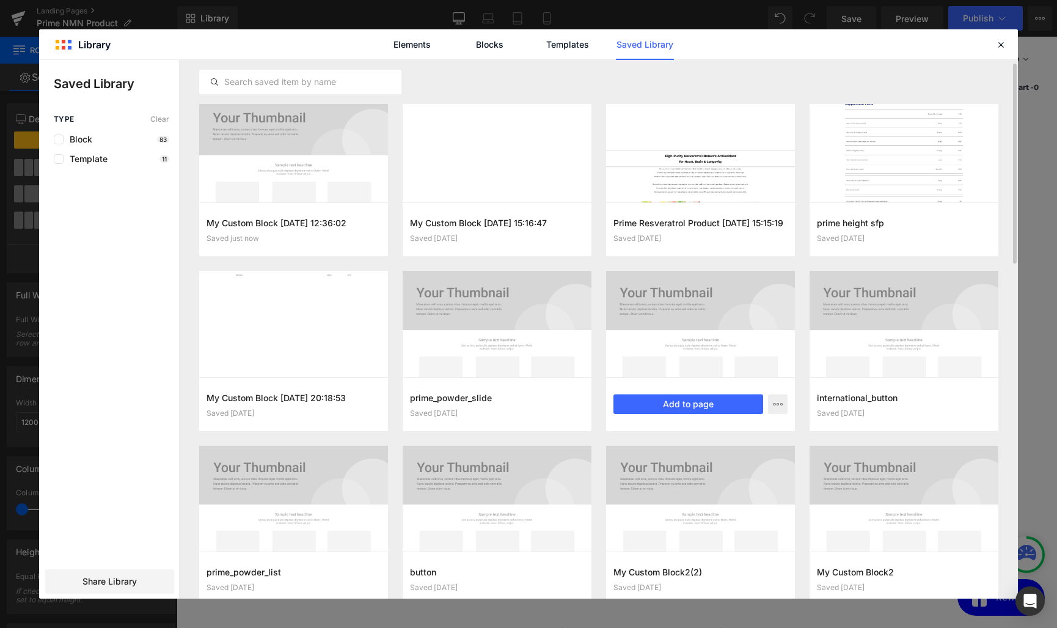
scroll to position [9, 0]
click at [1002, 45] on icon at bounding box center [1000, 44] width 11 height 11
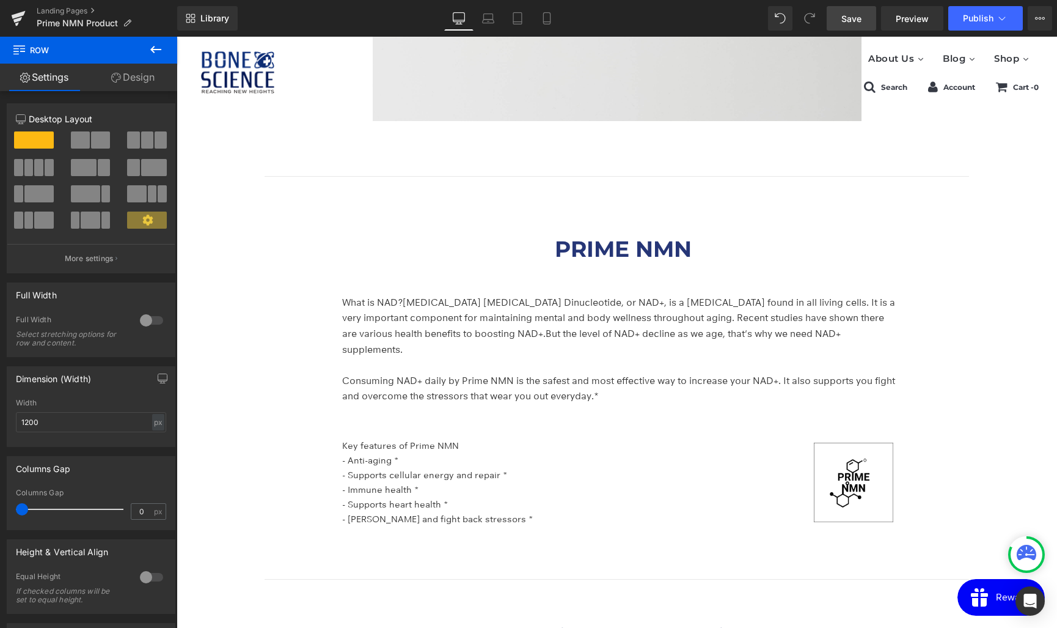
click at [860, 20] on span "Save" at bounding box center [851, 18] width 20 height 13
click at [93, 23] on span "Prime NMN Product" at bounding box center [77, 23] width 81 height 10
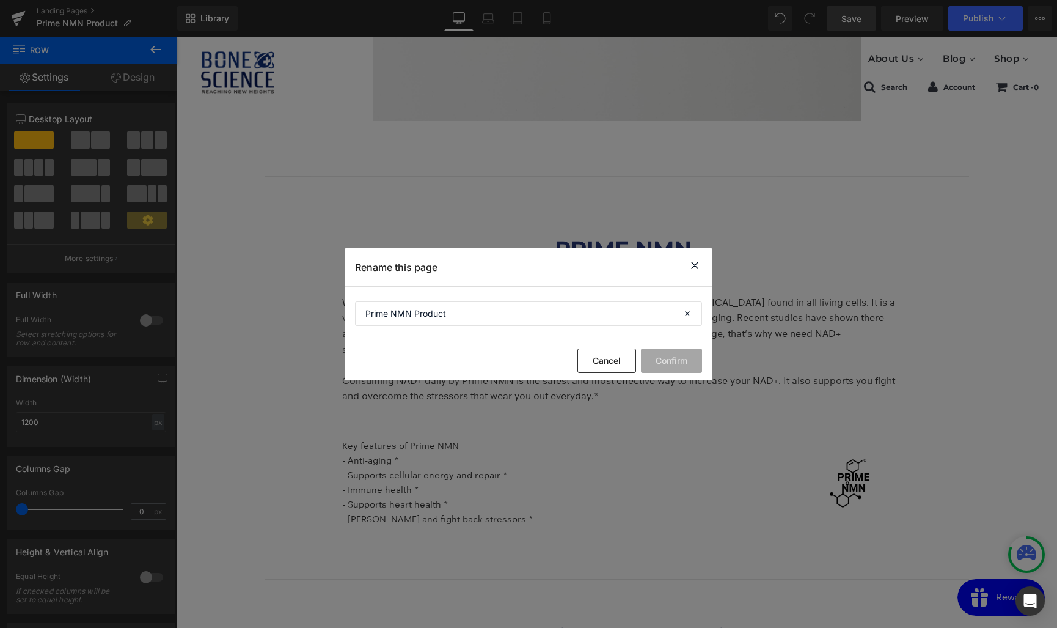
drag, startPoint x: 697, startPoint y: 266, endPoint x: 251, endPoint y: 112, distance: 472.1
click at [697, 266] on icon at bounding box center [694, 265] width 15 height 15
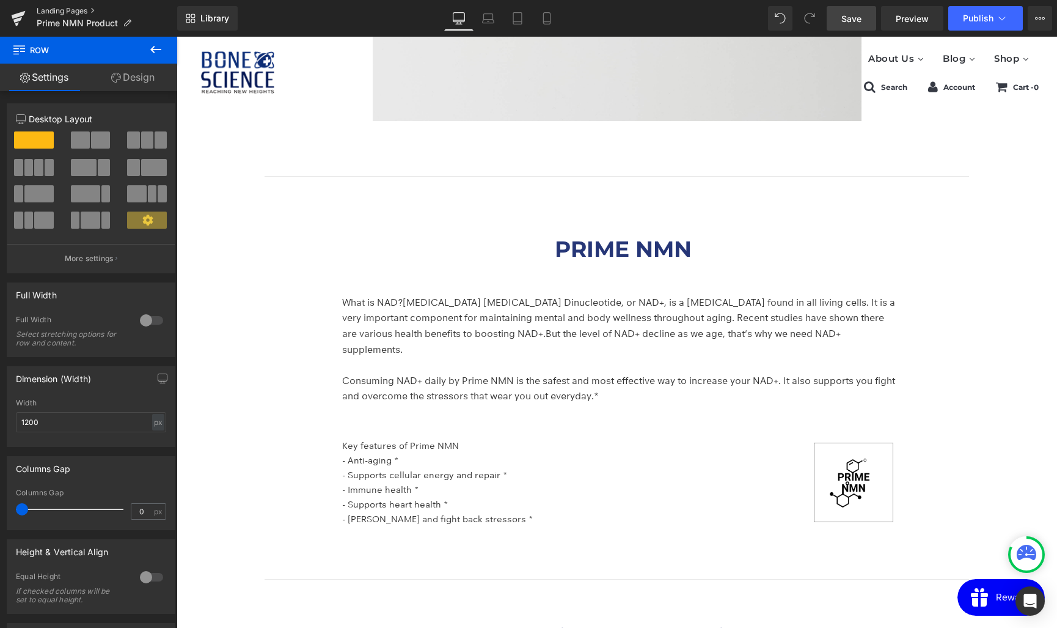
click at [74, 10] on link "Landing Pages" at bounding box center [107, 11] width 141 height 10
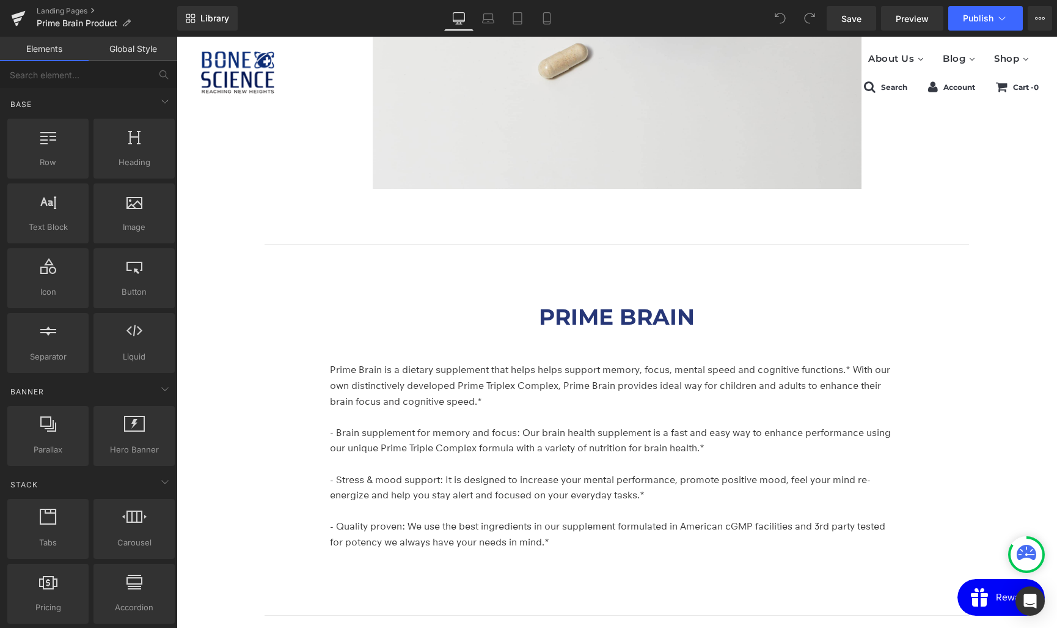
scroll to position [1919, 0]
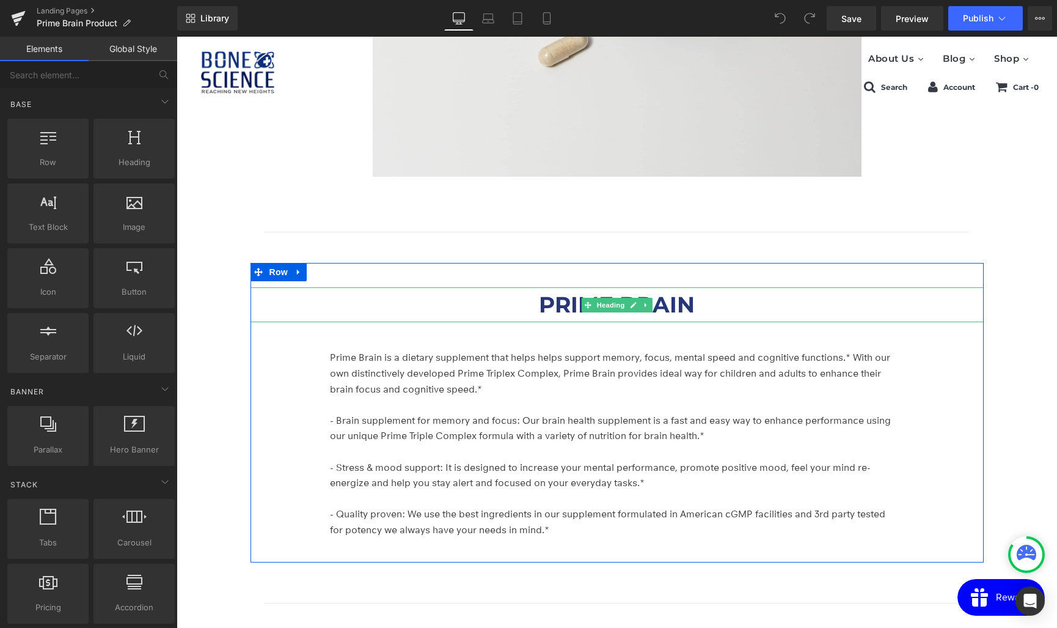
click at [587, 301] on icon at bounding box center [587, 304] width 7 height 7
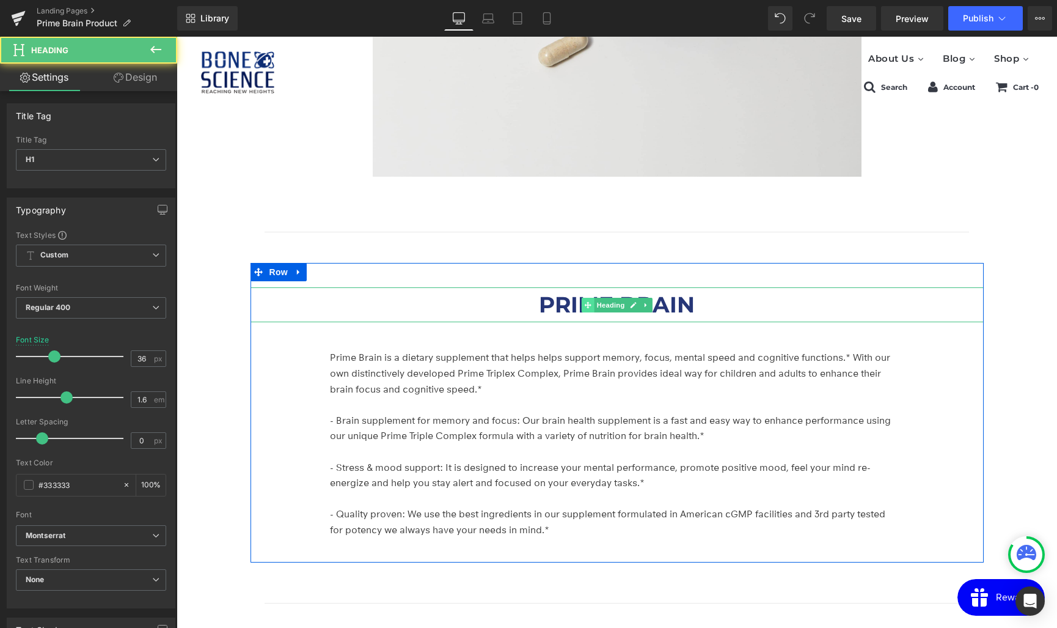
scroll to position [1923, 0]
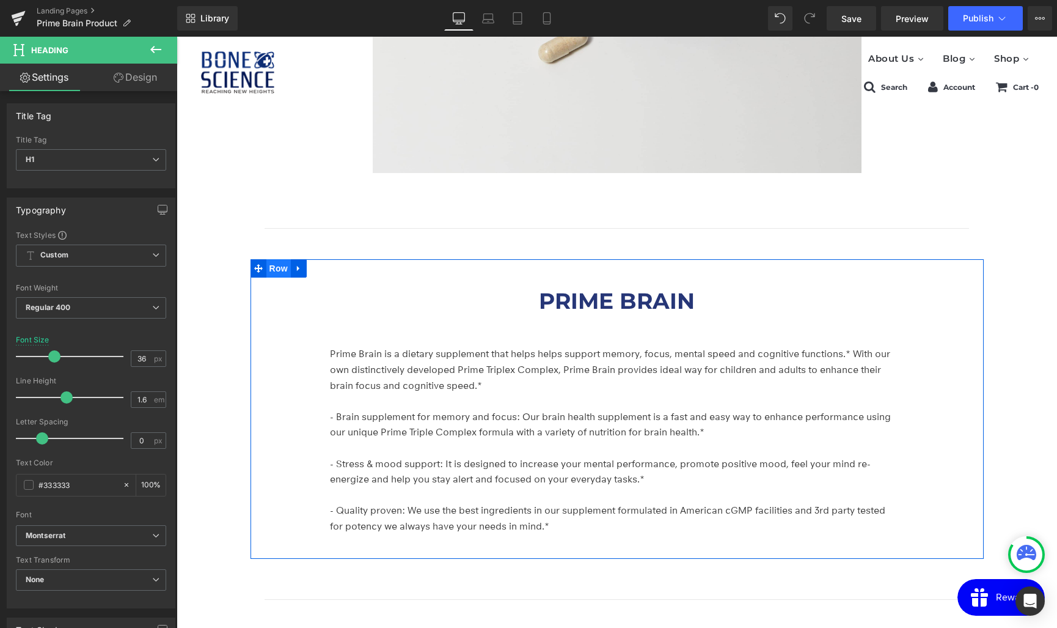
click at [278, 259] on span "Row" at bounding box center [278, 268] width 24 height 18
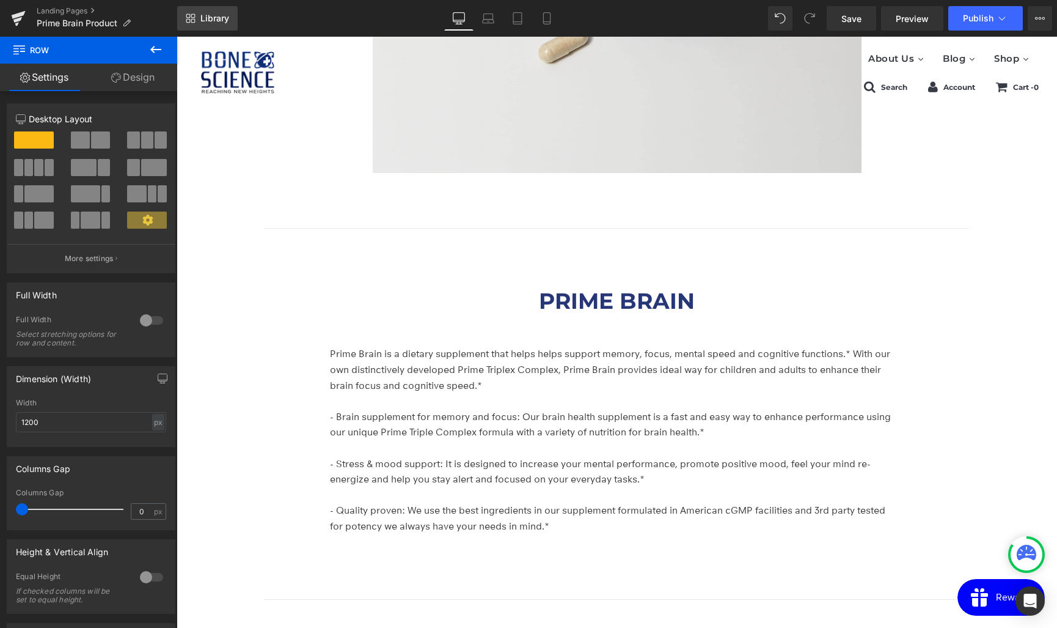
click at [209, 18] on span "Library" at bounding box center [214, 18] width 29 height 11
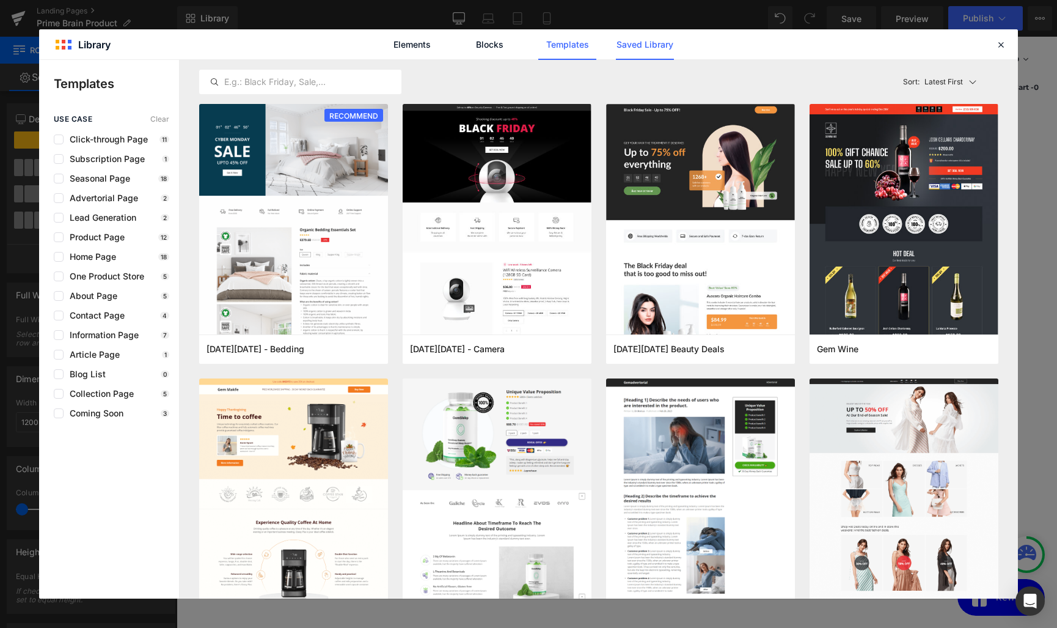
click at [650, 46] on link "Saved Library" at bounding box center [645, 44] width 58 height 31
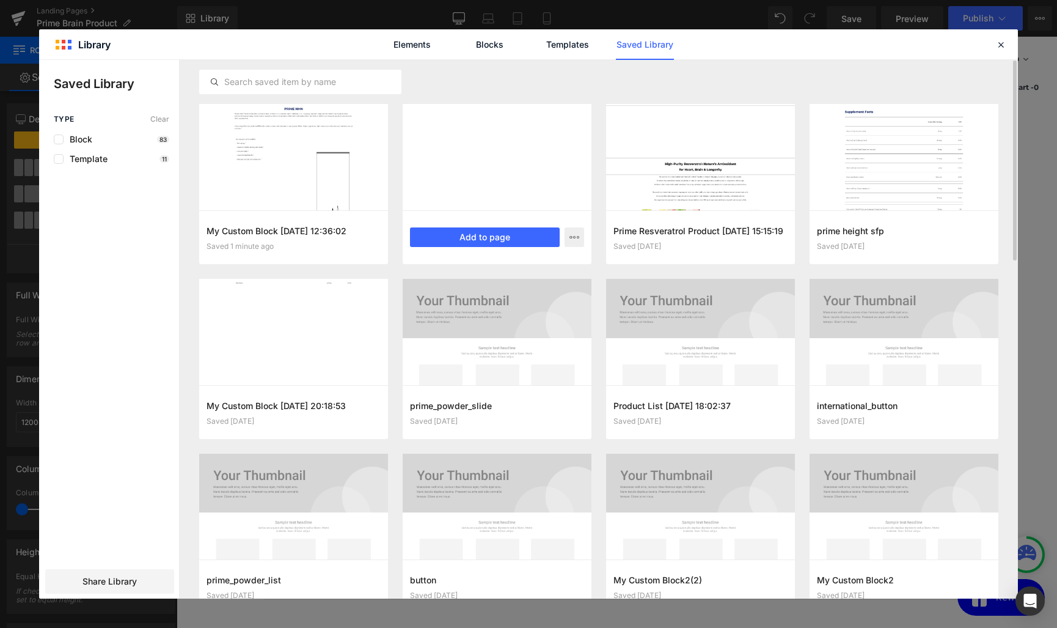
scroll to position [1, 0]
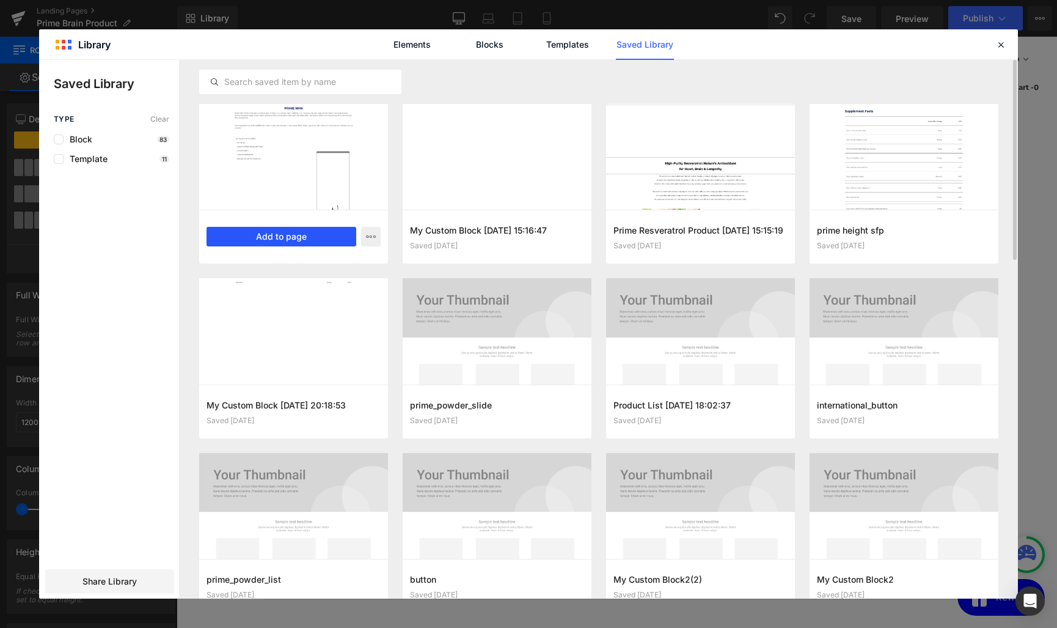
click at [313, 236] on button "Add to page" at bounding box center [282, 237] width 150 height 20
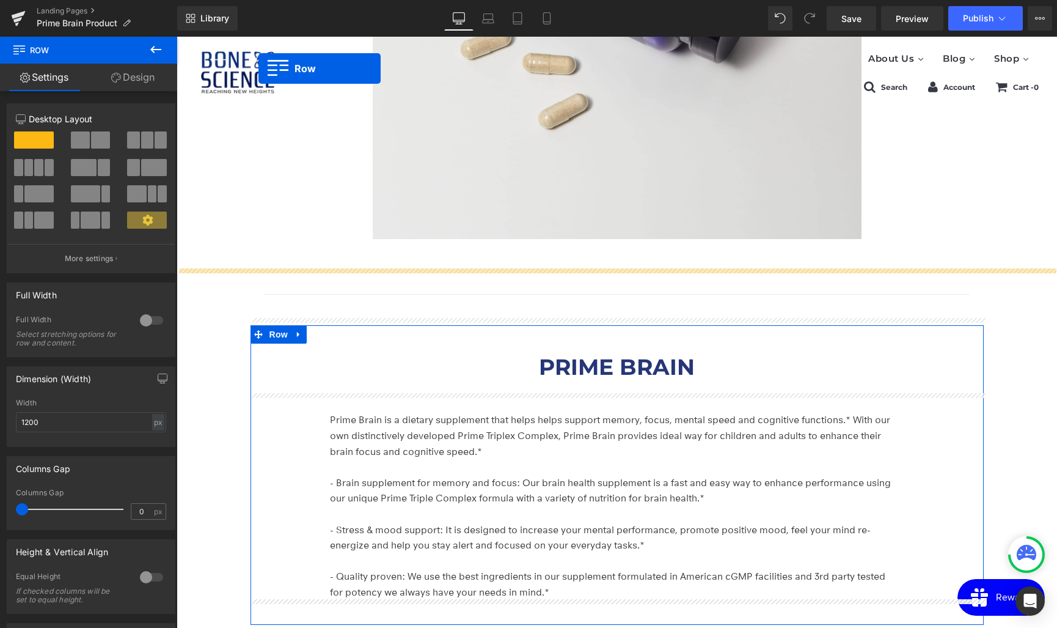
scroll to position [1808, 0]
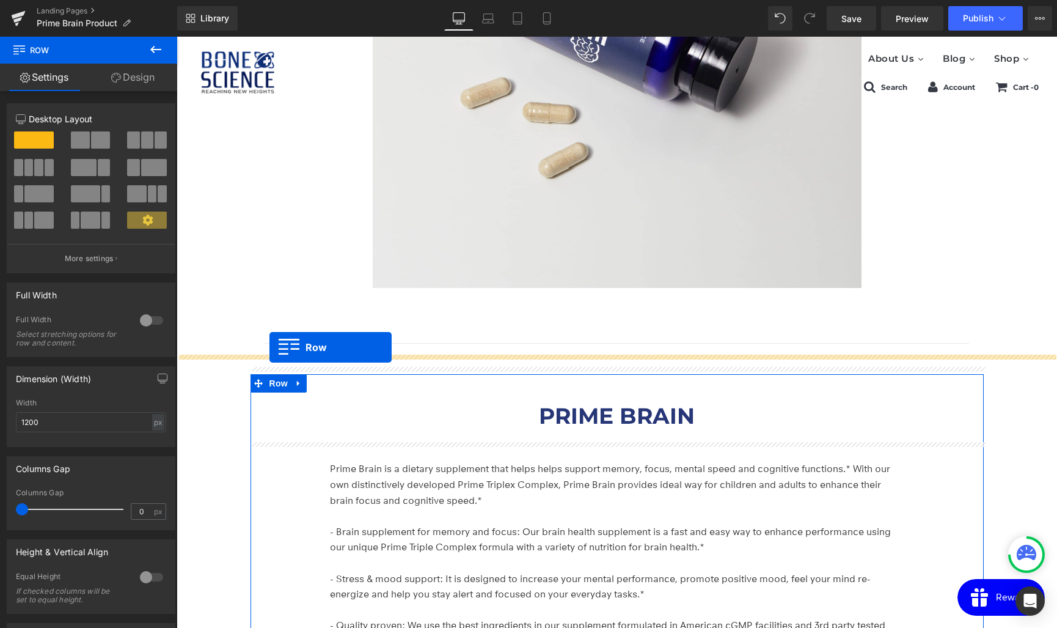
drag, startPoint x: 255, startPoint y: 356, endPoint x: 269, endPoint y: 346, distance: 17.6
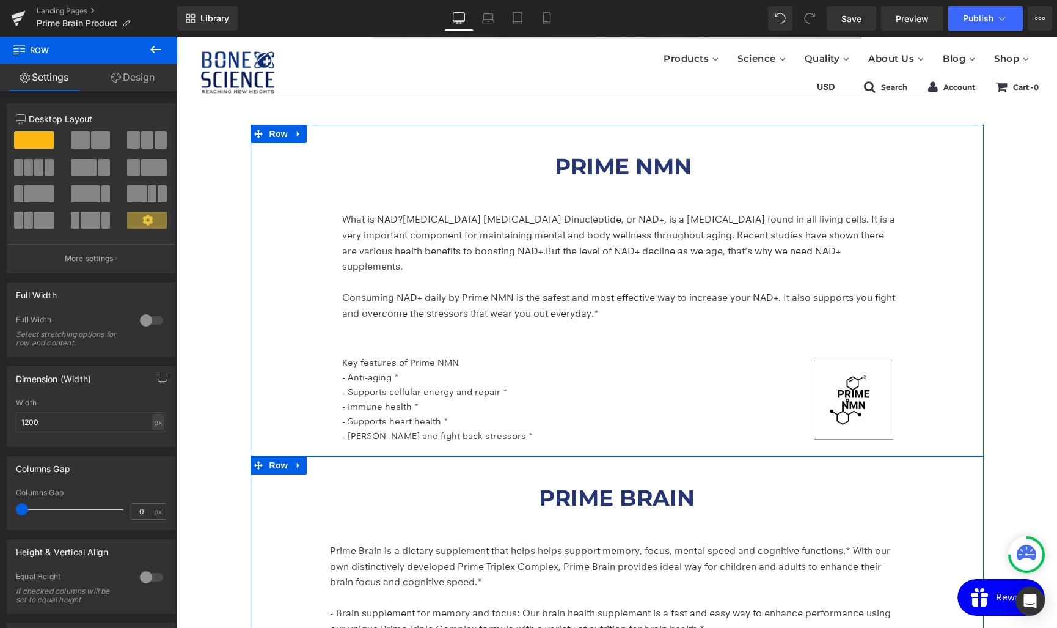
scroll to position [2092, 0]
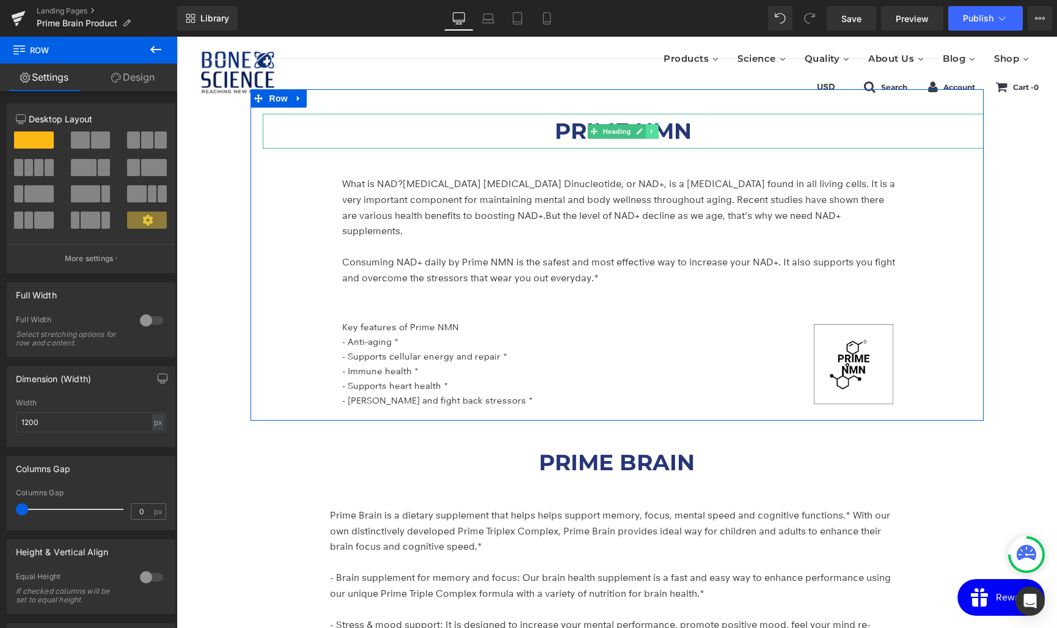
click at [654, 128] on icon at bounding box center [652, 131] width 7 height 7
click at [711, 114] on h1 "PRIME NMN" at bounding box center [623, 131] width 562 height 35
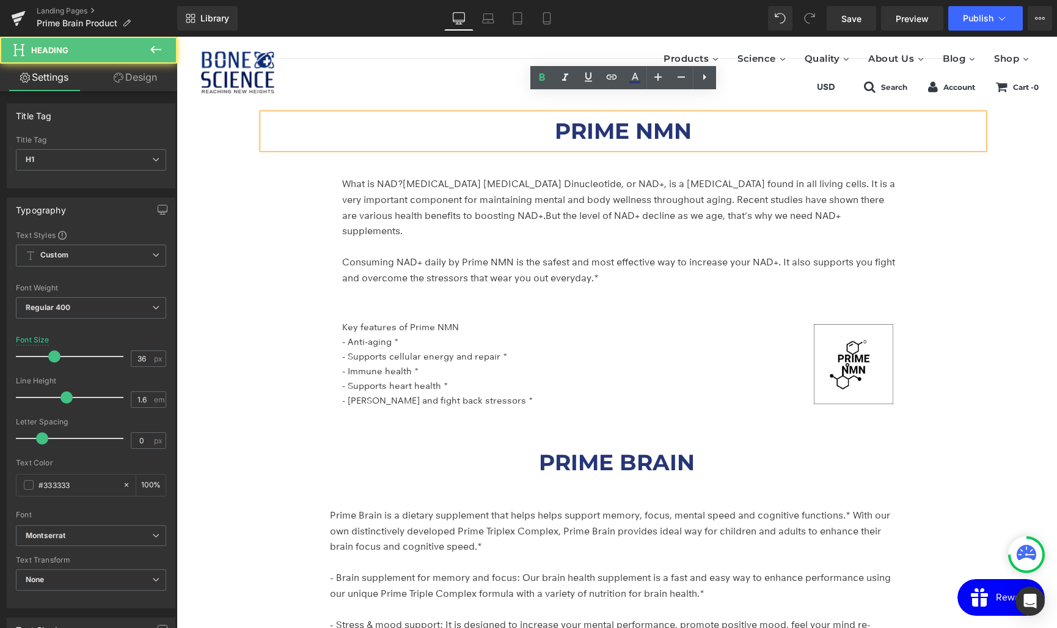
click at [693, 114] on h1 "PRIME NMN" at bounding box center [623, 131] width 562 height 35
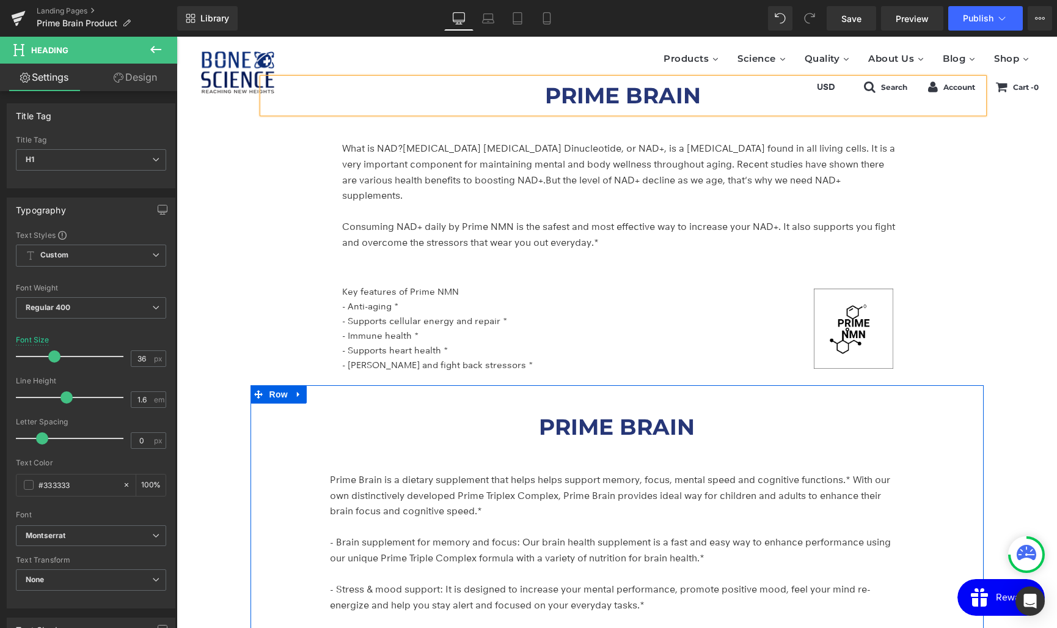
scroll to position [2154, 0]
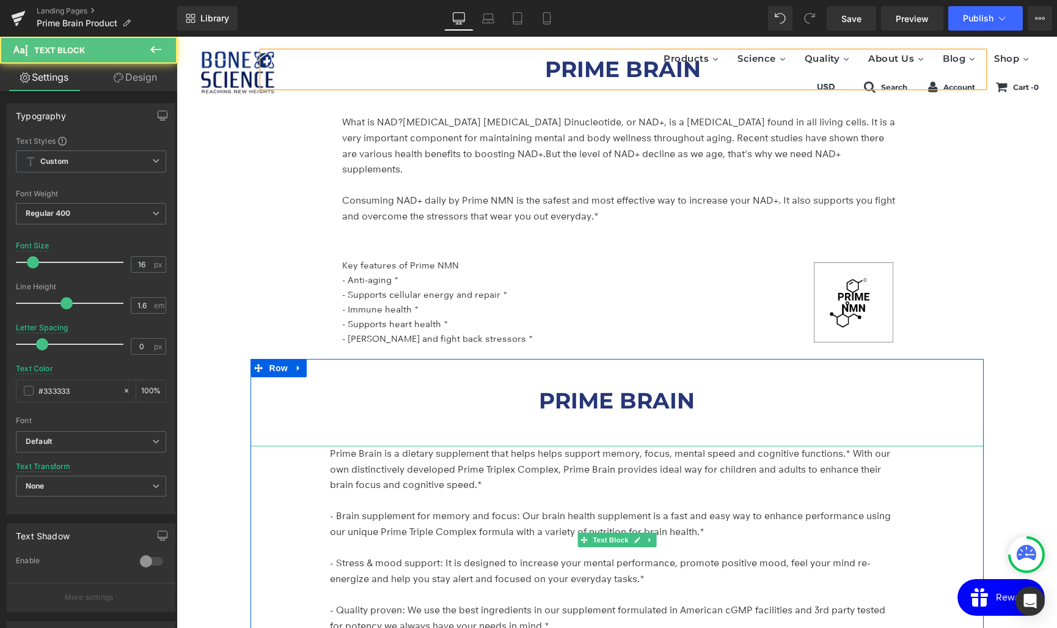
click at [352, 447] on span "* With our own distinctively developed Prime Triplex Complex, Prime Brain provi…" at bounding box center [610, 468] width 560 height 43
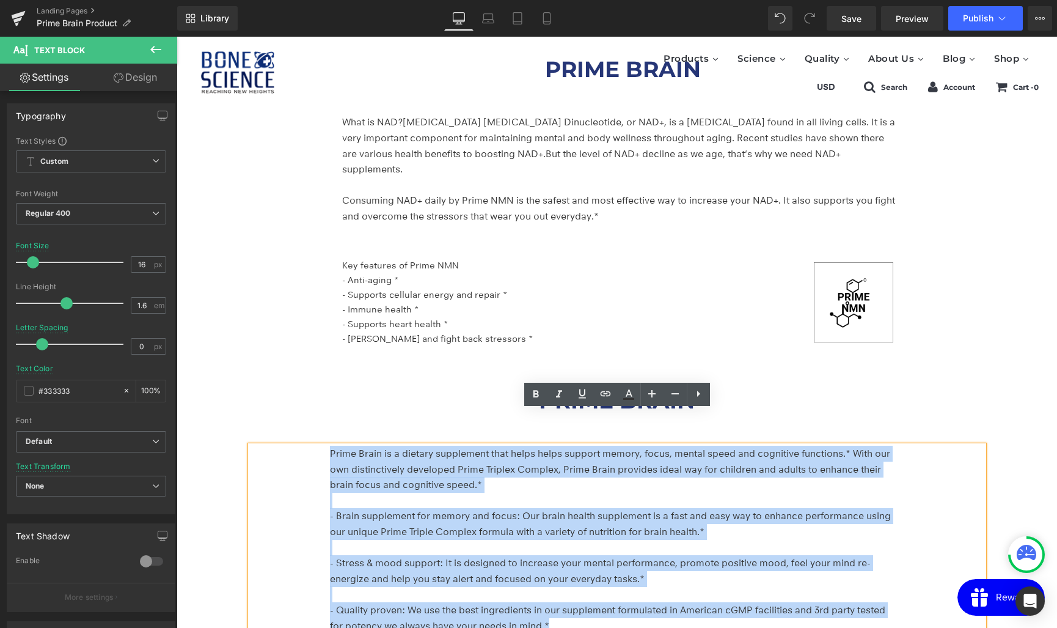
drag, startPoint x: 331, startPoint y: 417, endPoint x: 608, endPoint y: 598, distance: 331.0
click at [609, 599] on div "Prime Brain is a dietary supplement that helps helps support memory, focus, men…" at bounding box center [617, 539] width 733 height 188
copy div "Prime Brain is a dietary supplement that helps helps support memory, focus, men…"
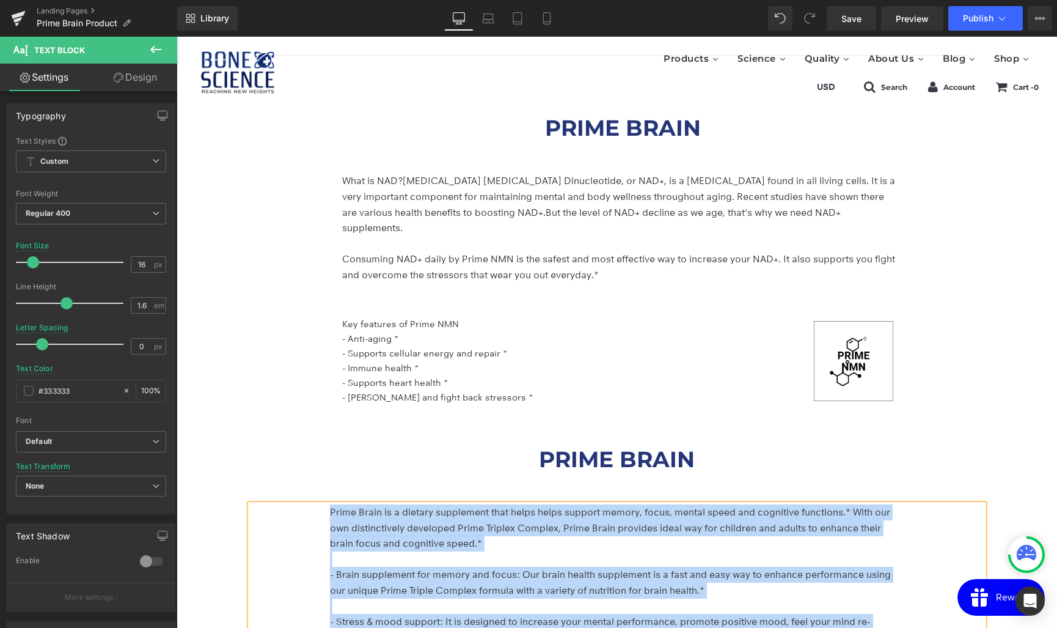
scroll to position [2094, 0]
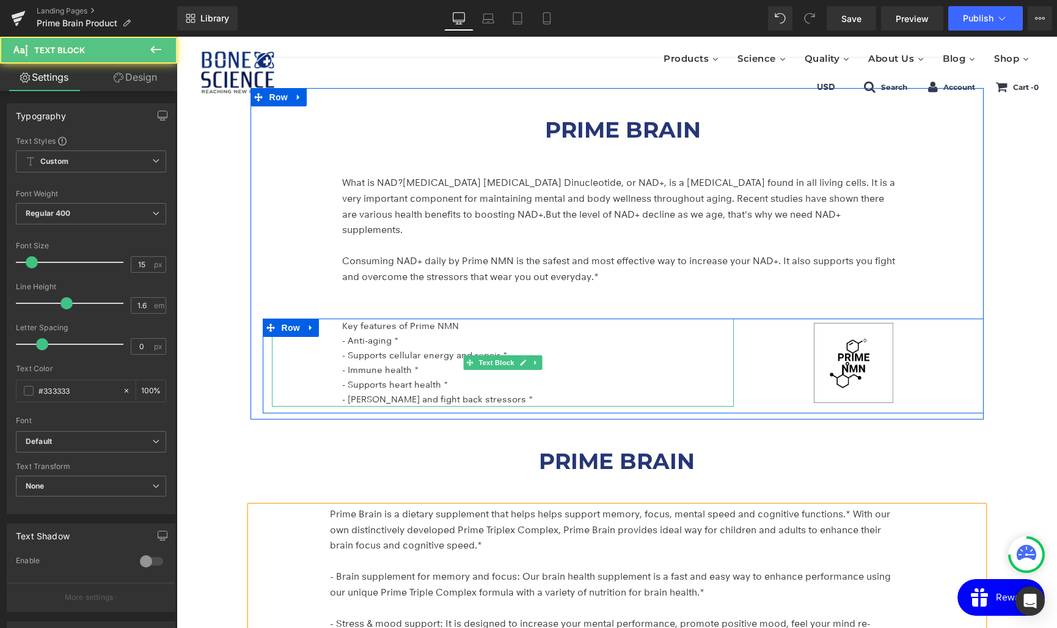
click at [409, 362] on p "- Immune health *" at bounding box center [538, 369] width 392 height 15
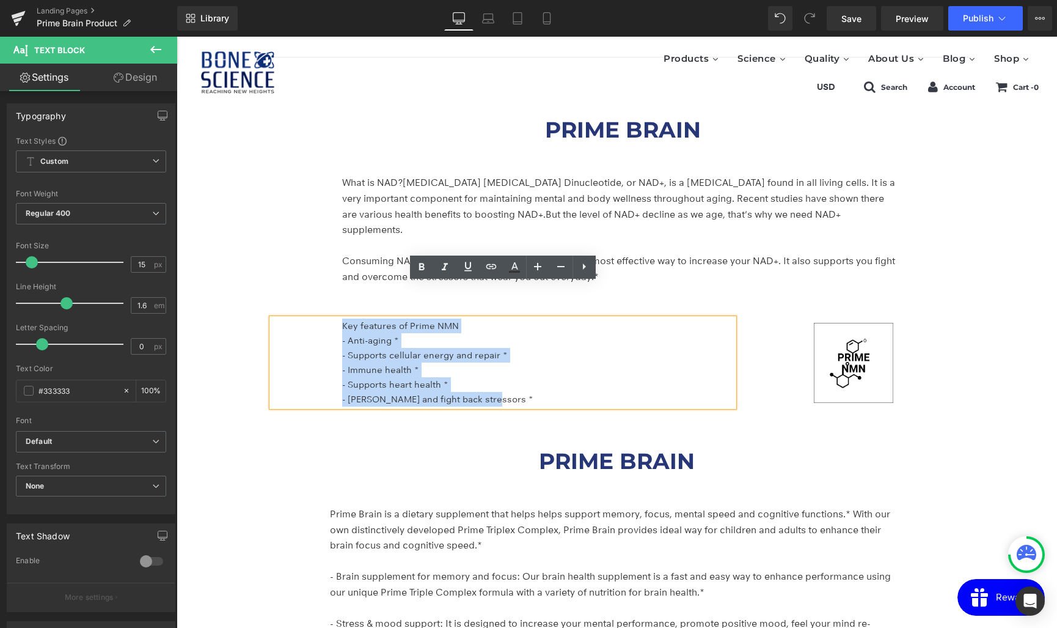
drag, startPoint x: 519, startPoint y: 362, endPoint x: 368, endPoint y: 266, distance: 179.2
click at [368, 266] on div "PRIME BRAIN Heading What is NAD? Nicotinamide Adenine Dinucleotide, or NAD+, is…" at bounding box center [623, 256] width 721 height 313
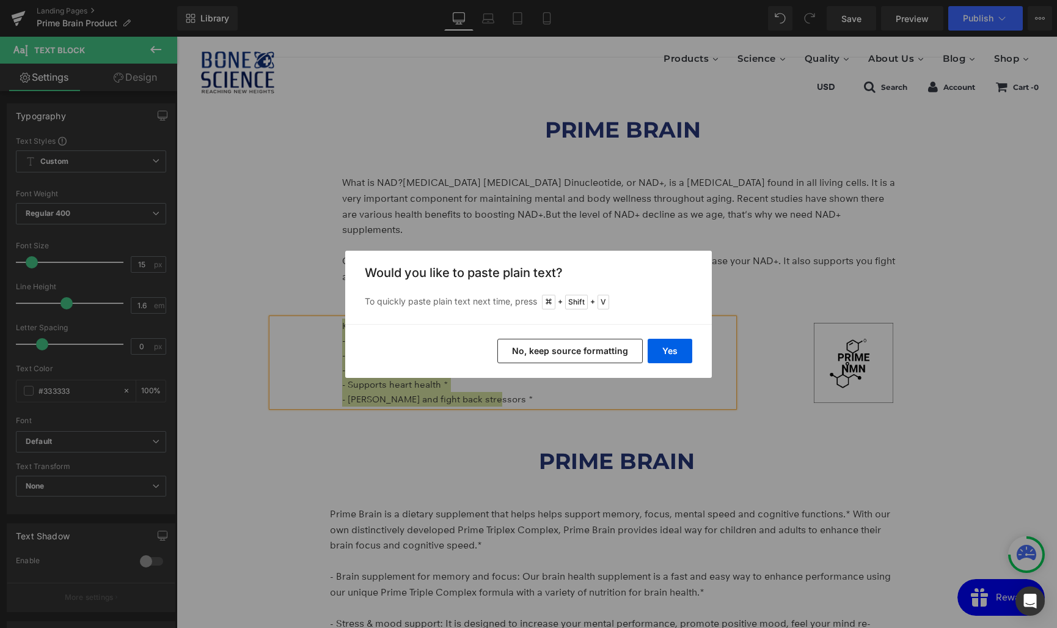
click at [568, 350] on button "No, keep source formatting" at bounding box center [569, 351] width 145 height 24
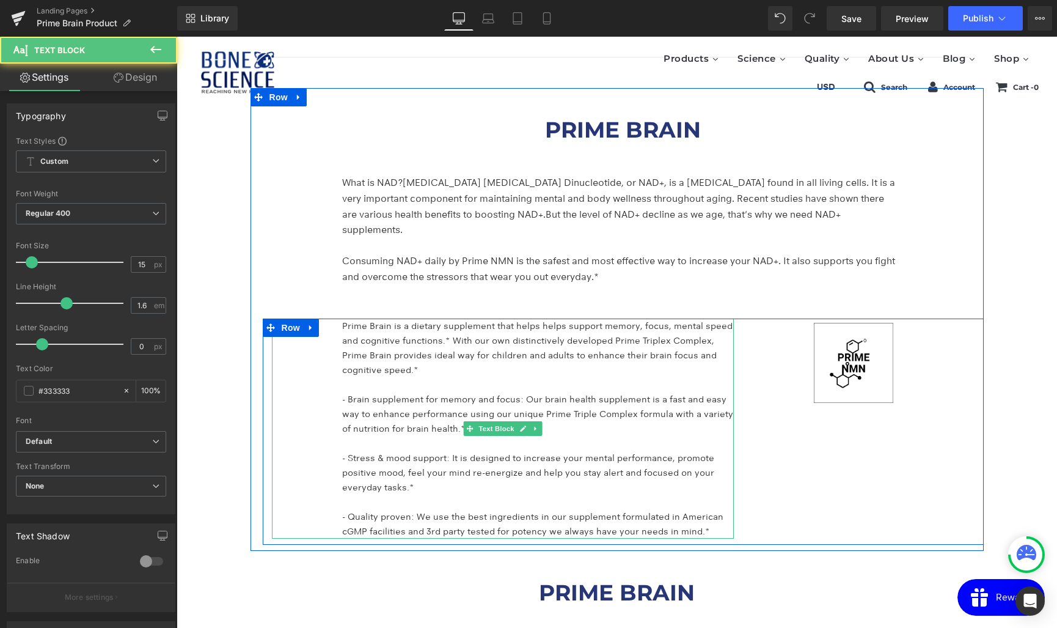
click at [395, 336] on p "Prime Brain is a dietary supplement that helps helps support memory, focus, men…" at bounding box center [538, 347] width 392 height 59
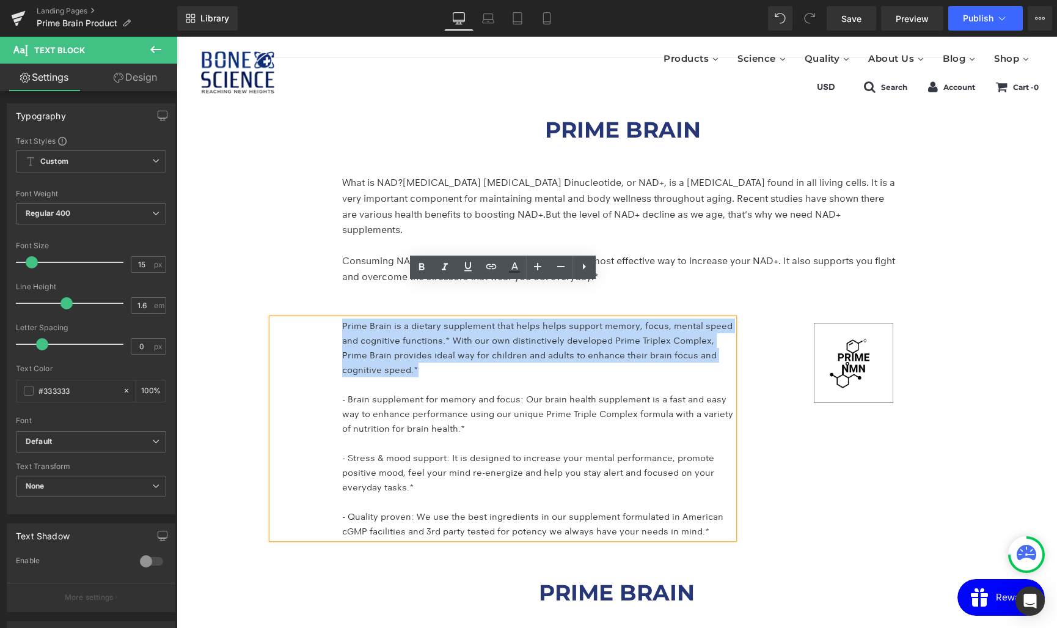
drag, startPoint x: 385, startPoint y: 339, endPoint x: 335, endPoint y: 292, distance: 68.3
click at [335, 318] on div "Prime Brain is a dietary supplement that helps helps support memory, focus, men…" at bounding box center [503, 428] width 463 height 220
copy p "Prime Brain is a dietary supplement that helps helps support memory, focus, men…"
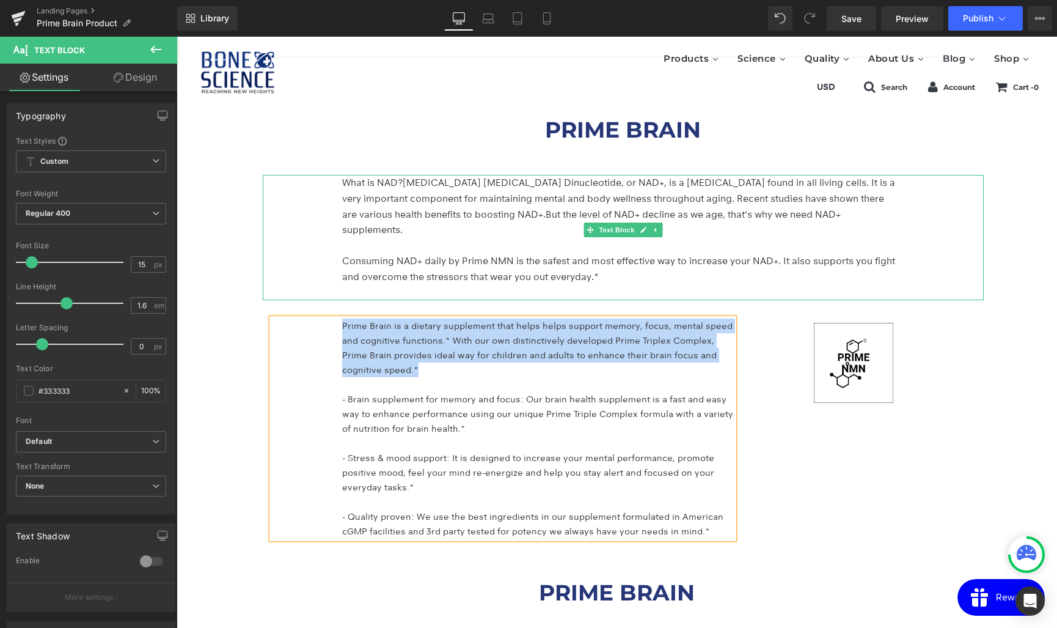
click at [389, 253] on p "Consuming NAD+ daily by Prime NMN is the safest and most effective way to incre…" at bounding box center [620, 268] width 556 height 31
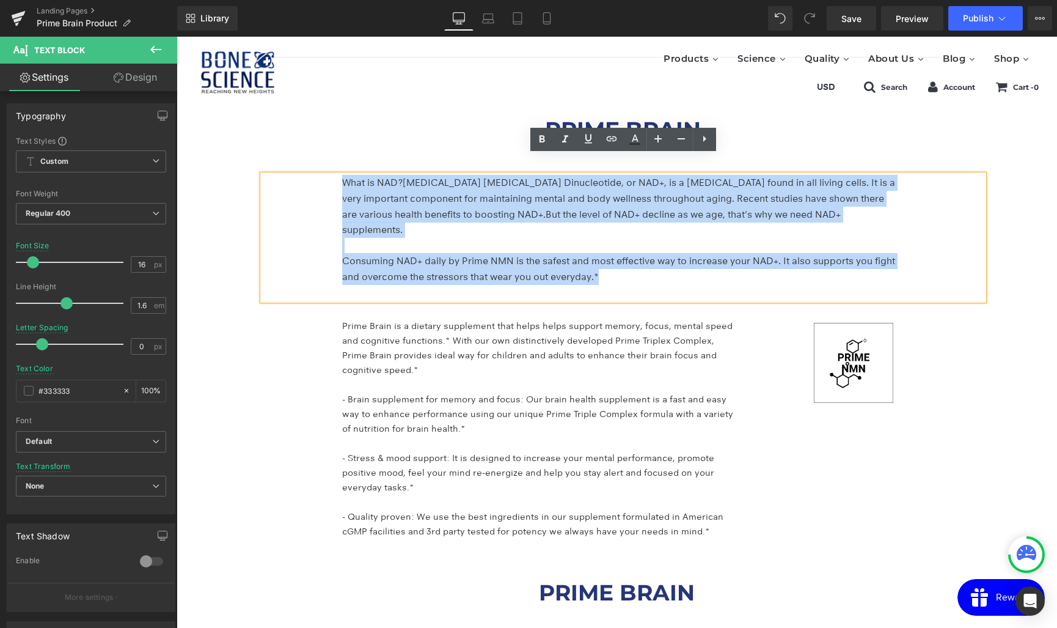
drag, startPoint x: 621, startPoint y: 241, endPoint x: 336, endPoint y: 136, distance: 304.1
click at [336, 136] on div "PRIME BRAIN Heading What is NAD? Nicotinamide Adenine Dinucleotide, or NAD+, is…" at bounding box center [623, 322] width 721 height 444
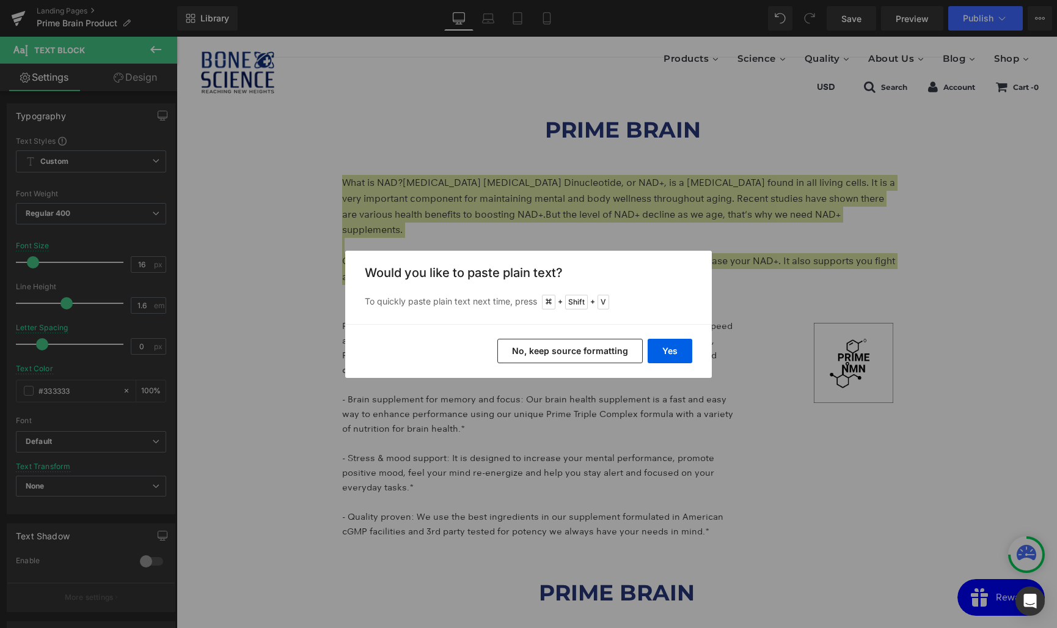
click at [602, 350] on button "No, keep source formatting" at bounding box center [569, 351] width 145 height 24
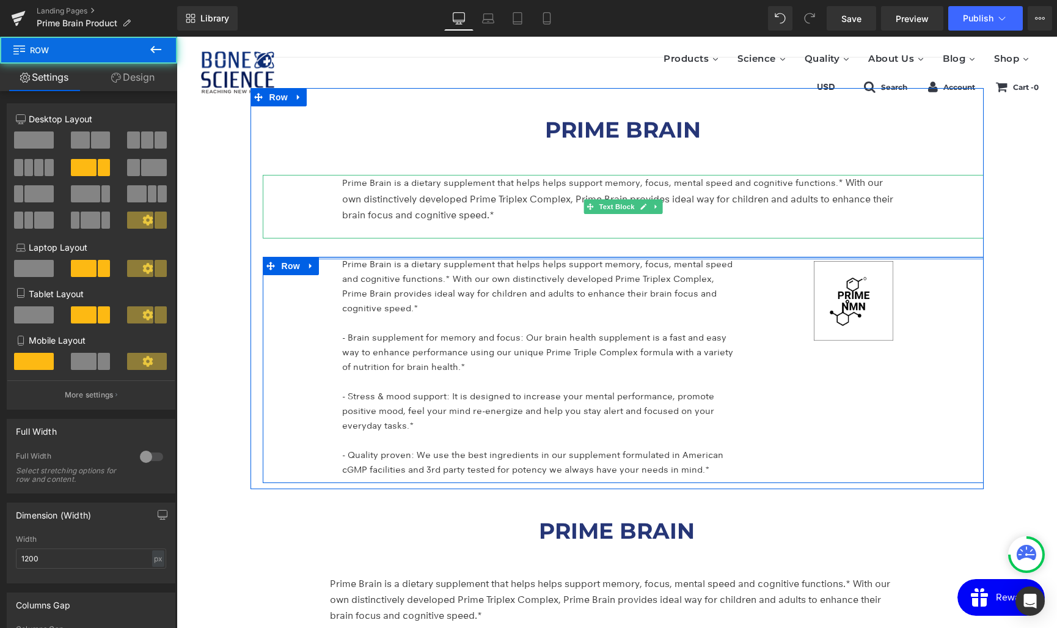
drag, startPoint x: 428, startPoint y: 236, endPoint x: 425, endPoint y: 210, distance: 26.4
click at [425, 210] on div "PRIME BRAIN Heading Prime Brain is a dietary supplement that helps helps suppor…" at bounding box center [623, 291] width 721 height 383
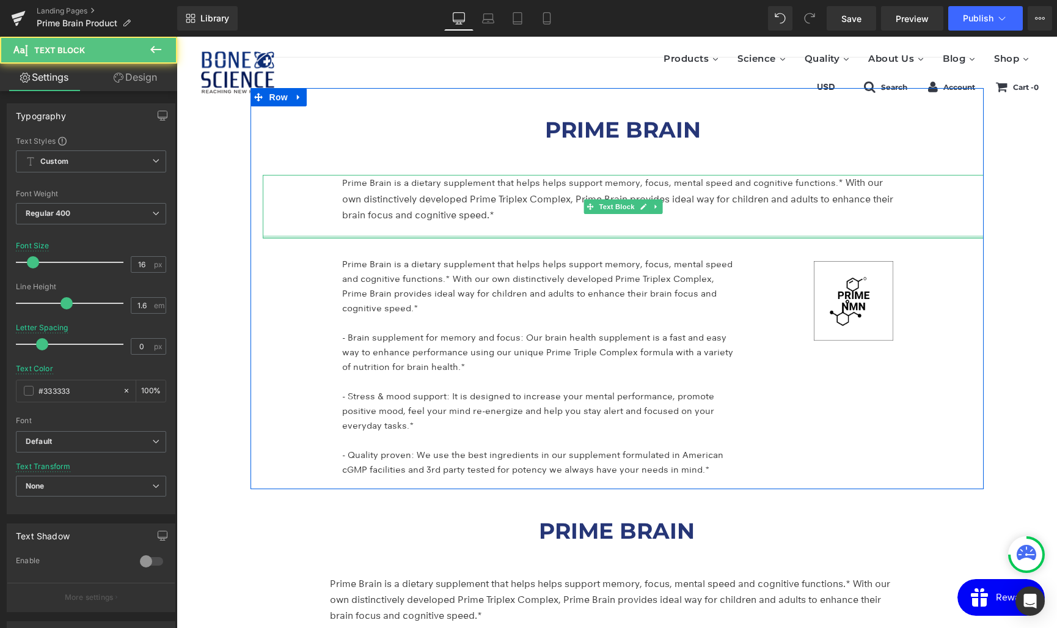
drag, startPoint x: 428, startPoint y: 216, endPoint x: 428, endPoint y: 197, distance: 19.0
click at [428, 197] on div "Prime Brain is a dietary supplement that helps helps support memory, focus, men…" at bounding box center [623, 206] width 721 height 63
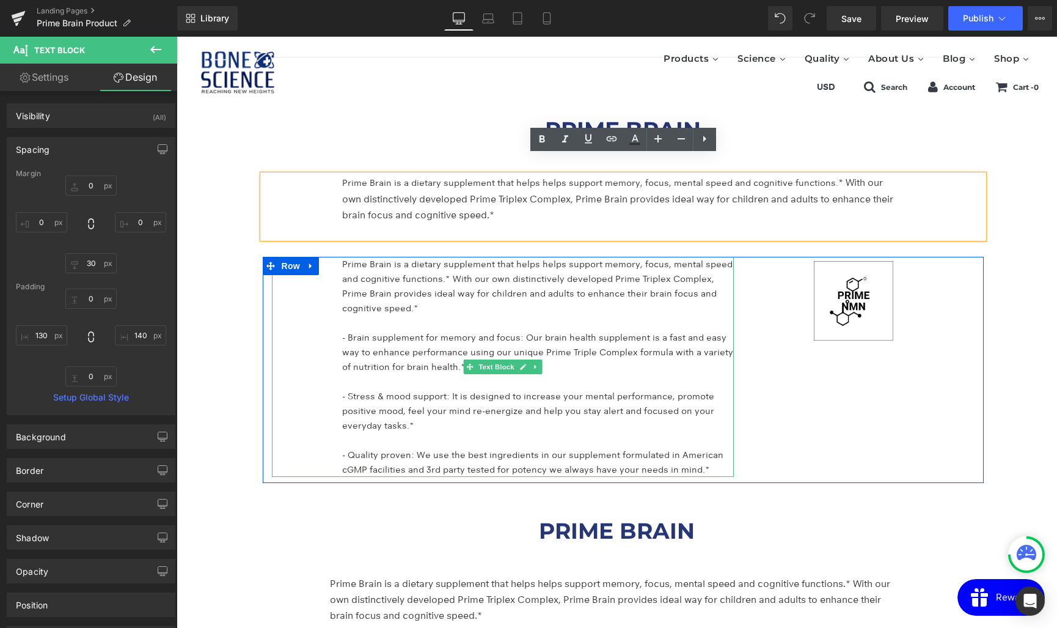
click at [422, 257] on p "Prime Brain is a dietary supplement that helps helps support memory, focus, men…" at bounding box center [538, 286] width 392 height 59
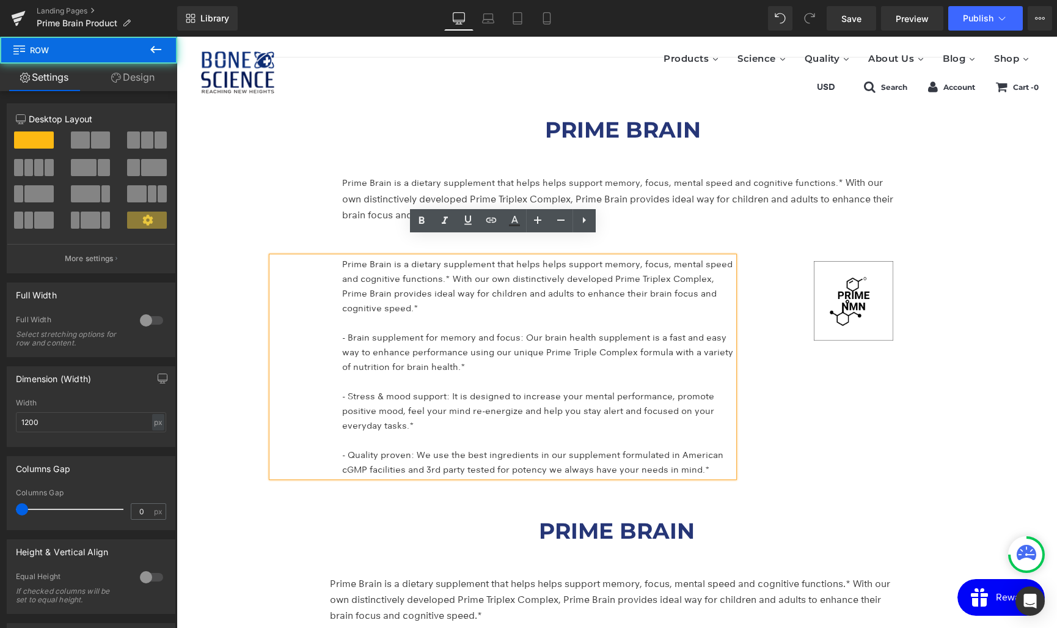
click at [343, 227] on div "PRIME BRAIN Heading Prime Brain is a dietary supplement that helps helps suppor…" at bounding box center [623, 291] width 721 height 383
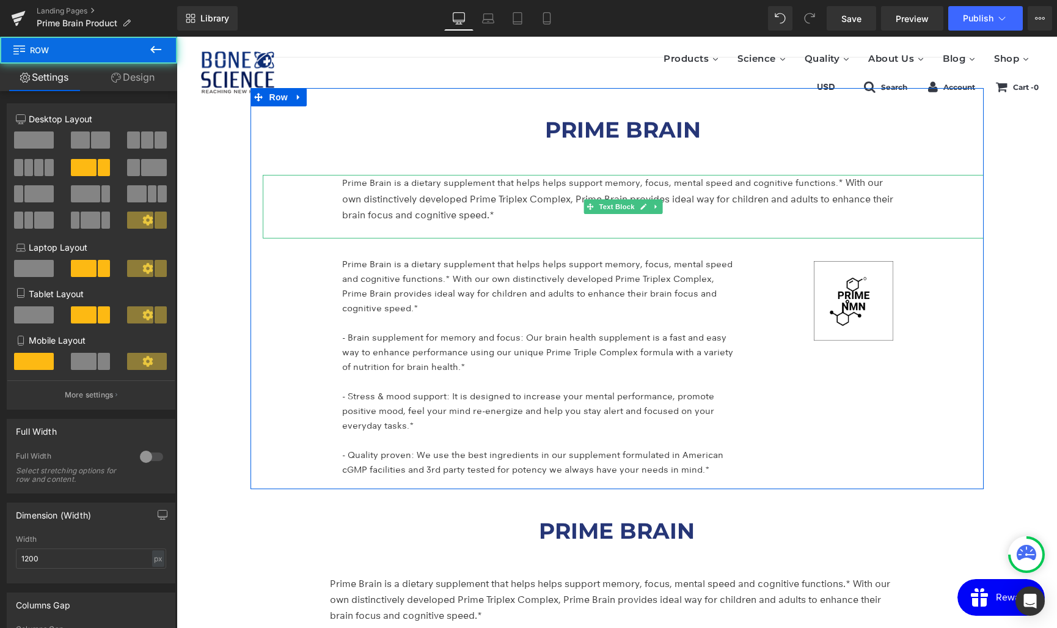
drag, startPoint x: 339, startPoint y: 238, endPoint x: 338, endPoint y: 211, distance: 26.9
click at [338, 211] on div "PRIME BRAIN Heading Prime Brain is a dietary supplement that helps helps suppor…" at bounding box center [623, 291] width 721 height 383
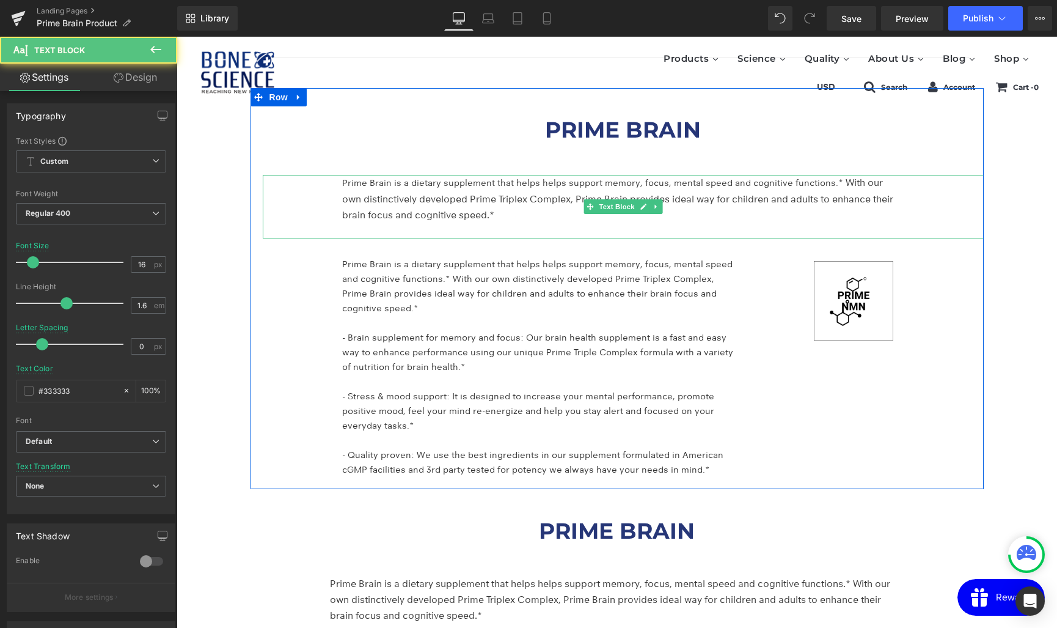
drag, startPoint x: 385, startPoint y: 218, endPoint x: 385, endPoint y: 194, distance: 23.2
click at [385, 194] on div "Prime Brain is a dietary supplement that helps helps support memory, focus, men…" at bounding box center [623, 206] width 721 height 63
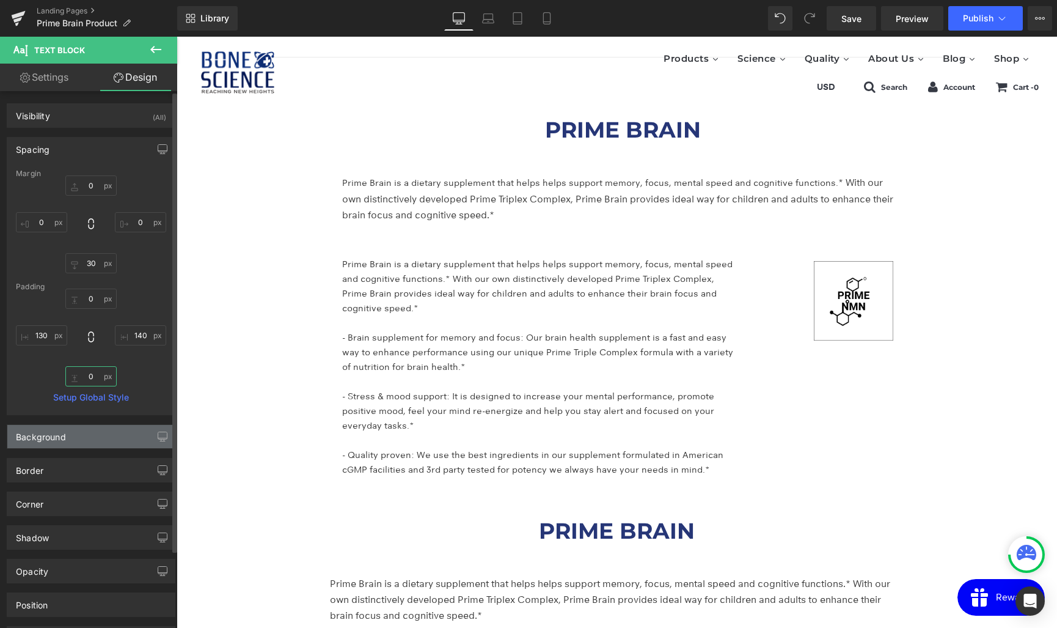
drag, startPoint x: 87, startPoint y: 375, endPoint x: 88, endPoint y: 443, distance: 67.8
click at [88, 443] on div "Visibility (All) 0|0|0|0 1 Show on Desktop 1 Show on Laptop 1 Show on Tablet 1 …" at bounding box center [91, 387] width 183 height 593
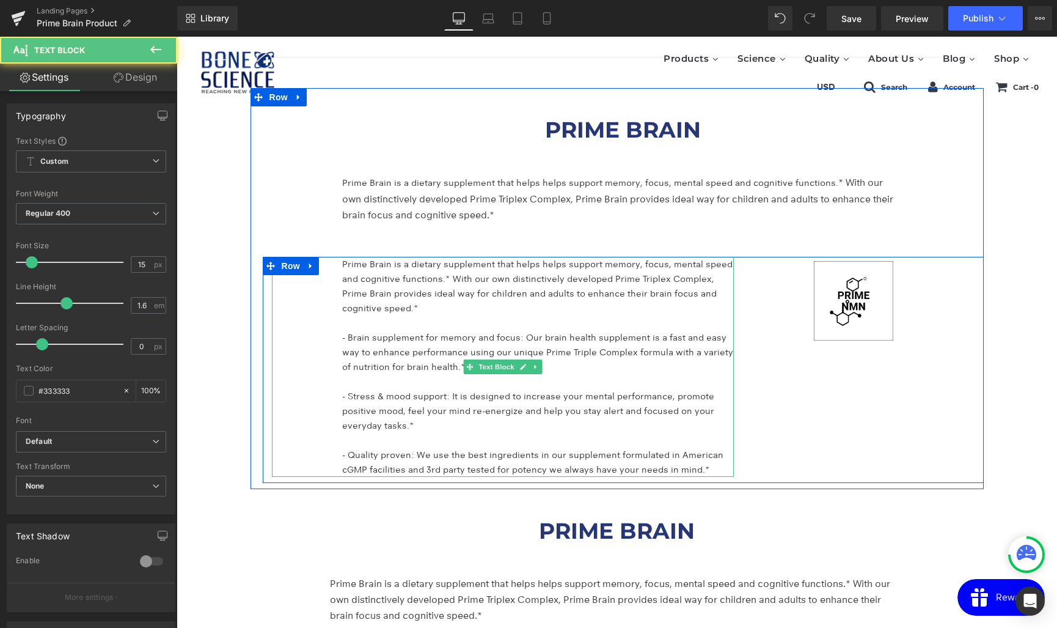
click at [417, 257] on p "Prime Brain is a dietary supplement that helps helps support memory, focus, men…" at bounding box center [538, 286] width 392 height 59
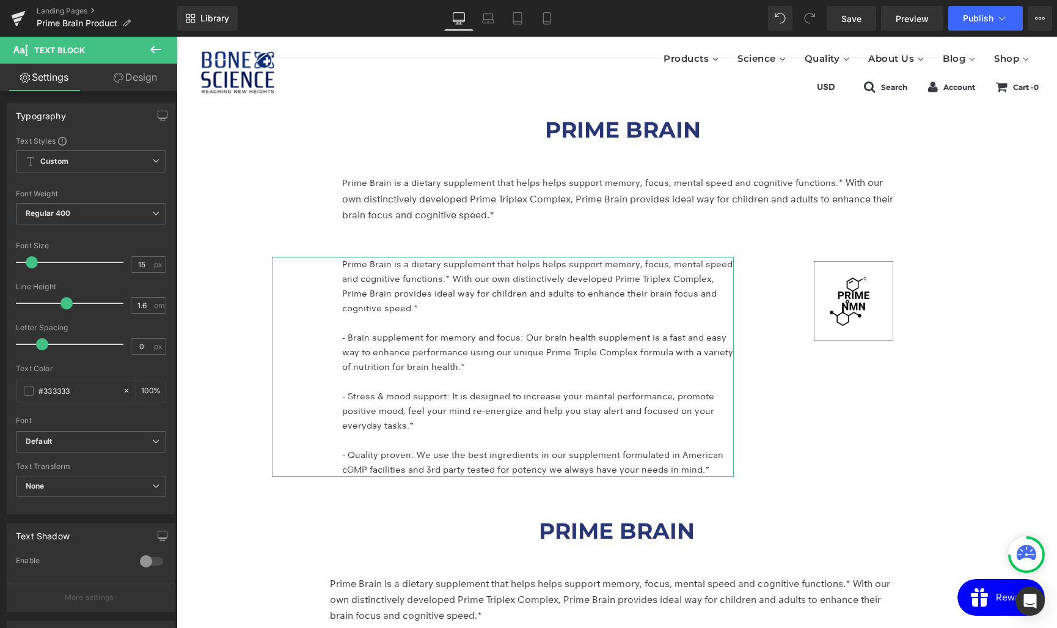
click at [129, 75] on link "Design" at bounding box center [135, 77] width 89 height 27
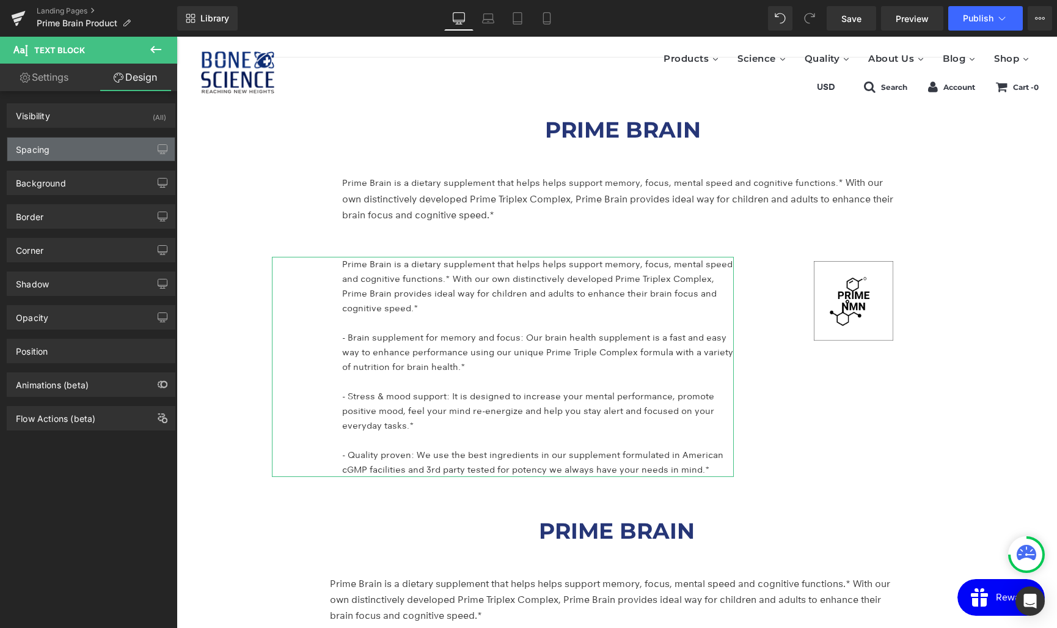
click at [79, 150] on div "Spacing" at bounding box center [90, 148] width 167 height 23
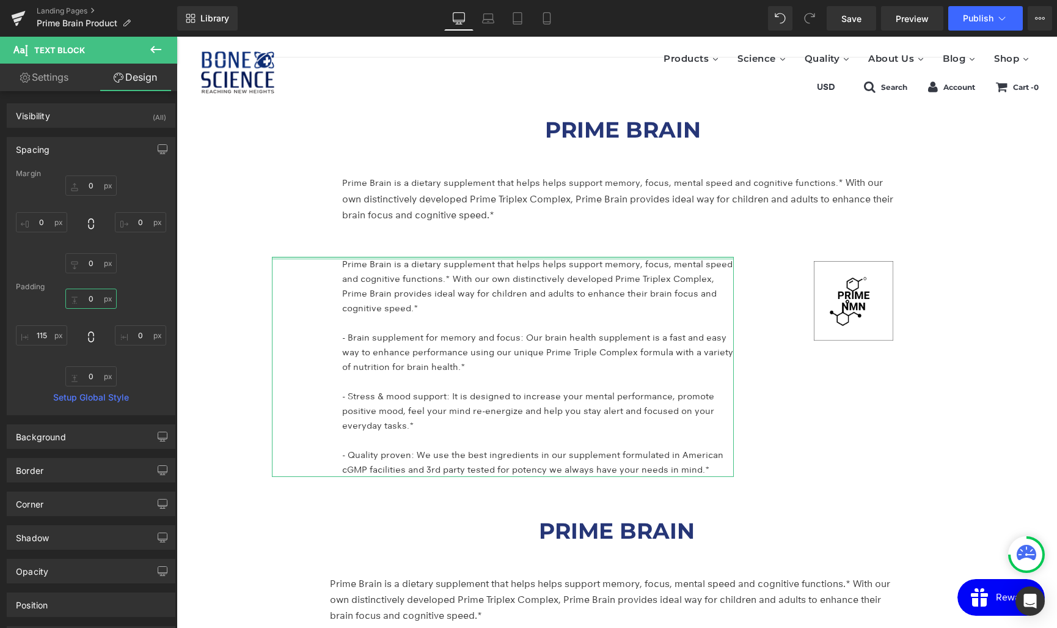
drag, startPoint x: 87, startPoint y: 301, endPoint x: 84, endPoint y: 412, distance: 111.9
click at [84, 412] on div "Margin 0 0 0 0 Padding 0 0 0 115 Setup Global Style" at bounding box center [90, 291] width 167 height 245
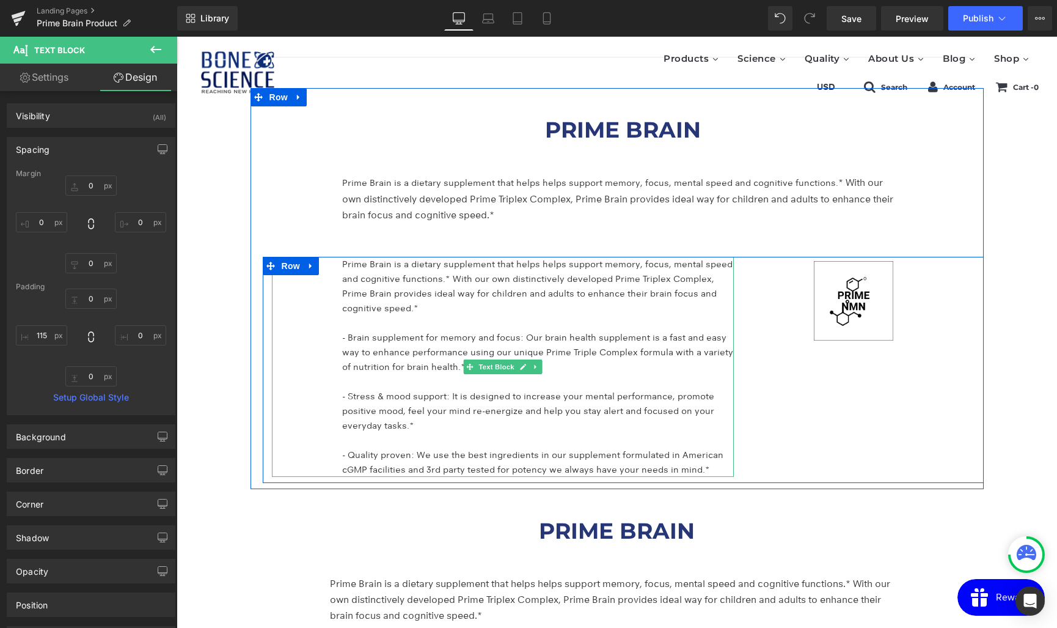
click at [369, 293] on span "* With our own distinctively developed Prime Triplex Complex, Prime Brain provi…" at bounding box center [529, 293] width 375 height 40
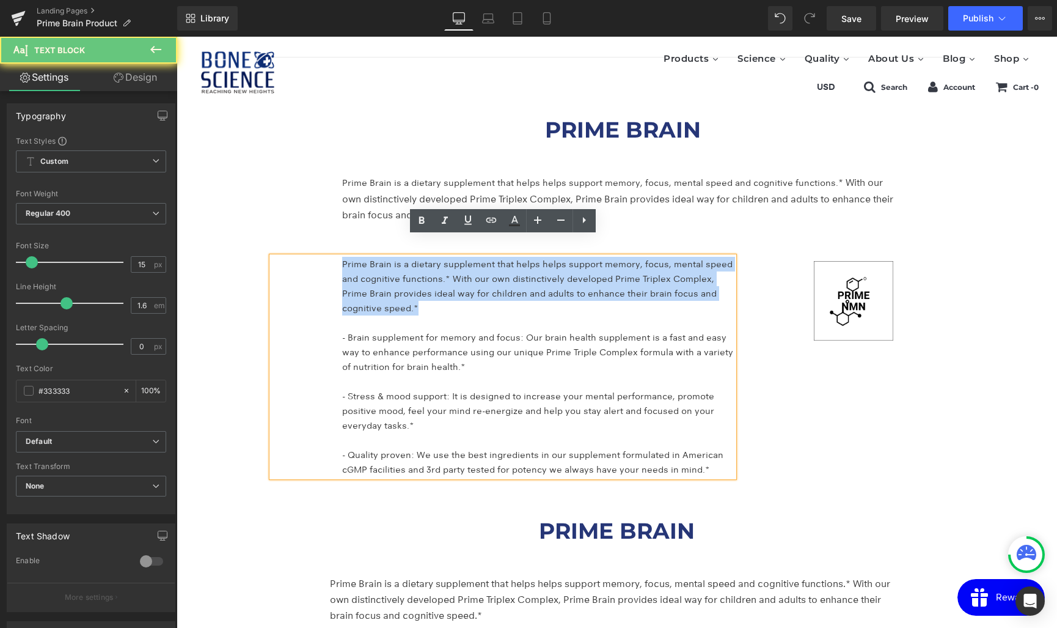
drag, startPoint x: 401, startPoint y: 292, endPoint x: 309, endPoint y: 242, distance: 105.0
click at [309, 257] on div "Prime Brain is a dietary supplement that helps helps support memory, focus, men…" at bounding box center [503, 367] width 463 height 220
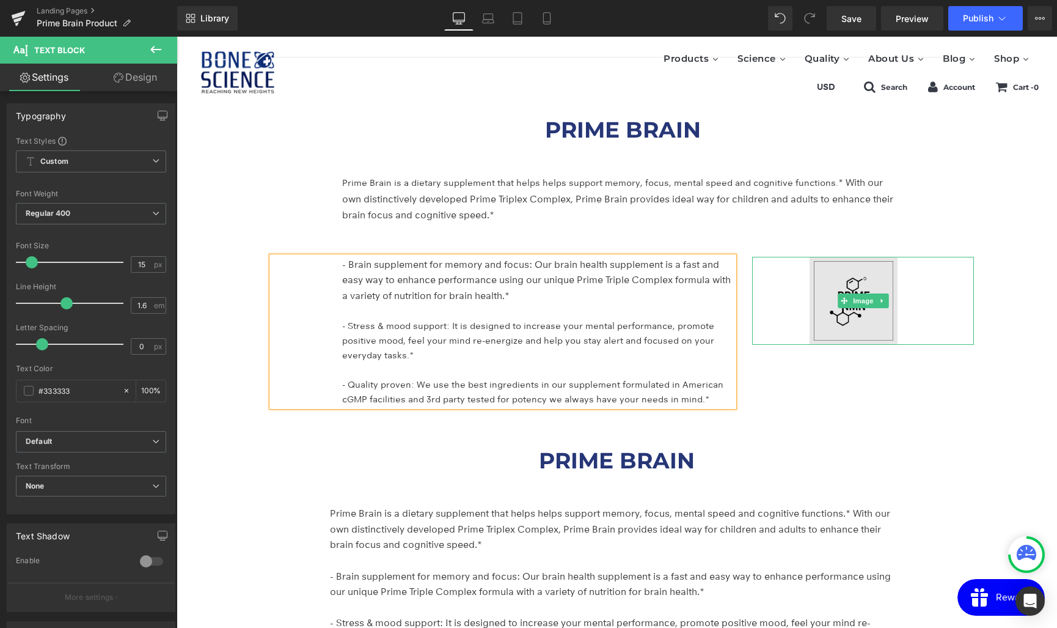
click at [878, 289] on img at bounding box center [863, 301] width 222 height 88
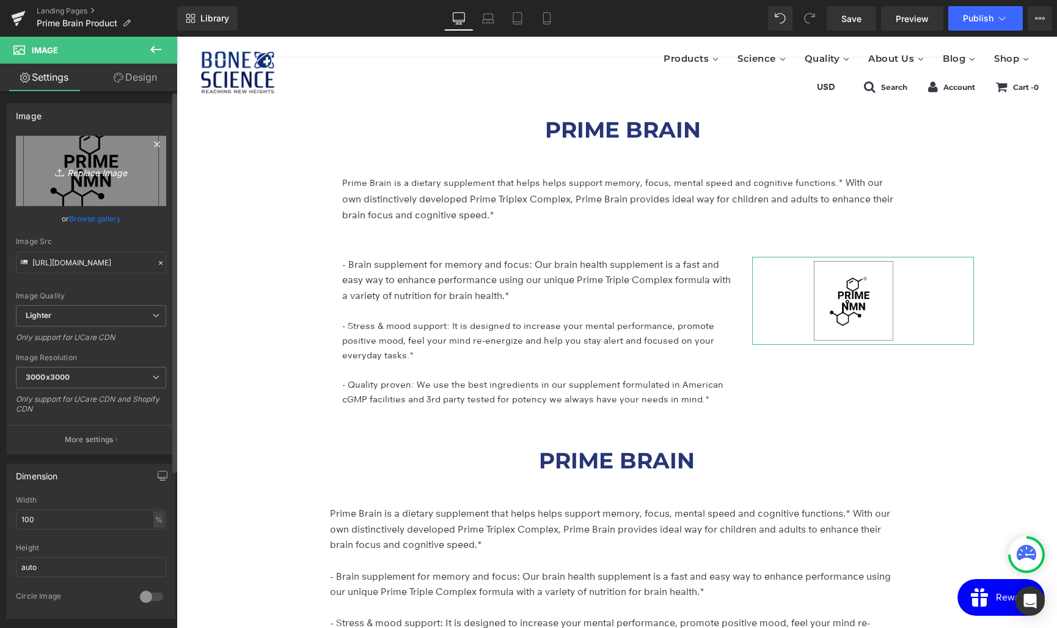
click at [95, 175] on icon "Replace Image" at bounding box center [91, 170] width 98 height 15
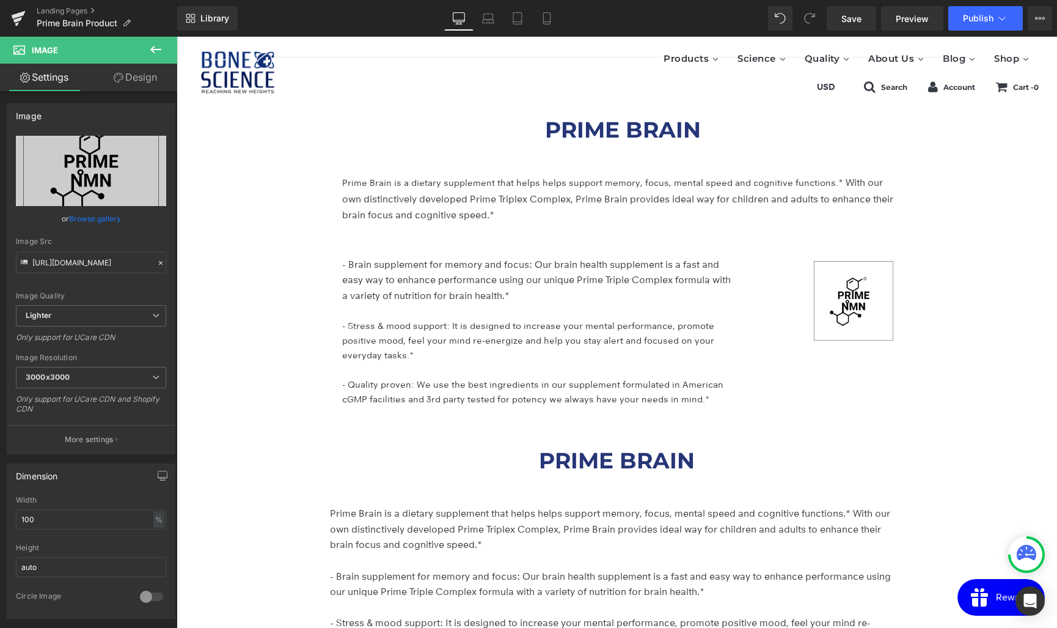
type input "C:\fakepath\상표권 등록_250717-02.jpg"
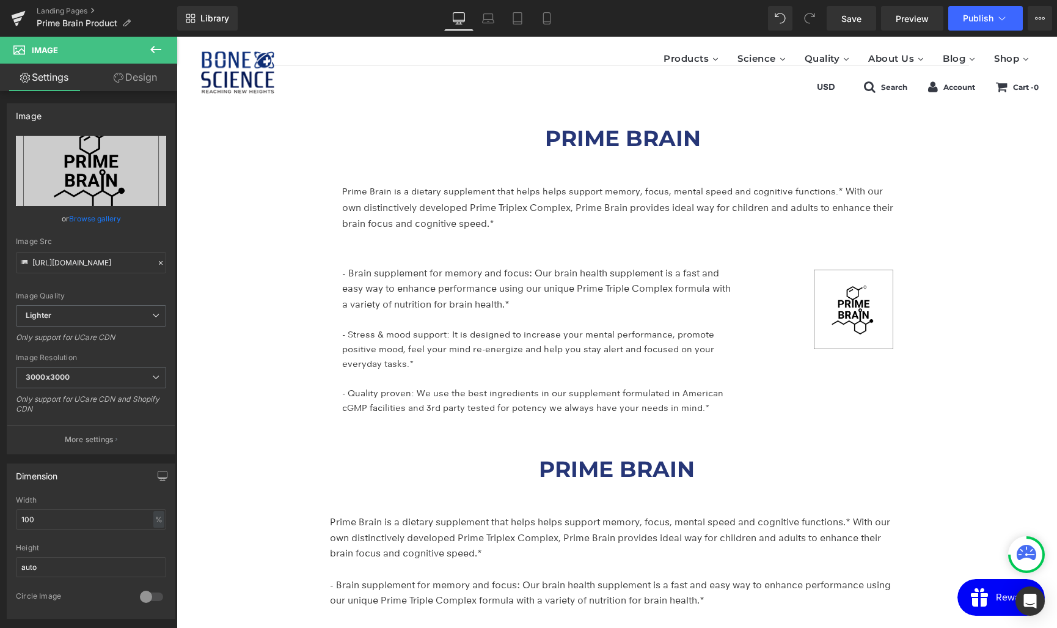
scroll to position [2084, 0]
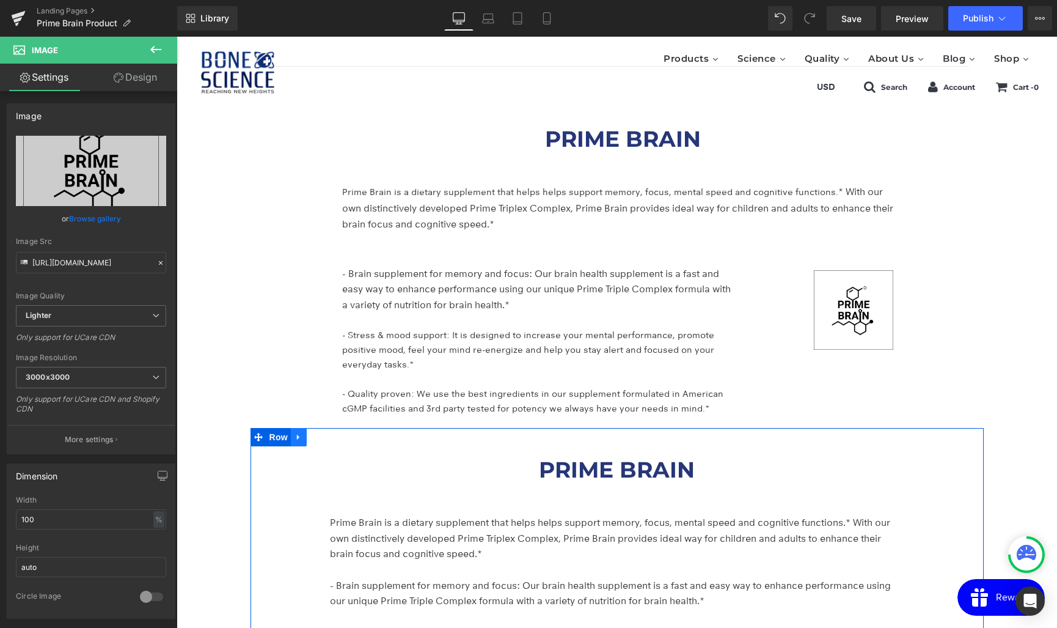
click at [302, 432] on icon at bounding box center [299, 436] width 9 height 9
click at [348, 434] on icon at bounding box center [347, 436] width 2 height 5
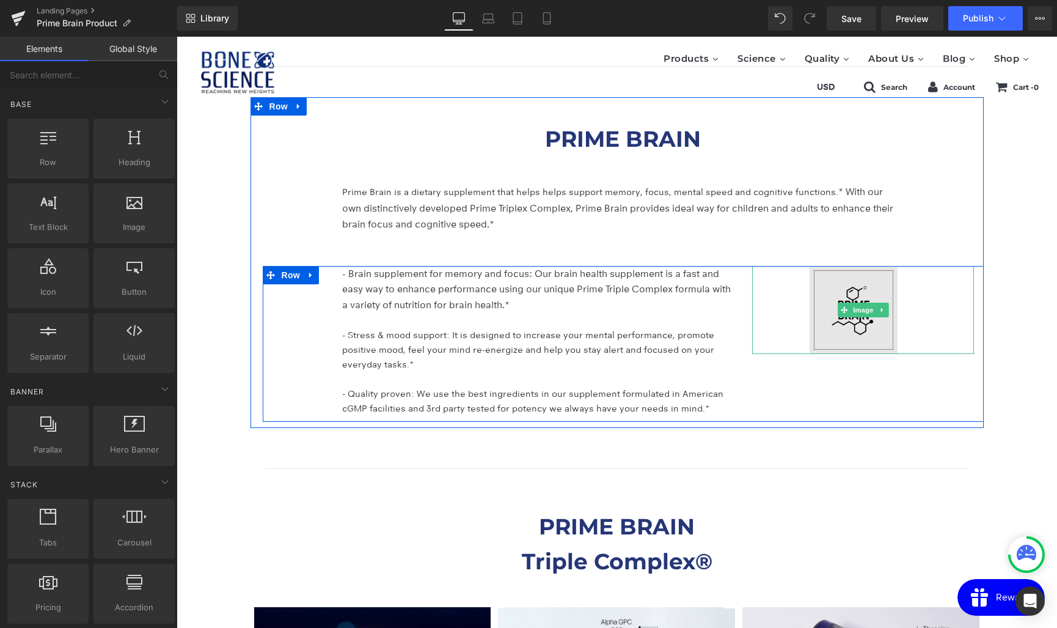
click at [863, 303] on img at bounding box center [863, 310] width 222 height 88
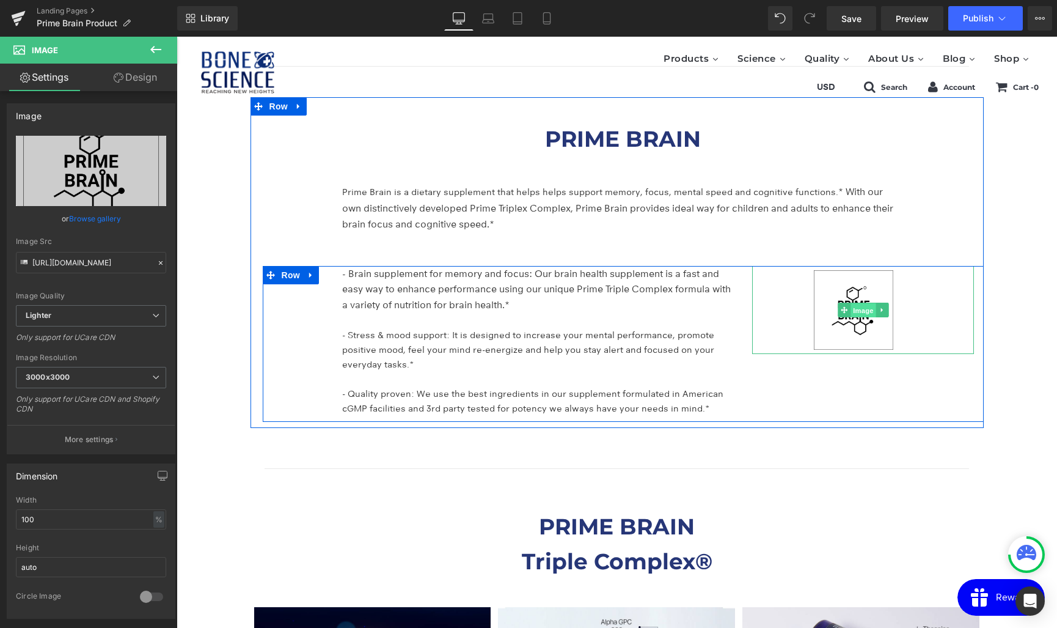
click at [851, 303] on span "Image" at bounding box center [864, 310] width 26 height 15
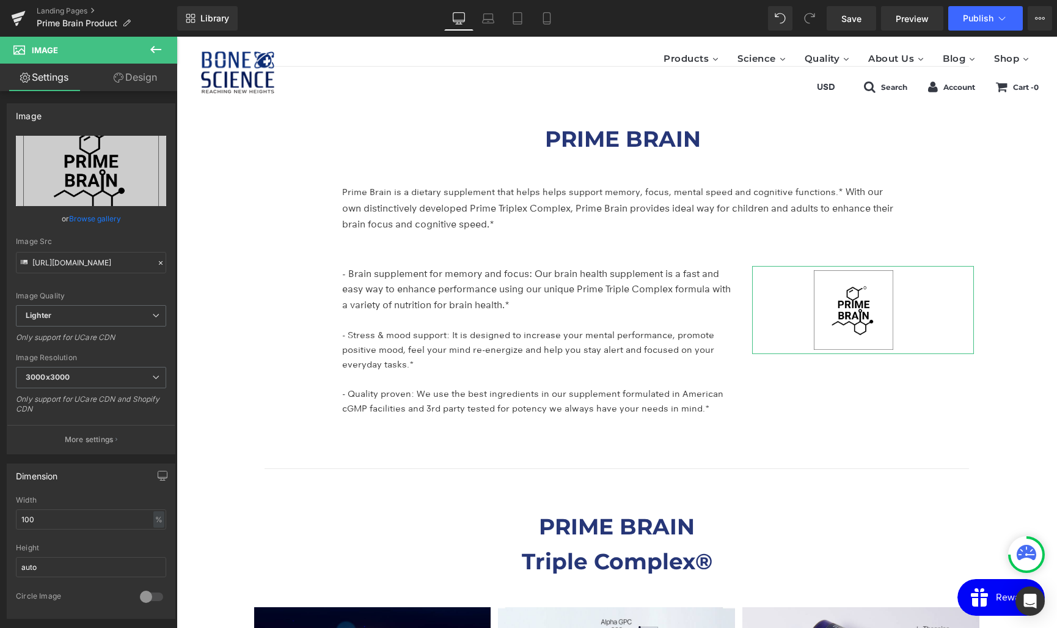
click at [140, 78] on link "Design" at bounding box center [135, 77] width 89 height 27
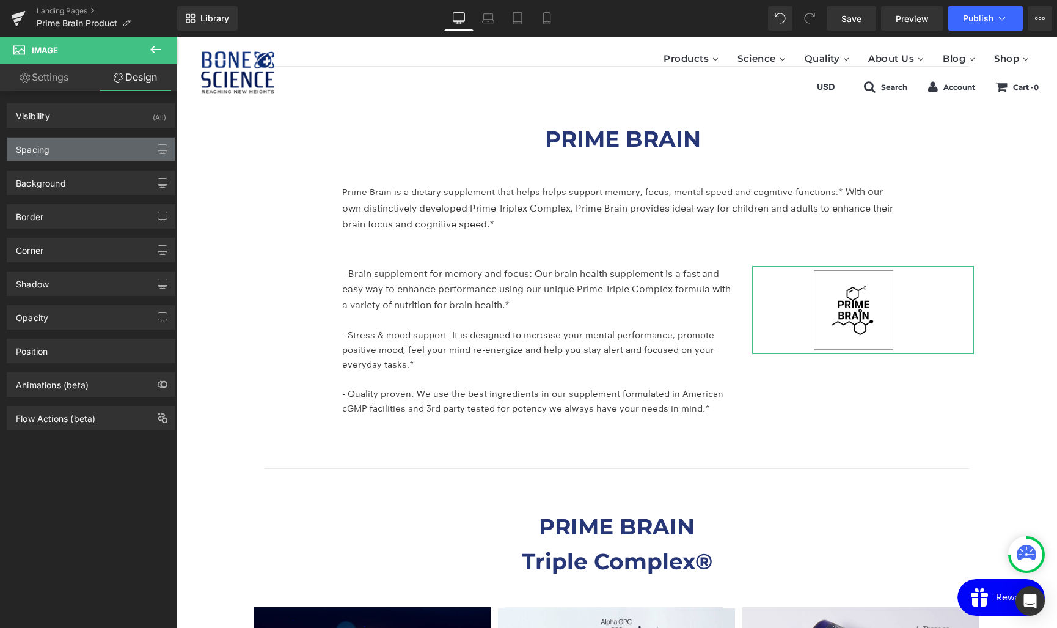
click at [56, 149] on div "Spacing" at bounding box center [90, 148] width 167 height 23
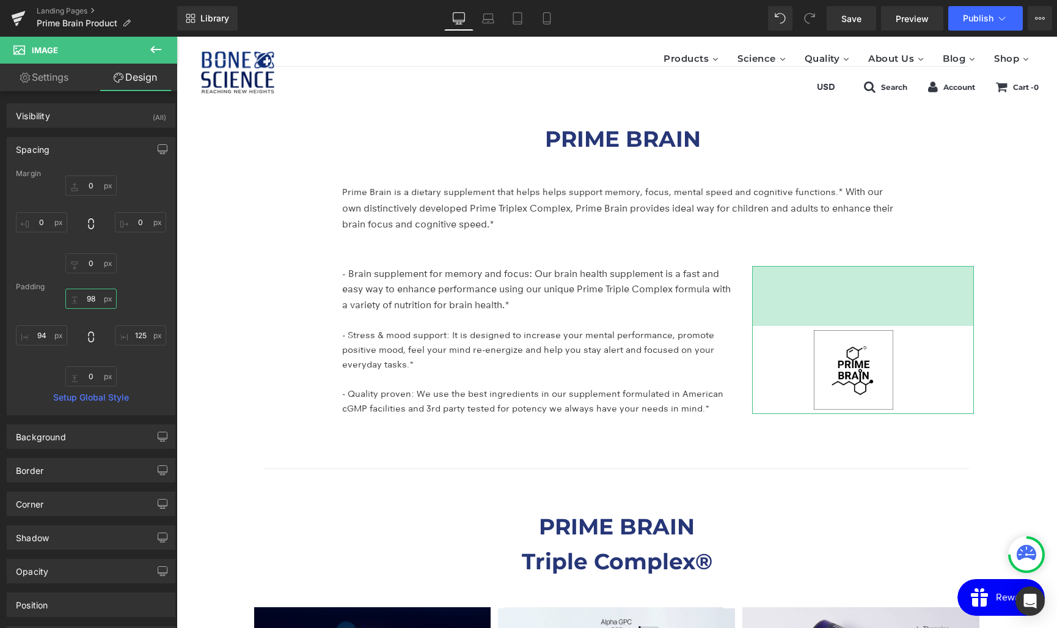
drag, startPoint x: 88, startPoint y: 299, endPoint x: 95, endPoint y: 238, distance: 60.9
click at [95, 238] on div "Margin 0 0 0 0 Padding 0 125 0 94 Setup Global Style" at bounding box center [90, 291] width 167 height 245
click at [90, 299] on input "0" at bounding box center [90, 298] width 51 height 20
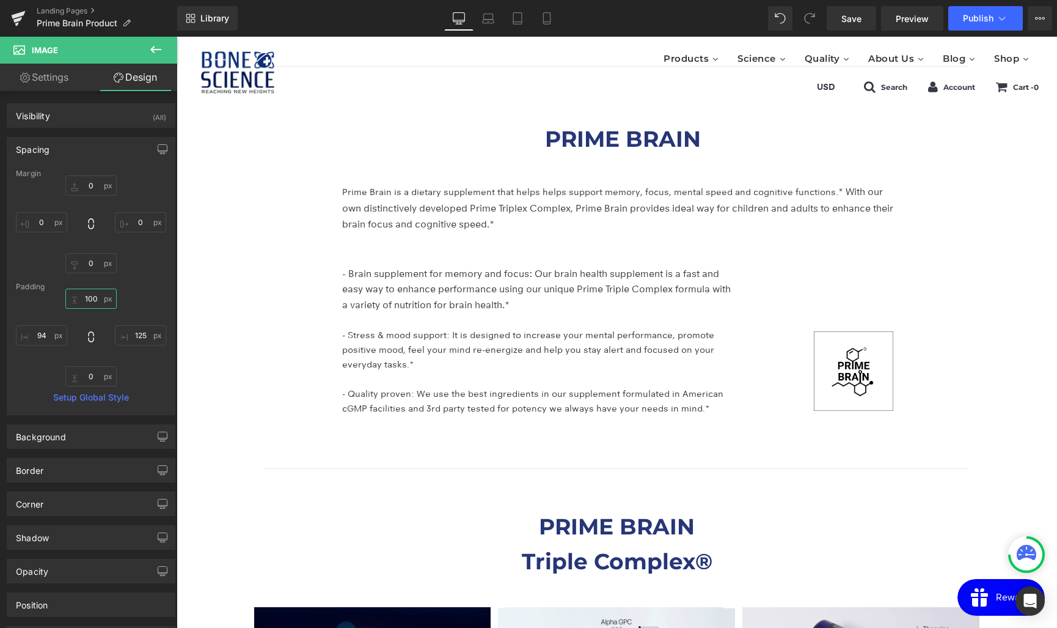
type input "100"
click at [483, 20] on icon at bounding box center [489, 22] width 12 height 4
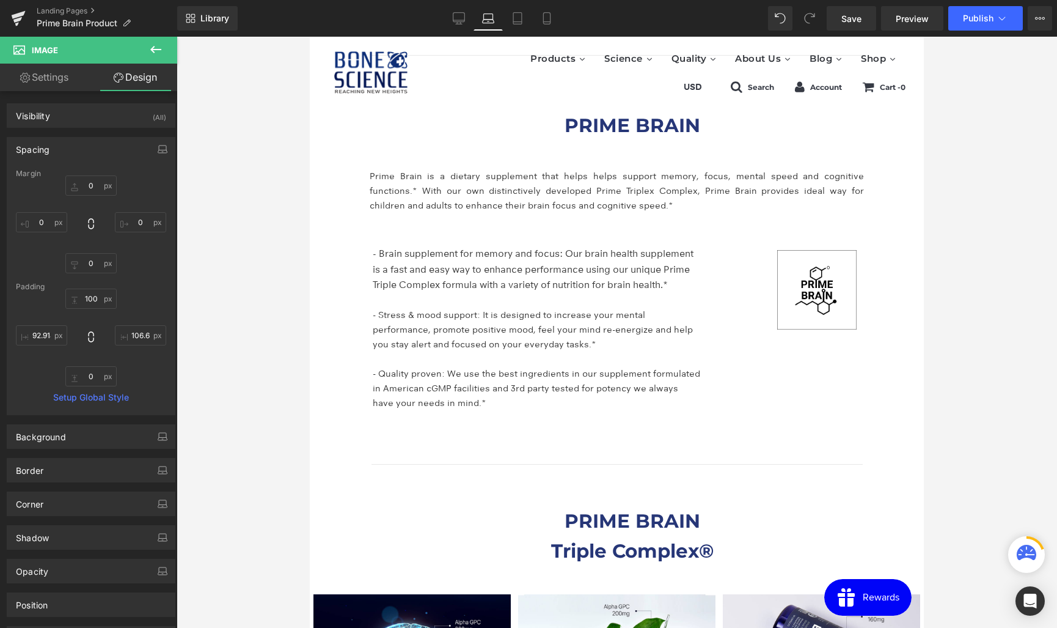
scroll to position [2036, 0]
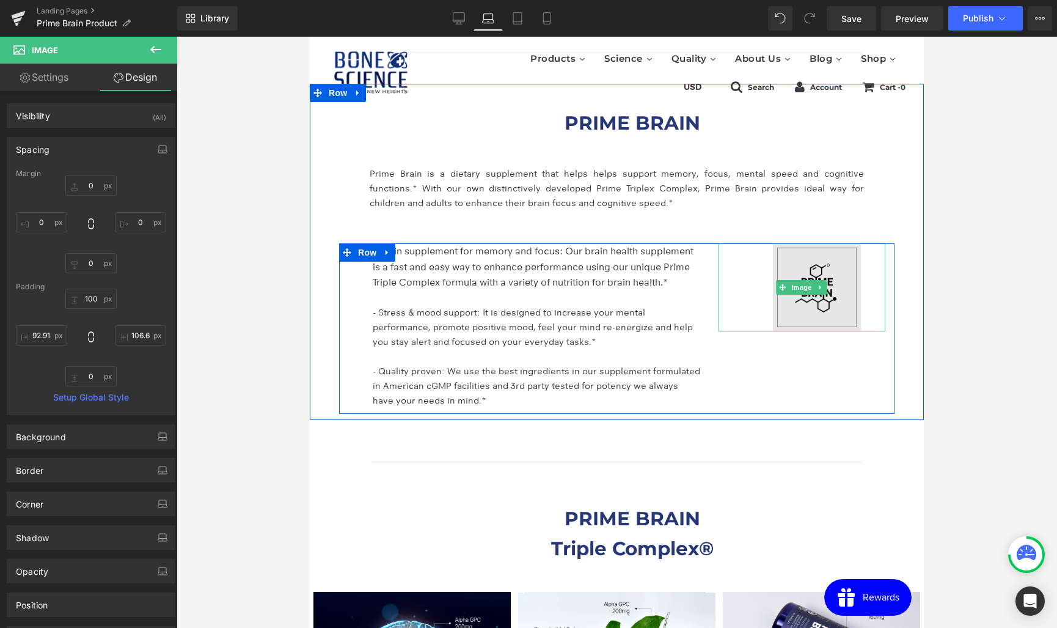
click at [795, 256] on img at bounding box center [802, 287] width 167 height 88
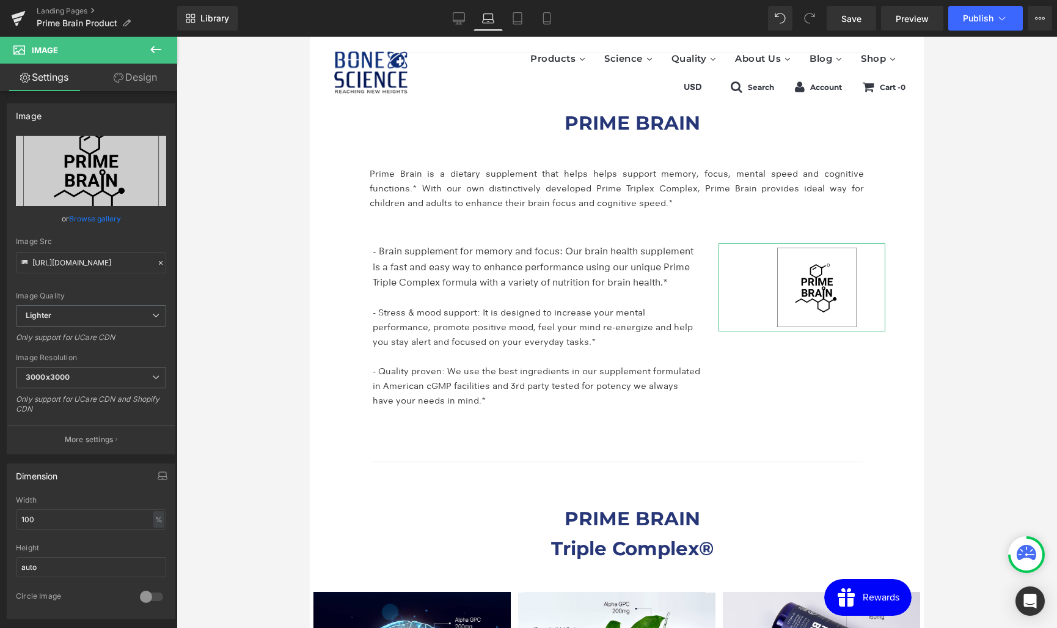
click at [137, 76] on link "Design" at bounding box center [135, 77] width 89 height 27
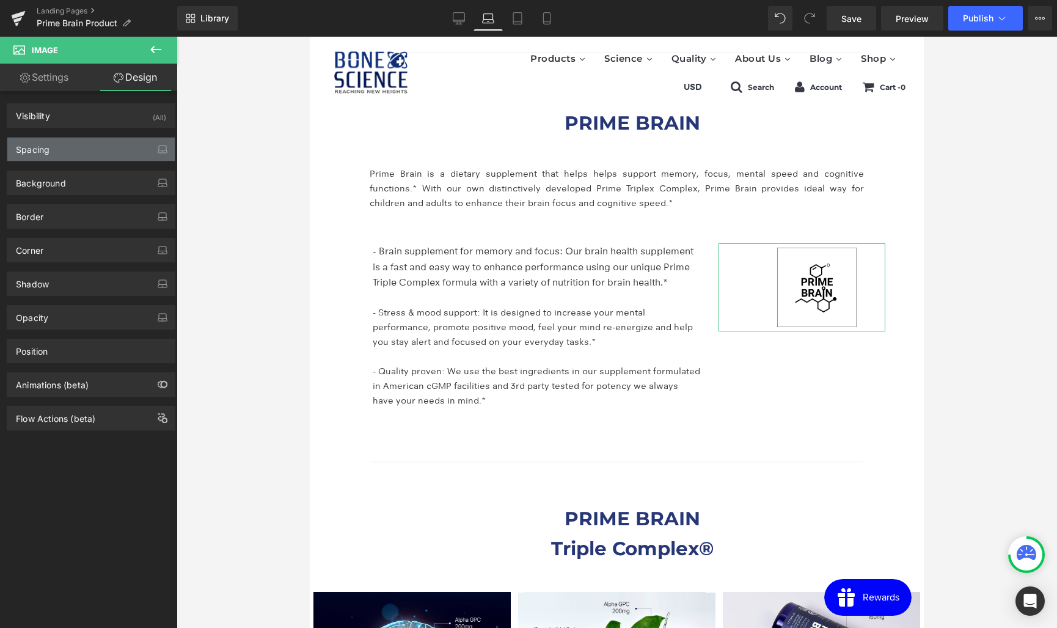
click at [62, 154] on div "Spacing" at bounding box center [90, 148] width 167 height 23
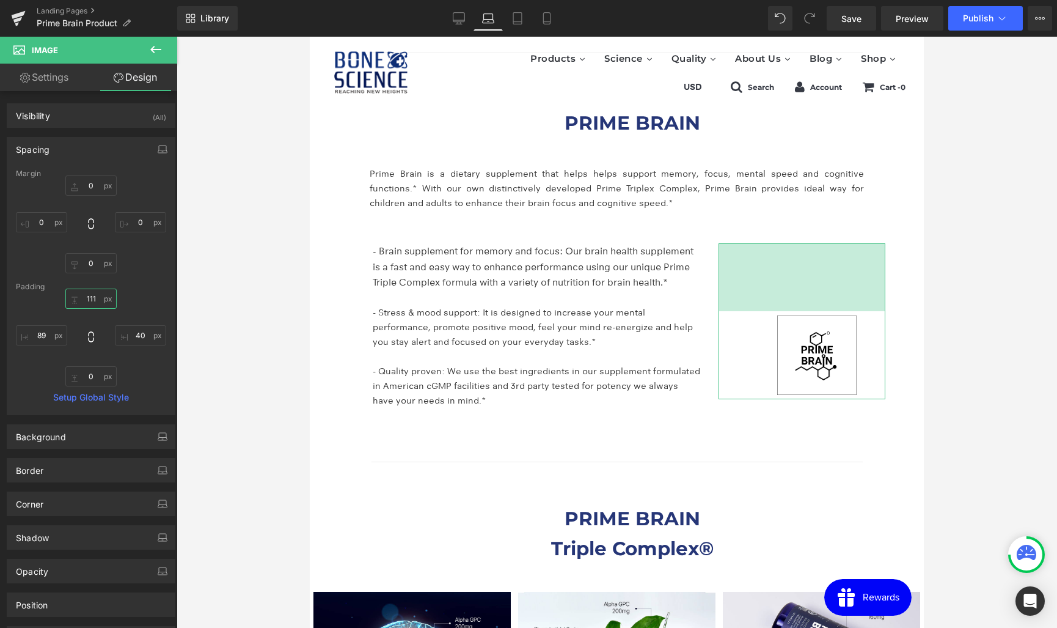
drag, startPoint x: 93, startPoint y: 294, endPoint x: 100, endPoint y: 226, distance: 68.2
click at [100, 226] on div "Margin 0 0 0 0 Padding 0 40 0 89 Setup Global Style" at bounding box center [90, 291] width 167 height 245
click at [87, 298] on input "0" at bounding box center [90, 298] width 51 height 20
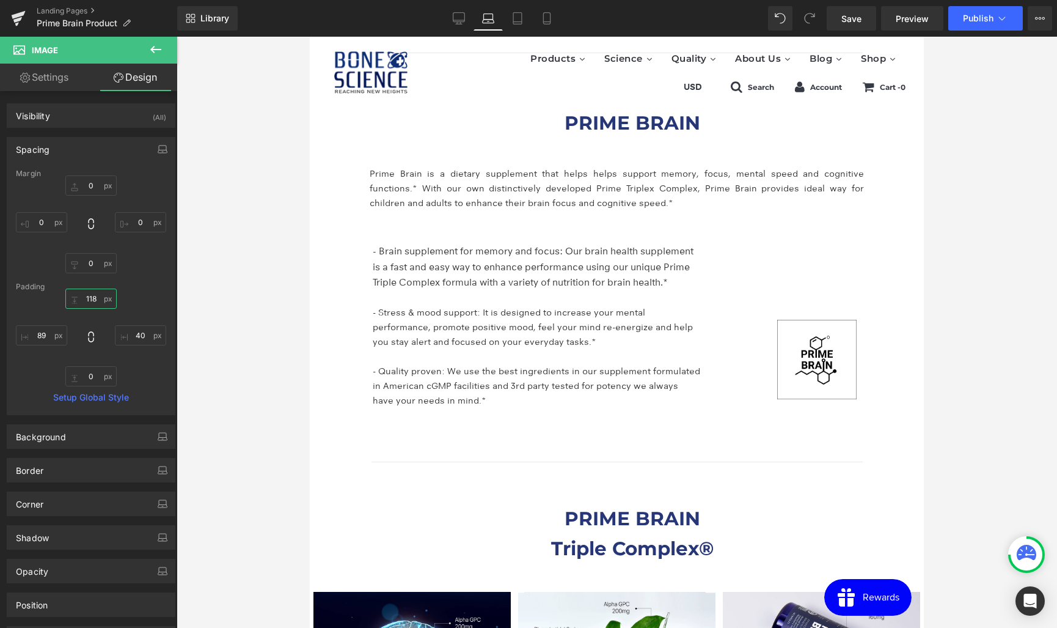
type input "118"
click at [519, 20] on icon at bounding box center [517, 18] width 12 height 12
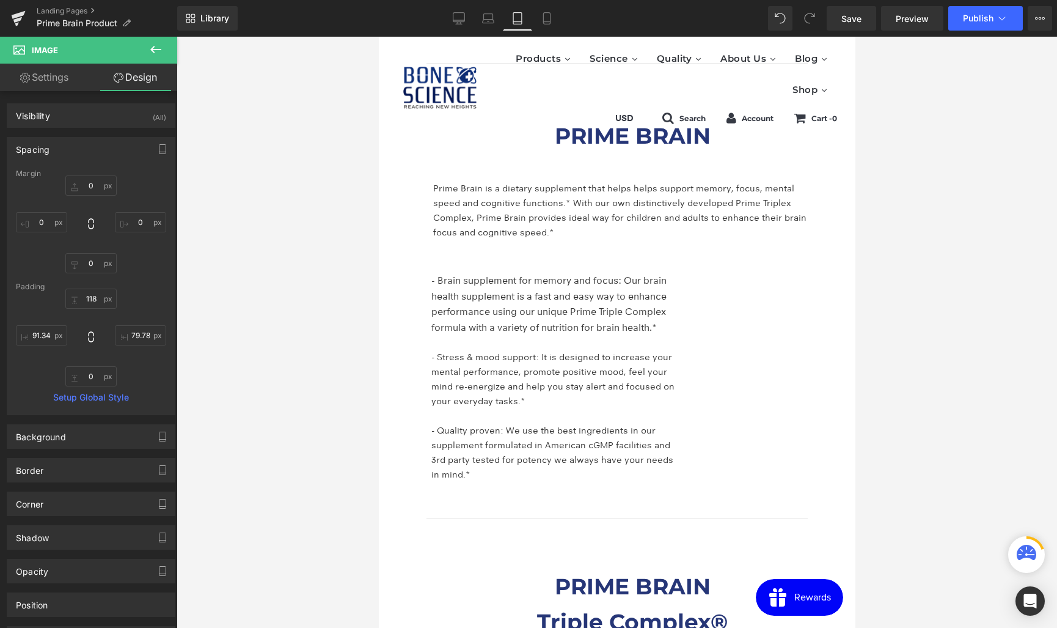
scroll to position [2092, 0]
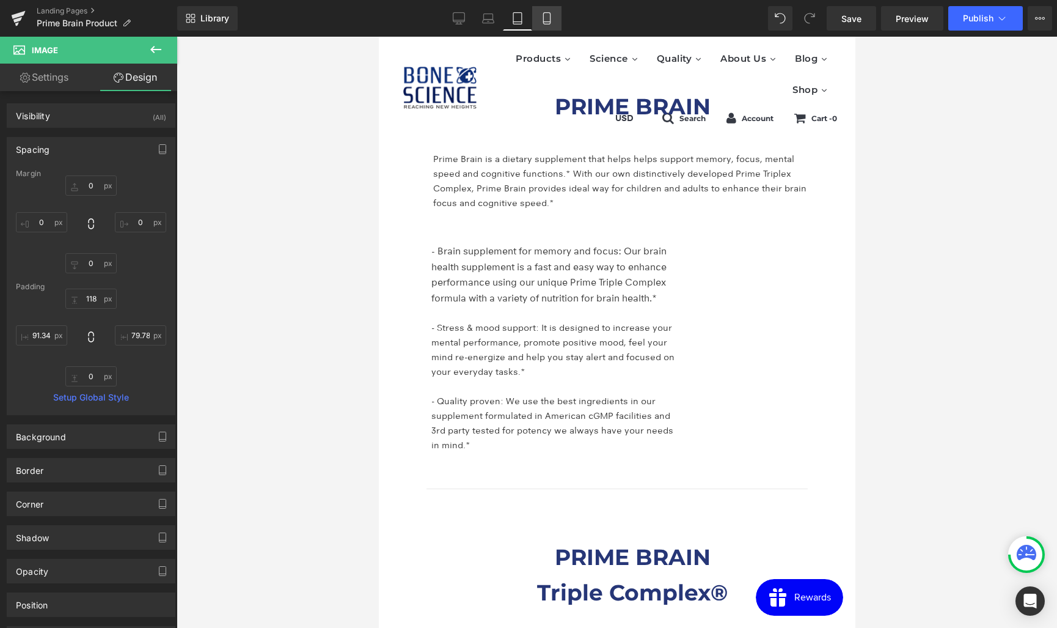
click at [549, 23] on icon at bounding box center [547, 18] width 12 height 12
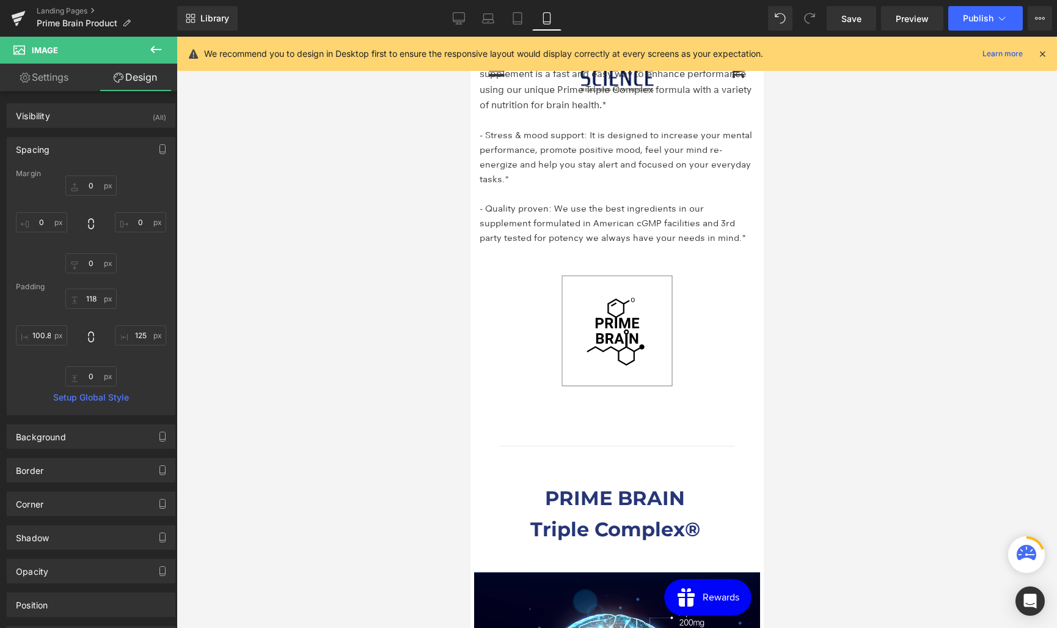
scroll to position [2195, 0]
click at [856, 18] on span "Save" at bounding box center [851, 18] width 20 height 13
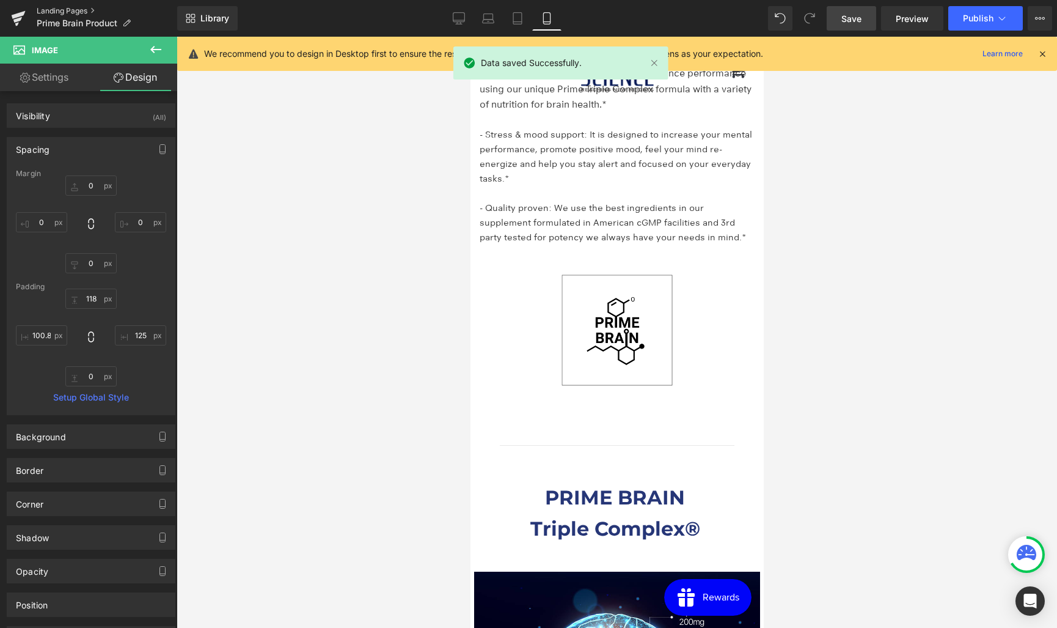
click at [74, 6] on link "Landing Pages" at bounding box center [107, 11] width 141 height 10
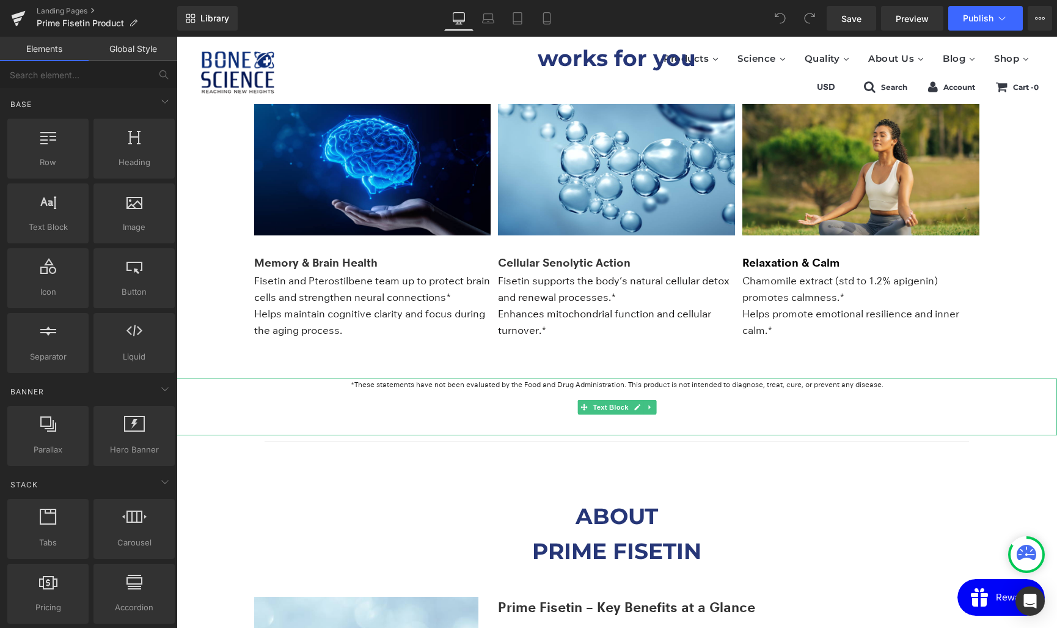
scroll to position [1603, 0]
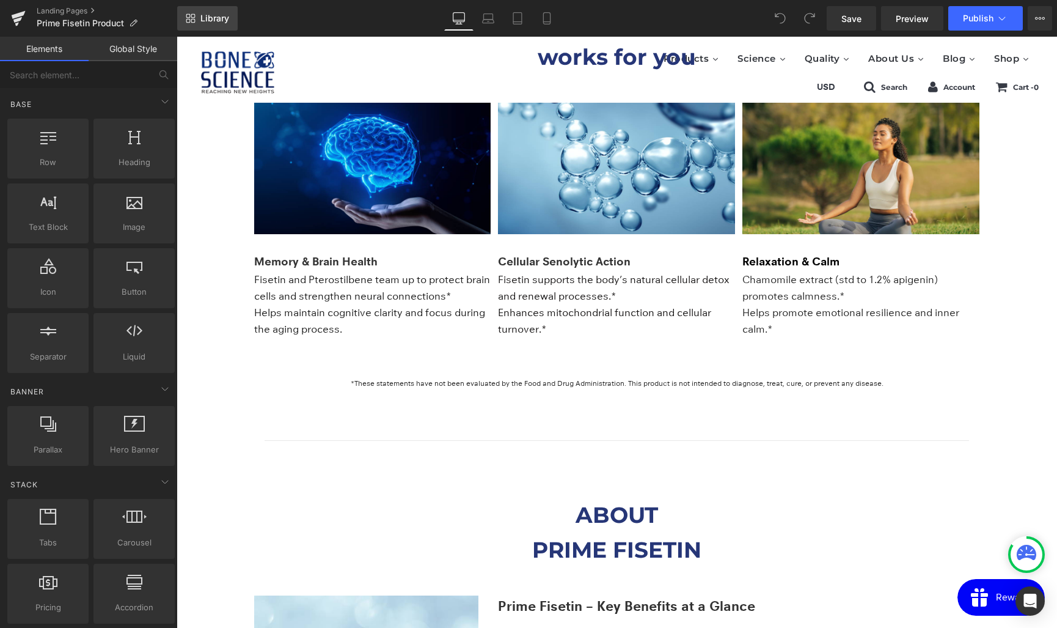
click at [214, 24] on link "Library" at bounding box center [207, 18] width 60 height 24
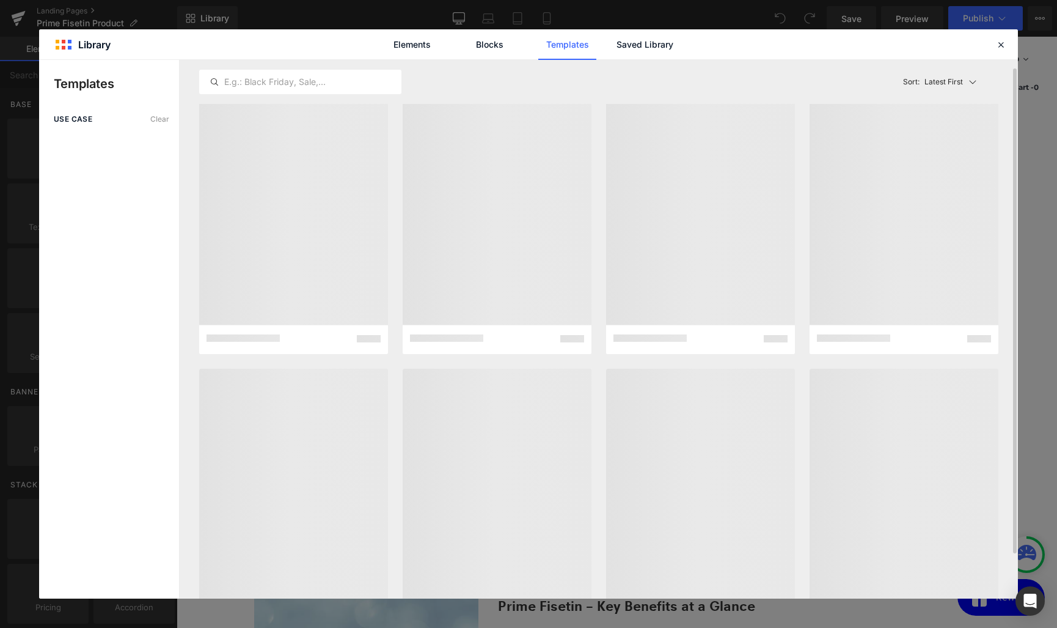
scroll to position [11, 0]
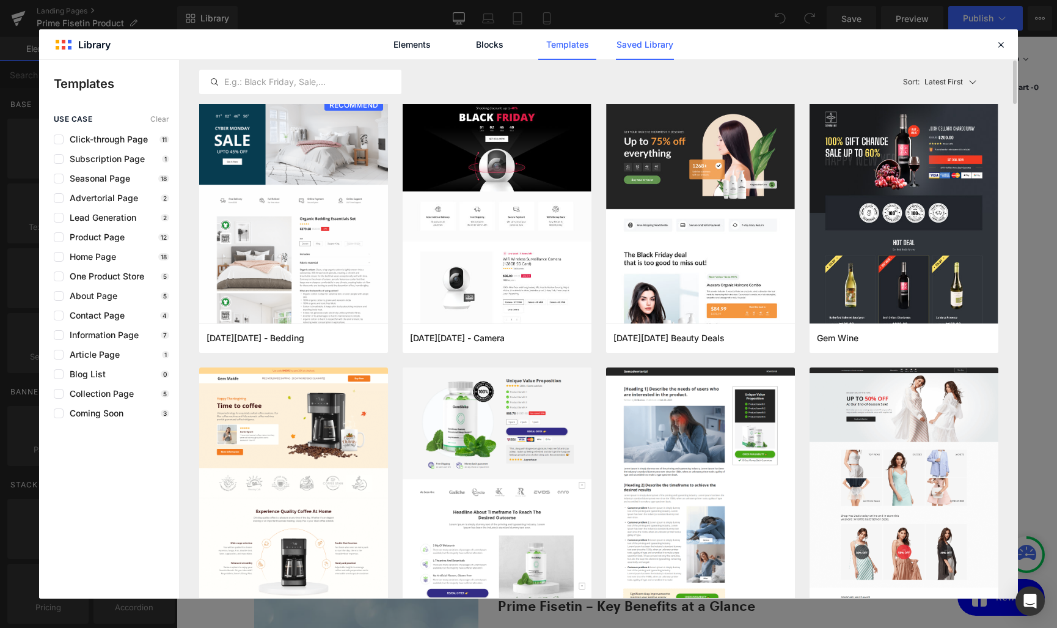
click at [650, 40] on link "Saved Library" at bounding box center [645, 44] width 58 height 31
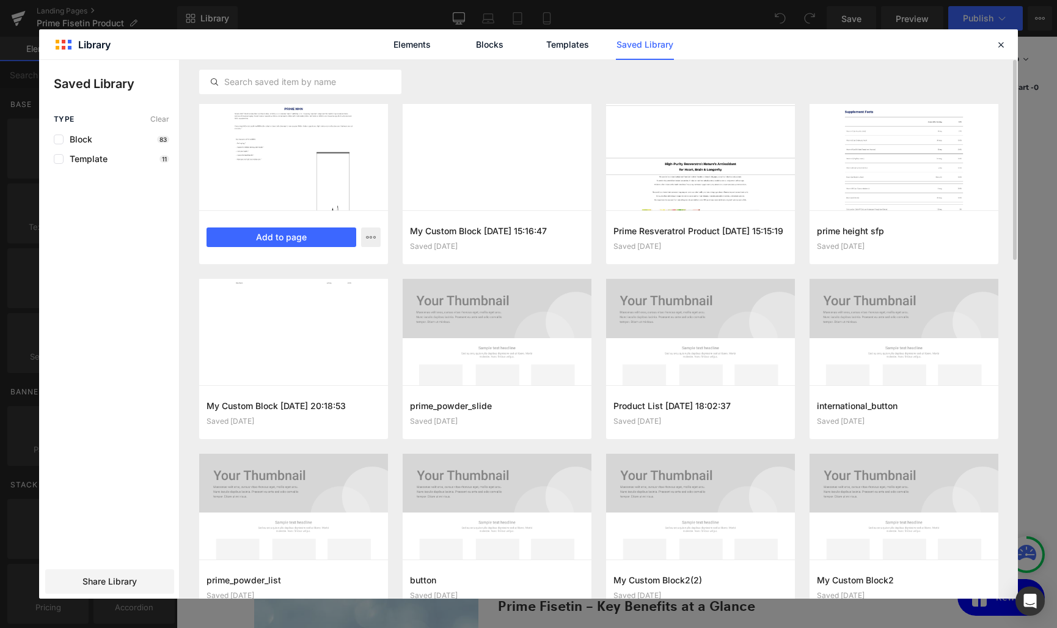
click at [310, 111] on div at bounding box center [293, 157] width 189 height 106
click at [288, 234] on button "Add to page" at bounding box center [282, 237] width 150 height 20
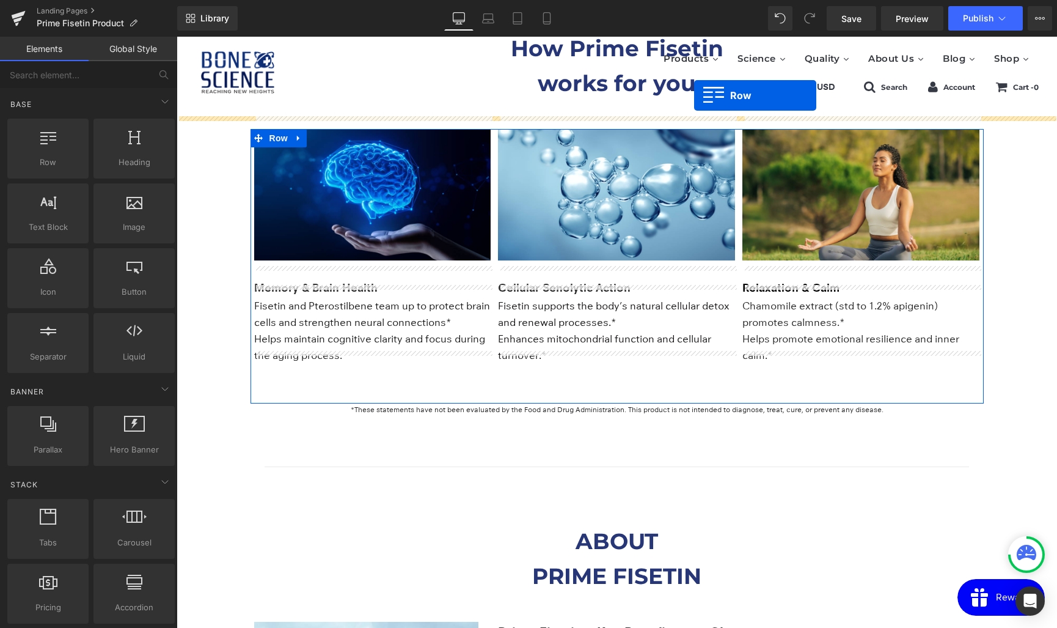
scroll to position [1552, 0]
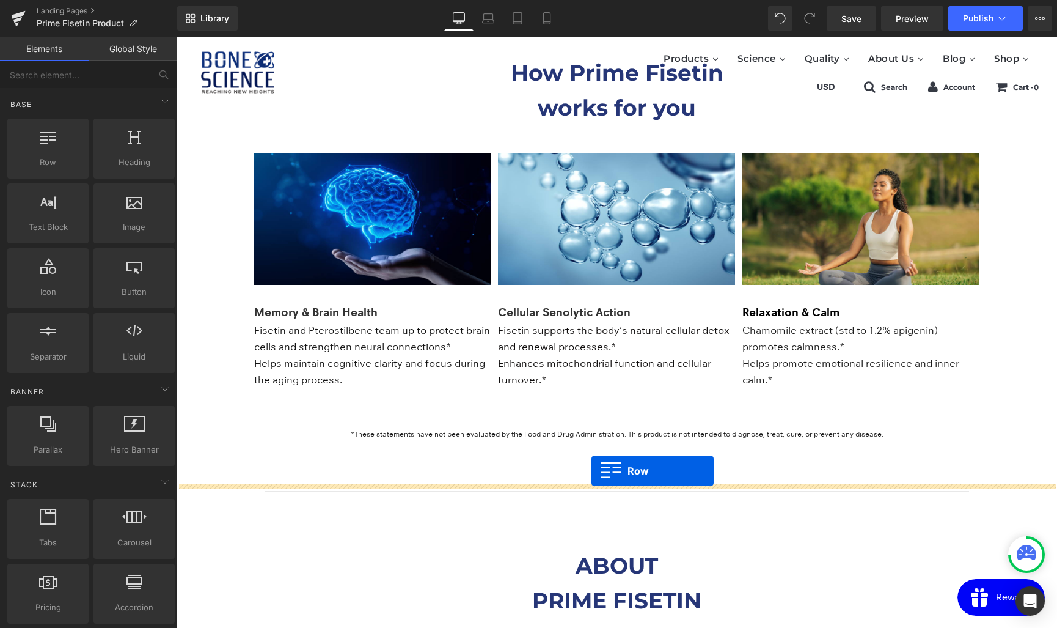
drag, startPoint x: 260, startPoint y: 284, endPoint x: 592, endPoint y: 470, distance: 380.3
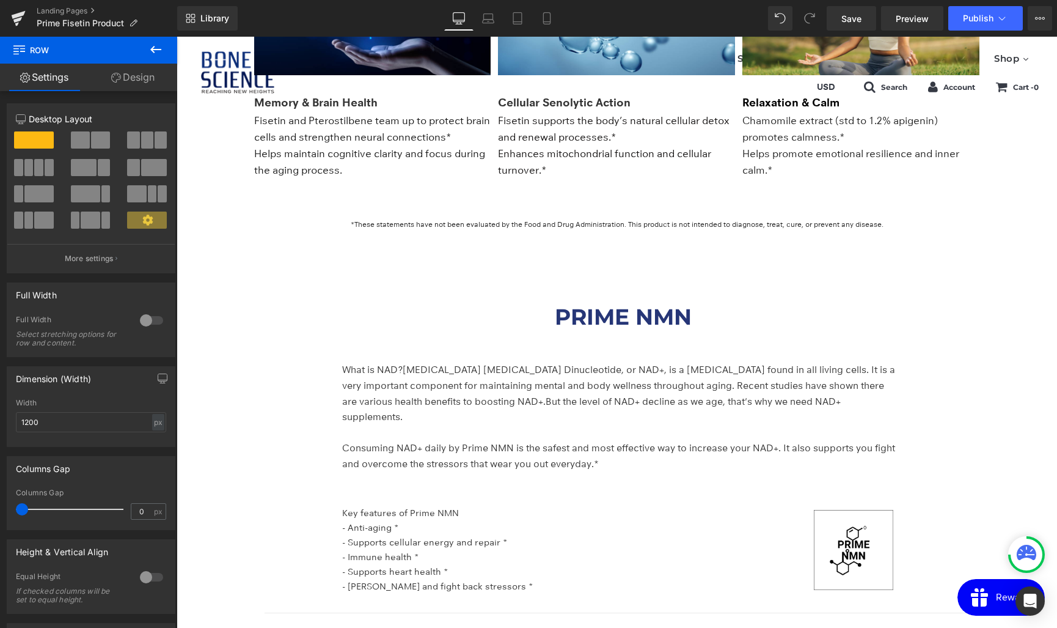
scroll to position [1780, 0]
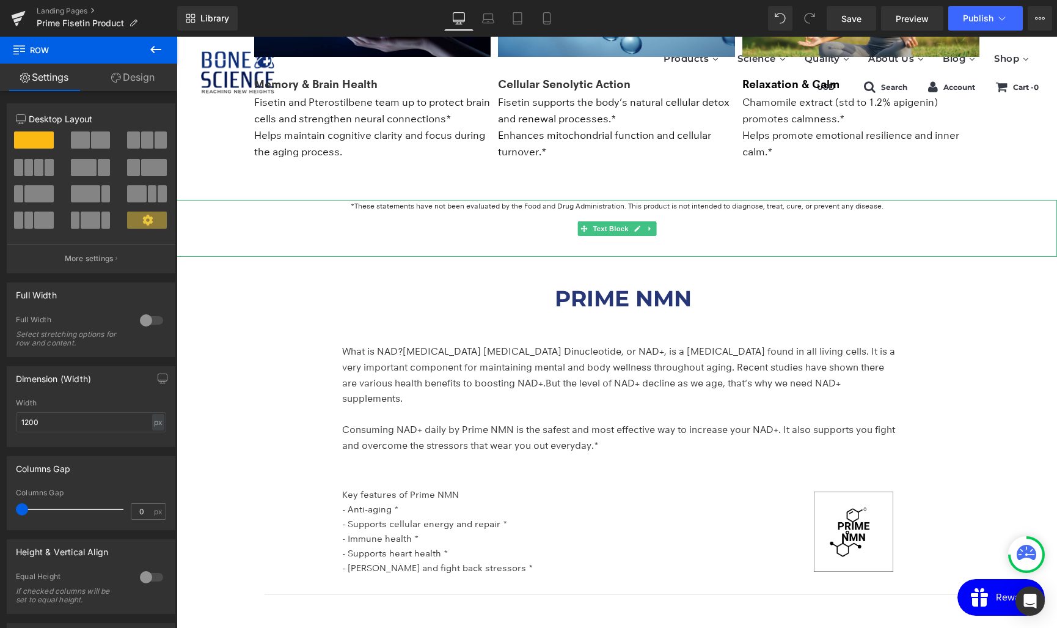
click at [568, 203] on font "*These statements have not been evaluated by the Food and Drug Administration. …" at bounding box center [617, 205] width 533 height 9
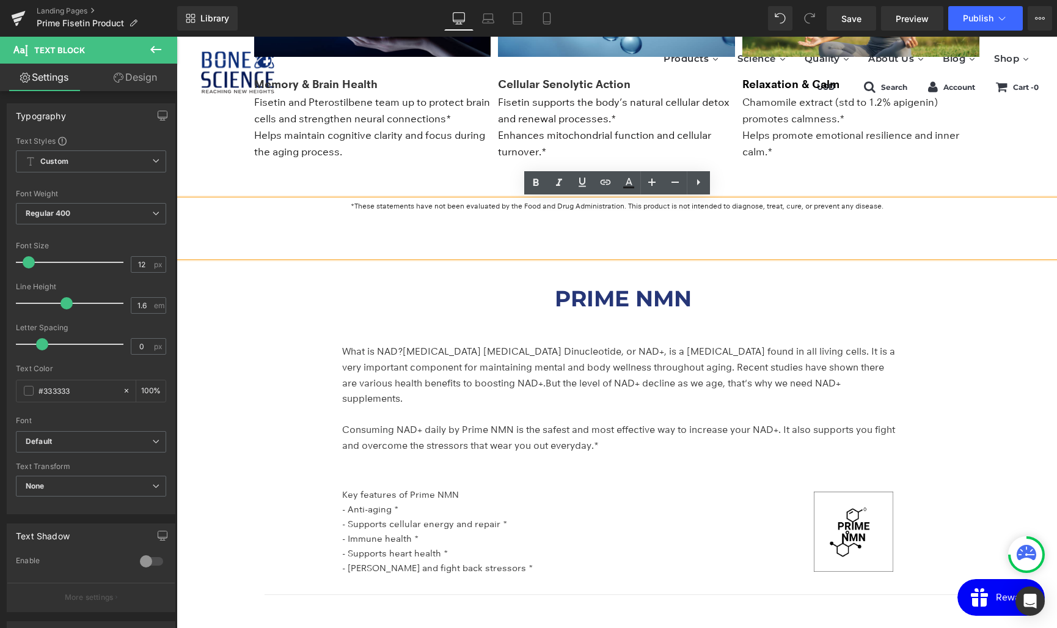
click at [323, 208] on p "*These statements have not been evaluated by the Food and Drug Administration. …" at bounding box center [617, 206] width 881 height 12
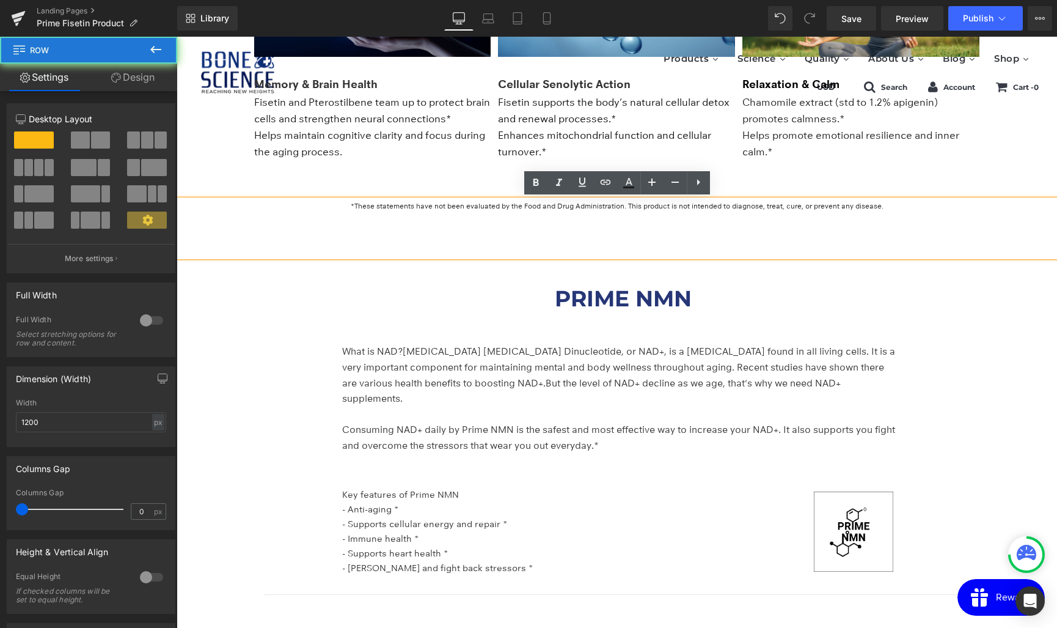
click at [292, 257] on div "PRIME NMN Heading What is NAD? Nicotinamide Adenine Dinucleotide, or NAD+, is a…" at bounding box center [617, 422] width 733 height 331
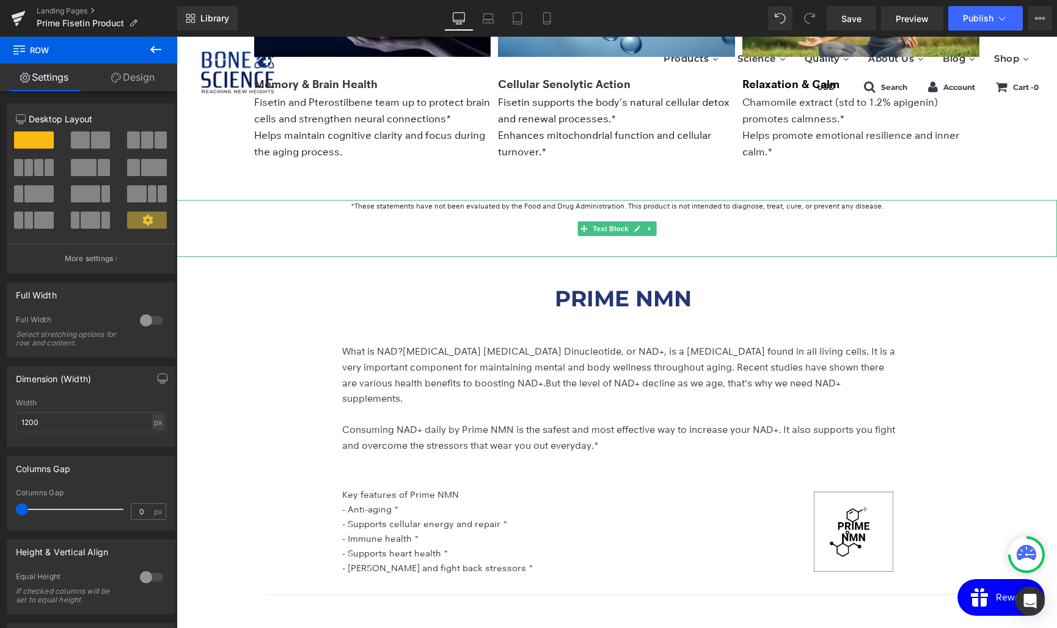
click at [270, 213] on p at bounding box center [617, 218] width 881 height 12
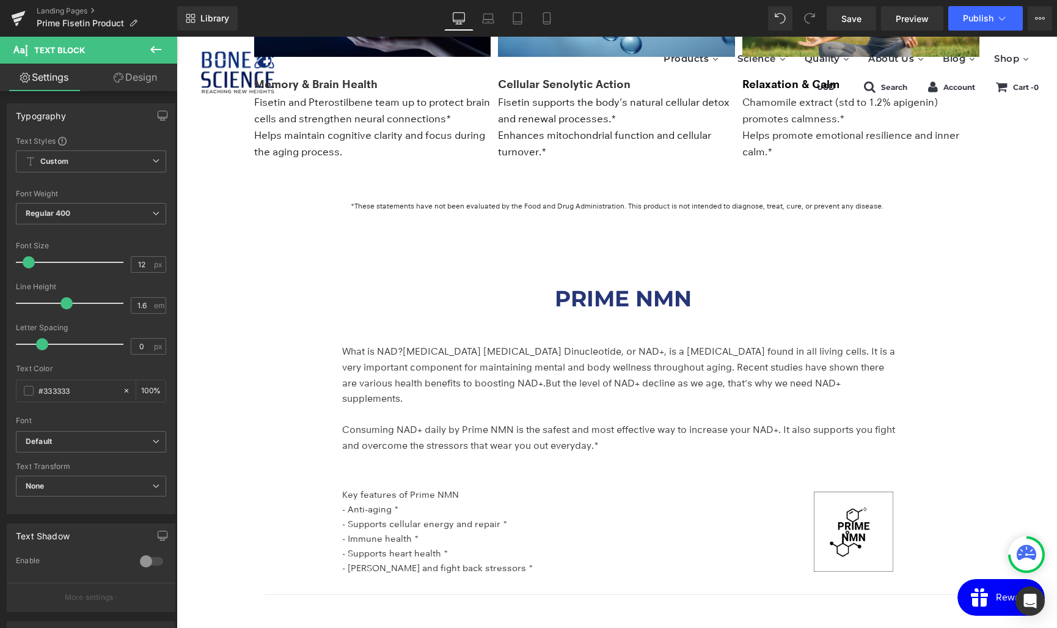
click at [134, 80] on link "Design" at bounding box center [135, 77] width 89 height 27
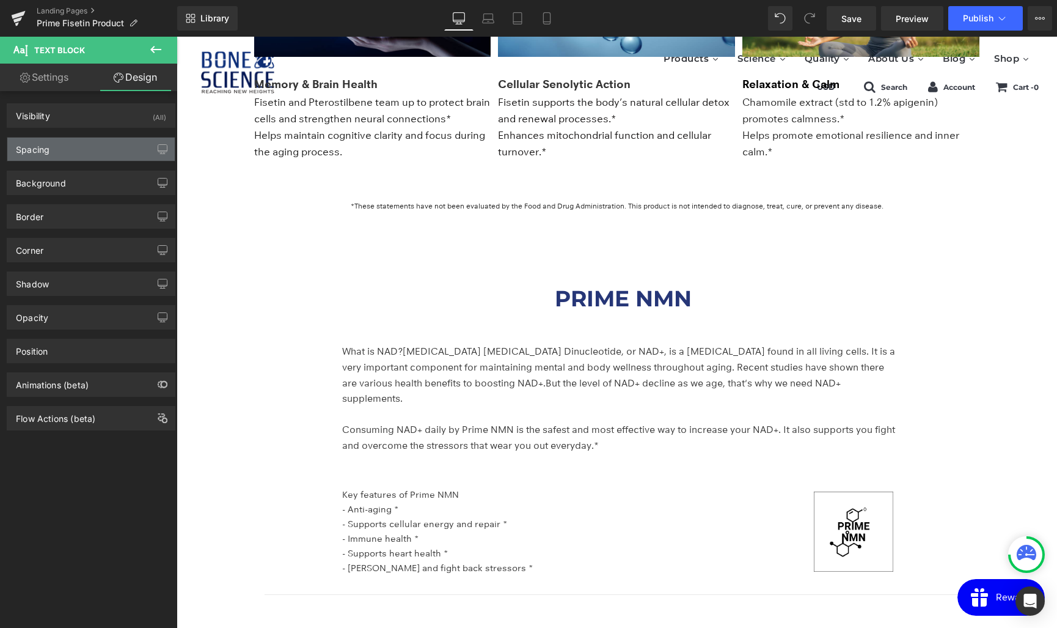
click at [53, 156] on div "Spacing" at bounding box center [90, 148] width 167 height 23
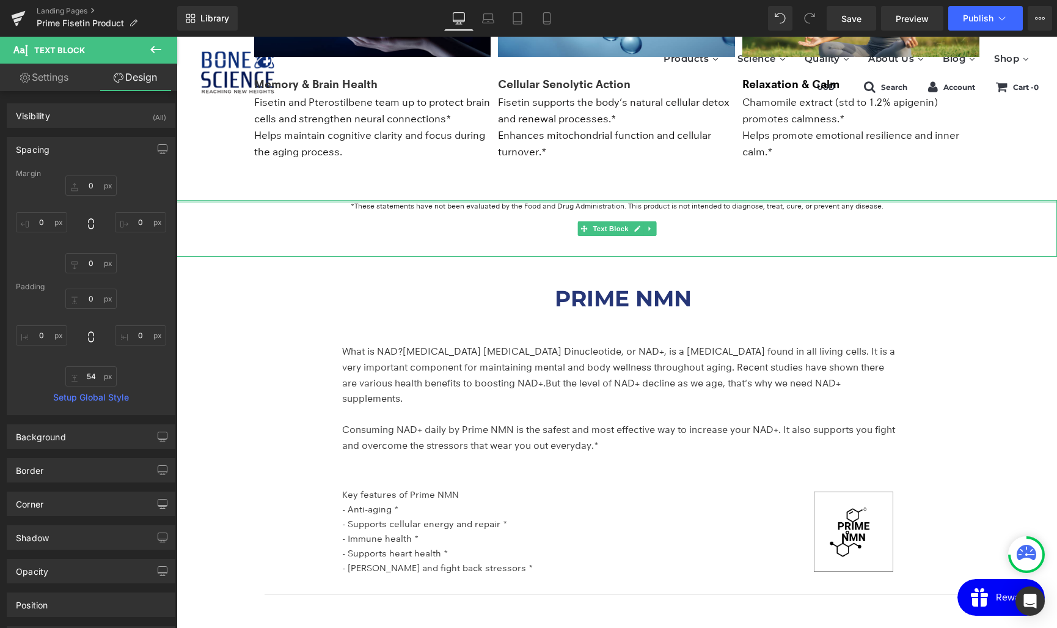
click at [637, 200] on div at bounding box center [617, 201] width 881 height 3
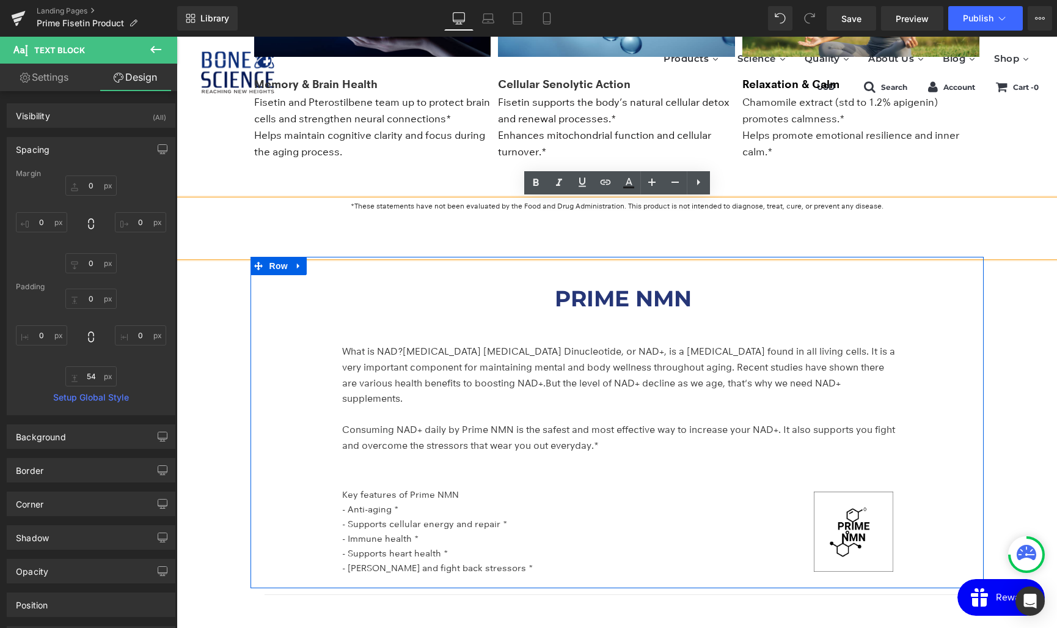
click at [512, 279] on div "PRIME NMN Heading What is NAD? Nicotinamide Adenine Dinucleotide, or NAD+, is a…" at bounding box center [623, 425] width 721 height 313
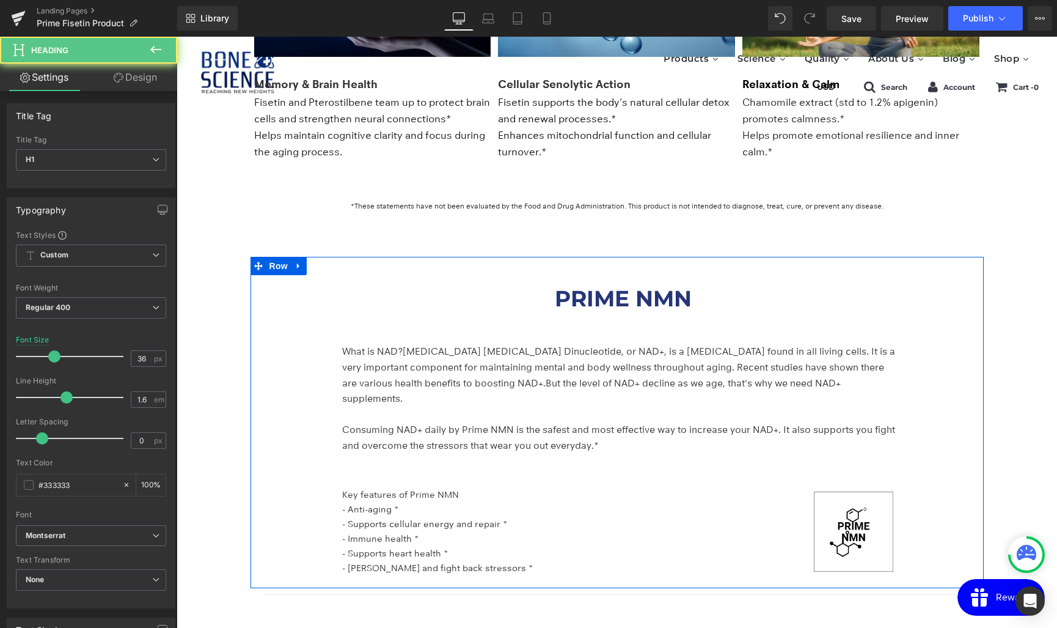
click at [547, 298] on h1 "PRIME NMN" at bounding box center [623, 298] width 562 height 35
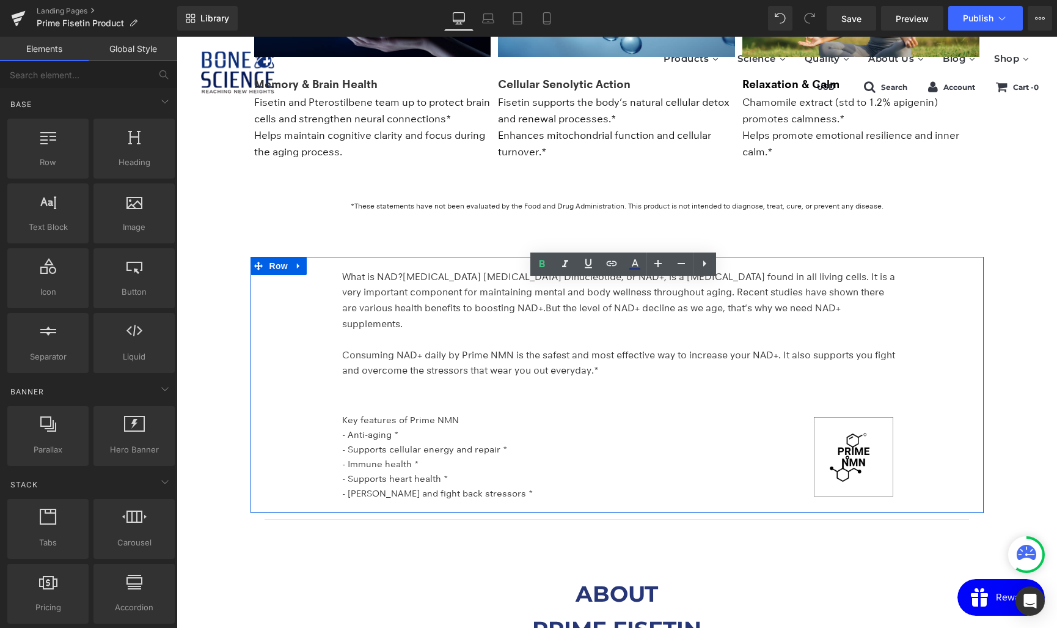
click at [431, 312] on span "Nicotinamide Adenine Dinucleotide, or NAD+, is a coenzyme found in all living c…" at bounding box center [618, 292] width 553 height 43
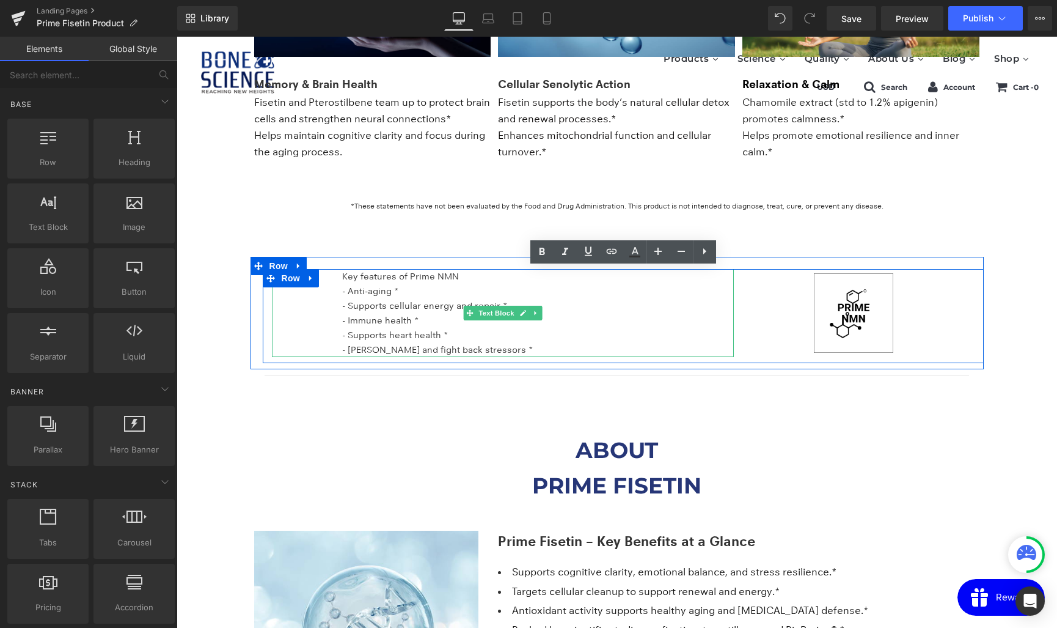
click at [388, 313] on p "- Immune health *" at bounding box center [538, 320] width 392 height 15
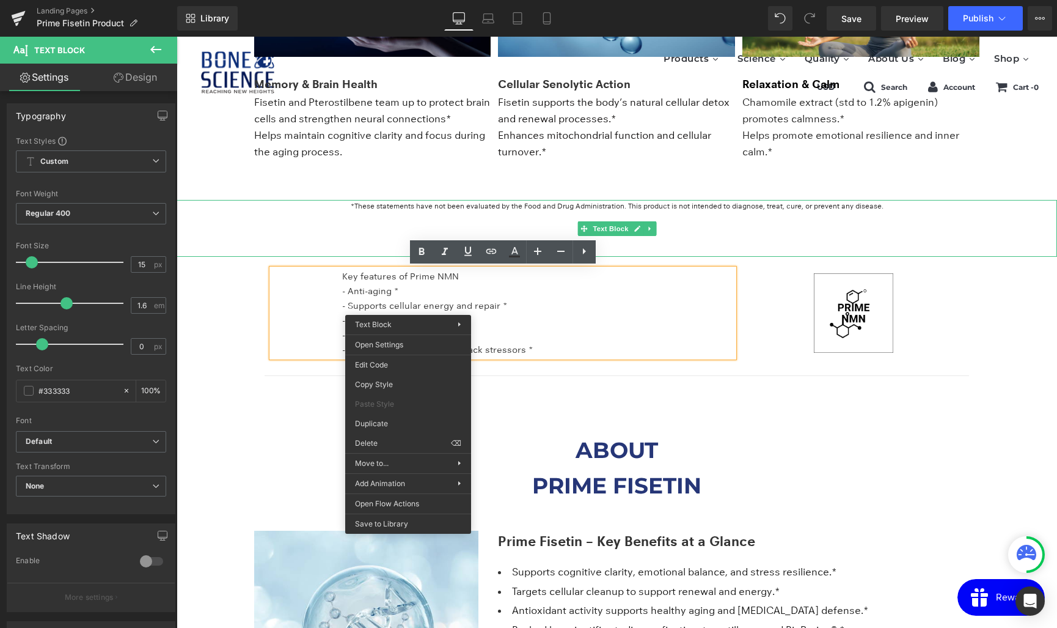
click at [475, 203] on font "*These statements have not been evaluated by the Food and Drug Administration. …" at bounding box center [617, 205] width 533 height 9
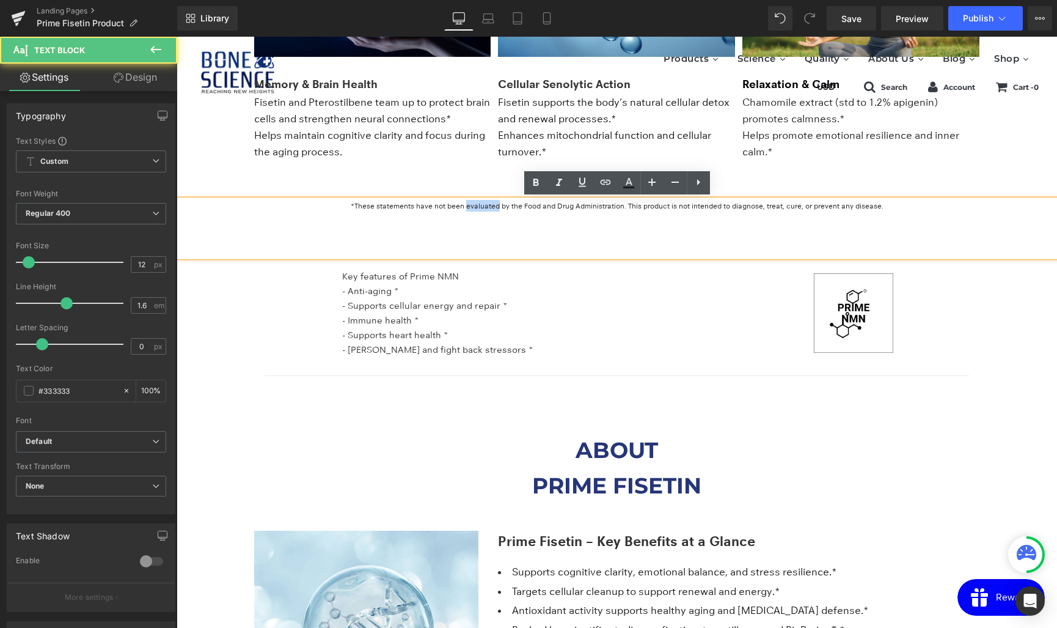
click at [475, 203] on font "*These statements have not been evaluated by the Food and Drug Administration. …" at bounding box center [617, 205] width 533 height 9
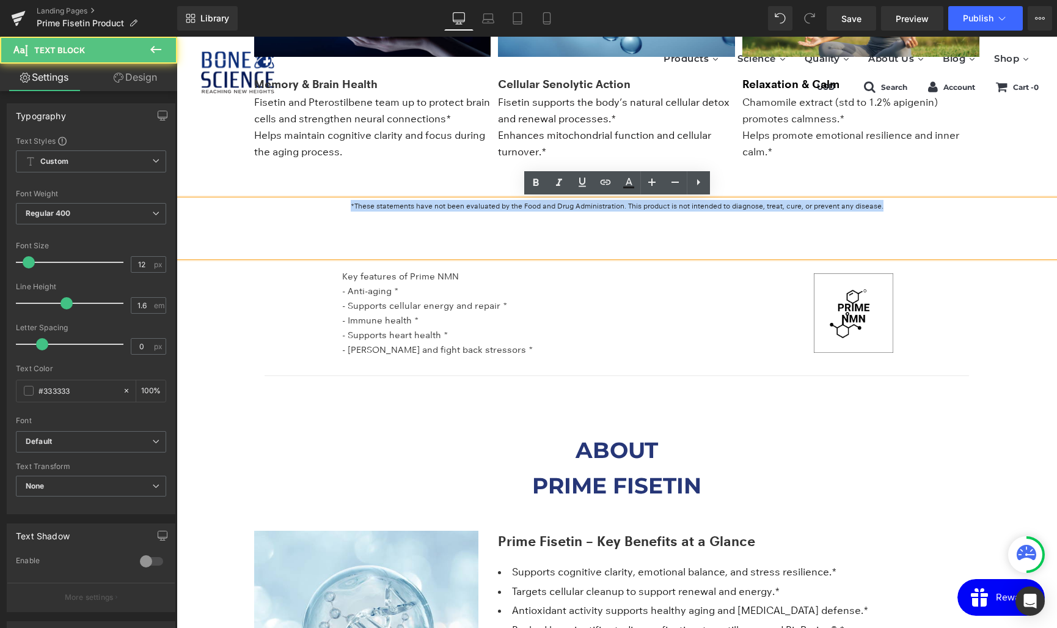
click at [475, 203] on font "*These statements have not been evaluated by the Food and Drug Administration. …" at bounding box center [617, 205] width 533 height 9
copy font "*These statements have not been evaluated by the Food and Drug Administration. …"
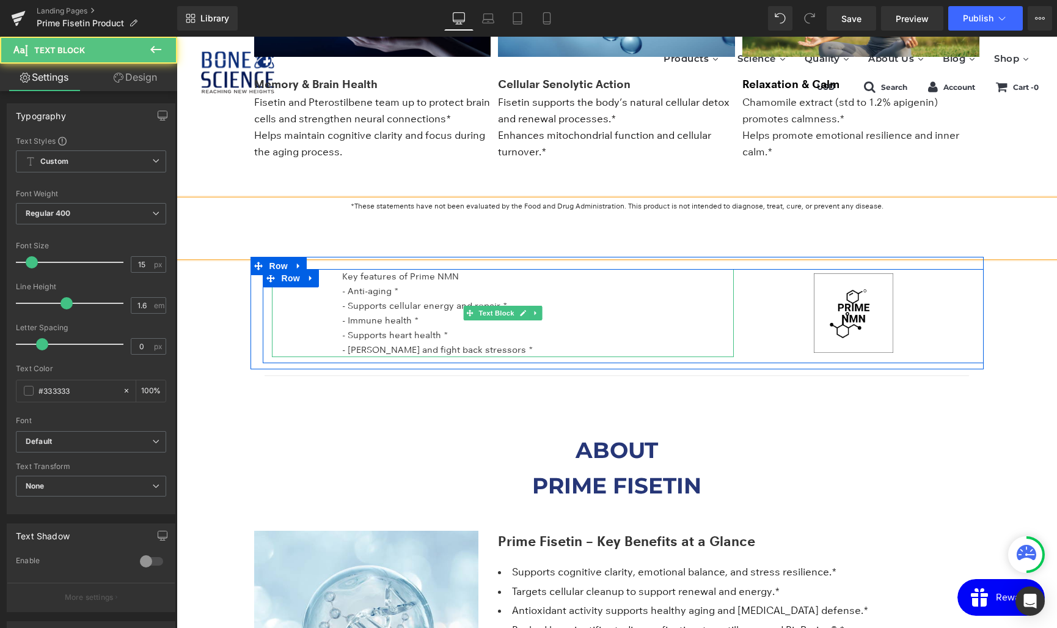
click at [380, 321] on p "- Immune health *" at bounding box center [538, 320] width 392 height 15
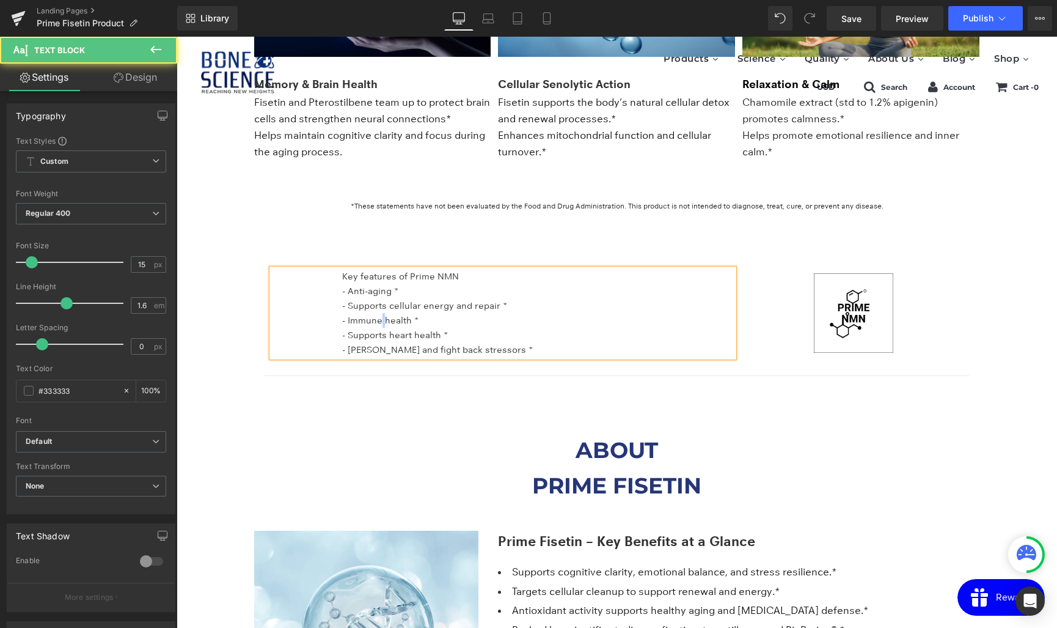
click at [380, 321] on p "- Immune health *" at bounding box center [538, 320] width 392 height 15
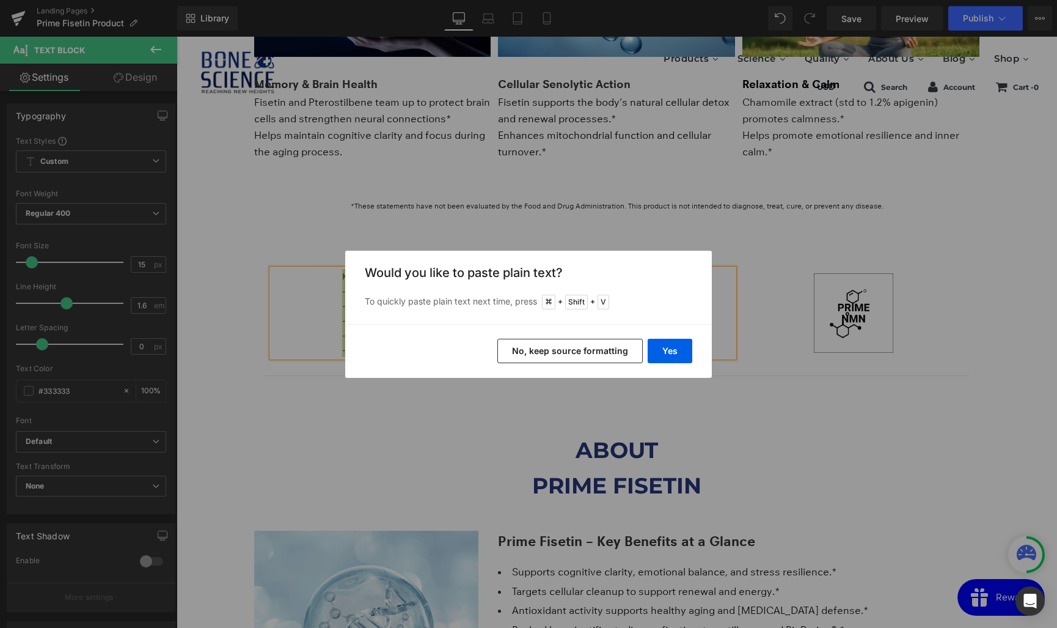
click at [566, 349] on button "No, keep source formatting" at bounding box center [569, 351] width 145 height 24
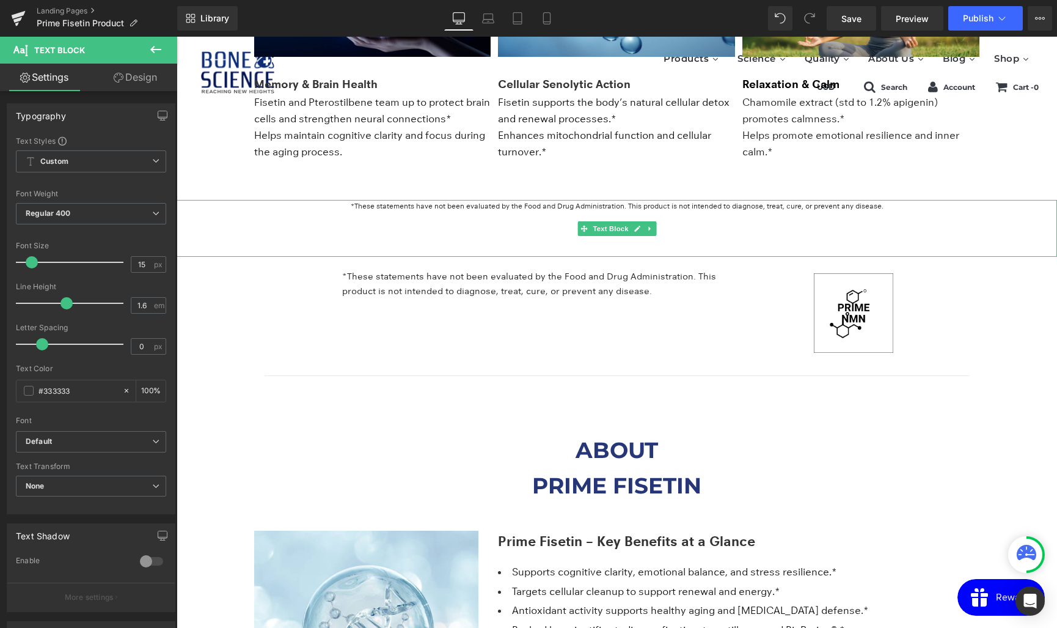
click at [405, 204] on font "*These statements have not been evaluated by the Food and Drug Administration. …" at bounding box center [617, 205] width 533 height 9
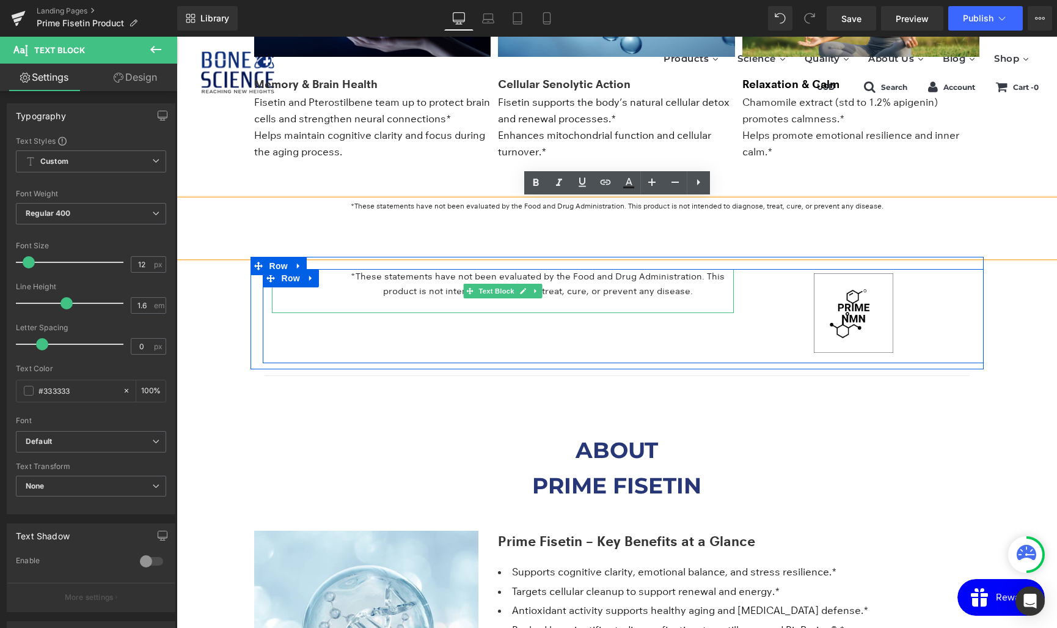
click at [392, 290] on font "*These statements have not been evaluated by the Food and Drug Administration. …" at bounding box center [538, 284] width 374 height 26
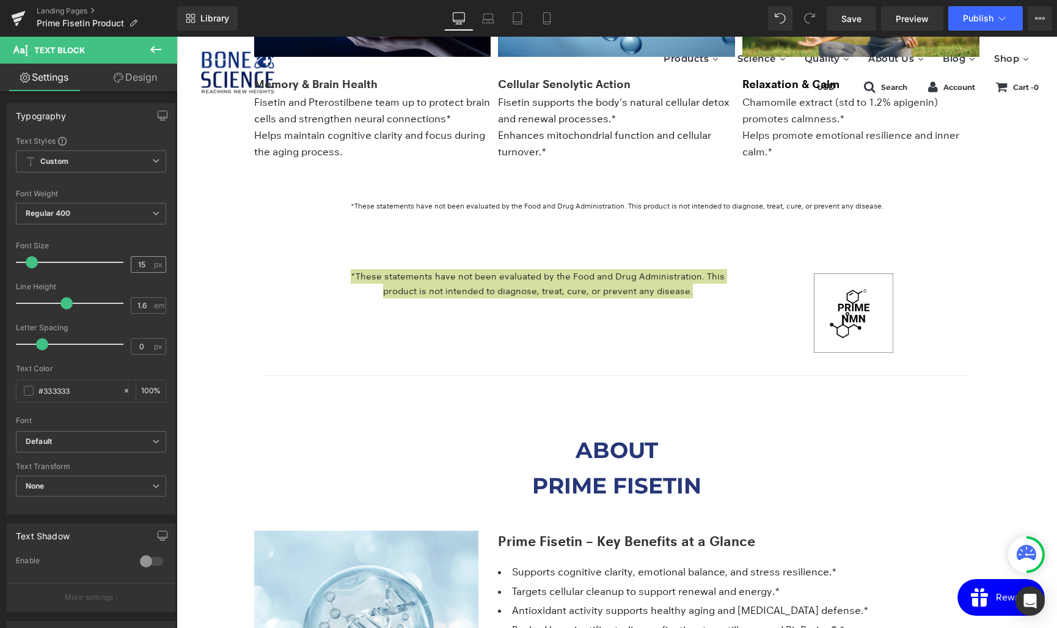
click at [139, 265] on input "15" at bounding box center [141, 264] width 21 height 15
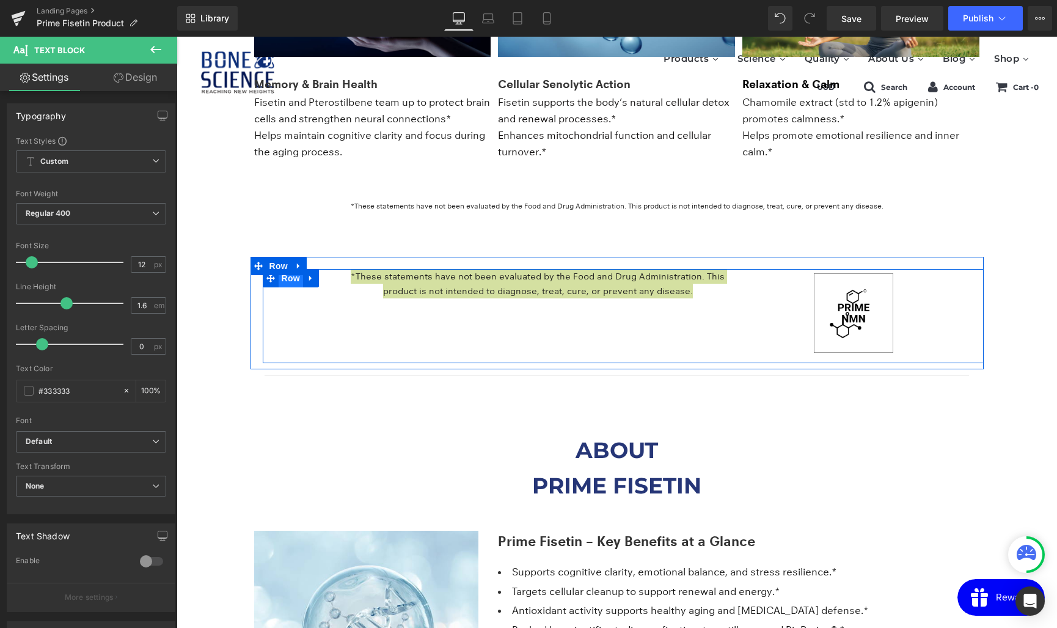
type input "12"
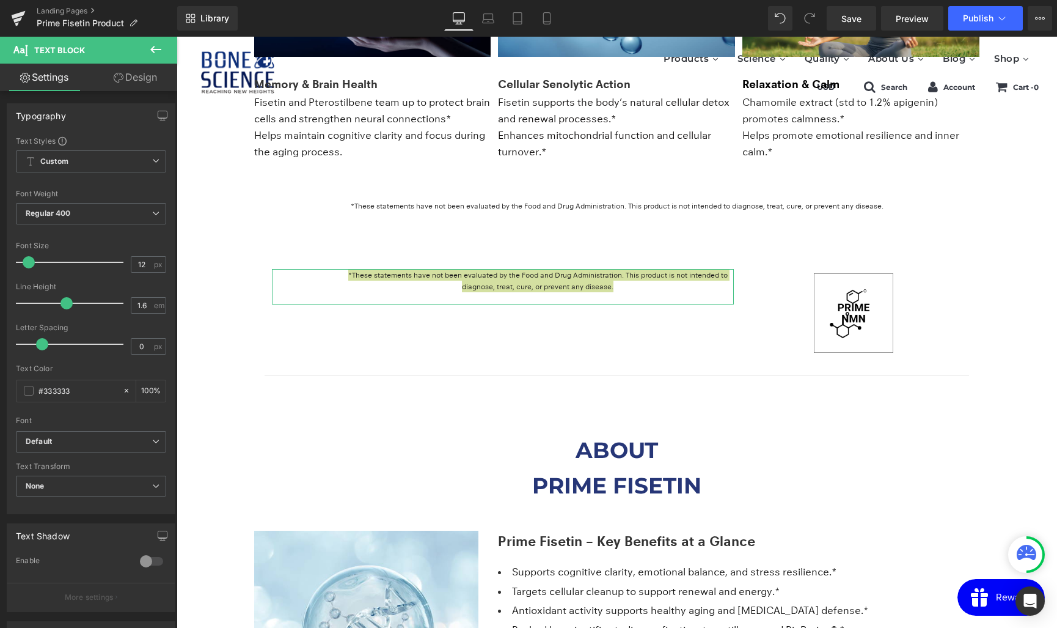
click at [134, 76] on link "Design" at bounding box center [135, 77] width 89 height 27
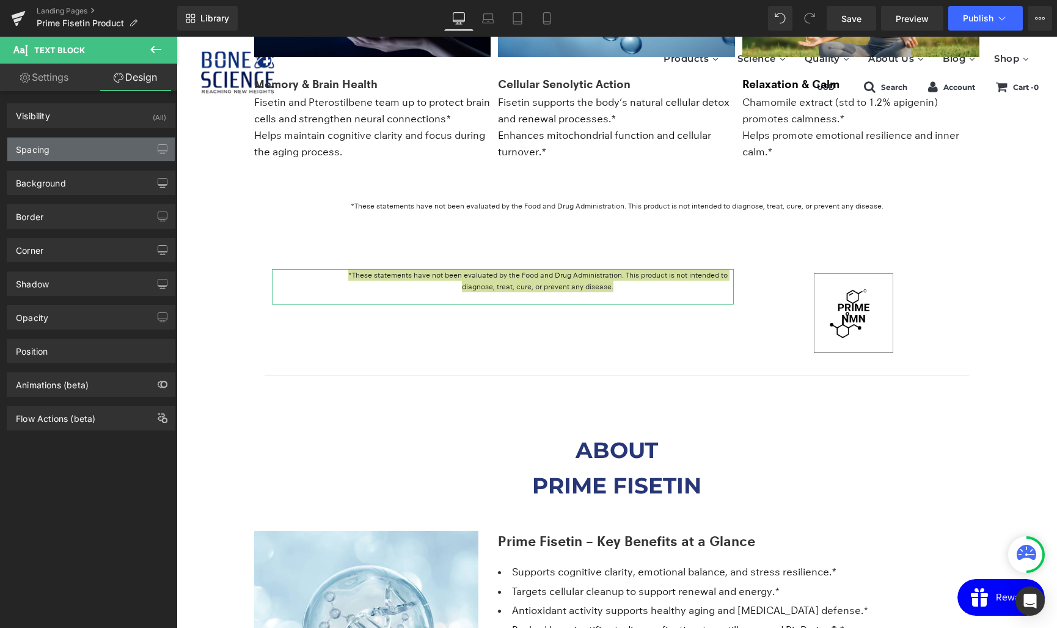
click at [49, 153] on div "Spacing" at bounding box center [90, 148] width 167 height 23
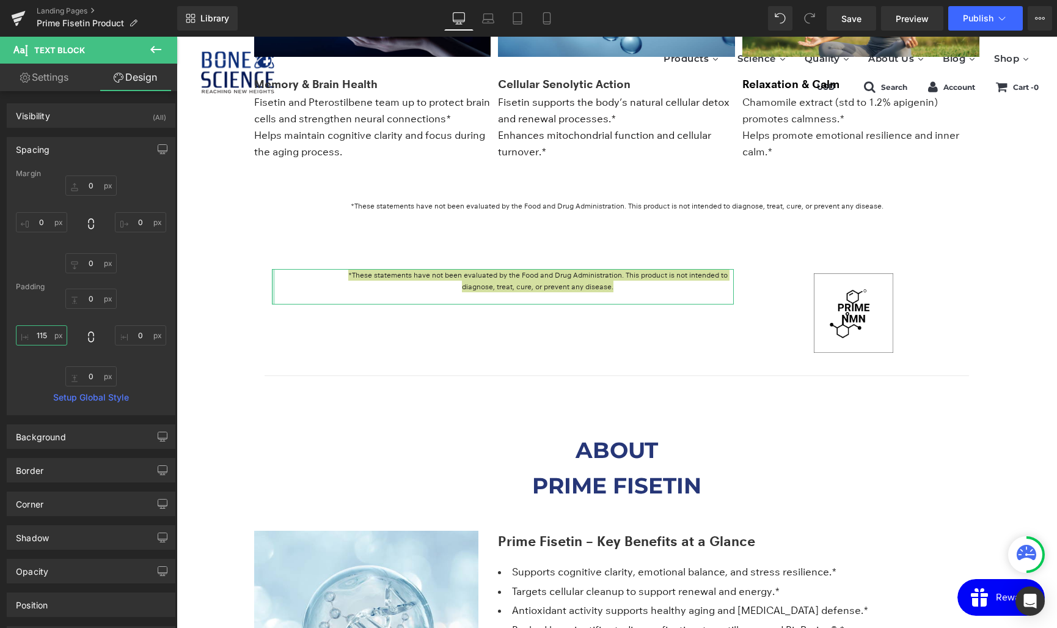
drag, startPoint x: 43, startPoint y: 335, endPoint x: 3, endPoint y: 334, distance: 39.7
click at [3, 334] on div "Spacing Margin 0 0 0 0 Padding 0 0 0 115 Setup Global Style" at bounding box center [91, 271] width 183 height 287
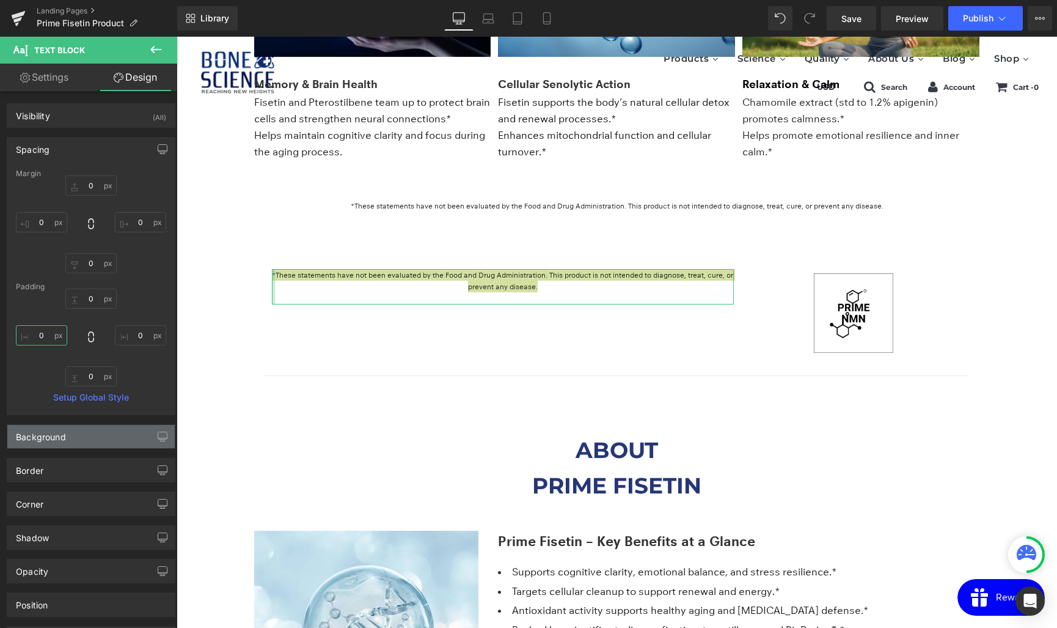
drag, startPoint x: 49, startPoint y: 334, endPoint x: 35, endPoint y: 427, distance: 93.9
click at [35, 427] on div "Visibility (All) 0|0|0|0 1 Show on Desktop 1 Show on Laptop 1 Show on Tablet 1 …" at bounding box center [91, 387] width 183 height 593
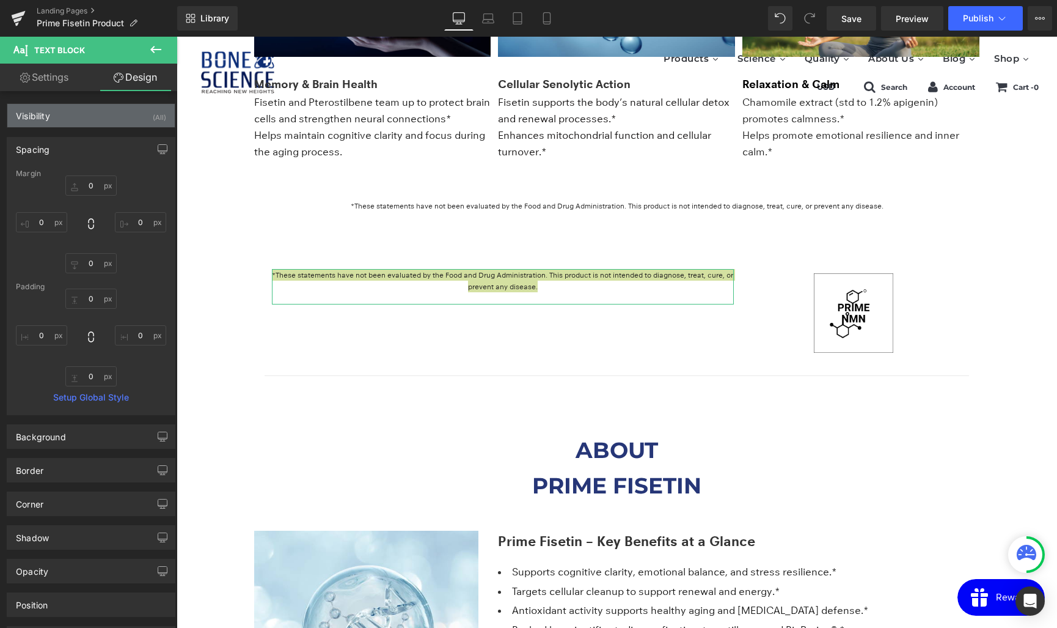
click at [55, 115] on div "Visibility (All)" at bounding box center [90, 115] width 167 height 23
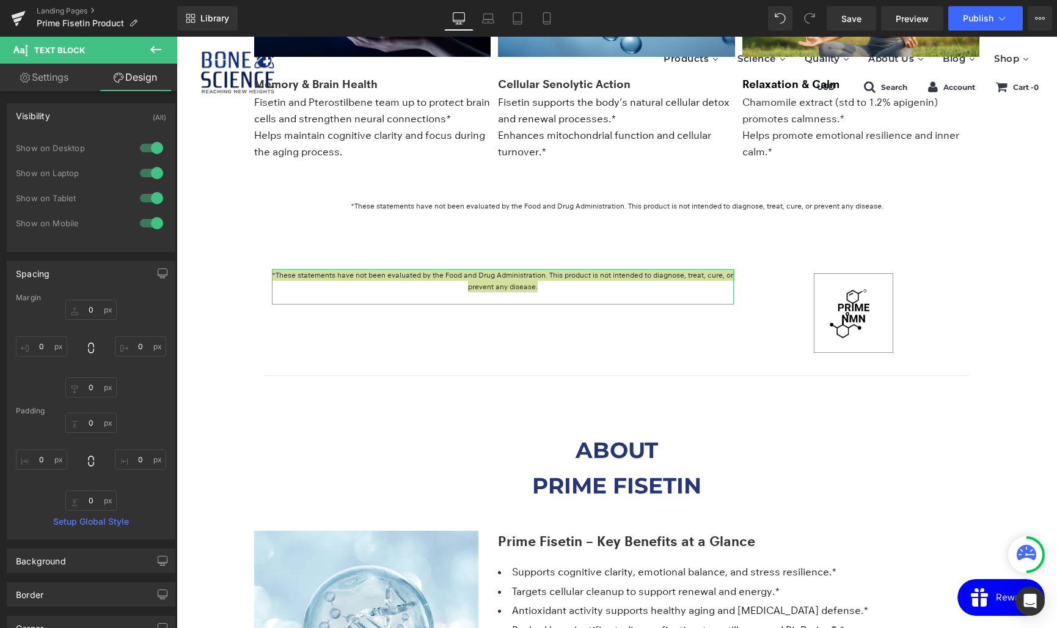
click at [60, 117] on div "Visibility (All)" at bounding box center [90, 115] width 167 height 23
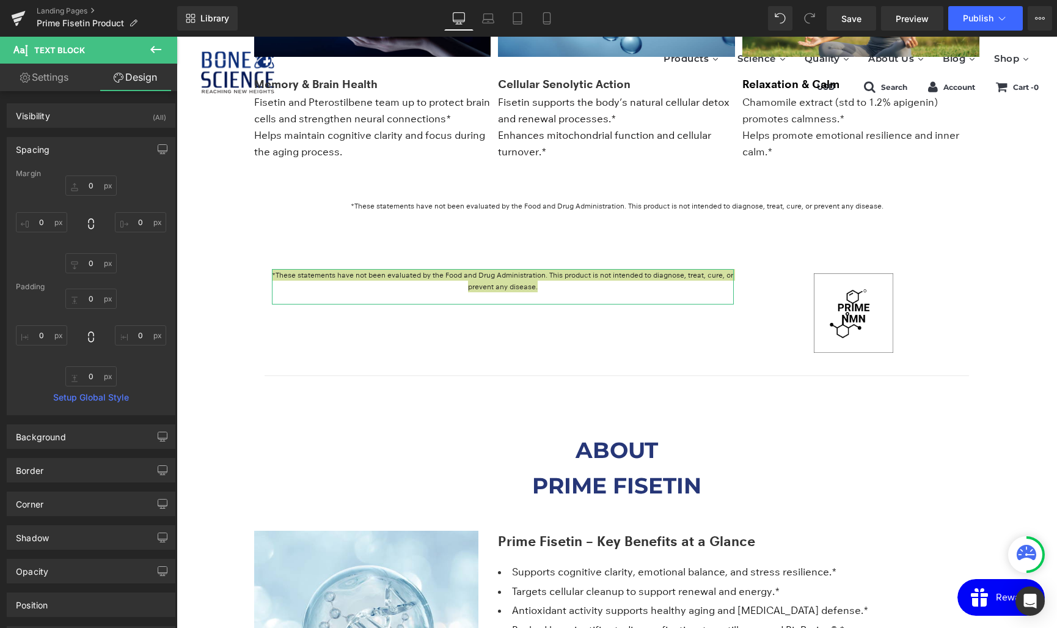
scroll to position [1, 0]
click at [57, 152] on div "Spacing" at bounding box center [90, 147] width 167 height 23
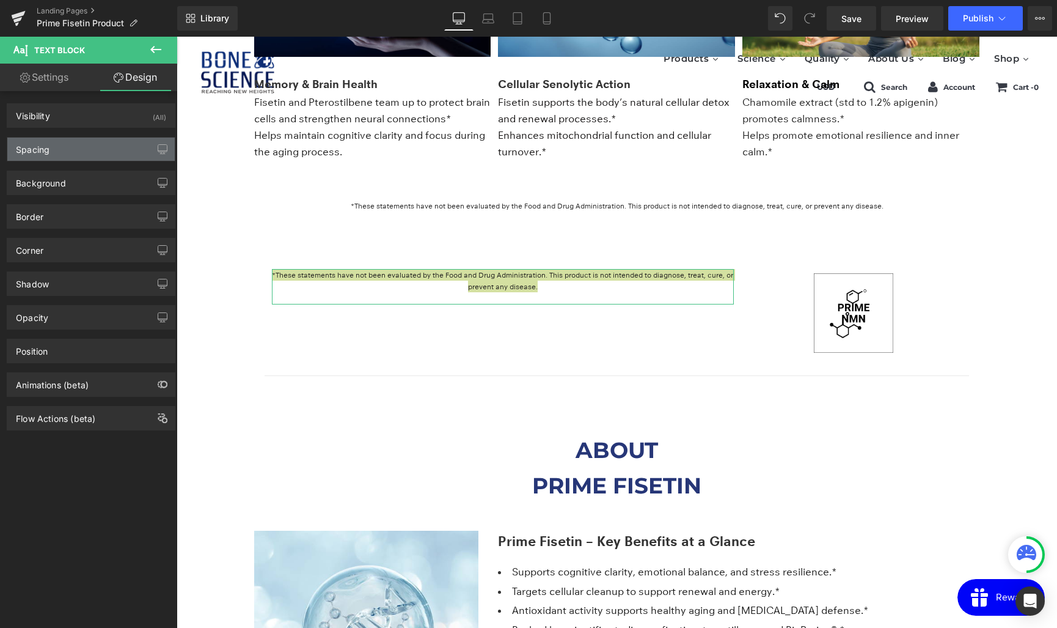
scroll to position [0, 0]
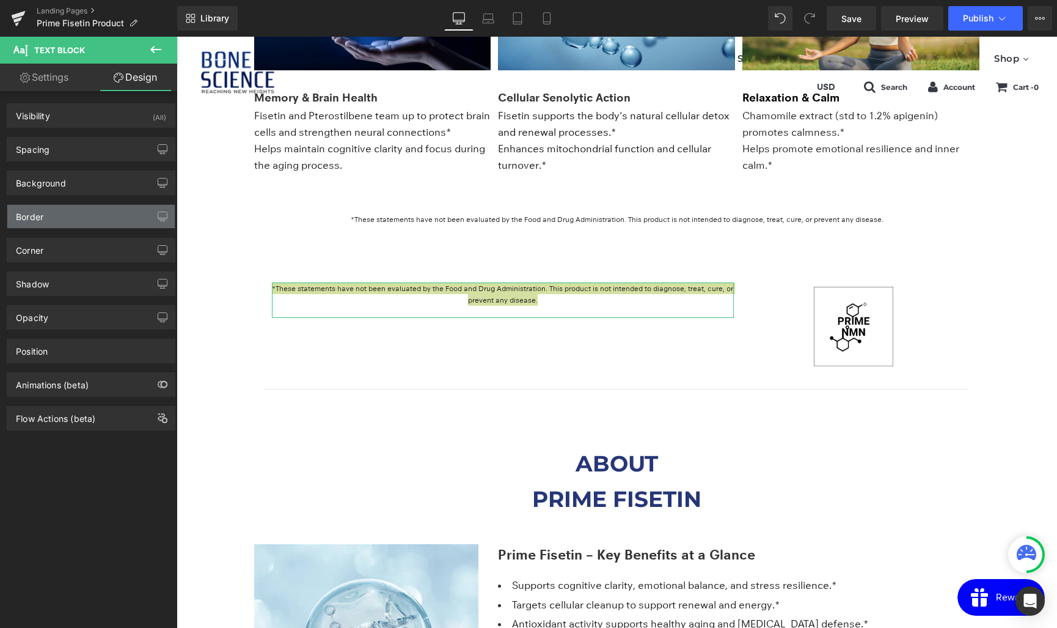
click at [100, 224] on div "Border" at bounding box center [90, 216] width 167 height 23
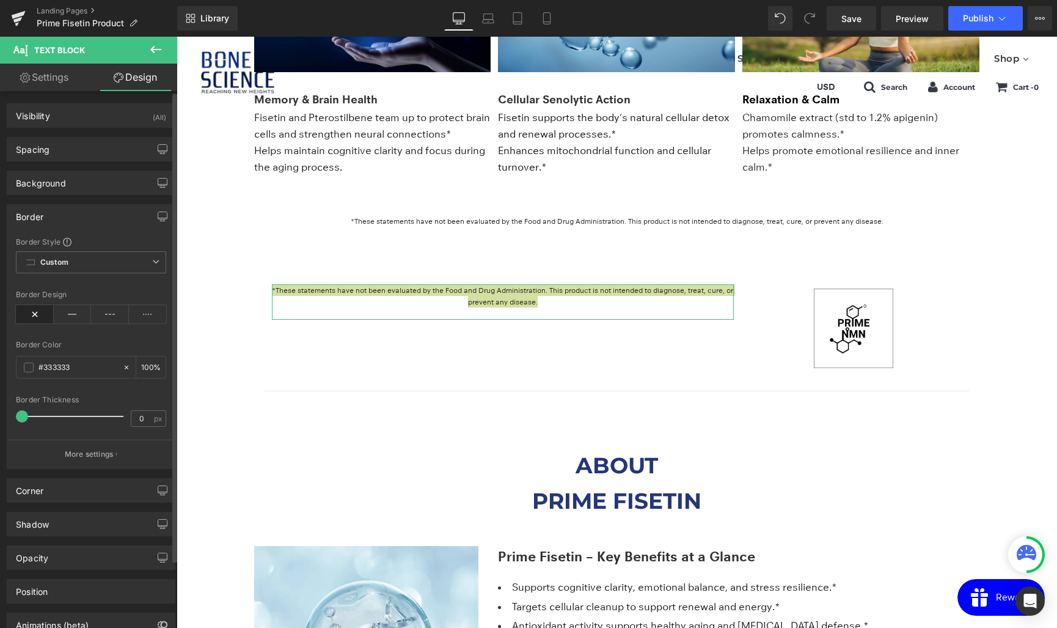
scroll to position [2, 0]
click at [102, 222] on div "Border" at bounding box center [90, 214] width 167 height 23
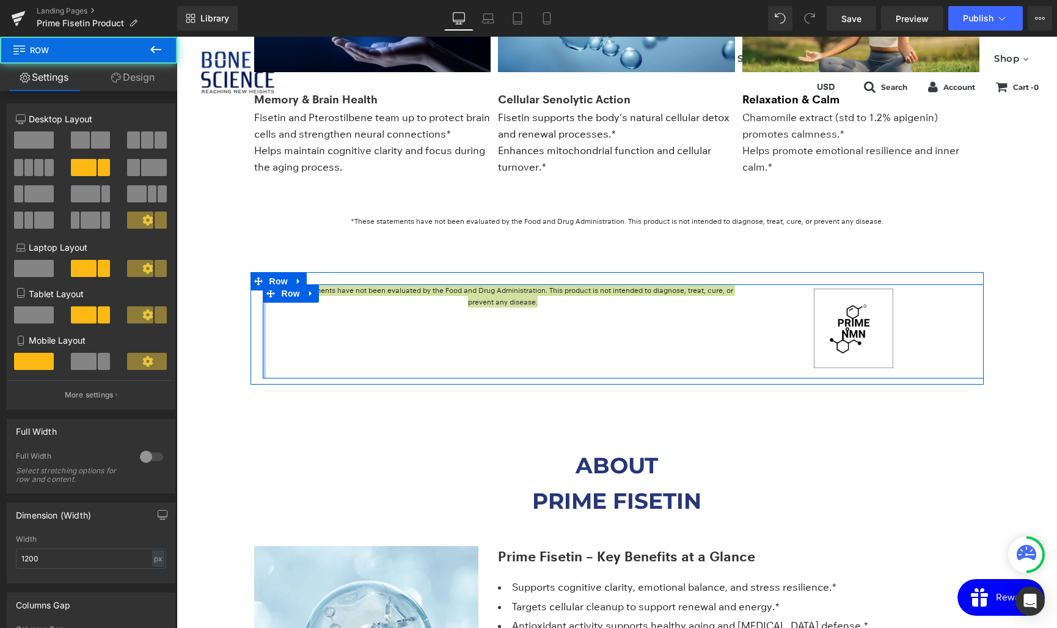
drag, startPoint x: 264, startPoint y: 315, endPoint x: 244, endPoint y: 315, distance: 19.6
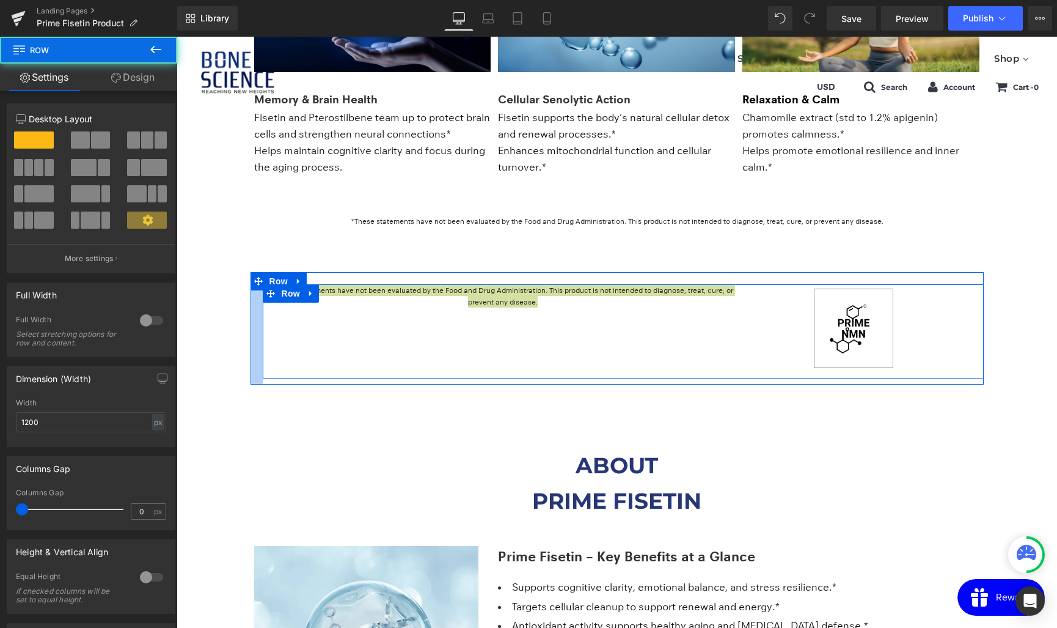
click at [251, 312] on div at bounding box center [257, 328] width 12 height 112
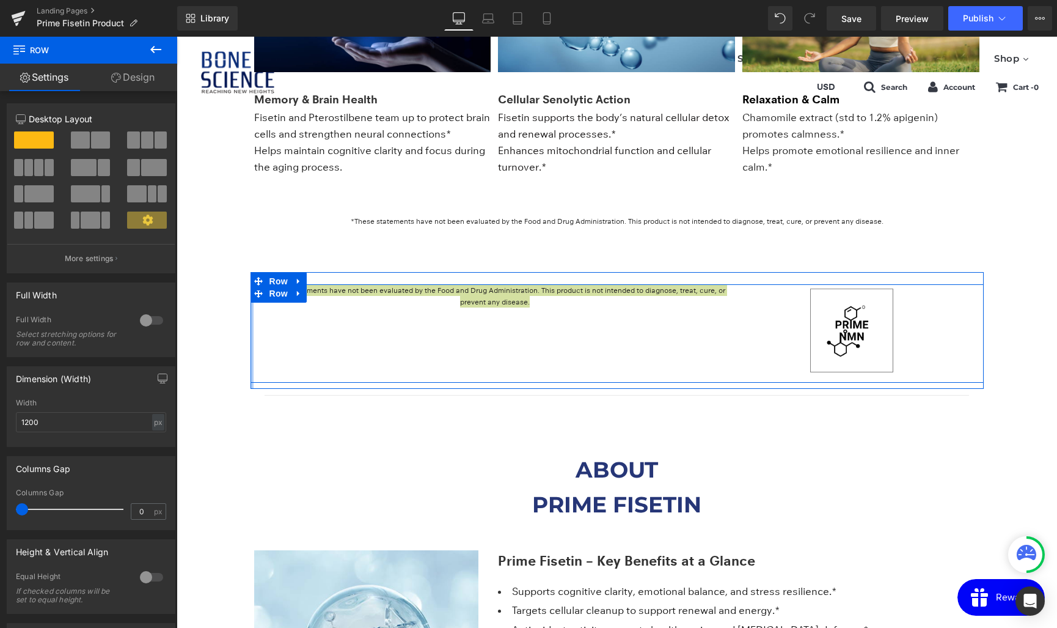
drag, startPoint x: 251, startPoint y: 312, endPoint x: 185, endPoint y: 310, distance: 66.7
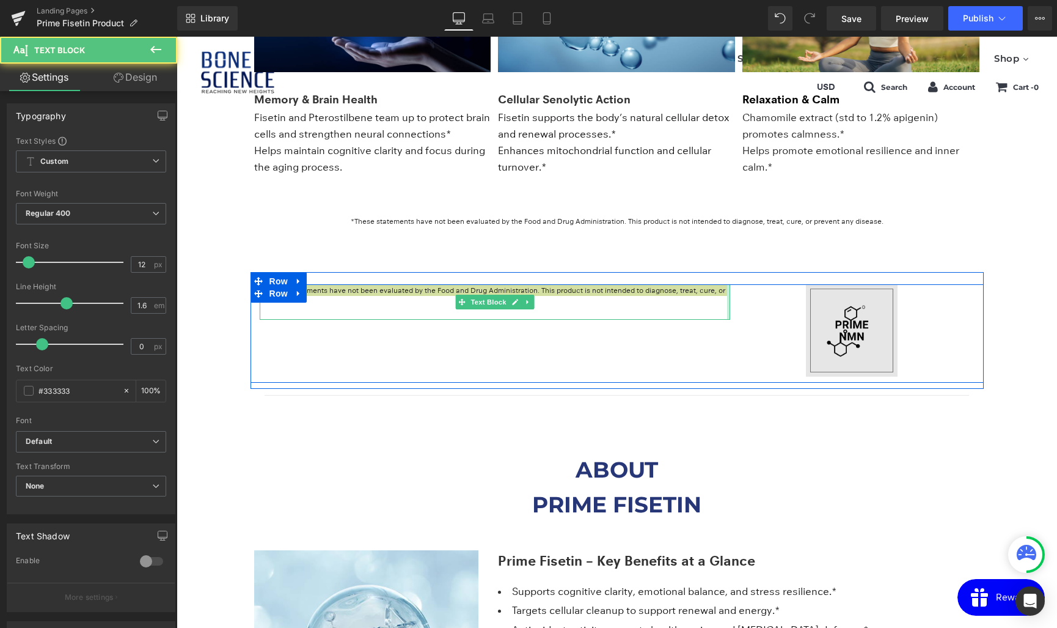
drag, startPoint x: 728, startPoint y: 296, endPoint x: 757, endPoint y: 294, distance: 28.2
click at [757, 294] on div "*These statements have not been evaluated by the Food and Drug Administration. …" at bounding box center [617, 333] width 733 height 98
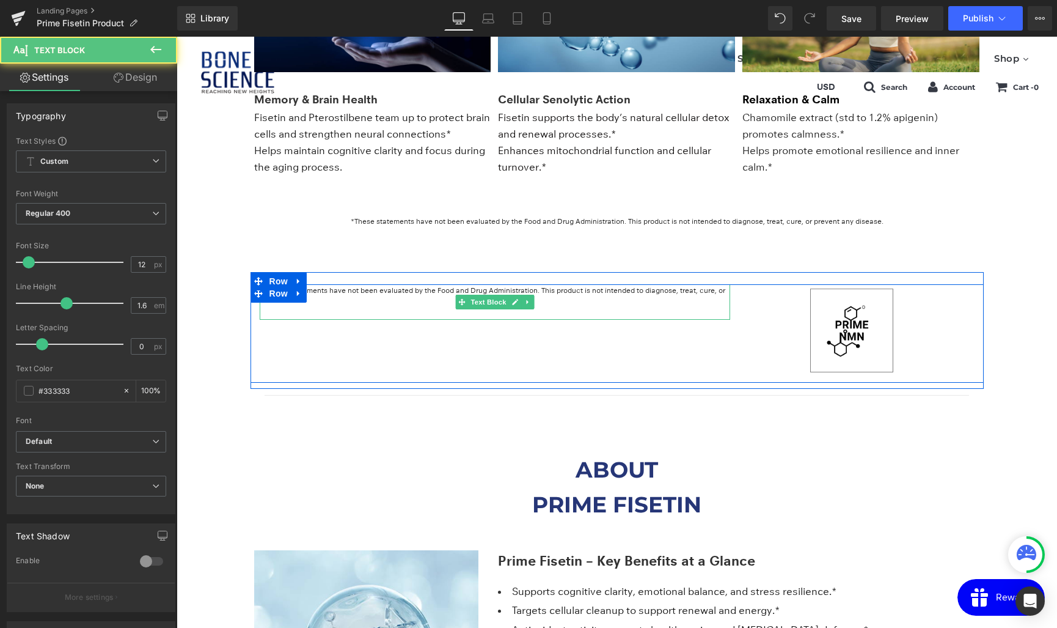
click at [500, 296] on div "*These statements have not been evaluated by the Food and Drug Administration. …" at bounding box center [495, 301] width 471 height 35
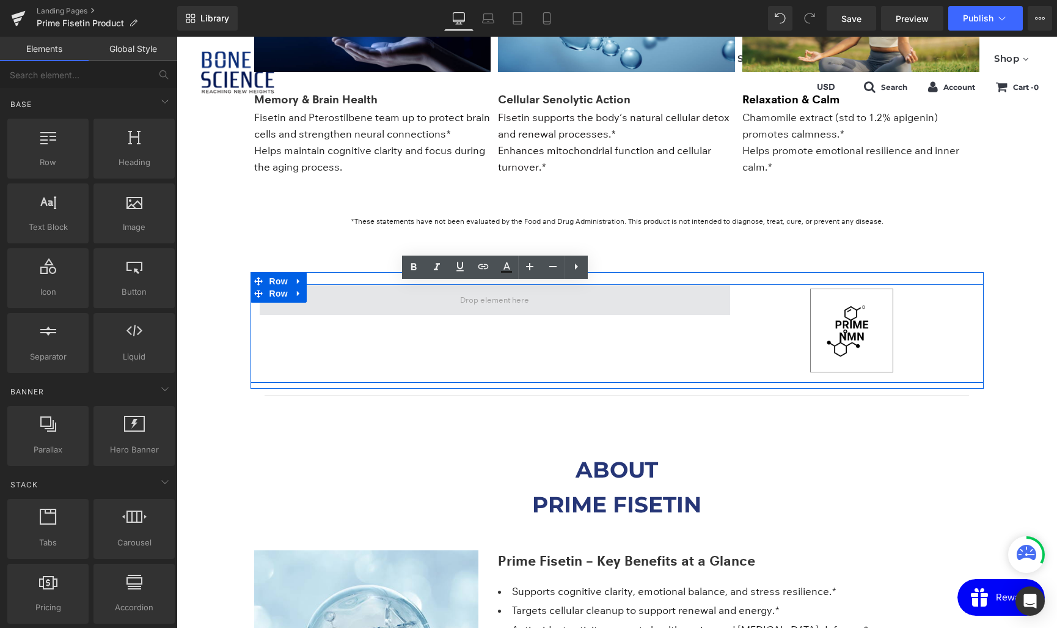
click at [656, 299] on span at bounding box center [495, 299] width 471 height 31
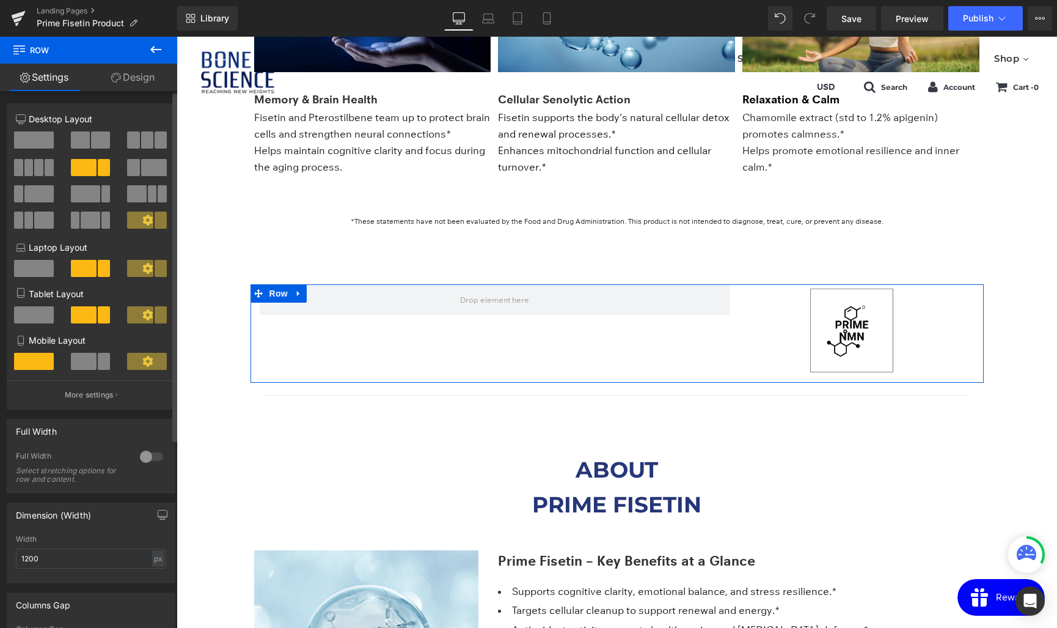
click at [32, 142] on span at bounding box center [34, 139] width 40 height 17
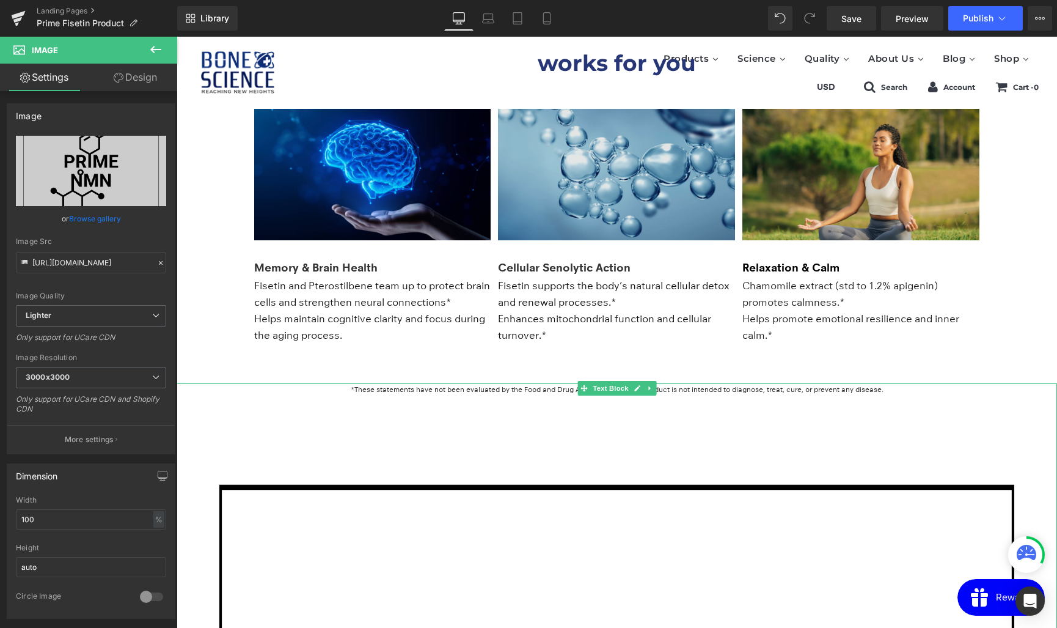
scroll to position [1525, 0]
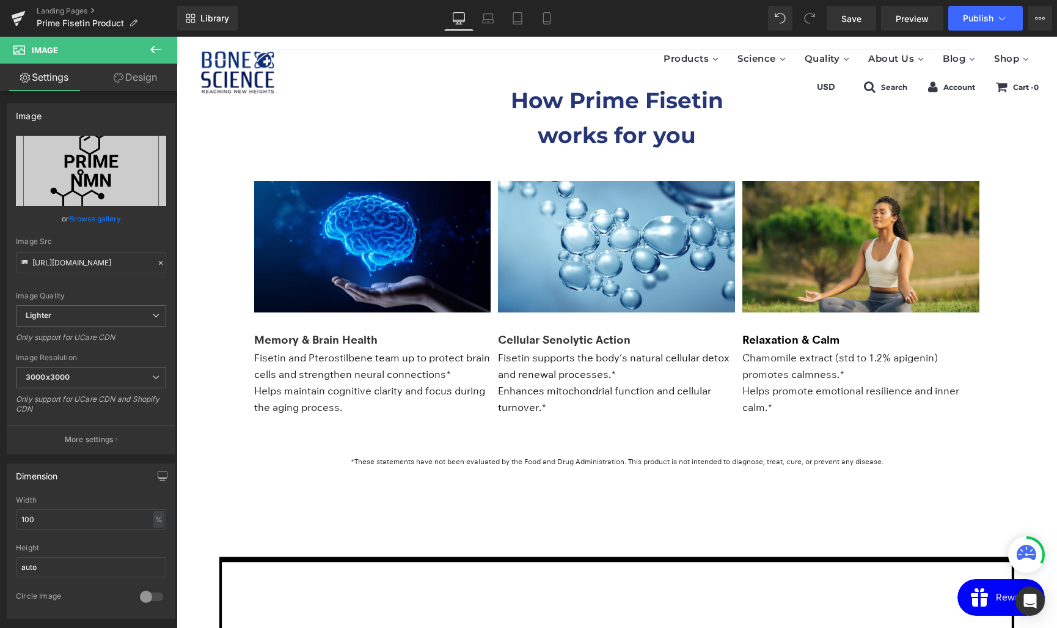
click at [777, 4] on div "Library Desktop Desktop Laptop Tablet Mobile Save Preview Publish Scheduled Vie…" at bounding box center [617, 18] width 880 height 37
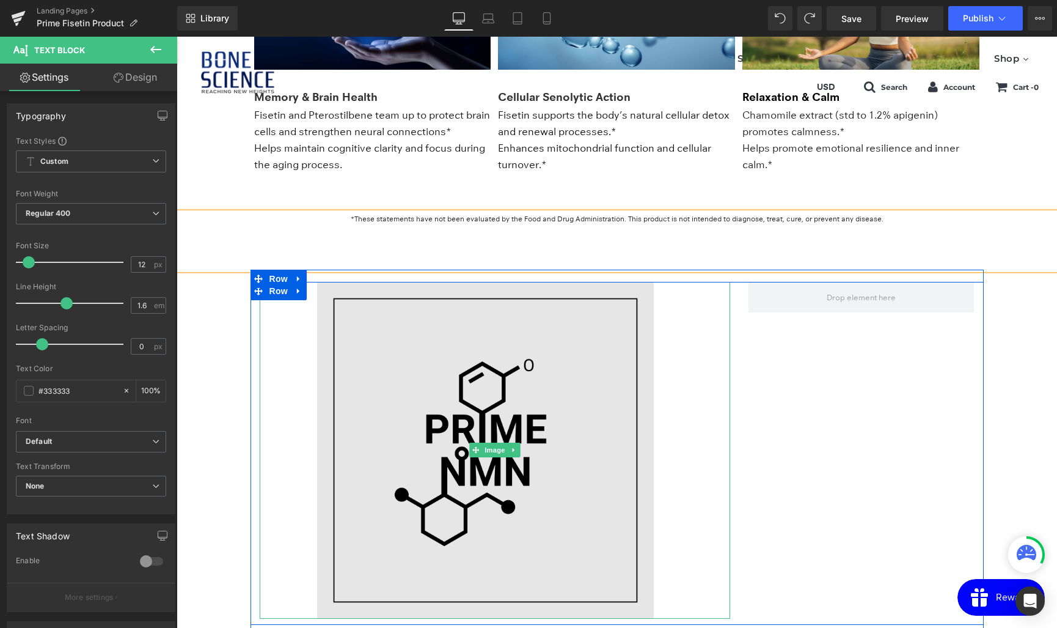
scroll to position [1803, 0]
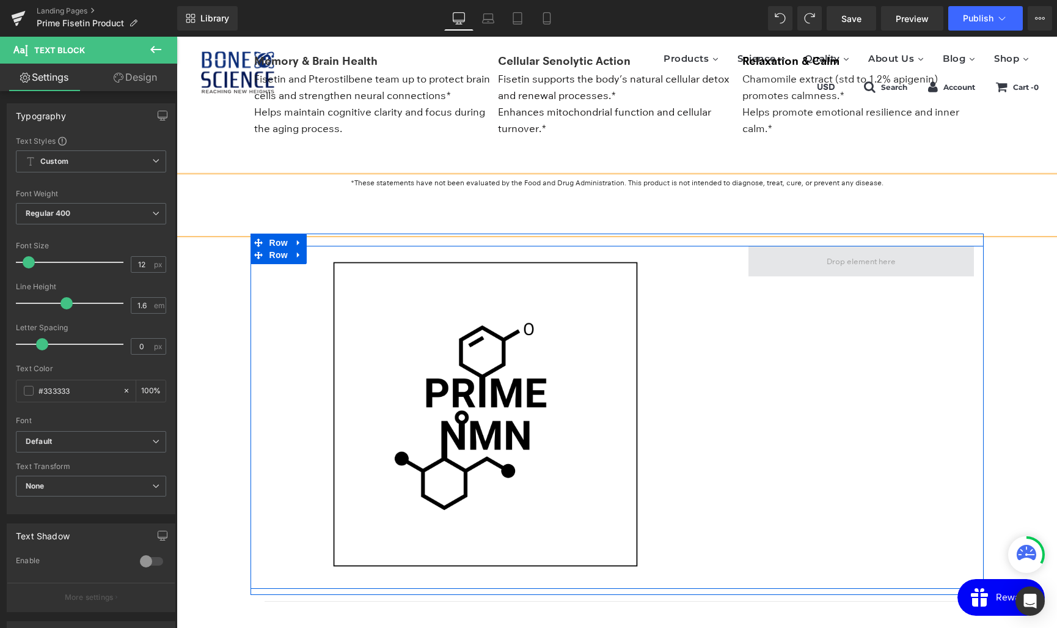
click at [854, 261] on span at bounding box center [862, 260] width 78 height 19
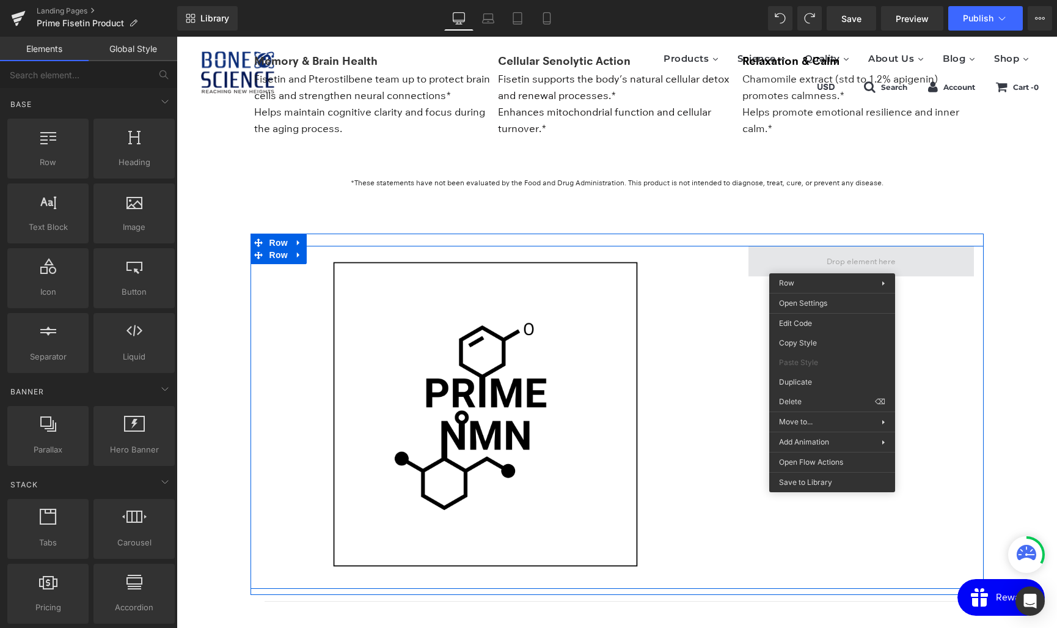
click at [818, 261] on span at bounding box center [862, 261] width 226 height 31
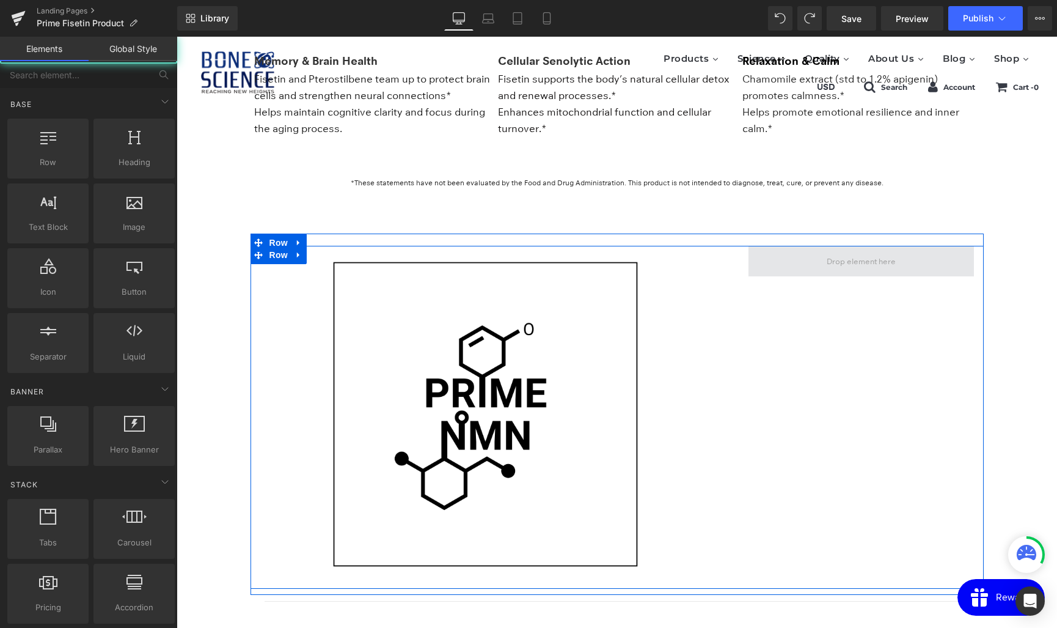
click at [849, 258] on span at bounding box center [862, 260] width 78 height 19
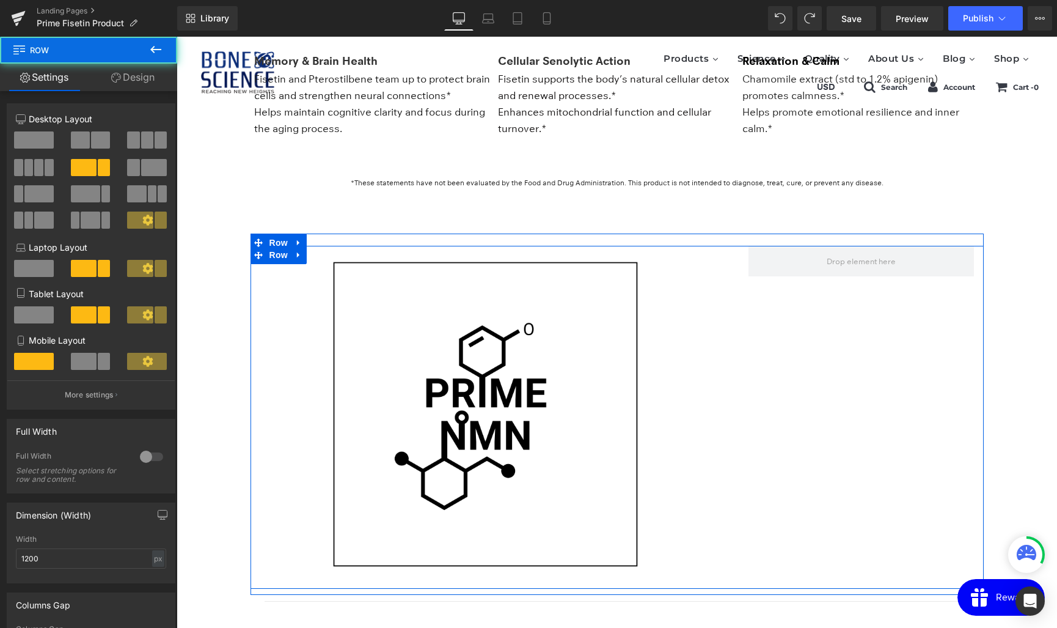
click at [768, 278] on div "Image Row" at bounding box center [617, 417] width 733 height 343
click at [785, 260] on span at bounding box center [862, 261] width 226 height 31
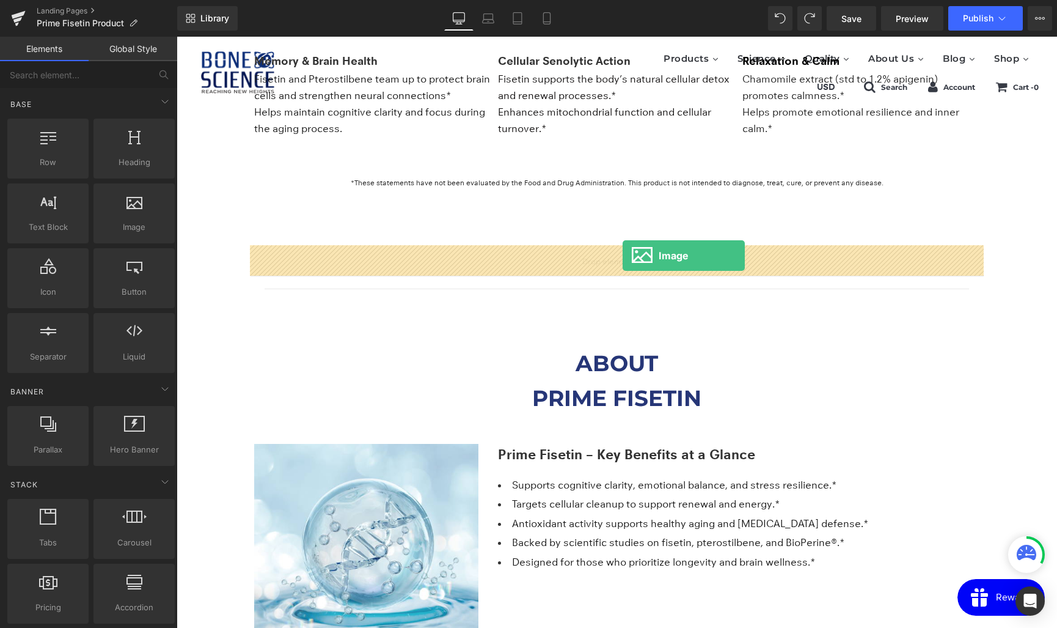
drag, startPoint x: 316, startPoint y: 256, endPoint x: 623, endPoint y: 255, distance: 306.8
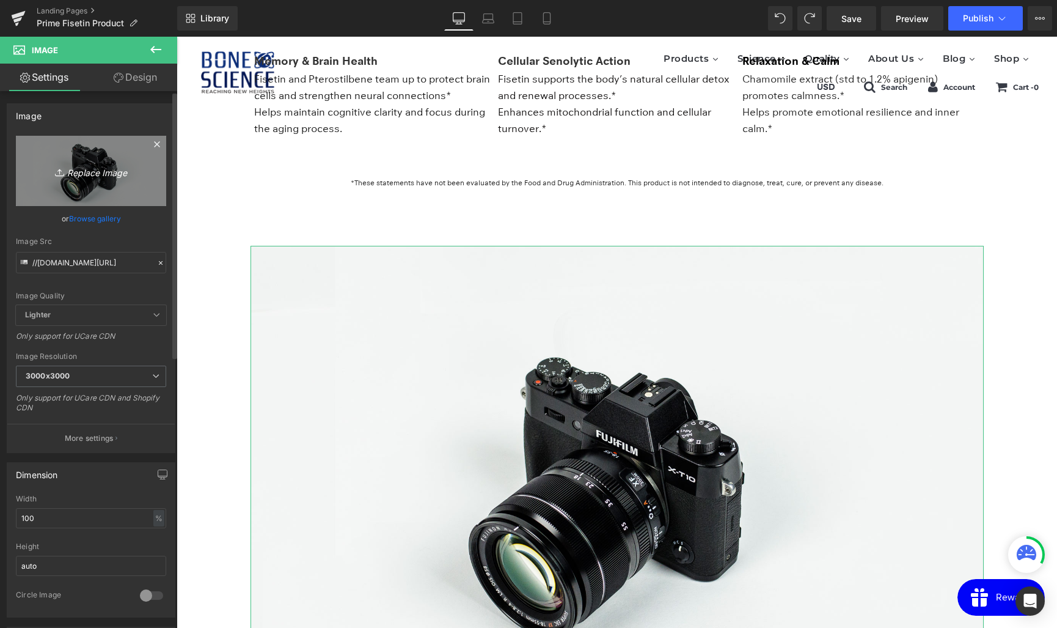
click at [85, 167] on icon "Replace Image" at bounding box center [91, 170] width 98 height 15
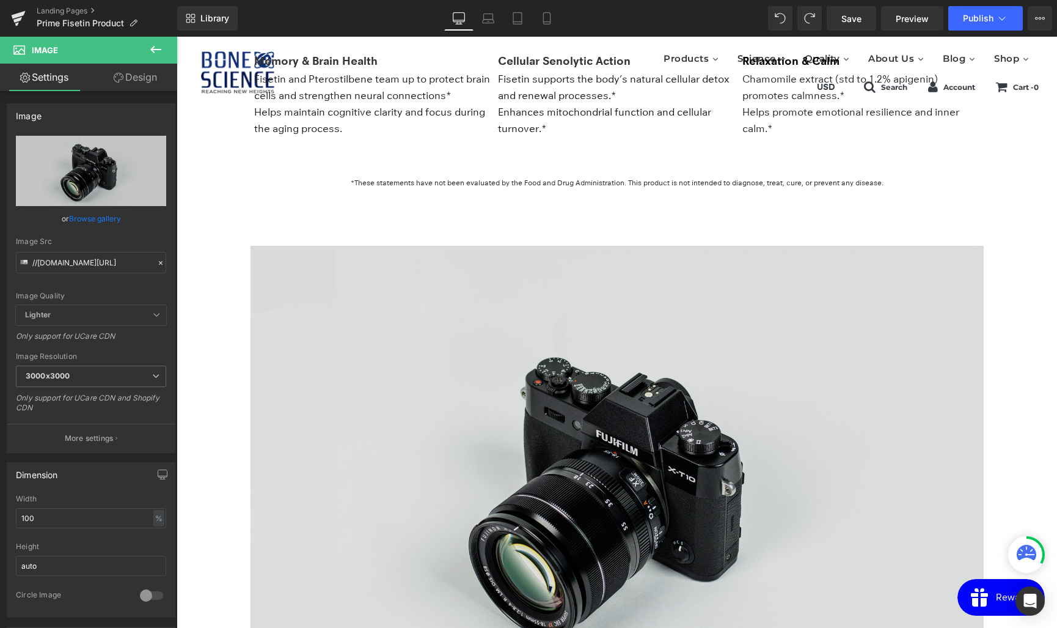
type input "C:\fakepath\상표권 등록_250717-03.jpg"
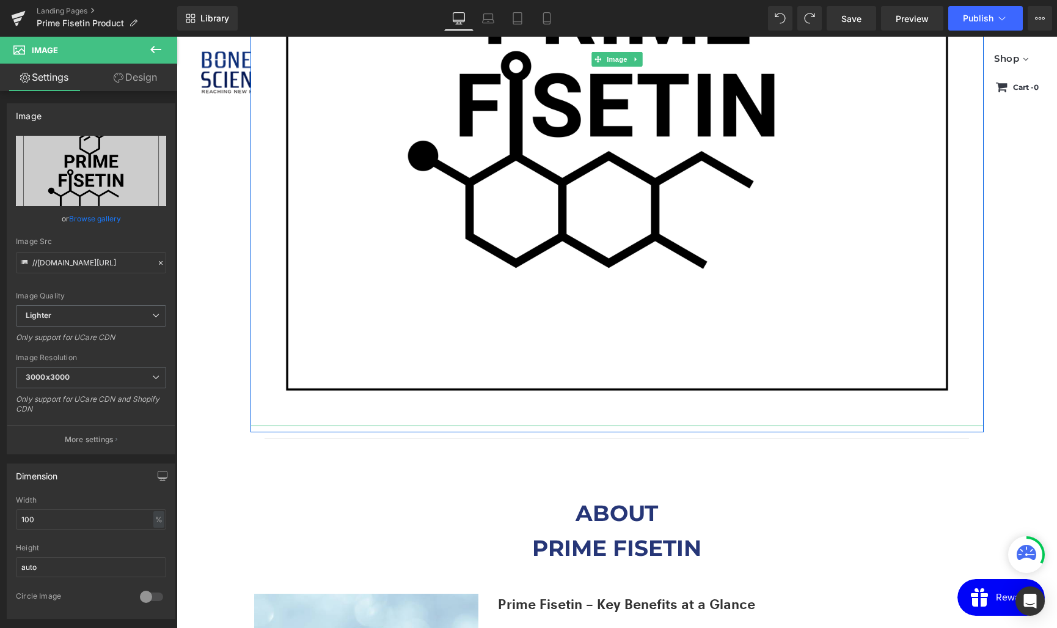
scroll to position [2361, 0]
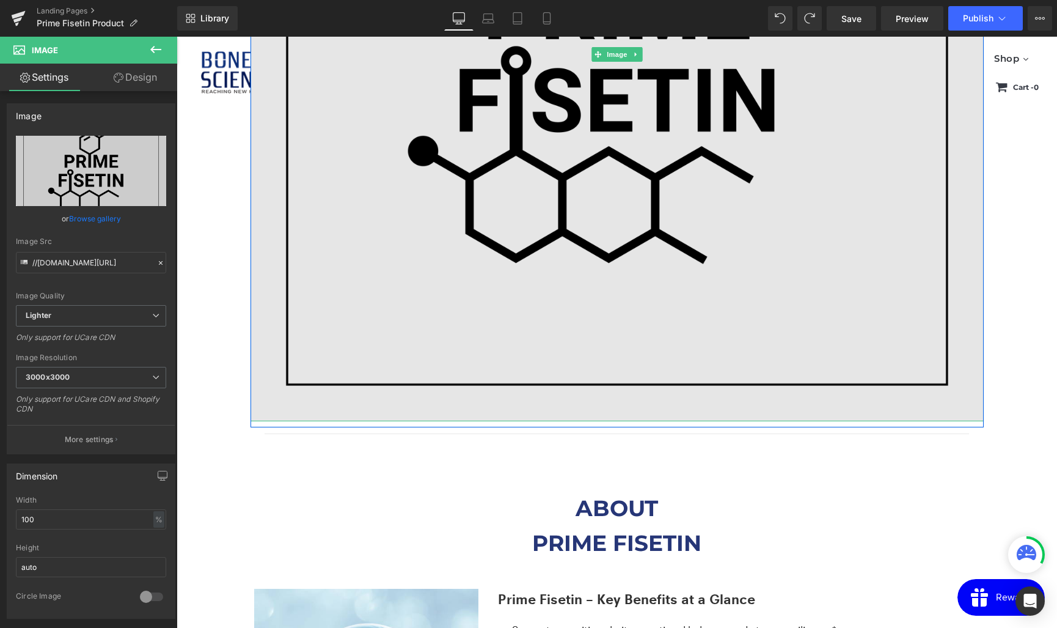
drag, startPoint x: 639, startPoint y: 418, endPoint x: 637, endPoint y: 207, distance: 210.8
click at [637, 207] on div "Image" at bounding box center [617, 54] width 733 height 733
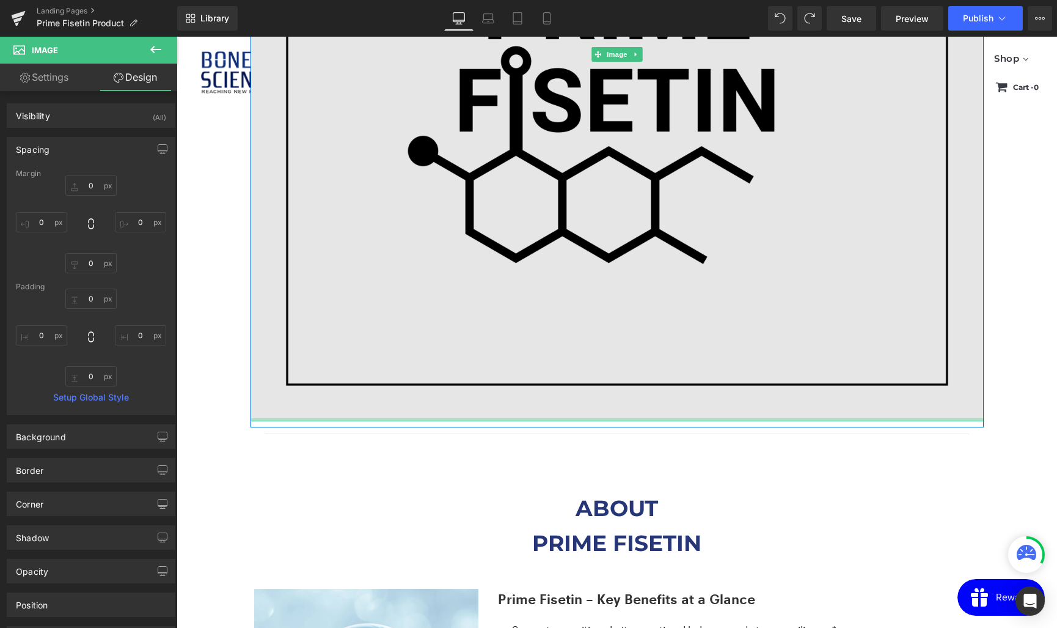
drag, startPoint x: 608, startPoint y: 417, endPoint x: 596, endPoint y: 348, distance: 70.0
click at [596, 348] on div "Image" at bounding box center [617, 54] width 733 height 733
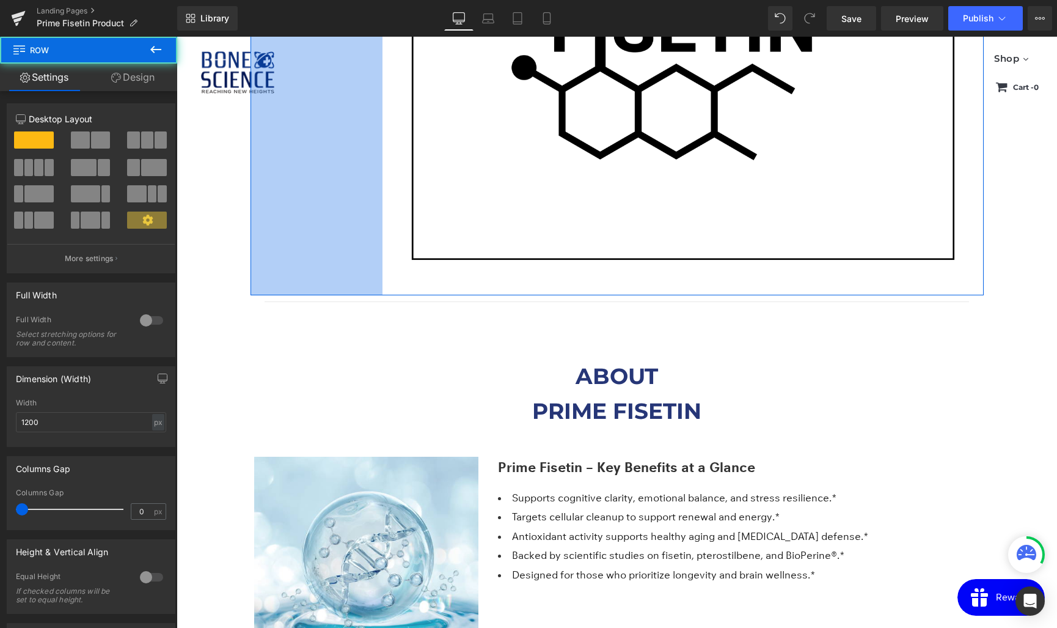
drag, startPoint x: 251, startPoint y: 318, endPoint x: 383, endPoint y: 318, distance: 132.0
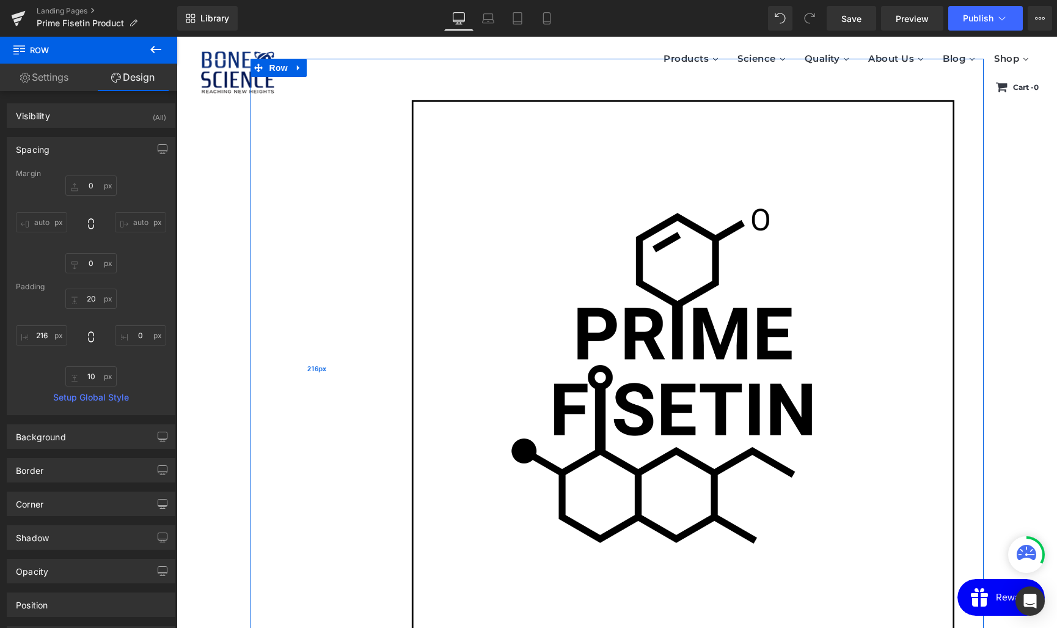
scroll to position [1976, 0]
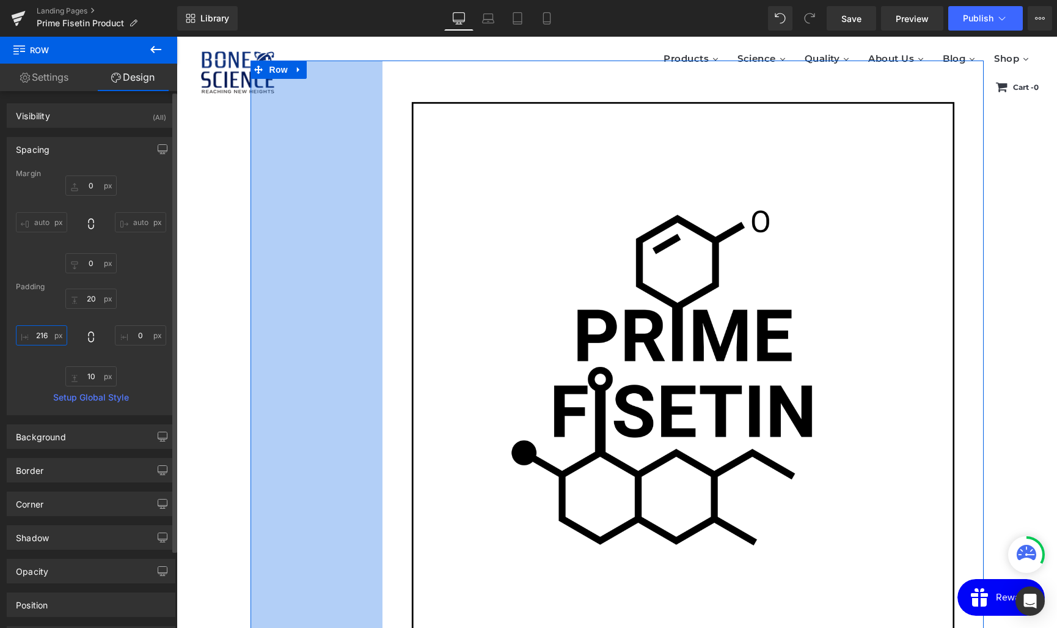
click at [43, 335] on input "216" at bounding box center [41, 335] width 51 height 20
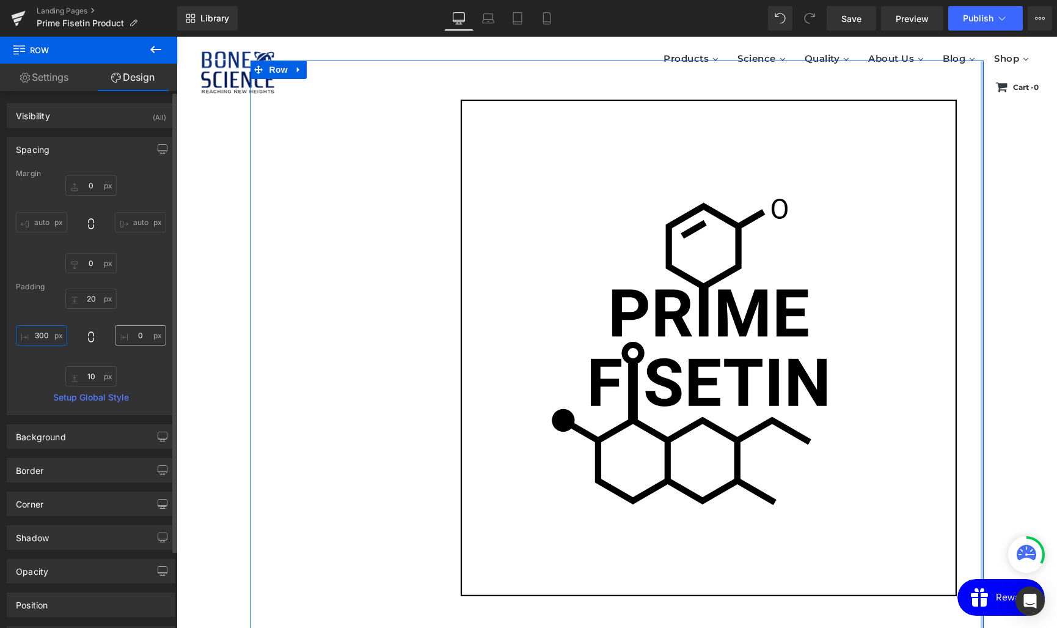
type input "300"
click at [130, 332] on input "0" at bounding box center [140, 335] width 51 height 20
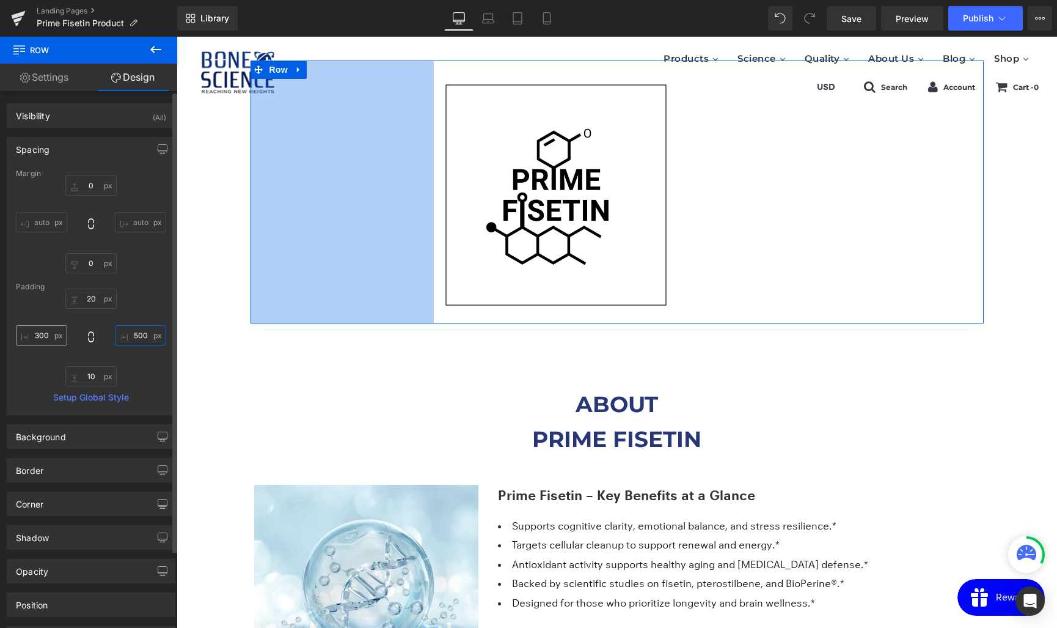
type input "500"
drag, startPoint x: 35, startPoint y: 334, endPoint x: 27, endPoint y: 334, distance: 7.3
click at [28, 334] on input "300" at bounding box center [41, 335] width 51 height 20
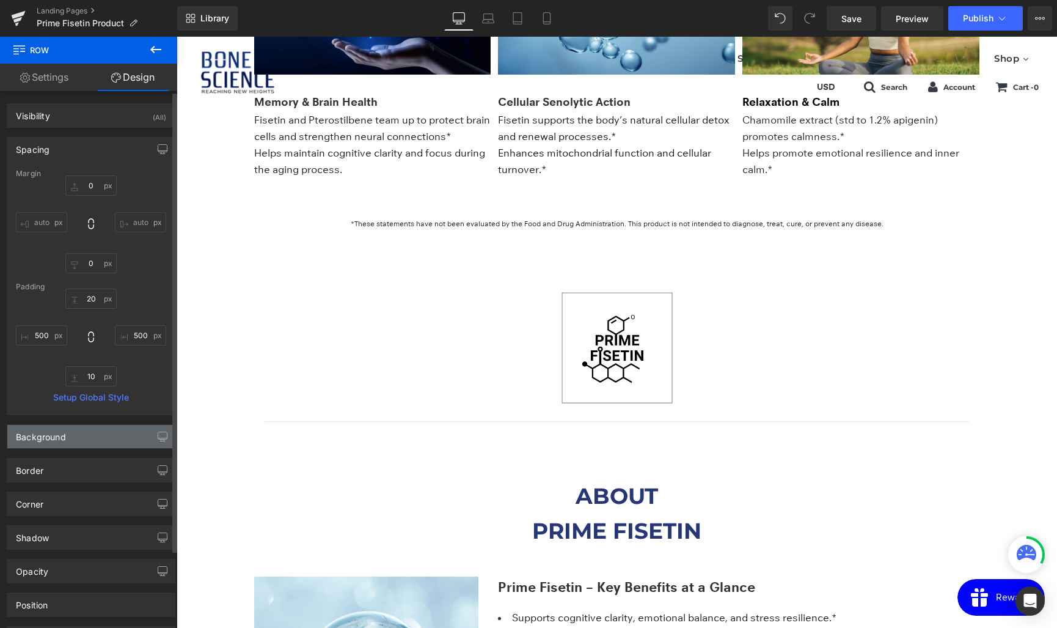
scroll to position [1765, 0]
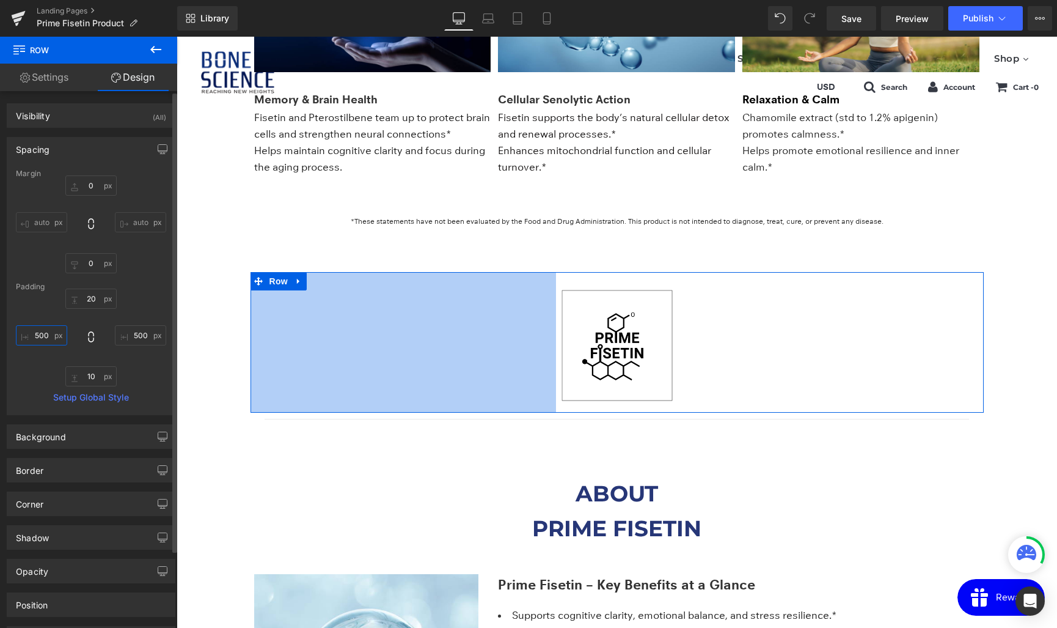
click at [33, 334] on input "500" at bounding box center [41, 335] width 51 height 20
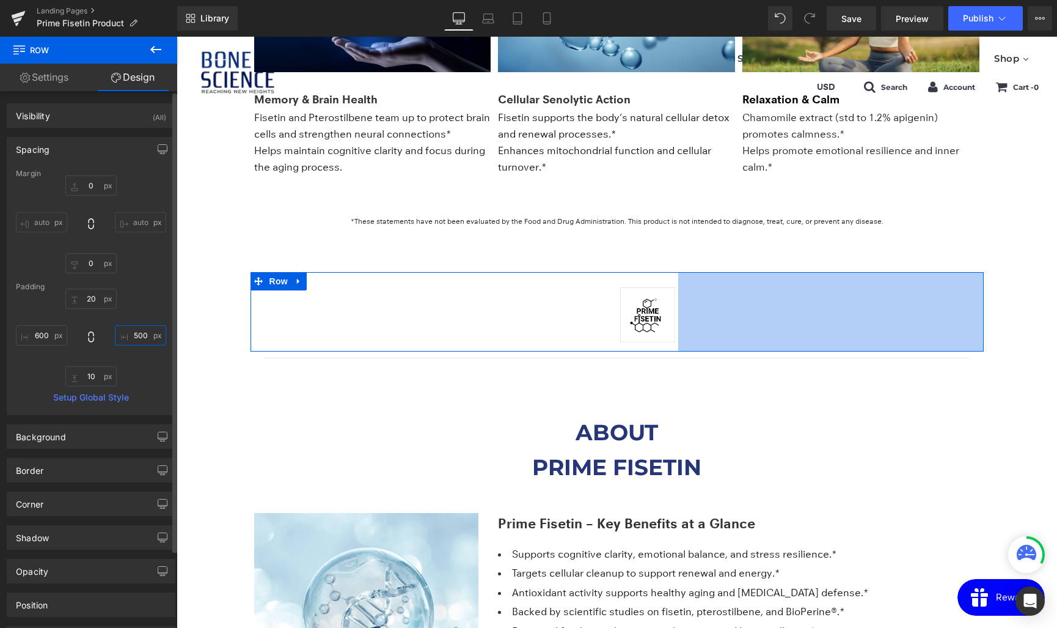
click at [130, 335] on input "500" at bounding box center [140, 335] width 51 height 20
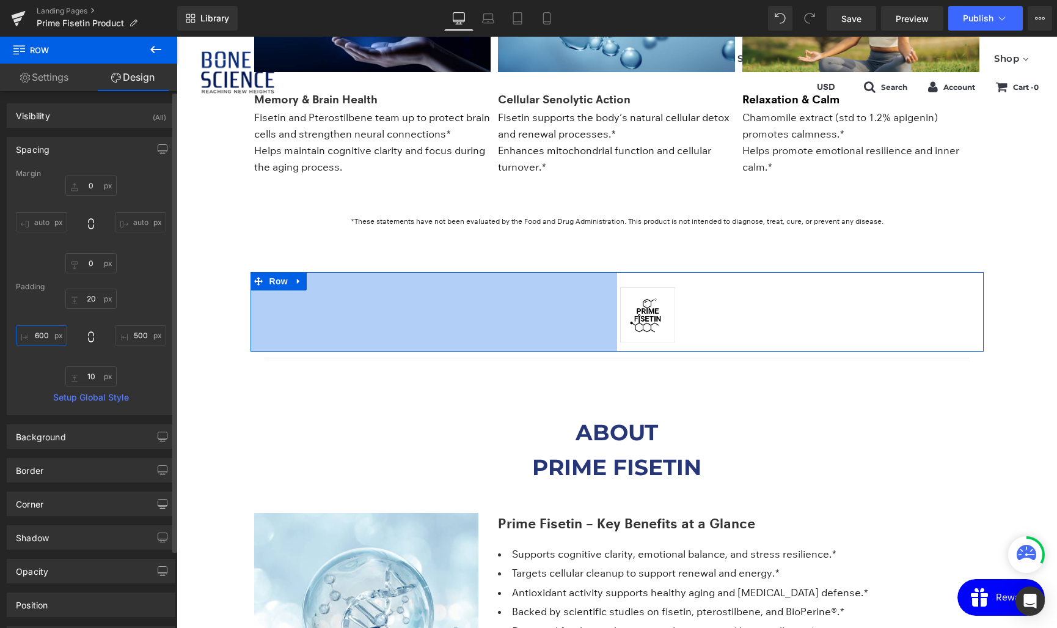
click at [42, 332] on input "600" at bounding box center [41, 335] width 51 height 20
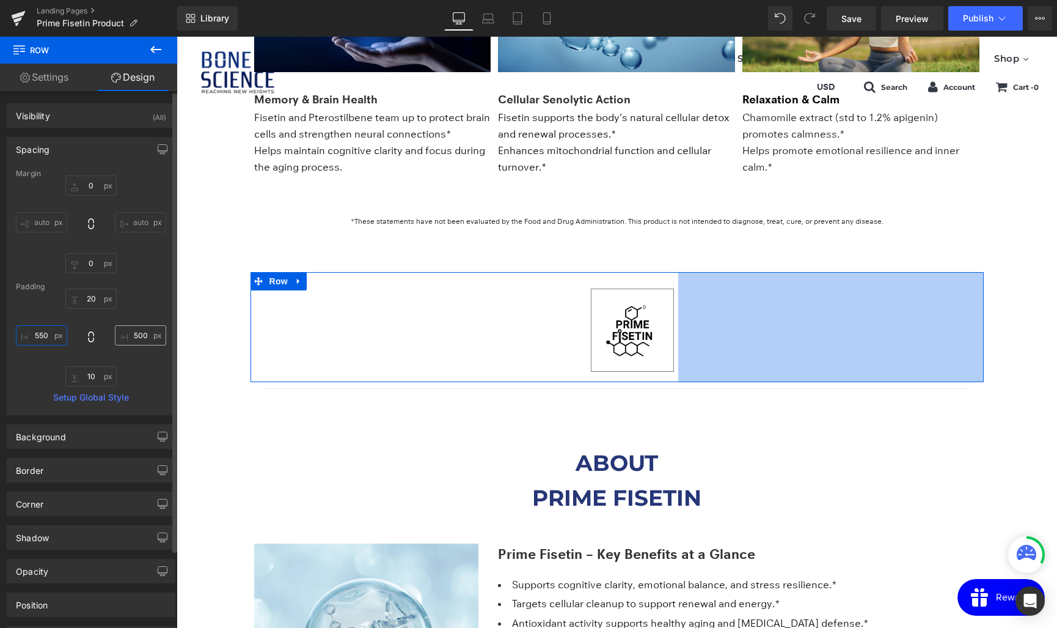
type input "550"
click at [131, 336] on input "500" at bounding box center [140, 335] width 51 height 20
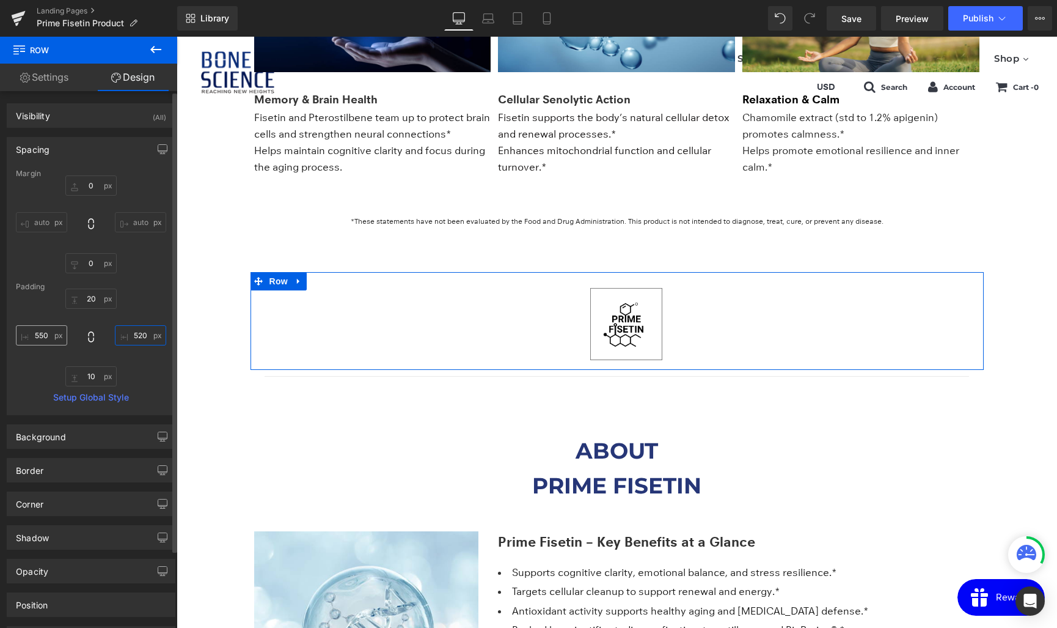
type input "520"
click at [49, 335] on input "550" at bounding box center [41, 335] width 51 height 20
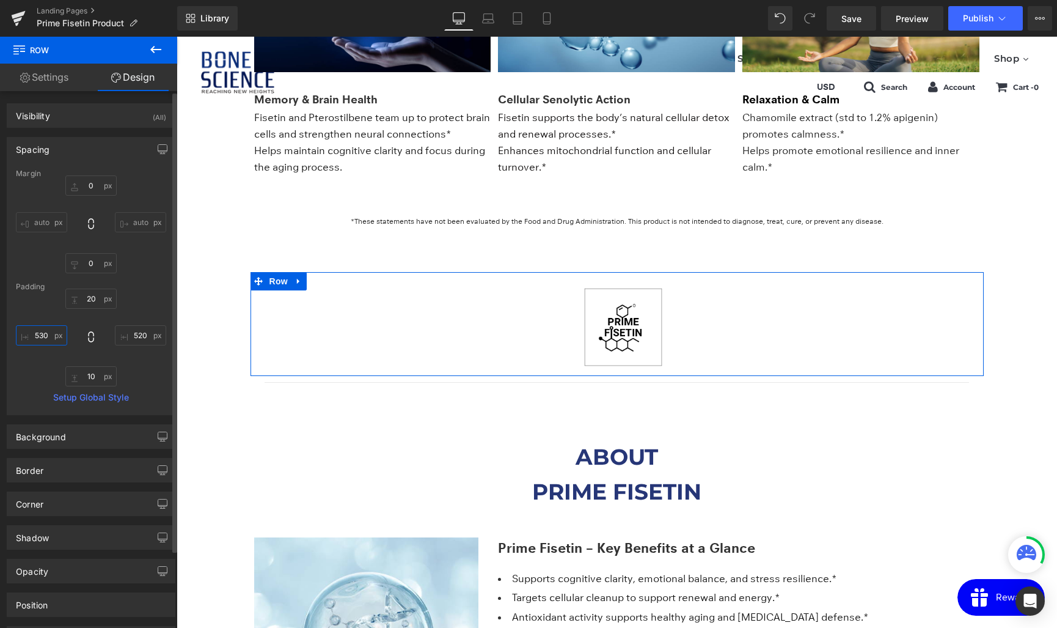
type input "520"
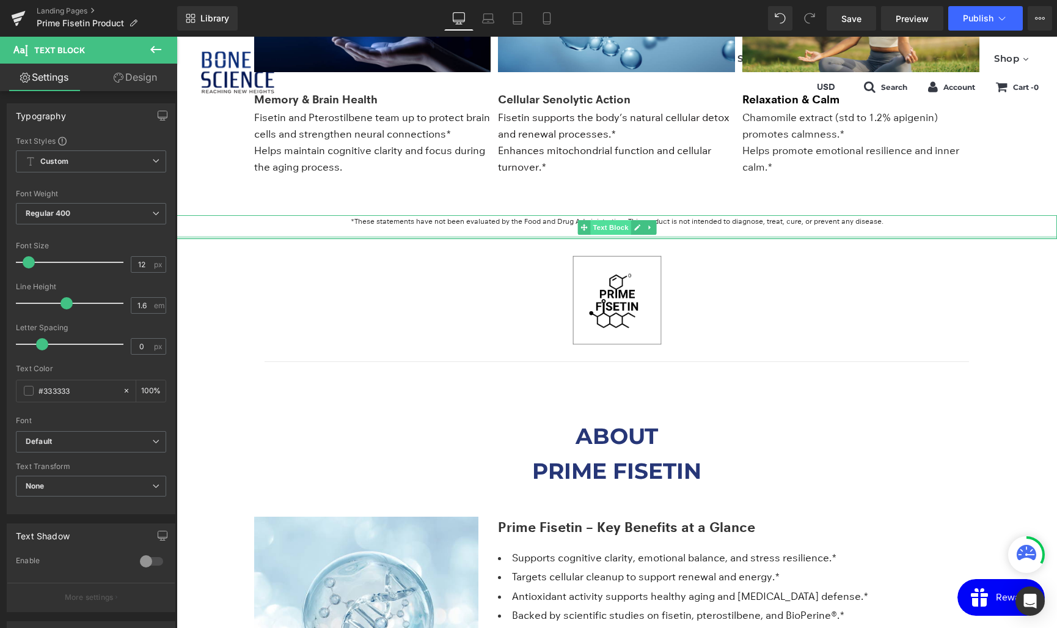
drag, startPoint x: 607, startPoint y: 271, endPoint x: 607, endPoint y: 232, distance: 39.1
click at [607, 232] on div "*These statements have not been evaluated by the Food and Drug Administration. …" at bounding box center [617, 226] width 881 height 23
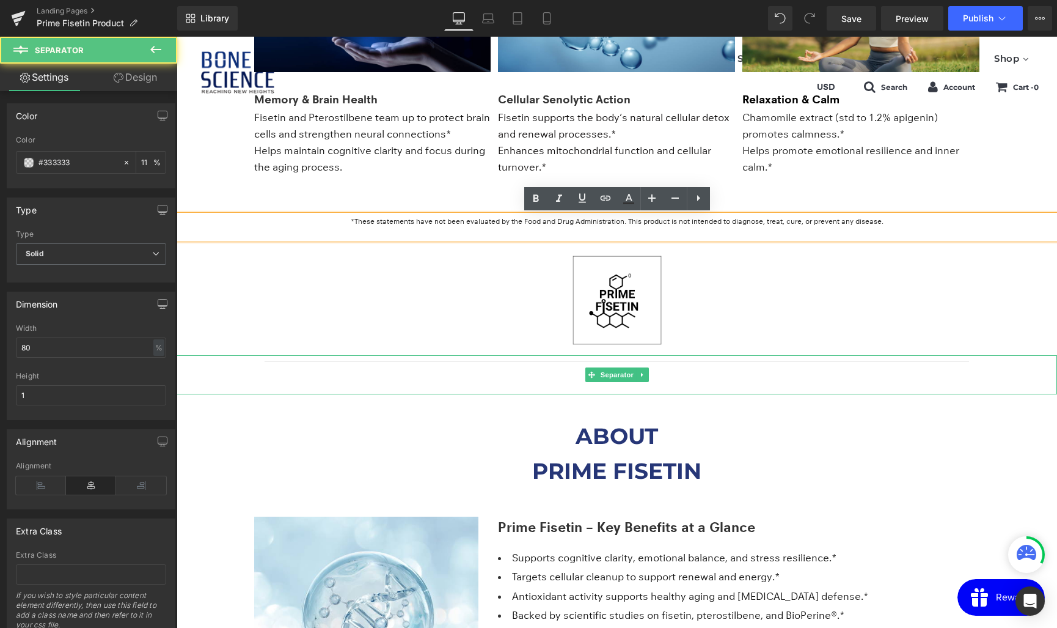
click at [1010, 367] on div at bounding box center [617, 374] width 881 height 39
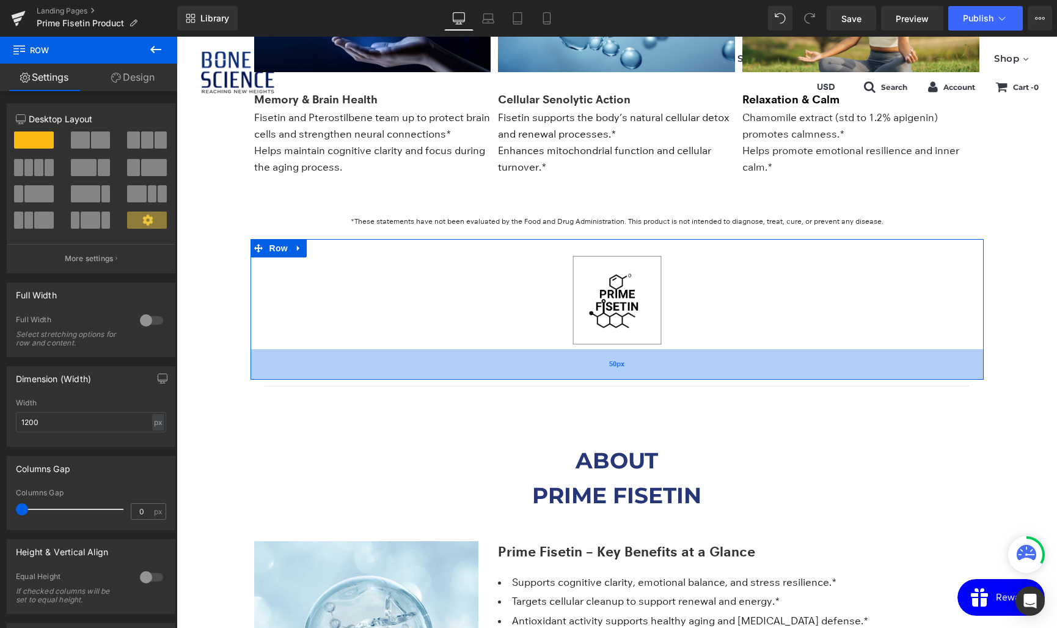
drag, startPoint x: 636, startPoint y: 351, endPoint x: 634, endPoint y: 376, distance: 24.5
click at [634, 376] on div "50px" at bounding box center [617, 364] width 733 height 31
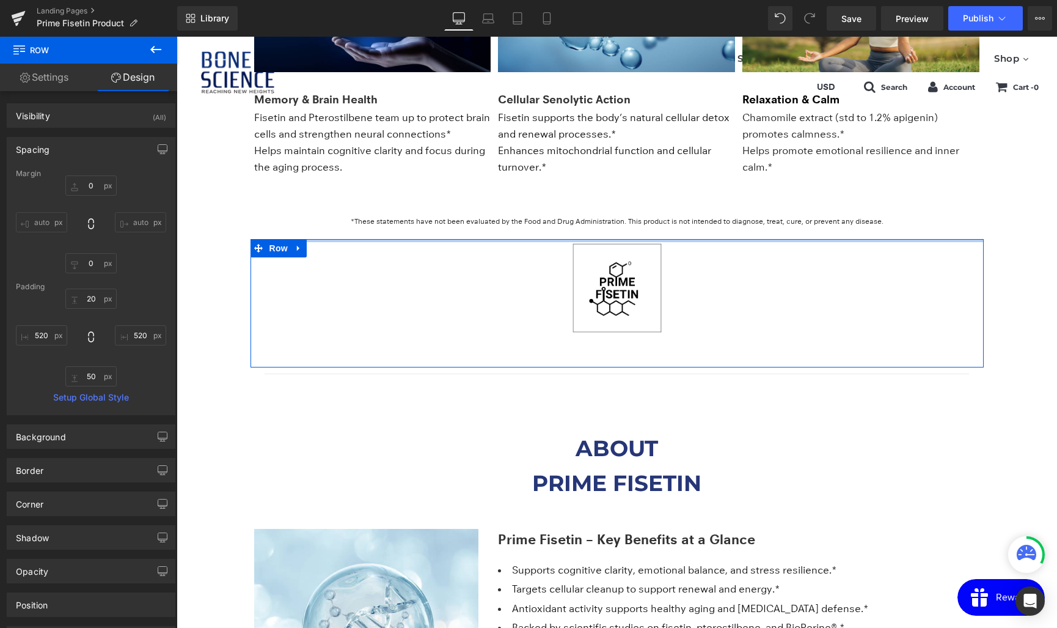
drag, startPoint x: 630, startPoint y: 248, endPoint x: 631, endPoint y: 238, distance: 10.4
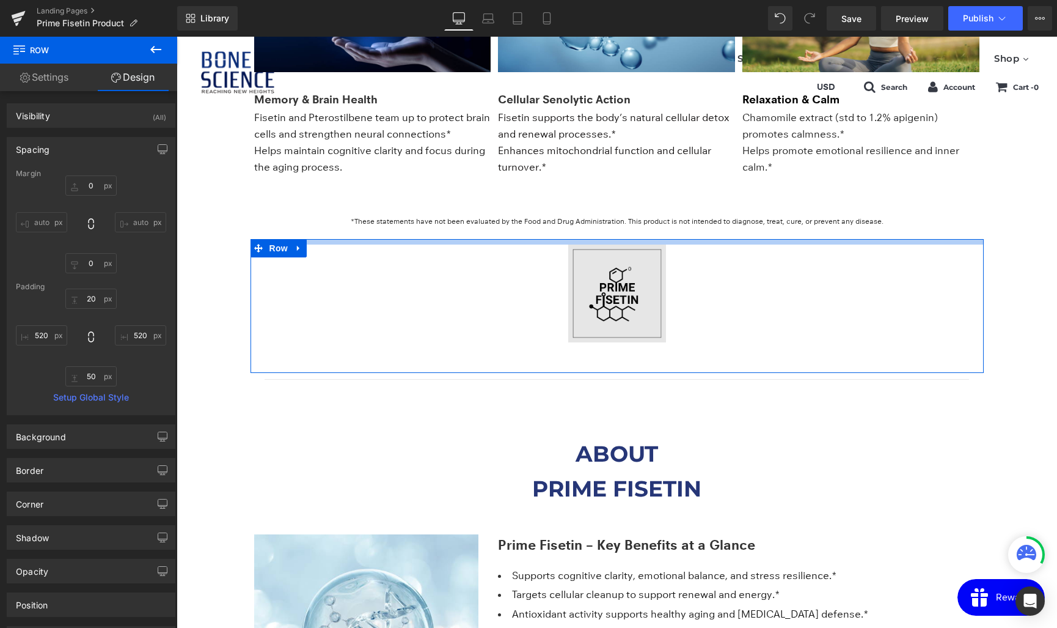
click at [604, 244] on div "Image Row 50px 520px 520px" at bounding box center [617, 306] width 733 height 134
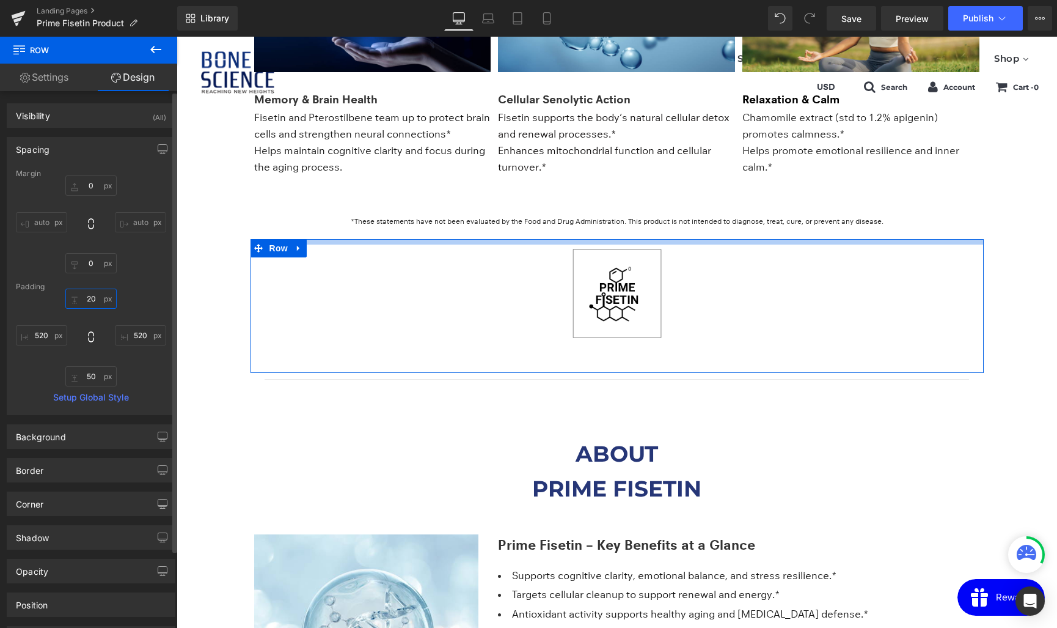
click at [89, 299] on input "20" at bounding box center [90, 298] width 51 height 20
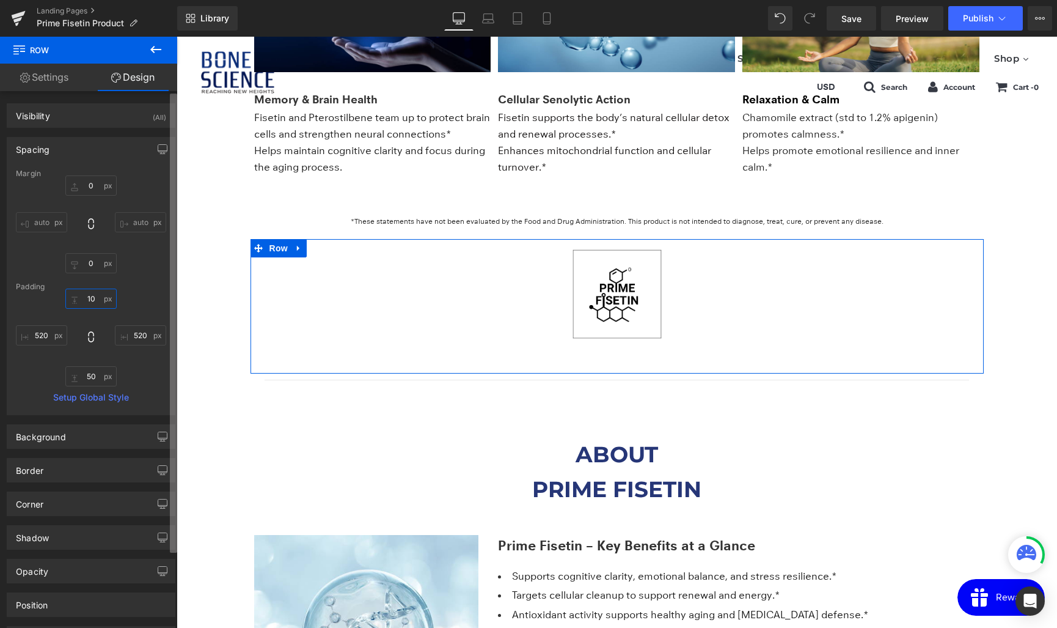
type input "10"
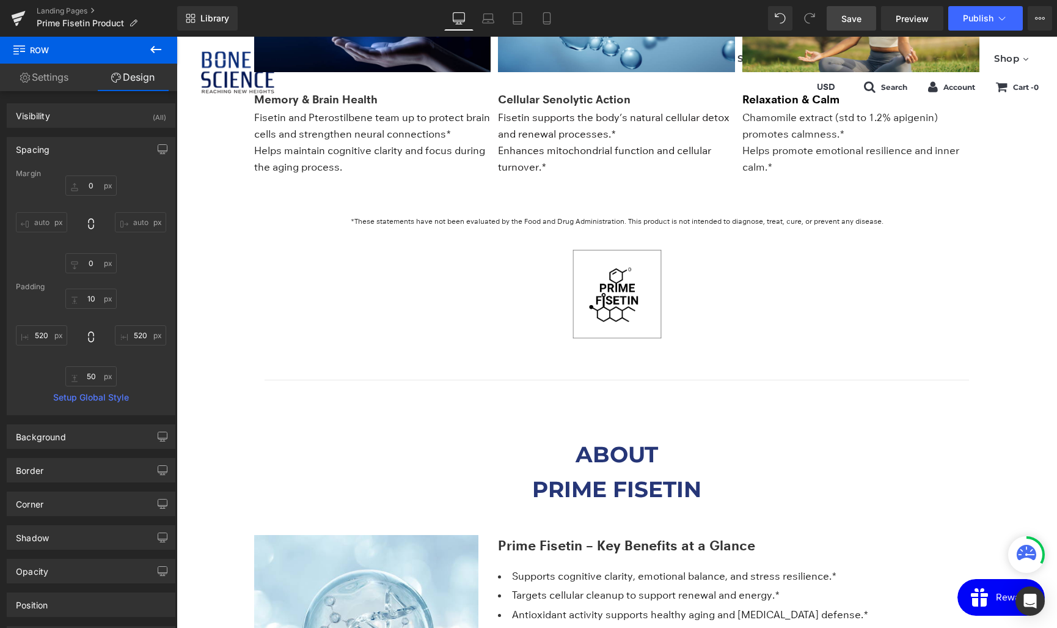
click at [862, 22] on span "Save" at bounding box center [851, 18] width 20 height 13
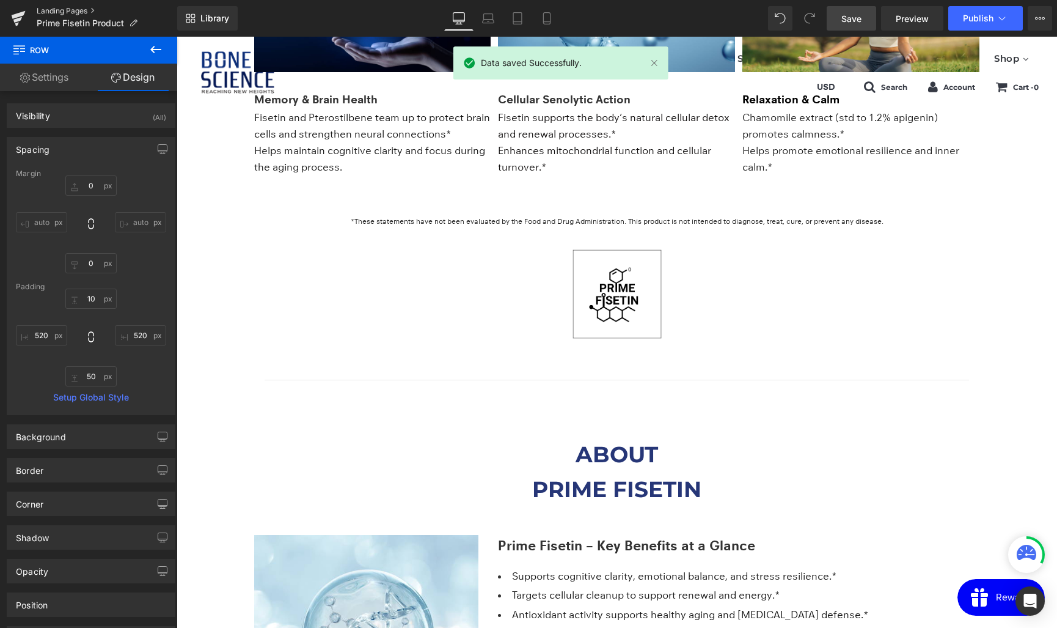
click at [62, 9] on link "Landing Pages" at bounding box center [107, 11] width 141 height 10
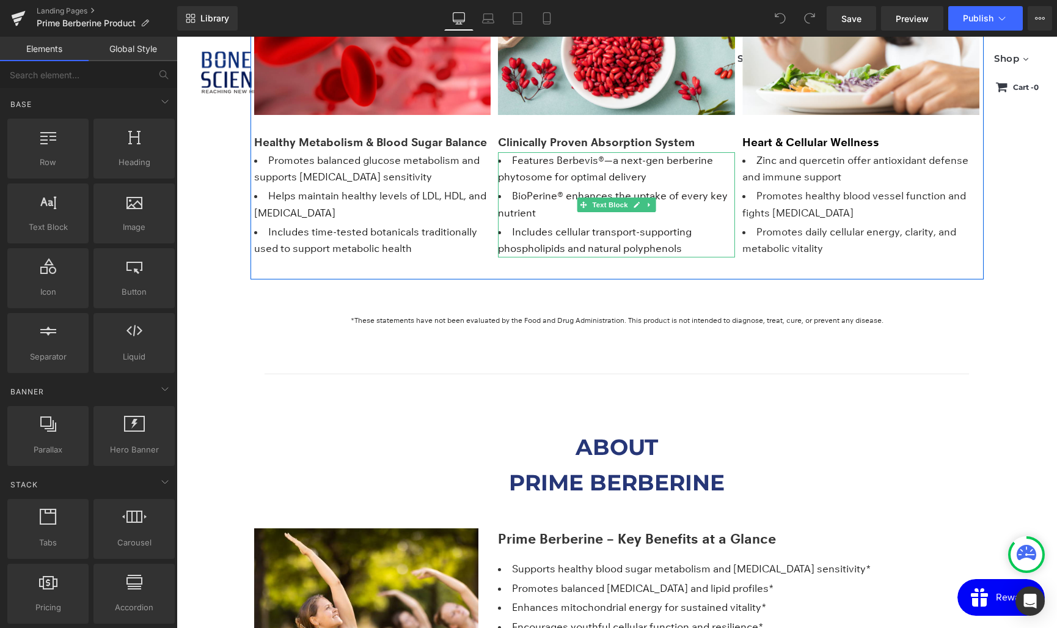
scroll to position [1663, 0]
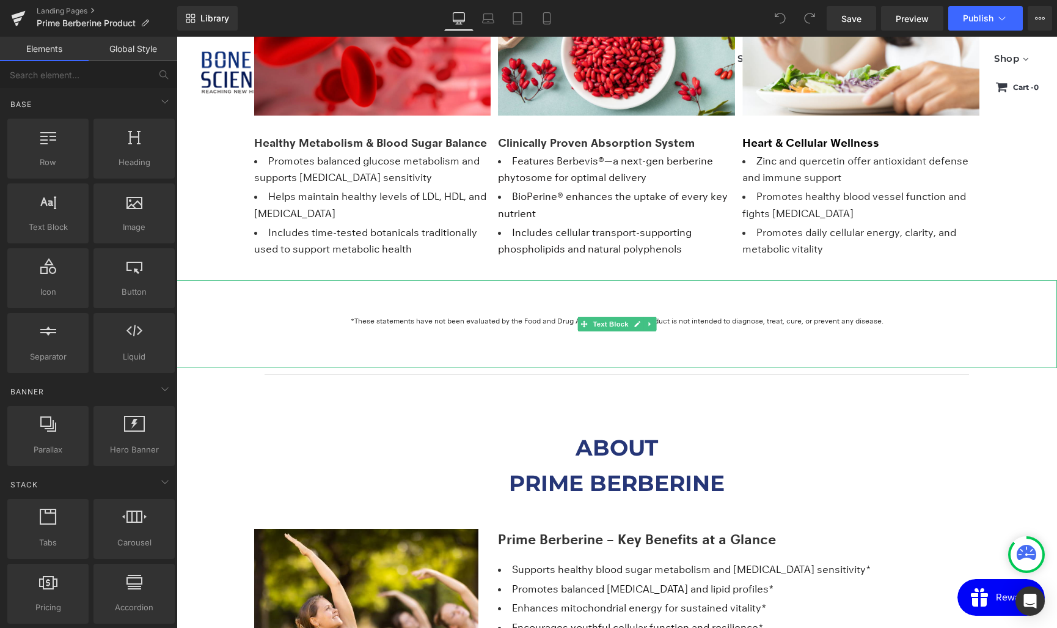
click at [607, 357] on div "*These statements have not been evaluated by the Food and Drug Administration. …" at bounding box center [617, 324] width 881 height 88
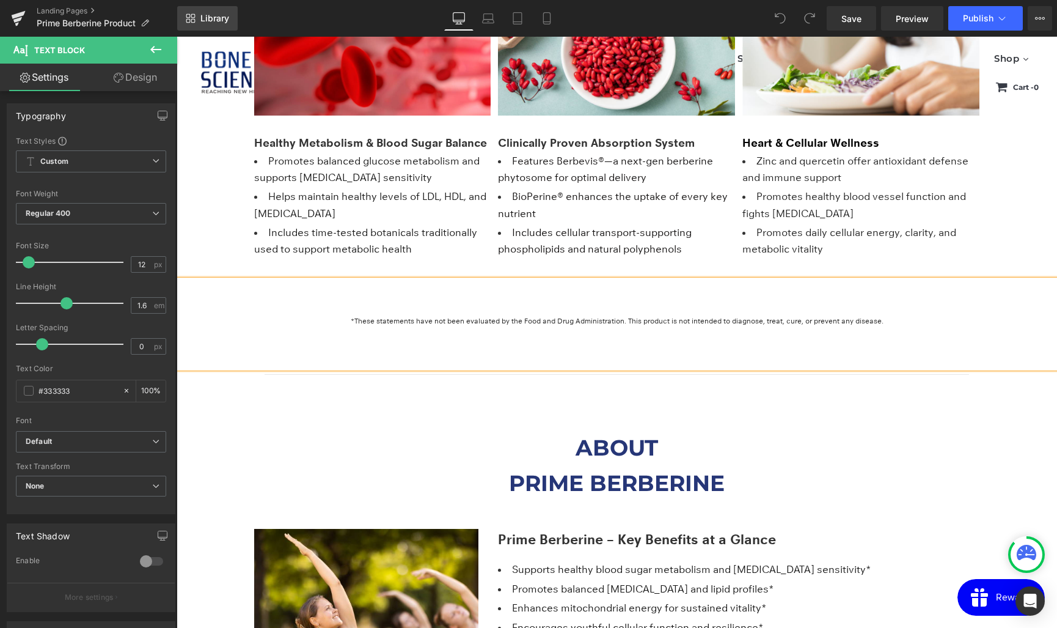
click at [210, 17] on span "Library" at bounding box center [214, 18] width 29 height 11
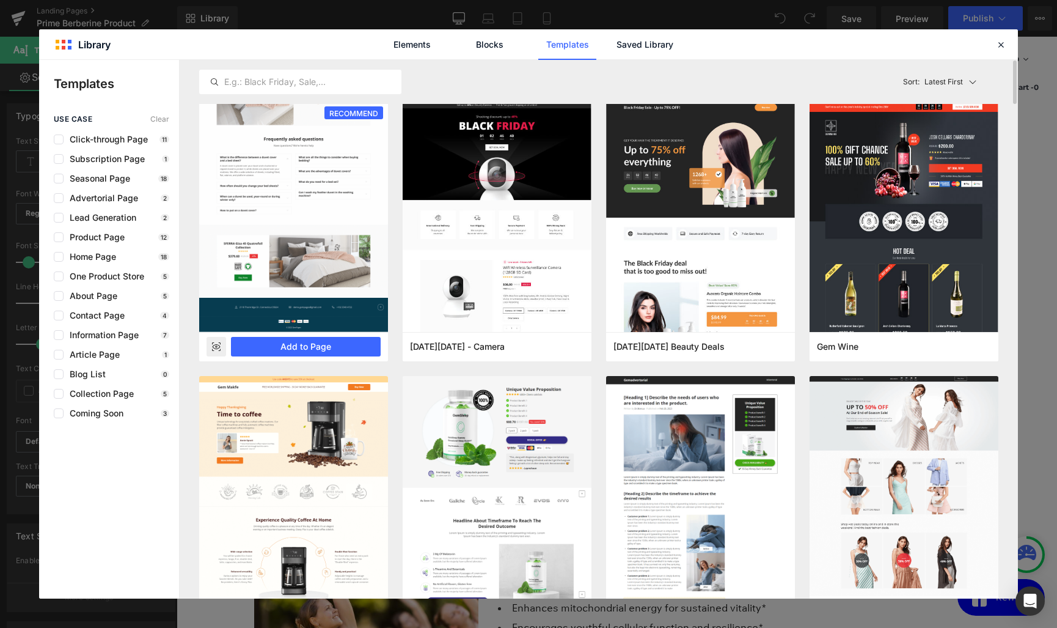
scroll to position [1, 0]
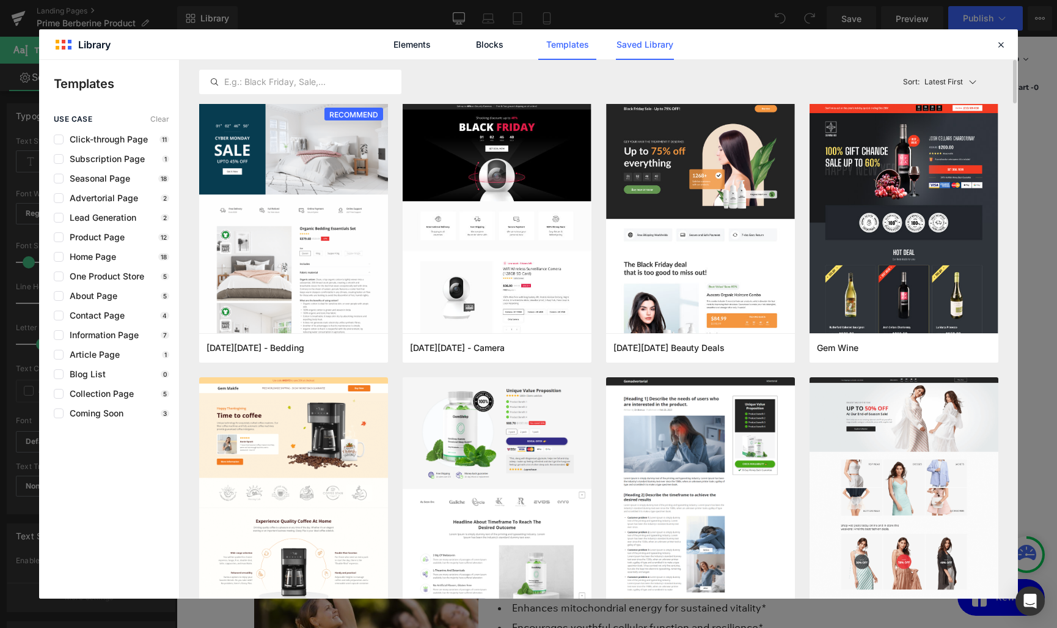
click at [645, 37] on link "Saved Library" at bounding box center [645, 44] width 58 height 31
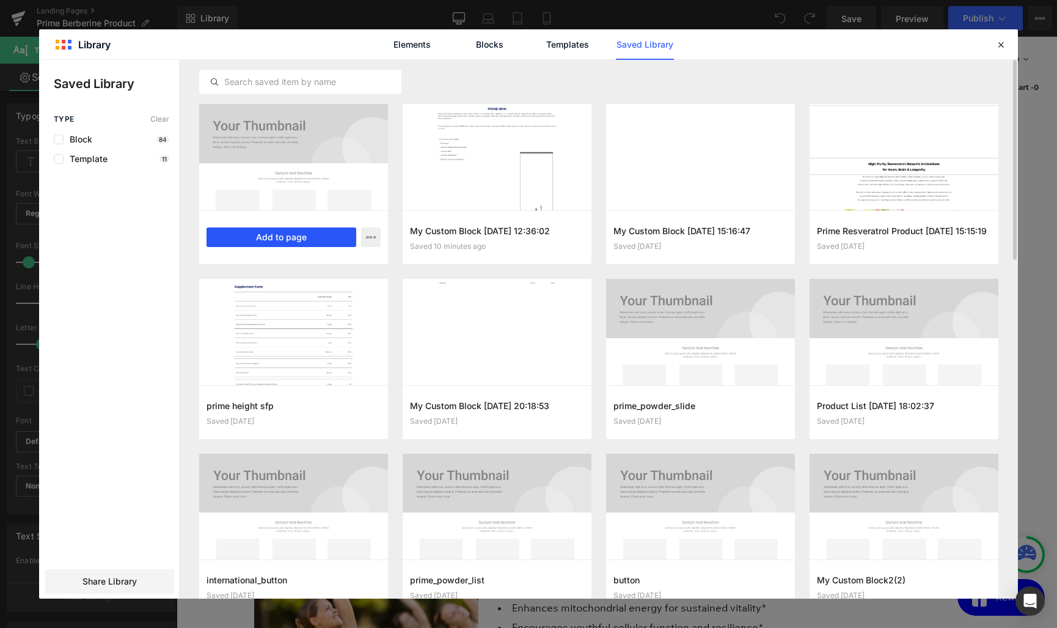
click at [288, 241] on button "Add to page" at bounding box center [282, 237] width 150 height 20
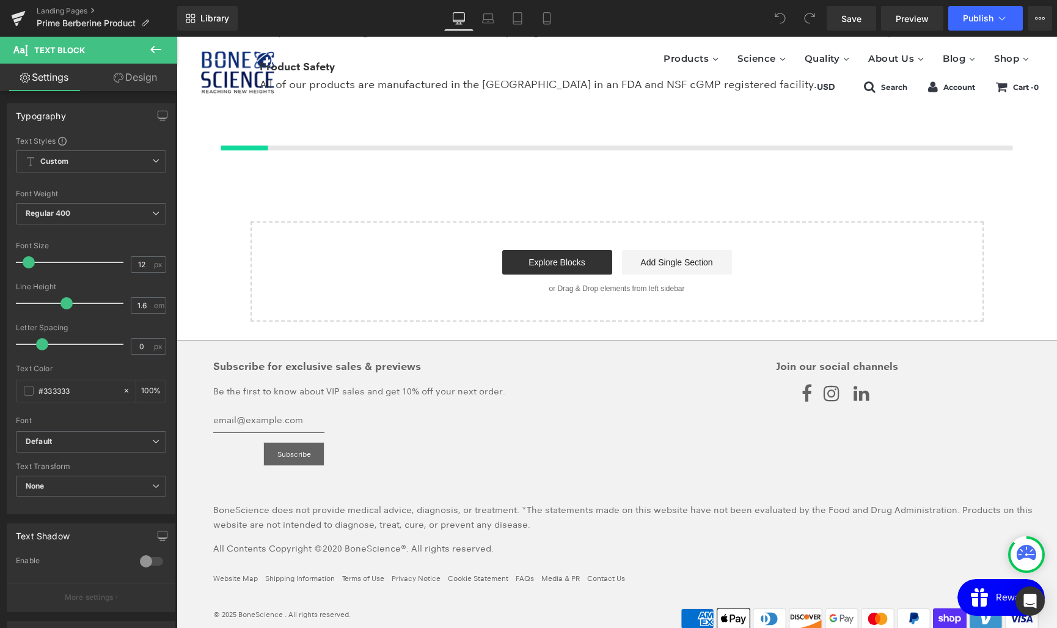
scroll to position [7229, 0]
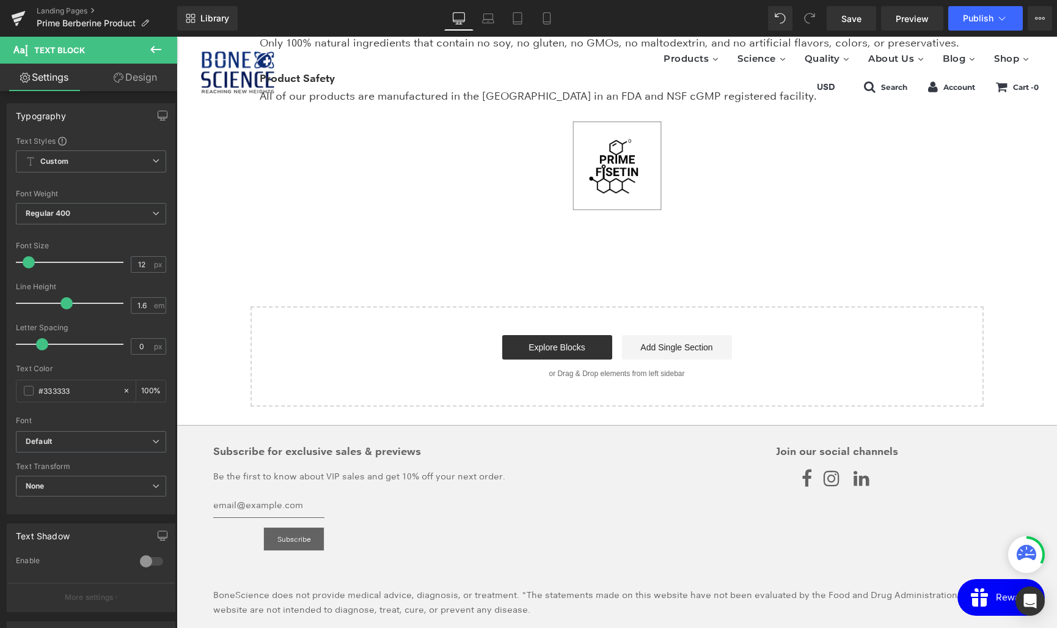
click at [622, 166] on span "Image" at bounding box center [617, 165] width 26 height 15
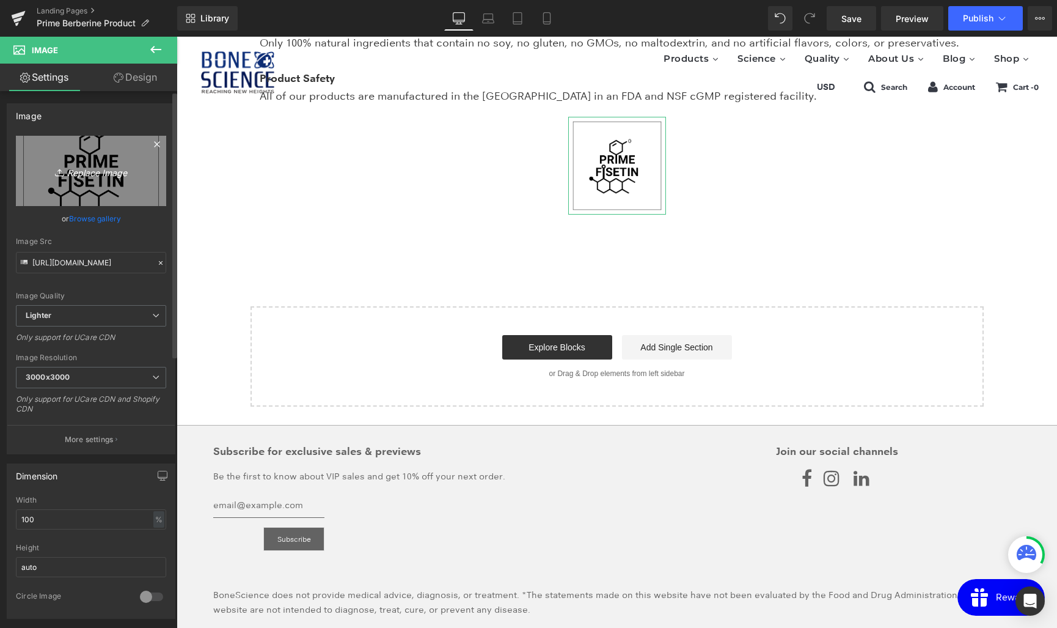
click at [87, 171] on icon "Replace Image" at bounding box center [91, 170] width 98 height 15
type input "C:\fakepath\상표권 등록_250717-04.jpg"
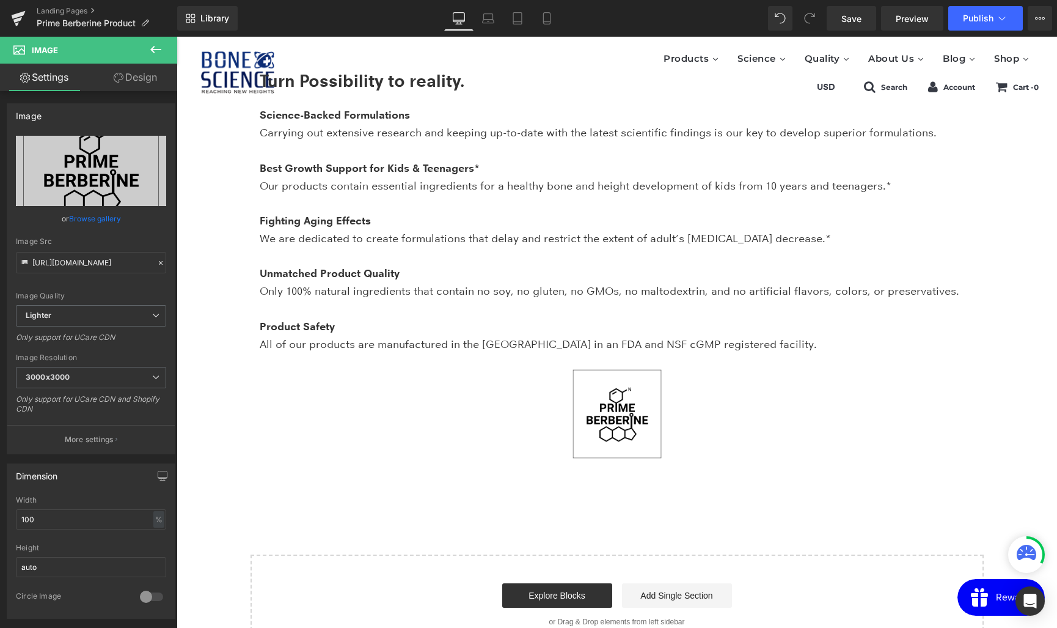
scroll to position [6965, 0]
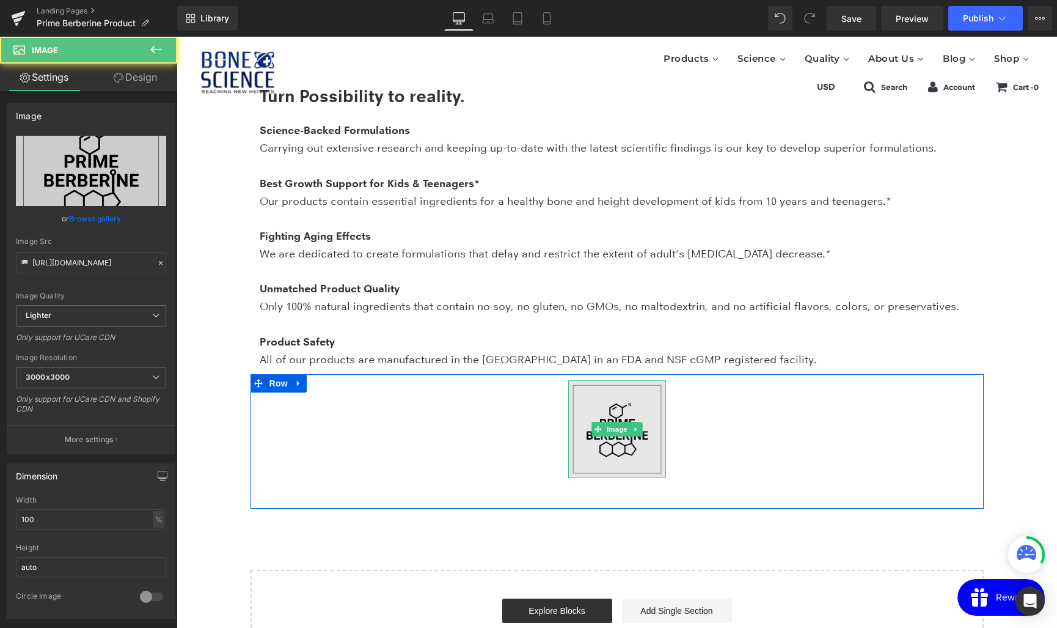
click at [597, 417] on img at bounding box center [617, 429] width 98 height 98
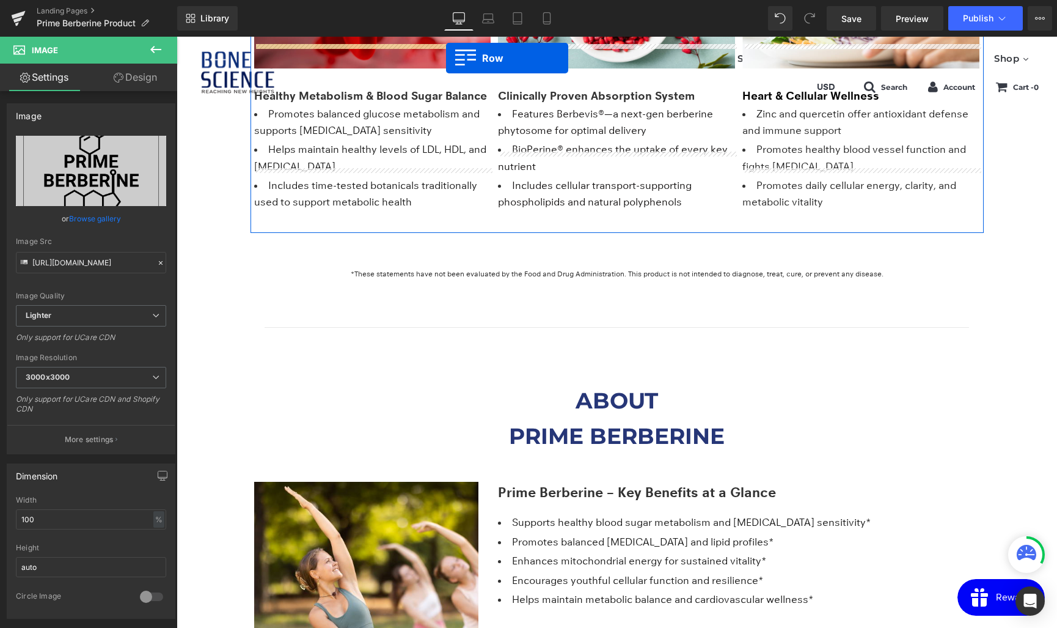
scroll to position [1624, 0]
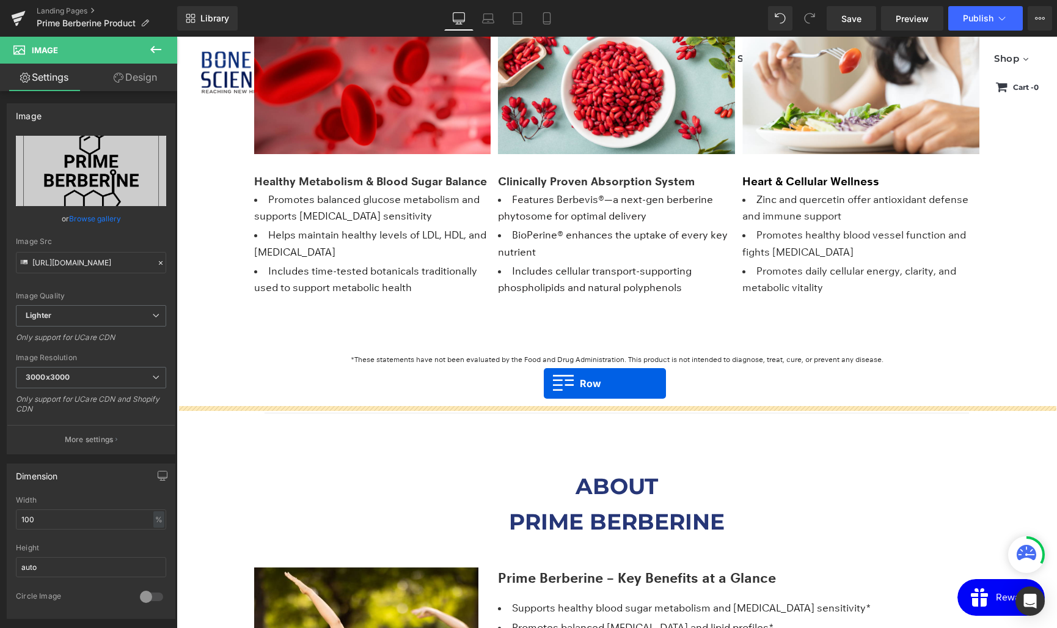
drag, startPoint x: 259, startPoint y: 381, endPoint x: 544, endPoint y: 383, distance: 284.8
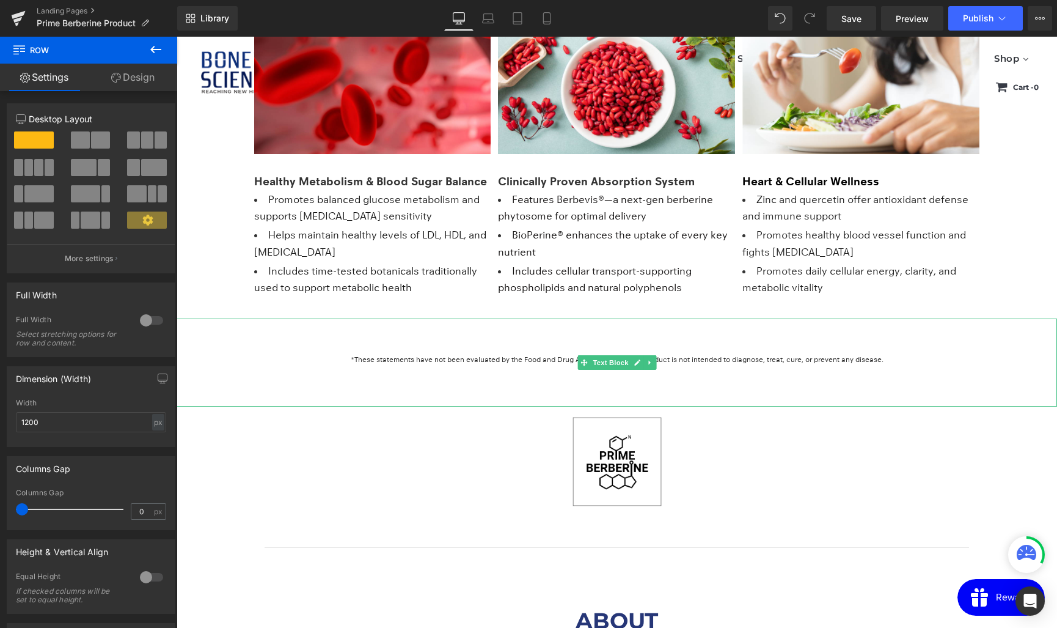
click at [529, 405] on div at bounding box center [617, 404] width 881 height 3
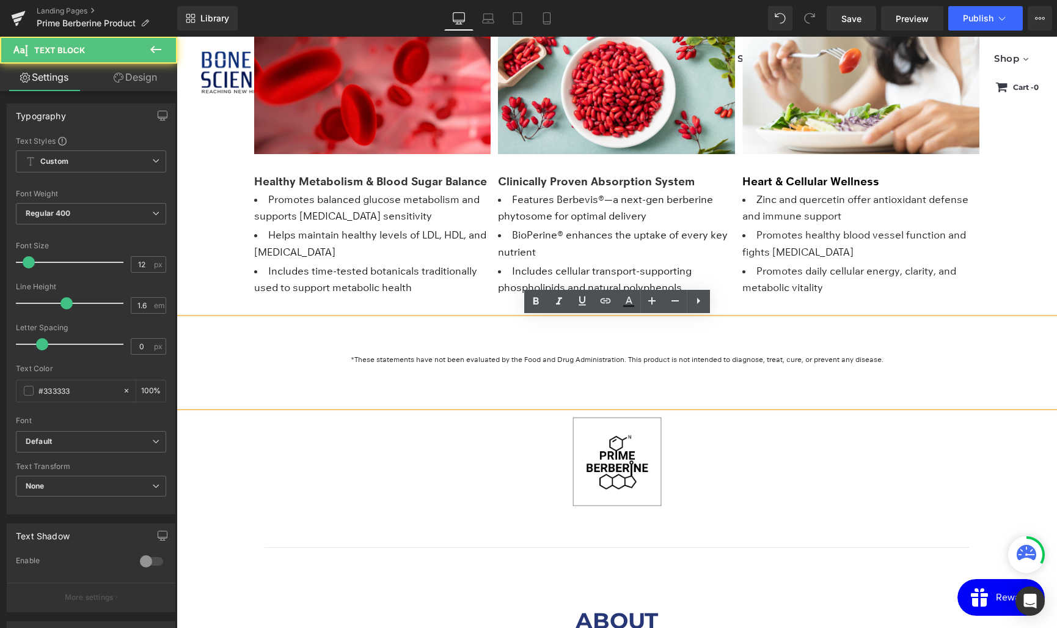
click at [236, 406] on div "*These statements have not been evaluated by the Food and Drug Administration. …" at bounding box center [617, 362] width 881 height 88
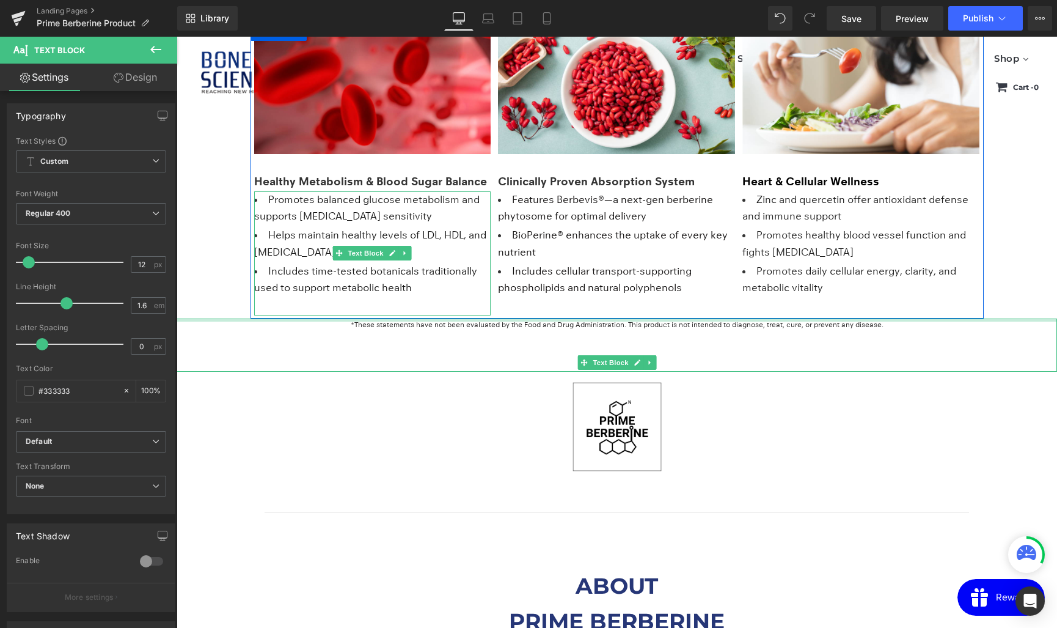
drag, startPoint x: 231, startPoint y: 320, endPoint x: 267, endPoint y: 243, distance: 85.6
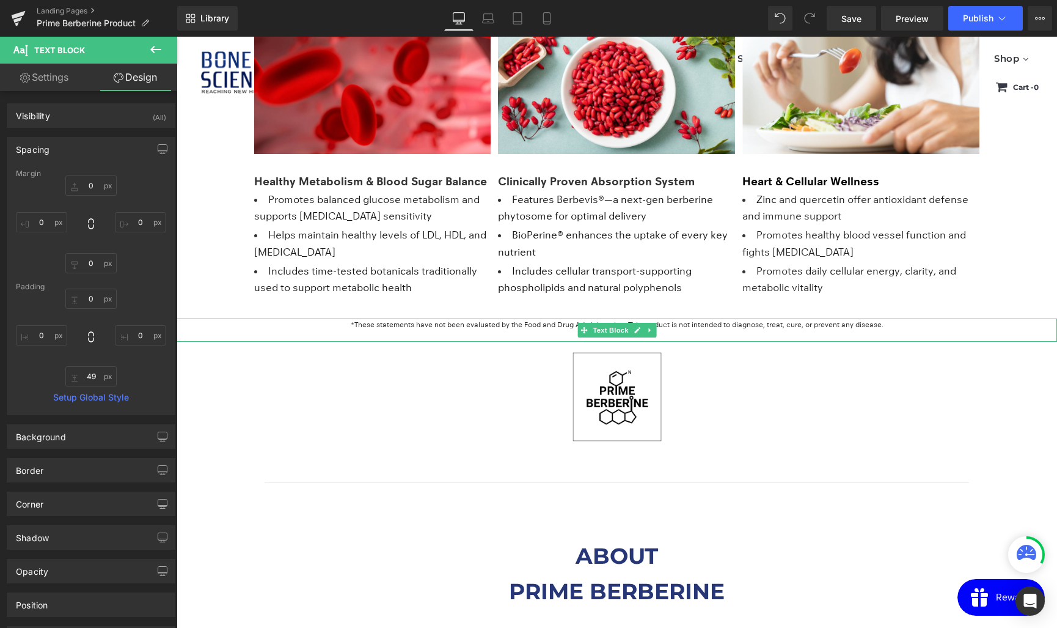
drag, startPoint x: 217, startPoint y: 370, endPoint x: 229, endPoint y: 326, distance: 46.1
click at [229, 326] on div "*These statements have not been evaluated by the Food and Drug Administration. …" at bounding box center [617, 329] width 881 height 23
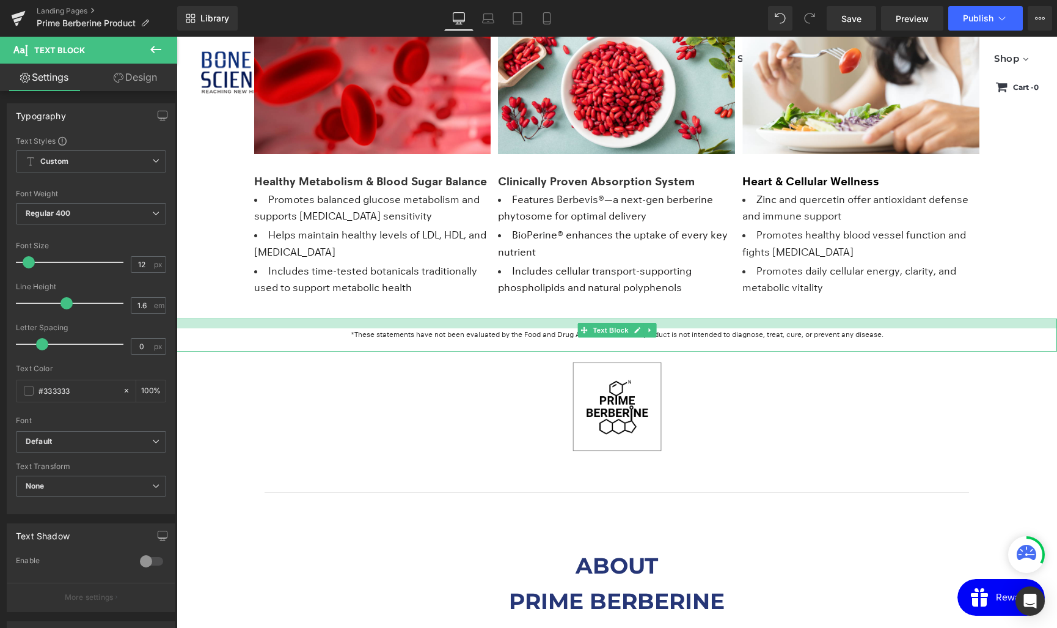
drag, startPoint x: 216, startPoint y: 320, endPoint x: 219, endPoint y: 329, distance: 10.2
click at [219, 329] on div "*These statements have not been evaluated by the Food and Drug Administration. …" at bounding box center [617, 334] width 881 height 33
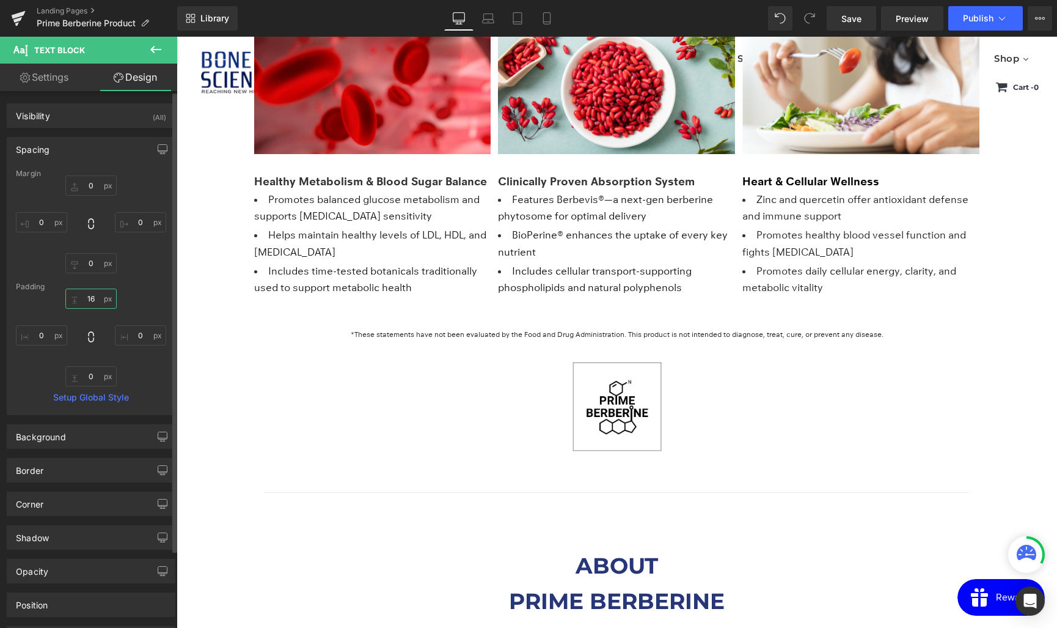
click at [92, 301] on input "16" at bounding box center [90, 298] width 51 height 20
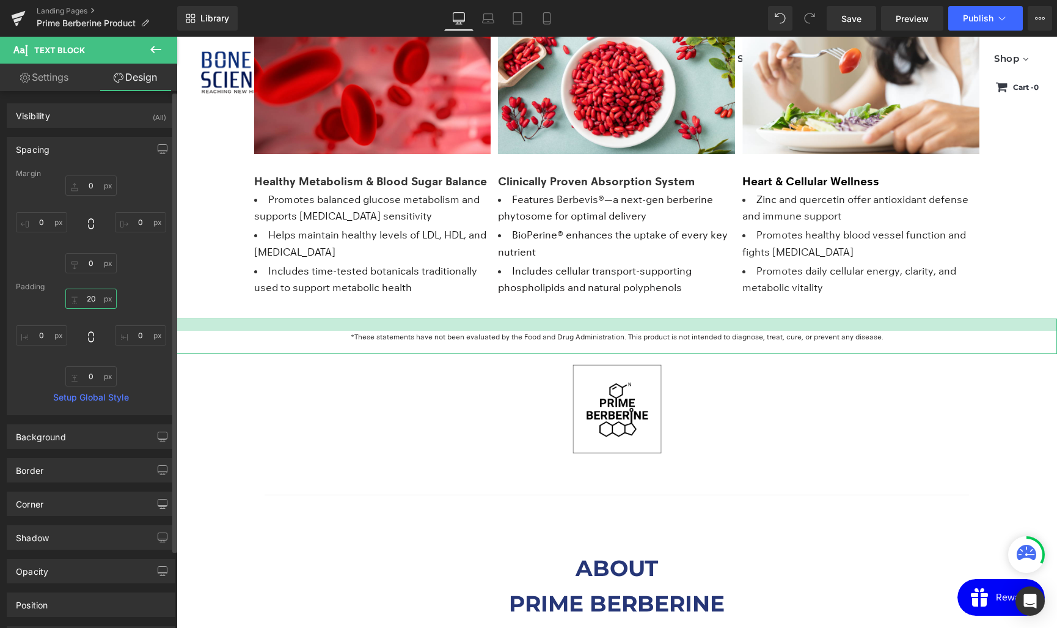
click at [93, 298] on input "20" at bounding box center [90, 298] width 51 height 20
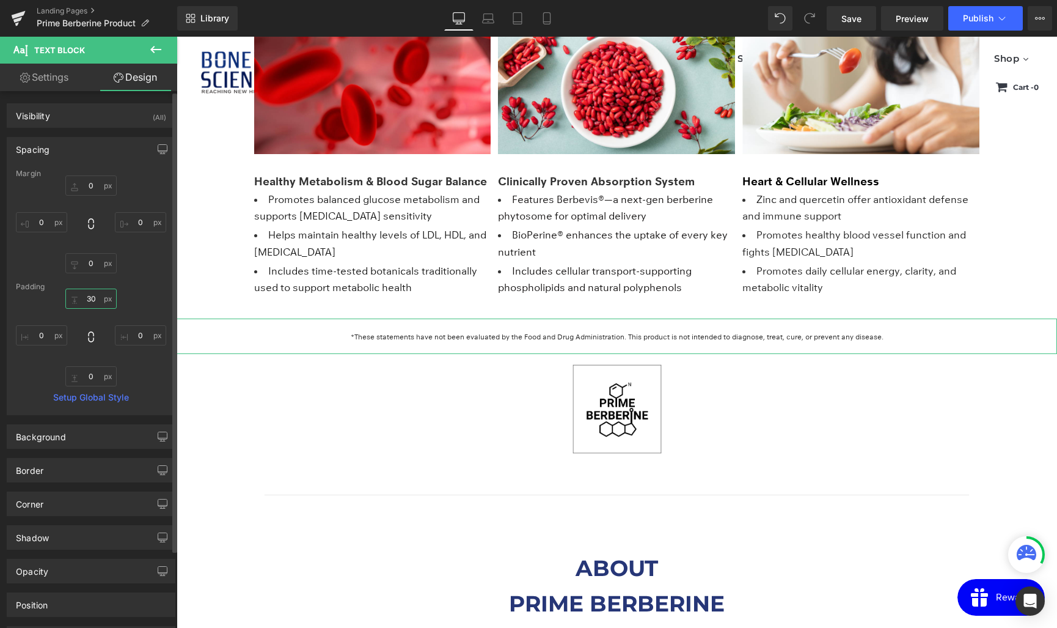
type input "30"
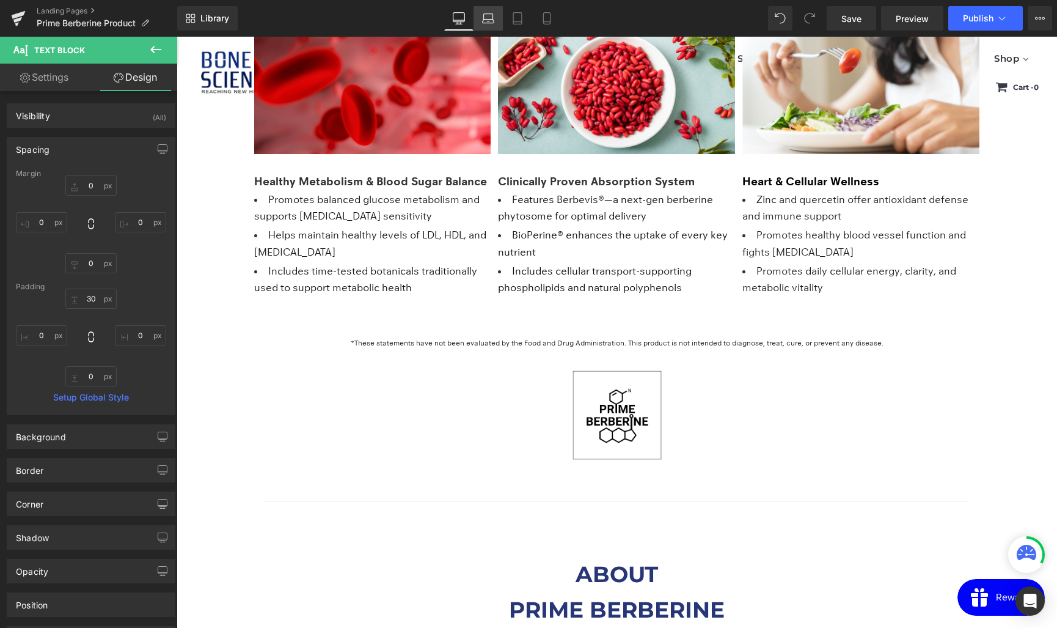
click at [487, 24] on link "Laptop" at bounding box center [488, 18] width 29 height 24
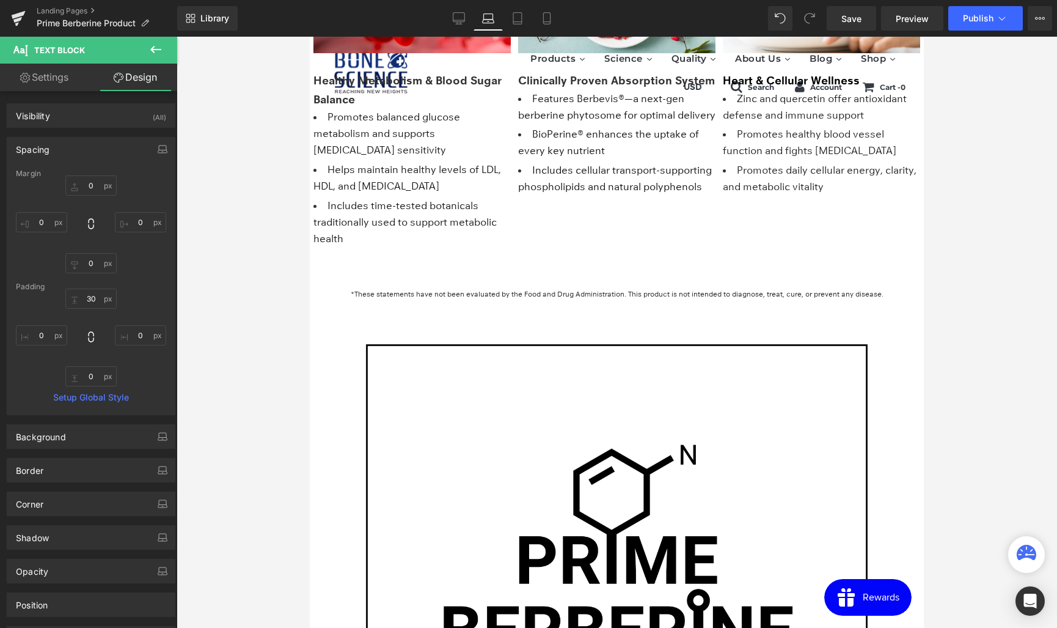
scroll to position [1692, 0]
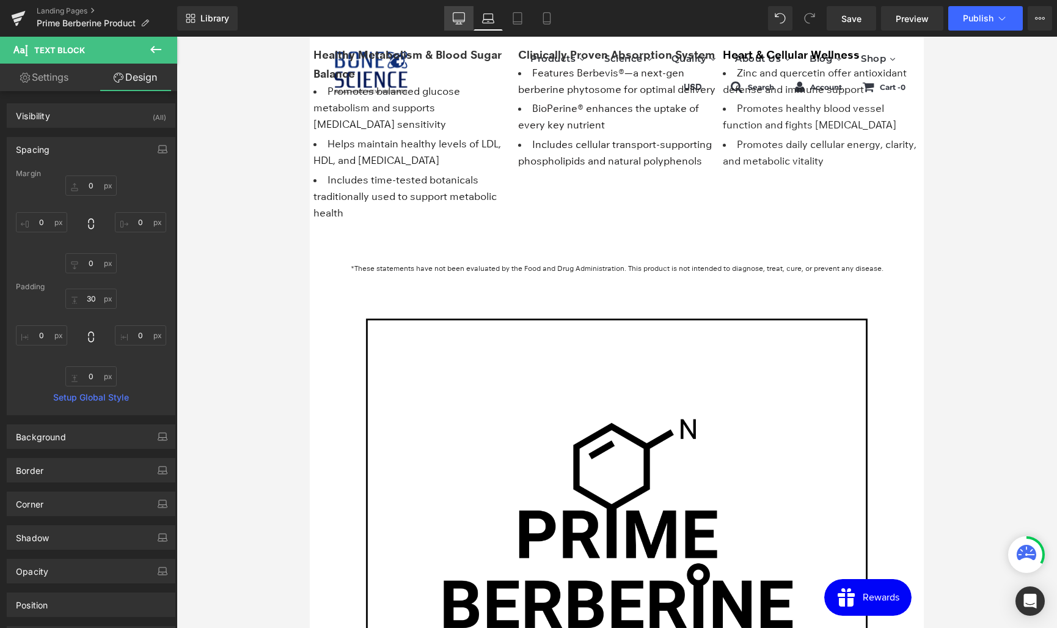
click at [457, 24] on icon at bounding box center [459, 24] width 6 height 0
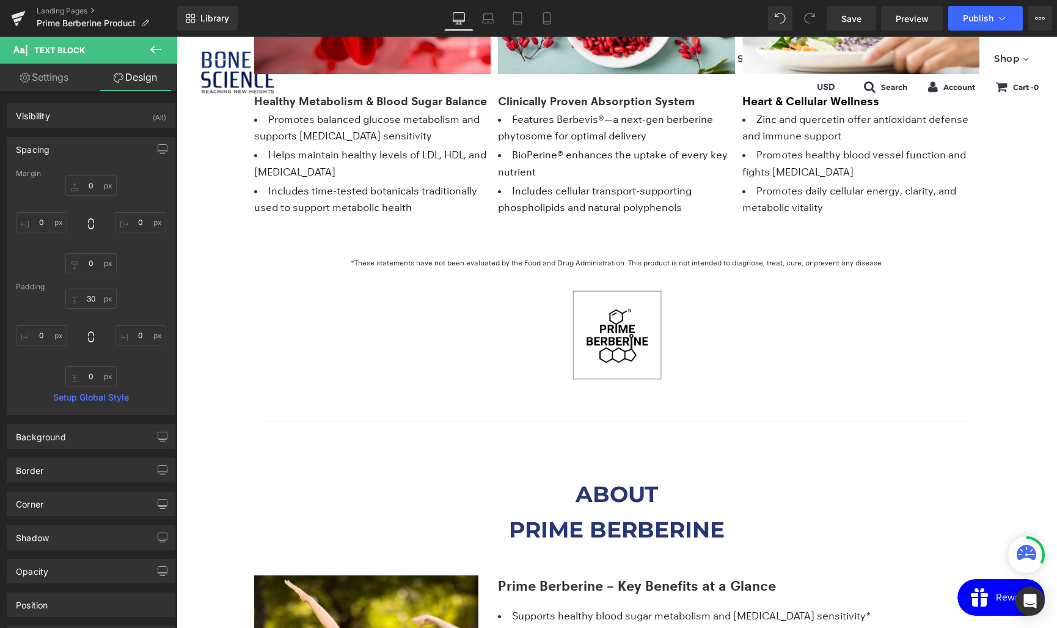
scroll to position [1704, 0]
click at [495, 24] on link "Laptop" at bounding box center [488, 18] width 29 height 24
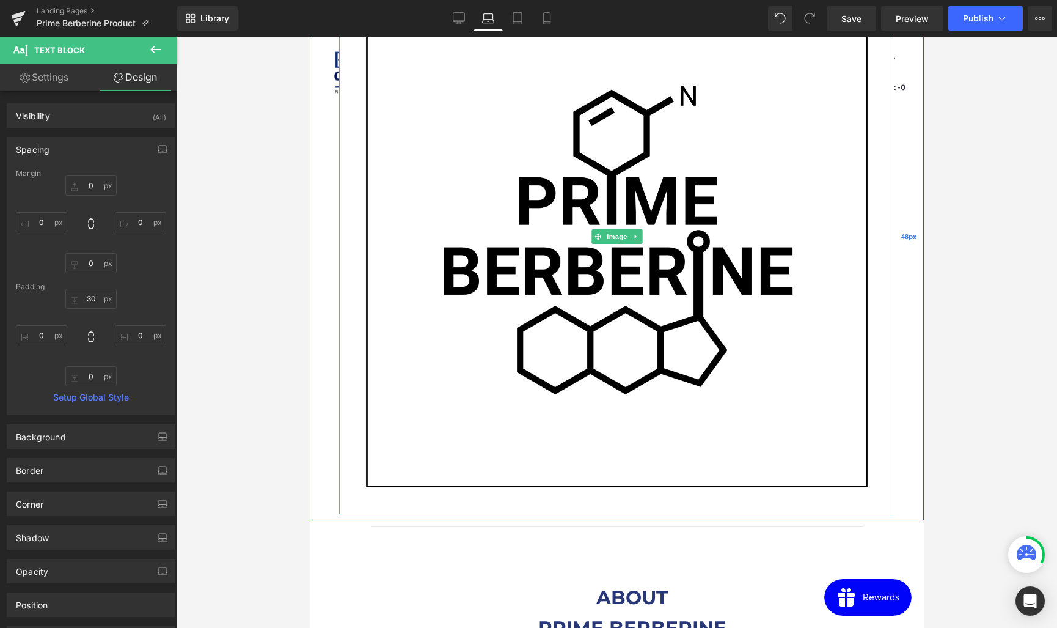
scroll to position [2025, 0]
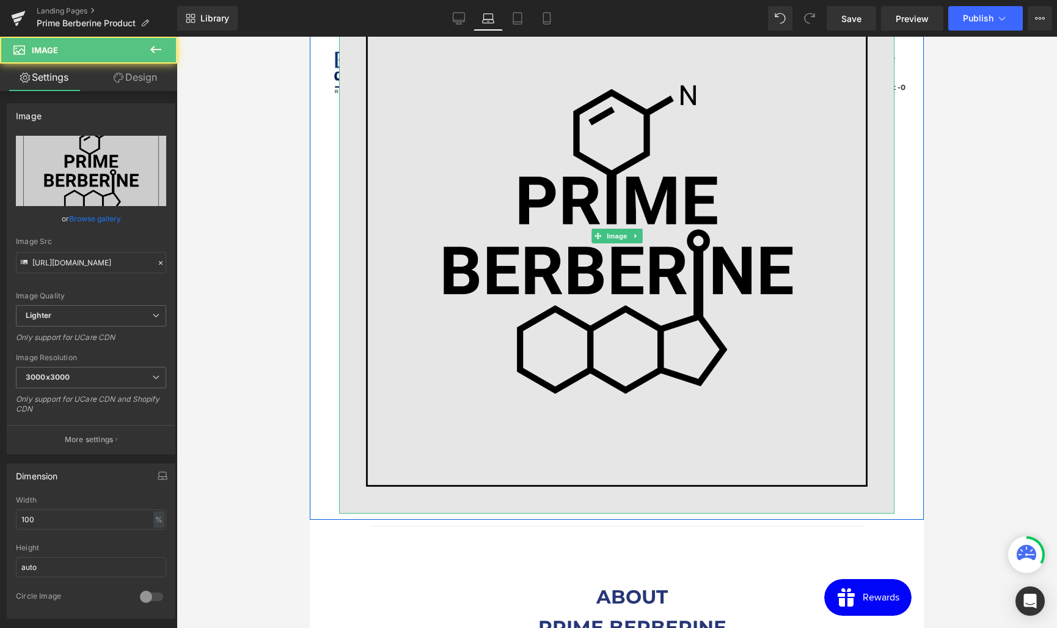
drag, startPoint x: 576, startPoint y: 512, endPoint x: 582, endPoint y: 348, distance: 163.9
click at [582, 348] on div "Image" at bounding box center [616, 235] width 555 height 555
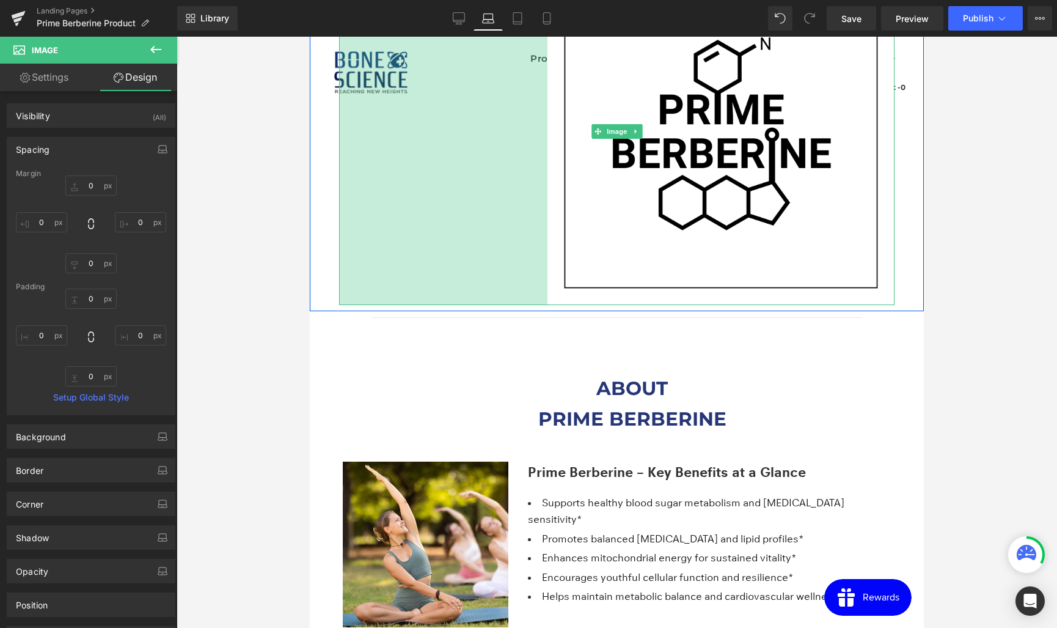
drag, startPoint x: 341, startPoint y: 326, endPoint x: 549, endPoint y: 324, distance: 208.4
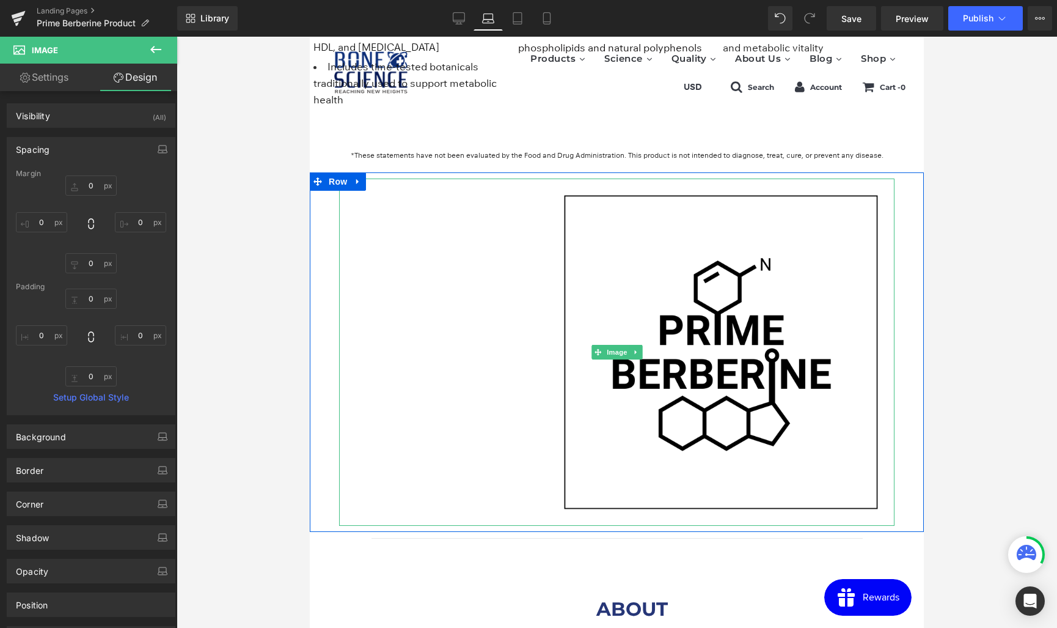
scroll to position [1800, 0]
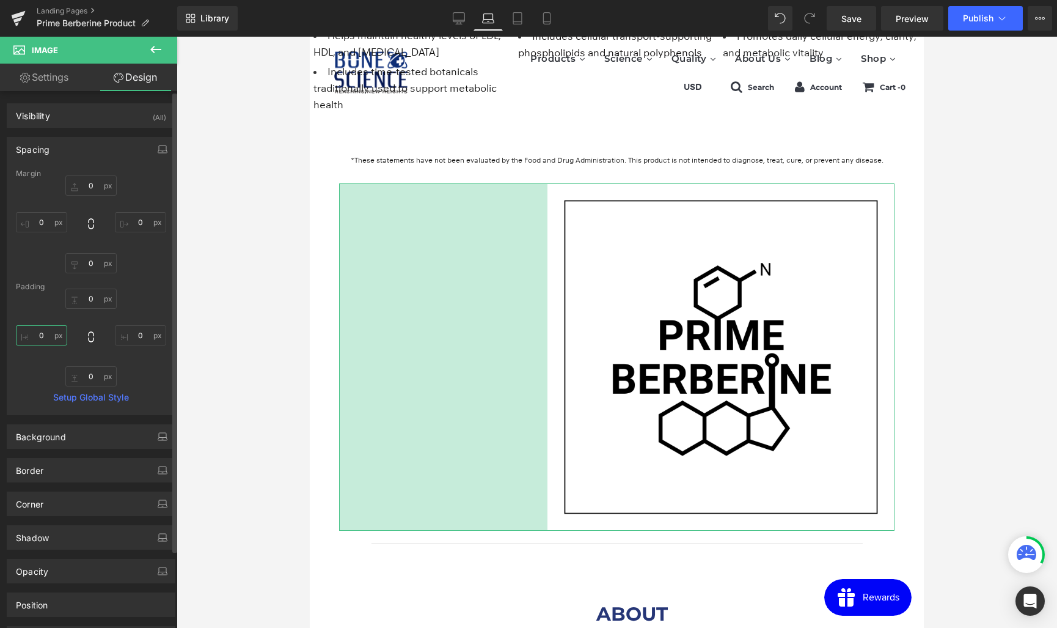
click at [37, 337] on input "0" at bounding box center [41, 335] width 51 height 20
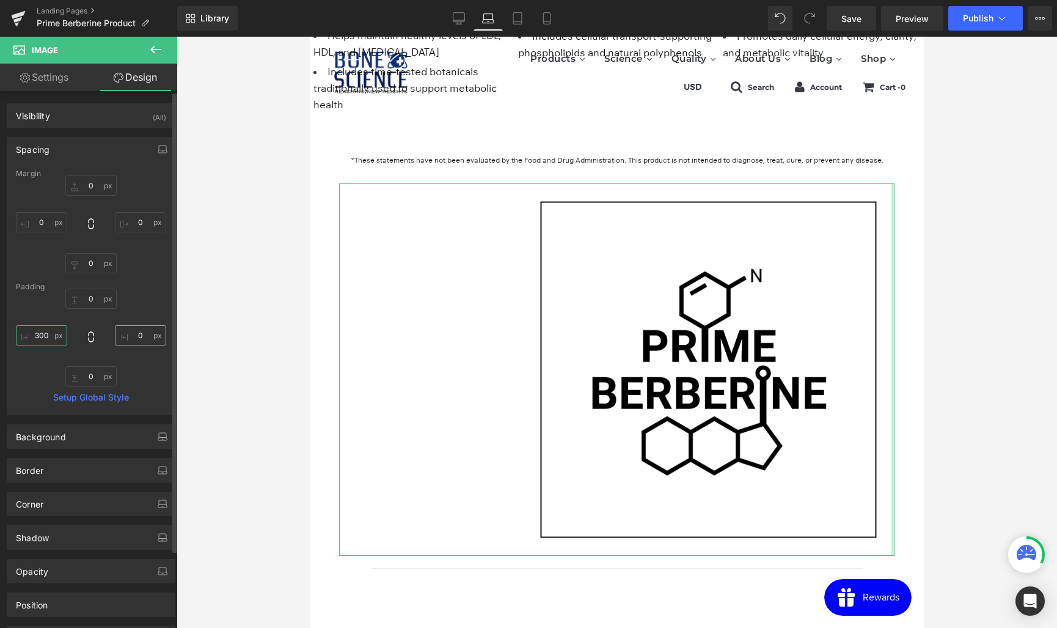
type input "300"
click at [140, 335] on input "0" at bounding box center [140, 335] width 51 height 20
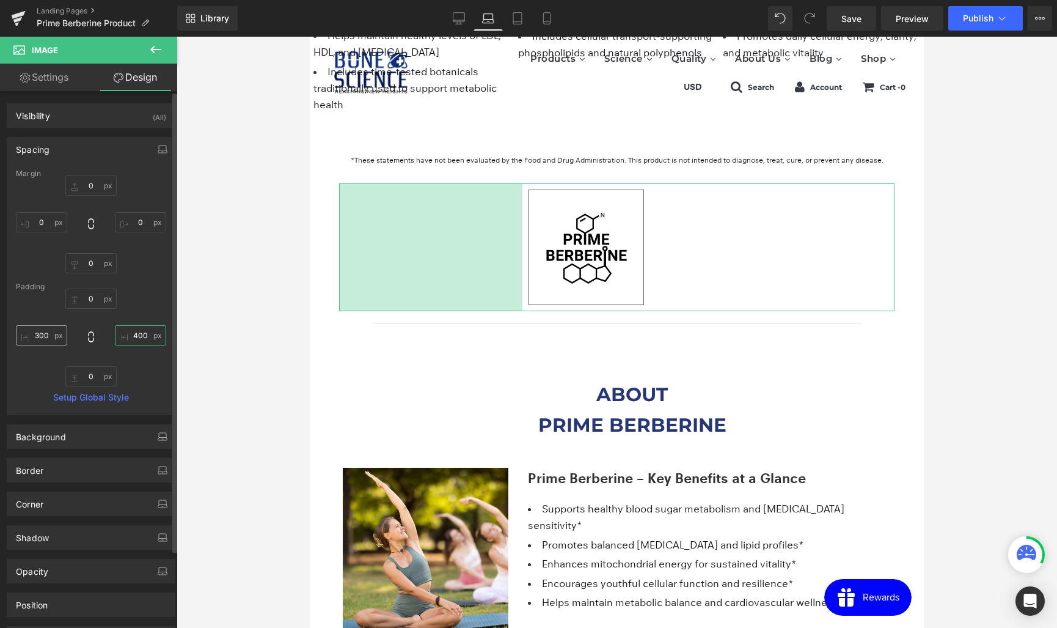
type input "400"
drag, startPoint x: 40, startPoint y: 334, endPoint x: 26, endPoint y: 333, distance: 14.1
click at [26, 333] on input "300" at bounding box center [41, 335] width 51 height 20
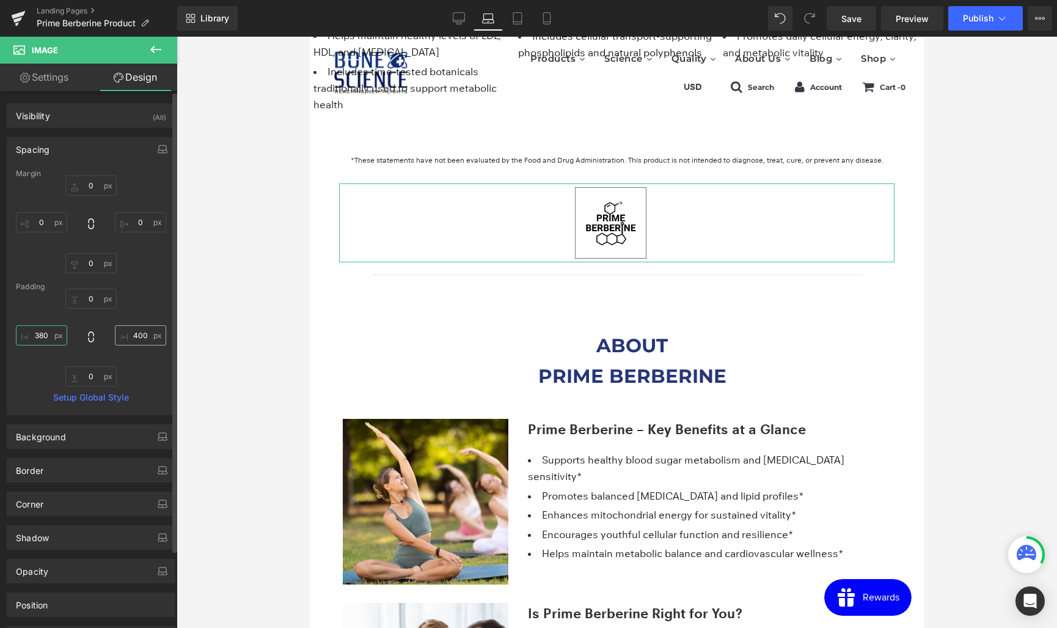
type input "380"
click at [137, 334] on input "400" at bounding box center [140, 335] width 51 height 20
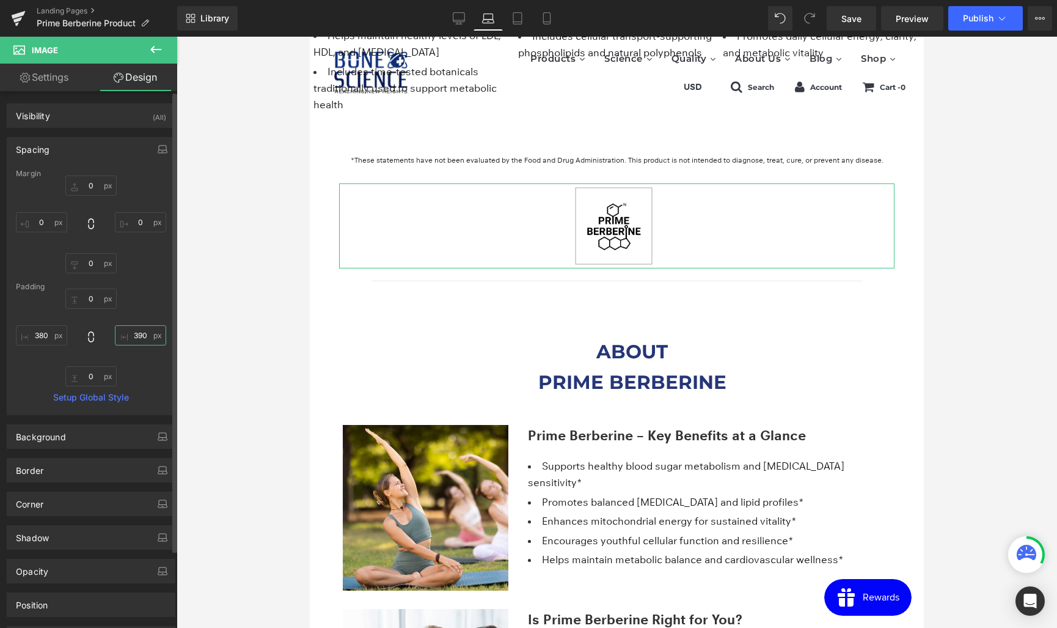
type input "380"
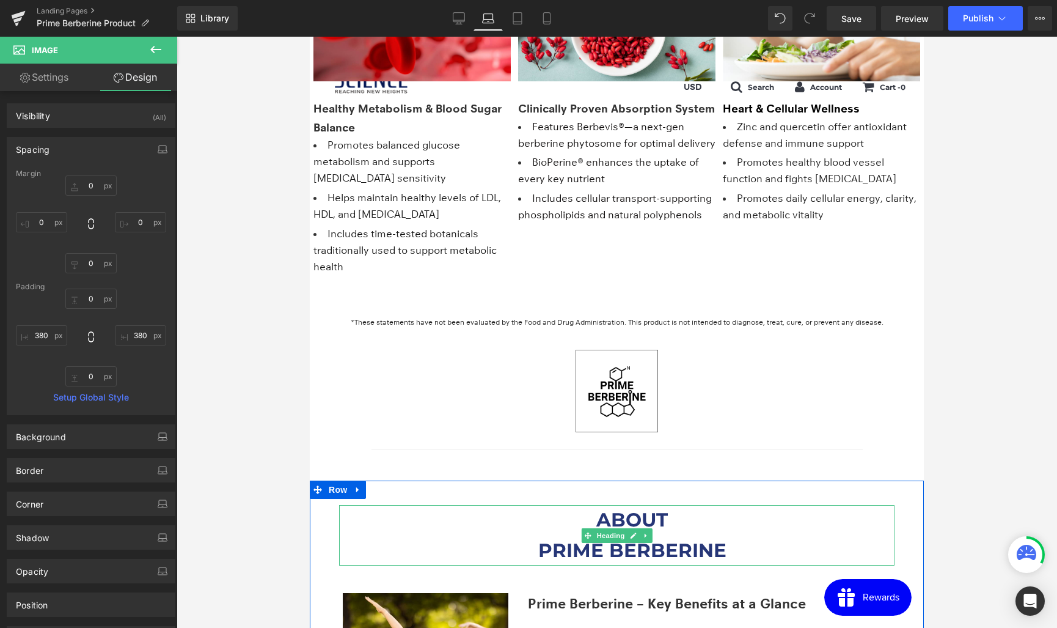
scroll to position [1636, 0]
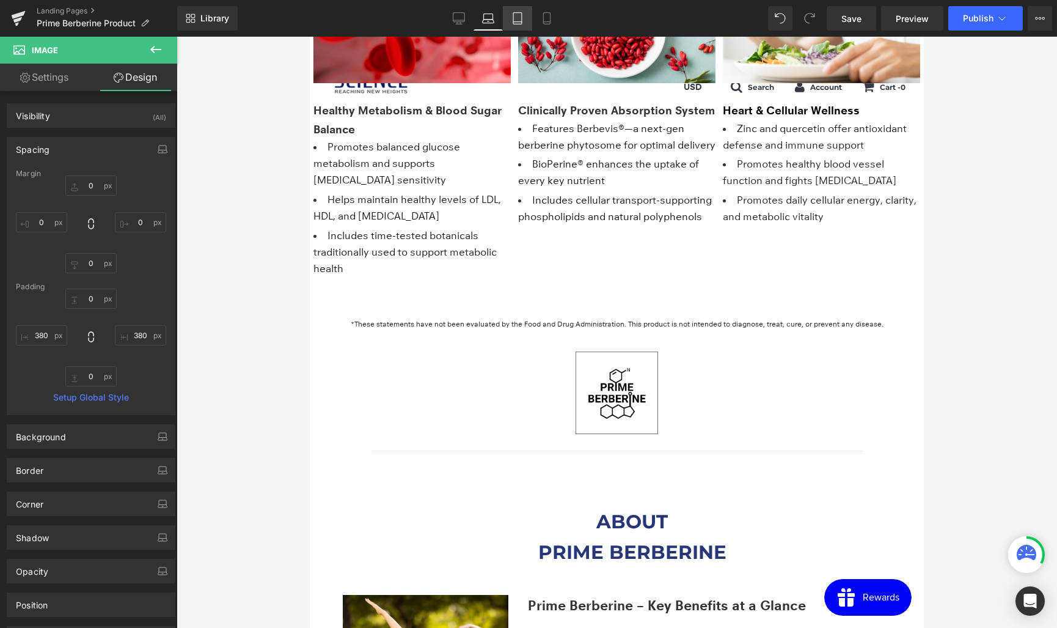
click at [518, 18] on icon at bounding box center [517, 18] width 12 height 12
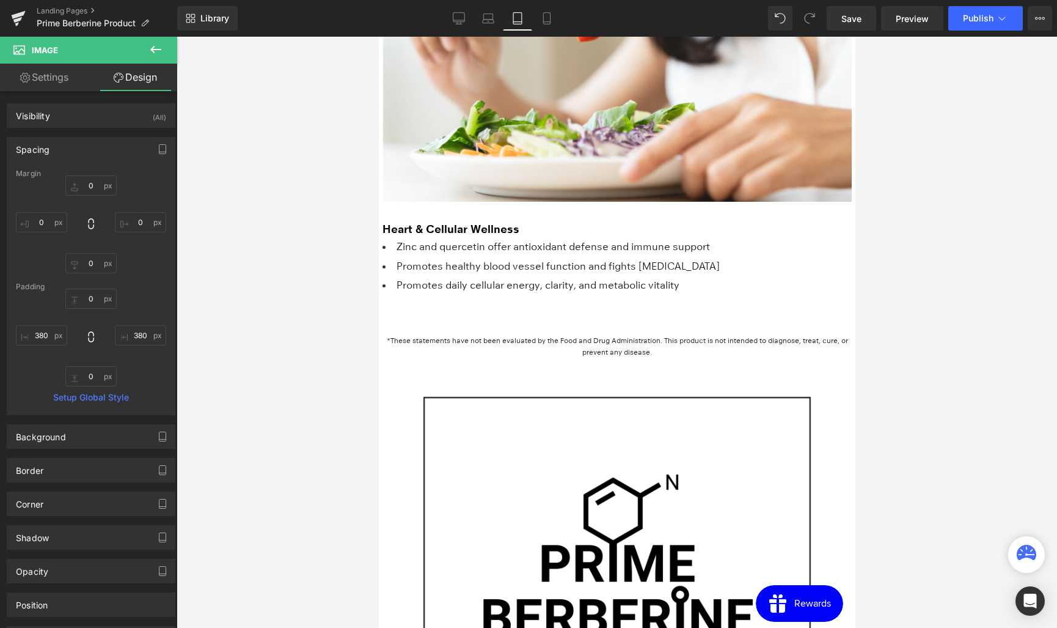
scroll to position [2837, 0]
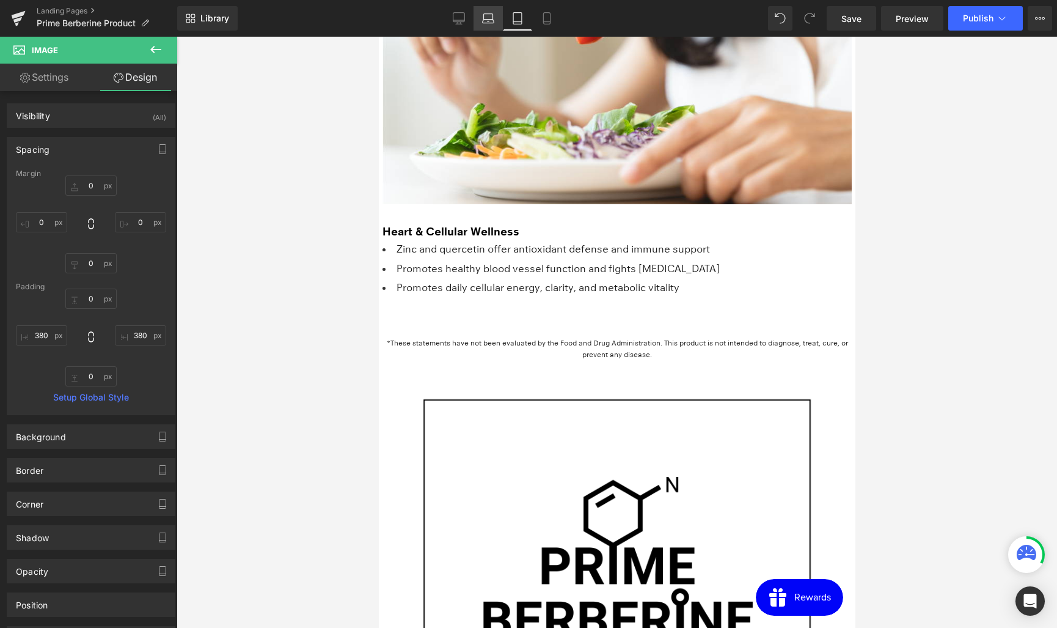
click at [491, 20] on icon at bounding box center [488, 18] width 12 height 12
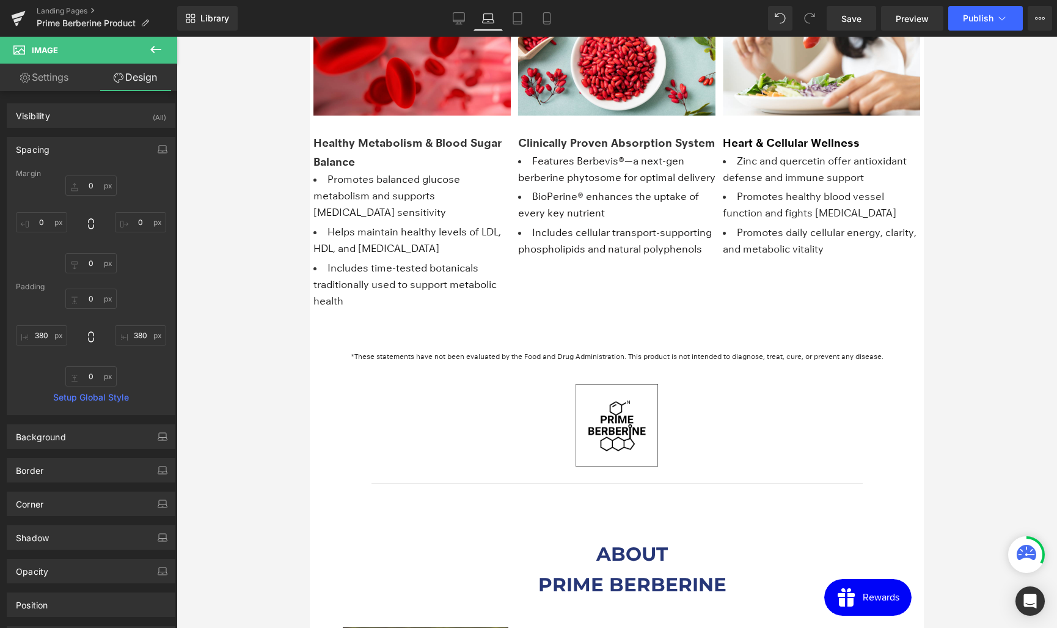
scroll to position [1604, 0]
click at [526, 21] on link "Tablet" at bounding box center [517, 18] width 29 height 24
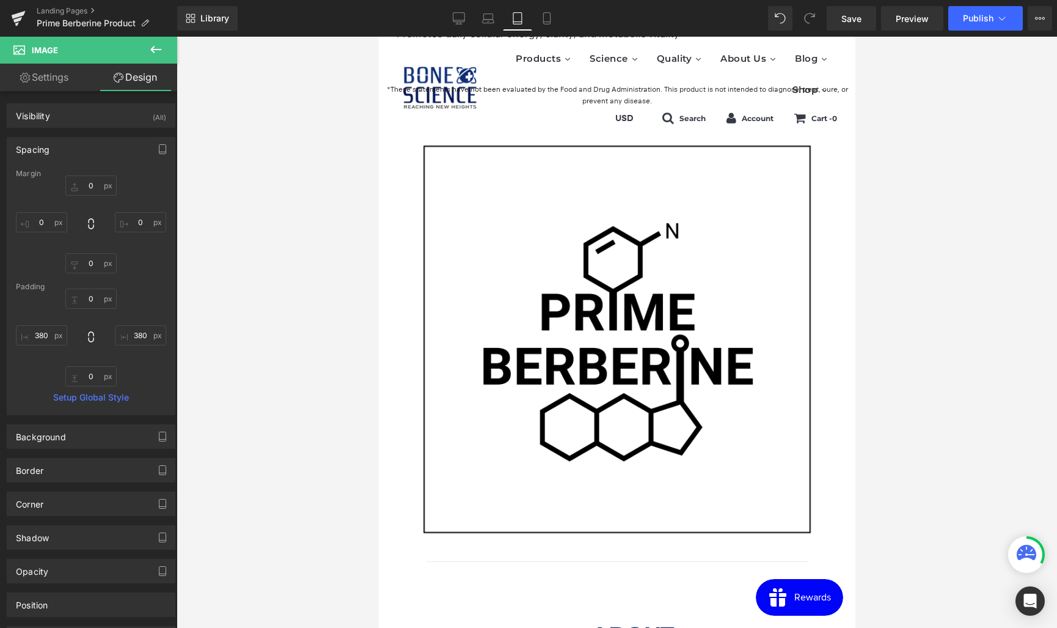
scroll to position [3096, 0]
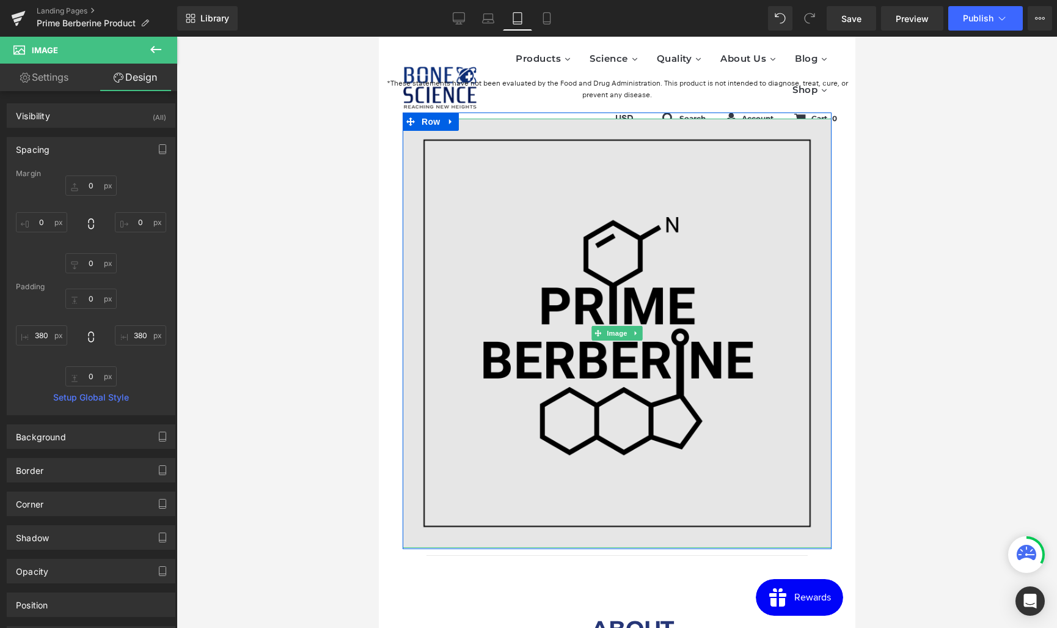
click at [408, 310] on img at bounding box center [616, 333] width 429 height 429
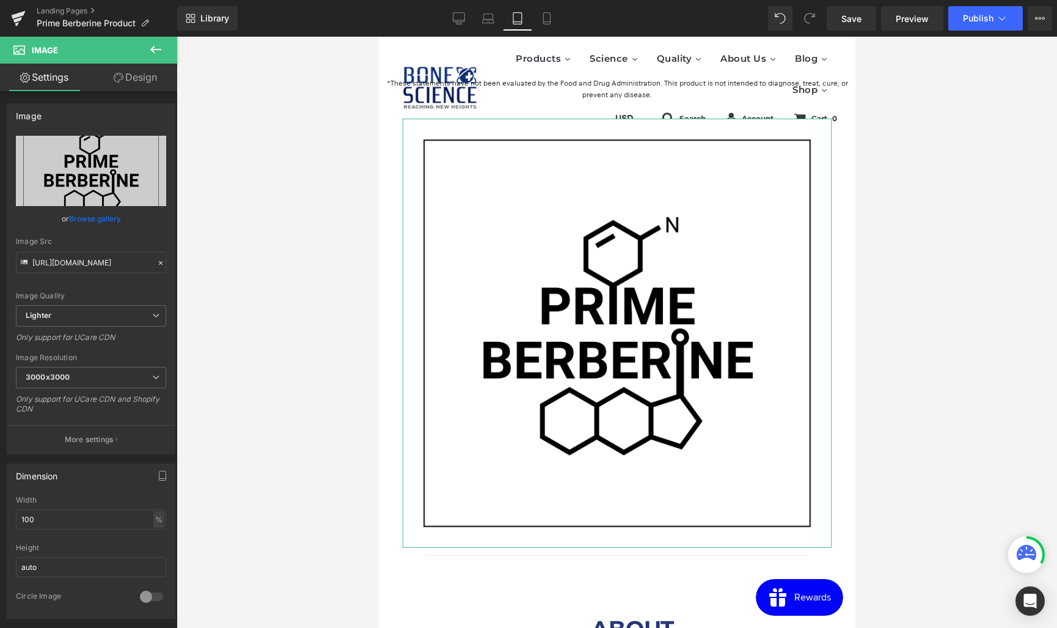
click at [133, 75] on link "Design" at bounding box center [135, 77] width 89 height 27
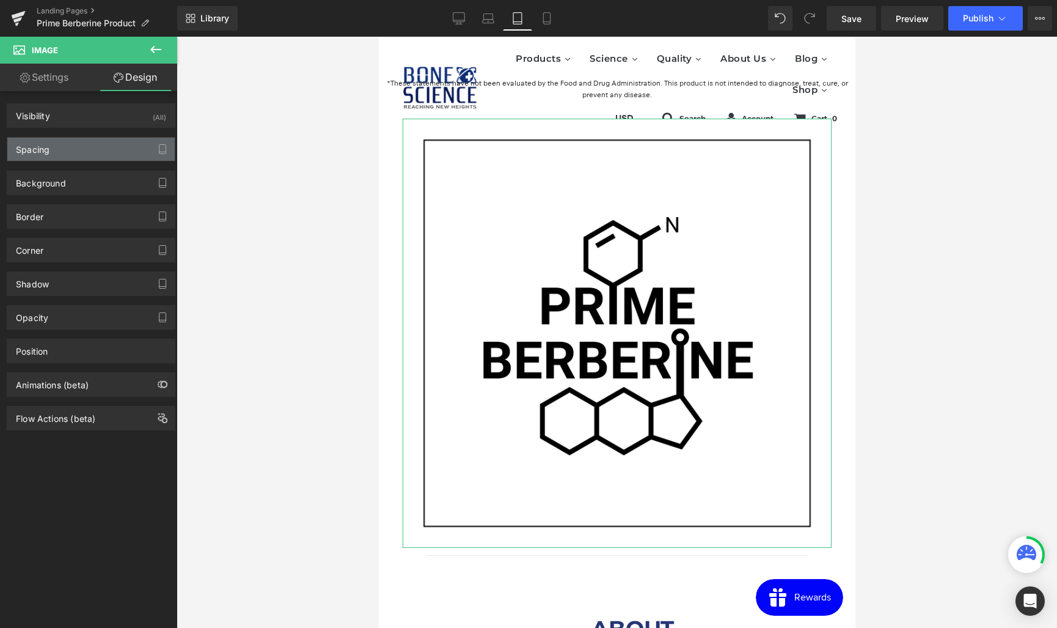
click at [76, 147] on div "Spacing" at bounding box center [90, 148] width 167 height 23
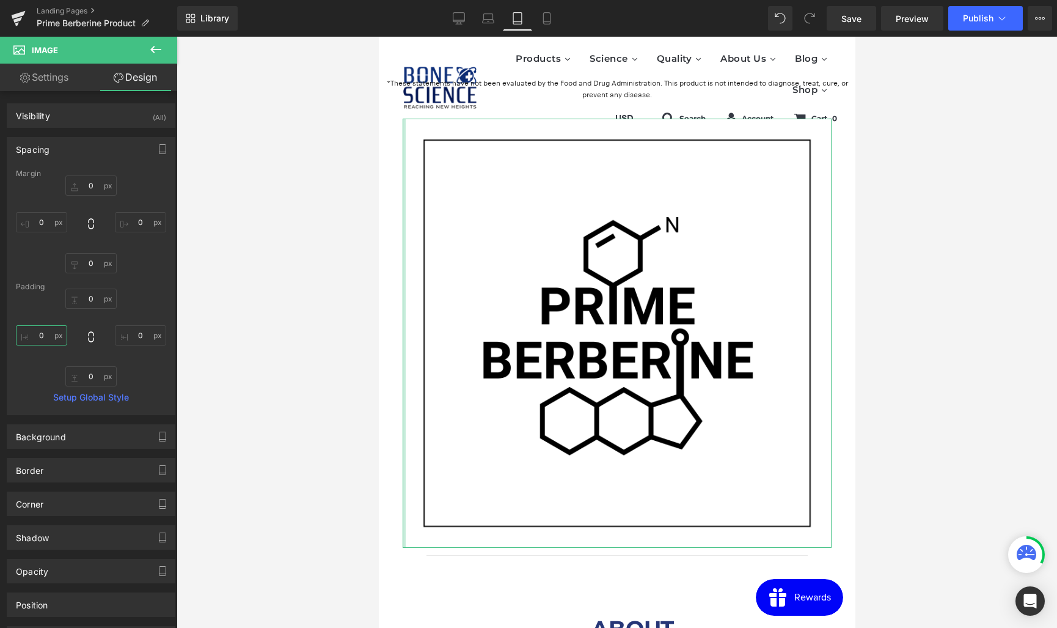
click at [34, 328] on input "0" at bounding box center [41, 335] width 51 height 20
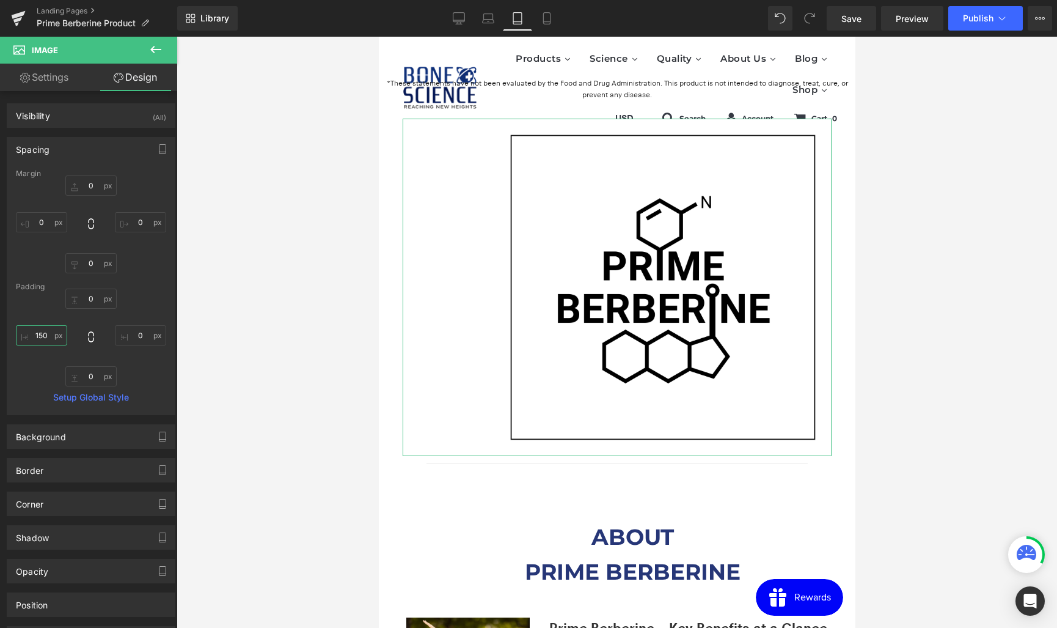
type input "150"
click at [133, 335] on input "0" at bounding box center [140, 335] width 51 height 20
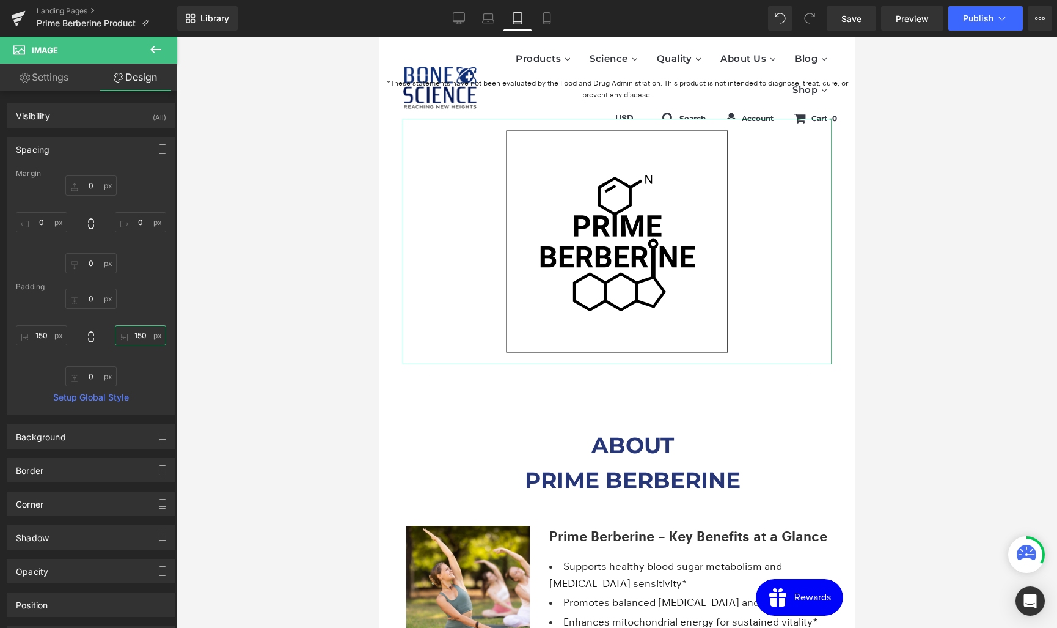
type input "150"
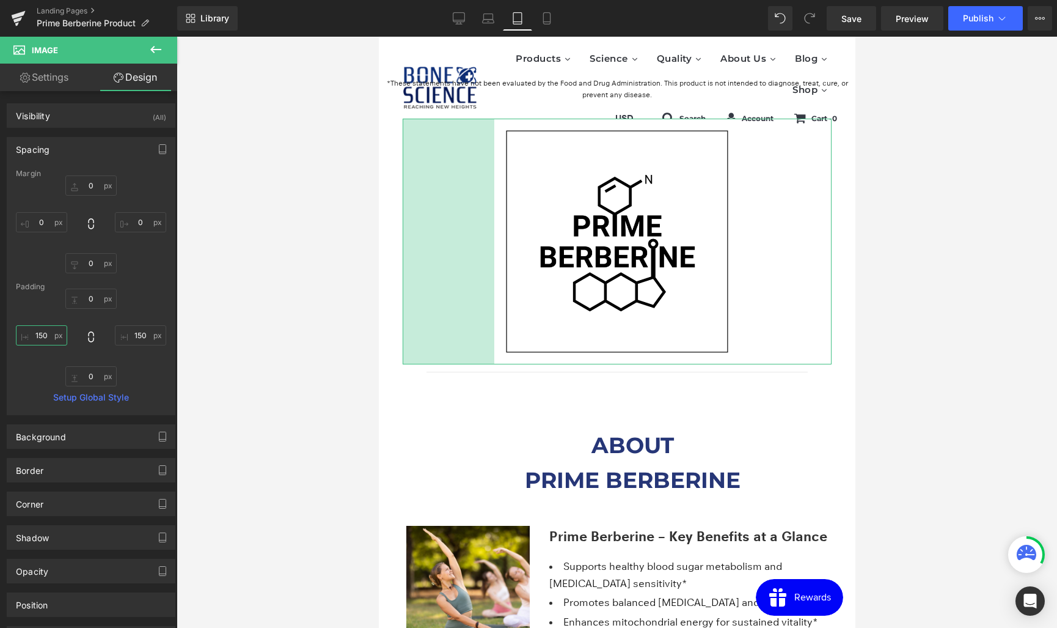
click at [42, 335] on input "150" at bounding box center [41, 335] width 51 height 20
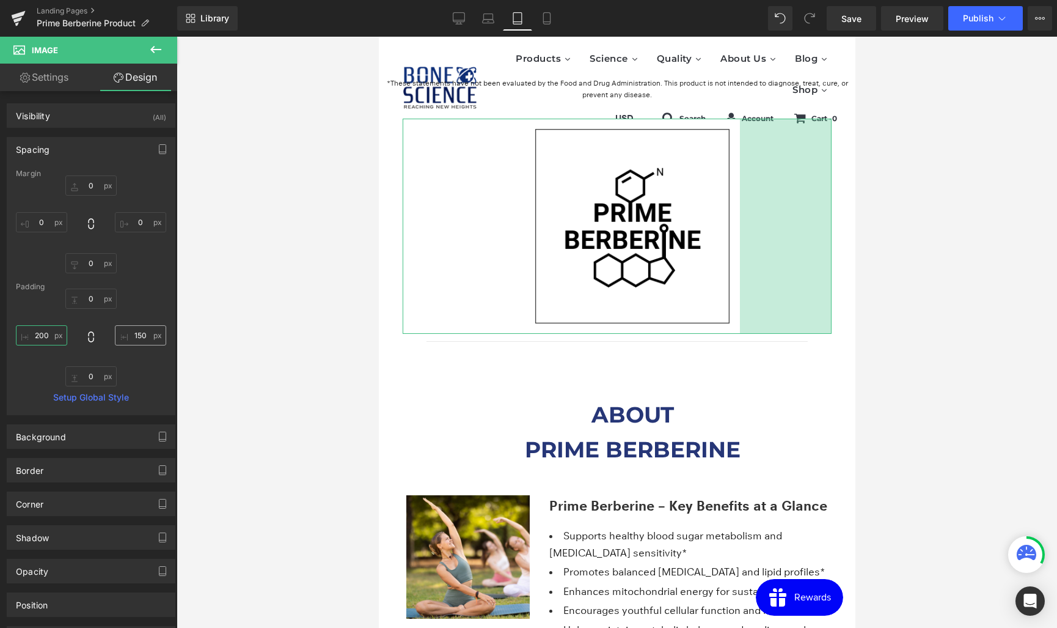
type input "200"
click at [132, 332] on input "150" at bounding box center [140, 335] width 51 height 20
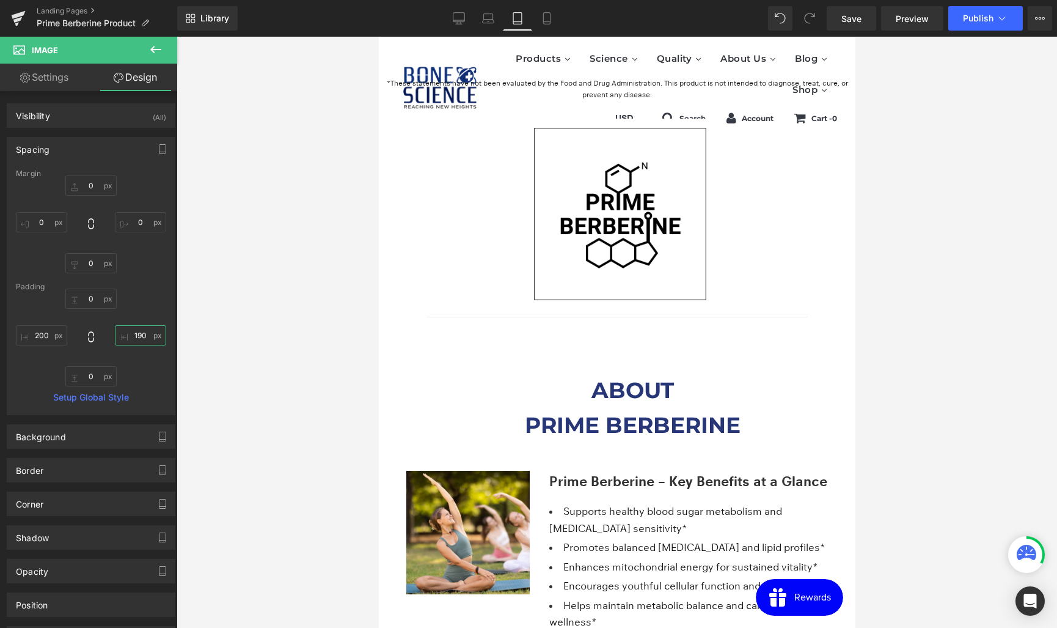
type input "200"
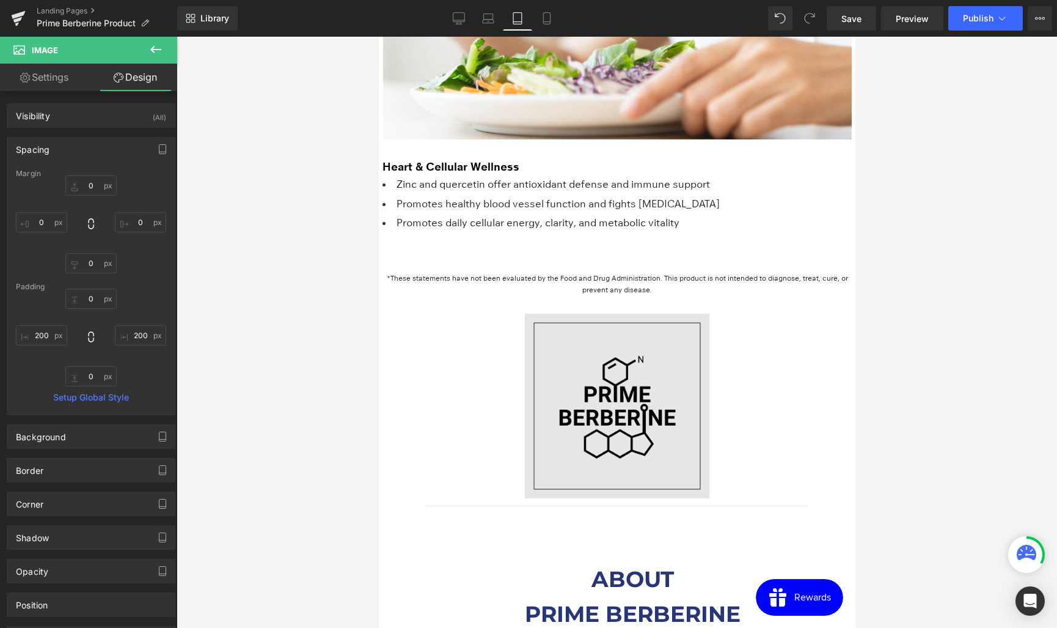
scroll to position [2900, 0]
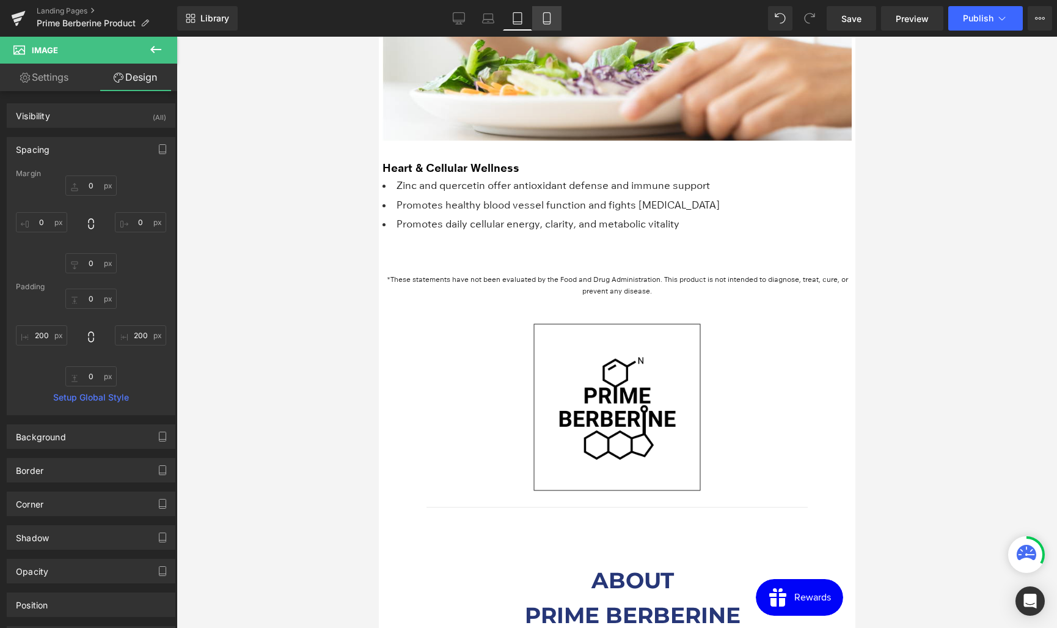
click at [556, 21] on link "Mobile" at bounding box center [546, 18] width 29 height 24
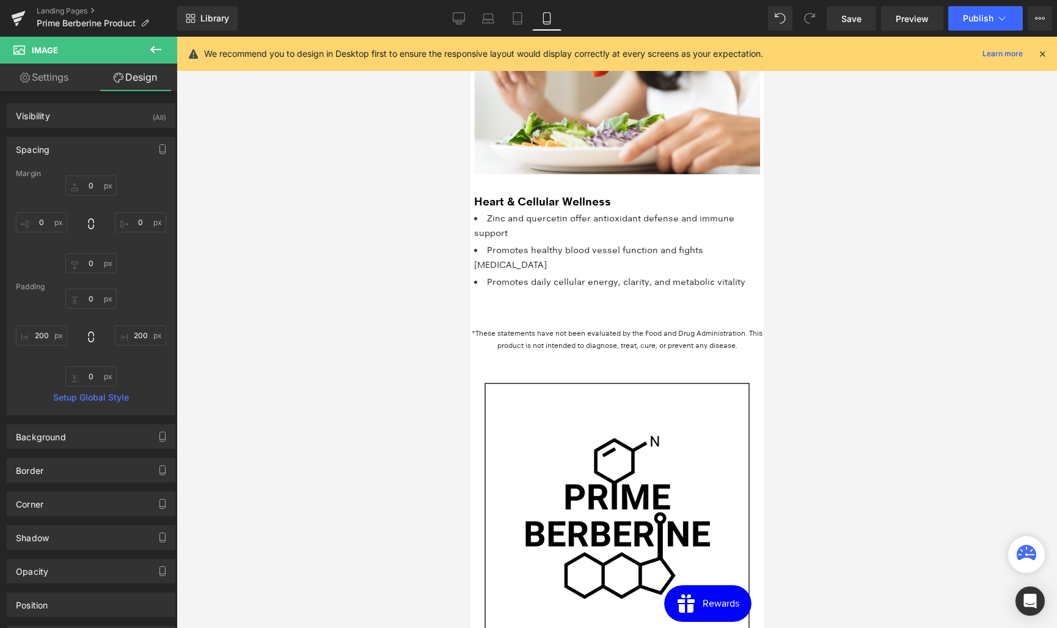
scroll to position [2323, 0]
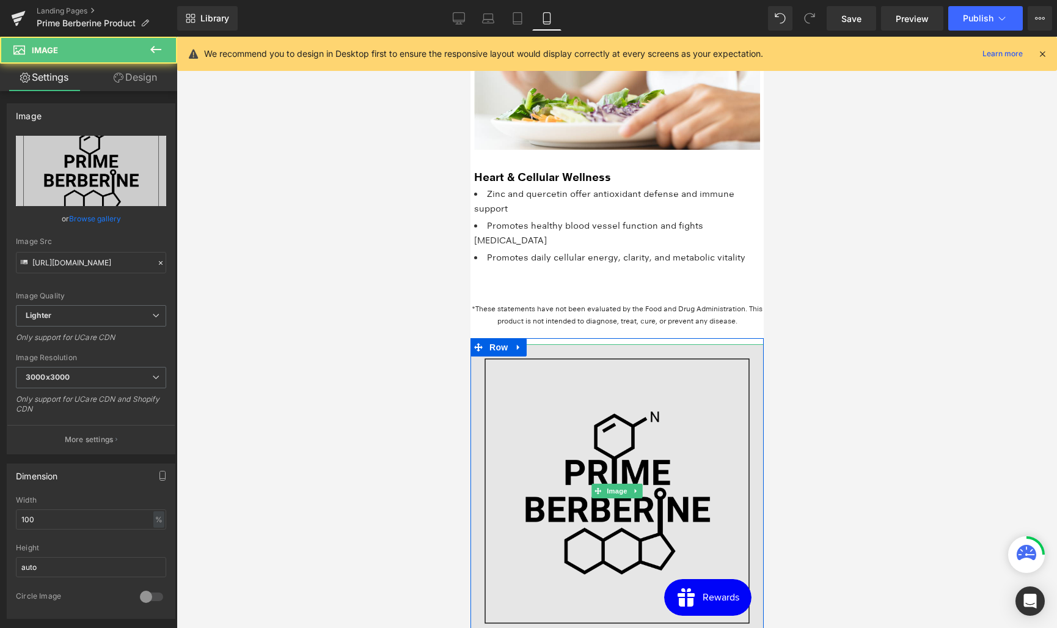
click at [540, 474] on img at bounding box center [616, 490] width 293 height 293
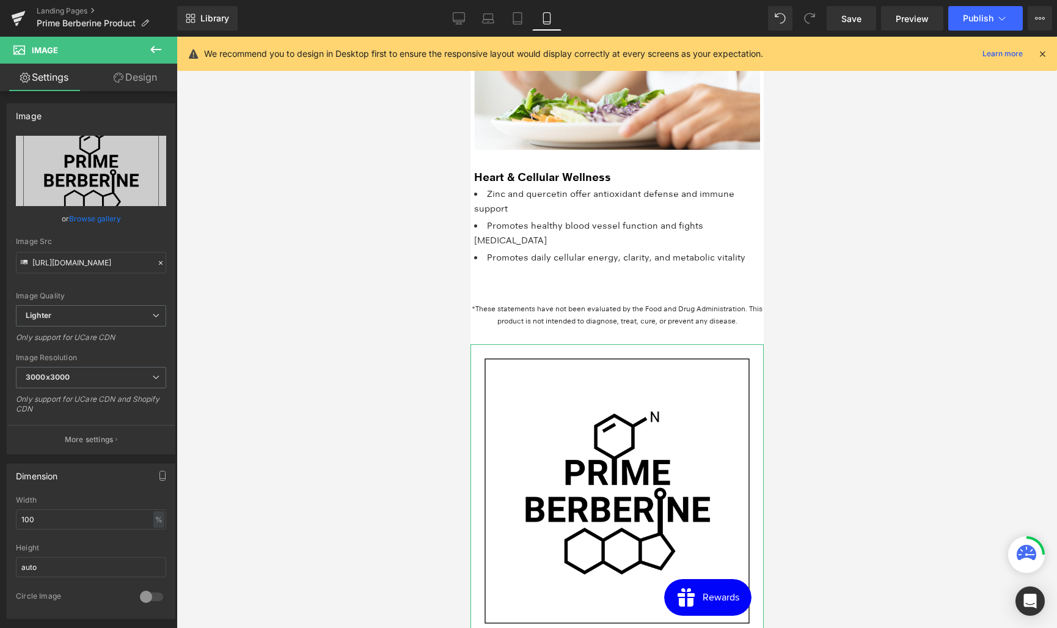
click at [147, 77] on link "Design" at bounding box center [135, 77] width 89 height 27
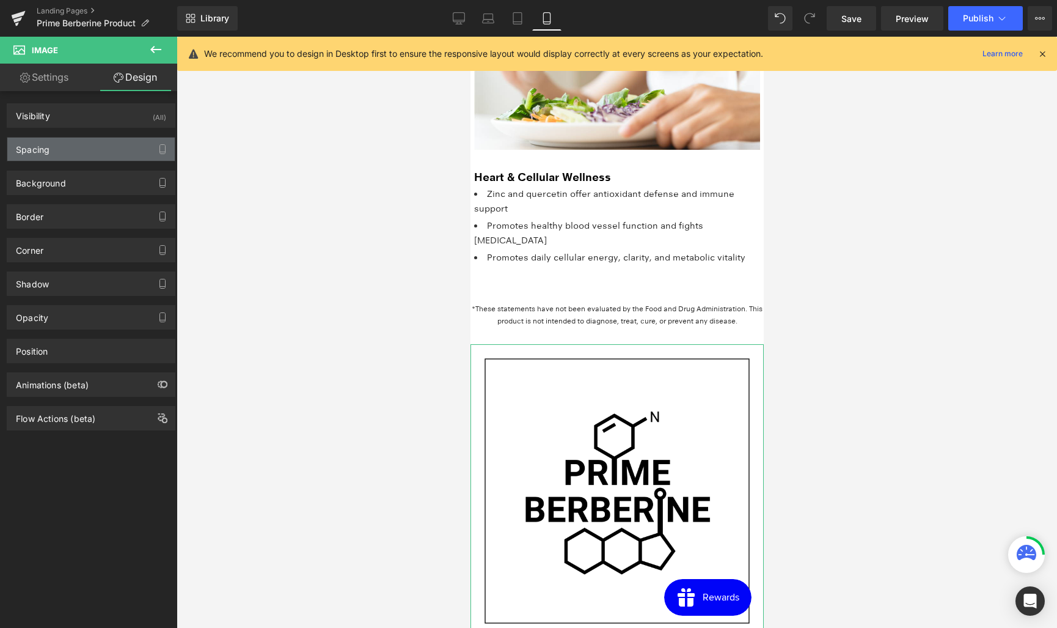
click at [49, 155] on div "Spacing" at bounding box center [90, 148] width 167 height 23
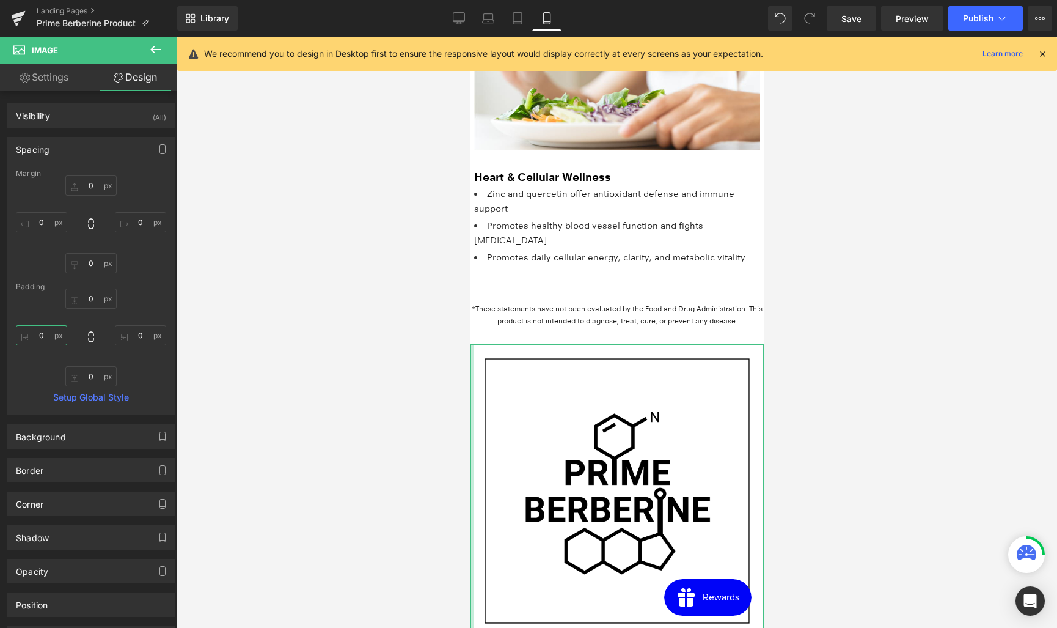
click at [37, 332] on input "0" at bounding box center [41, 335] width 51 height 20
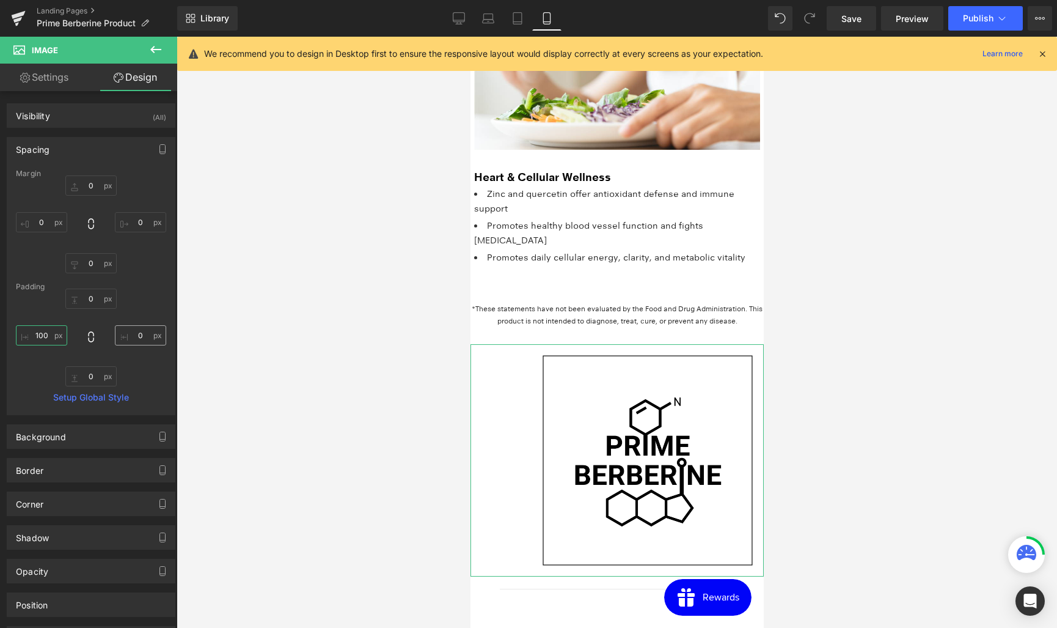
type input "100"
click at [134, 333] on input "0" at bounding box center [140, 335] width 51 height 20
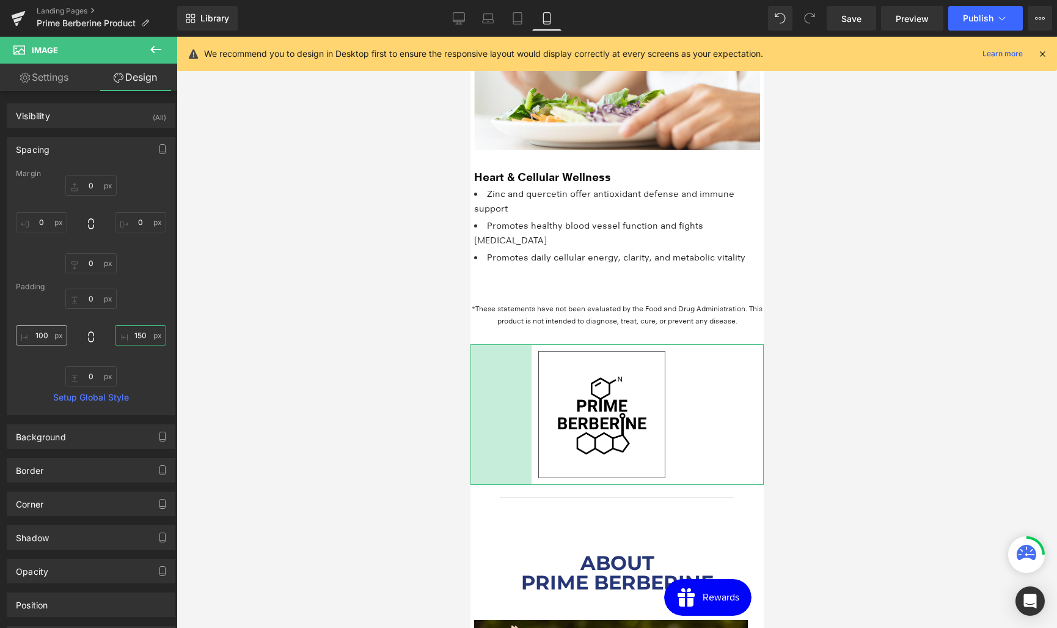
type input "150"
click at [44, 334] on input "100" at bounding box center [41, 335] width 51 height 20
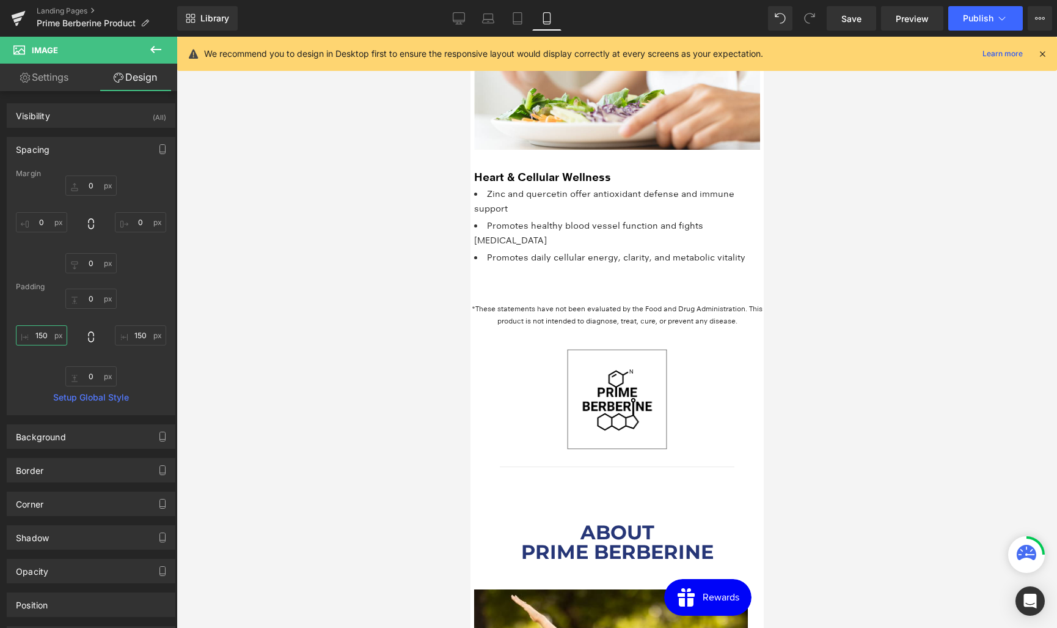
type input "150"
click at [884, 26] on link "Preview" at bounding box center [912, 18] width 62 height 24
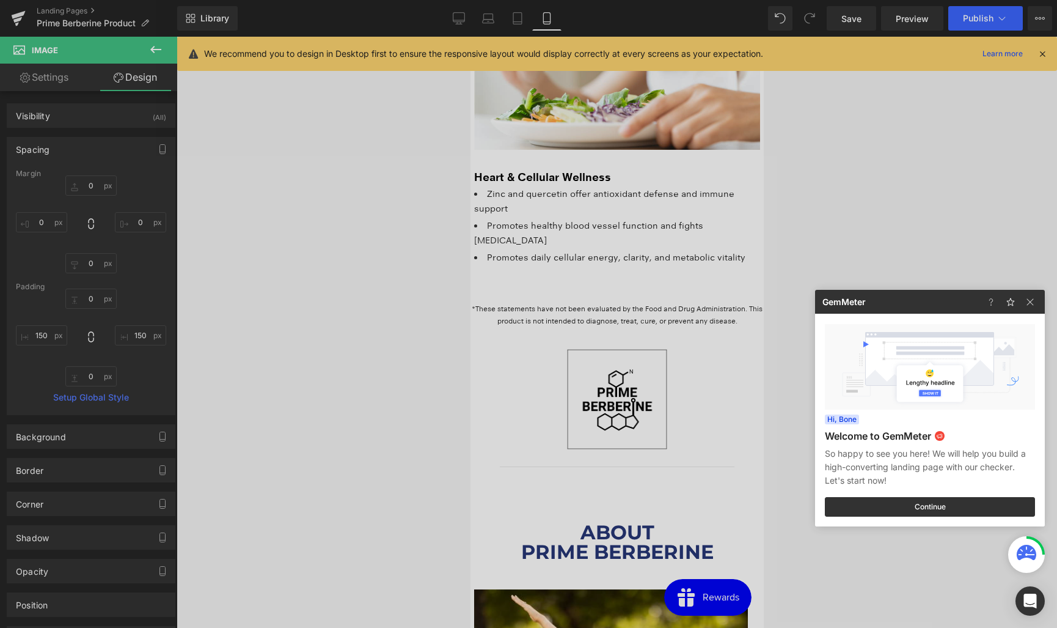
click at [861, 18] on div at bounding box center [528, 314] width 1057 height 628
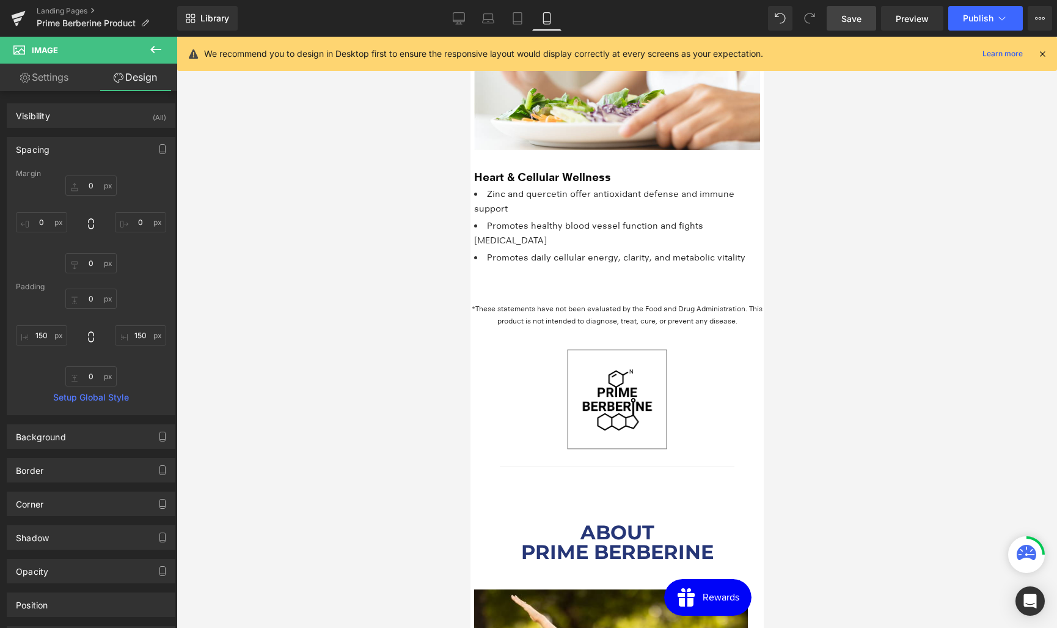
click at [854, 19] on span "Save" at bounding box center [851, 18] width 20 height 13
click at [461, 22] on icon at bounding box center [459, 17] width 12 height 9
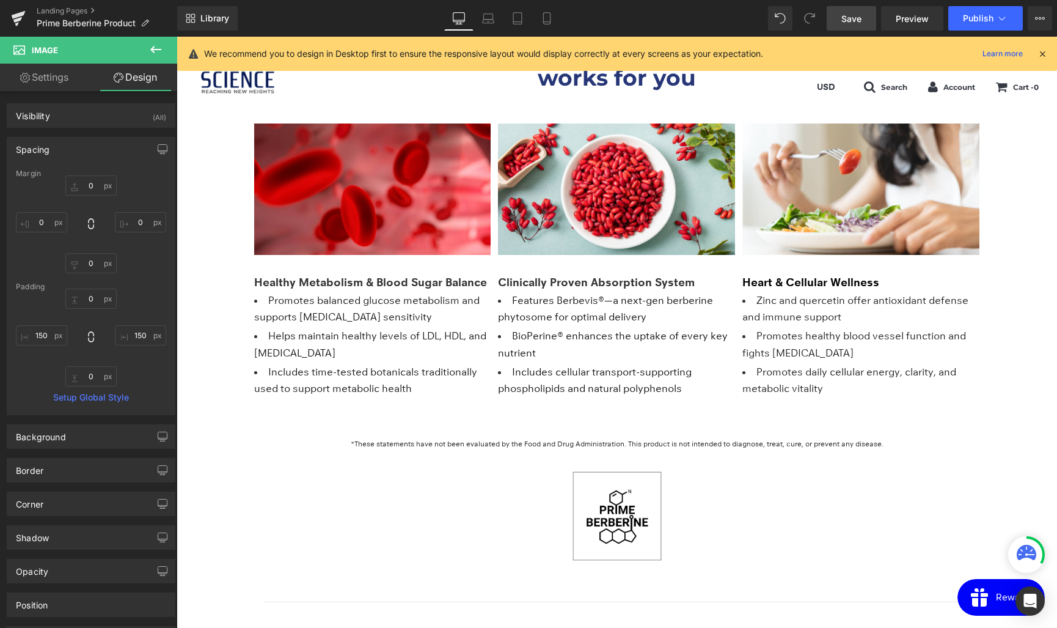
scroll to position [1585, 0]
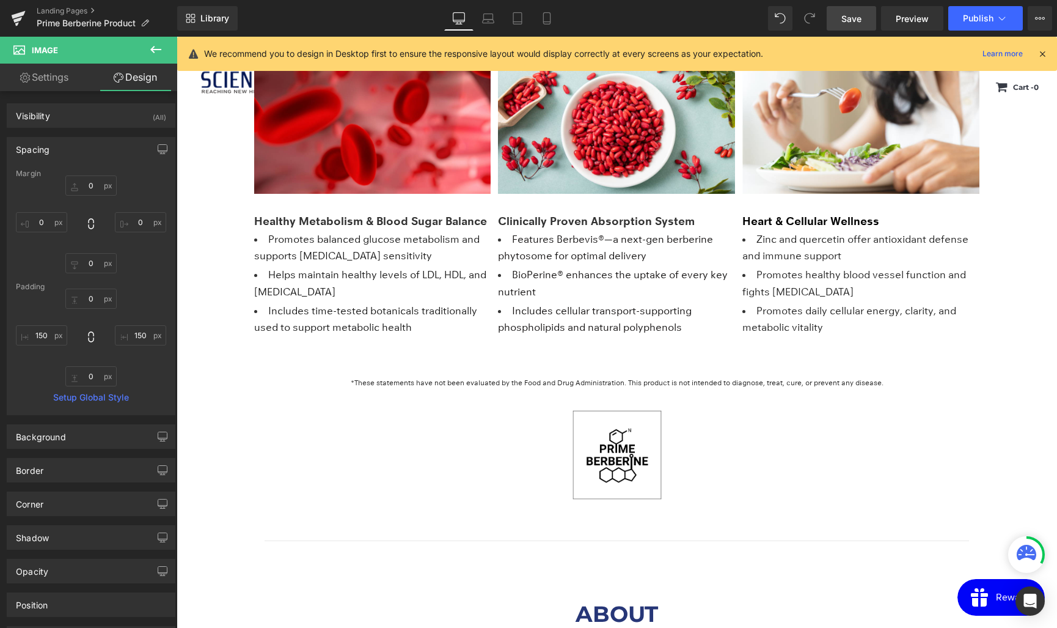
click at [850, 21] on span "Save" at bounding box center [851, 18] width 20 height 13
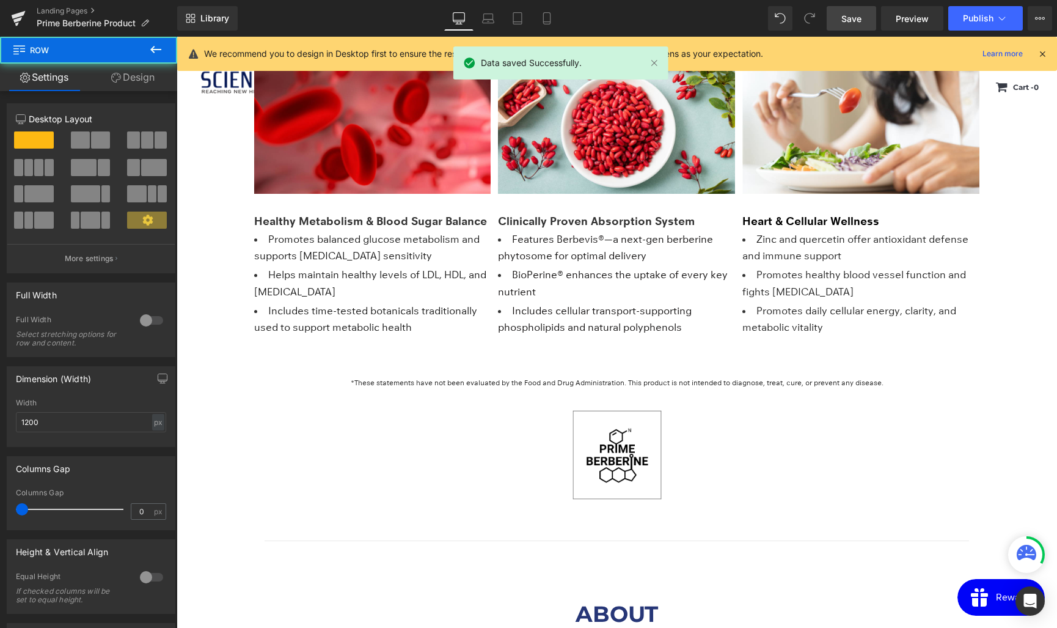
click at [265, 430] on div "Image 150px 150px Row 48px" at bounding box center [617, 467] width 733 height 134
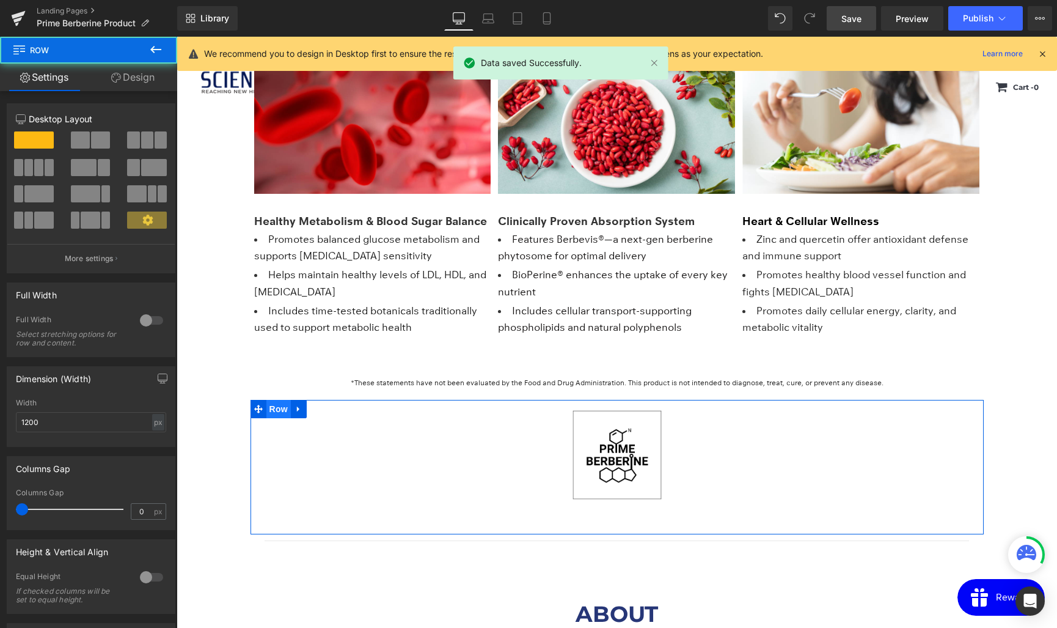
click at [274, 409] on span "Row" at bounding box center [278, 409] width 24 height 18
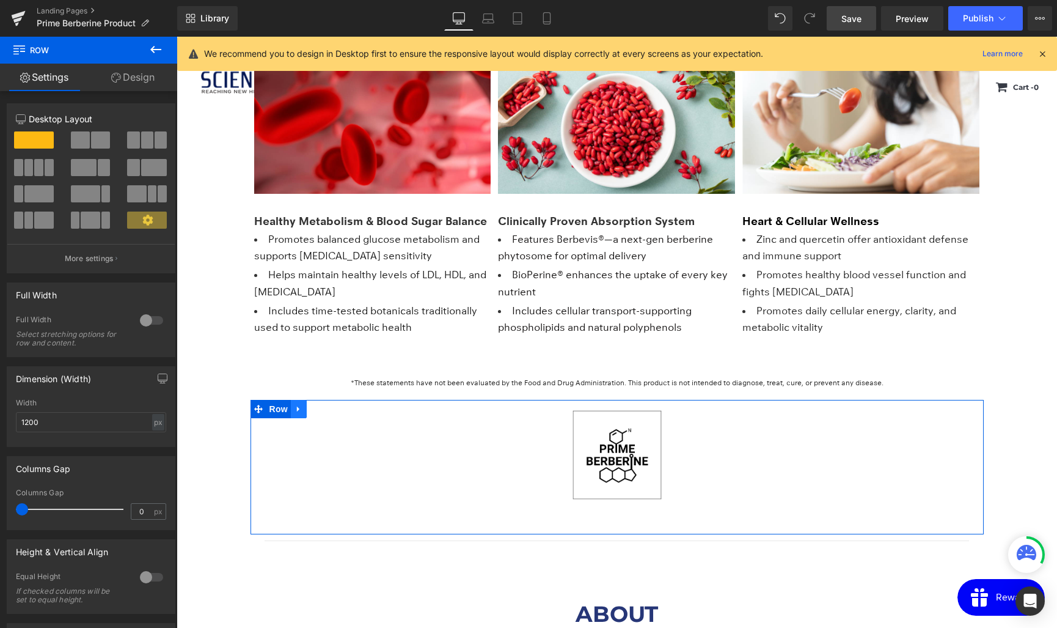
click at [302, 409] on icon at bounding box center [299, 409] width 9 height 9
click at [300, 413] on link at bounding box center [299, 409] width 16 height 18
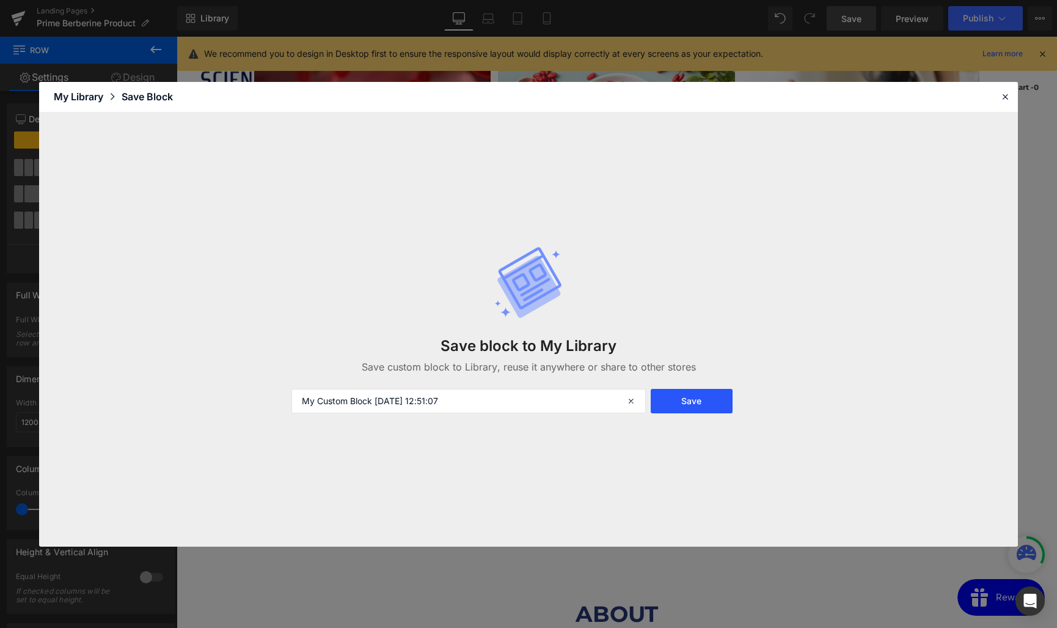
click at [689, 400] on button "Save" at bounding box center [691, 401] width 81 height 24
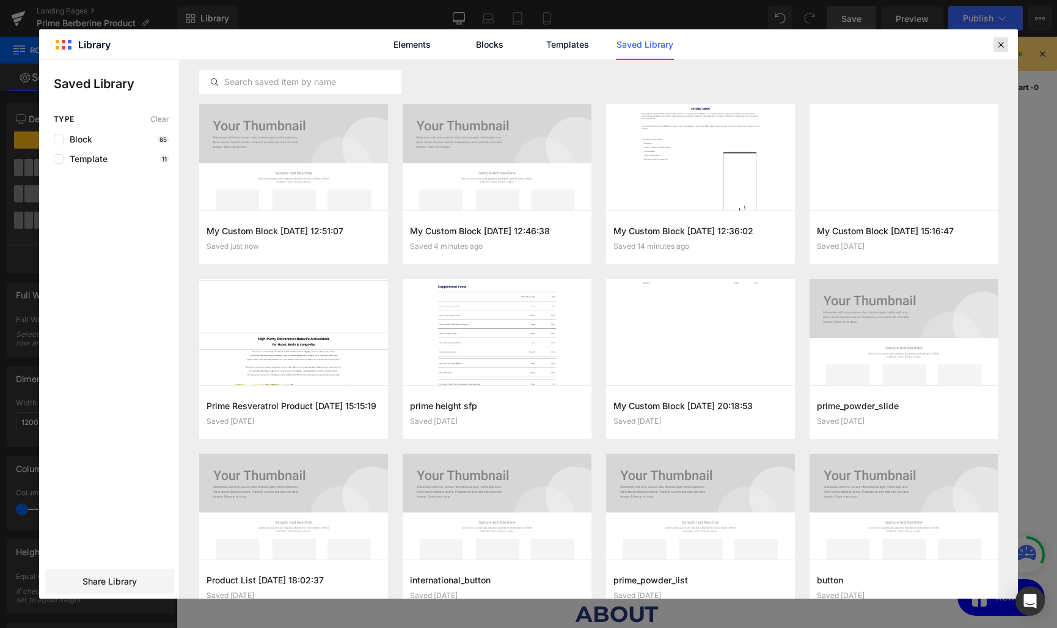
click at [1003, 43] on icon at bounding box center [1000, 44] width 11 height 11
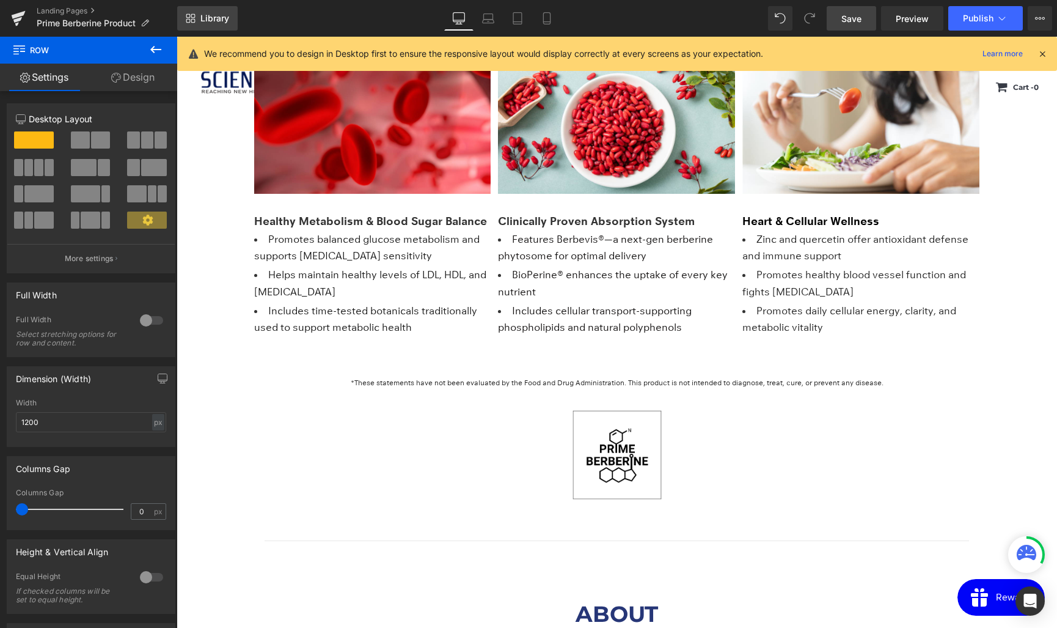
click at [208, 20] on span "Library" at bounding box center [214, 18] width 29 height 11
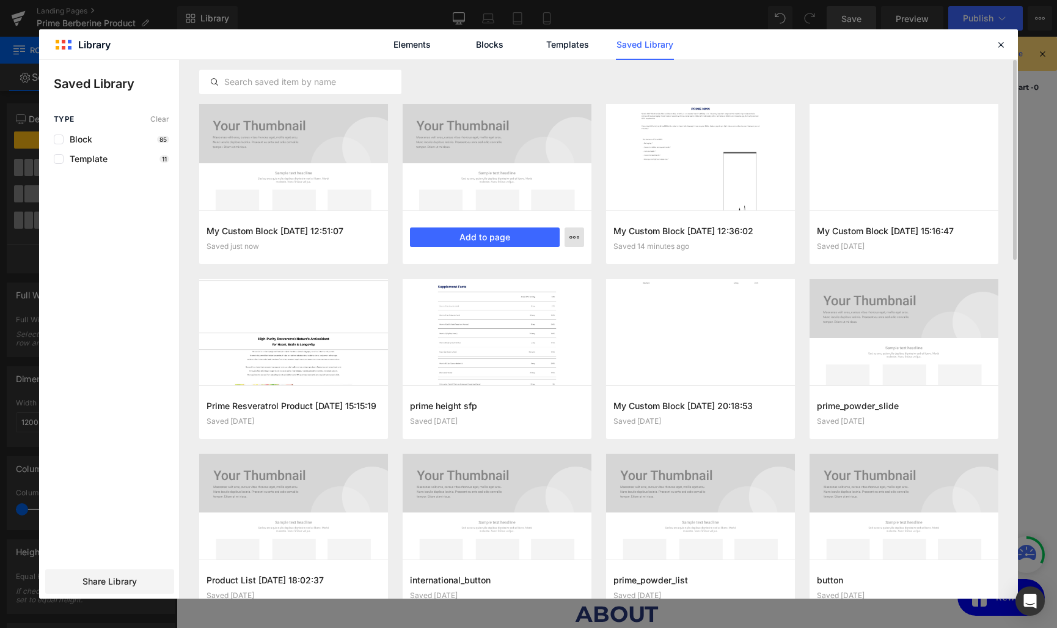
click at [577, 236] on icon "button" at bounding box center [575, 237] width 10 height 10
click at [488, 295] on p "Delete" at bounding box center [482, 290] width 26 height 11
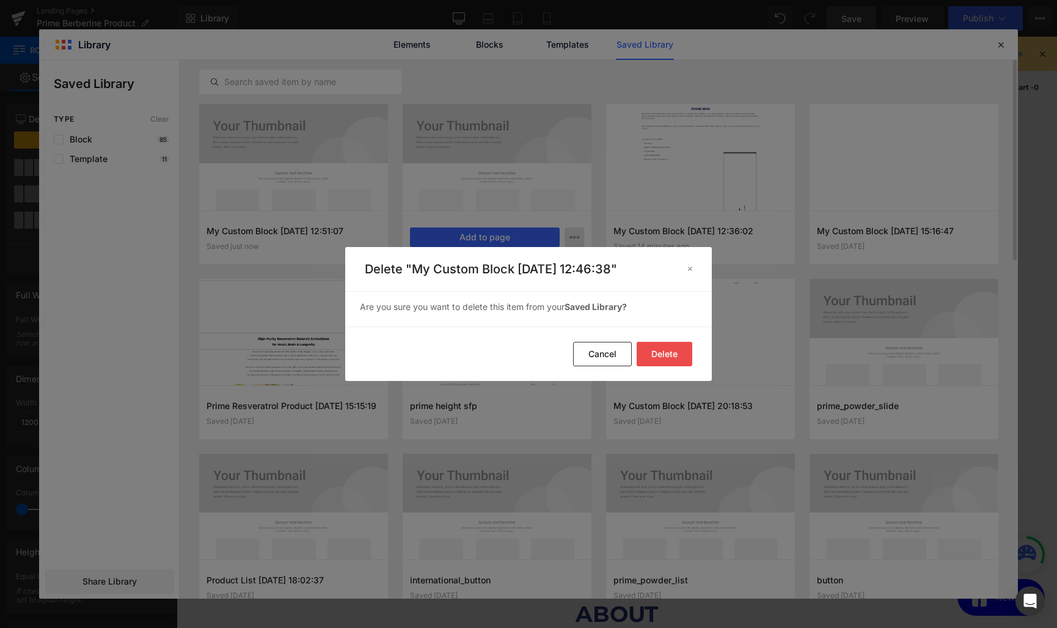
click at [662, 365] on button "Delete" at bounding box center [665, 354] width 56 height 24
click at [662, 349] on button "Delete" at bounding box center [665, 354] width 56 height 24
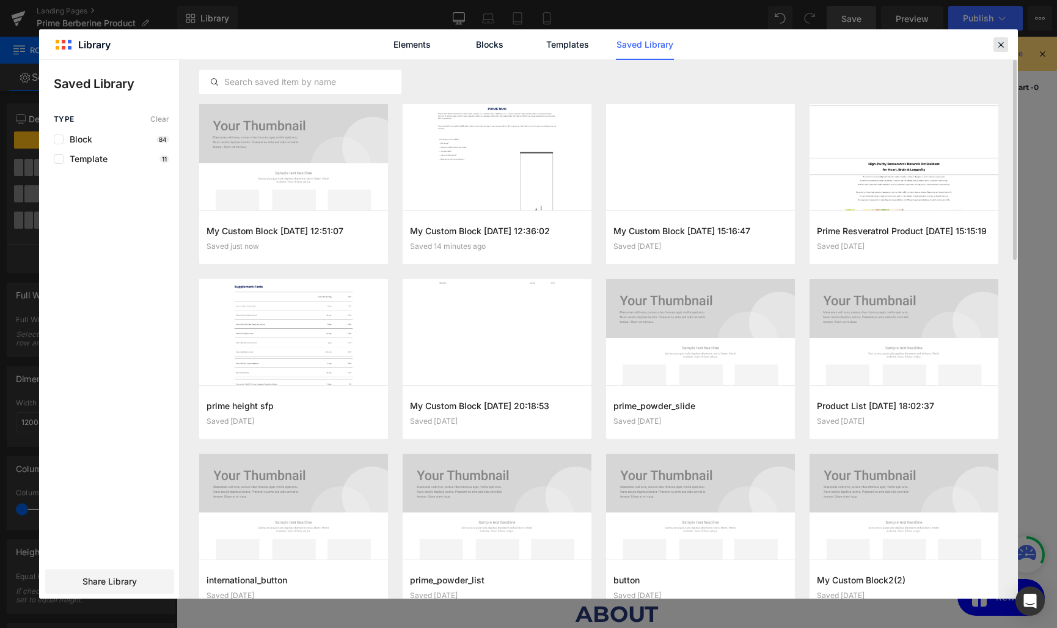
click at [1000, 45] on icon at bounding box center [1000, 44] width 11 height 11
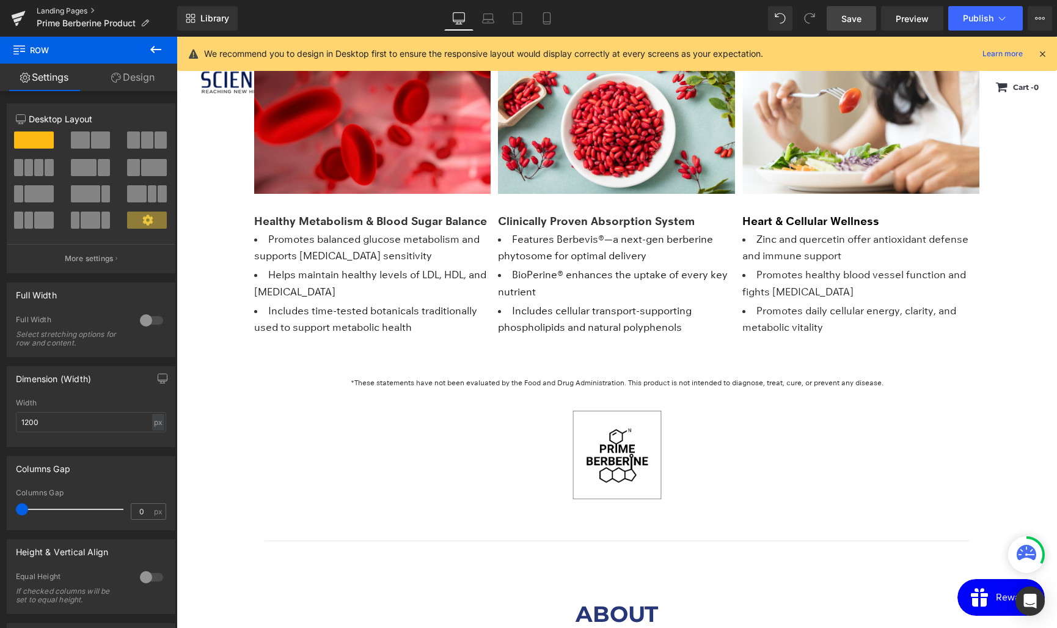
click at [64, 6] on link "Landing Pages" at bounding box center [107, 11] width 141 height 10
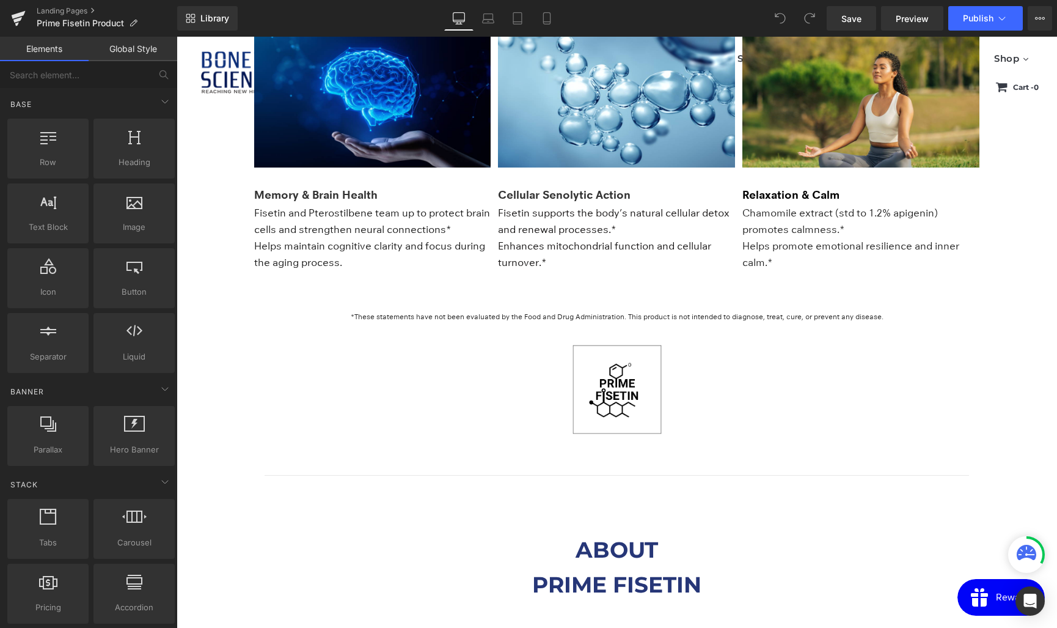
scroll to position [1663, 0]
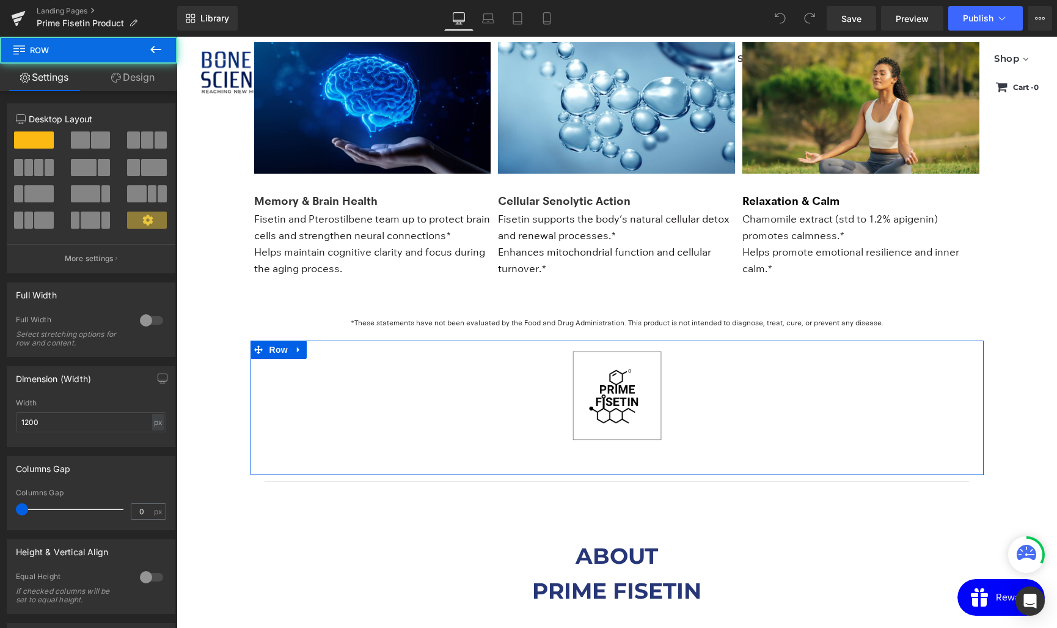
click at [555, 368] on div "Image Row" at bounding box center [617, 407] width 733 height 134
click at [280, 349] on span "Row" at bounding box center [278, 349] width 24 height 18
click at [298, 346] on icon at bounding box center [299, 349] width 9 height 9
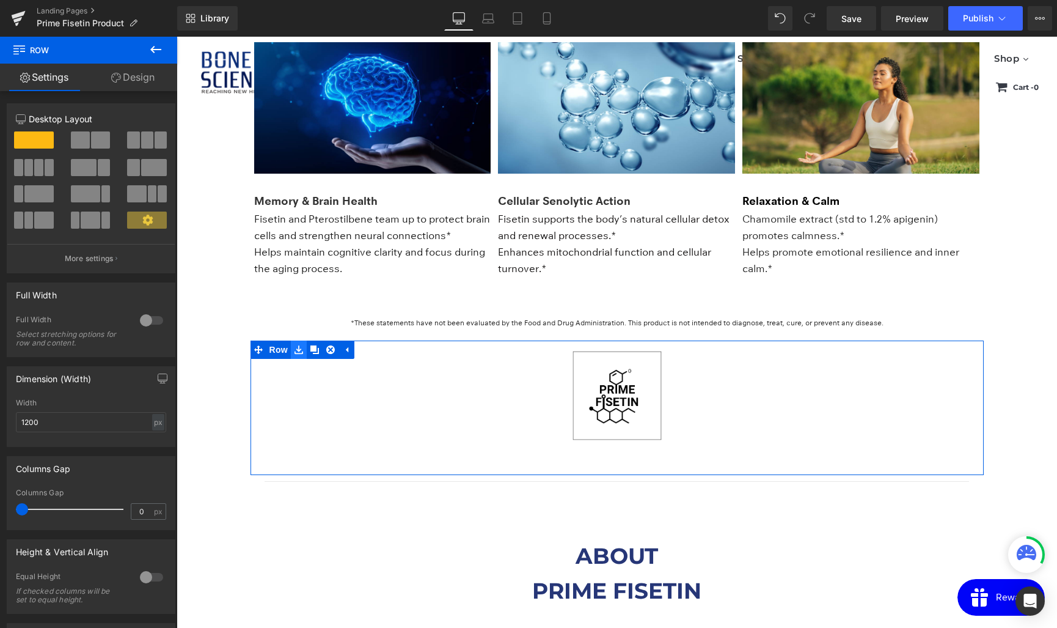
click at [302, 348] on icon at bounding box center [299, 349] width 9 height 9
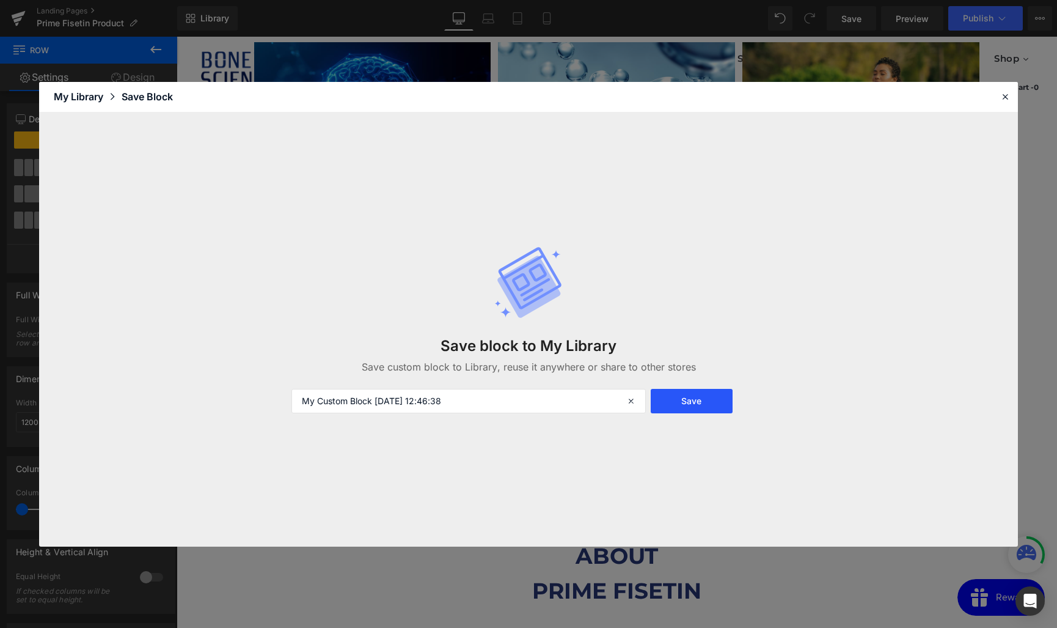
click at [708, 405] on button "Save" at bounding box center [691, 401] width 81 height 24
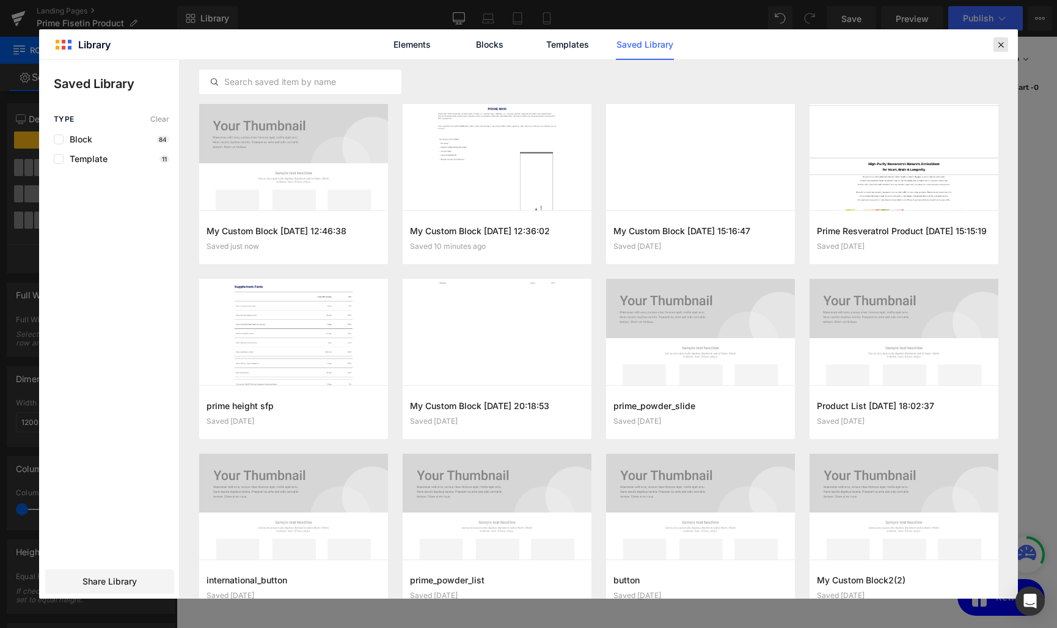
drag, startPoint x: 1003, startPoint y: 43, endPoint x: 610, endPoint y: 107, distance: 397.4
click at [1003, 43] on icon at bounding box center [1000, 44] width 11 height 11
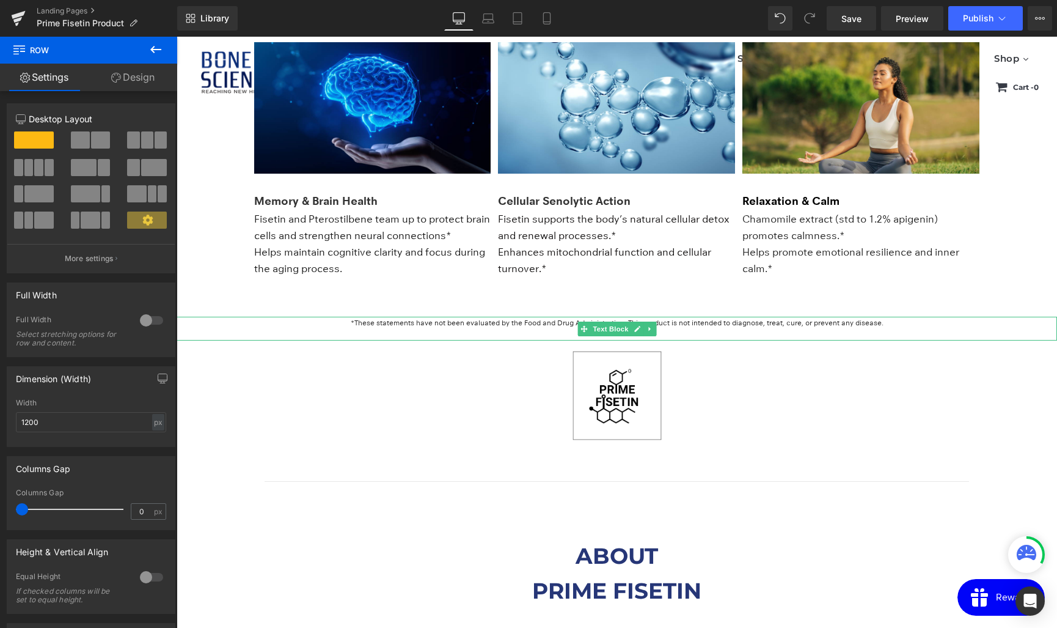
click at [615, 326] on span "Text Block" at bounding box center [610, 328] width 40 height 15
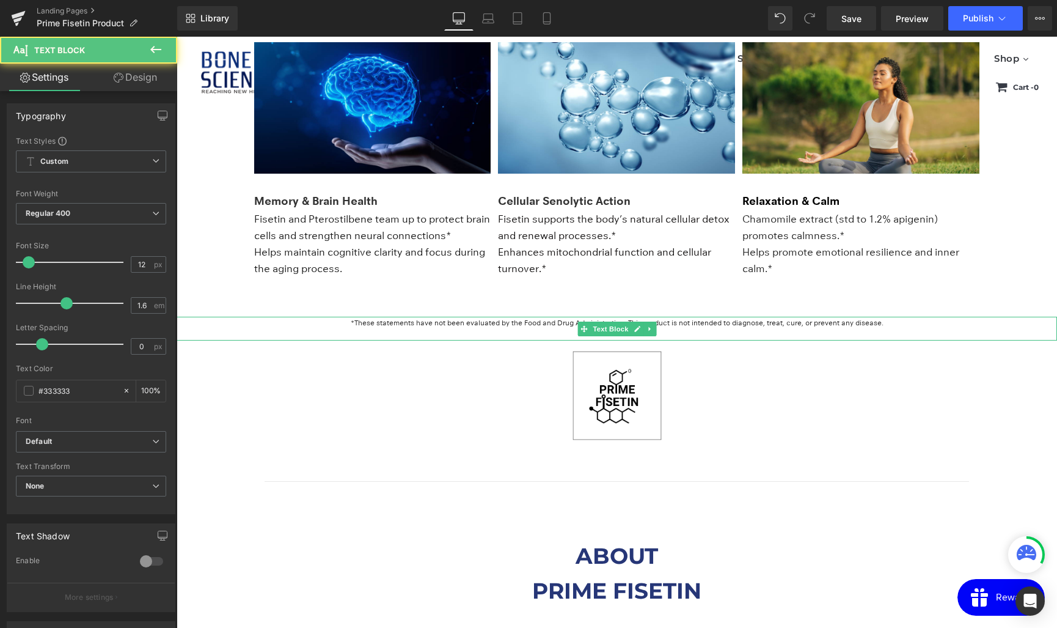
click at [425, 329] on p at bounding box center [617, 335] width 881 height 12
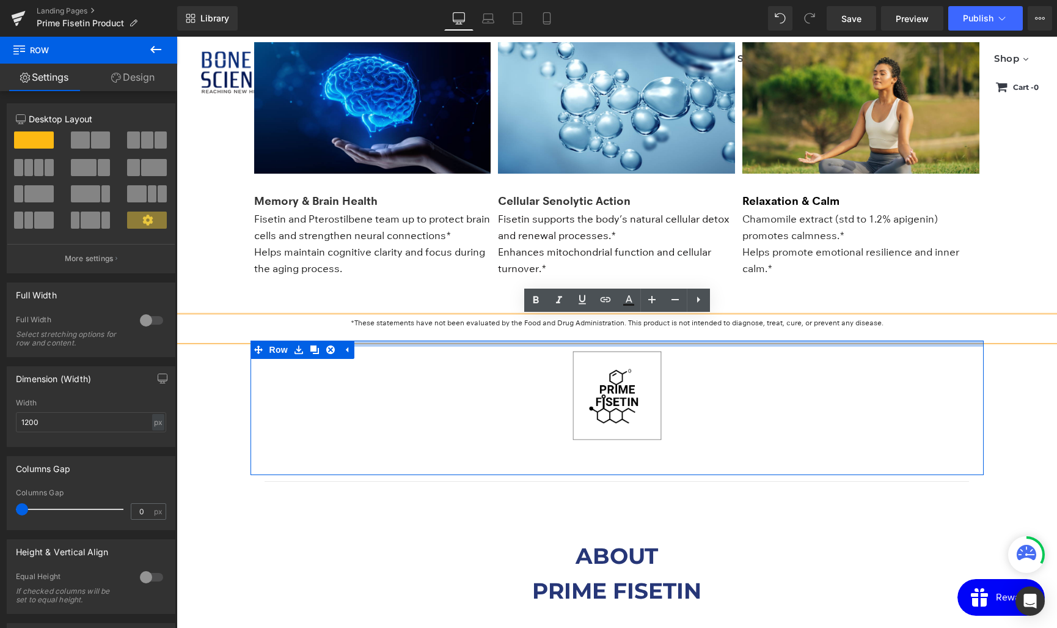
click at [427, 343] on div at bounding box center [617, 343] width 733 height 6
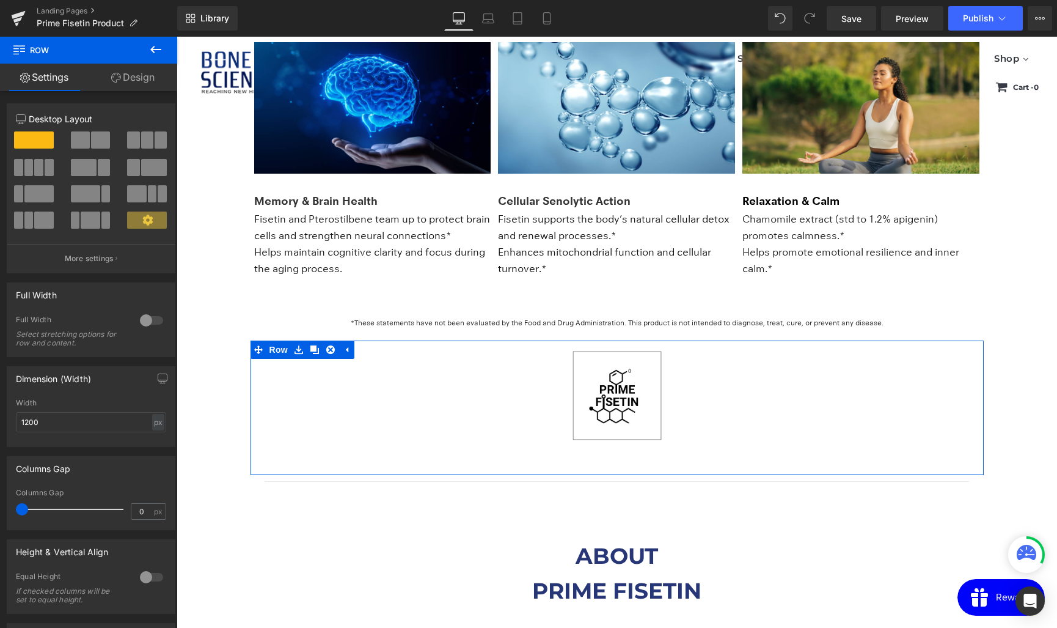
click at [129, 81] on link "Design" at bounding box center [133, 77] width 89 height 27
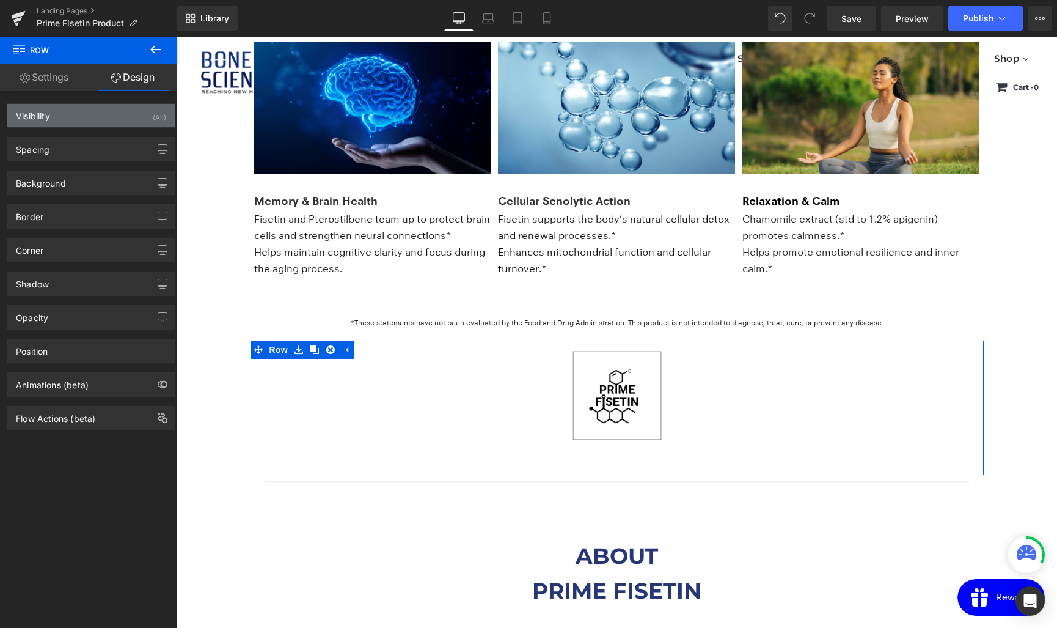
click at [54, 118] on div "Visibility (All)" at bounding box center [90, 115] width 167 height 23
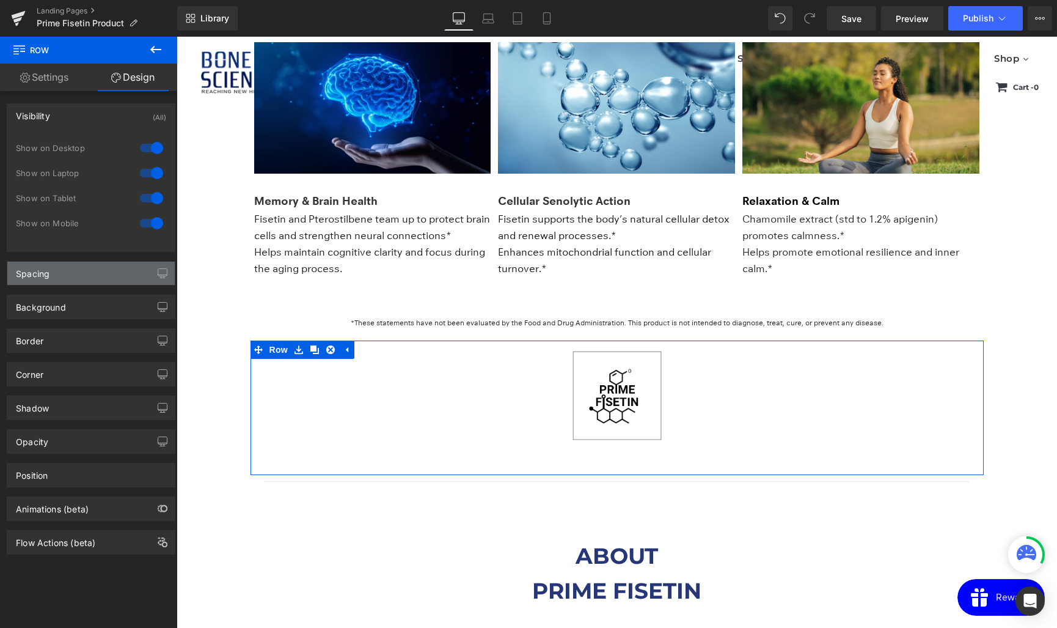
click at [64, 271] on div "Spacing" at bounding box center [90, 273] width 167 height 23
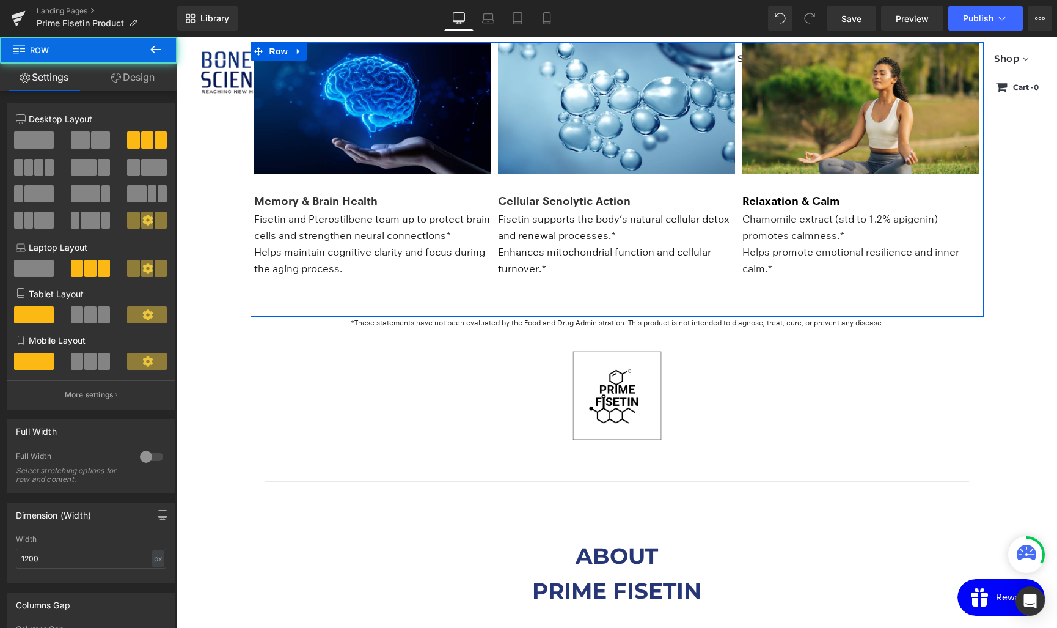
click at [297, 306] on div "Image Memory & Brain Health Text Block Fisetin and Pterostilbene team up to pro…" at bounding box center [617, 179] width 733 height 275
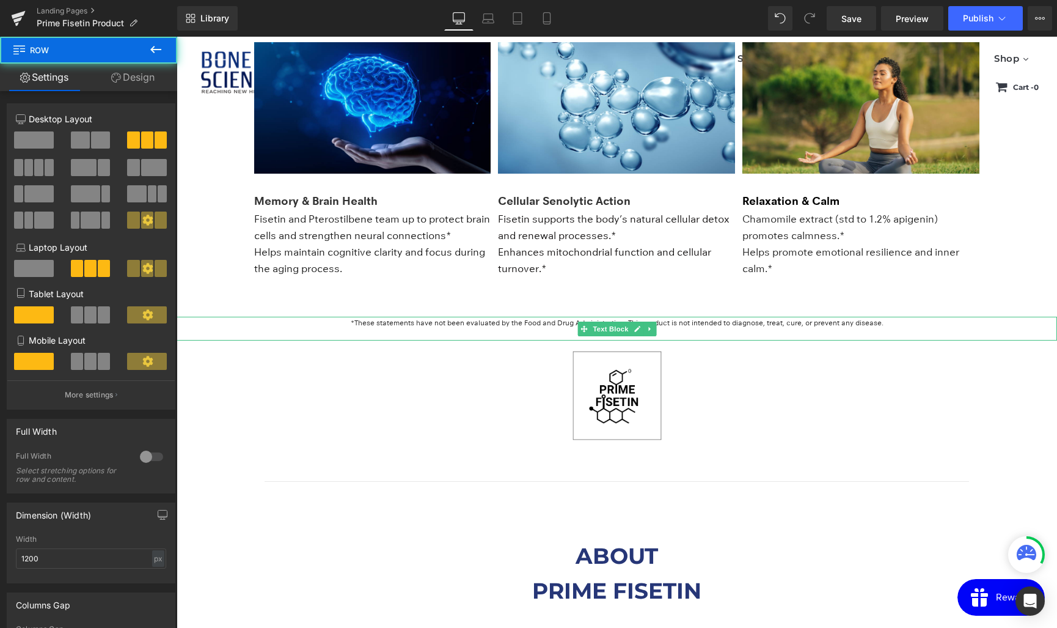
click at [290, 327] on p "*These statements have not been evaluated by the Food and Drug Administration. …" at bounding box center [617, 323] width 881 height 12
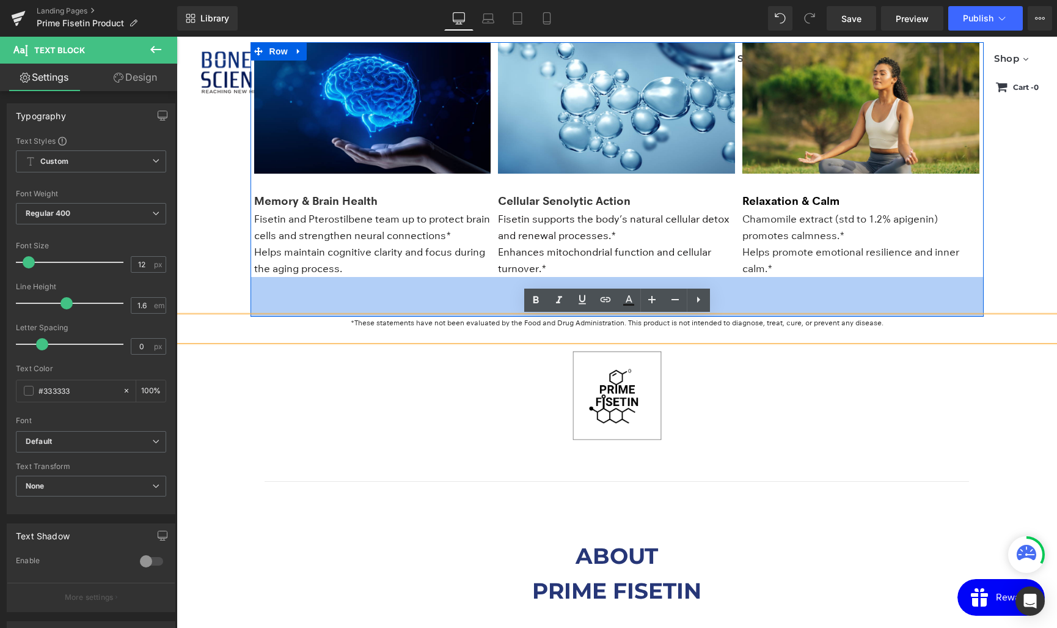
click at [257, 301] on div "65px" at bounding box center [617, 297] width 733 height 40
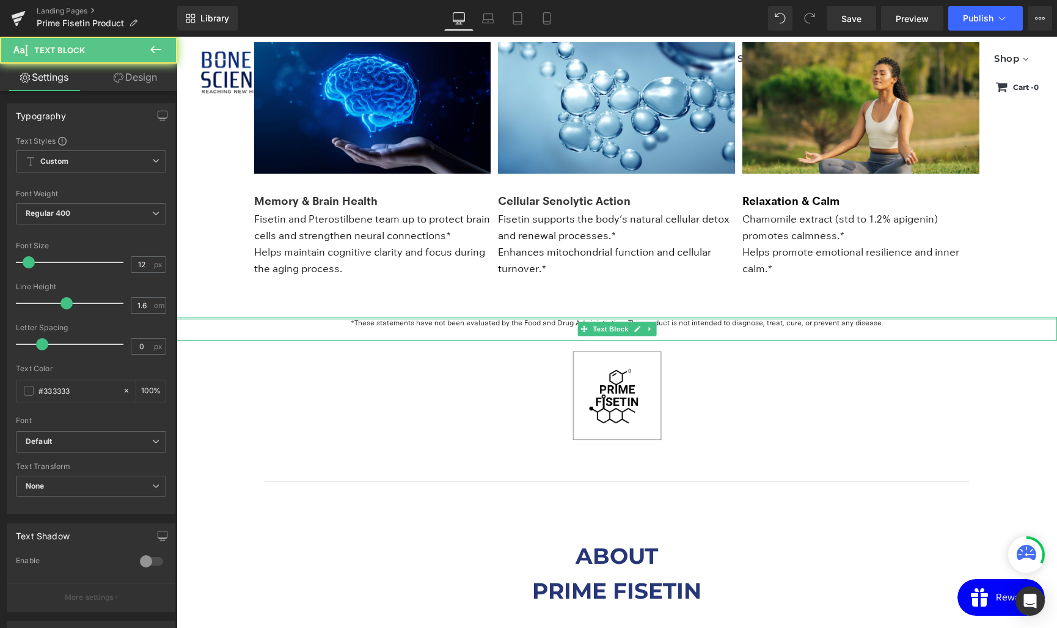
click at [229, 317] on div at bounding box center [617, 318] width 881 height 3
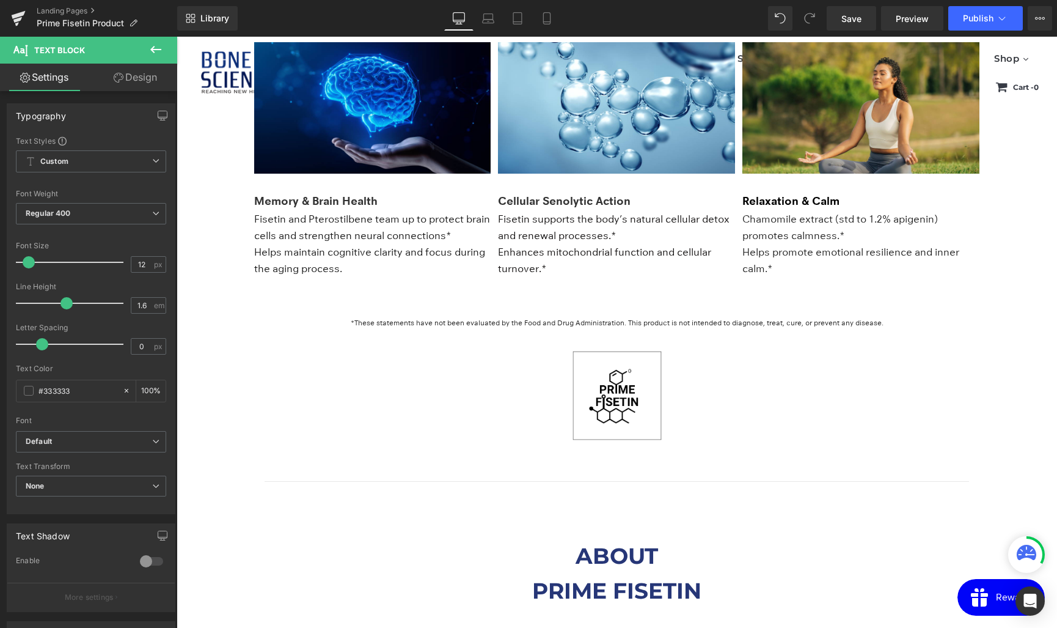
click at [142, 82] on link "Design" at bounding box center [135, 77] width 89 height 27
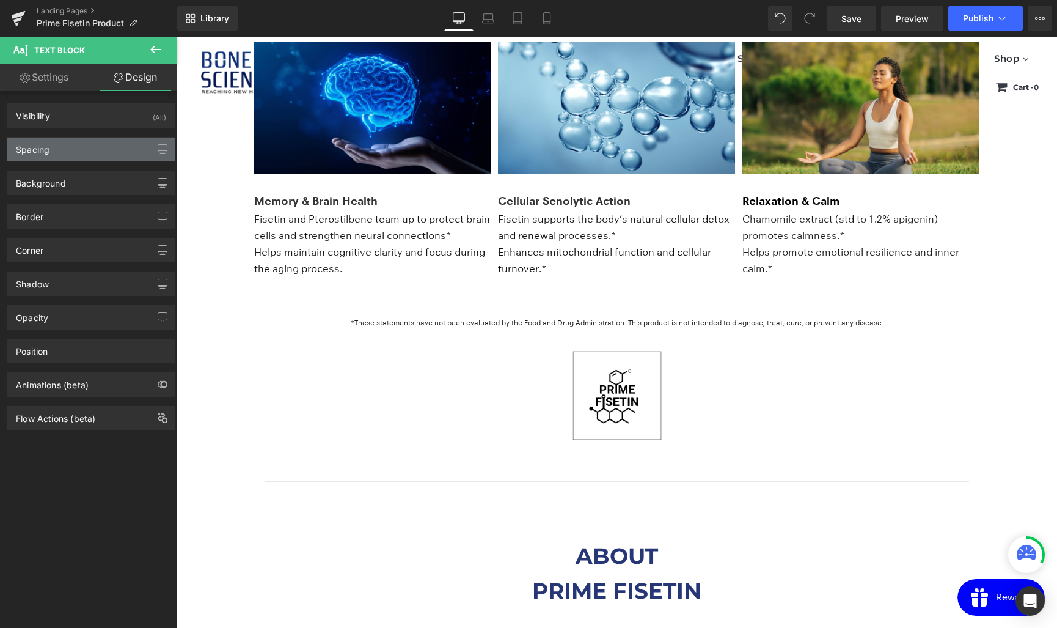
click at [73, 148] on div "Spacing" at bounding box center [90, 148] width 167 height 23
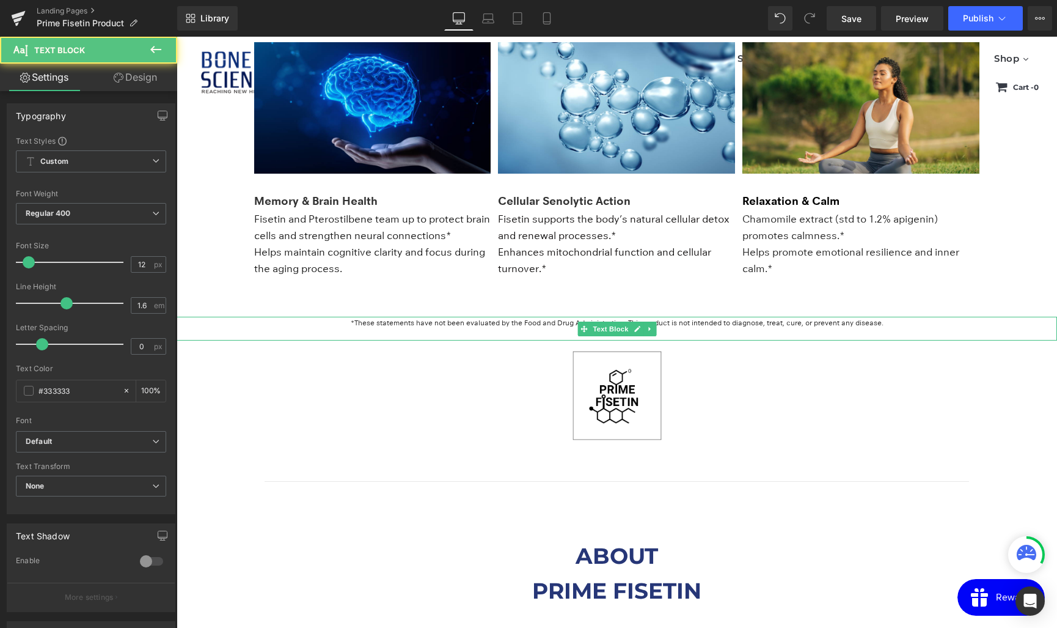
click at [370, 321] on font "*These statements have not been evaluated by the Food and Drug Administration. …" at bounding box center [617, 322] width 533 height 9
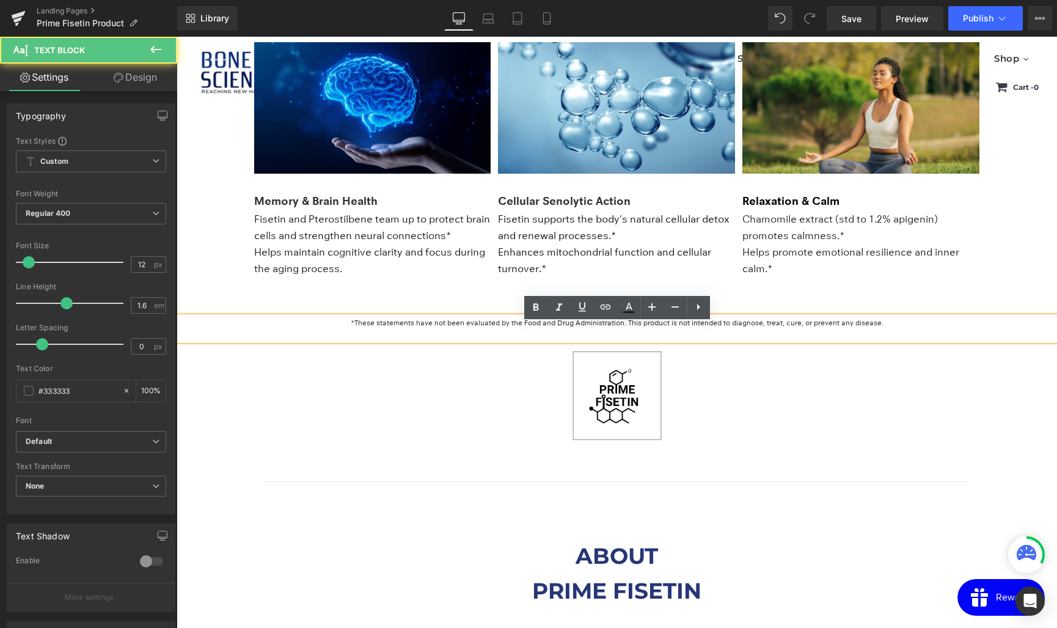
scroll to position [1651, 0]
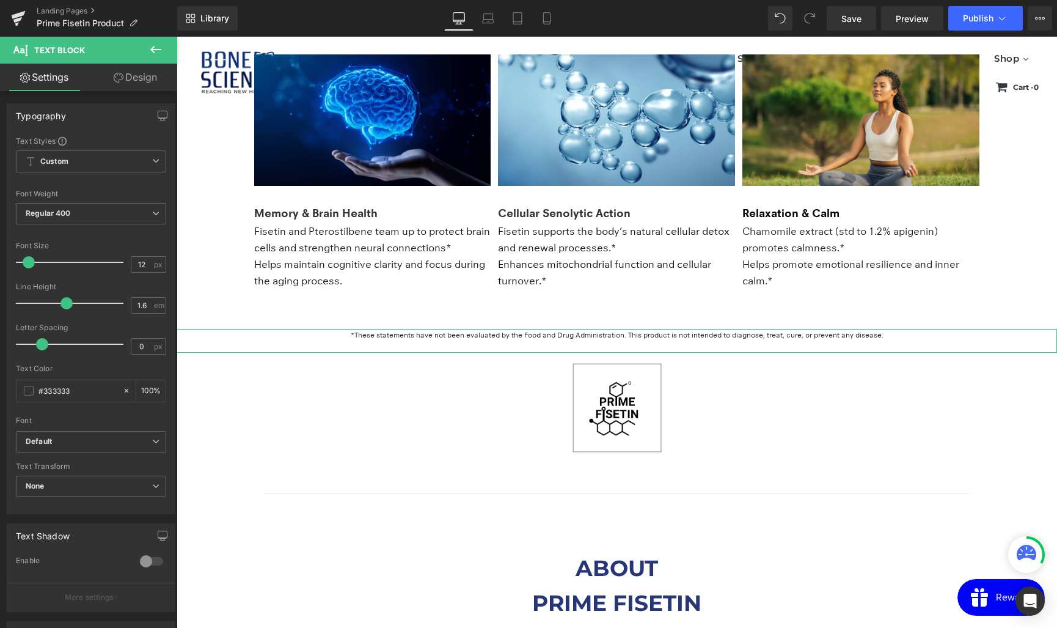
click at [137, 81] on link "Design" at bounding box center [135, 77] width 89 height 27
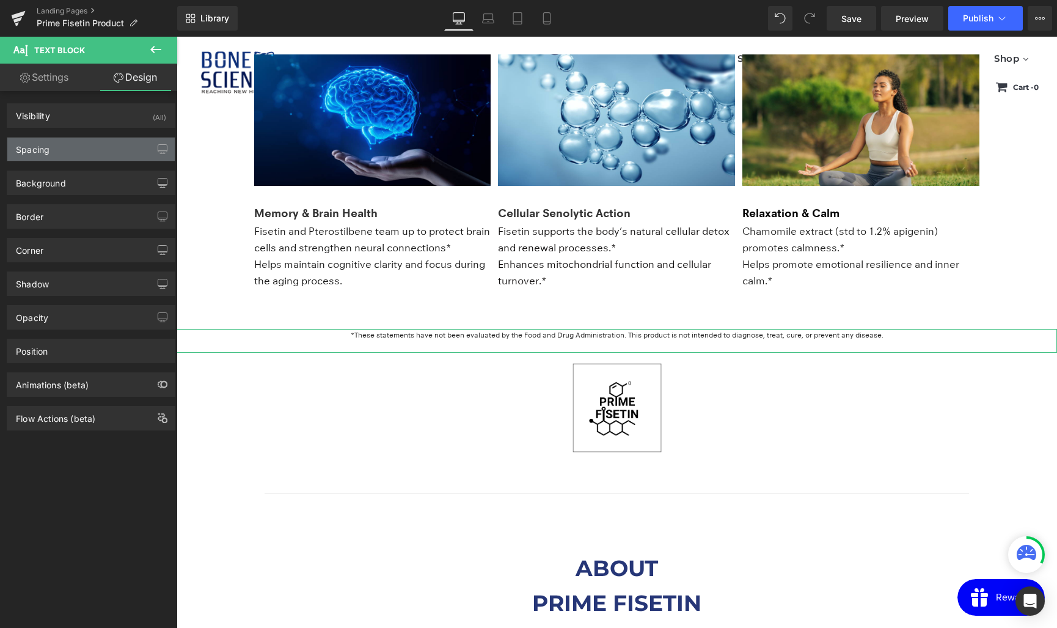
click at [70, 158] on div "Spacing" at bounding box center [90, 148] width 167 height 23
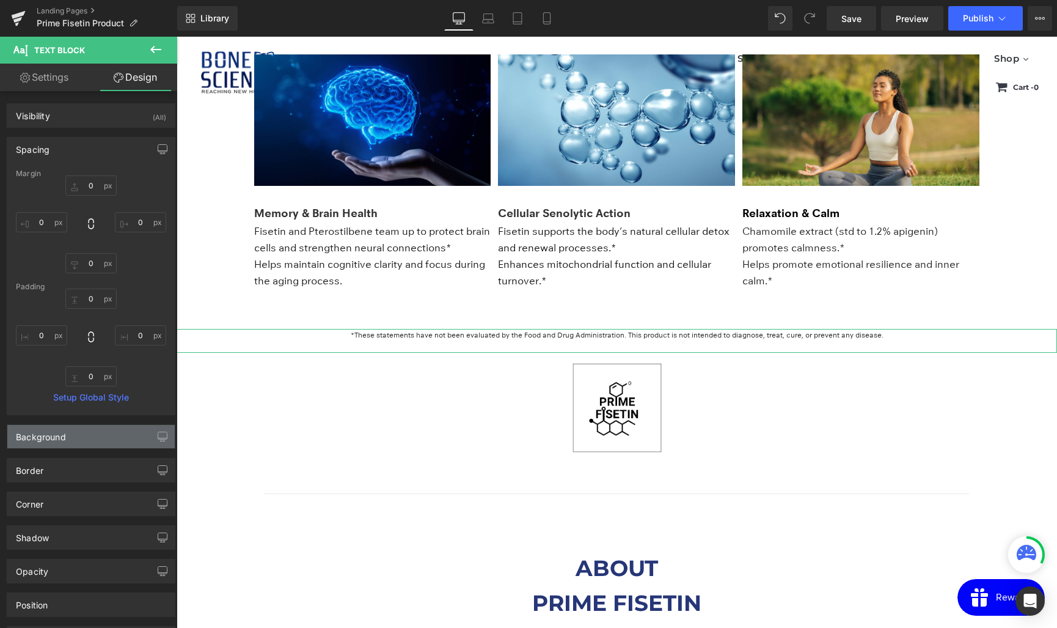
click at [66, 436] on div "Background" at bounding box center [90, 436] width 167 height 23
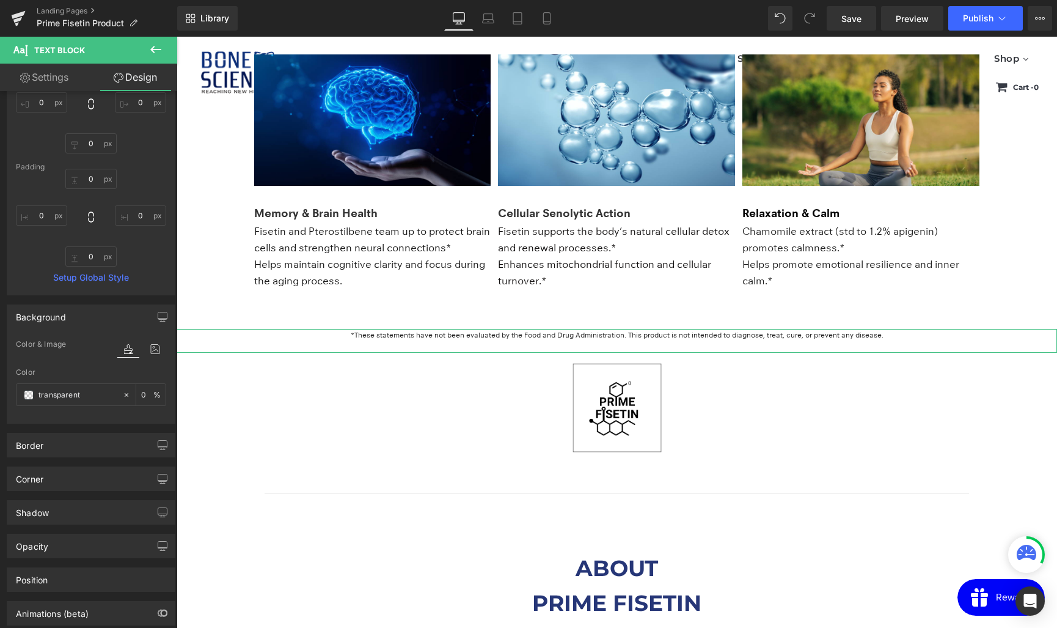
scroll to position [167, 0]
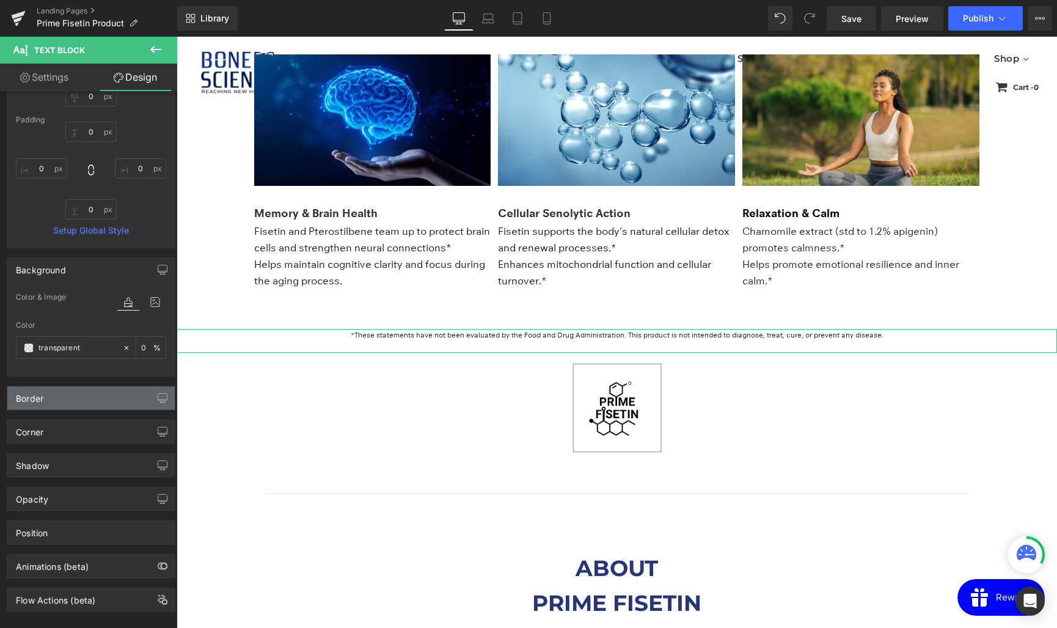
click at [57, 394] on div "Border" at bounding box center [90, 397] width 167 height 23
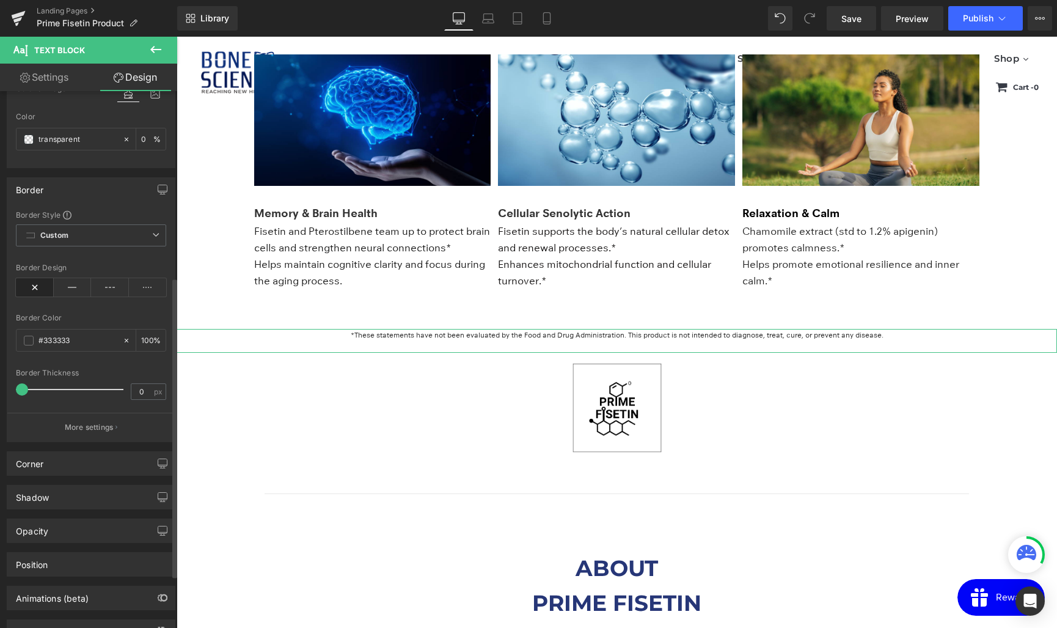
scroll to position [387, 0]
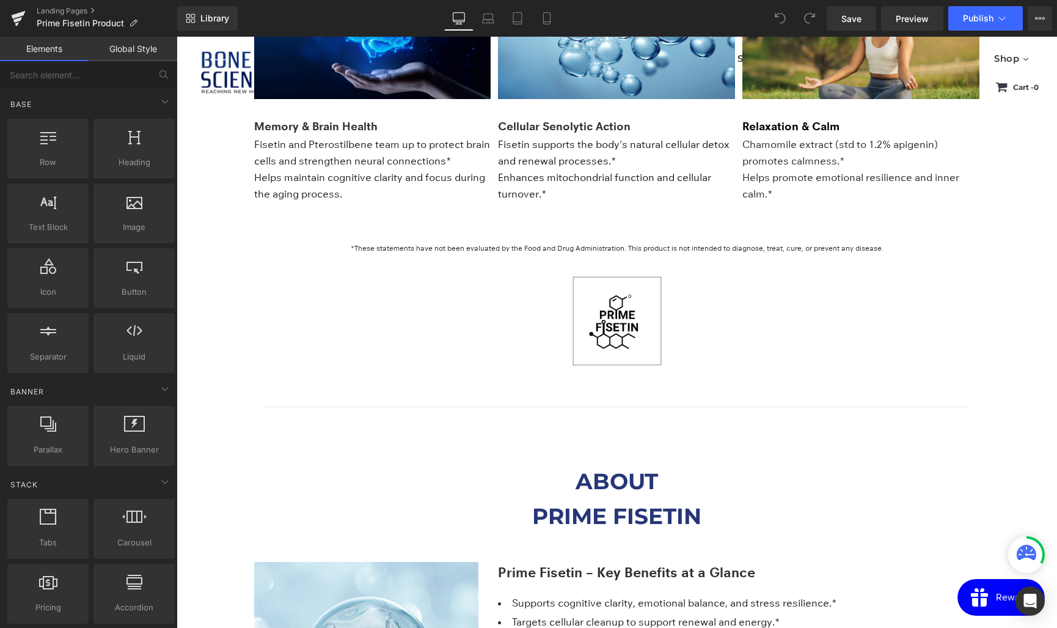
scroll to position [1846, 0]
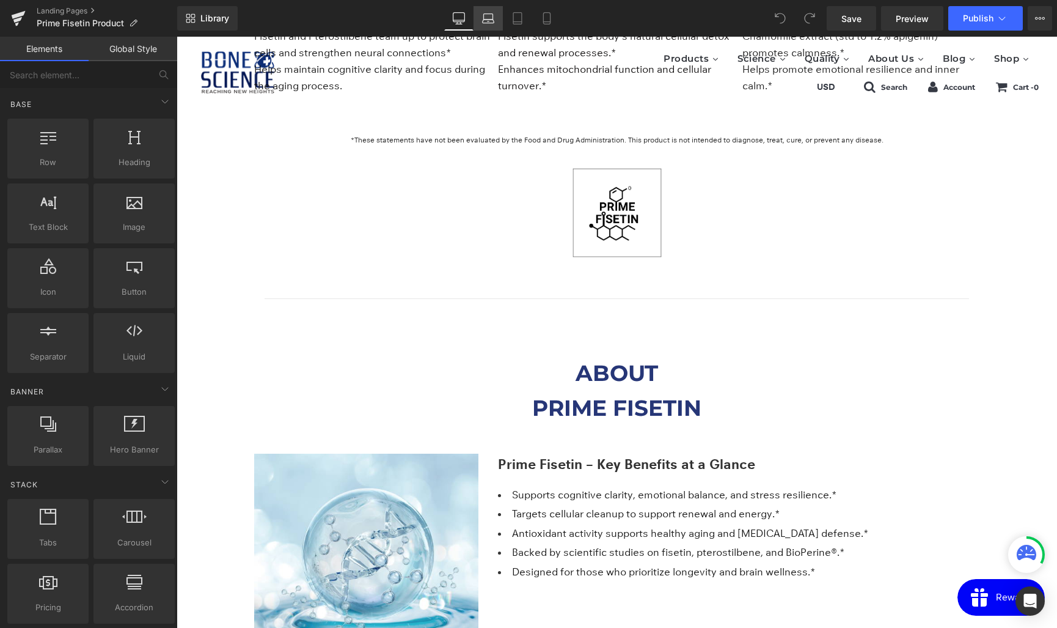
click at [492, 23] on icon at bounding box center [489, 22] width 12 height 4
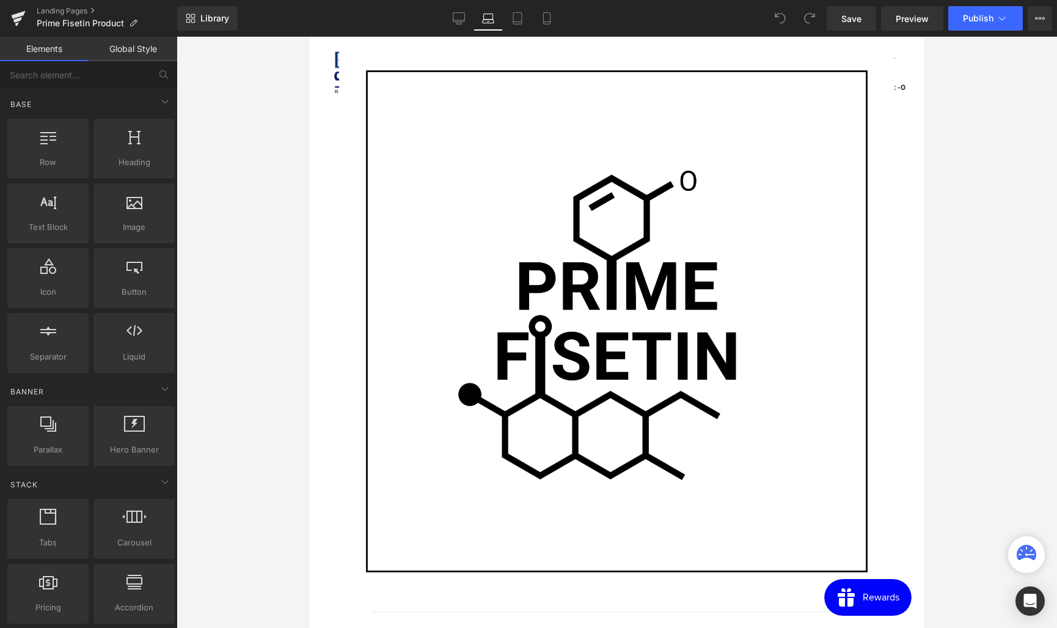
scroll to position [1944, 0]
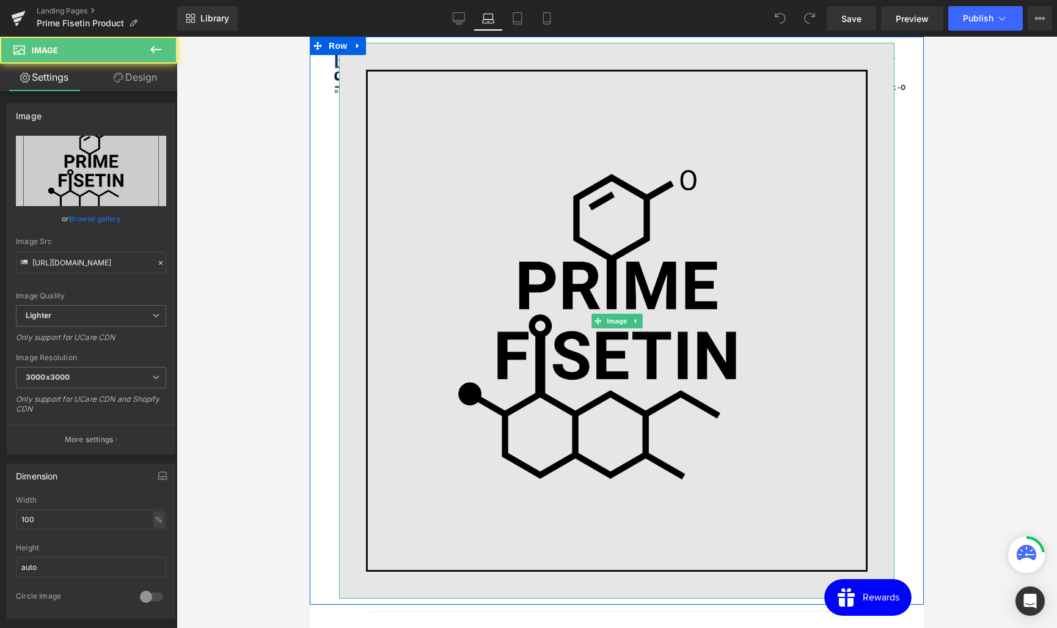
click at [494, 226] on img at bounding box center [616, 320] width 555 height 555
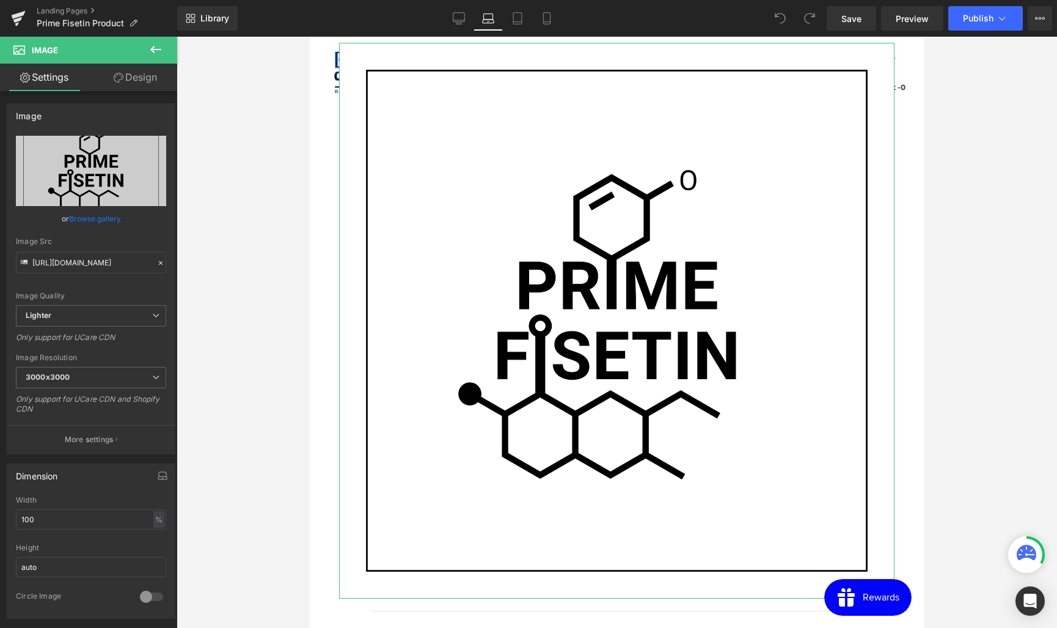
click at [130, 80] on link "Design" at bounding box center [135, 77] width 89 height 27
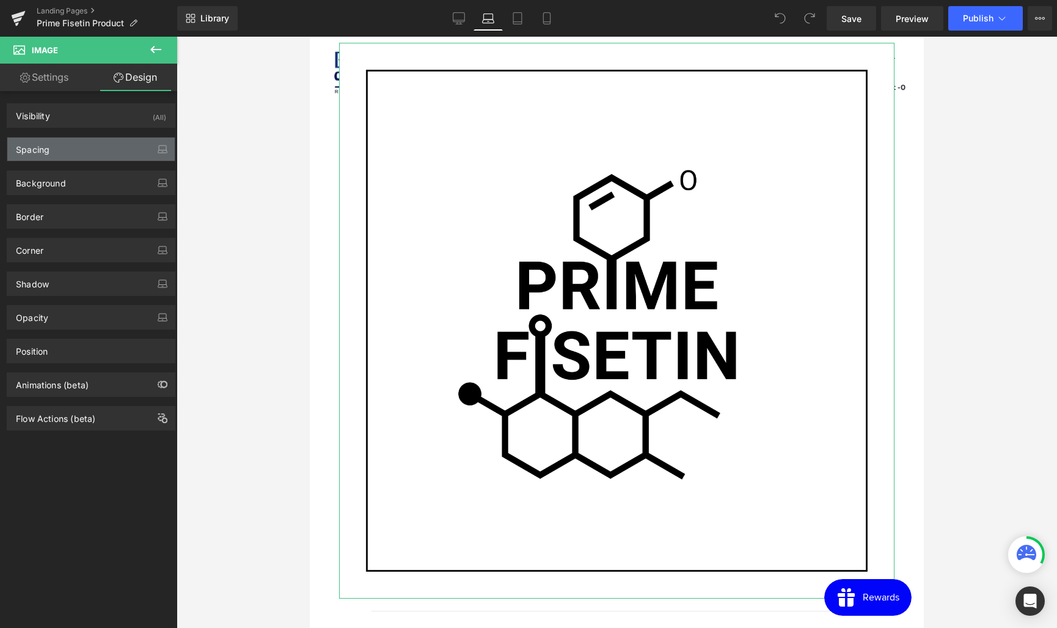
click at [72, 150] on div "Spacing" at bounding box center [90, 148] width 167 height 23
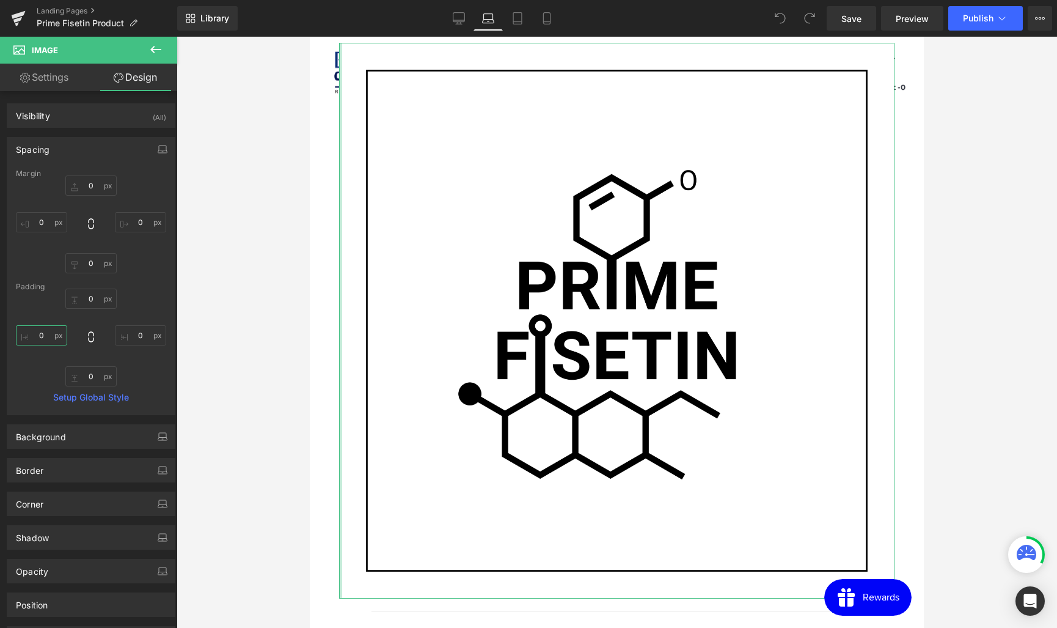
click at [38, 335] on input "text" at bounding box center [41, 335] width 51 height 20
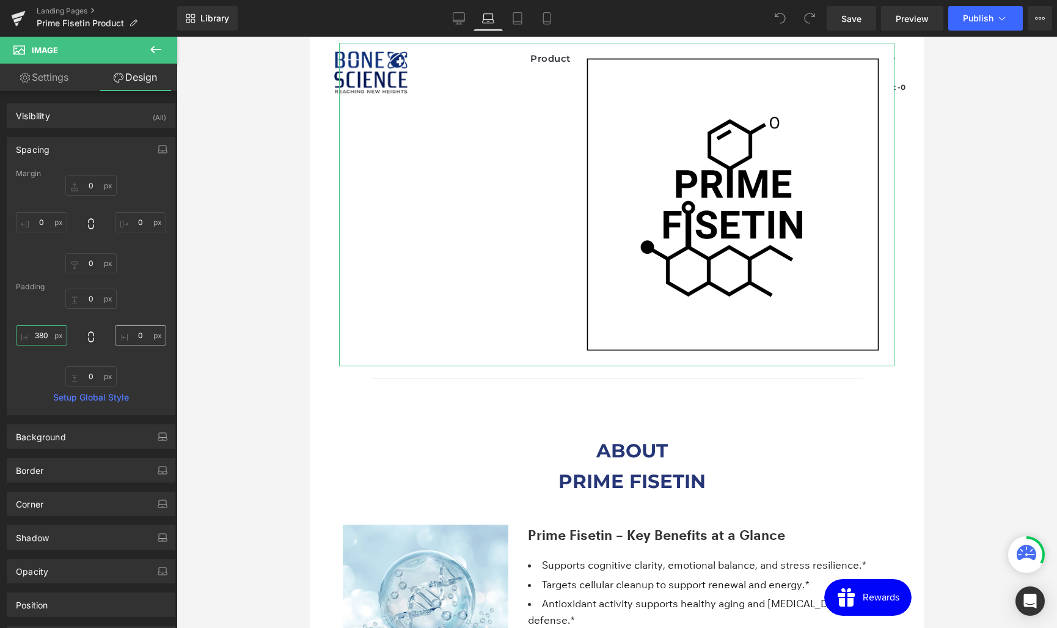
type input "380"
click at [134, 334] on input "text" at bounding box center [140, 335] width 51 height 20
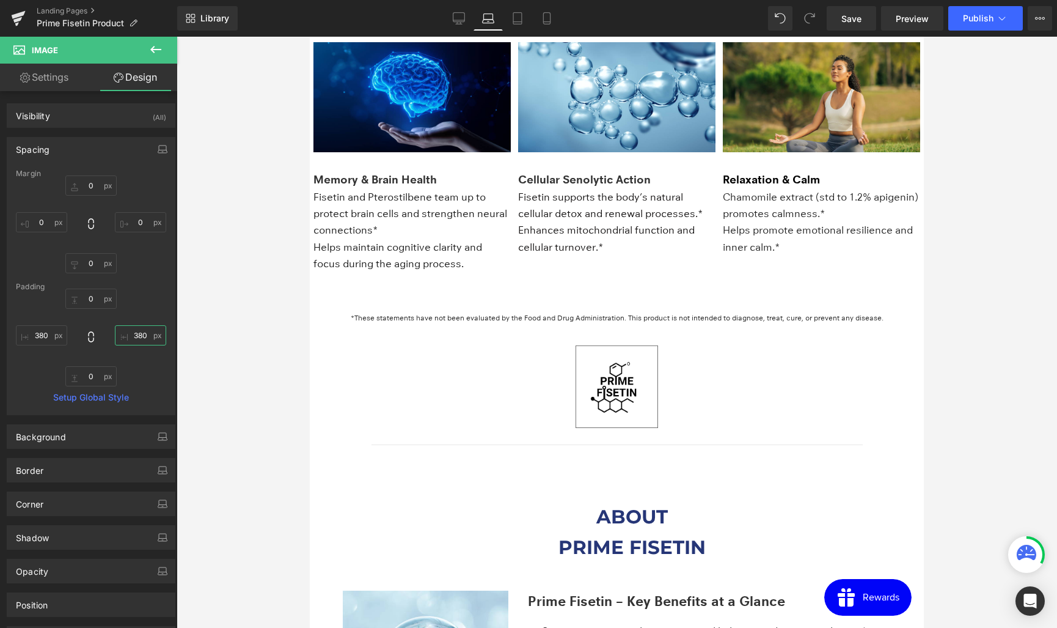
scroll to position [1649, 0]
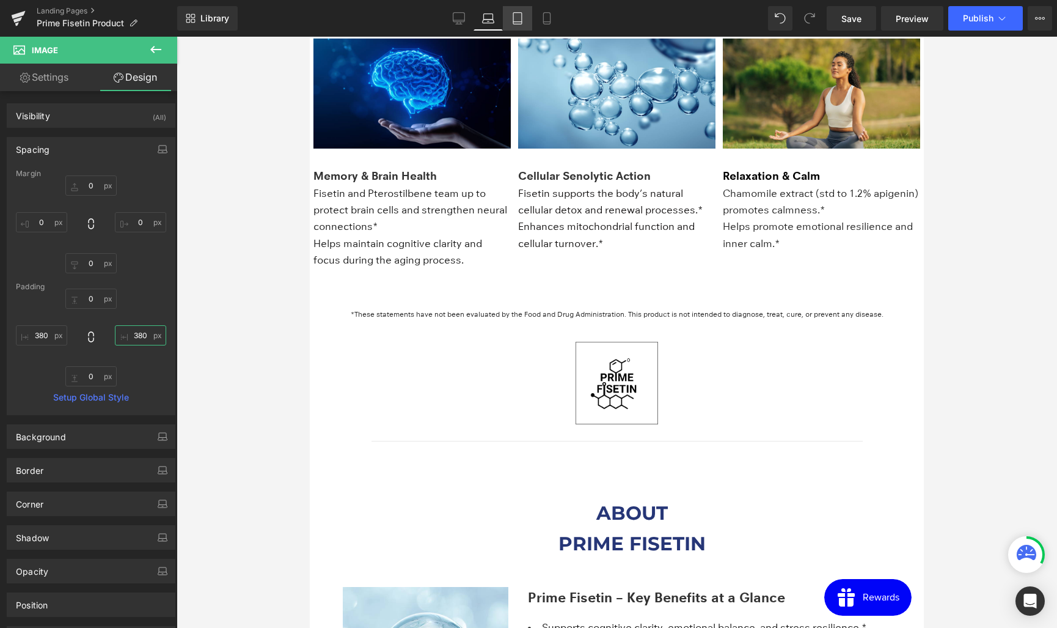
type input "380"
click at [516, 18] on icon at bounding box center [517, 18] width 12 height 12
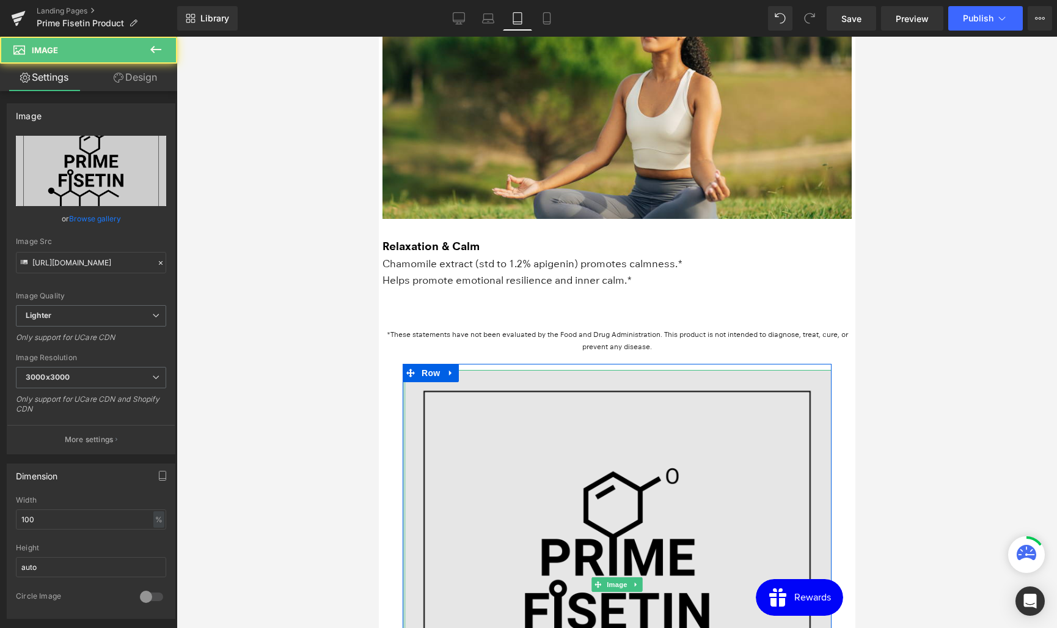
click at [576, 442] on img at bounding box center [616, 584] width 429 height 429
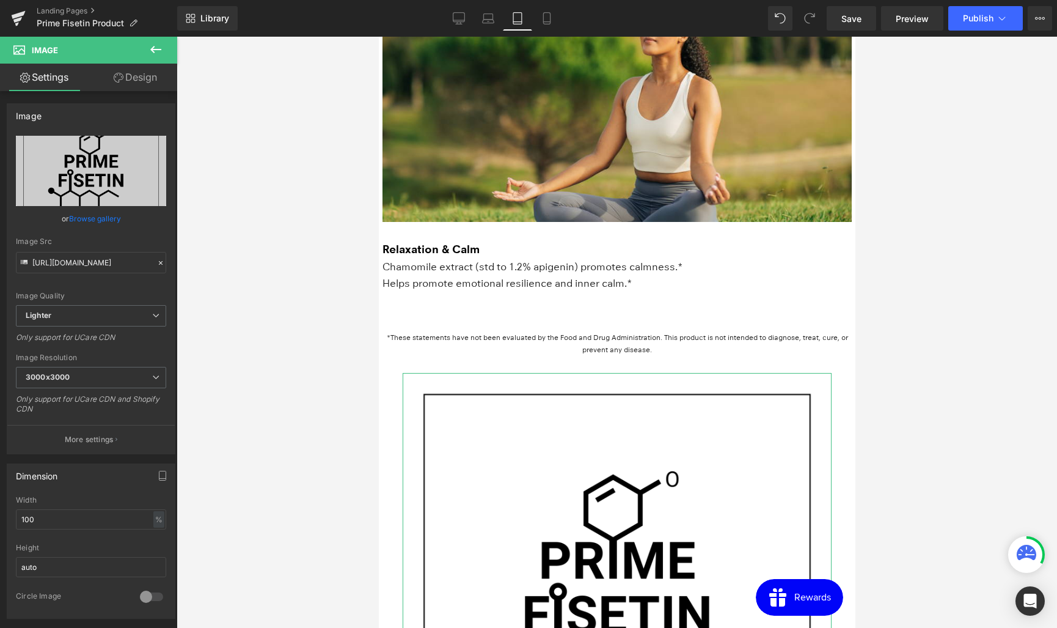
click at [136, 78] on link "Design" at bounding box center [135, 77] width 89 height 27
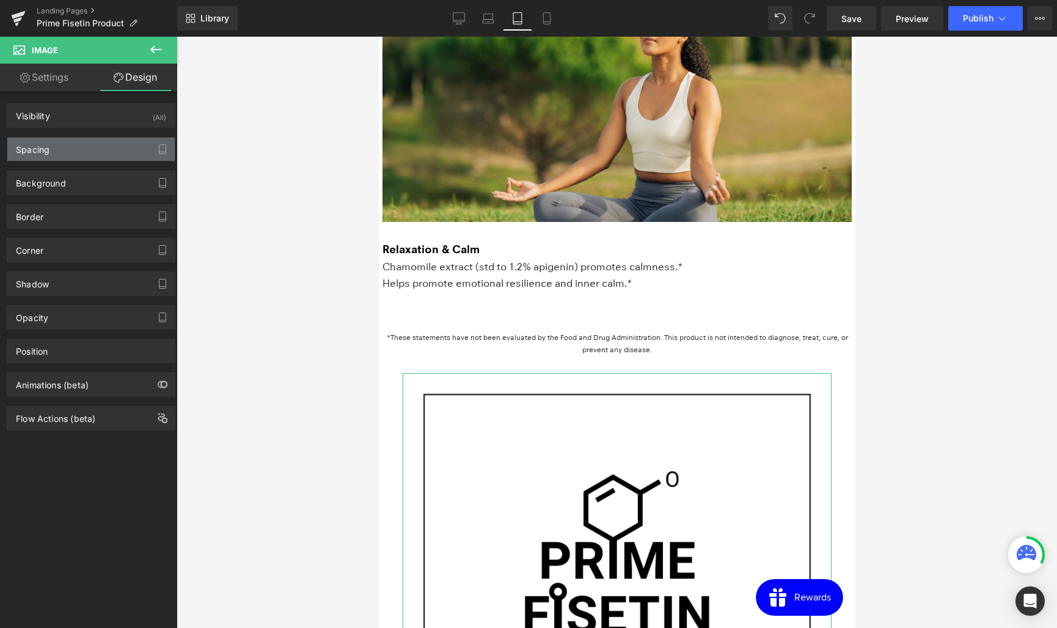
click at [86, 155] on div "Spacing" at bounding box center [90, 148] width 167 height 23
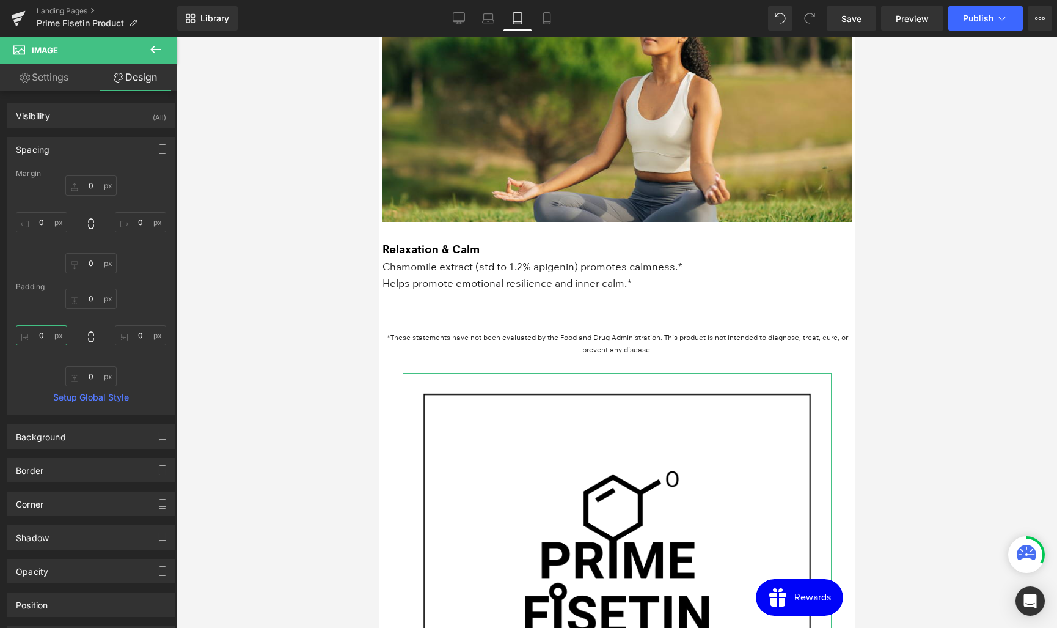
click at [40, 339] on input "0" at bounding box center [41, 335] width 51 height 20
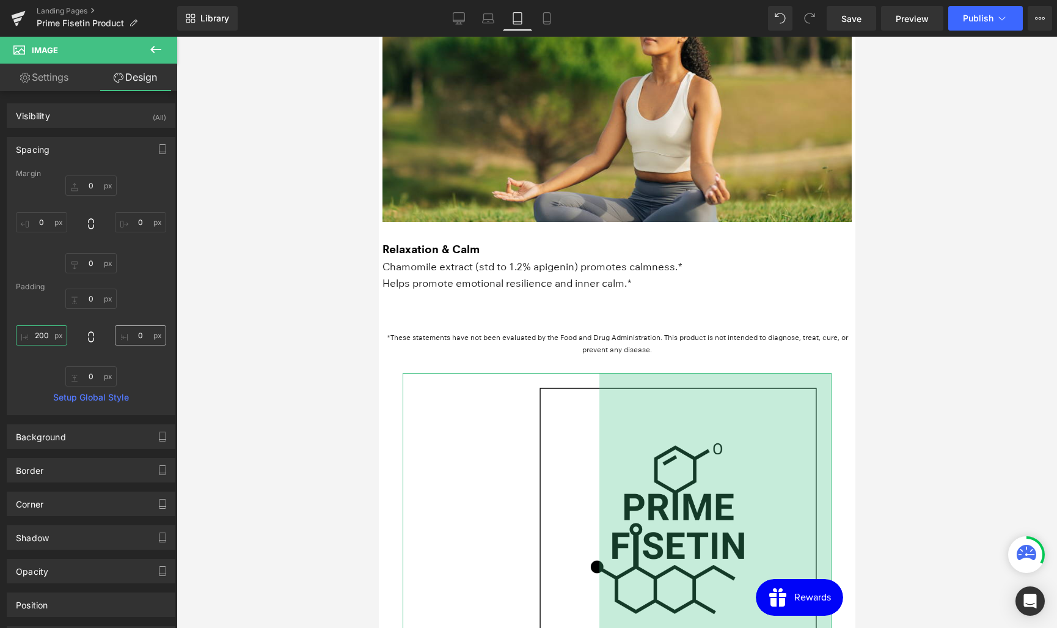
type input "200"
click at [125, 339] on input "0" at bounding box center [140, 335] width 51 height 20
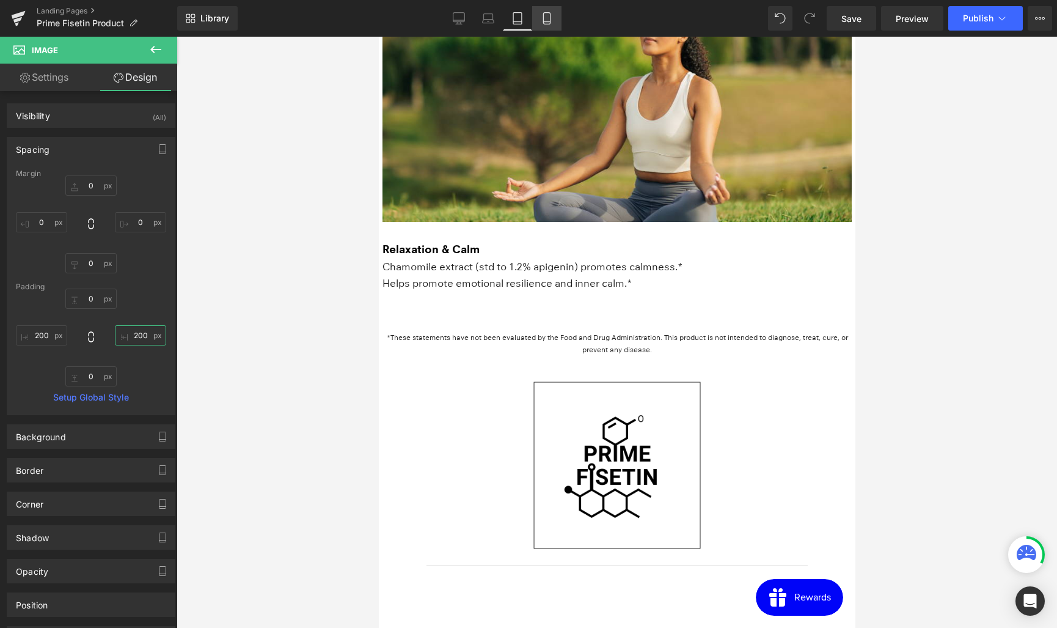
type input "200"
click at [548, 18] on icon at bounding box center [547, 18] width 12 height 12
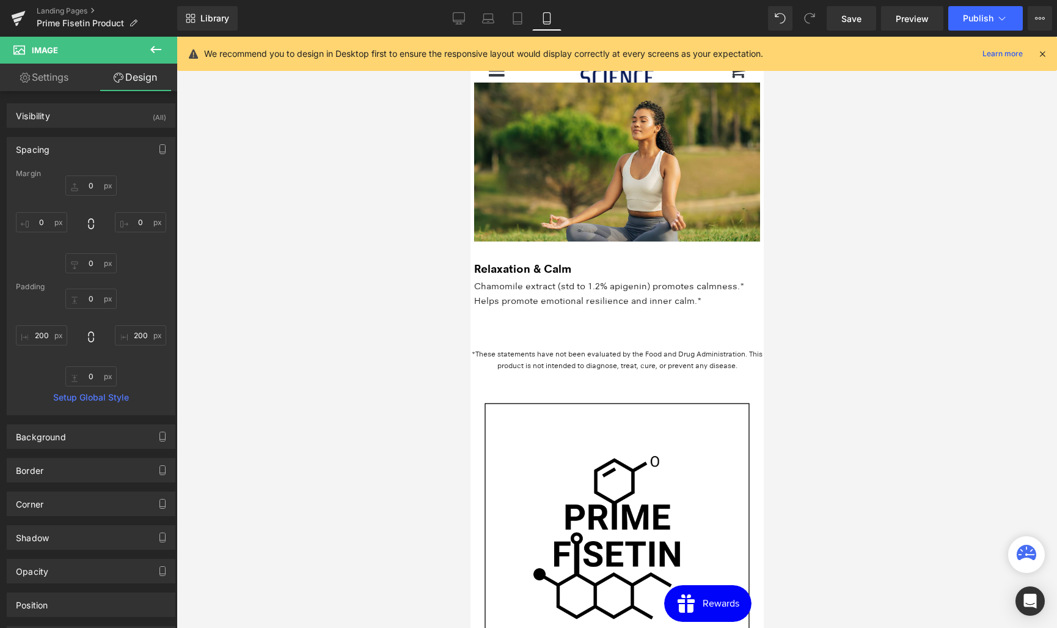
scroll to position [2188, 0]
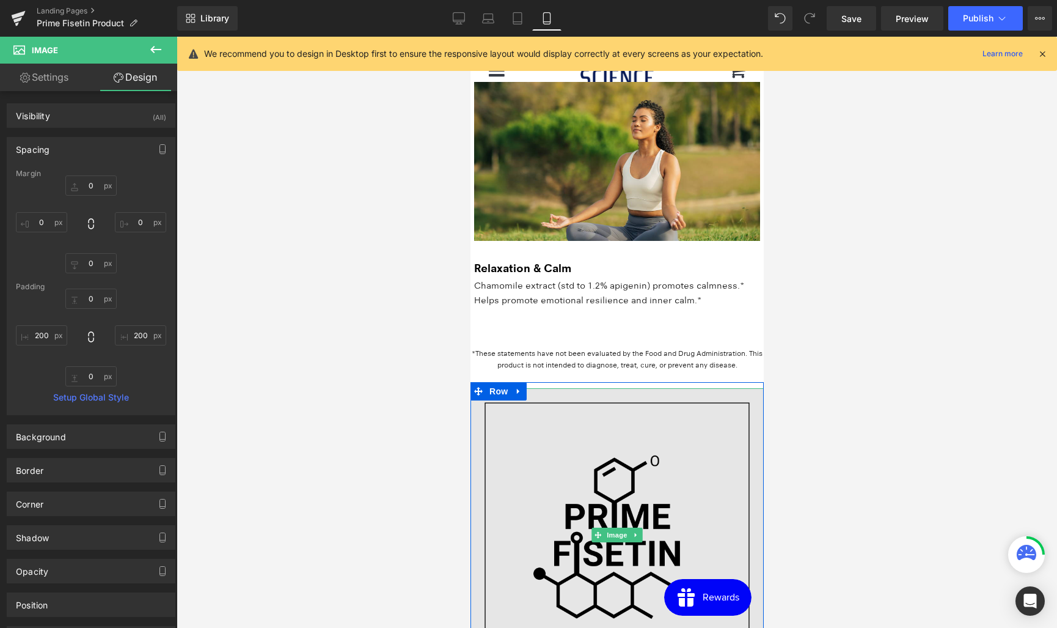
click at [610, 455] on img at bounding box center [616, 534] width 293 height 293
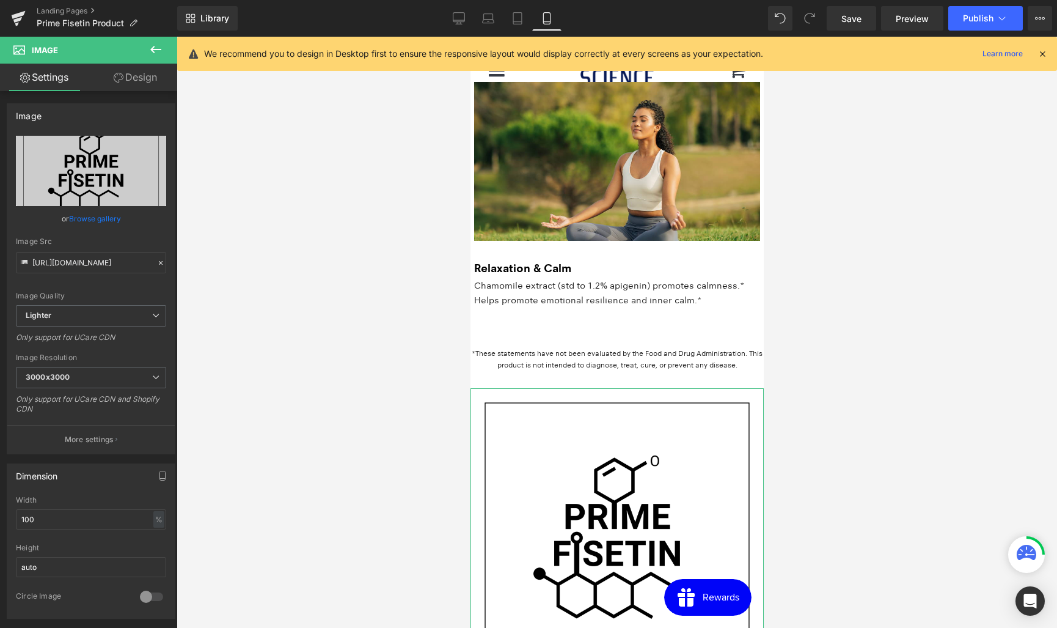
click at [145, 75] on link "Design" at bounding box center [135, 77] width 89 height 27
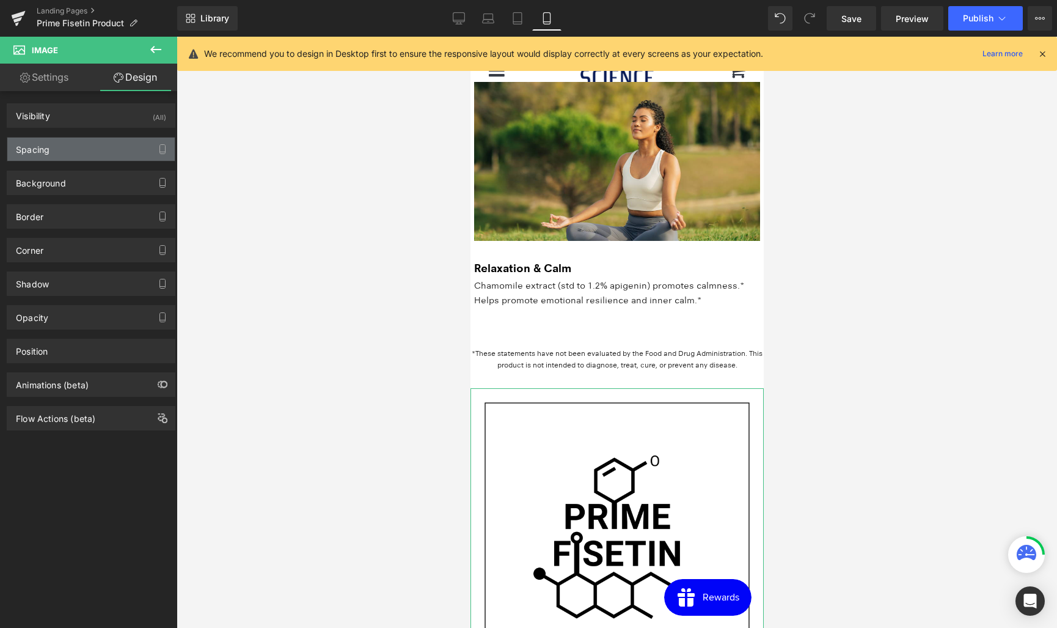
click at [64, 153] on div "Spacing" at bounding box center [90, 148] width 167 height 23
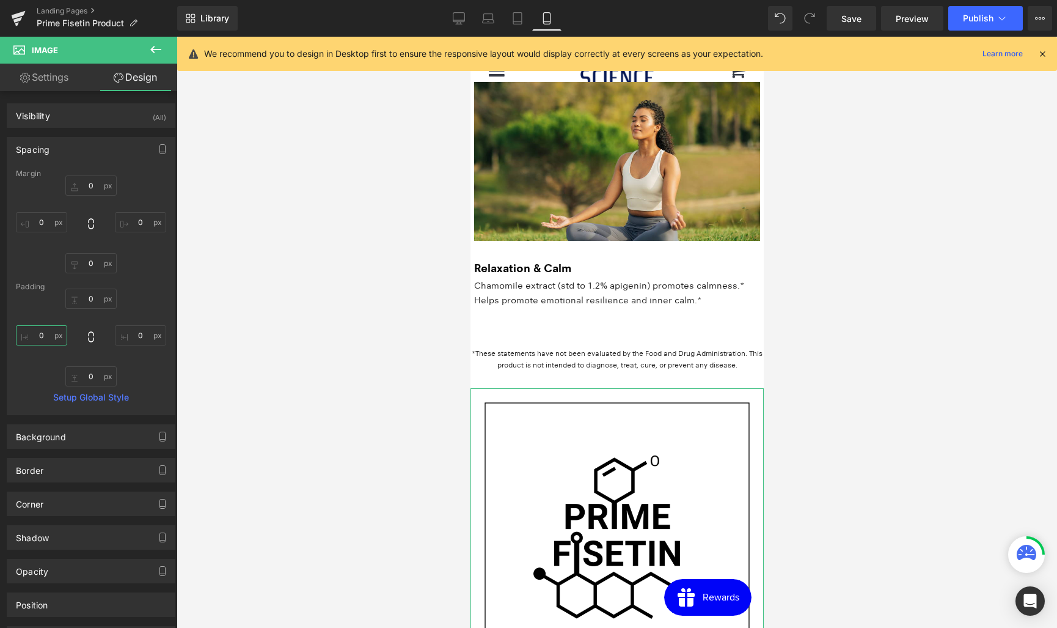
click at [43, 331] on input "0" at bounding box center [41, 335] width 51 height 20
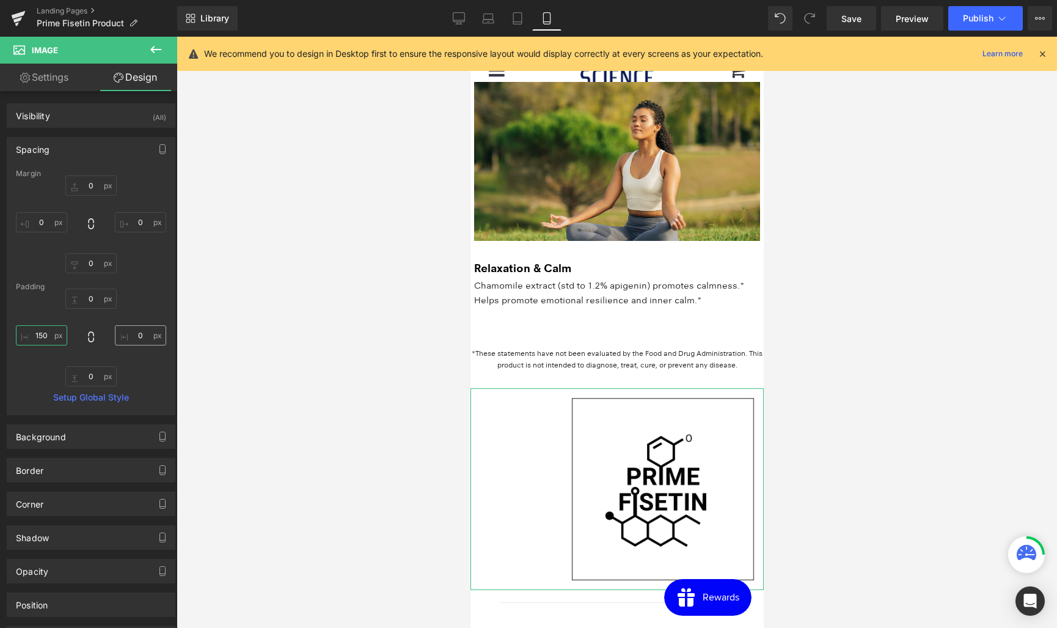
type input "150"
click at [137, 335] on input "0" at bounding box center [140, 335] width 51 height 20
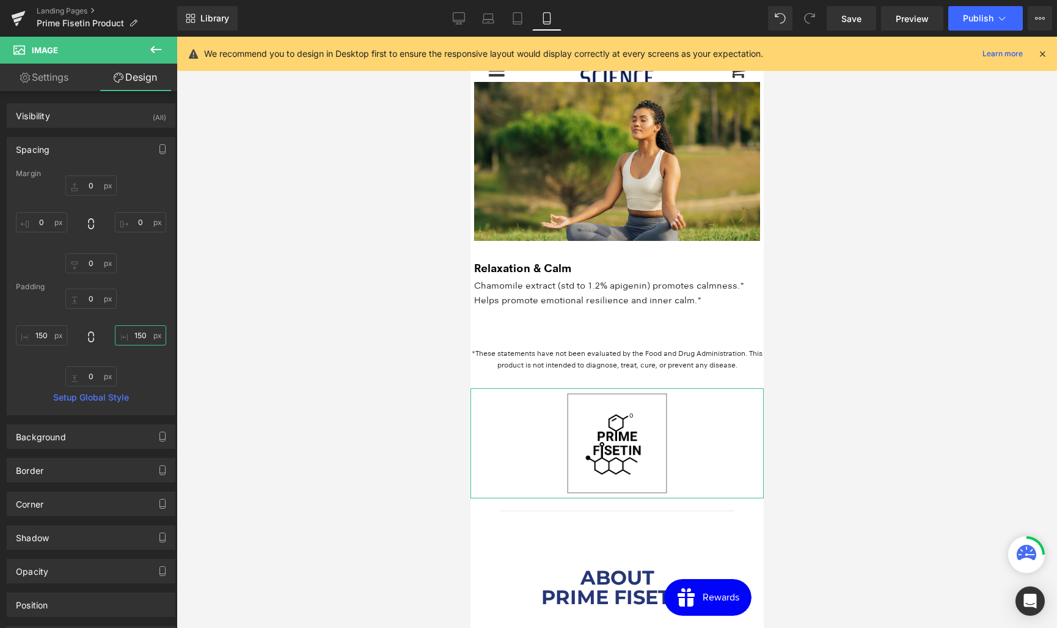
type input "150"
click at [460, 22] on icon at bounding box center [459, 17] width 12 height 9
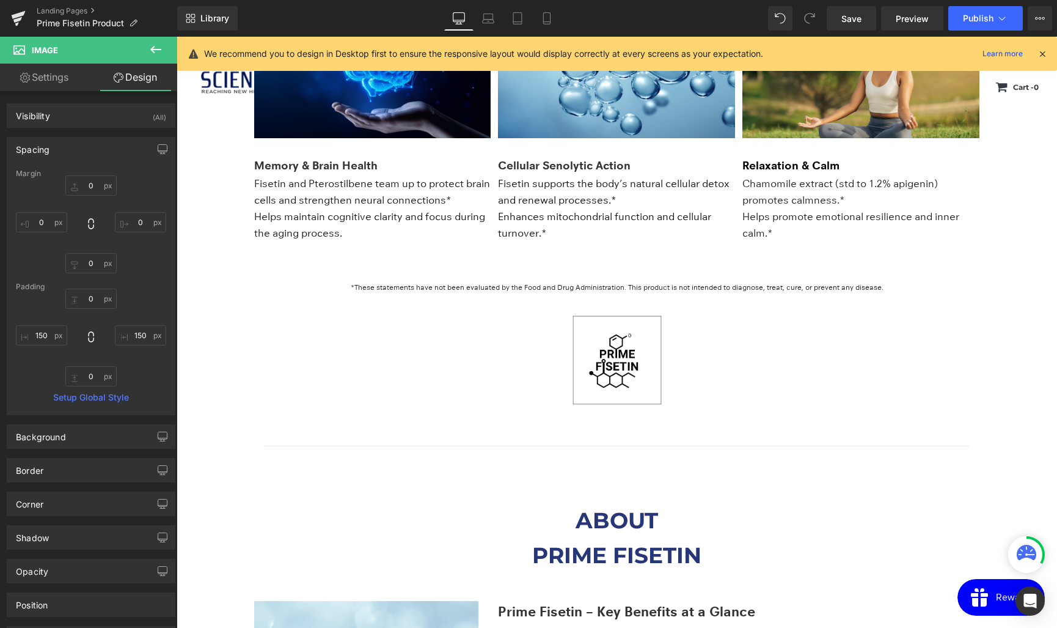
scroll to position [1695, 0]
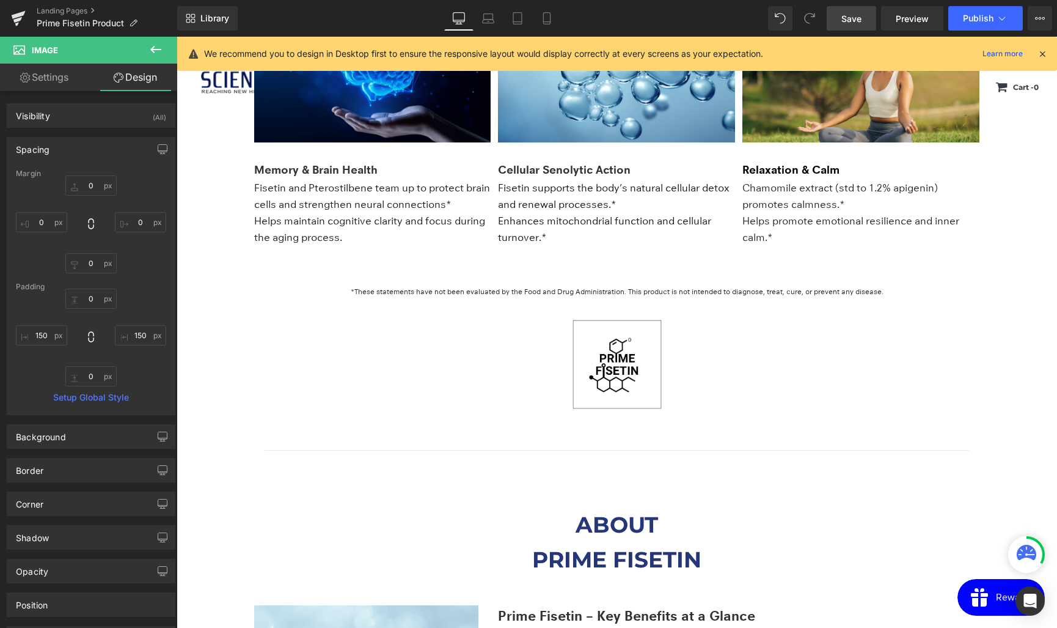
click at [859, 18] on span "Save" at bounding box center [851, 18] width 20 height 13
click at [62, 12] on link "Landing Pages" at bounding box center [107, 11] width 141 height 10
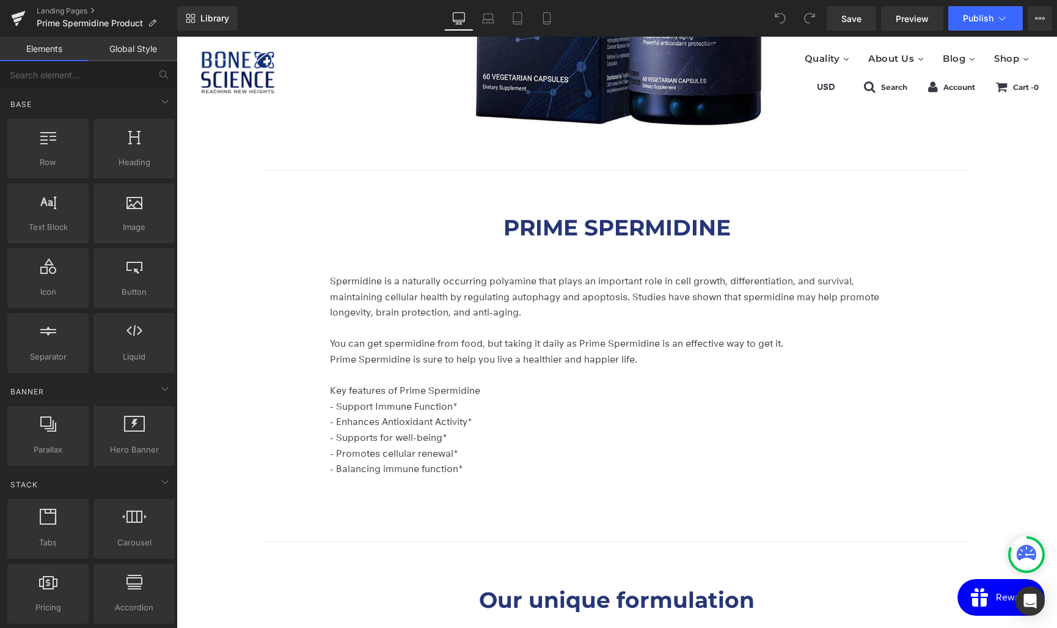
scroll to position [1307, 0]
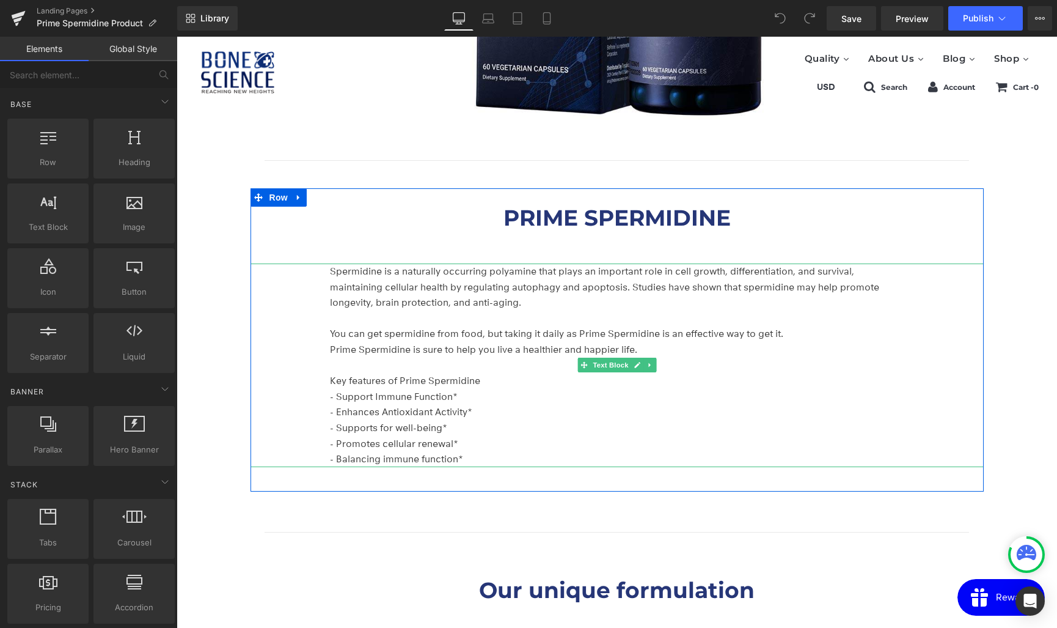
click at [703, 409] on p "- Enhances Antioxidant Activity*" at bounding box center [614, 412] width 568 height 16
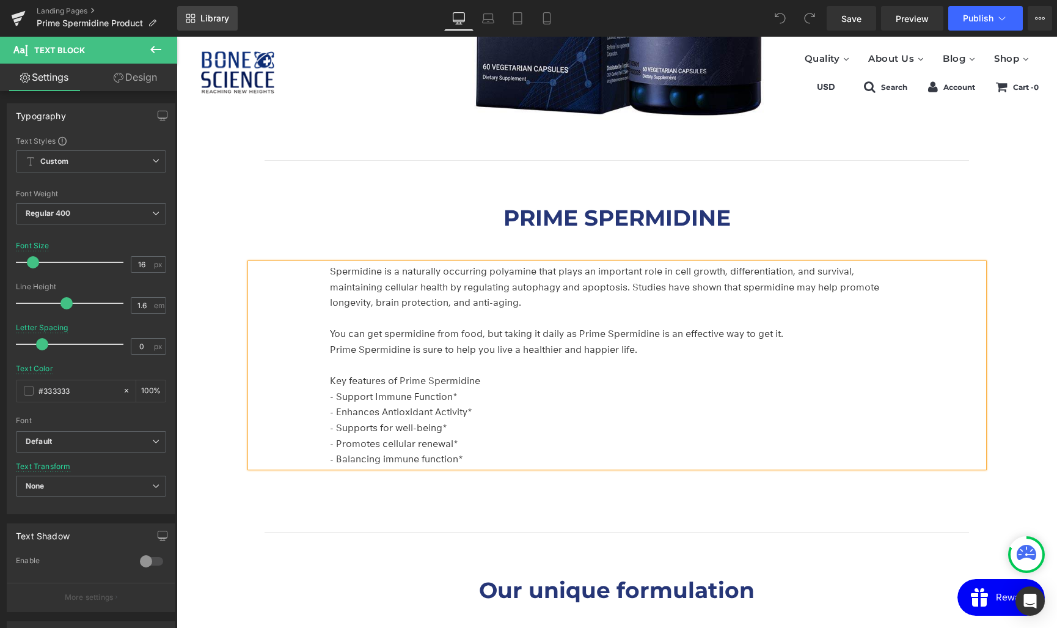
click at [206, 18] on span "Library" at bounding box center [214, 18] width 29 height 11
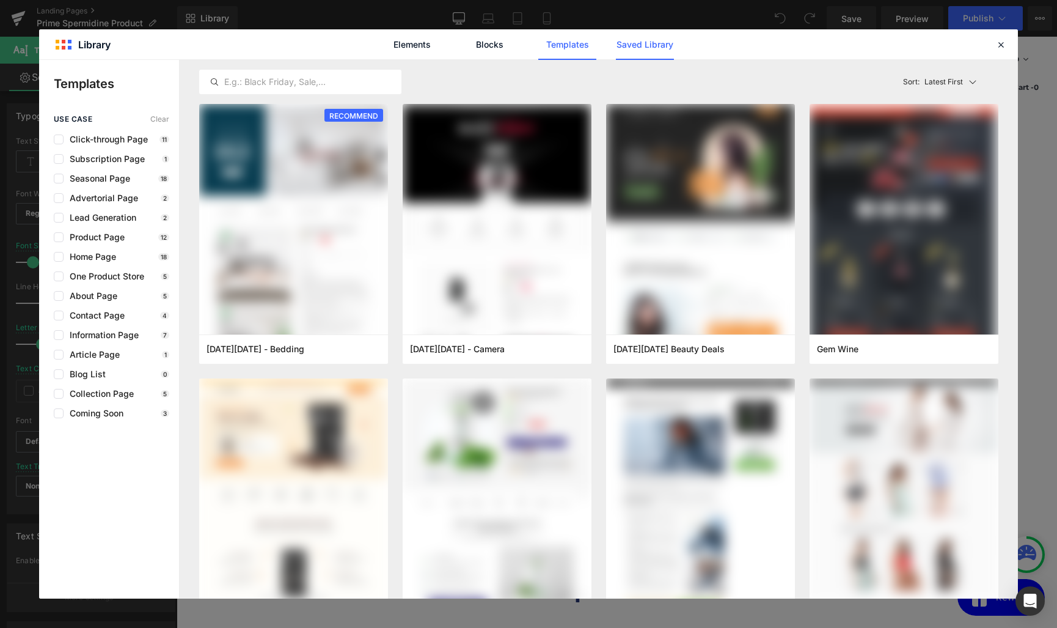
click at [658, 47] on link "Saved Library" at bounding box center [645, 44] width 58 height 31
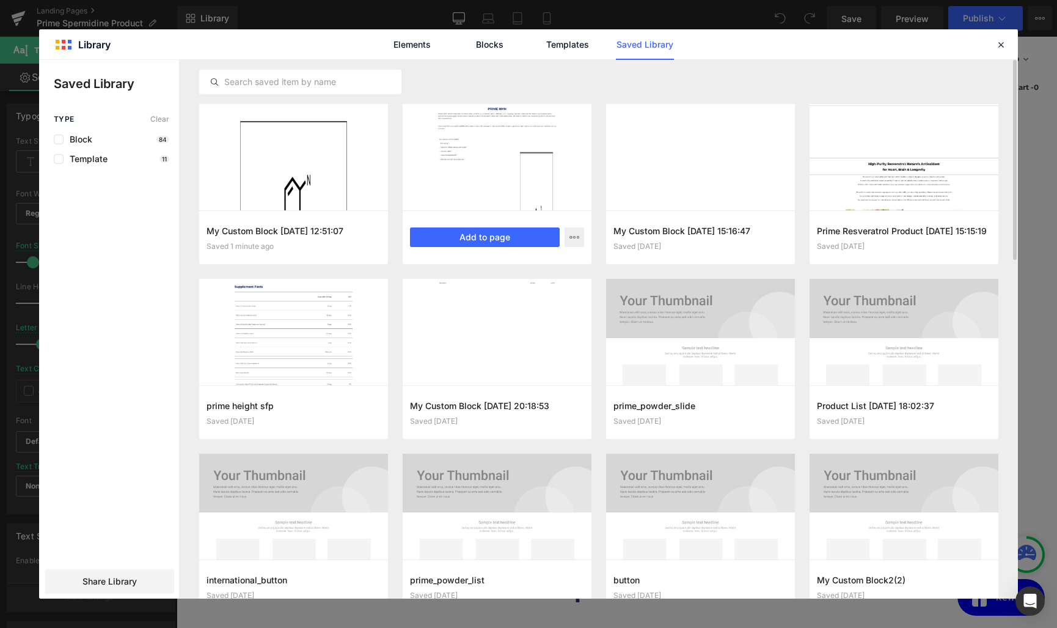
click at [491, 162] on div at bounding box center [497, 157] width 189 height 106
click at [491, 235] on button "Add to page" at bounding box center [485, 237] width 150 height 20
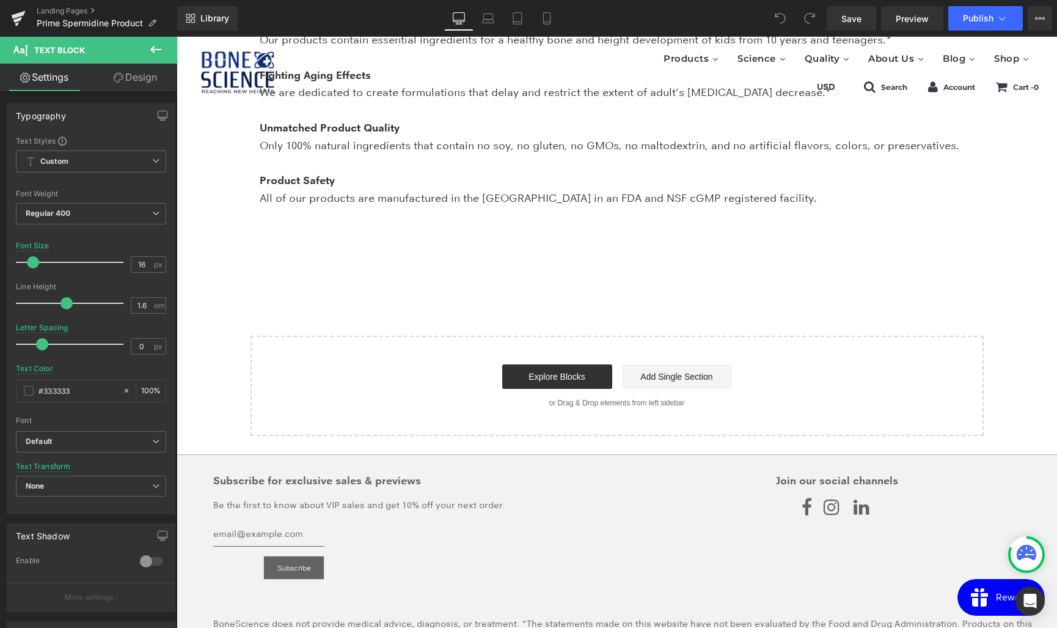
scroll to position [4763, 0]
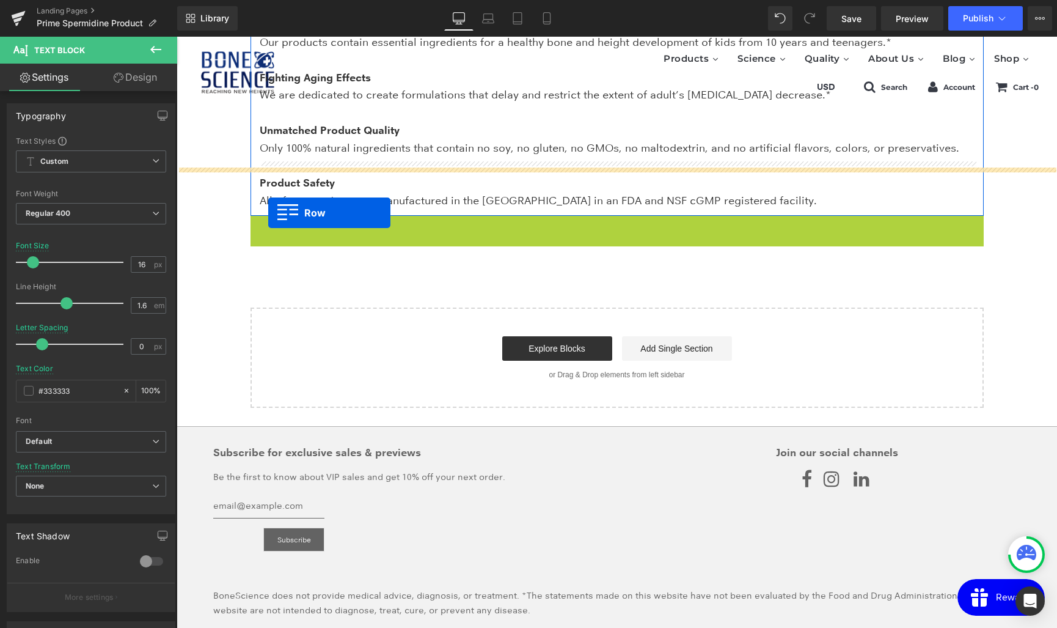
drag, startPoint x: 267, startPoint y: 176, endPoint x: 268, endPoint y: 213, distance: 36.7
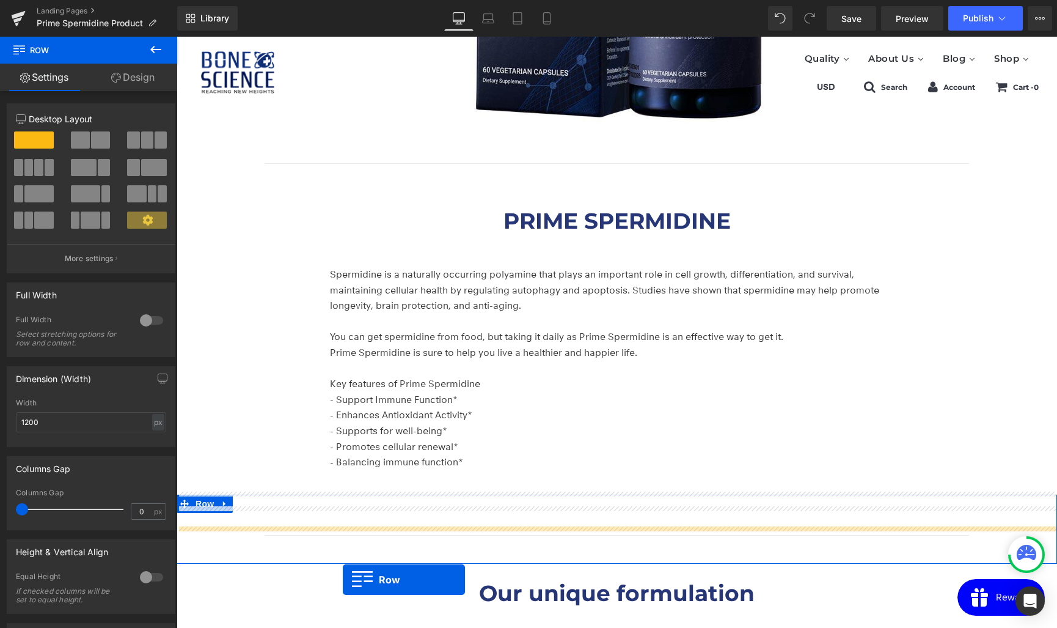
scroll to position [1377, 0]
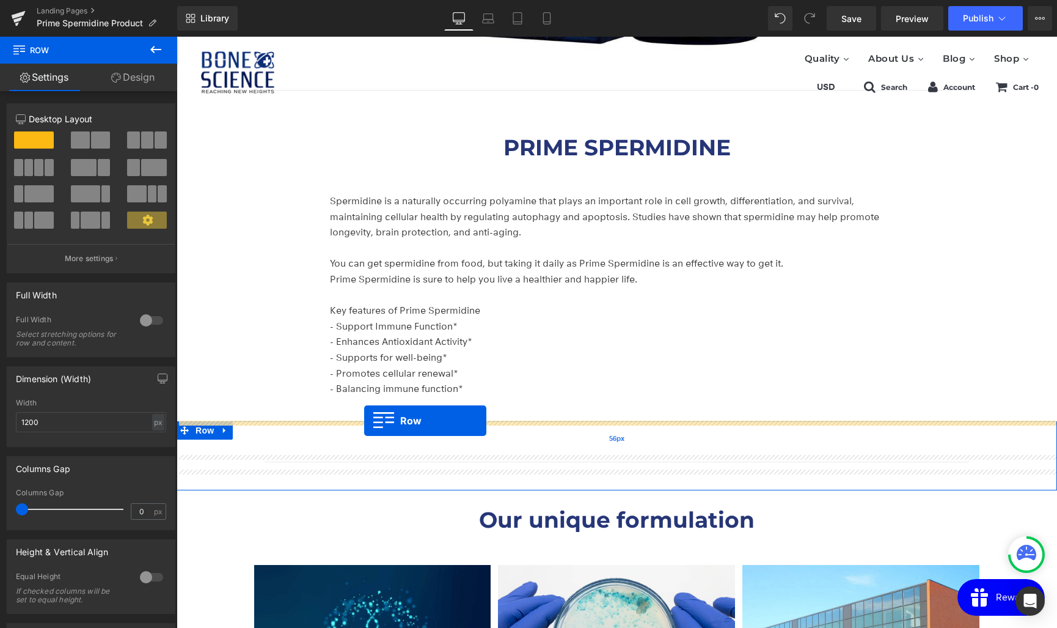
drag, startPoint x: 255, startPoint y: 175, endPoint x: 364, endPoint y: 420, distance: 268.4
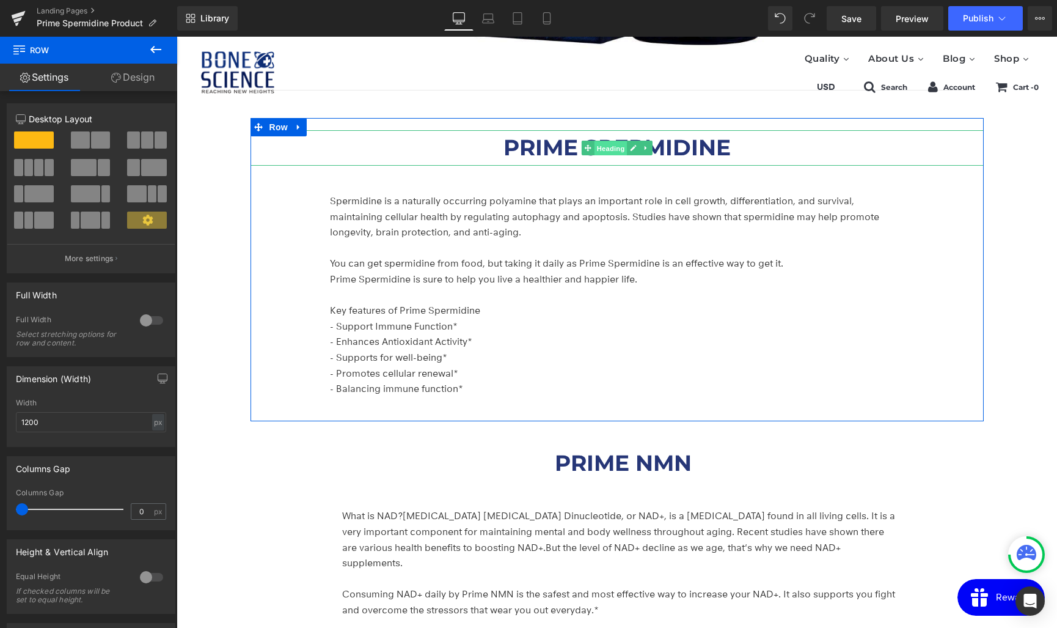
click at [617, 144] on span "Heading" at bounding box center [610, 148] width 33 height 15
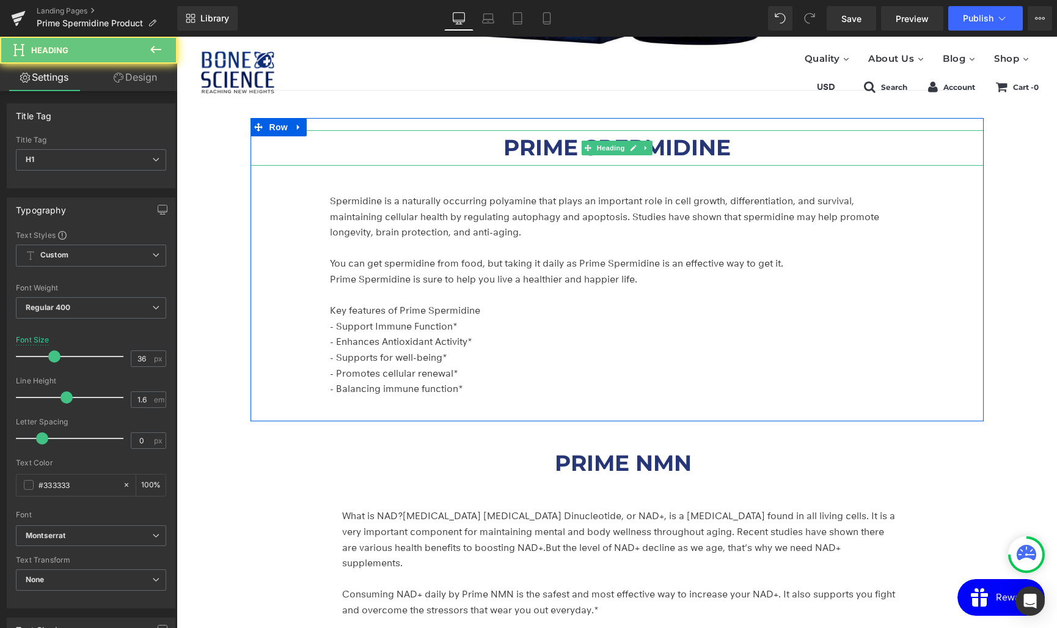
click at [696, 147] on strong "PRIME SPERMIDINE" at bounding box center [617, 147] width 227 height 27
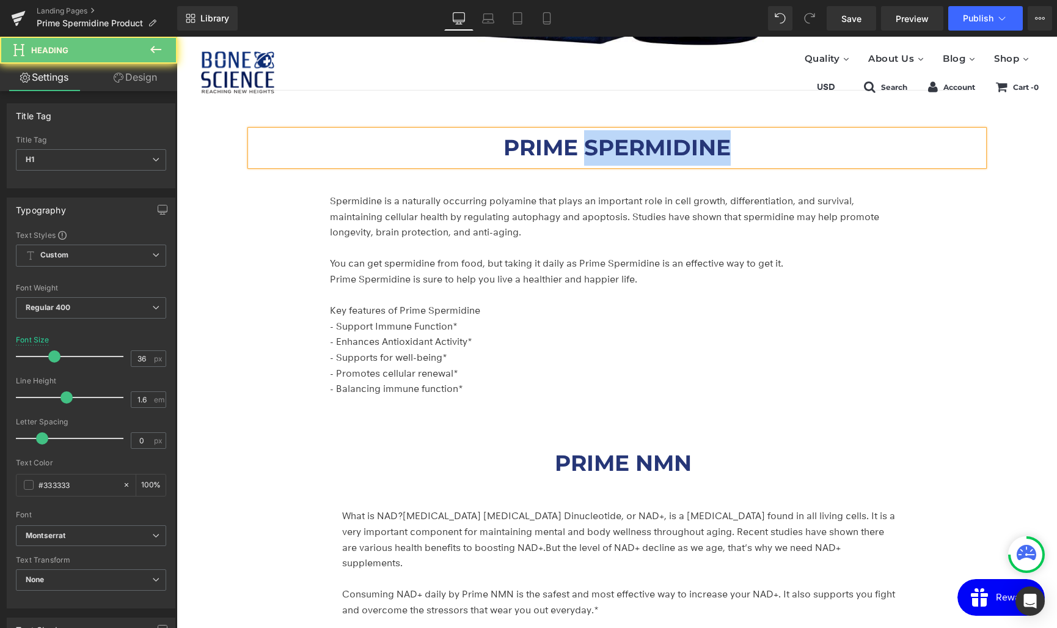
click at [696, 147] on strong "PRIME SPERMIDINE" at bounding box center [617, 147] width 227 height 27
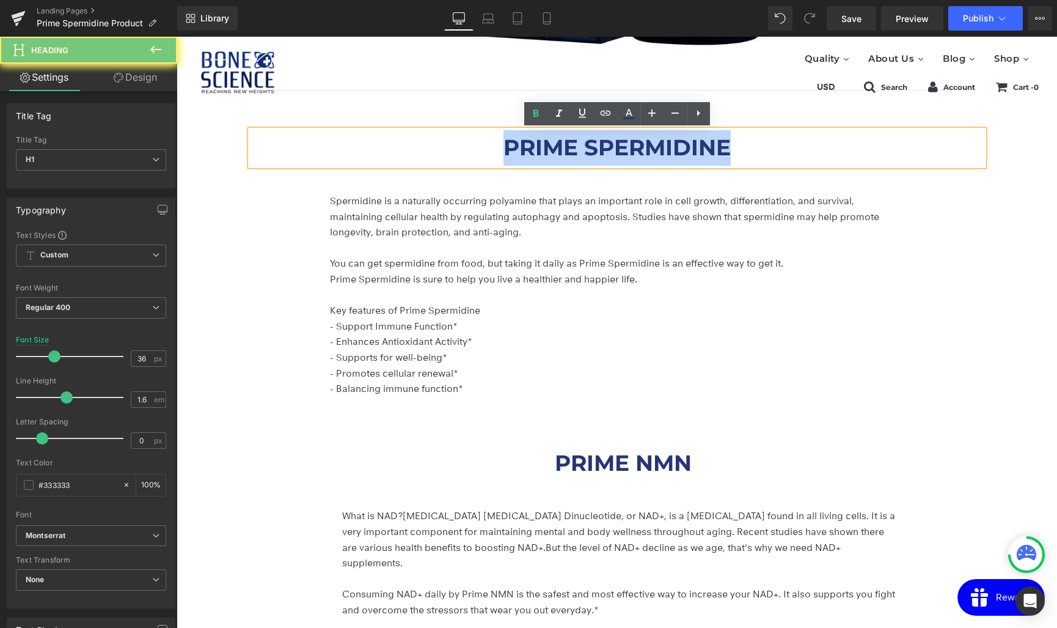
click at [696, 147] on strong "PRIME SPERMIDINE" at bounding box center [617, 147] width 227 height 27
copy strong "PRIME SPERMIDINE"
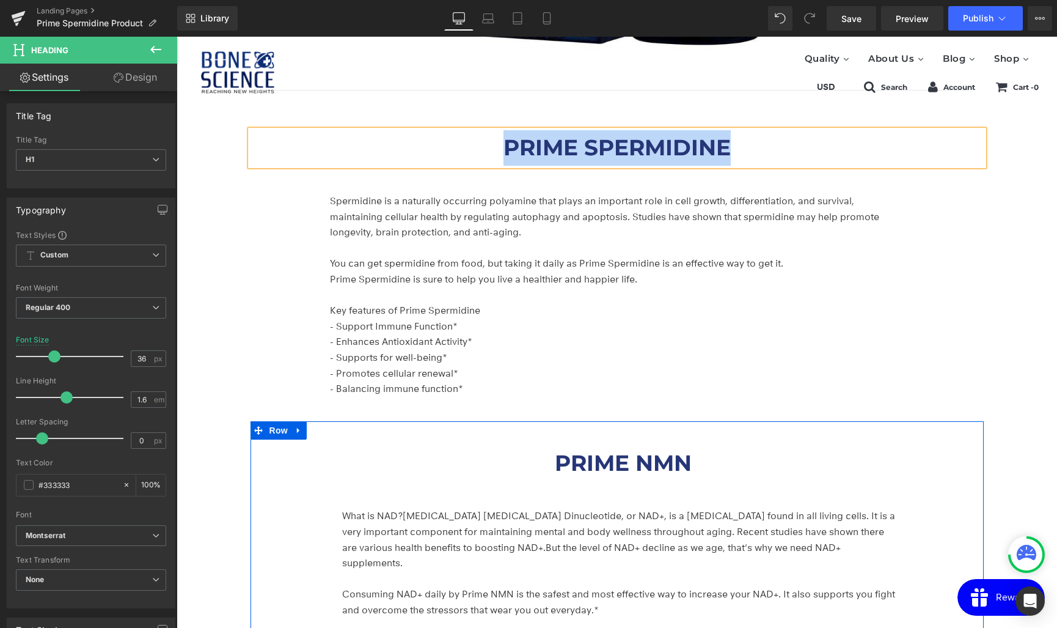
click at [642, 462] on icon at bounding box center [639, 463] width 7 height 7
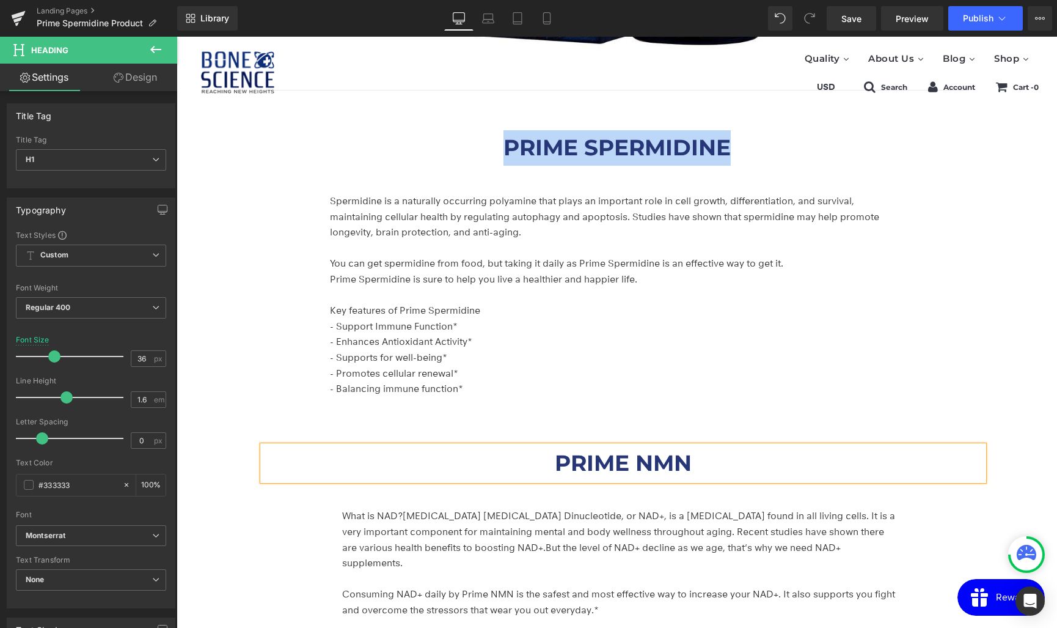
click at [642, 462] on strong "PRIME NMN" at bounding box center [623, 462] width 137 height 27
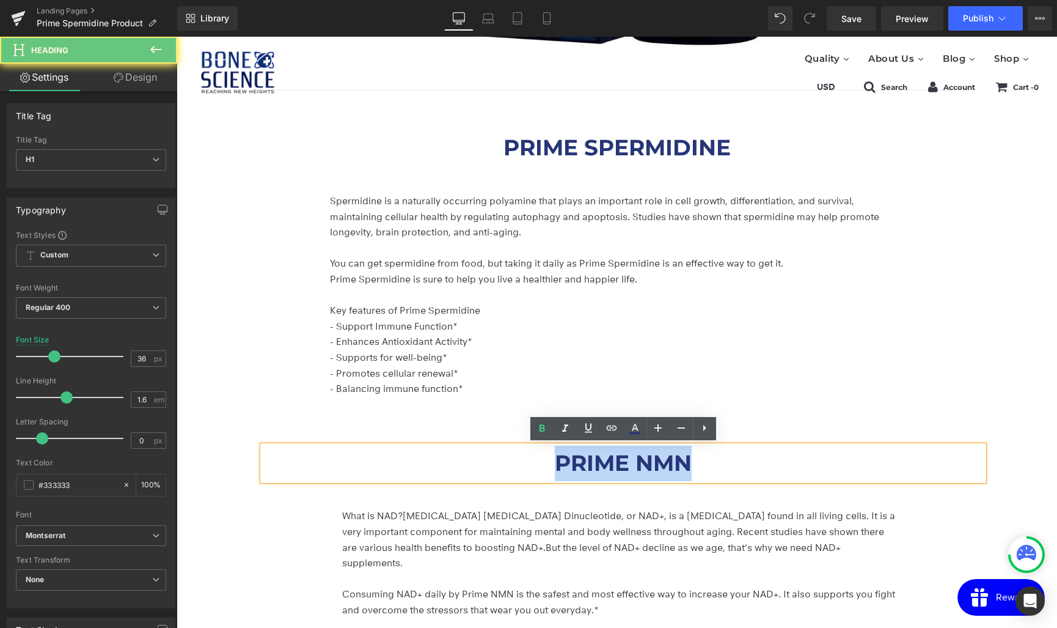
click at [642, 462] on strong "PRIME NMN" at bounding box center [623, 462] width 137 height 27
paste div
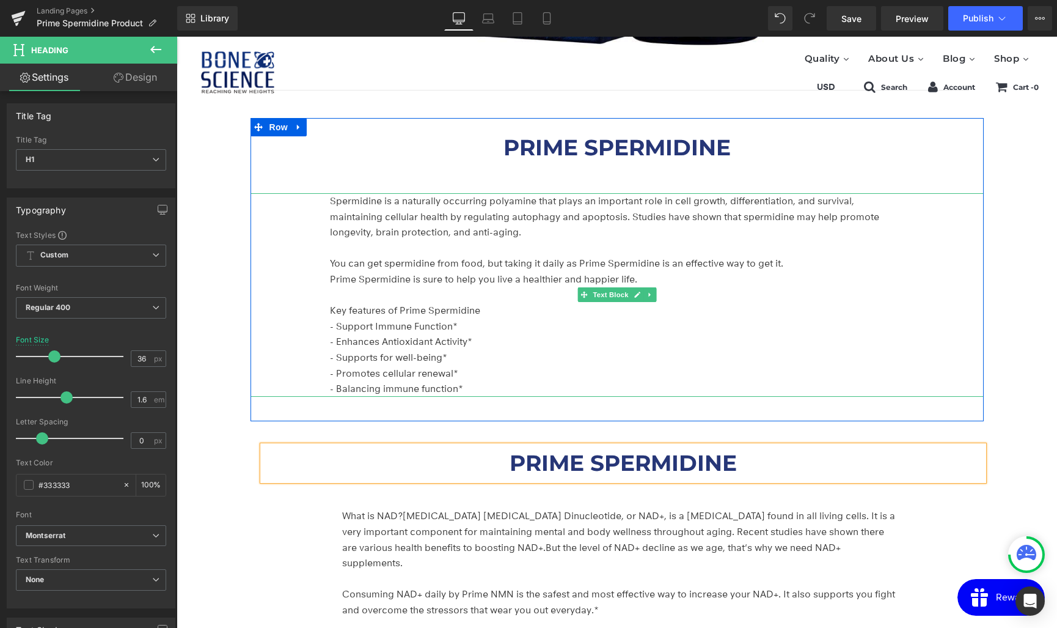
click at [390, 226] on p "Spermidine is a naturally occurring polyamine that plays an important role in c…" at bounding box center [614, 216] width 568 height 47
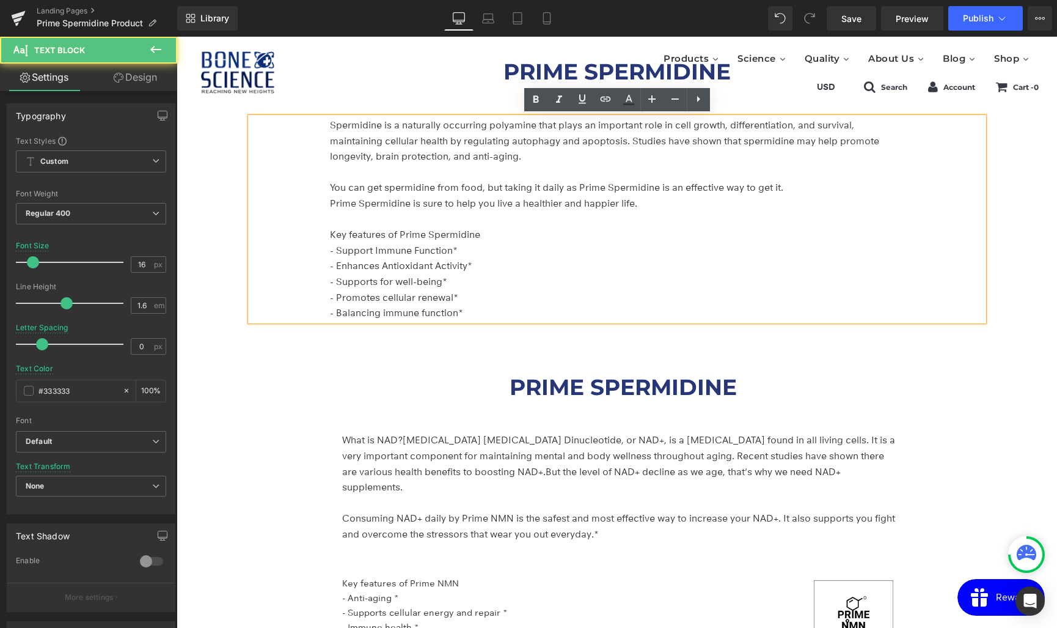
scroll to position [1452, 0]
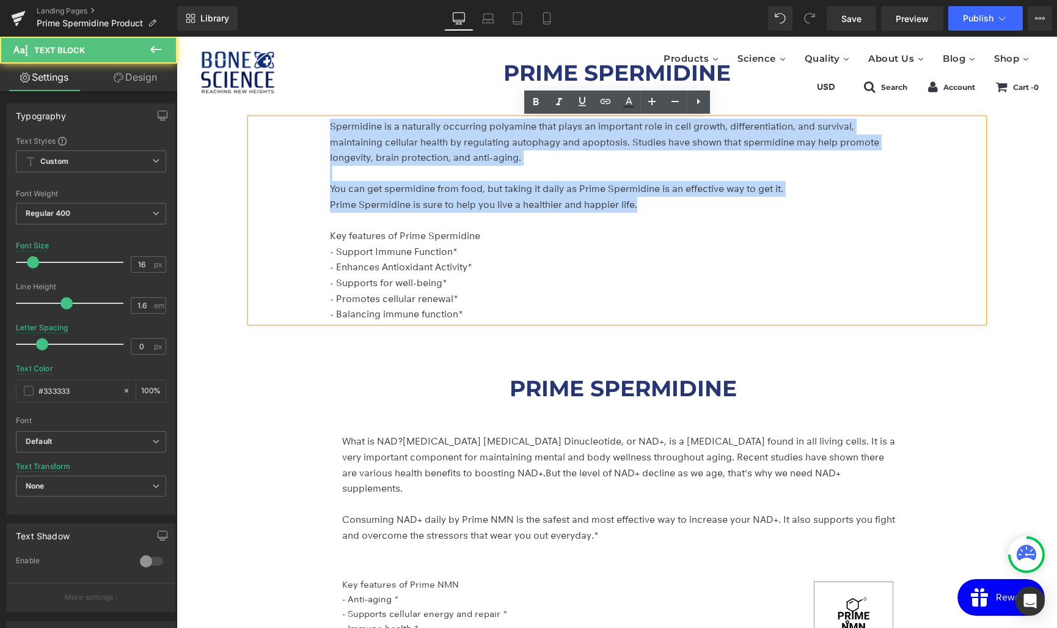
drag, startPoint x: 636, startPoint y: 202, endPoint x: 314, endPoint y: 121, distance: 331.4
click at [314, 121] on div "Spermidine is a naturally occurring polyamine that plays an important role in c…" at bounding box center [617, 220] width 733 height 203
copy div "Spermidine is a naturally occurring polyamine that plays an important role in c…"
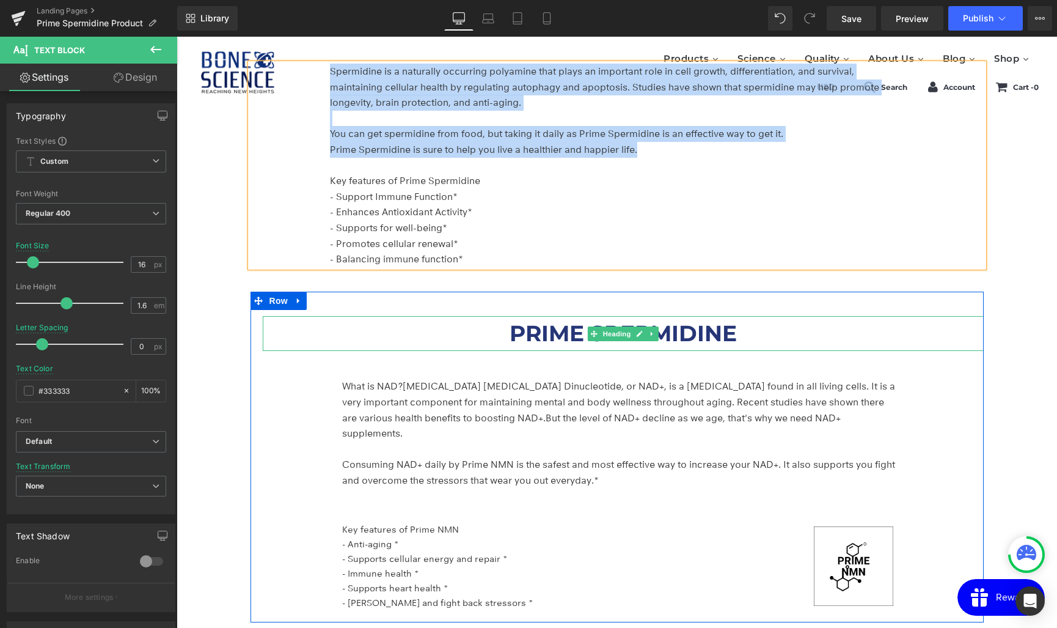
scroll to position [1512, 0]
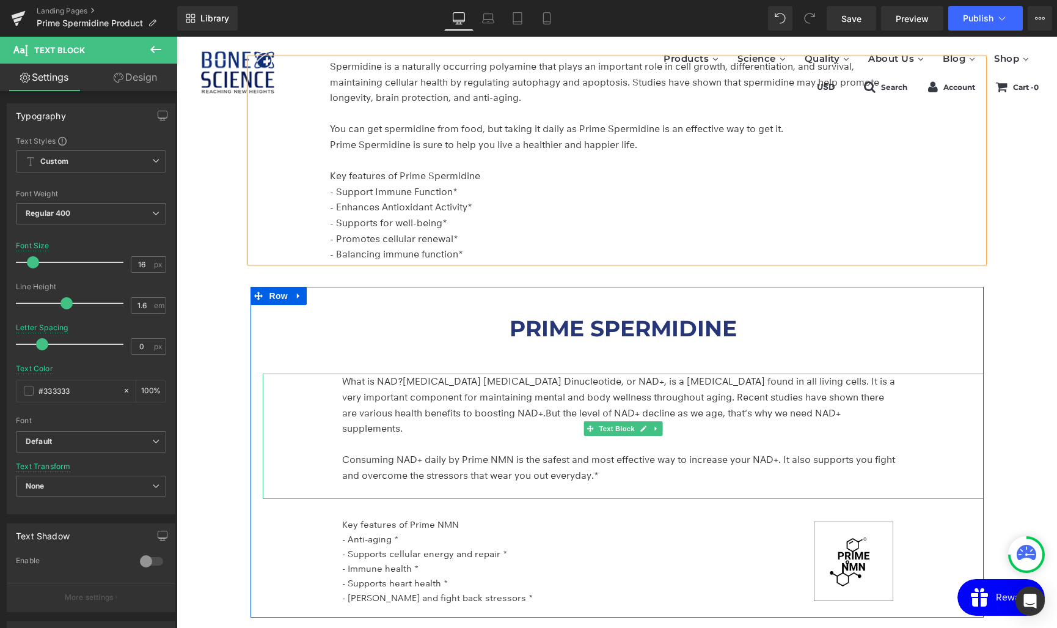
click at [612, 458] on p "Consuming NAD+ daily by Prime NMN is the safest and most effective way to incre…" at bounding box center [620, 467] width 556 height 31
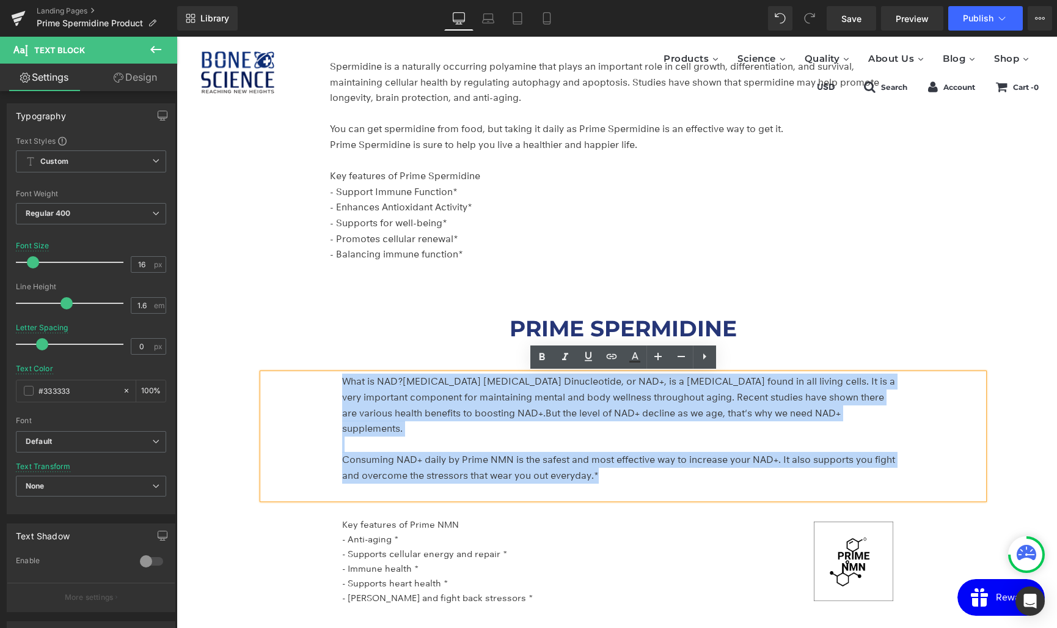
drag, startPoint x: 609, startPoint y: 458, endPoint x: 303, endPoint y: 356, distance: 322.9
click at [303, 356] on div "PRIME SPERMIDINE Heading What is NAD? Nicotinamide Adenine Dinucleotide, or NAD…" at bounding box center [623, 455] width 721 height 313
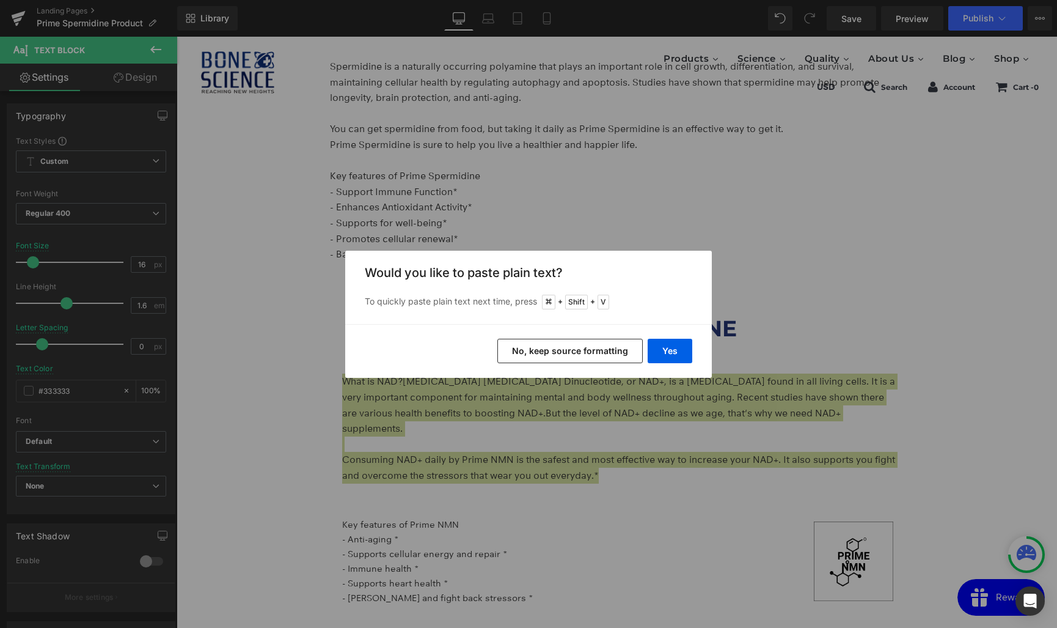
click at [565, 351] on button "No, keep source formatting" at bounding box center [569, 351] width 145 height 24
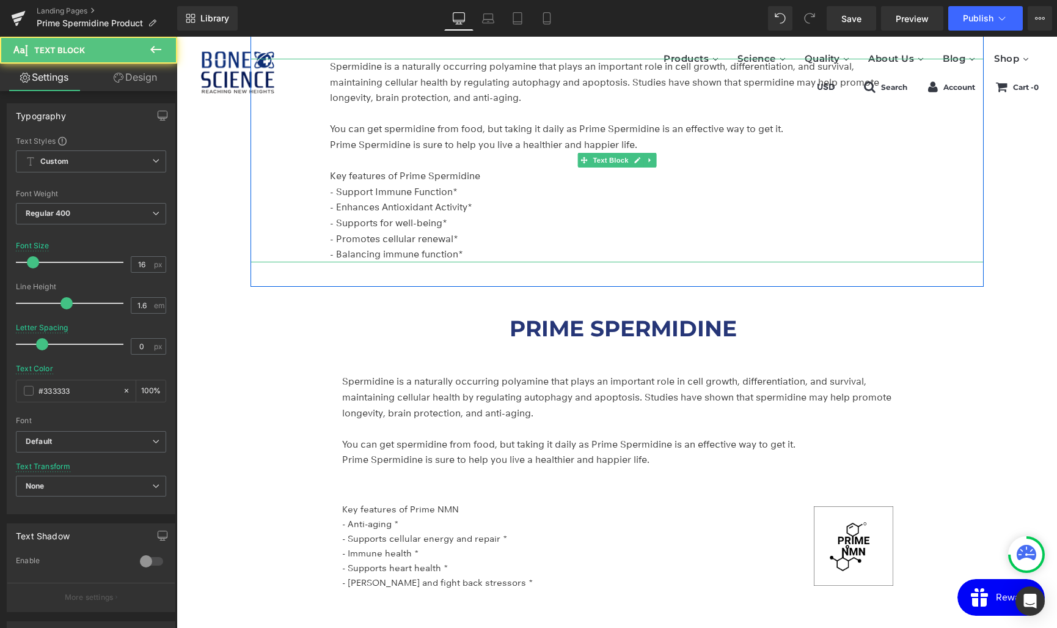
click at [415, 222] on p "- Supports for well-being*" at bounding box center [614, 223] width 568 height 16
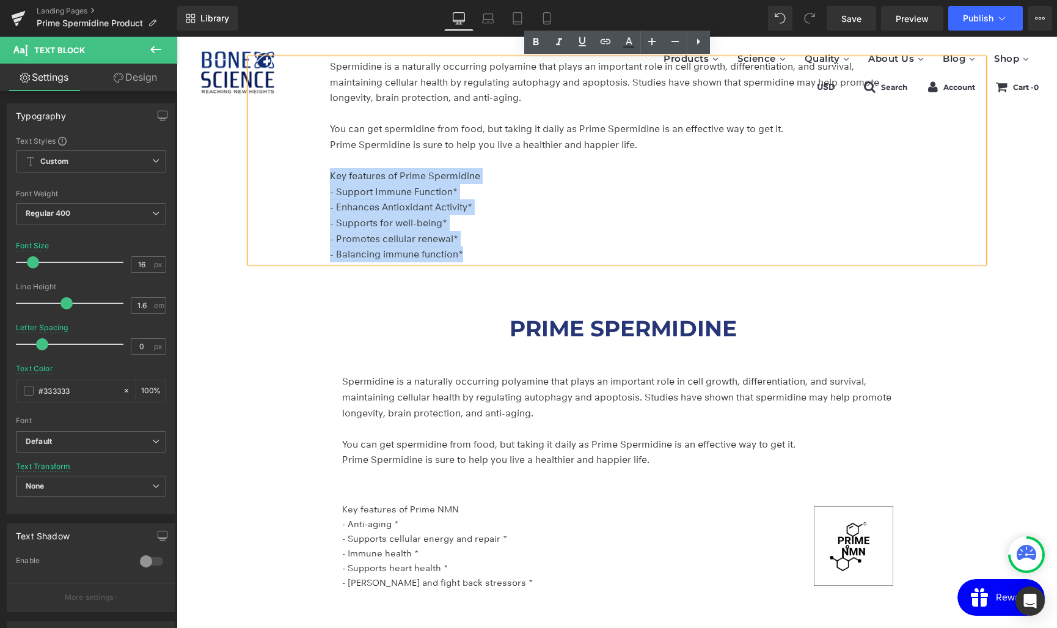
drag, startPoint x: 466, startPoint y: 252, endPoint x: 307, endPoint y: 169, distance: 179.1
click at [307, 169] on div "Spermidine is a naturally occurring polyamine that plays an important role in c…" at bounding box center [617, 160] width 733 height 203
copy div "Key features of Prime Spermidine - Support Immune Function* - Enhances Antioxid…"
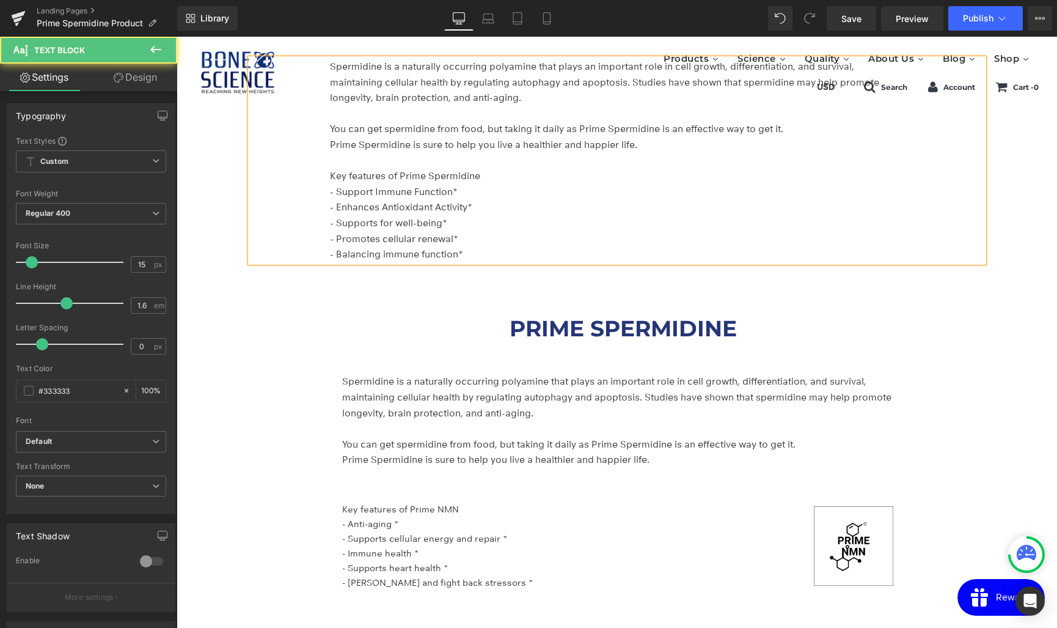
click at [403, 576] on p "- Manage and fight back stressors *" at bounding box center [538, 582] width 392 height 15
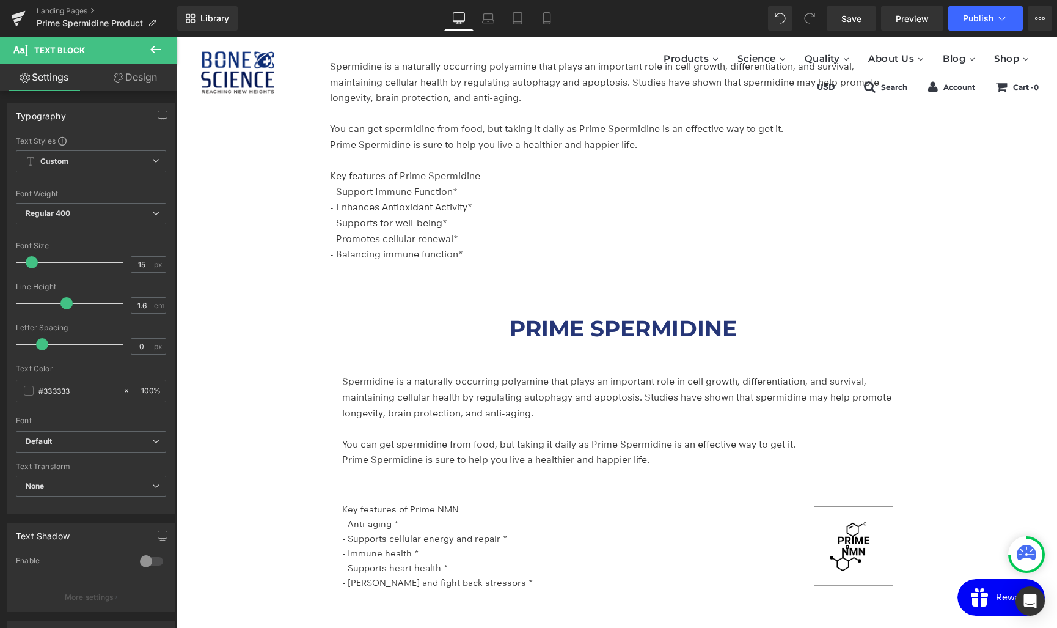
drag, startPoint x: 678, startPoint y: 621, endPoint x: 269, endPoint y: 490, distance: 429.4
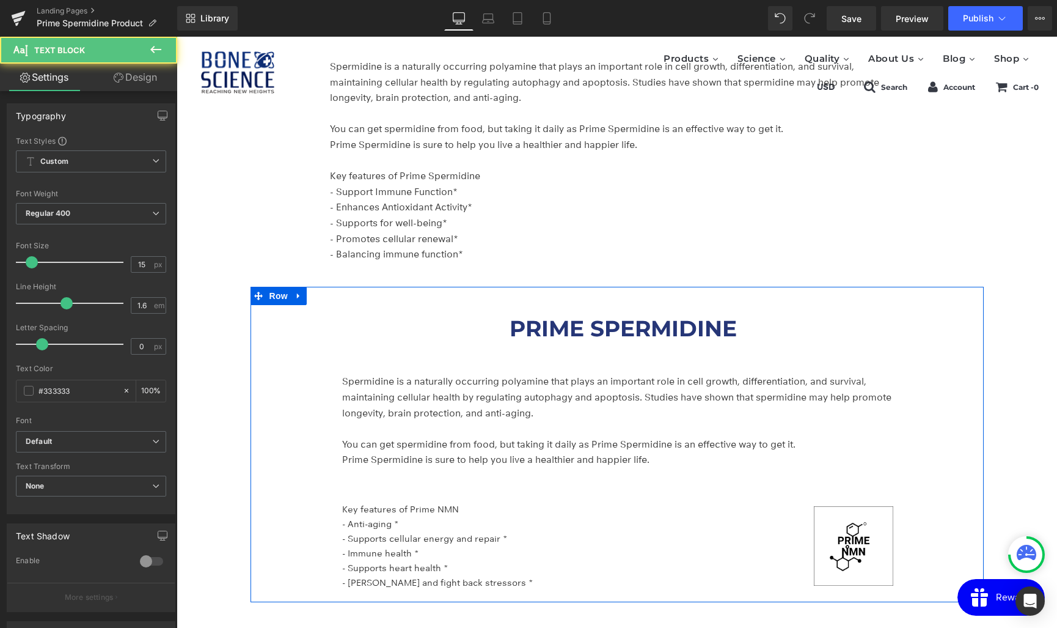
click at [439, 564] on p "- Supports heart health *" at bounding box center [538, 567] width 392 height 15
drag, startPoint x: 670, startPoint y: 616, endPoint x: 258, endPoint y: 505, distance: 425.9
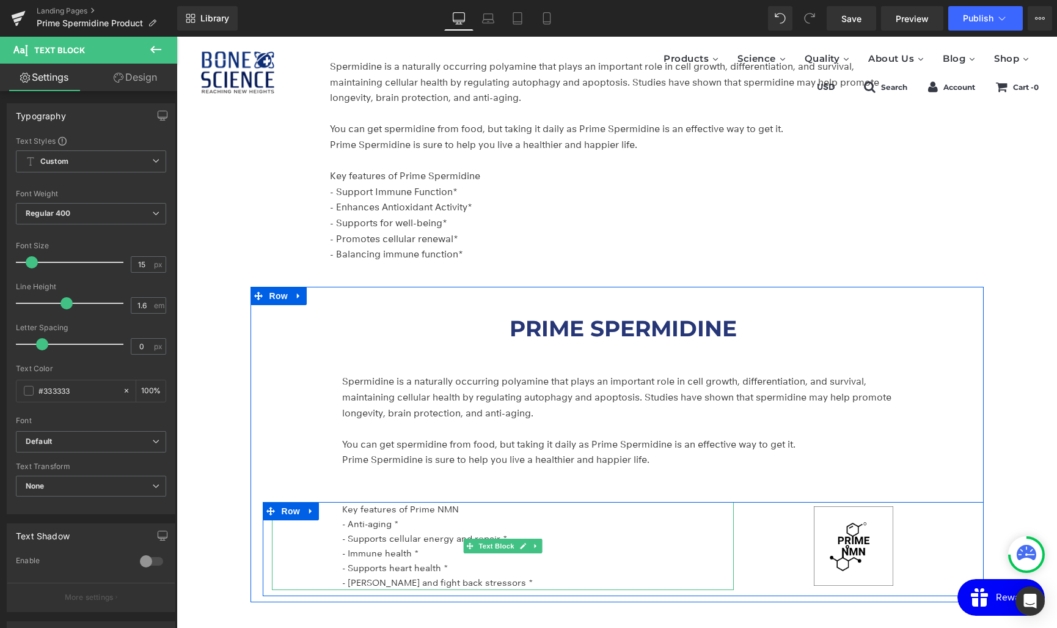
click at [376, 522] on p "- Anti-aging *" at bounding box center [538, 523] width 392 height 15
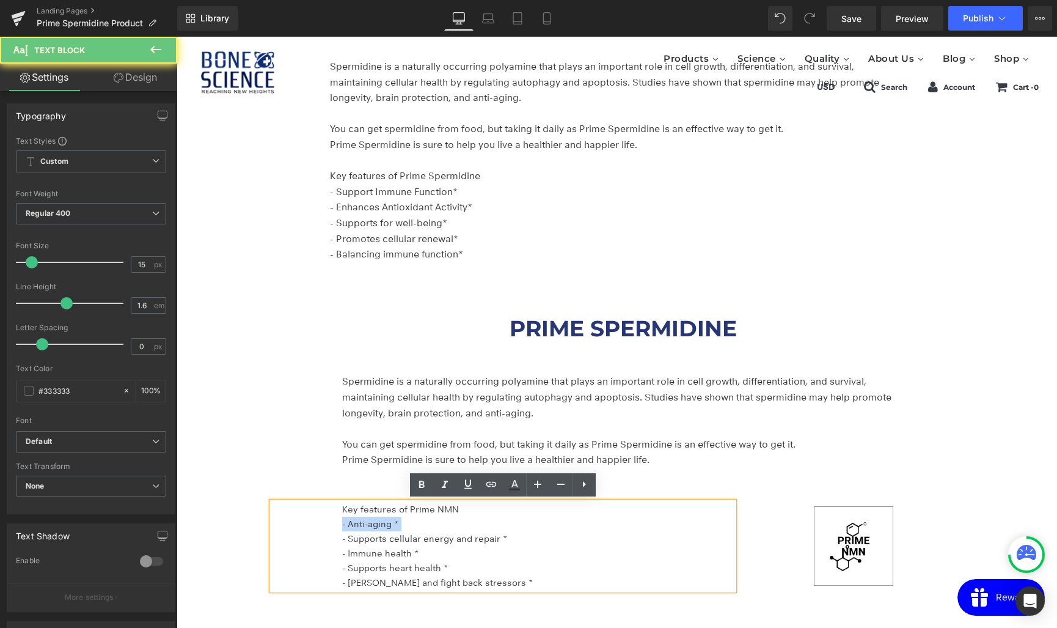
click at [376, 522] on p "- Anti-aging *" at bounding box center [538, 523] width 392 height 15
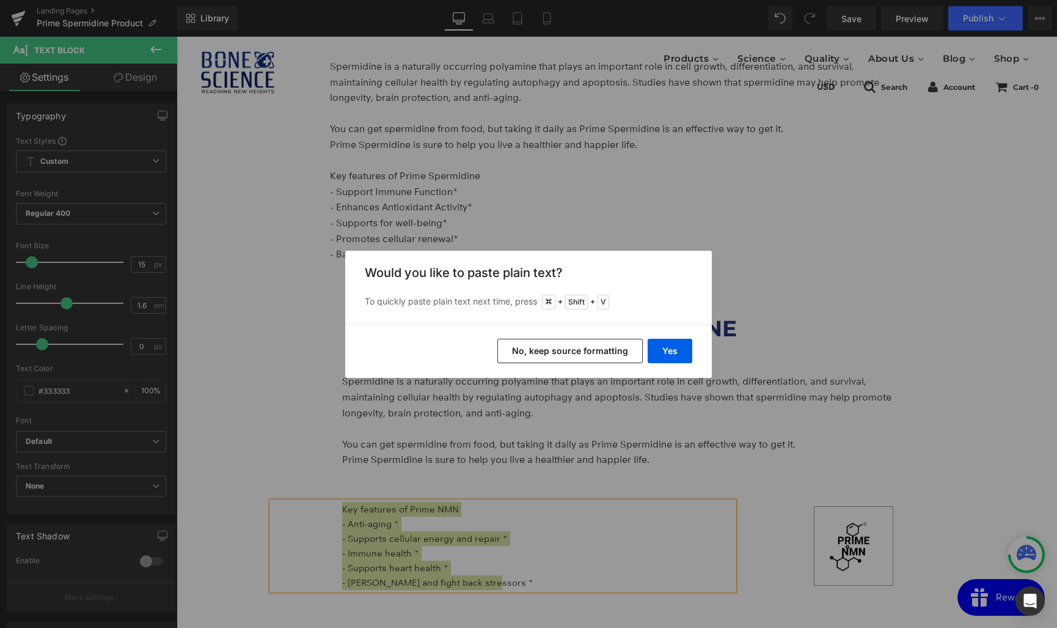
click at [573, 351] on button "No, keep source formatting" at bounding box center [569, 351] width 145 height 24
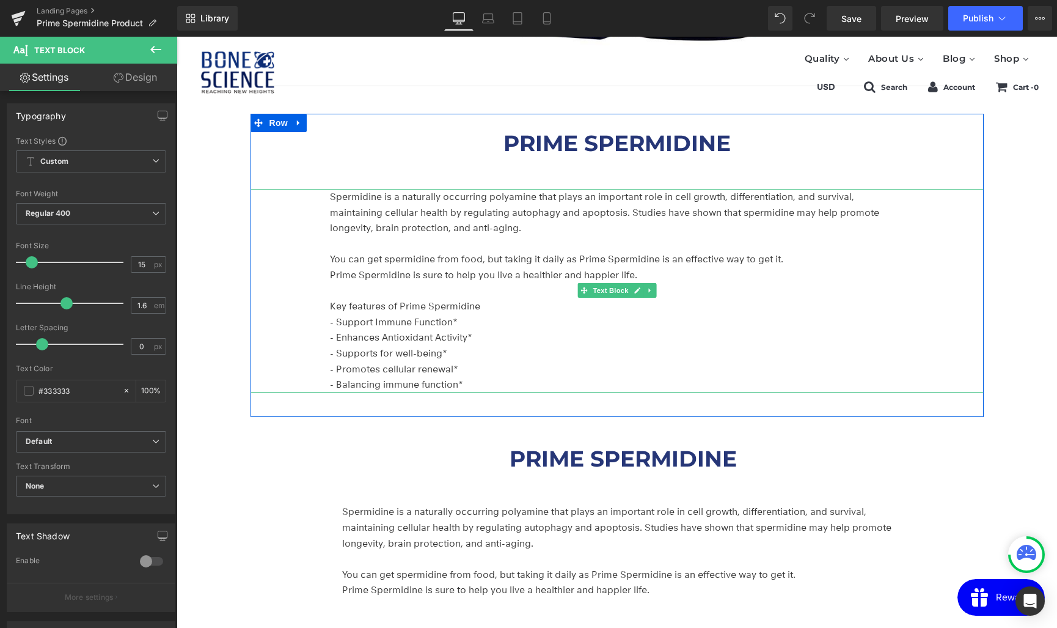
scroll to position [1350, 0]
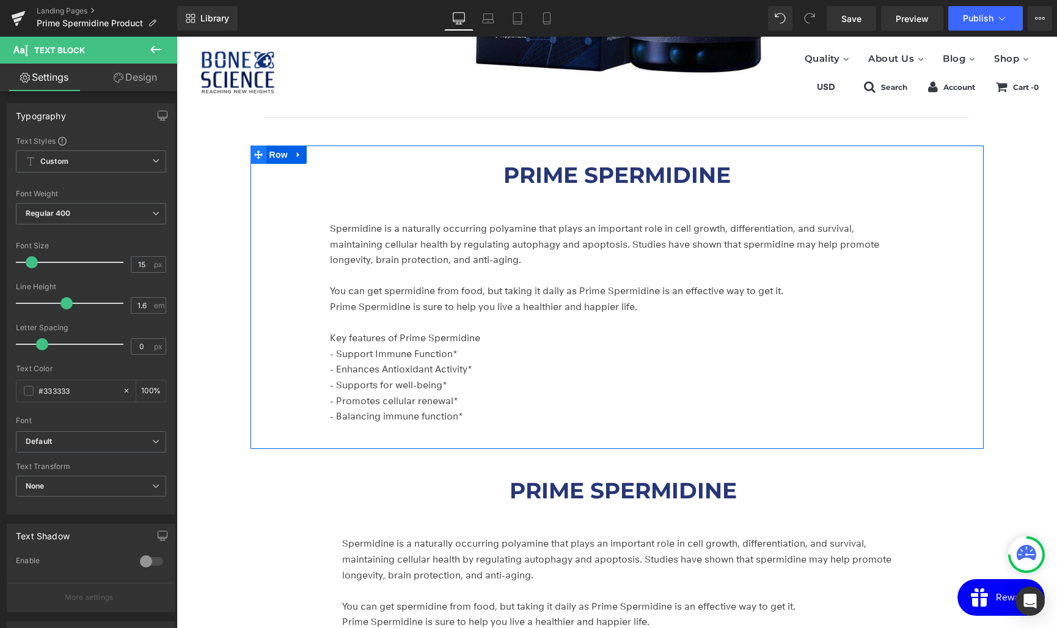
click at [257, 156] on icon at bounding box center [258, 154] width 9 height 9
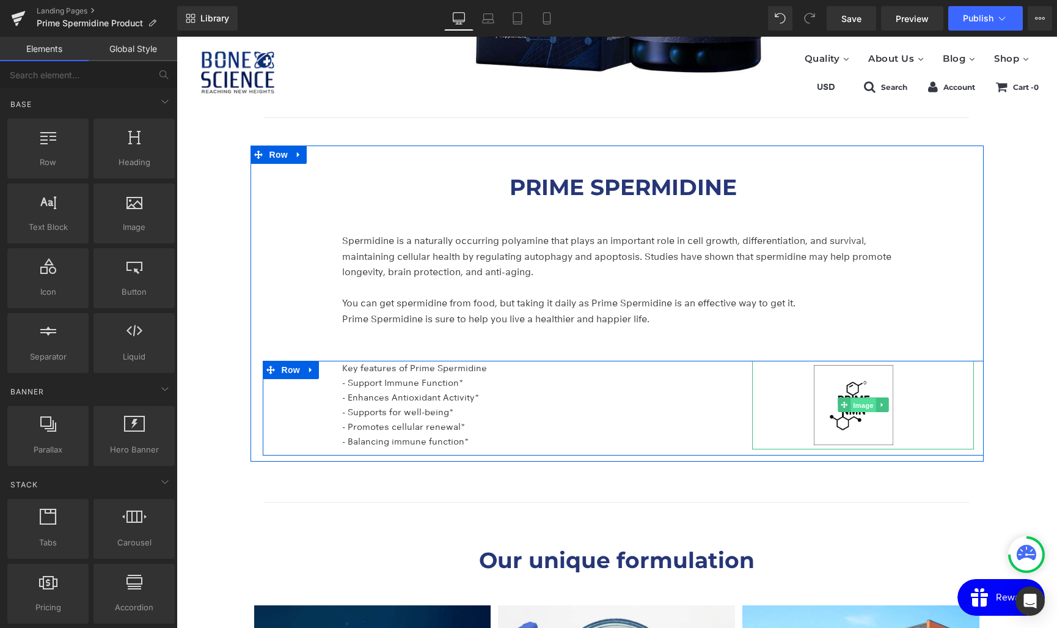
click at [866, 401] on span "Image" at bounding box center [864, 405] width 26 height 15
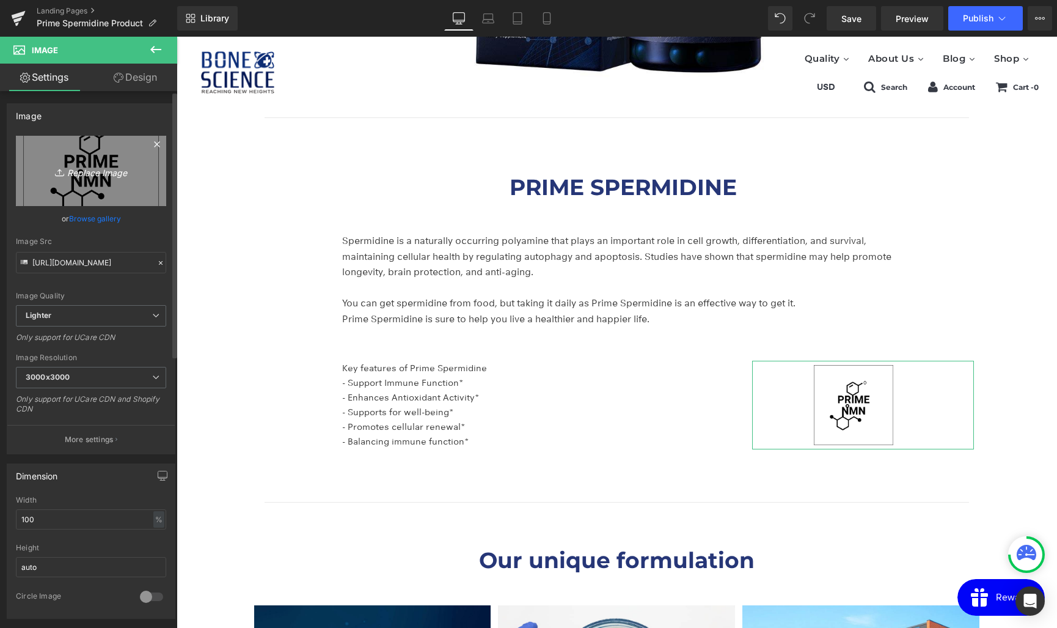
click at [86, 169] on icon "Replace Image" at bounding box center [91, 170] width 98 height 15
type input "C:\fakepath\상표권 등록_250717-05.jpg"
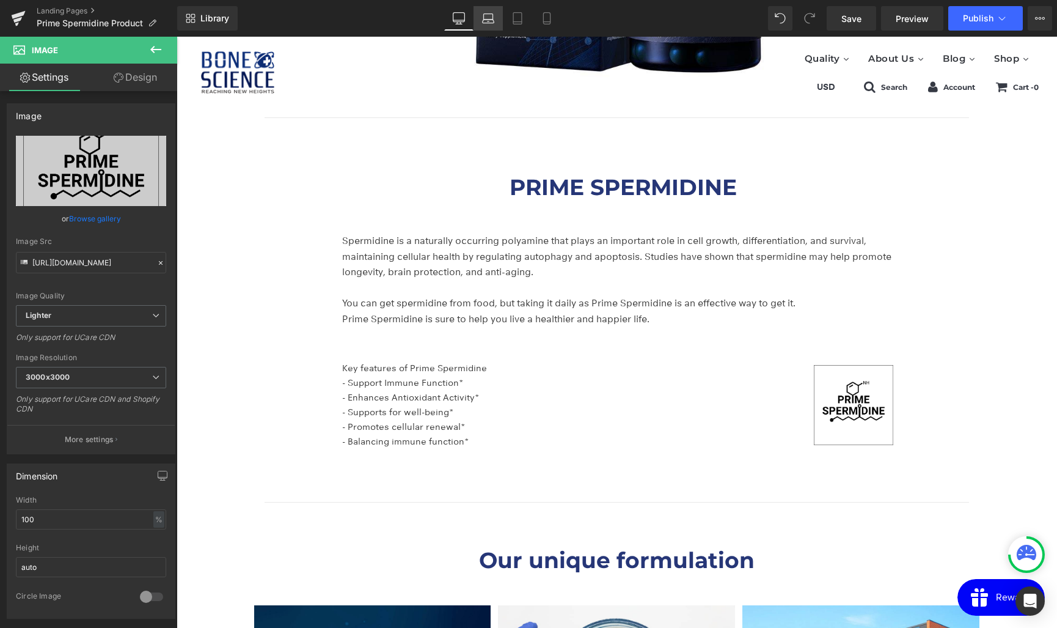
click at [495, 25] on link "Laptop" at bounding box center [488, 18] width 29 height 24
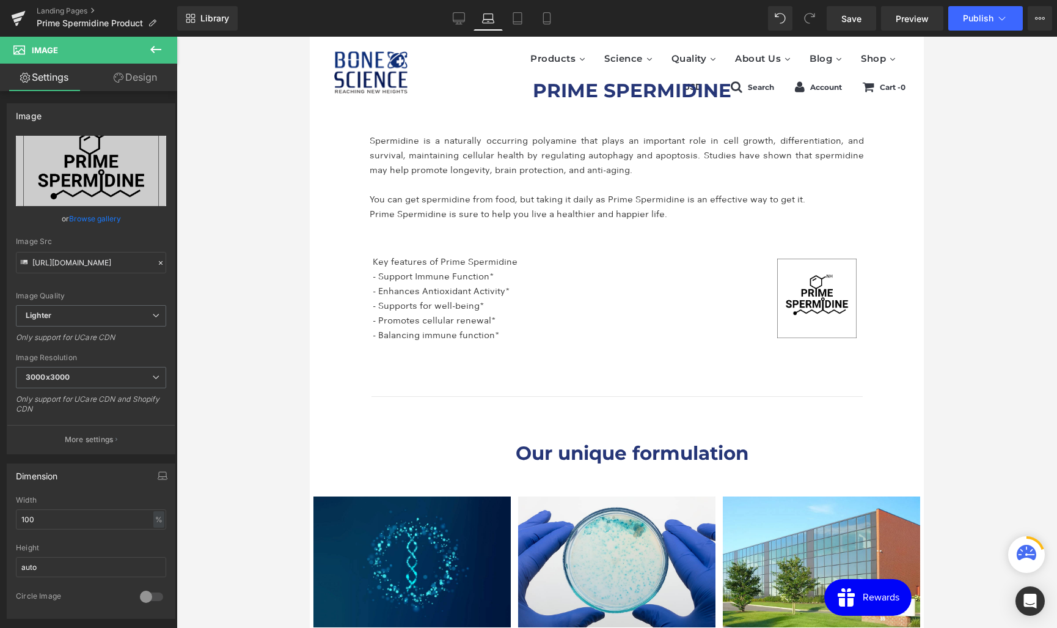
scroll to position [1401, 0]
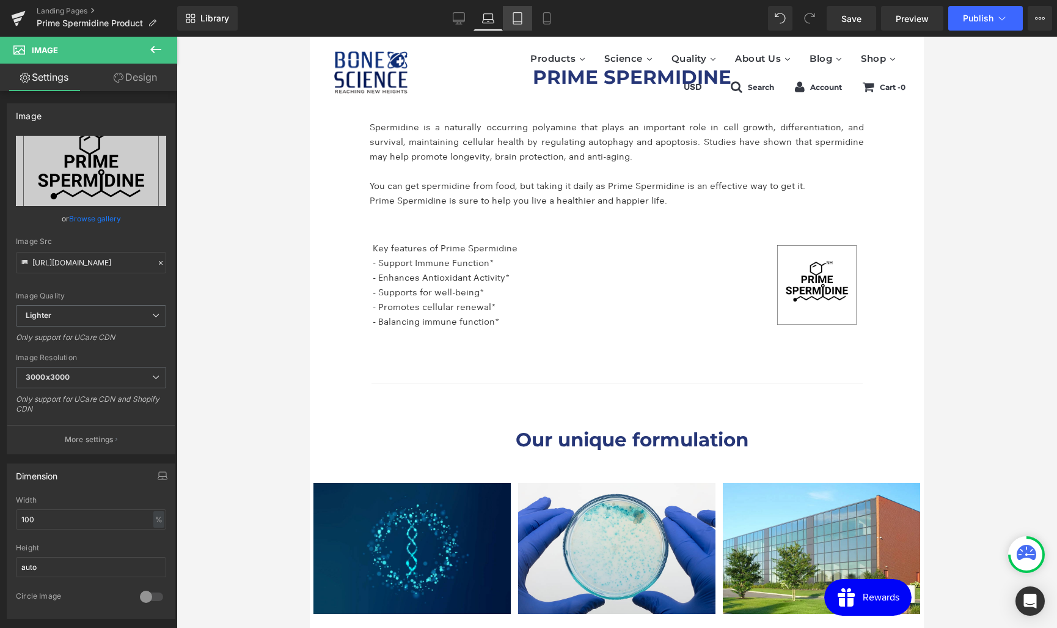
click at [522, 23] on icon at bounding box center [517, 19] width 9 height 12
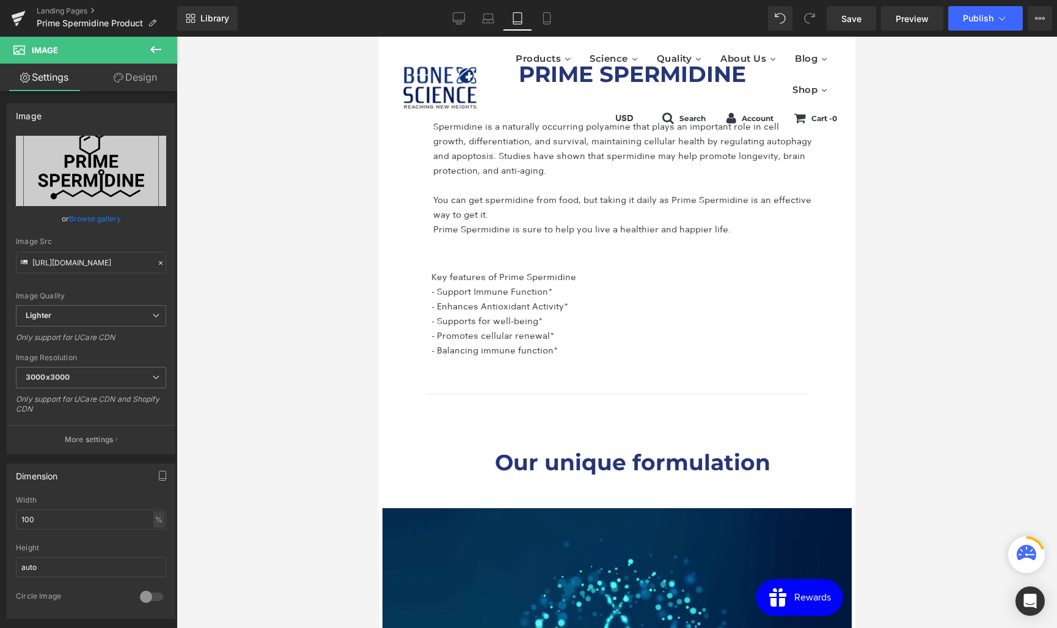
scroll to position [1768, 0]
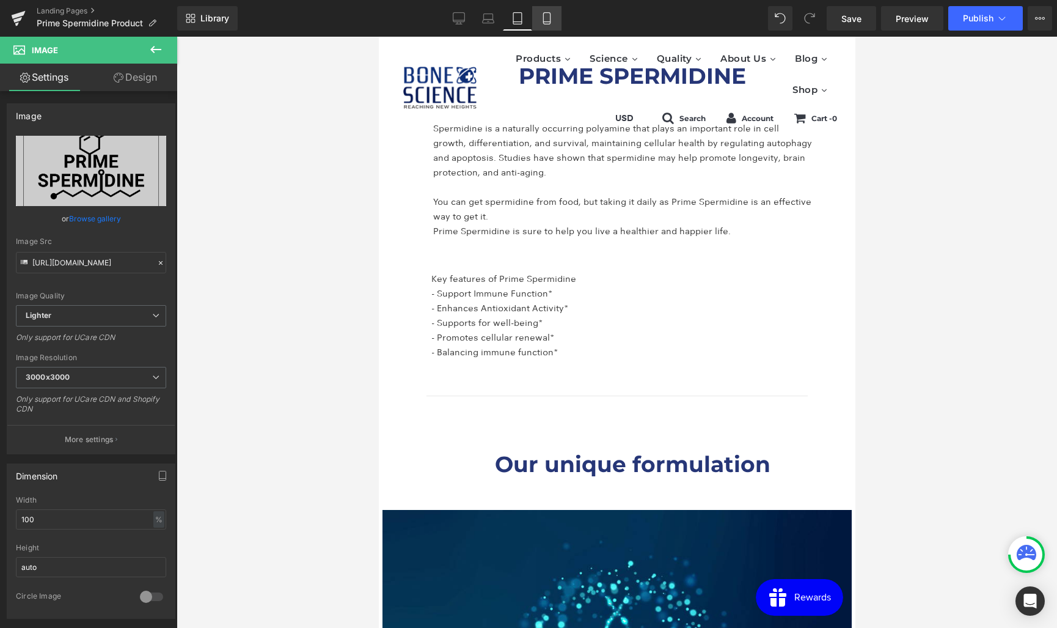
click at [553, 27] on link "Mobile" at bounding box center [546, 18] width 29 height 24
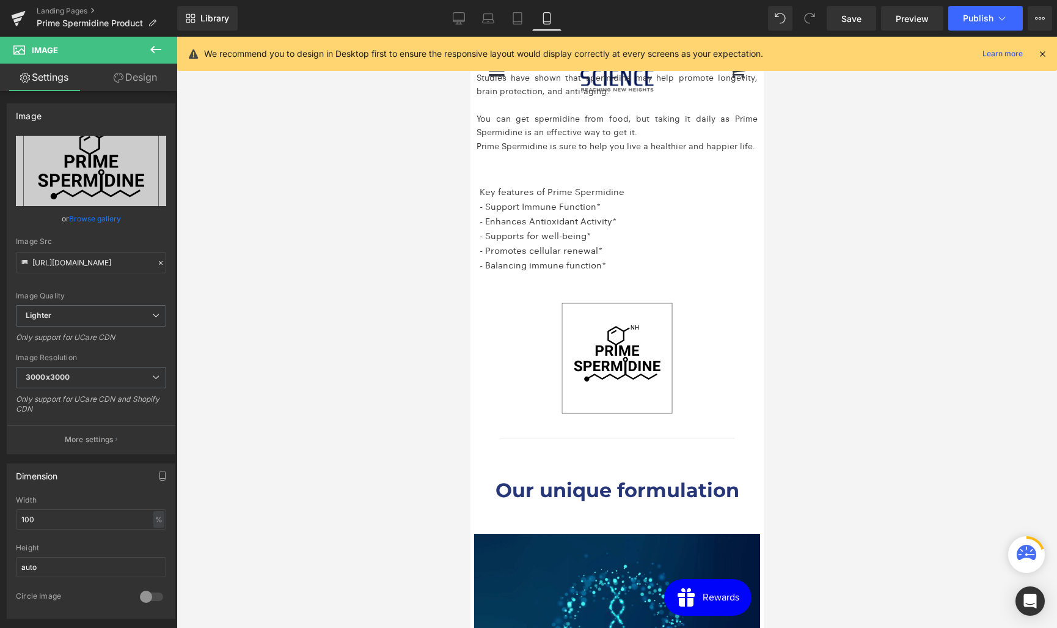
scroll to position [1558, 0]
click at [844, 20] on span "Save" at bounding box center [851, 18] width 20 height 13
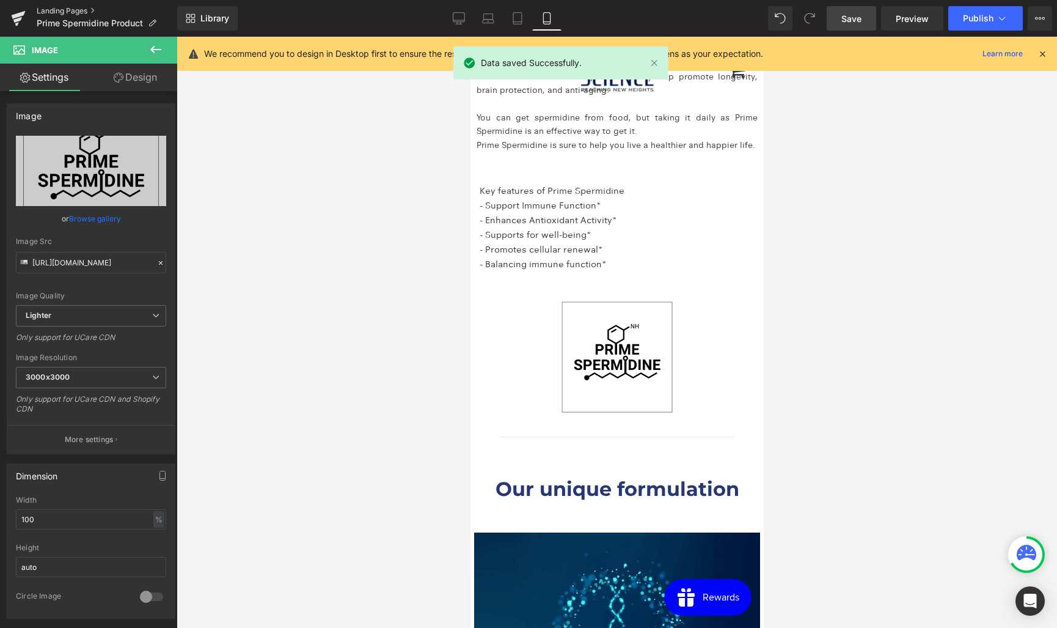
click at [67, 6] on link "Landing Pages" at bounding box center [107, 11] width 141 height 10
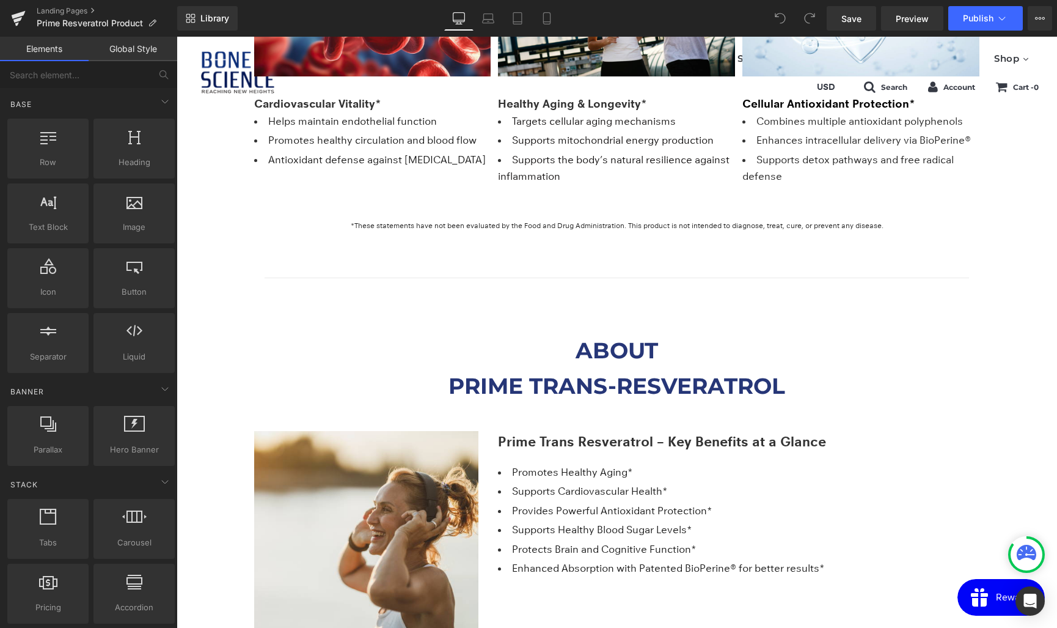
scroll to position [1770, 0]
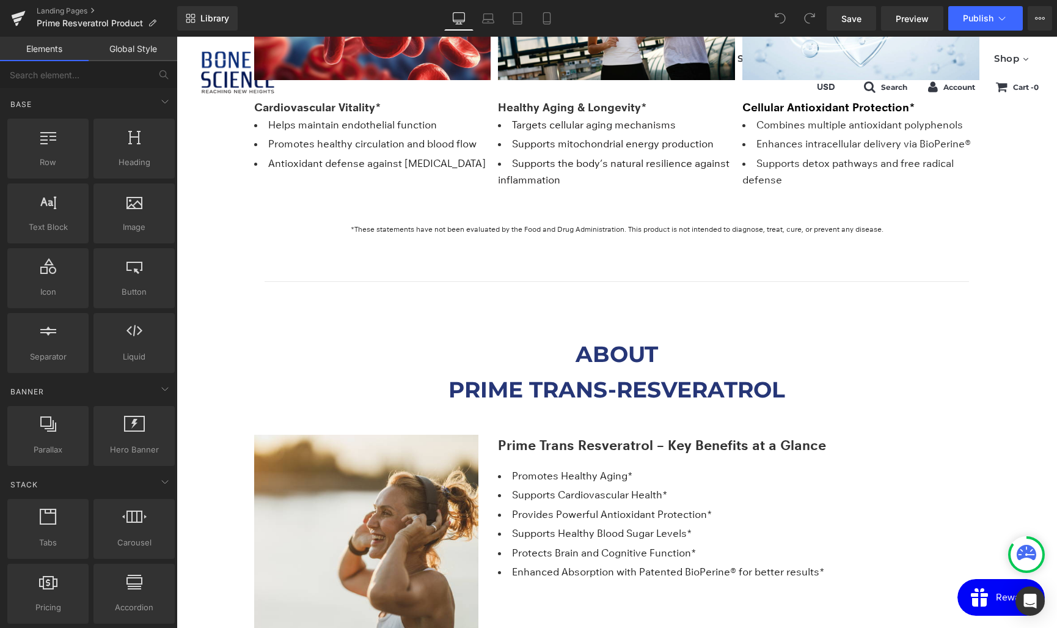
click at [612, 232] on span "Text Block" at bounding box center [610, 234] width 40 height 15
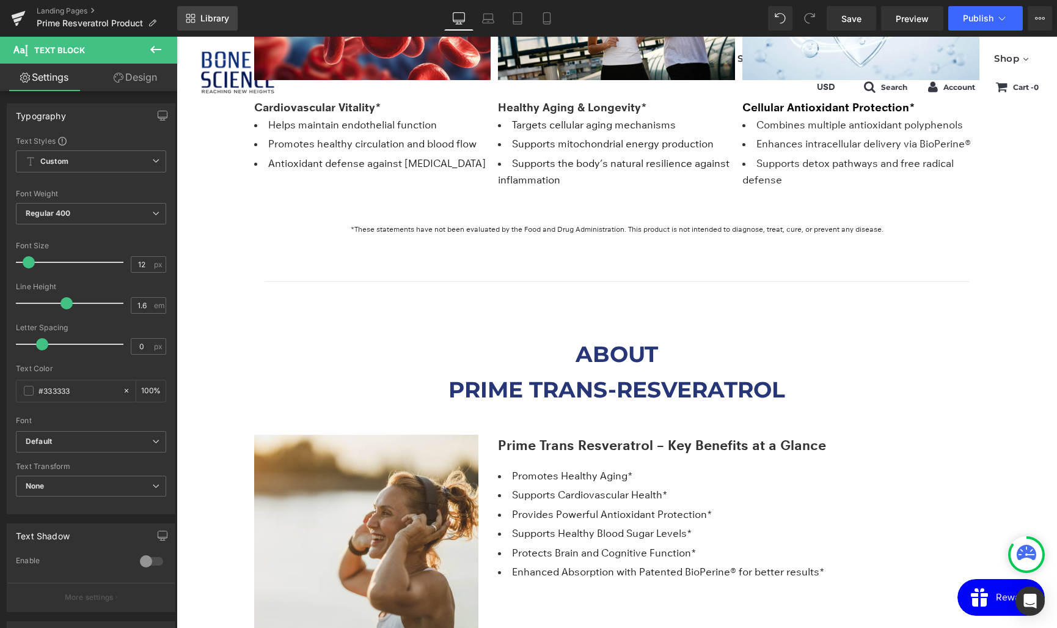
click at [208, 20] on span "Library" at bounding box center [214, 18] width 29 height 11
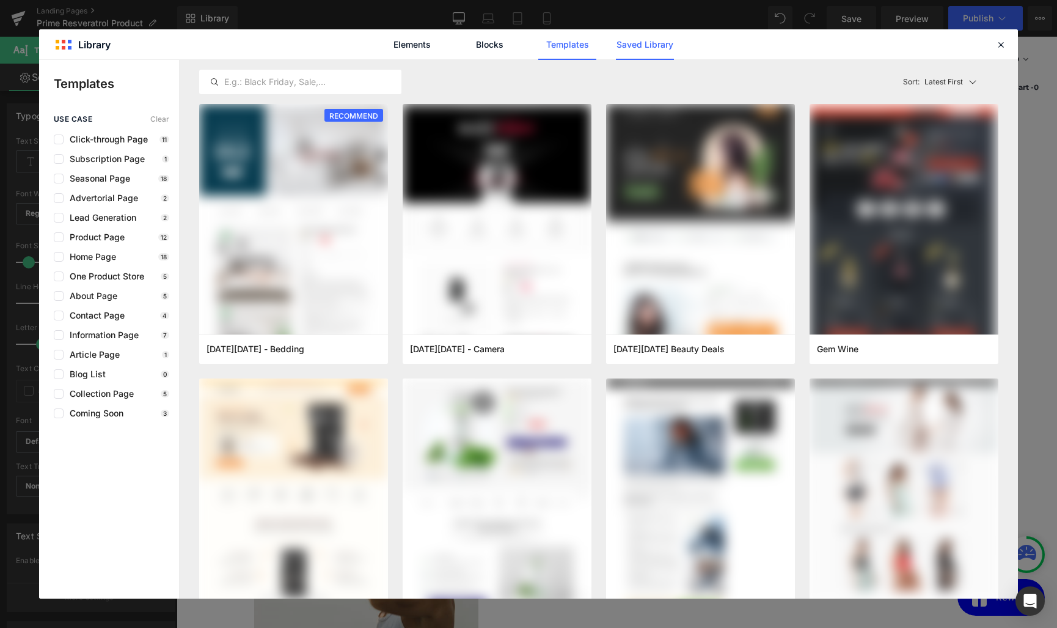
click at [662, 42] on link "Saved Library" at bounding box center [645, 44] width 58 height 31
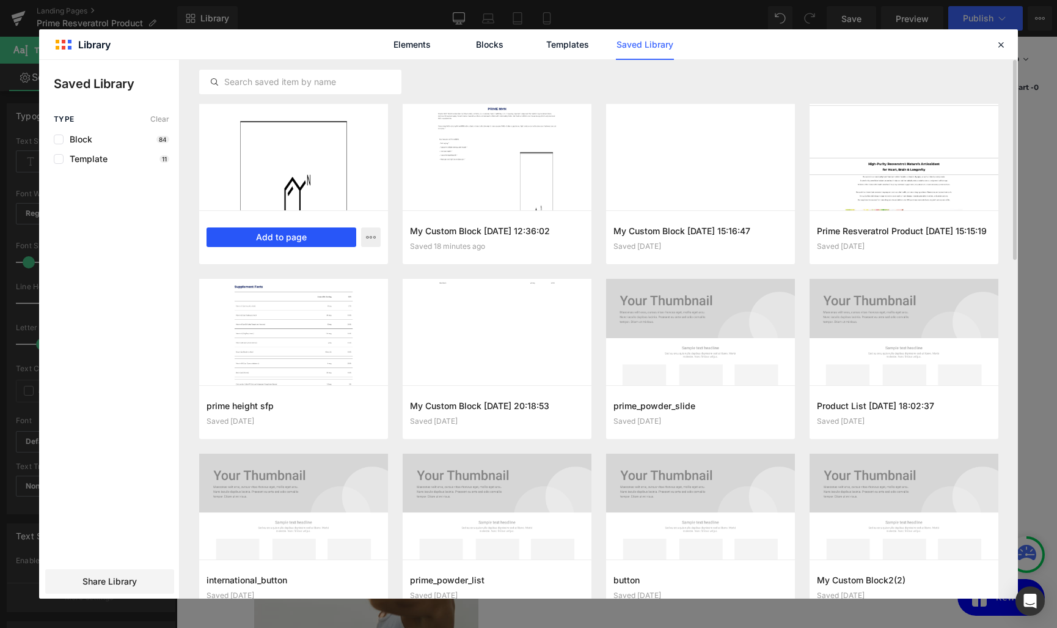
click at [282, 236] on button "Add to page" at bounding box center [282, 237] width 150 height 20
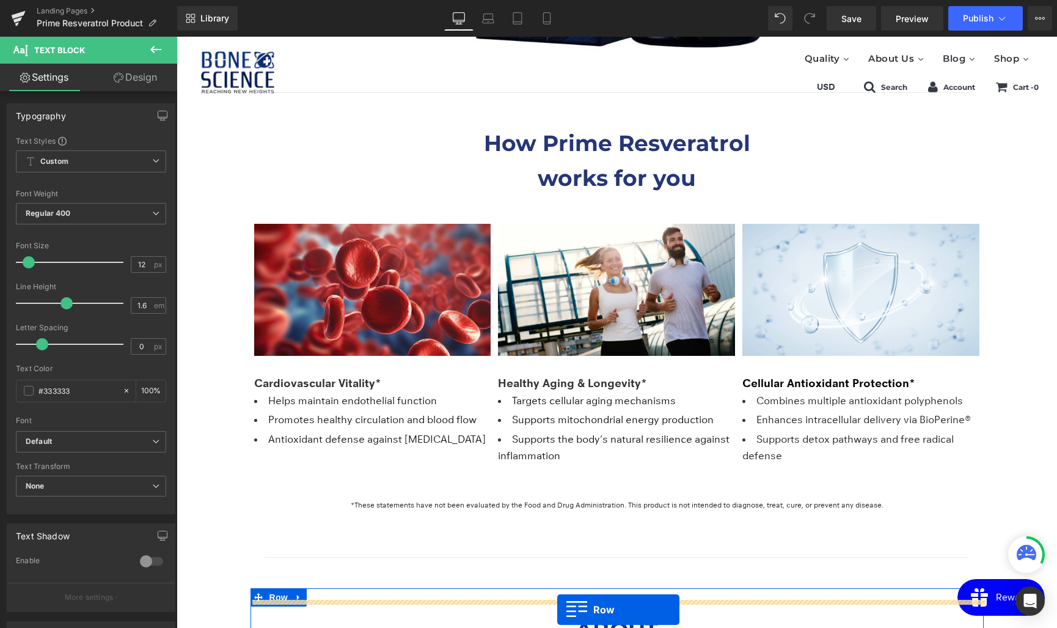
scroll to position [1555, 0]
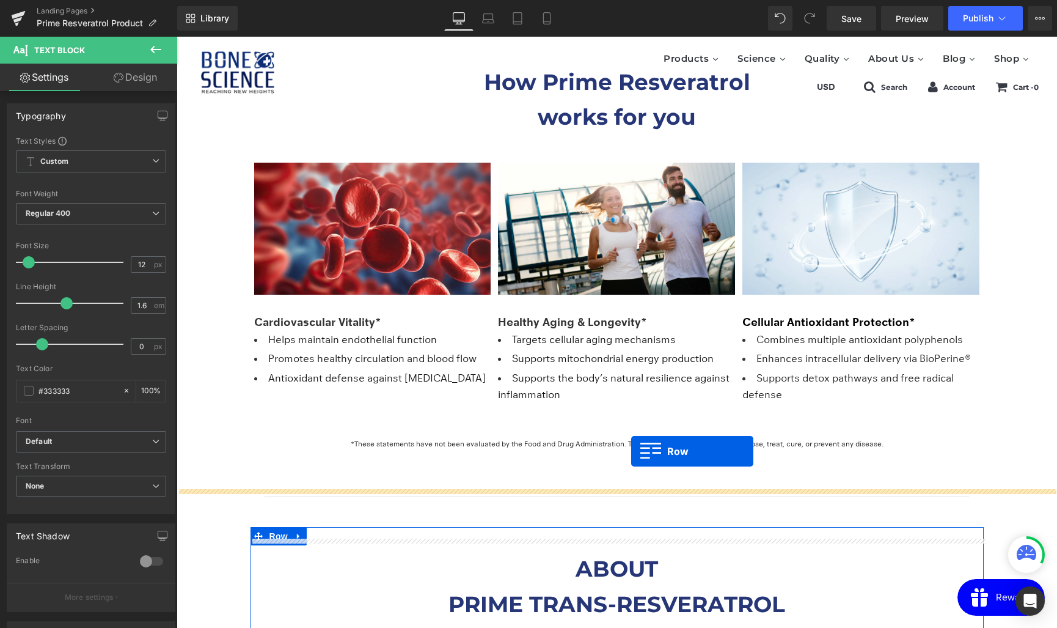
drag, startPoint x: 257, startPoint y: 108, endPoint x: 631, endPoint y: 451, distance: 507.8
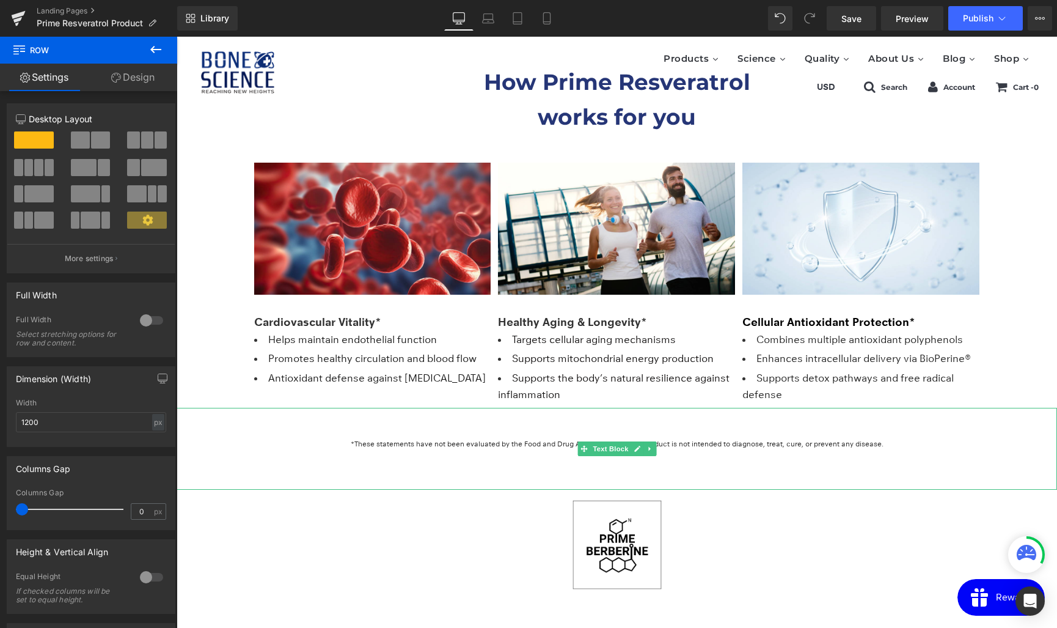
scroll to position [1556, 0]
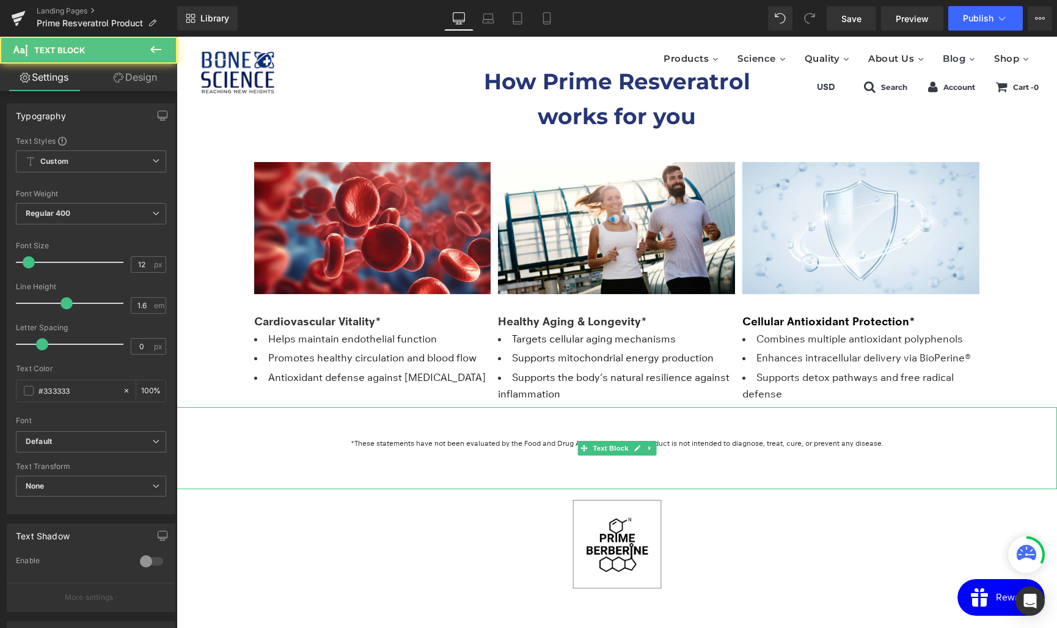
click at [433, 450] on p at bounding box center [617, 455] width 881 height 12
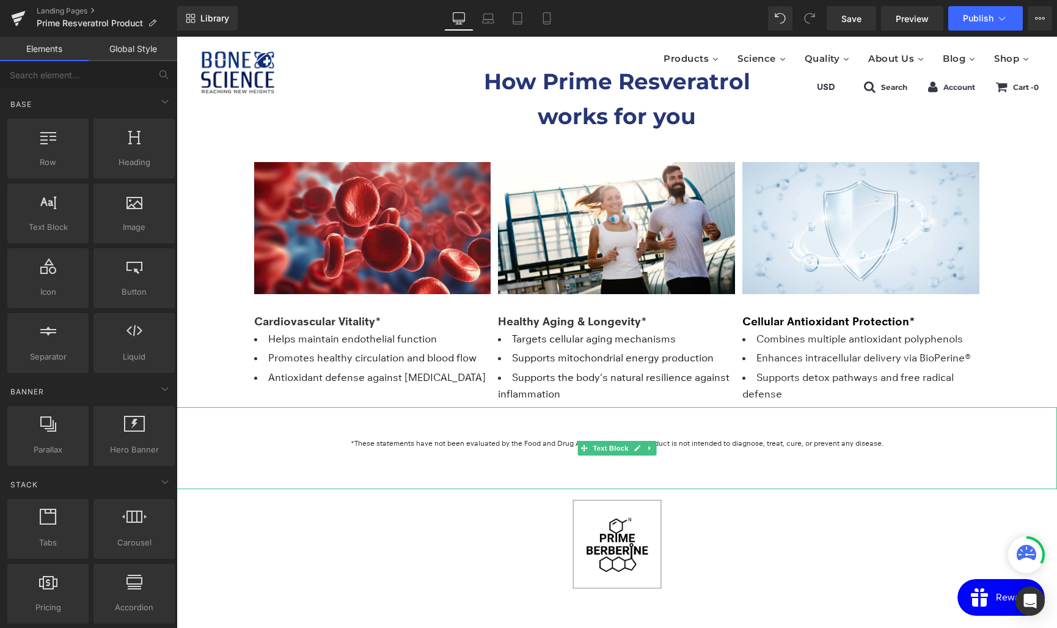
click at [217, 456] on p at bounding box center [617, 455] width 881 height 12
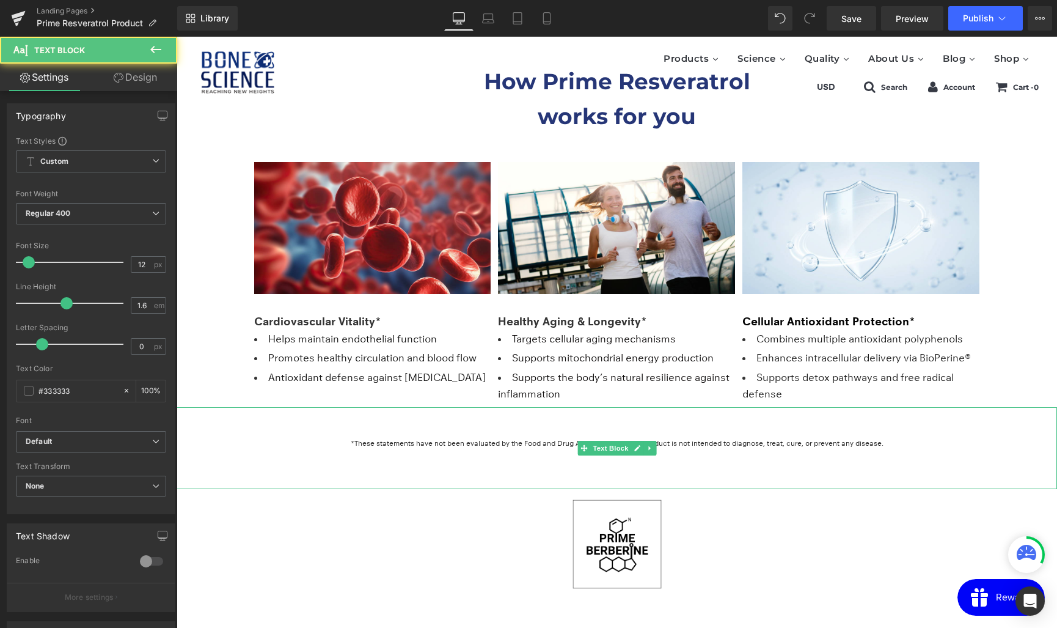
click at [239, 485] on div "*These statements have not been evaluated by the Food and Drug Administration. …" at bounding box center [617, 448] width 881 height 82
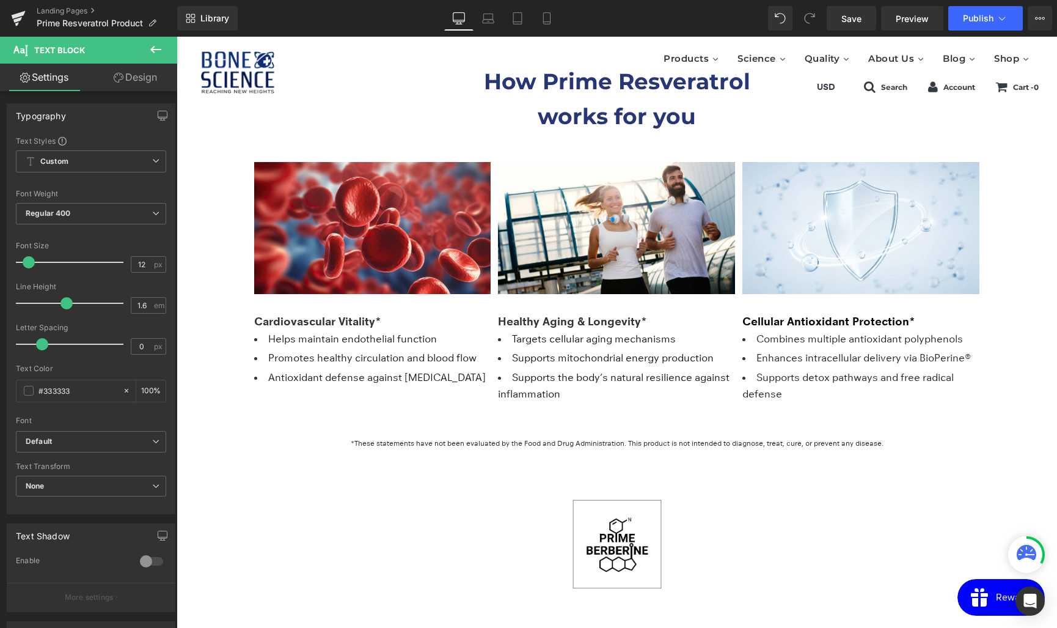
click at [147, 79] on link "Design" at bounding box center [135, 77] width 89 height 27
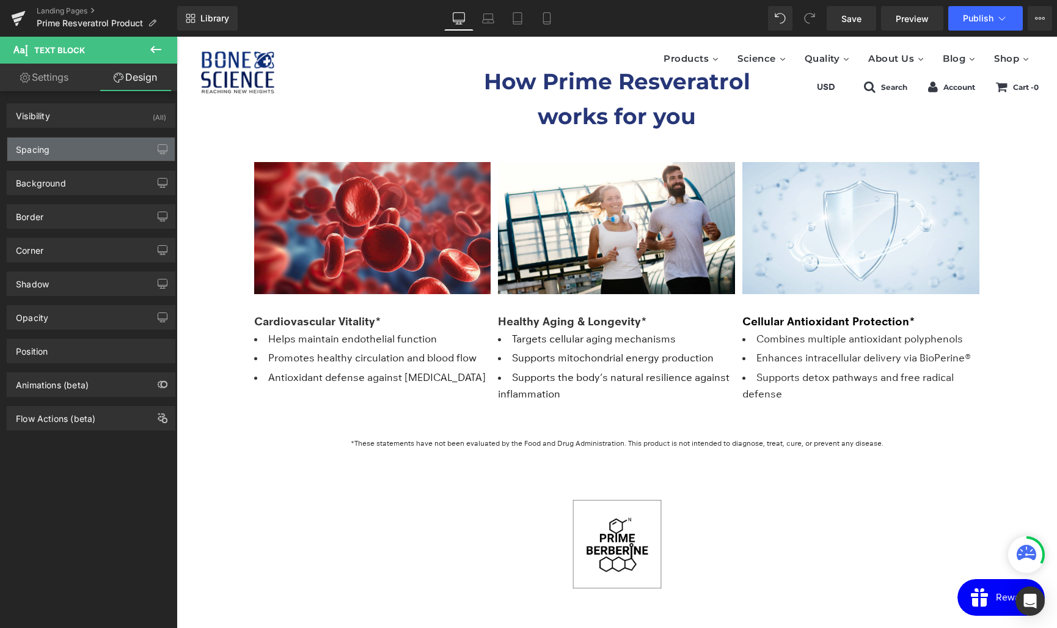
click at [64, 155] on div "Spacing" at bounding box center [90, 148] width 167 height 23
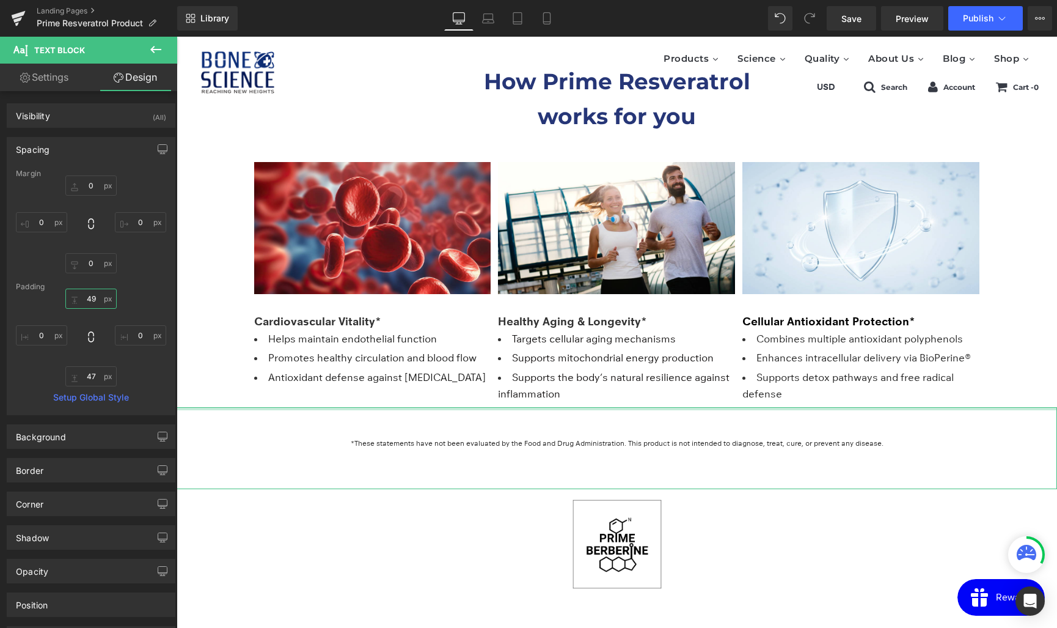
drag, startPoint x: 95, startPoint y: 298, endPoint x: 71, endPoint y: 296, distance: 24.5
click at [71, 296] on input "49" at bounding box center [90, 298] width 51 height 20
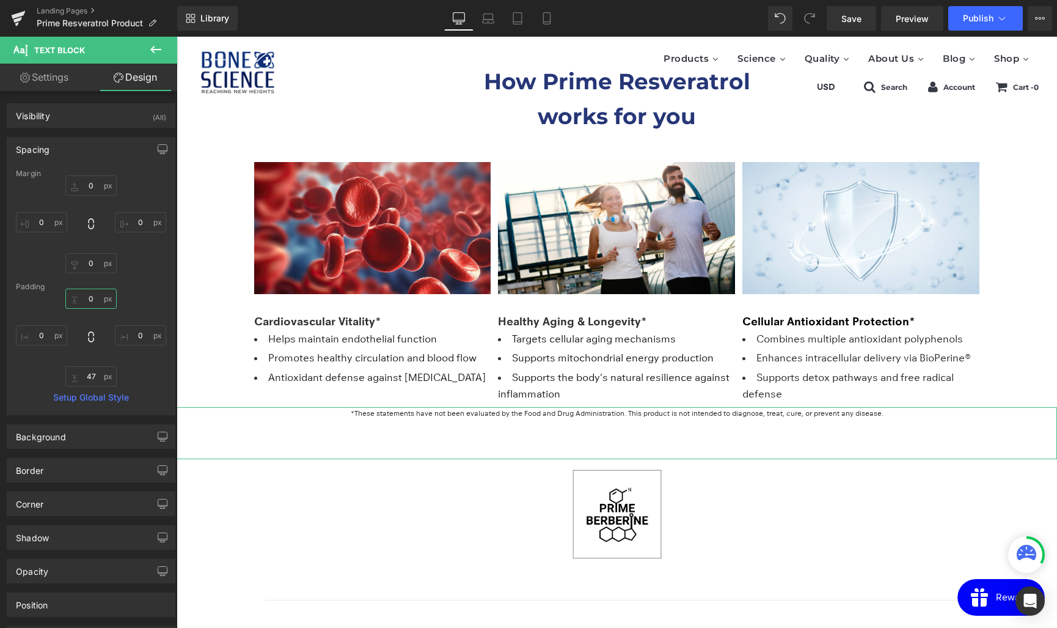
type input "0"
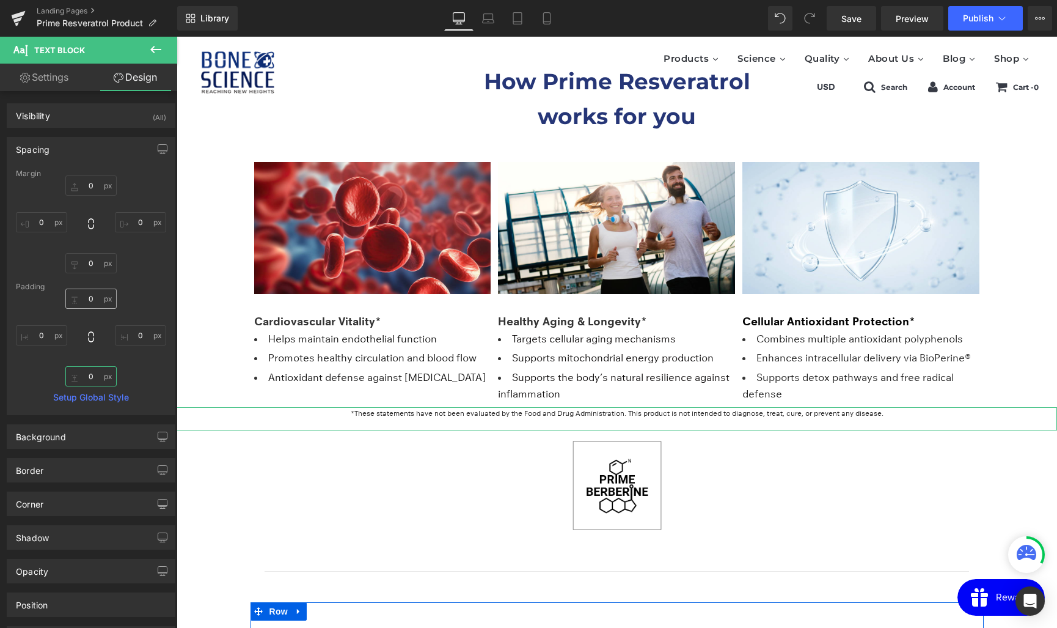
type input "0"
click at [89, 295] on input "0" at bounding box center [90, 298] width 51 height 20
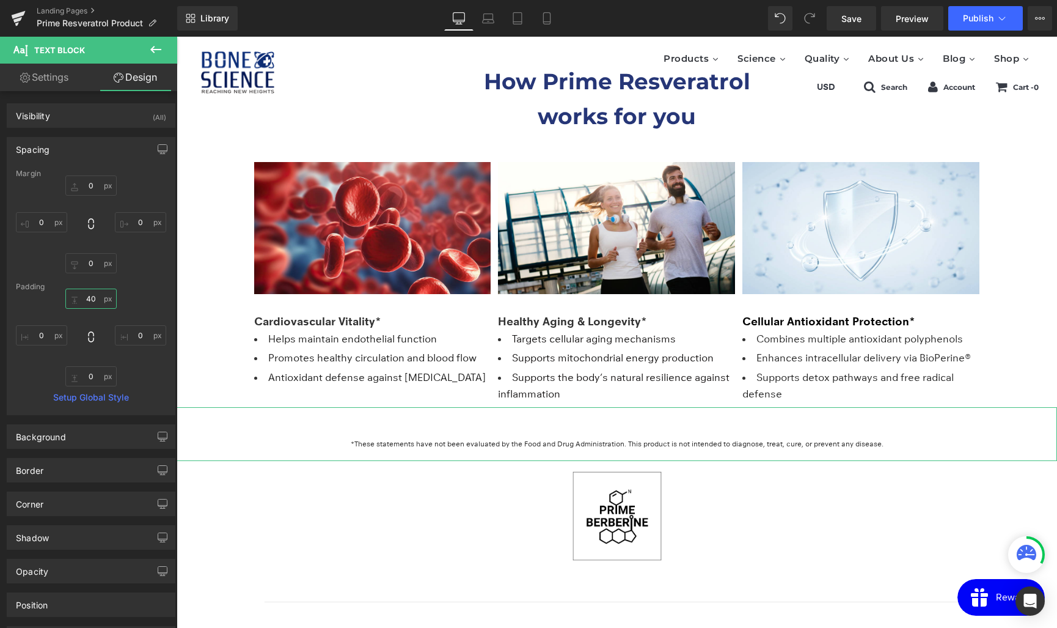
type input "50"
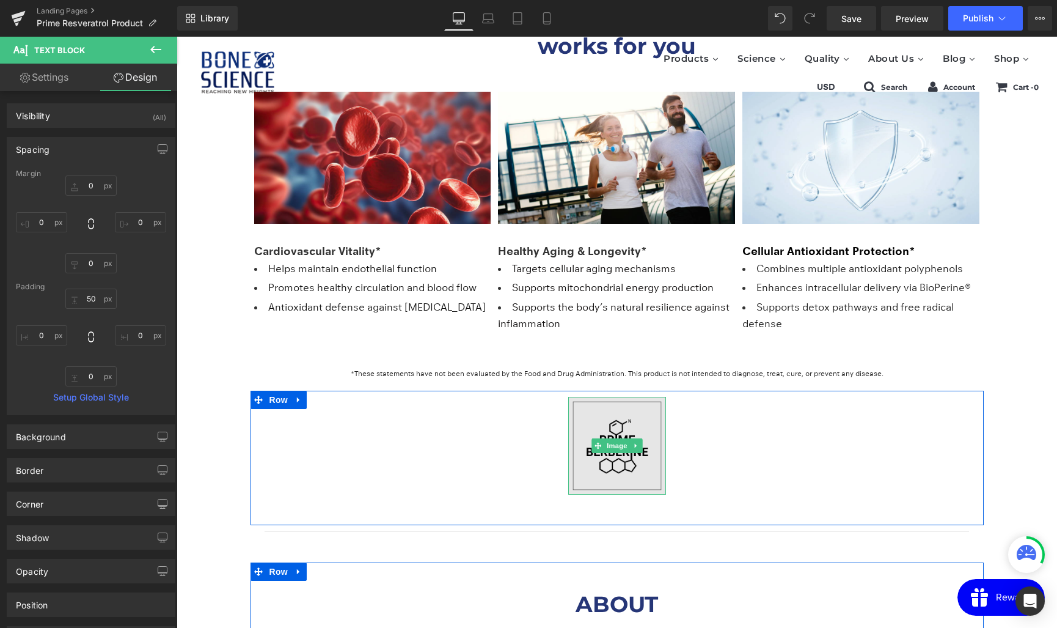
scroll to position [1638, 0]
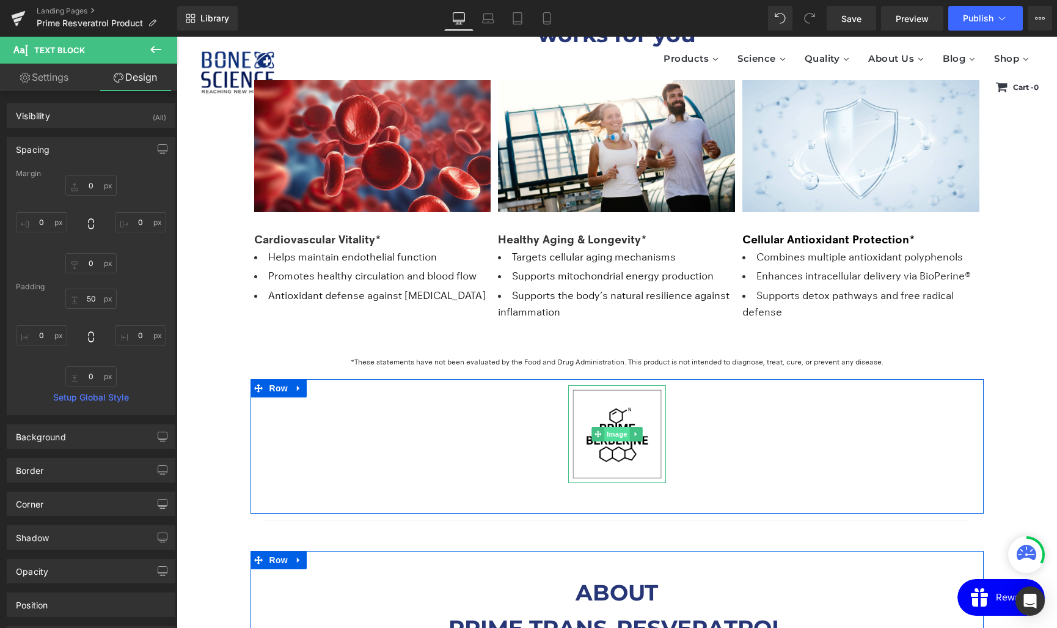
click at [615, 430] on span "Image" at bounding box center [617, 434] width 26 height 15
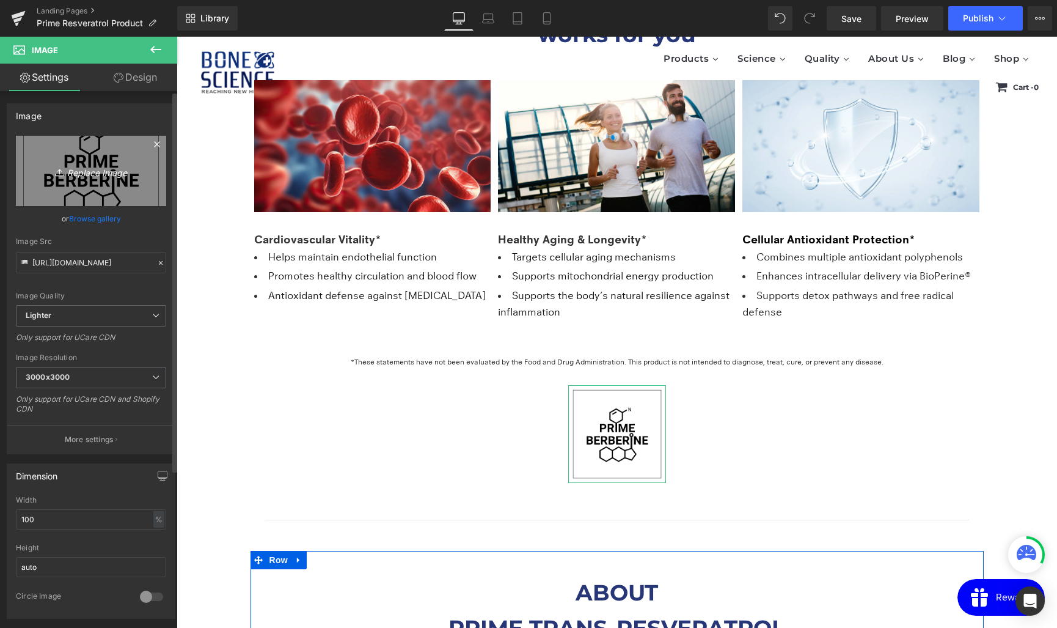
click at [86, 170] on icon "Replace Image" at bounding box center [91, 170] width 98 height 15
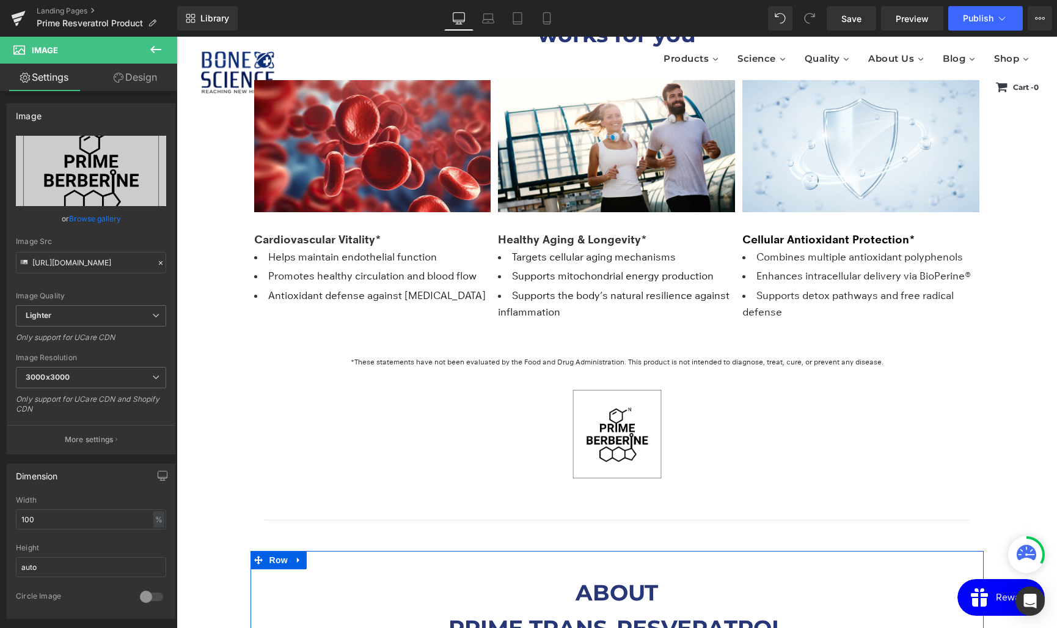
type input "C:\fakepath\상표권 등록_250717-06.jpg"
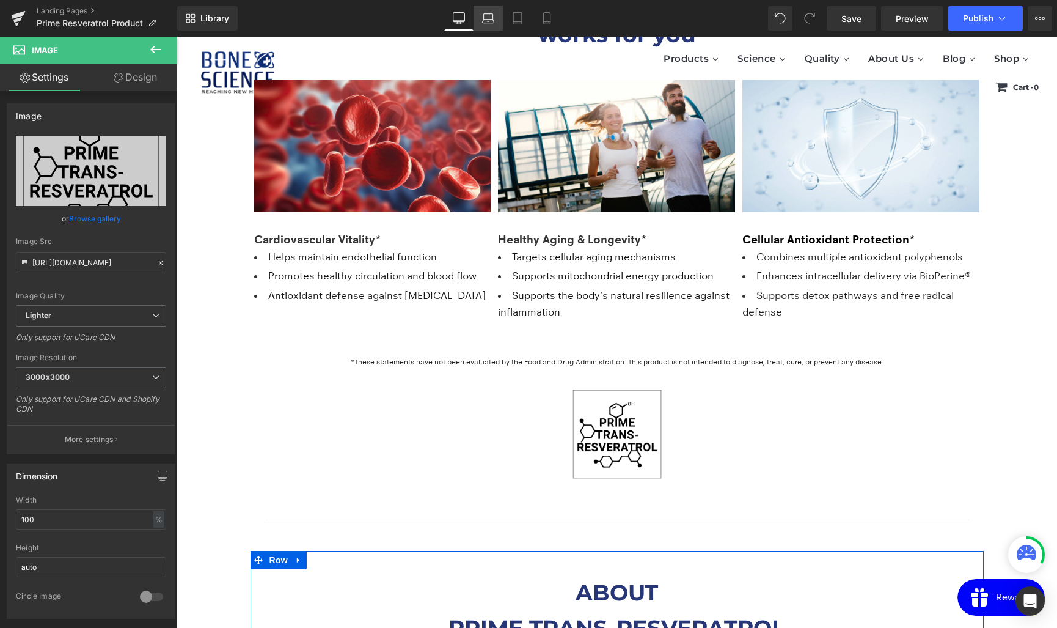
click at [491, 20] on icon at bounding box center [488, 18] width 12 height 12
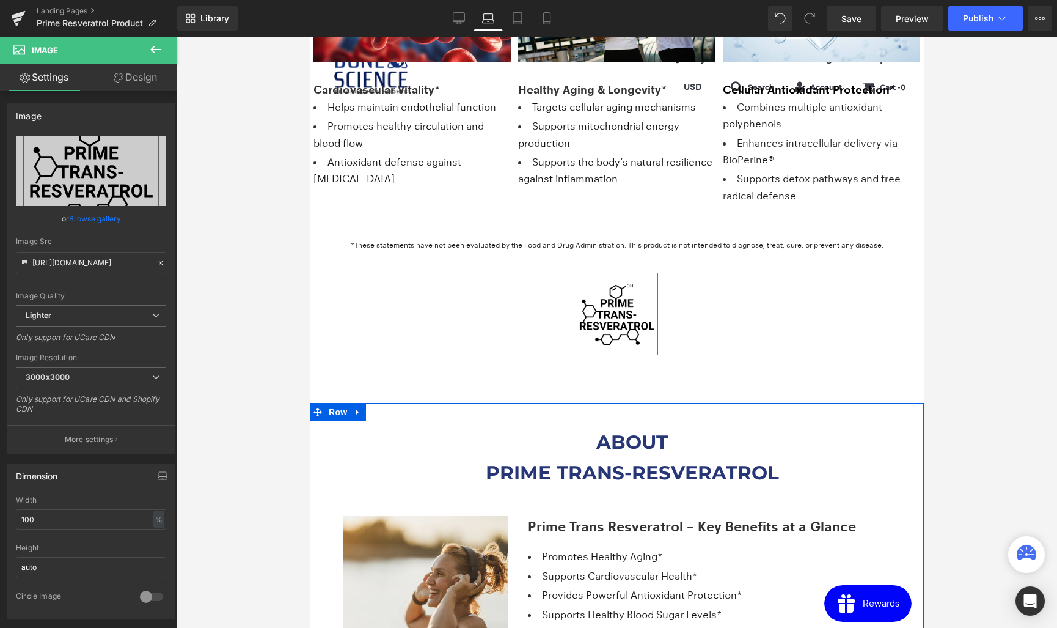
scroll to position [1838, 0]
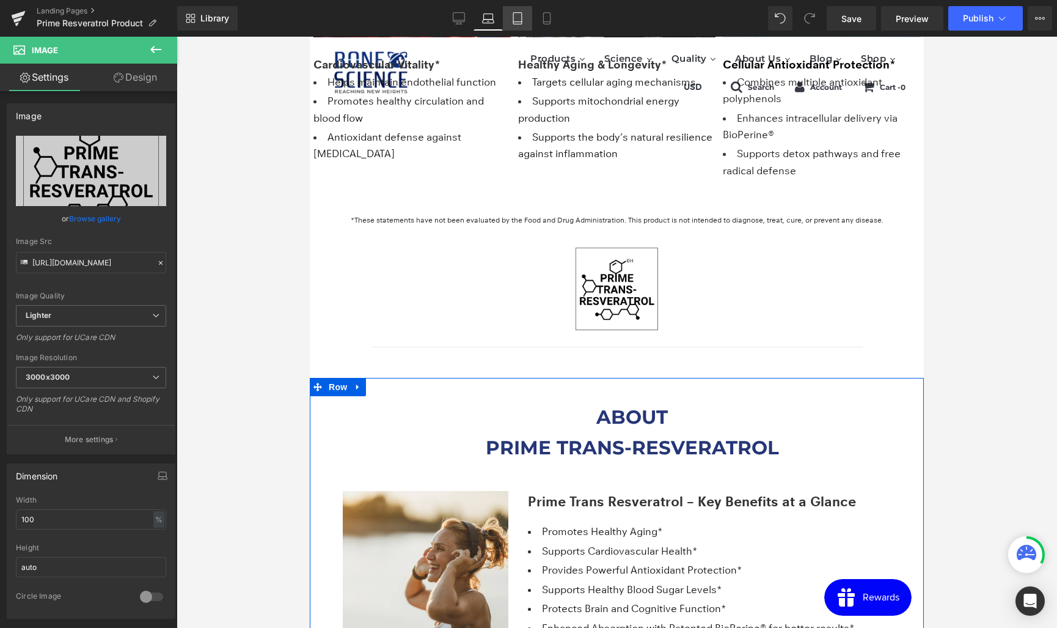
click at [527, 21] on link "Tablet" at bounding box center [517, 18] width 29 height 24
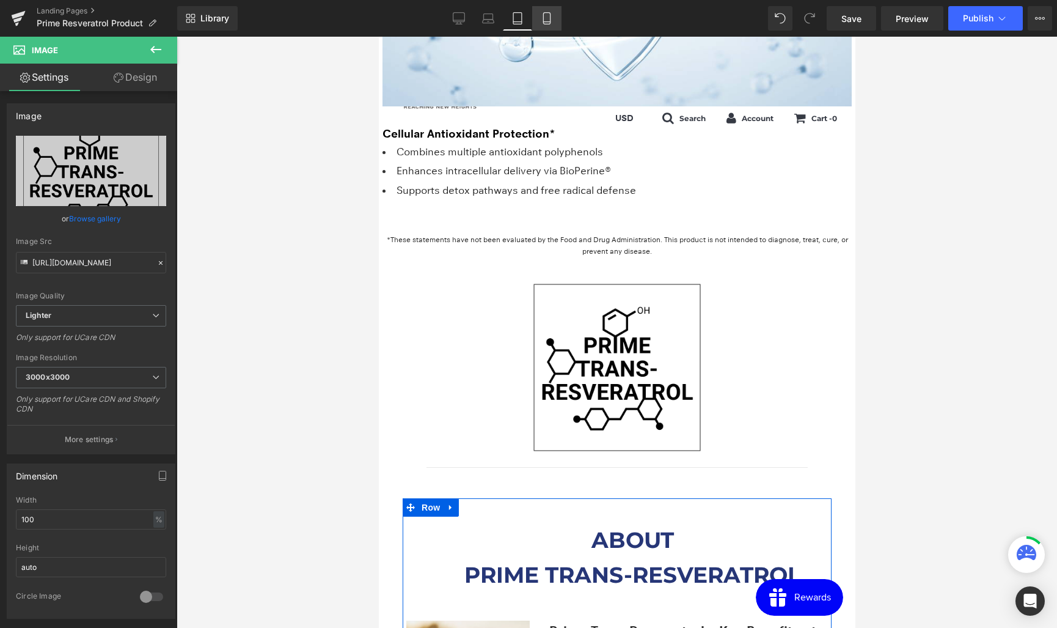
click at [543, 23] on icon at bounding box center [547, 18] width 12 height 12
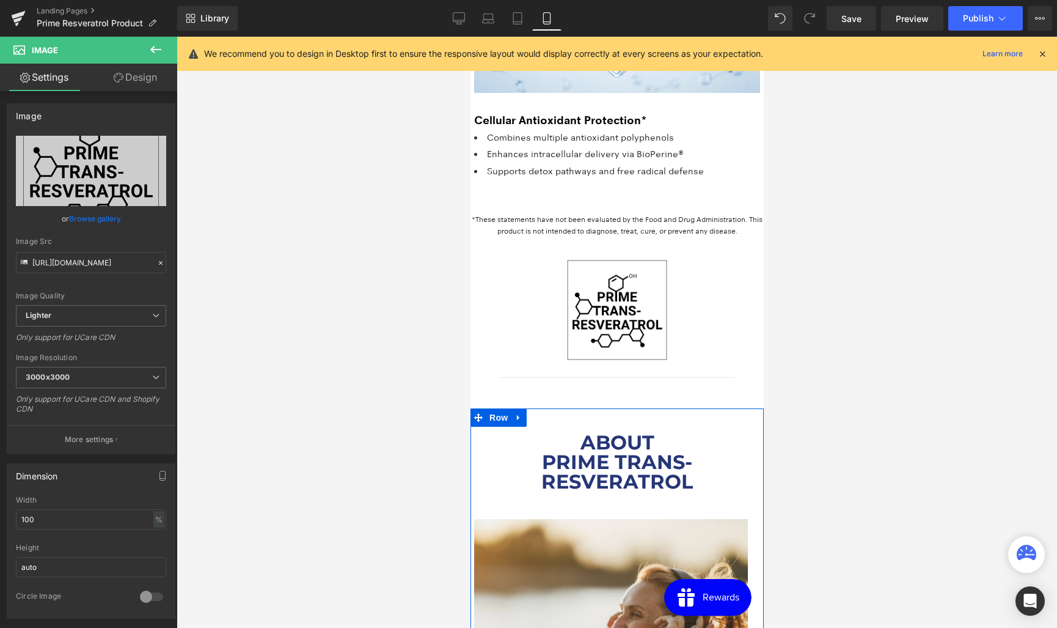
scroll to position [2358, 0]
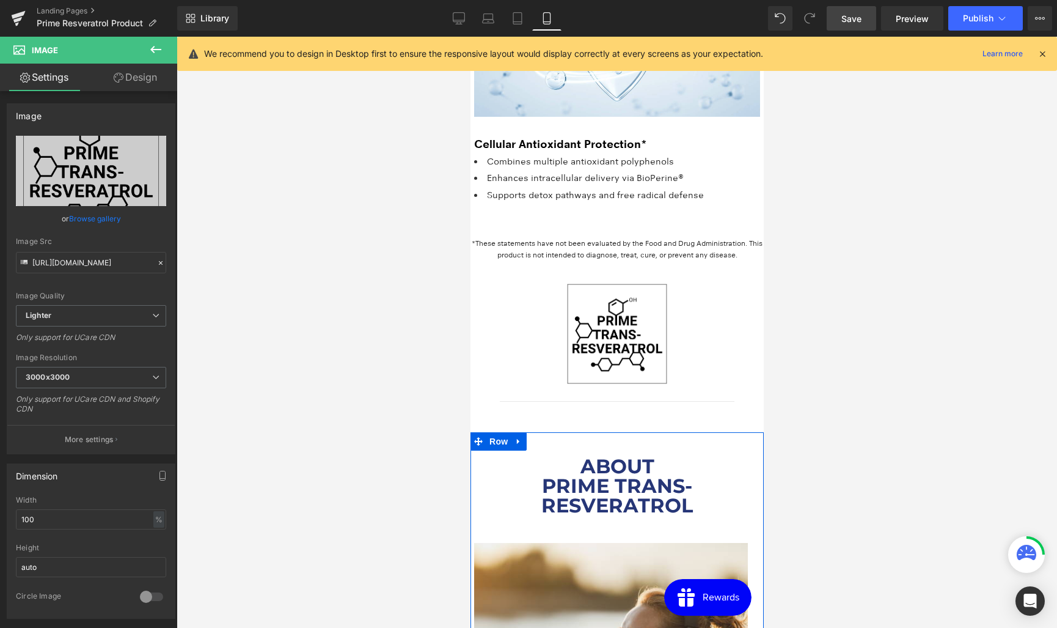
click at [851, 20] on span "Save" at bounding box center [851, 18] width 20 height 13
click at [80, 5] on div "Landing Pages Prime Resveratrol Product" at bounding box center [88, 18] width 177 height 37
click at [76, 9] on link "Landing Pages" at bounding box center [107, 11] width 141 height 10
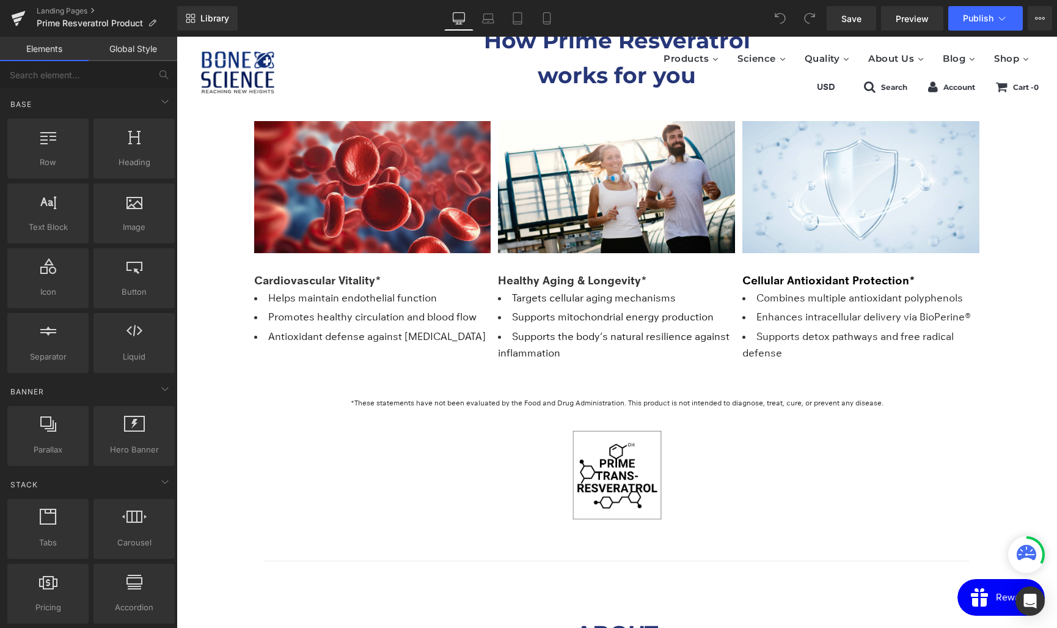
scroll to position [1845, 0]
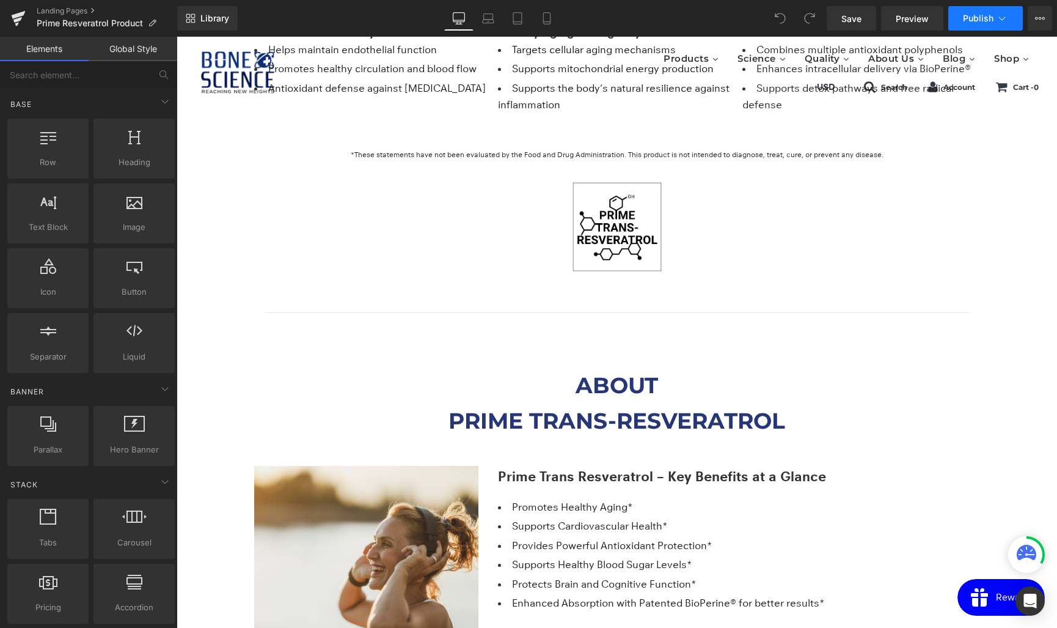
click at [980, 20] on span "Publish" at bounding box center [978, 18] width 31 height 10
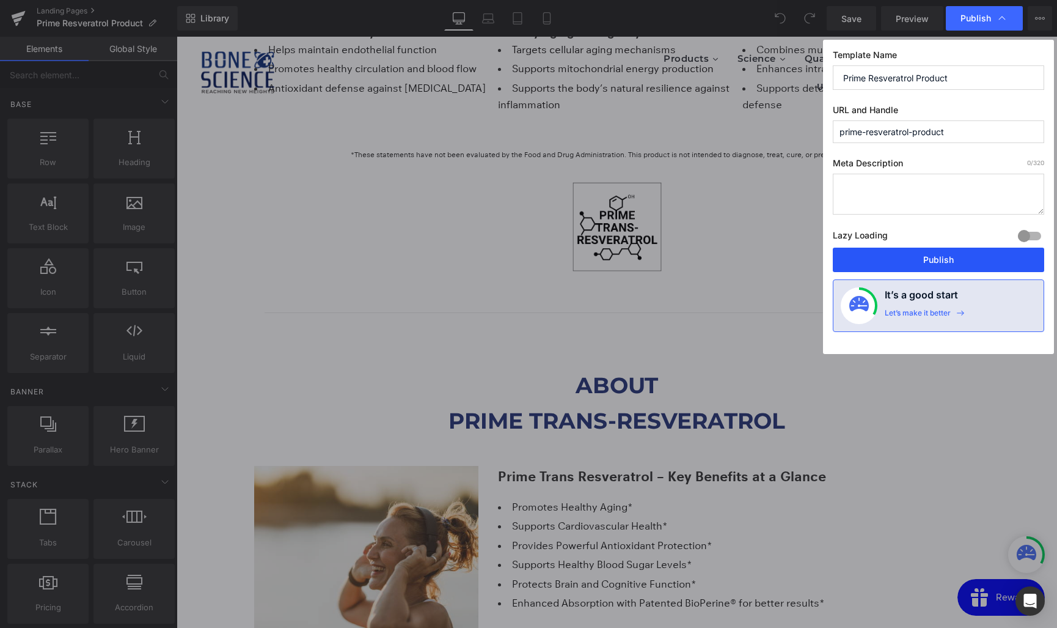
click at [947, 258] on button "Publish" at bounding box center [938, 259] width 211 height 24
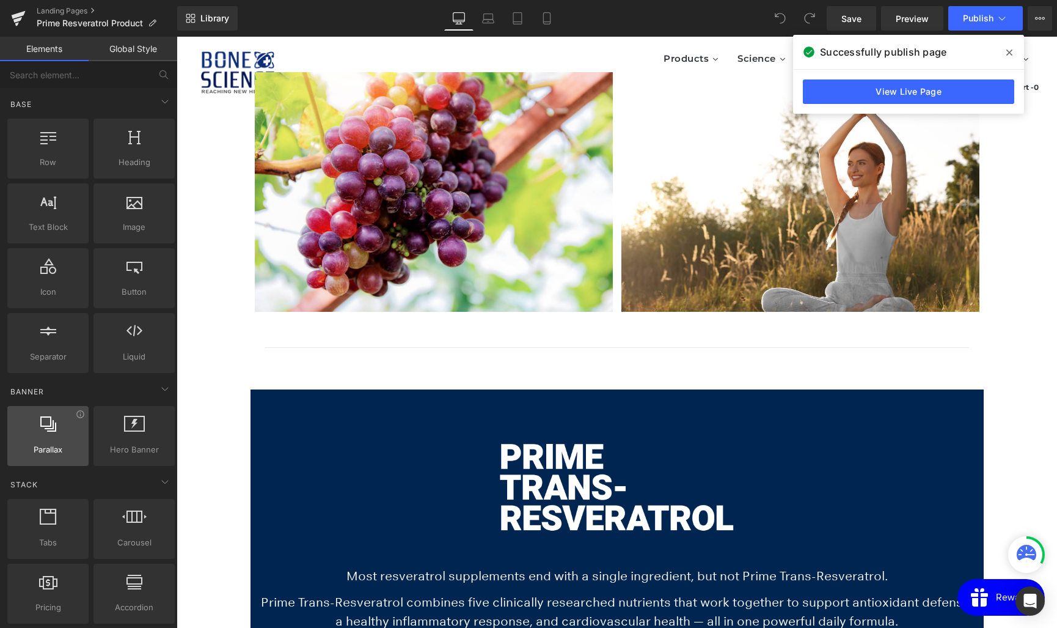
scroll to position [493, 0]
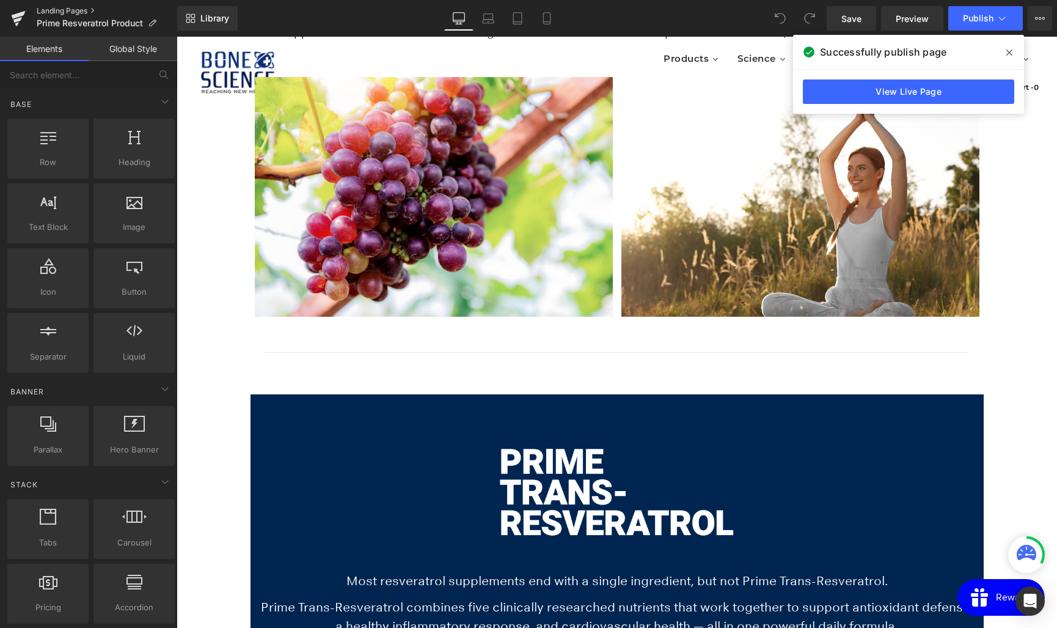
click at [65, 9] on link "Landing Pages" at bounding box center [107, 11] width 141 height 10
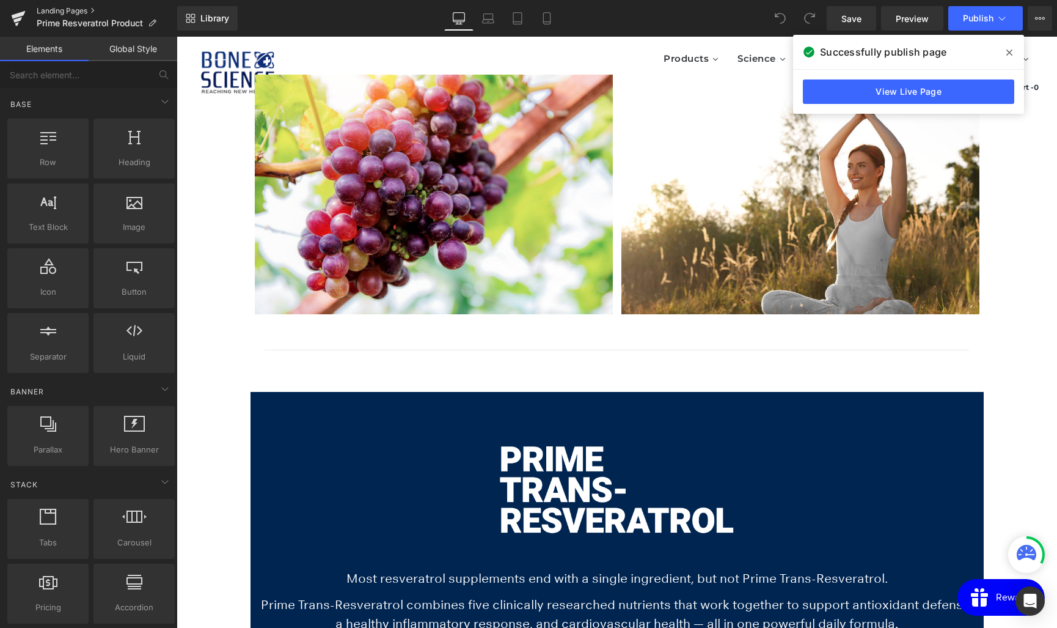
scroll to position [488, 0]
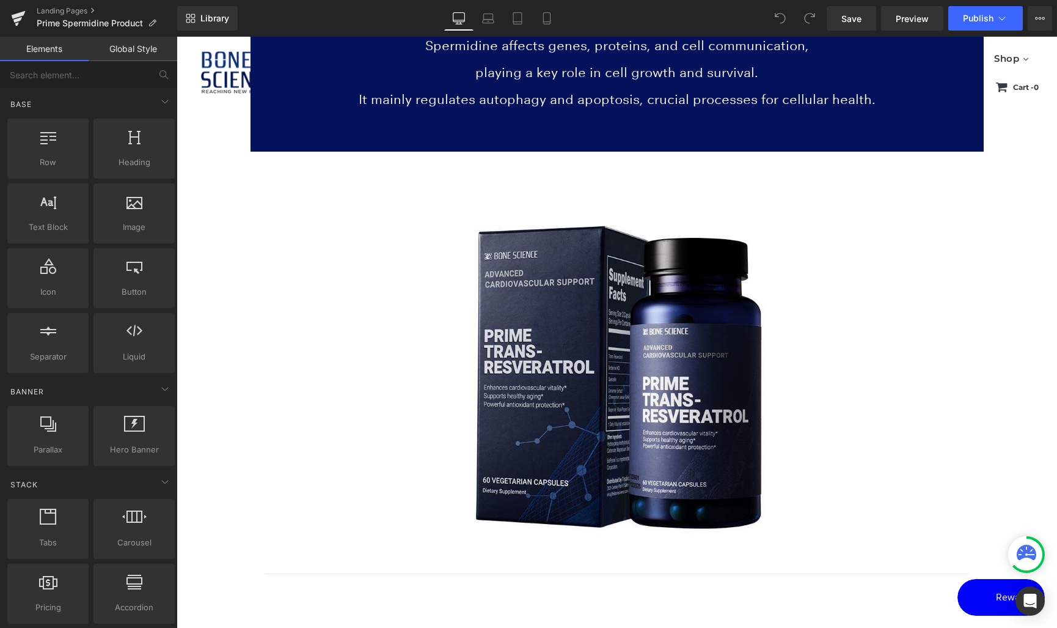
scroll to position [932, 0]
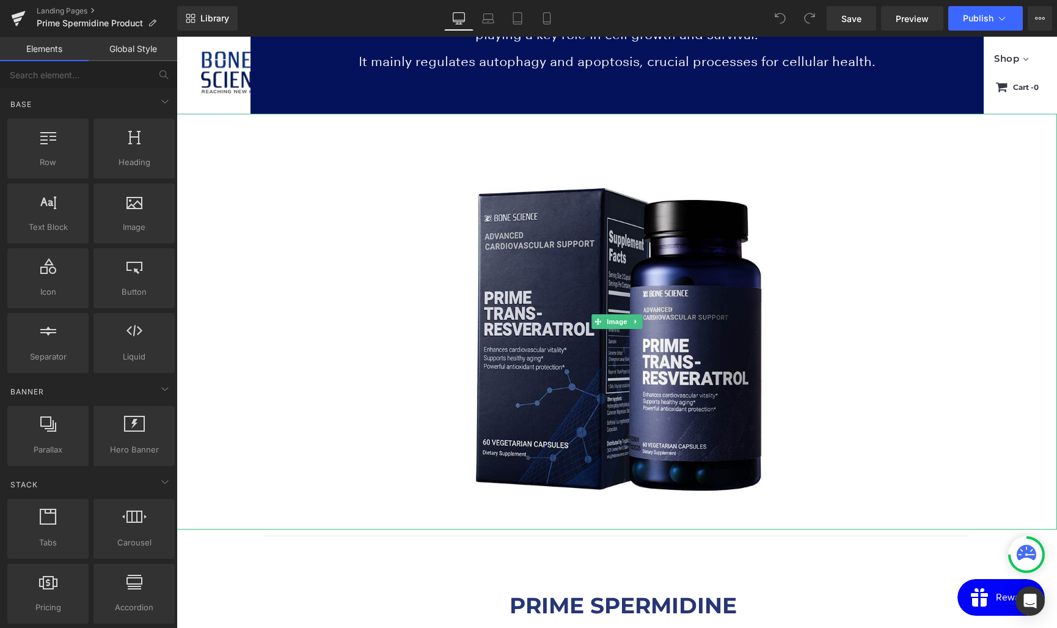
click at [714, 325] on img at bounding box center [617, 322] width 367 height 416
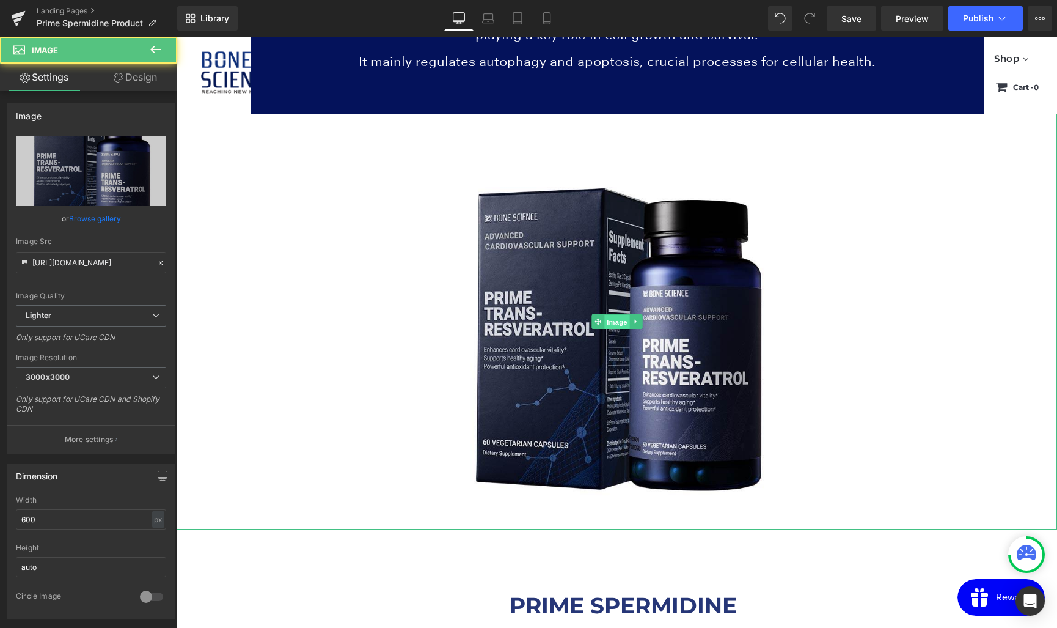
click at [615, 318] on span "Image" at bounding box center [617, 322] width 26 height 15
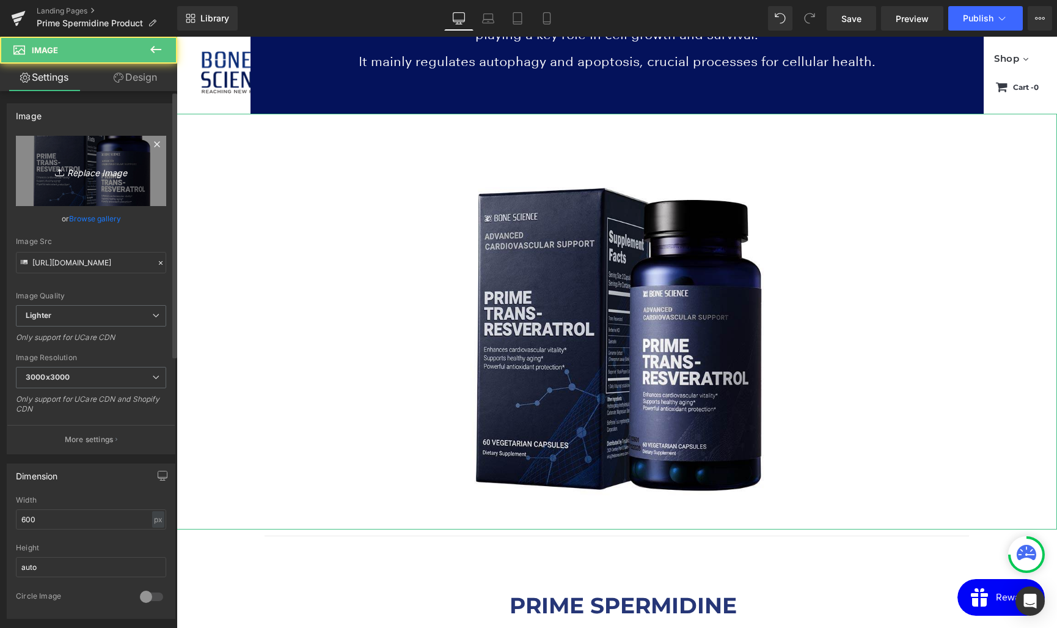
click at [95, 169] on icon "Replace Image" at bounding box center [91, 170] width 98 height 15
click at [89, 174] on icon "Replace Image" at bounding box center [91, 170] width 98 height 15
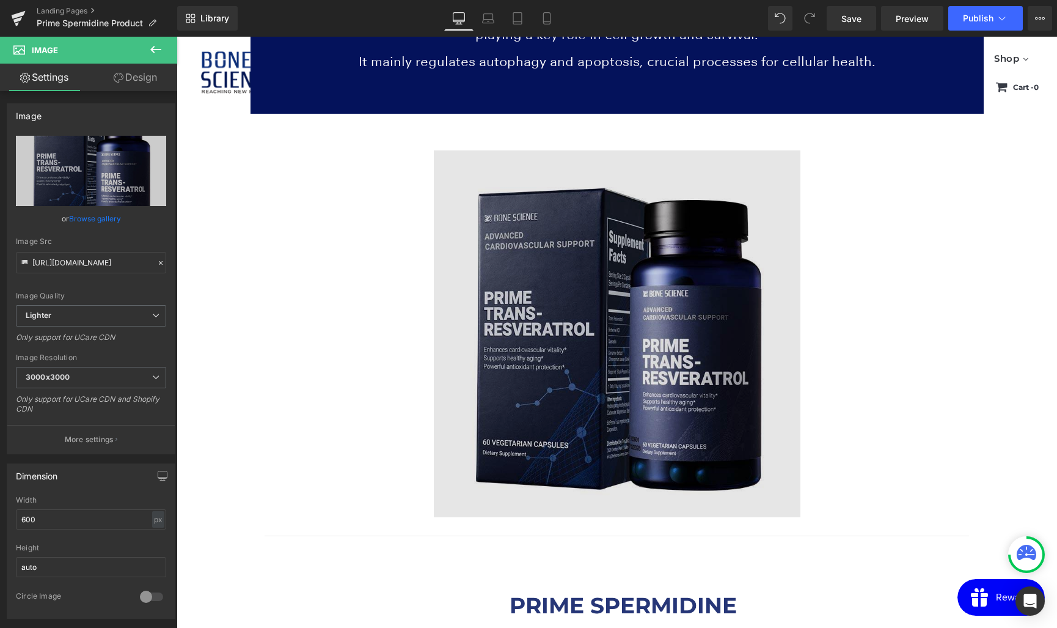
type input "C:\fakepath\합.png"
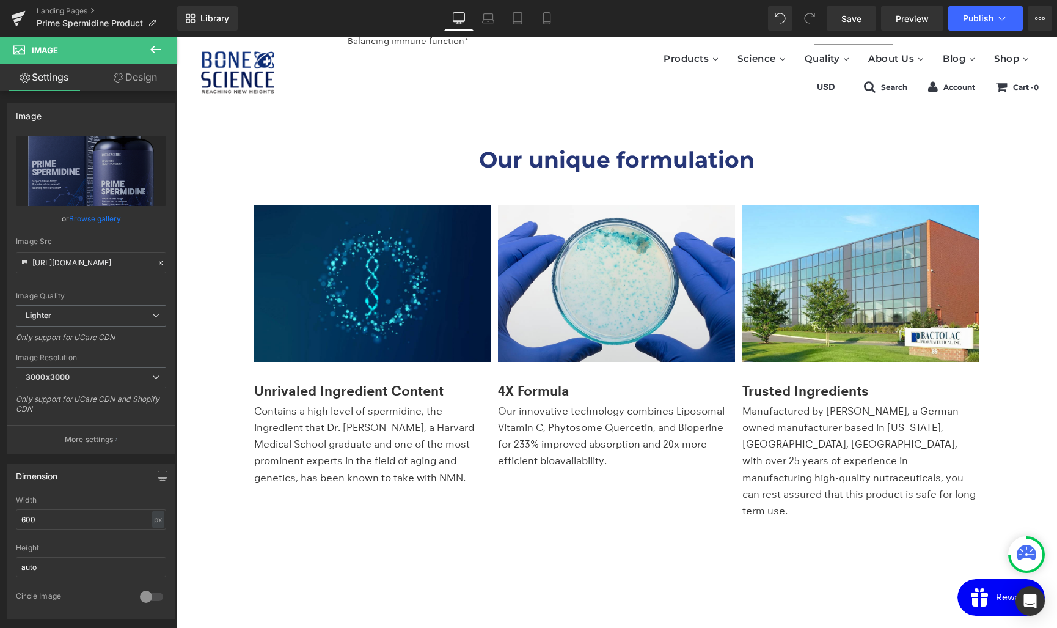
scroll to position [1776, 0]
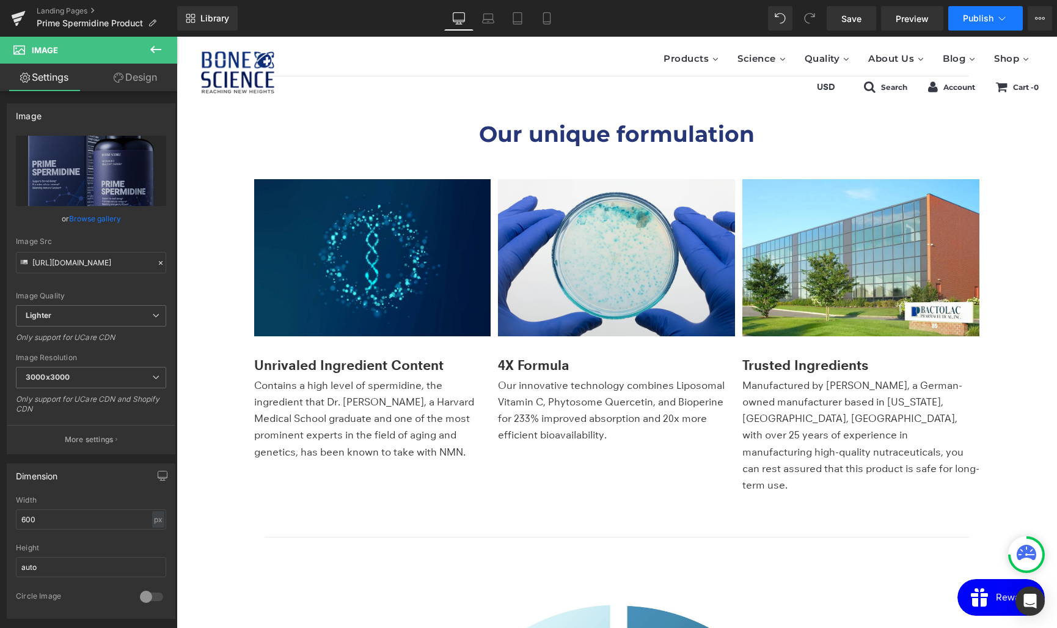
click at [973, 20] on span "Publish" at bounding box center [978, 18] width 31 height 10
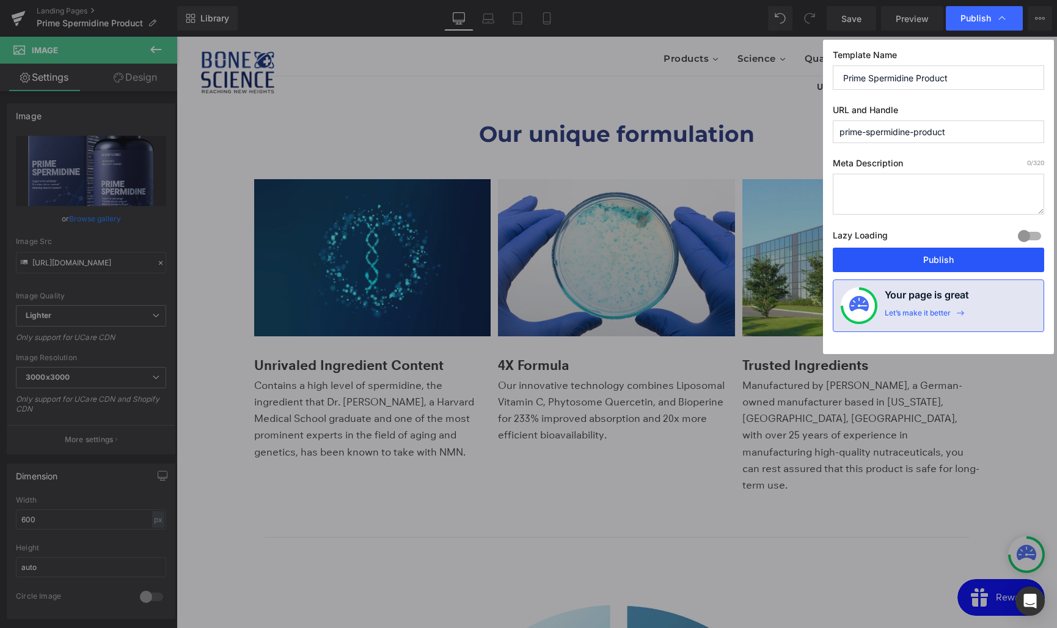
click at [931, 268] on button "Publish" at bounding box center [938, 259] width 211 height 24
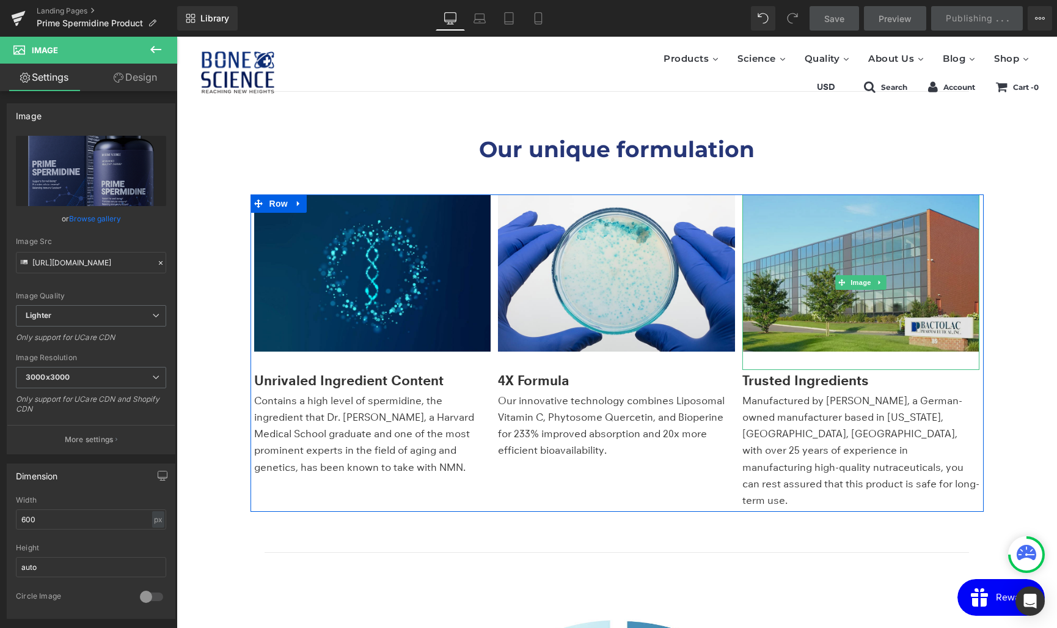
scroll to position [1750, 0]
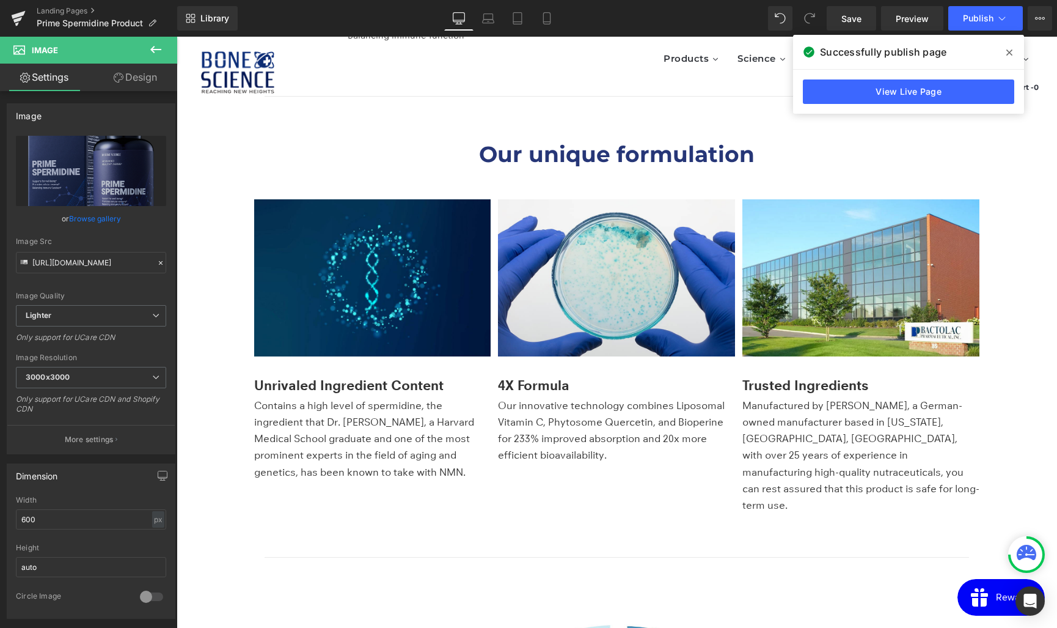
scroll to position [1755, 0]
click at [80, 13] on link "Landing Pages" at bounding box center [107, 11] width 141 height 10
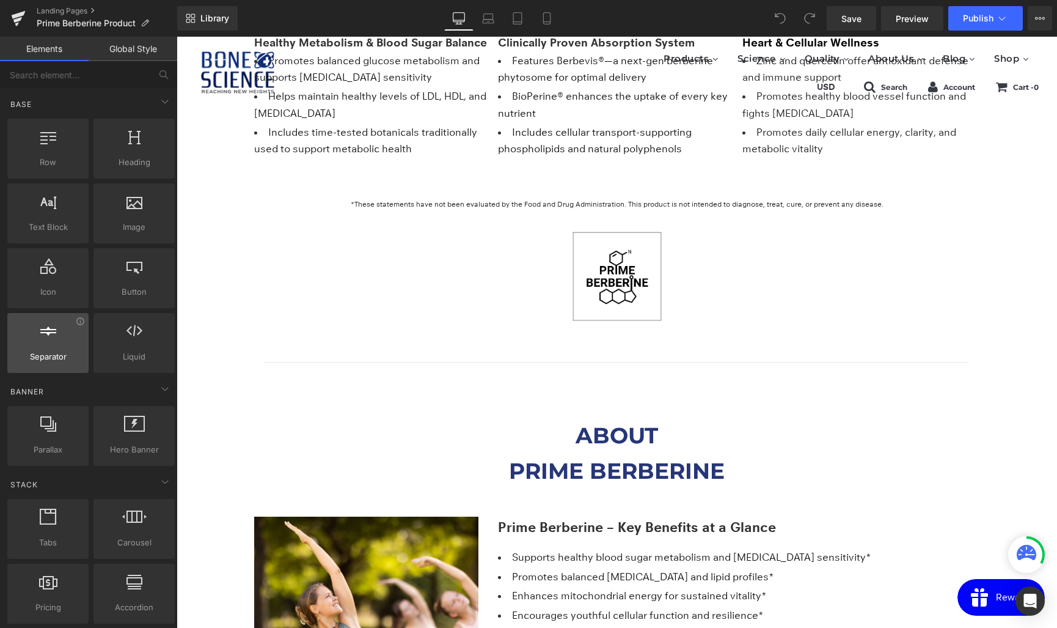
scroll to position [1825, 0]
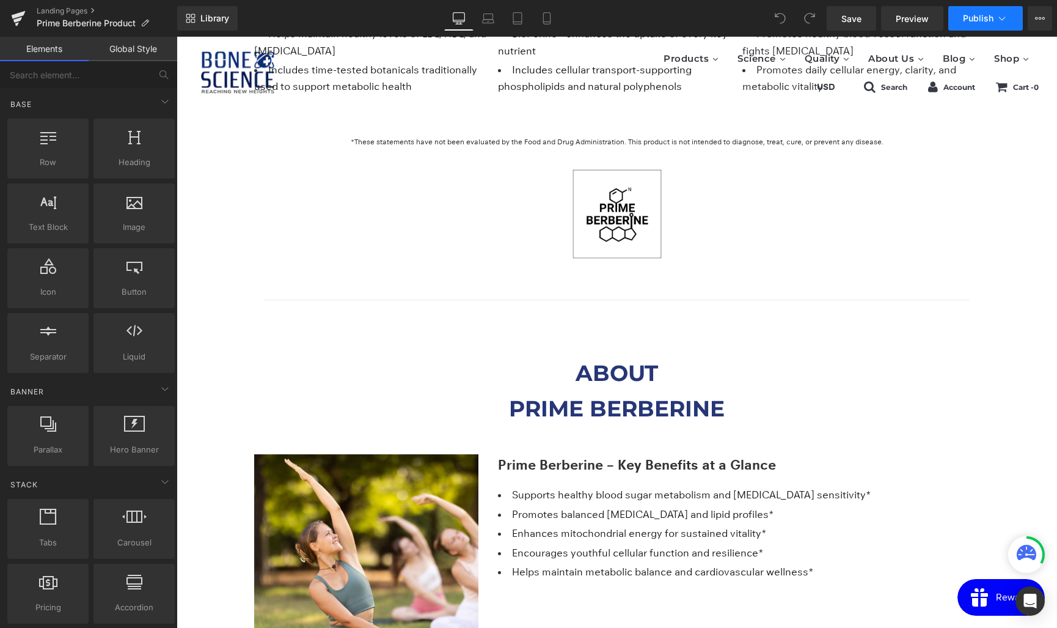
click at [985, 15] on span "Publish" at bounding box center [978, 18] width 31 height 10
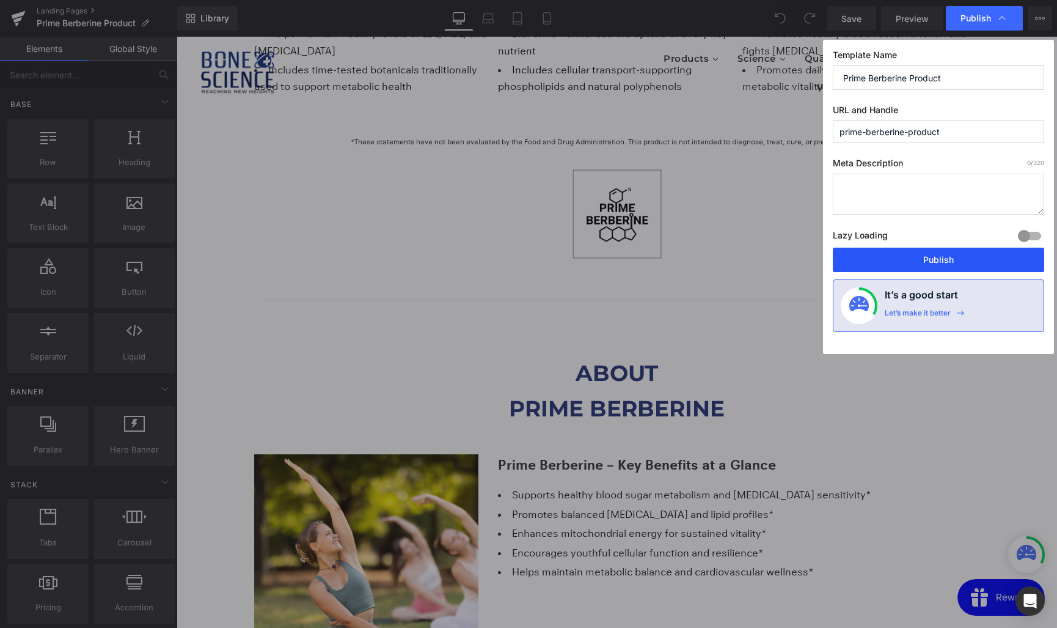
click at [925, 254] on button "Publish" at bounding box center [938, 259] width 211 height 24
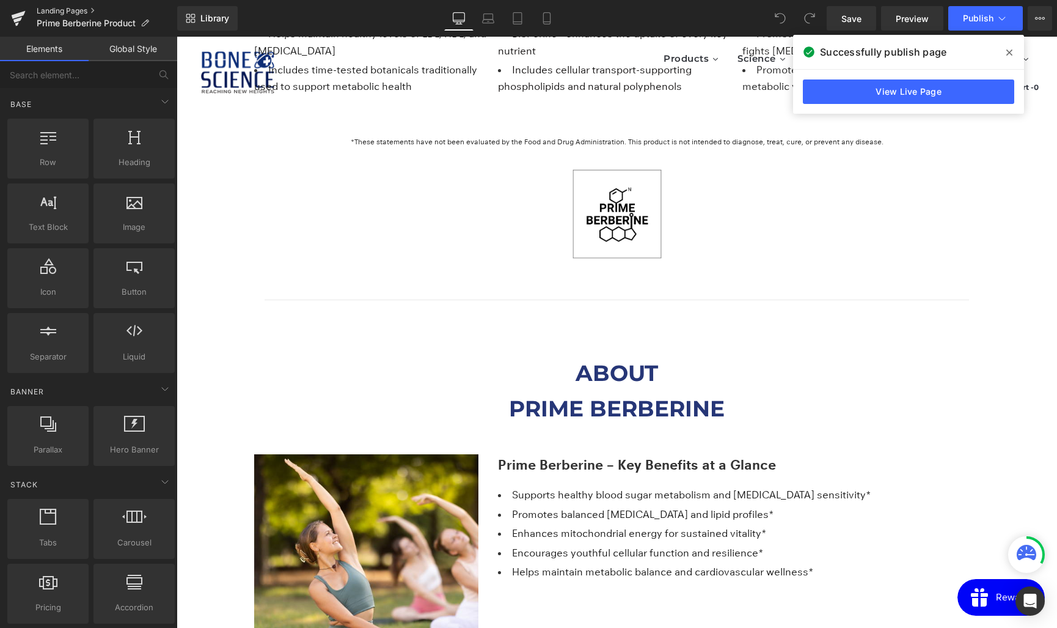
click at [64, 10] on link "Landing Pages" at bounding box center [107, 11] width 141 height 10
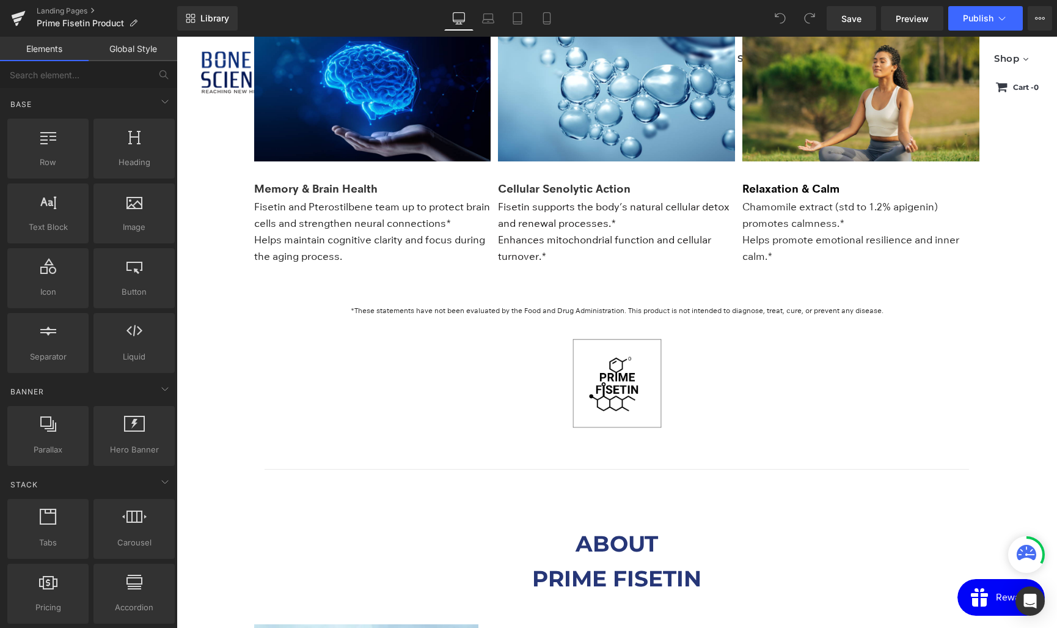
scroll to position [1709, 0]
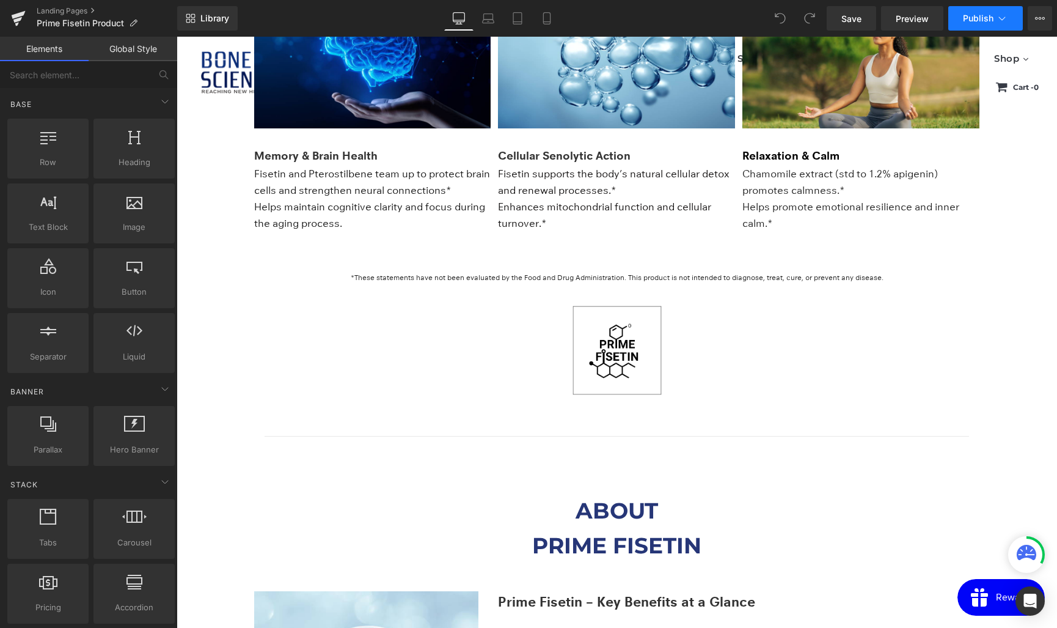
click at [976, 25] on button "Publish" at bounding box center [985, 18] width 75 height 24
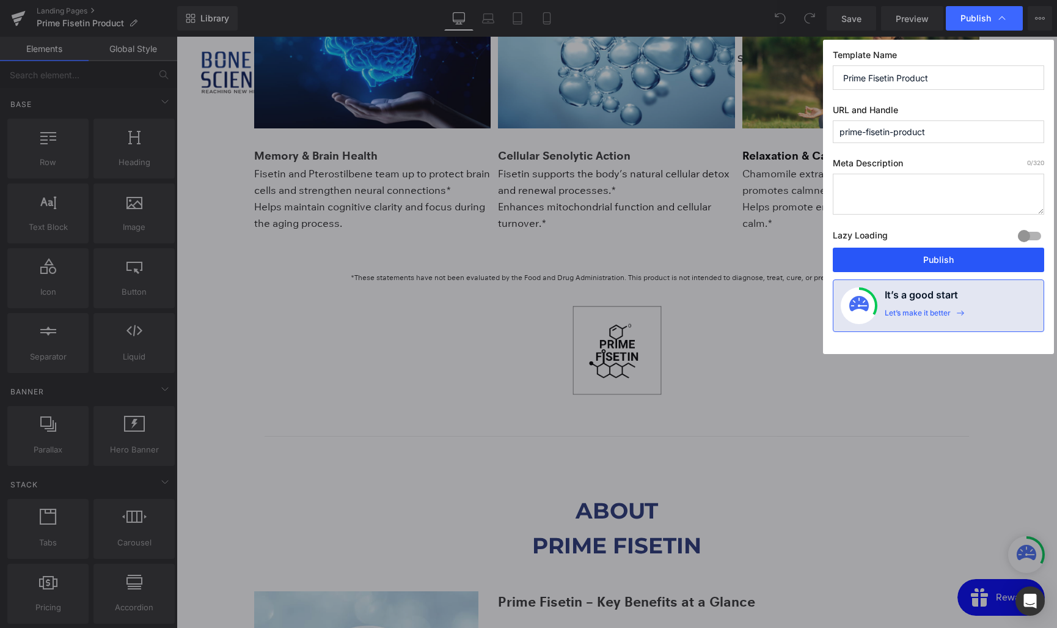
click at [922, 261] on button "Publish" at bounding box center [938, 259] width 211 height 24
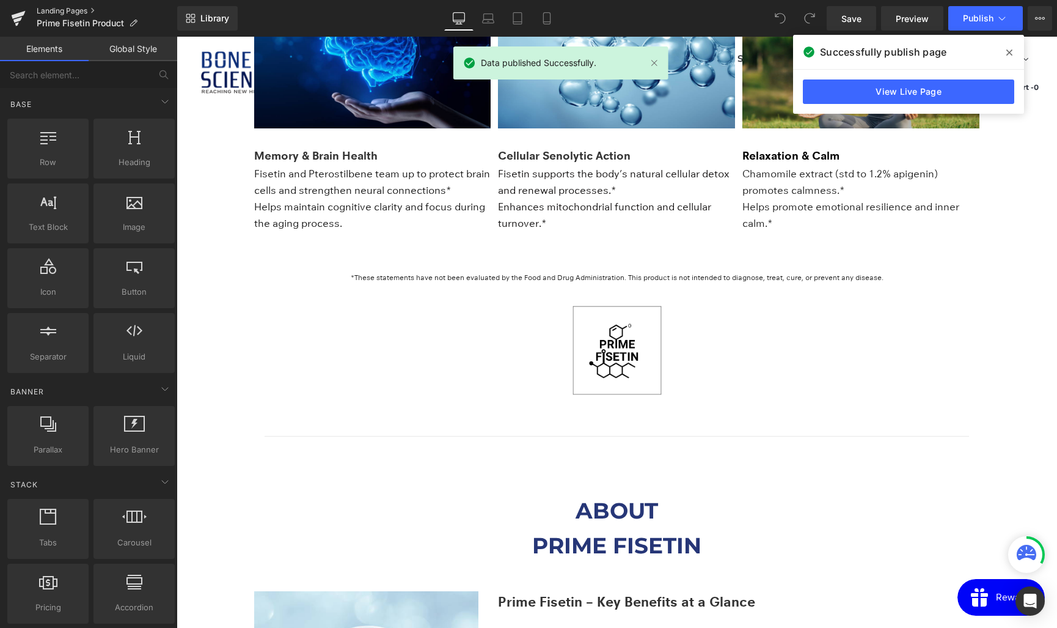
click at [56, 10] on link "Landing Pages" at bounding box center [107, 11] width 141 height 10
